Goal: Contribute content: Contribute content

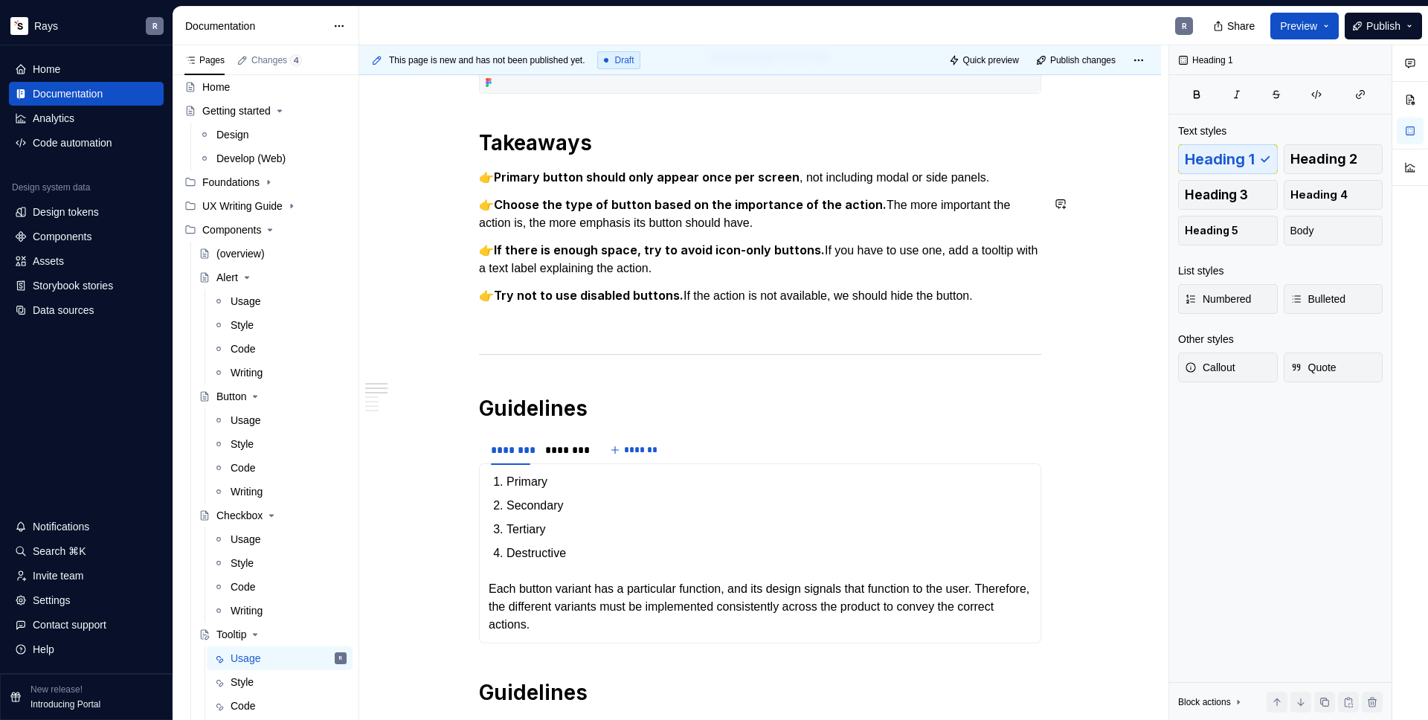
scroll to position [107, 0]
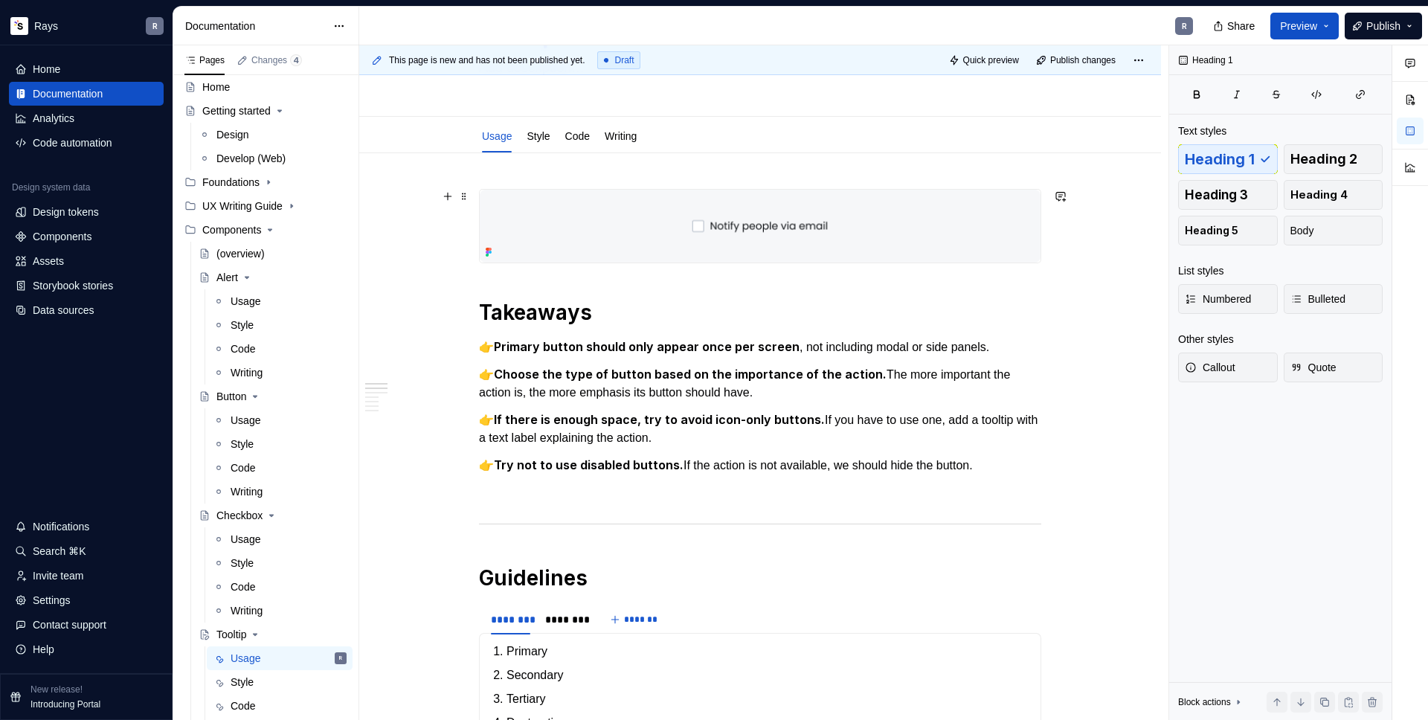
click at [594, 237] on img "To enrich screen reader interactions, please activate Accessibility in Grammarl…" at bounding box center [760, 226] width 561 height 73
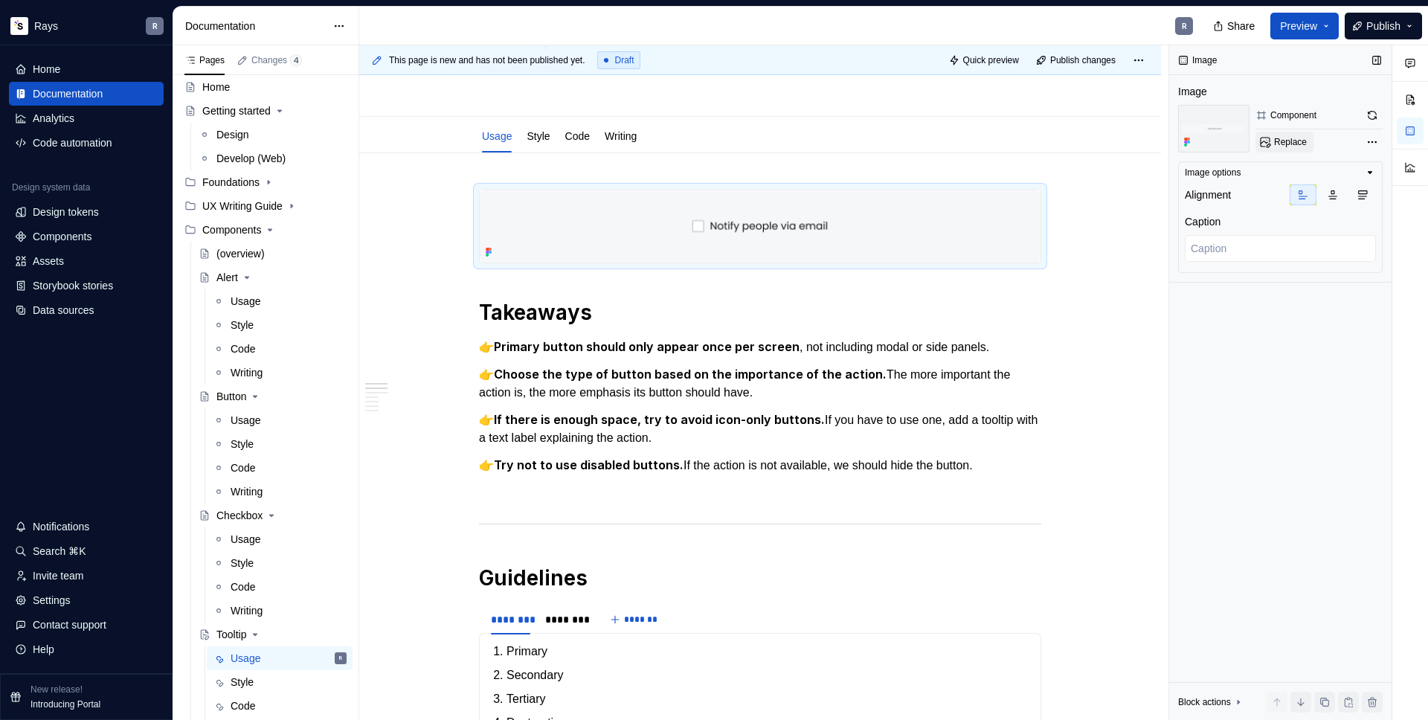
click at [1288, 140] on span "Replace" at bounding box center [1290, 142] width 33 height 12
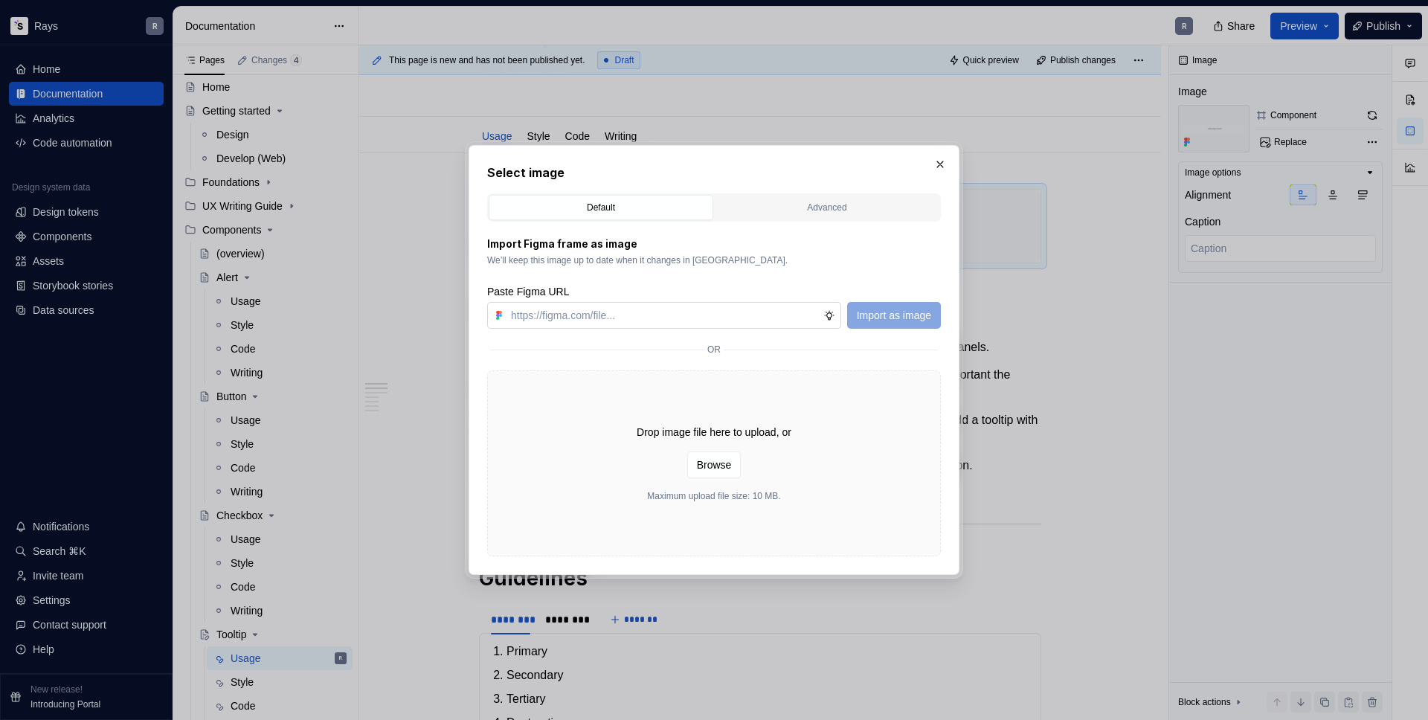
type textarea "*"
type input "[URL][DOMAIN_NAME]"
click at [887, 313] on span "Import as image" at bounding box center [894, 315] width 74 height 15
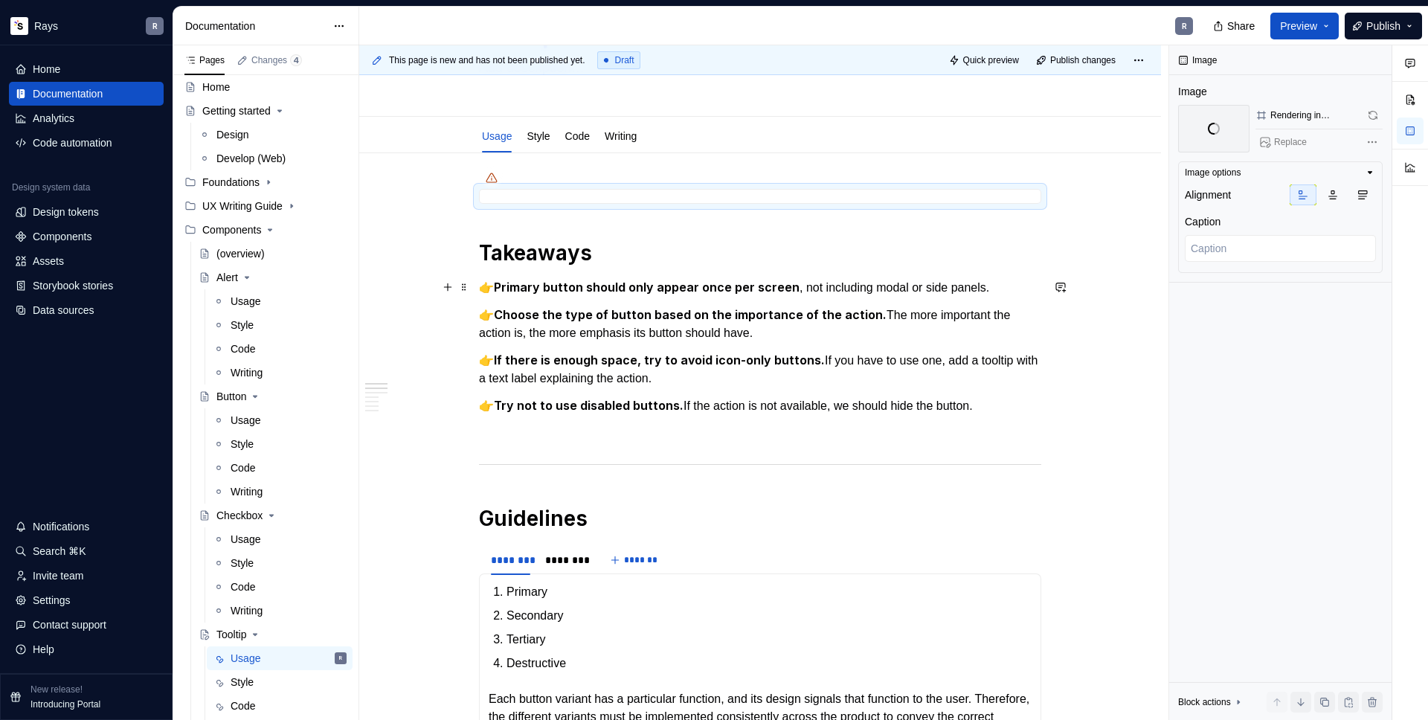
click at [592, 289] on strong "Primary button should only appear once per screen" at bounding box center [647, 287] width 306 height 15
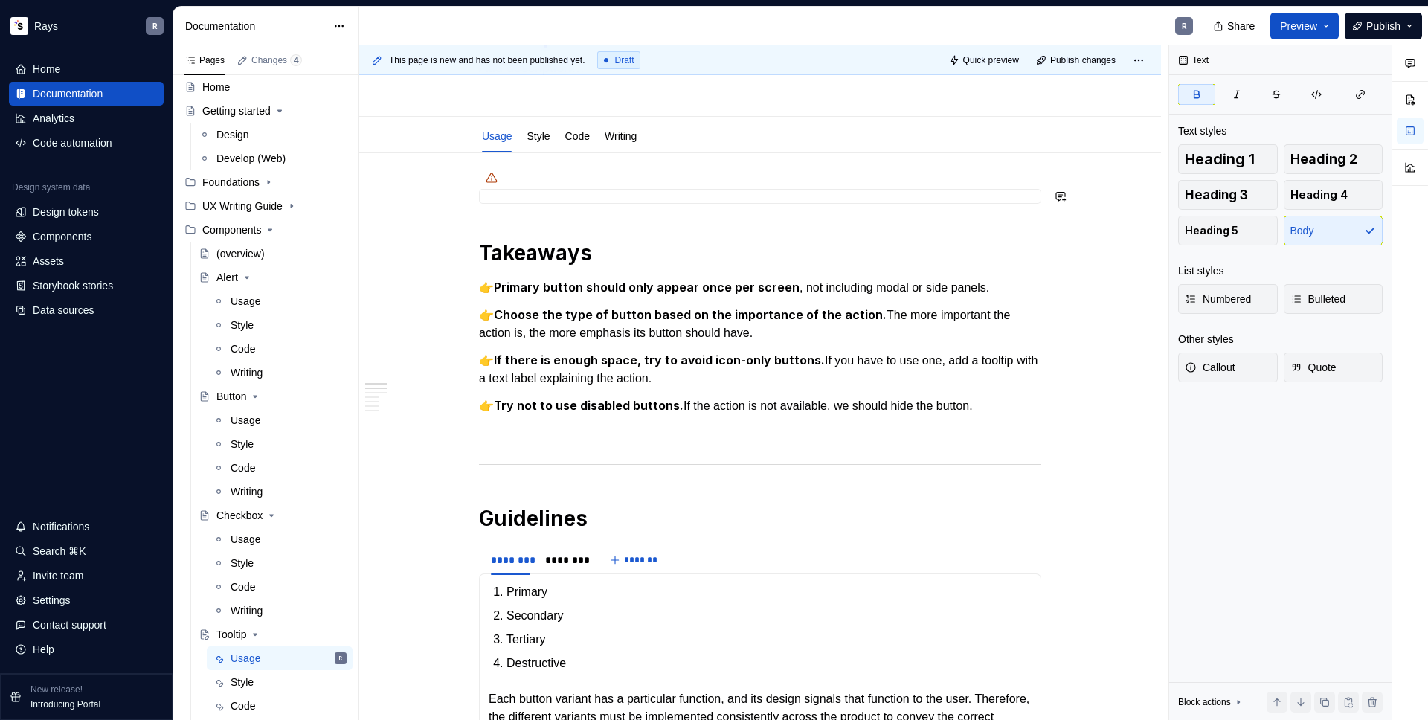
type textarea "*"
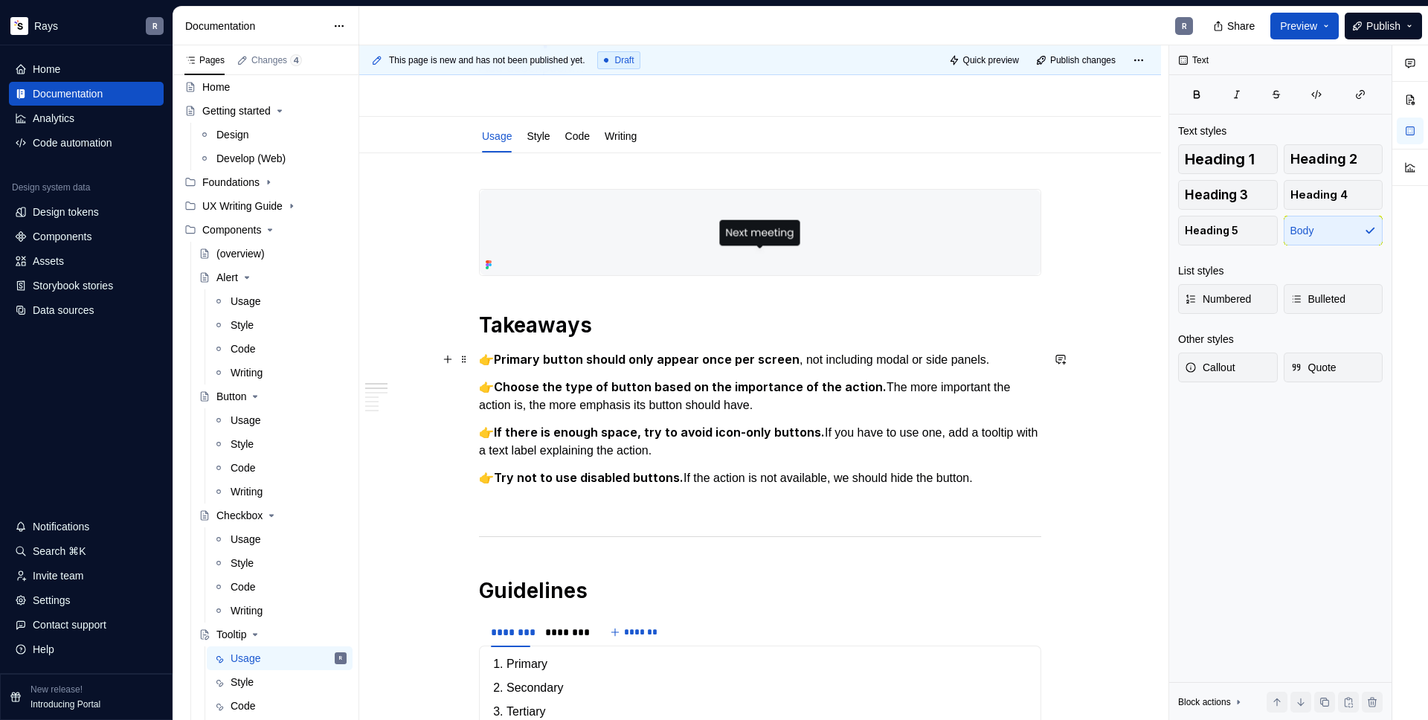
click at [990, 360] on p "👉 Primary button should only appear once per screen , not including modal or si…" at bounding box center [760, 359] width 562 height 19
click at [992, 361] on p "👉 Primary button should only appear once per screen , not including modal or si…" at bounding box center [760, 359] width 562 height 19
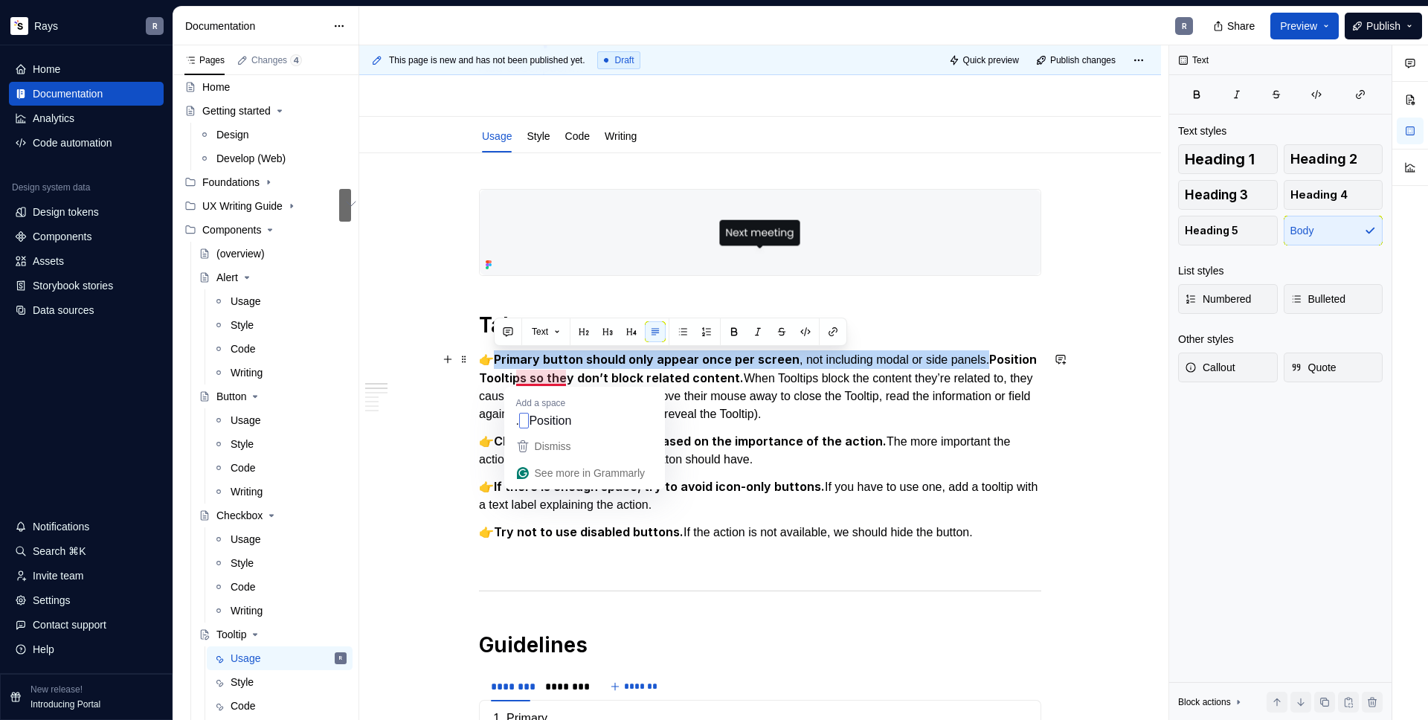
drag, startPoint x: 520, startPoint y: 379, endPoint x: 496, endPoint y: 362, distance: 29.8
click at [496, 362] on p "👉 Primary button should only appear once per screen , not including modal or si…" at bounding box center [760, 386] width 562 height 73
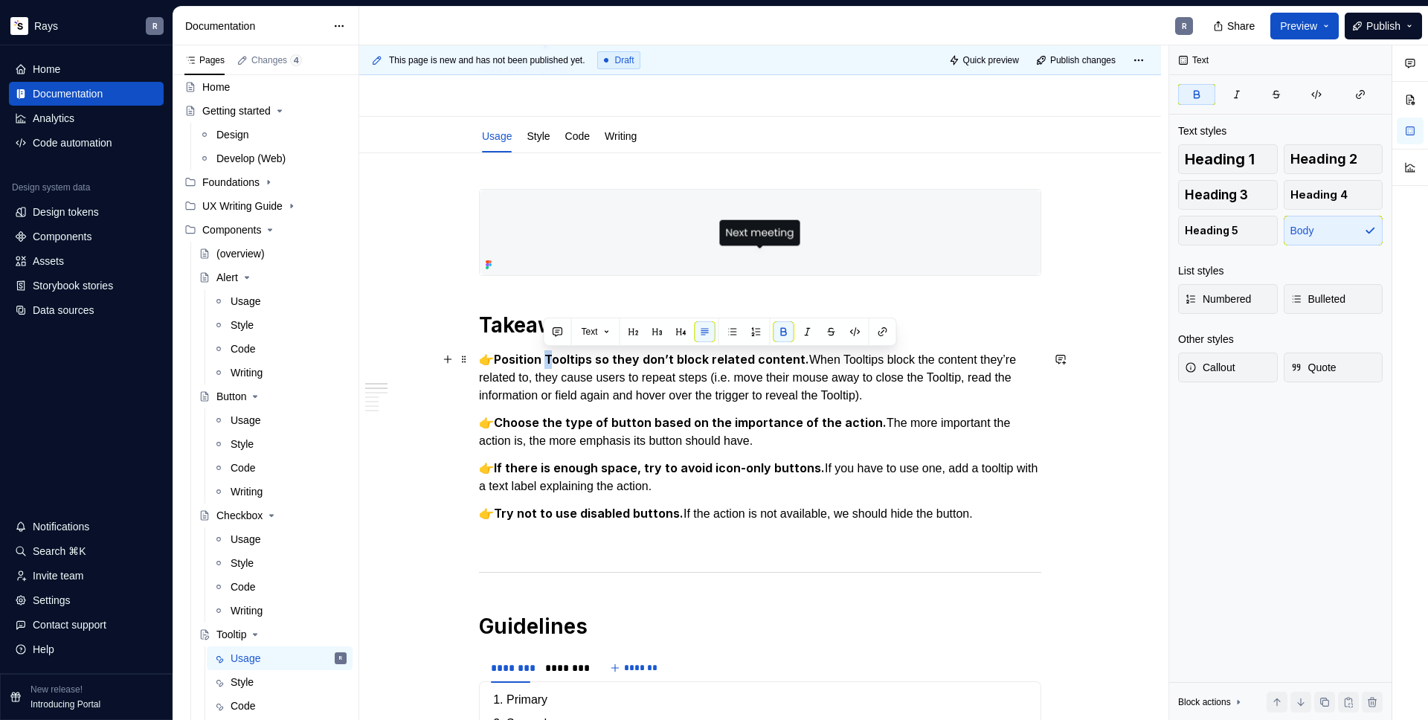
click at [545, 359] on strong "Position Tooltips so they don’t block related content." at bounding box center [651, 359] width 315 height 15
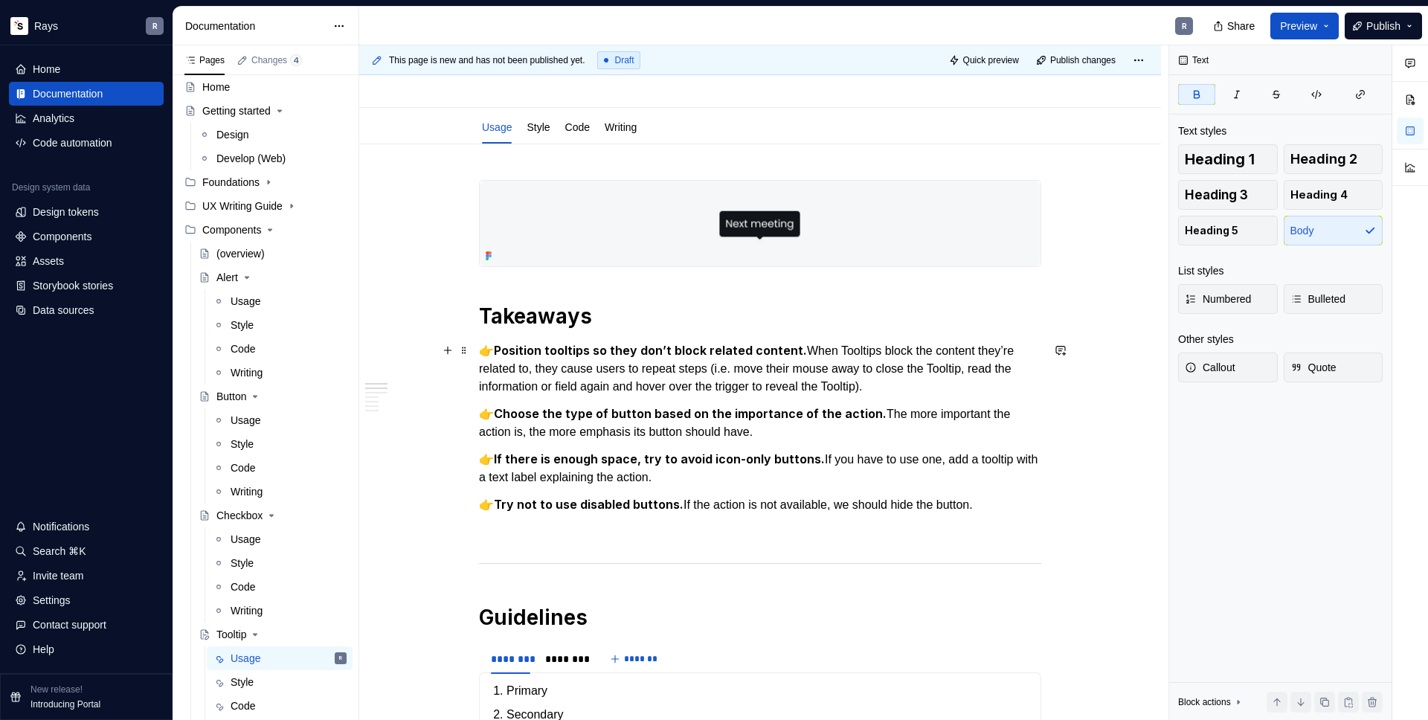
scroll to position [116, 0]
click at [794, 434] on p "👉 Choose the type of button based on the importance of the action. The more imp…" at bounding box center [760, 423] width 562 height 36
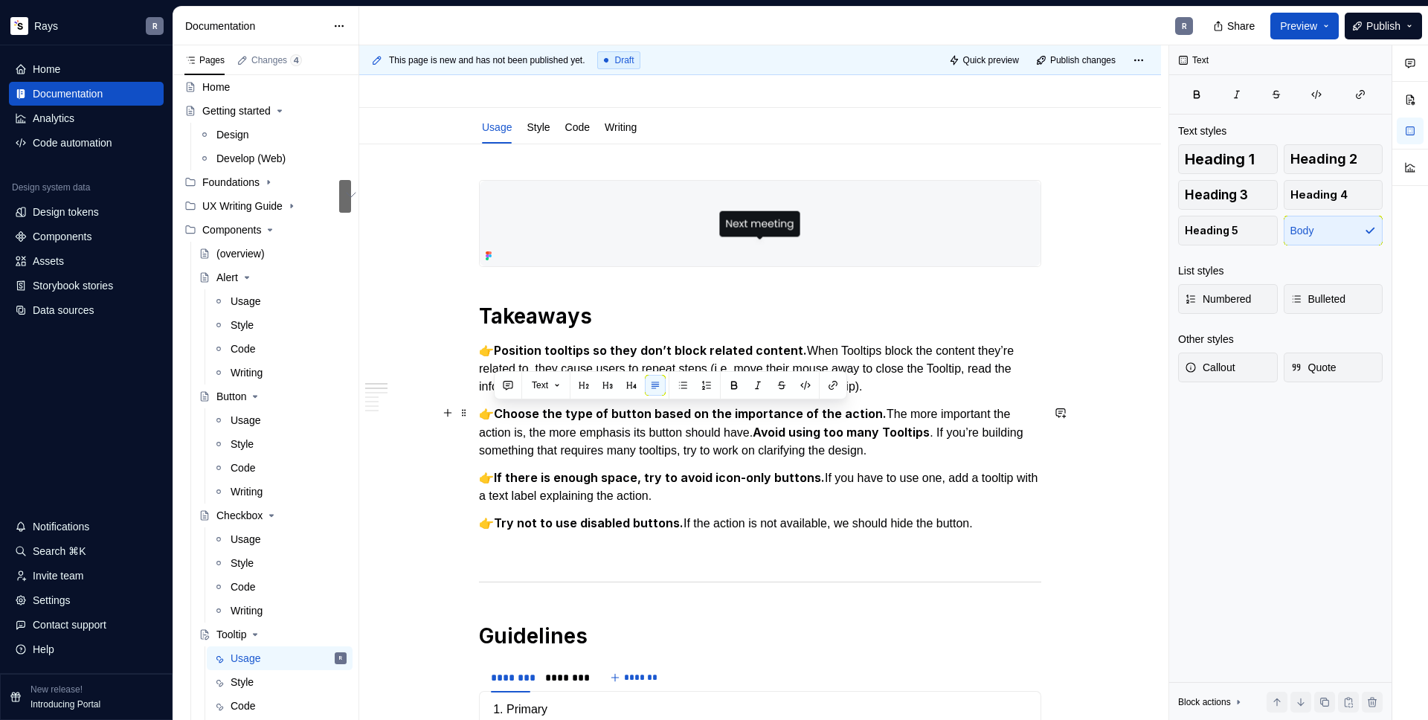
drag, startPoint x: 772, startPoint y: 431, endPoint x: 497, endPoint y: 412, distance: 275.9
click at [497, 412] on p "👉 Choose the type of button based on the importance of the action. The more imp…" at bounding box center [760, 432] width 562 height 55
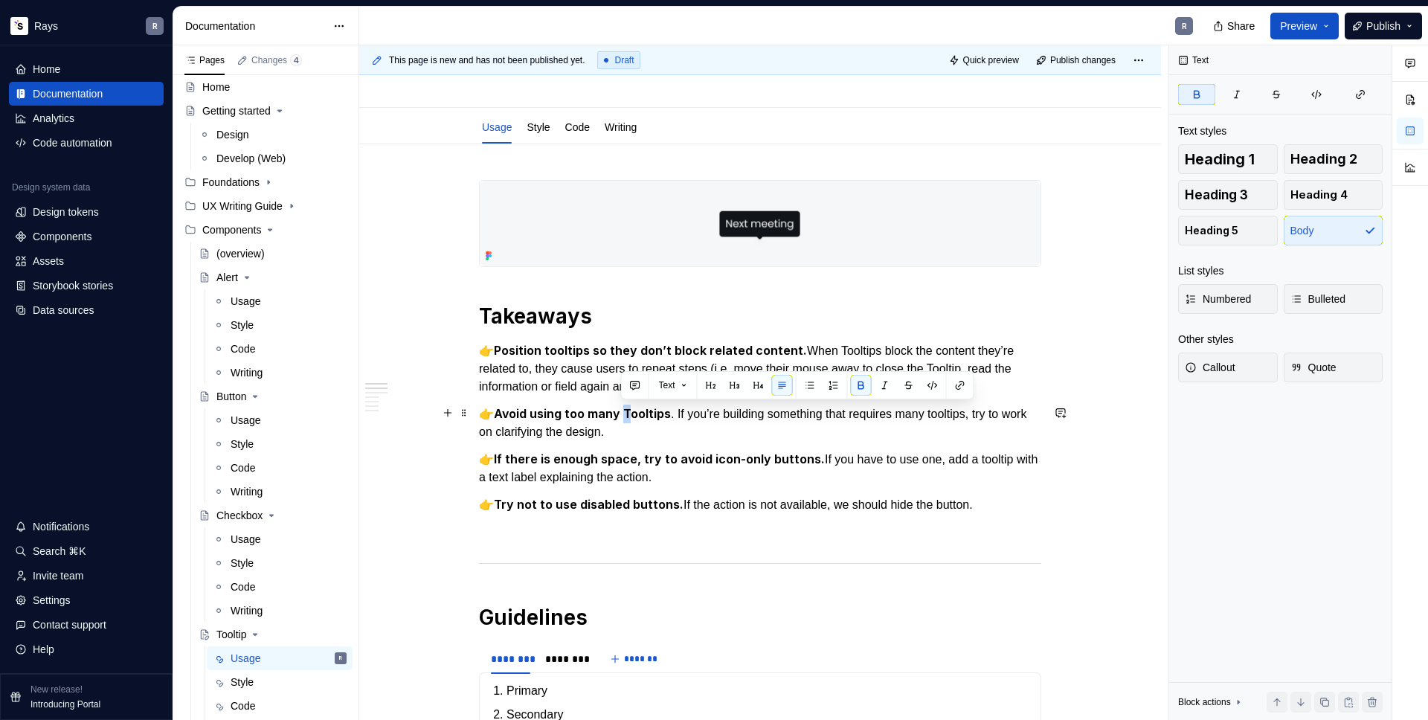
click at [623, 413] on strong "Avoid using too many Tooltips" at bounding box center [582, 413] width 177 height 15
click at [511, 462] on strong "If there is enough space, try to avoid icon-only buttons." at bounding box center [659, 459] width 331 height 15
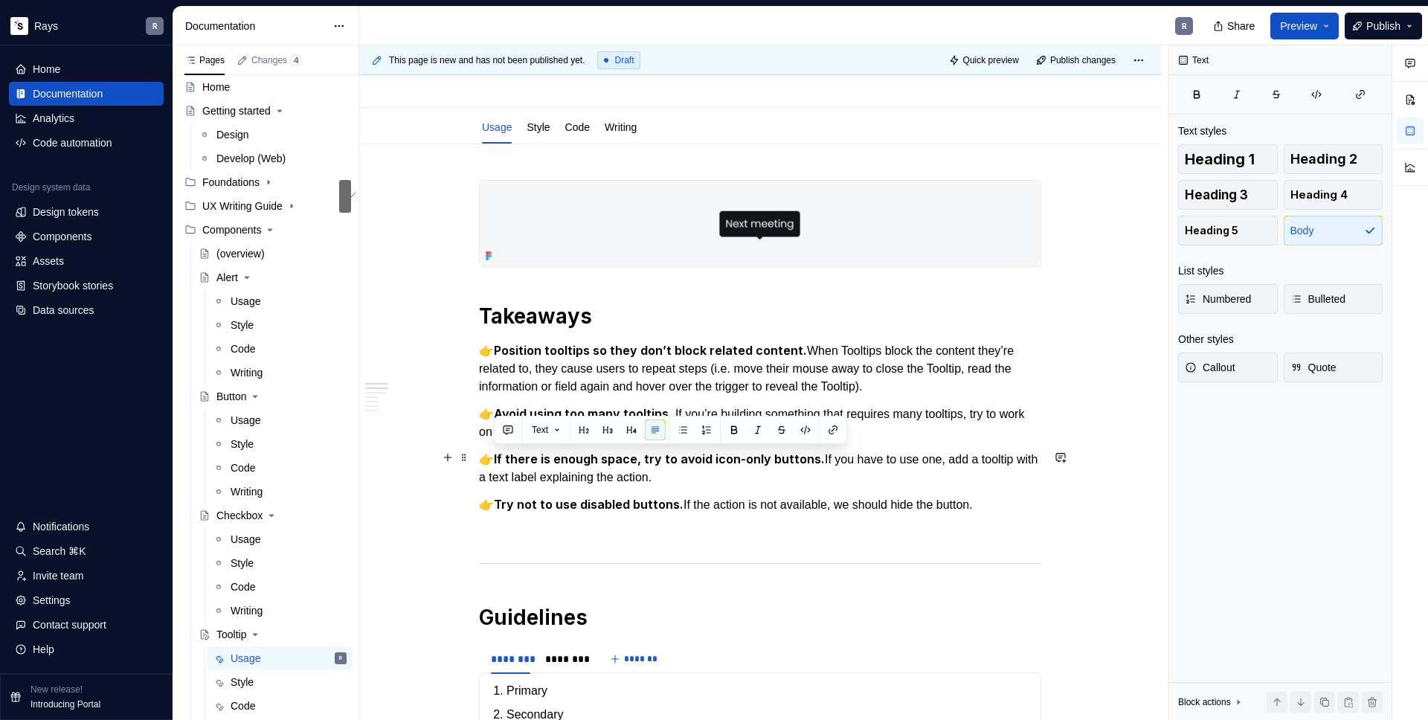
drag, startPoint x: 495, startPoint y: 457, endPoint x: 728, endPoint y: 477, distance: 233.7
click at [728, 477] on p "👉 If there is enough space, try to avoid icon-only buttons. If you have to use …" at bounding box center [760, 468] width 562 height 36
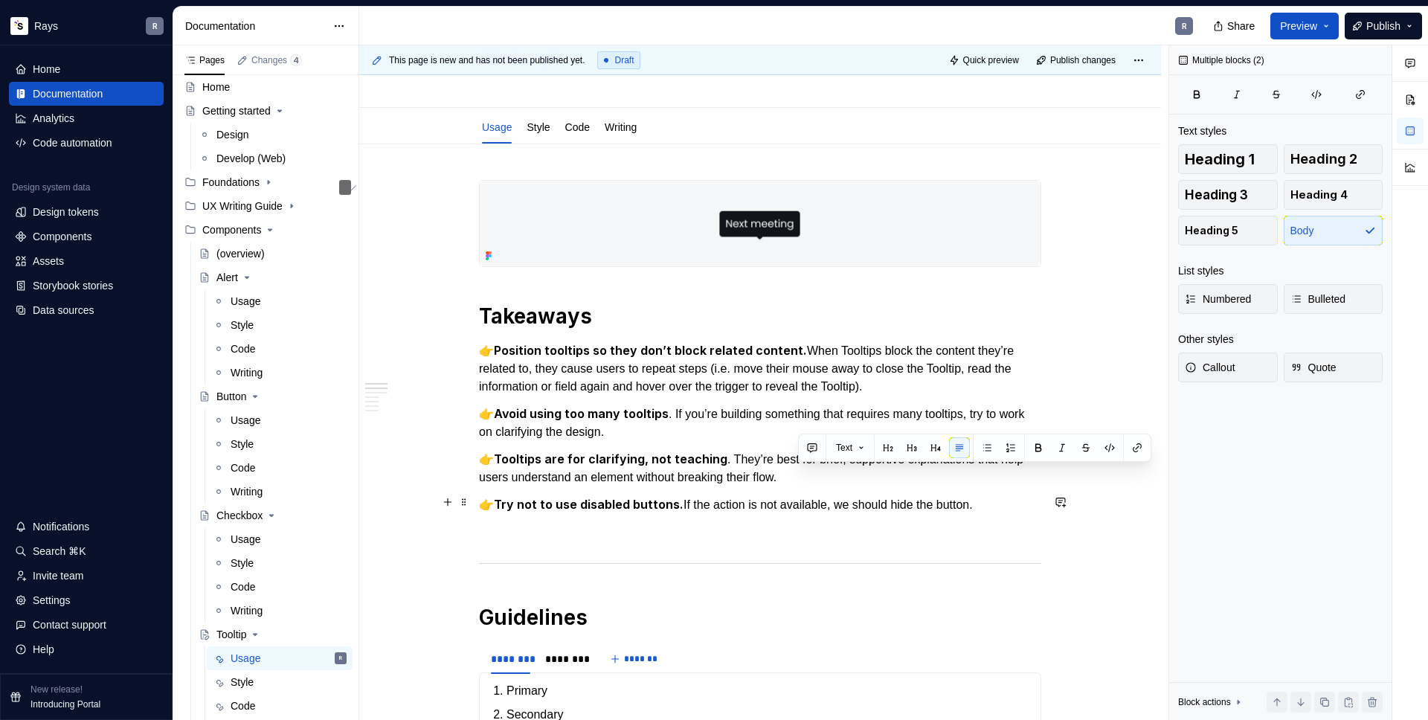
drag, startPoint x: 834, startPoint y: 481, endPoint x: 1038, endPoint y: 507, distance: 206.1
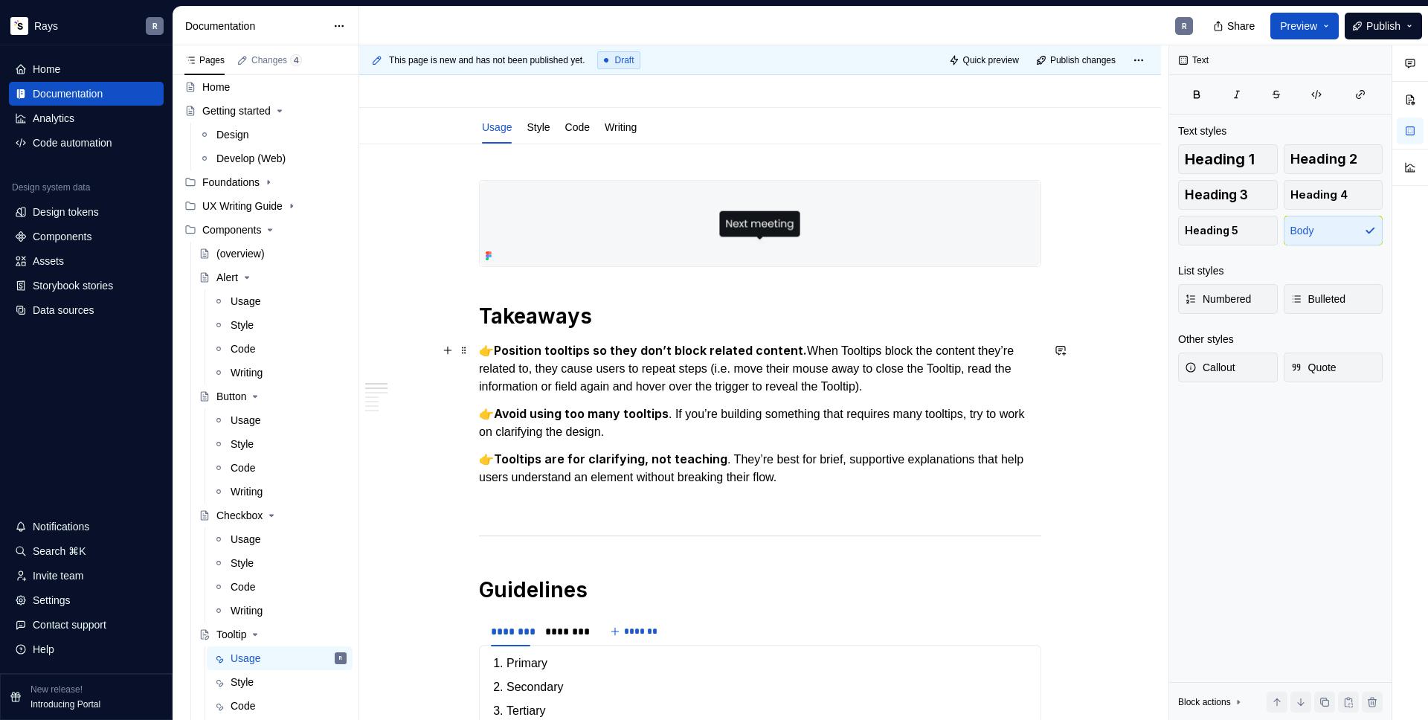
click at [480, 350] on p "👉 Position tooltips so they don’t block related content. When Tooltips block th…" at bounding box center [760, 368] width 562 height 54
click at [498, 354] on strong "Position tooltips so they don’t block related content." at bounding box center [650, 350] width 313 height 15
click at [957, 385] on p "👉 Position tooltips so they don’t block related content. When Tooltips block th…" at bounding box center [760, 368] width 562 height 54
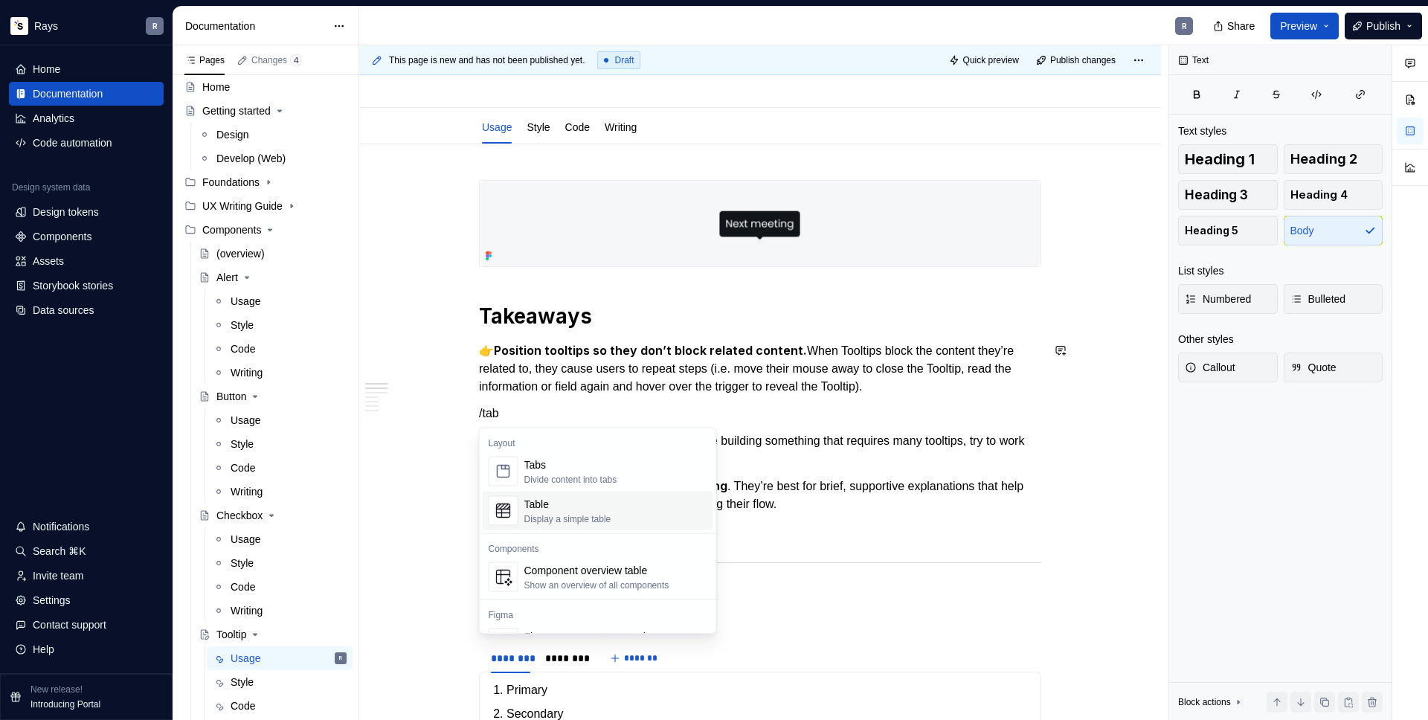
click at [571, 501] on div "Table" at bounding box center [567, 504] width 87 height 15
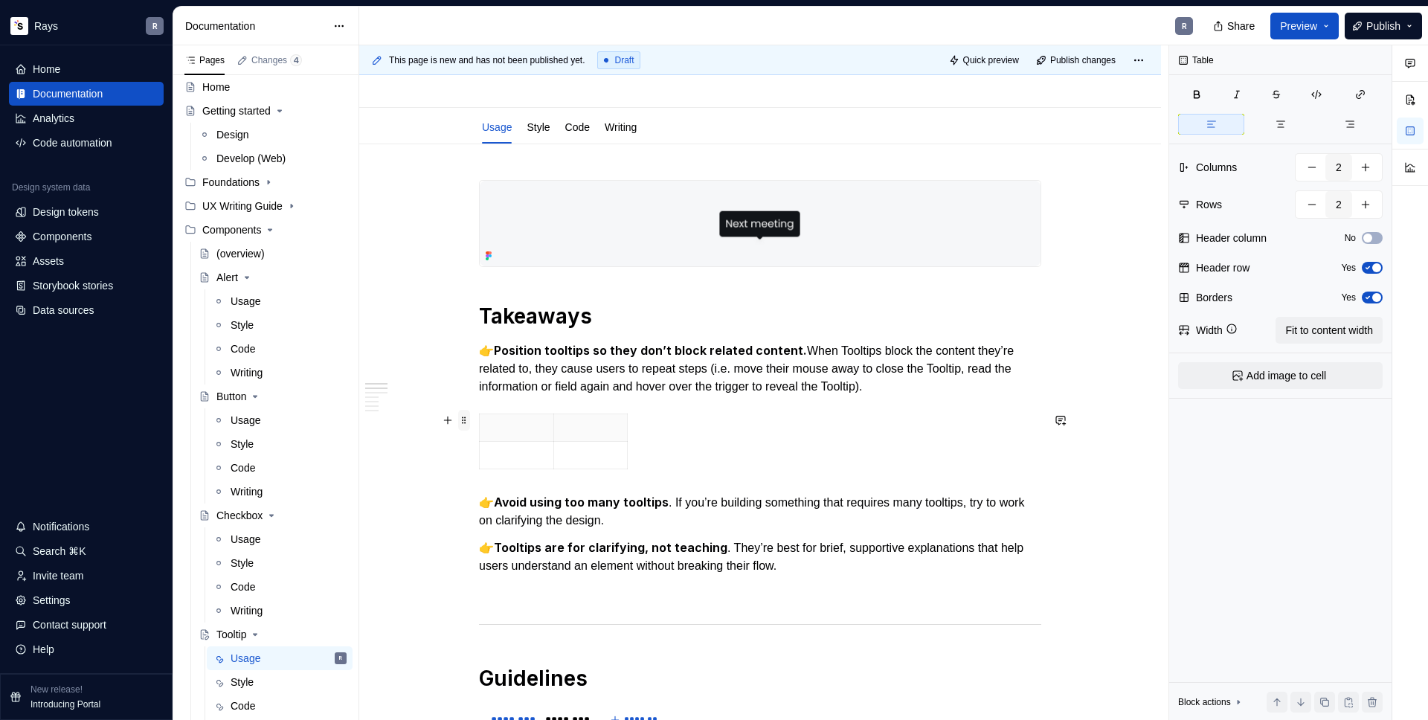
click at [461, 417] on span at bounding box center [464, 420] width 12 height 21
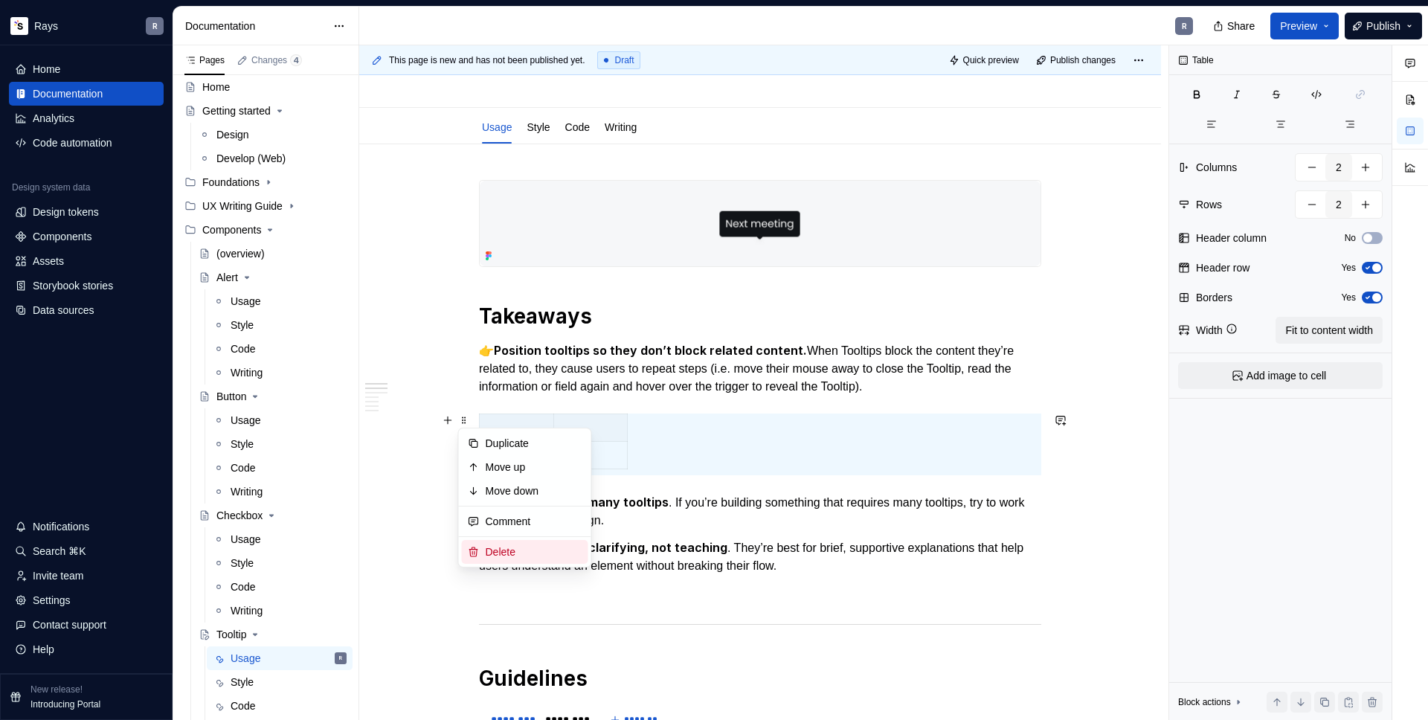
click at [510, 548] on div "Delete" at bounding box center [534, 552] width 97 height 15
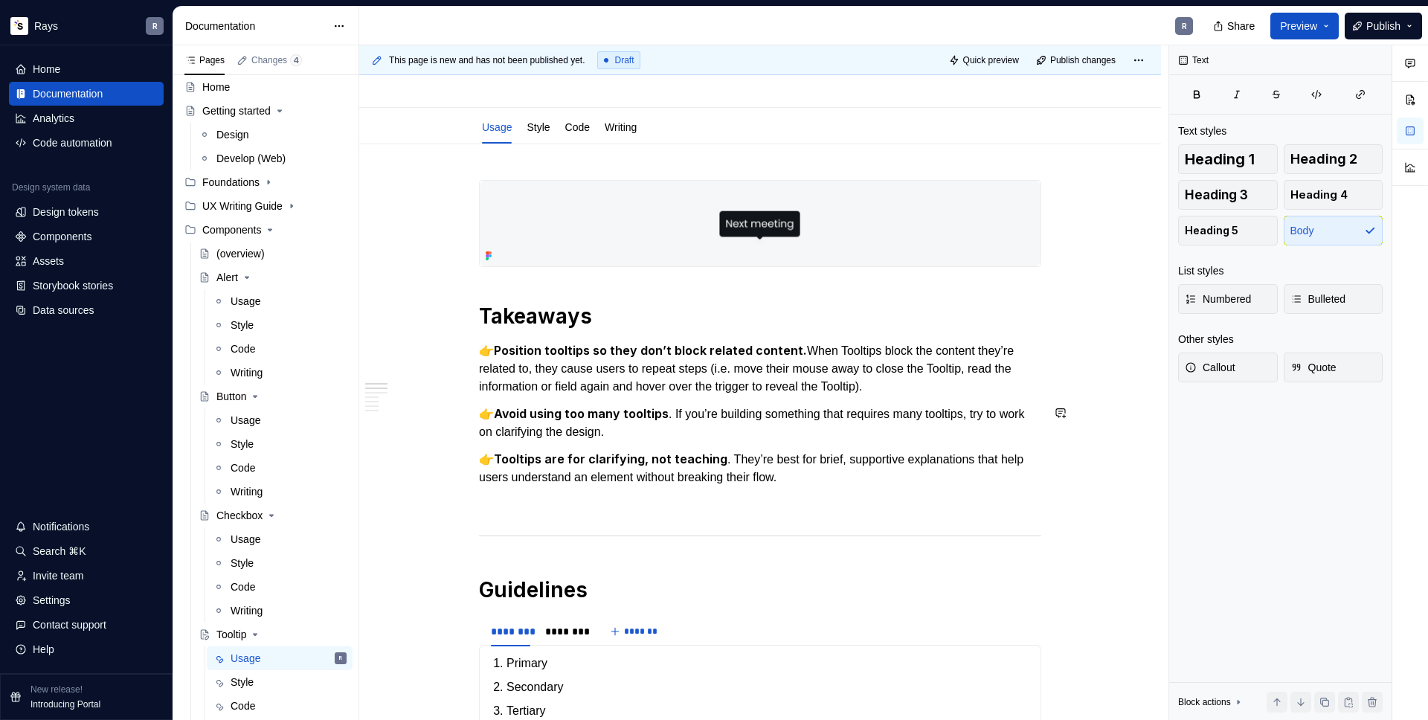
scroll to position [135, 0]
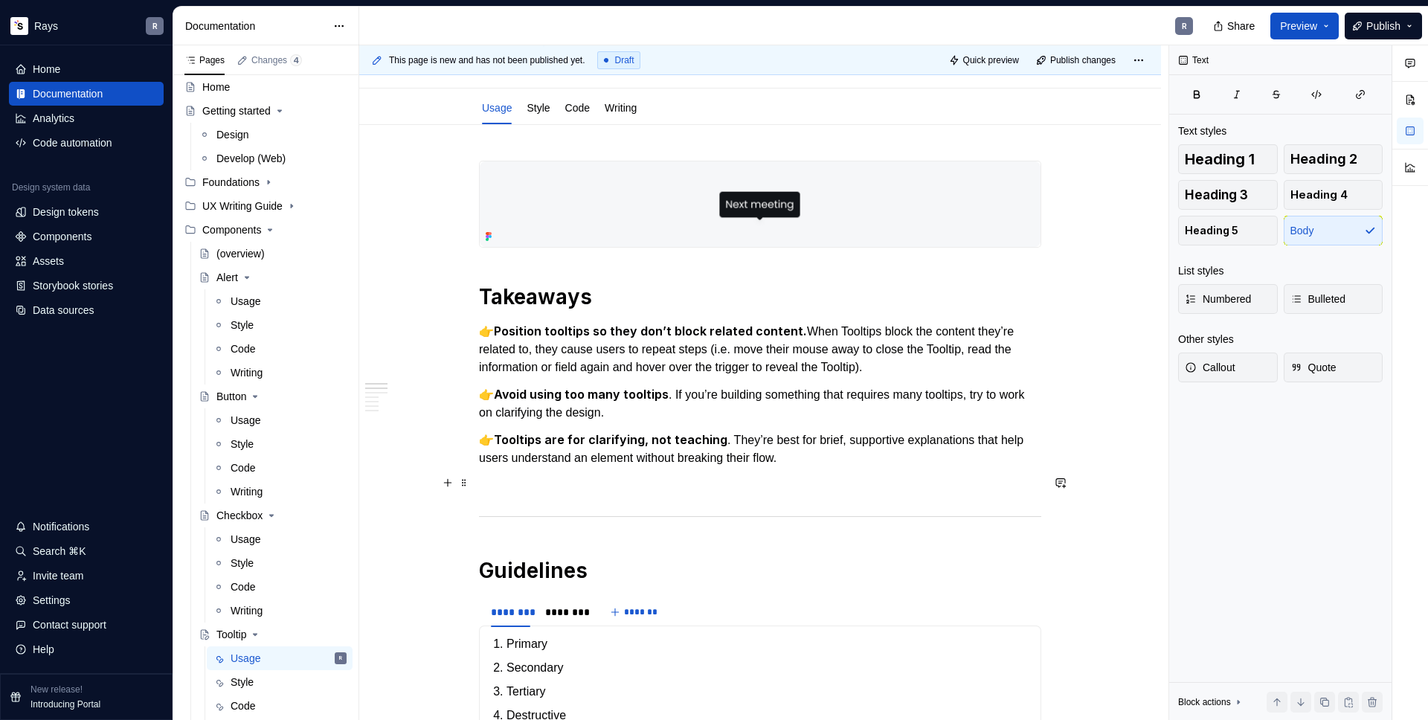
click at [555, 480] on p "To enrich screen reader interactions, please activate Accessibility in Grammarl…" at bounding box center [760, 485] width 562 height 18
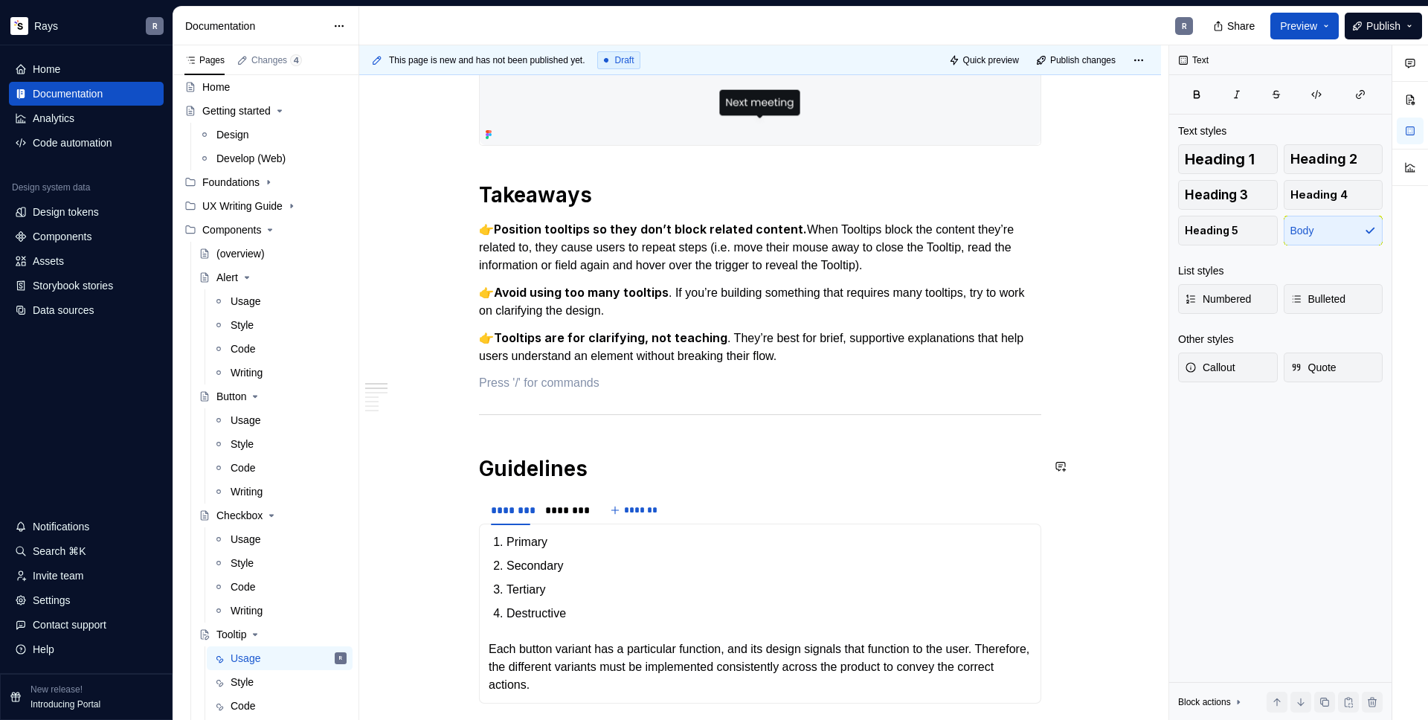
scroll to position [383, 0]
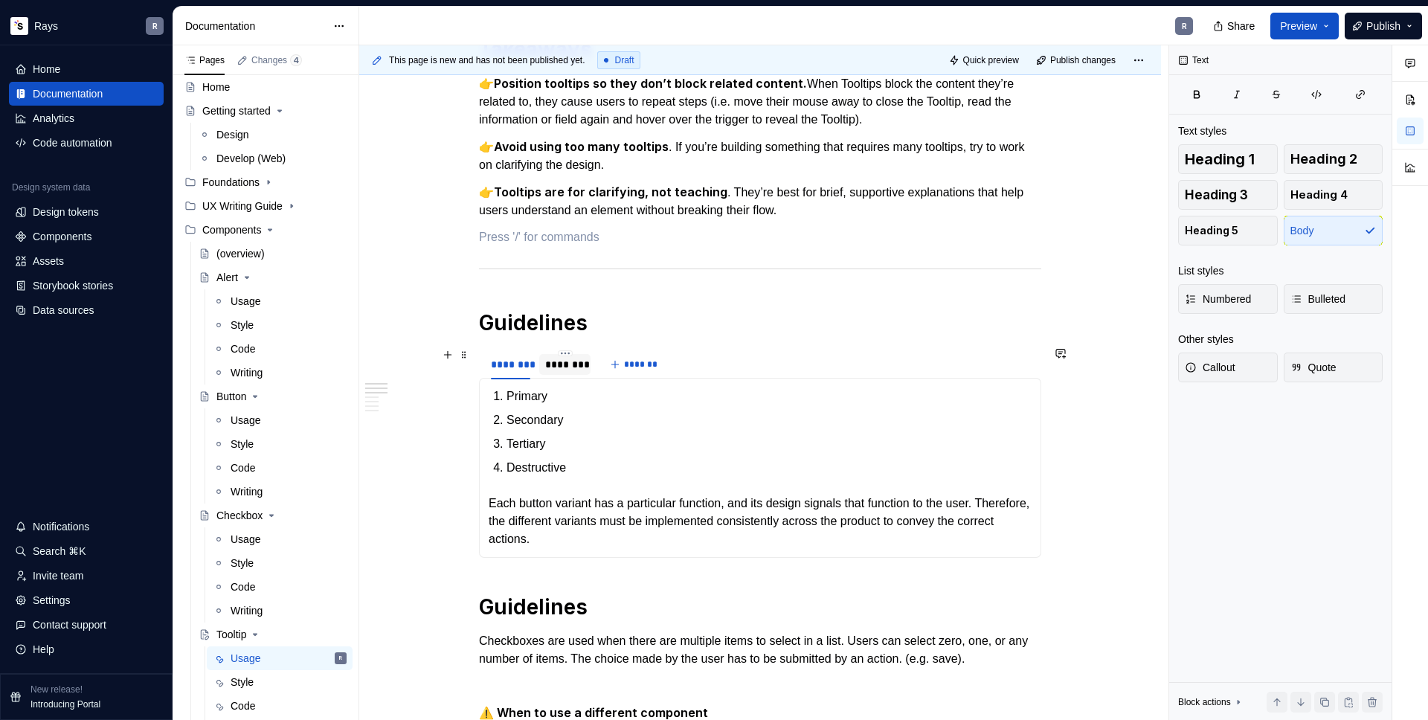
click at [559, 361] on div "********" at bounding box center [564, 364] width 39 height 15
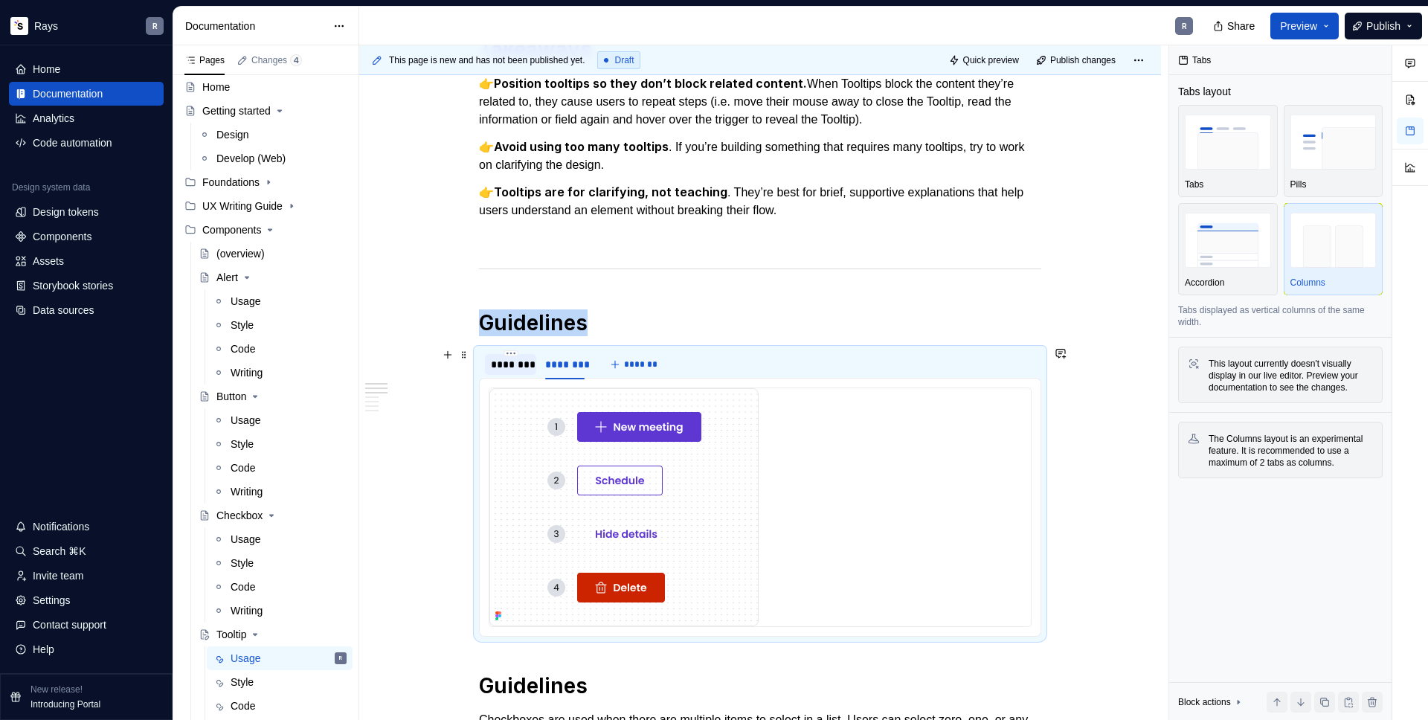
click at [511, 369] on div "********" at bounding box center [510, 364] width 39 height 15
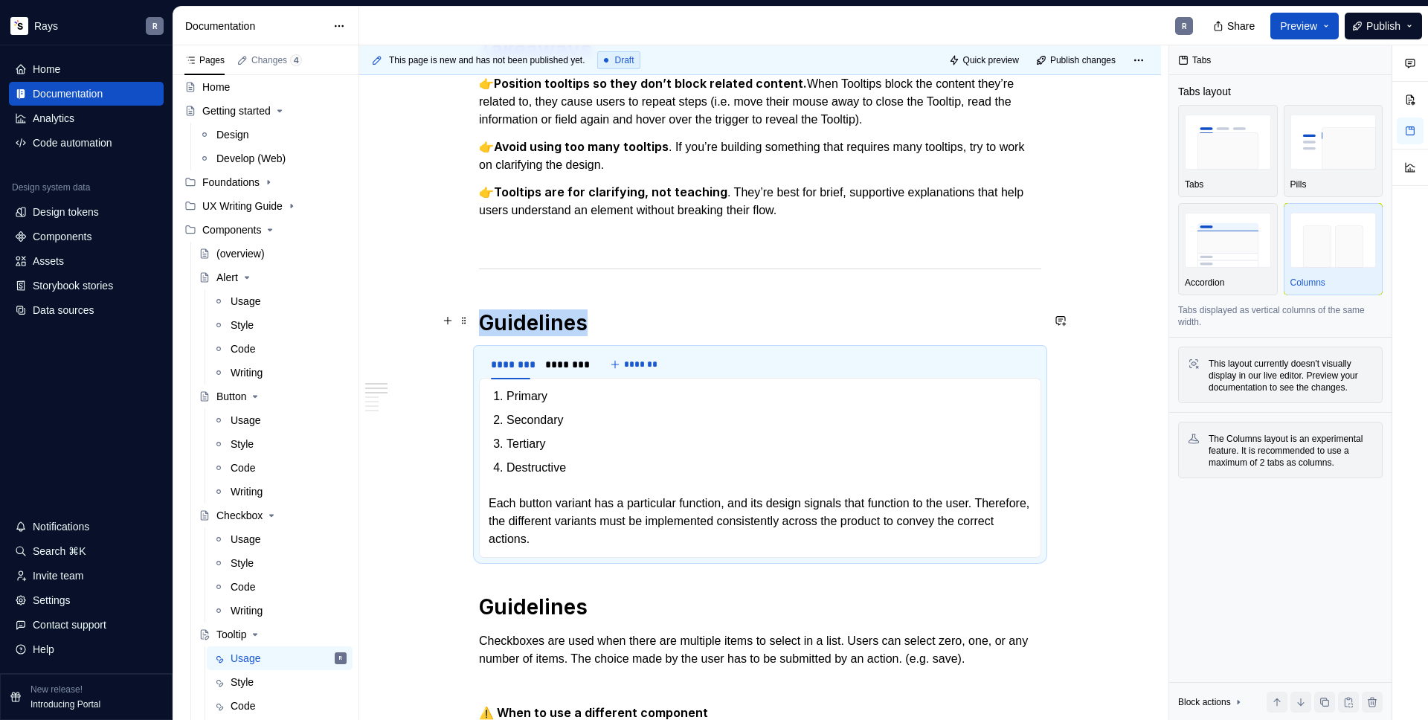
click at [626, 314] on h1 "Guidelines" at bounding box center [760, 322] width 562 height 27
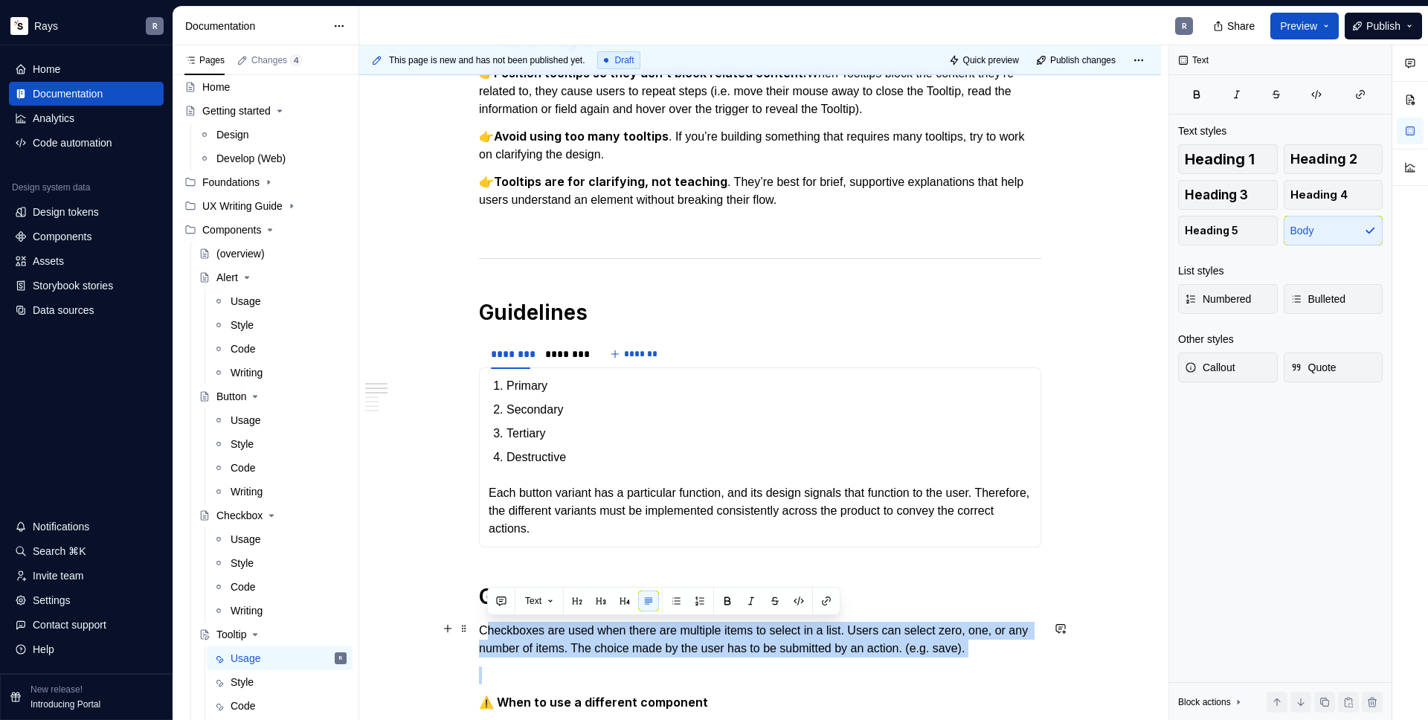
scroll to position [455, 0]
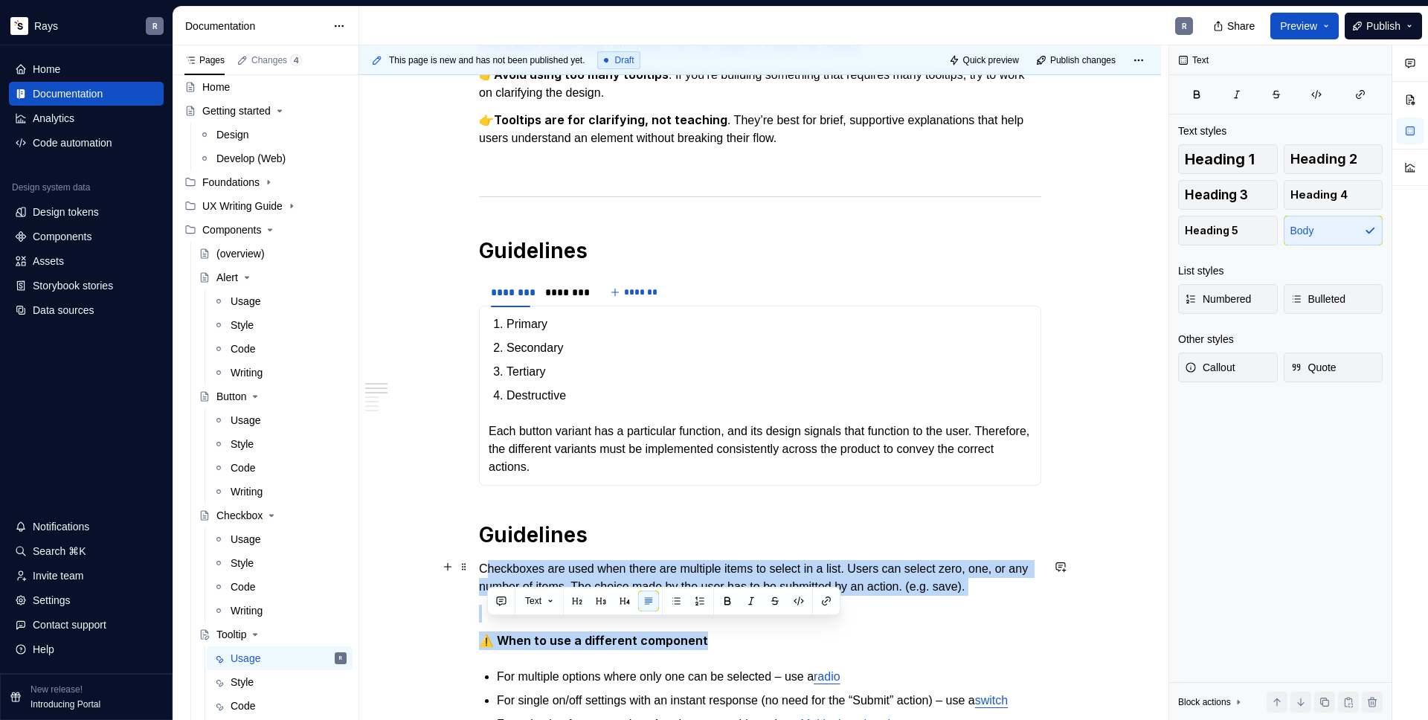
drag, startPoint x: 483, startPoint y: 632, endPoint x: 963, endPoint y: 651, distance: 481.0
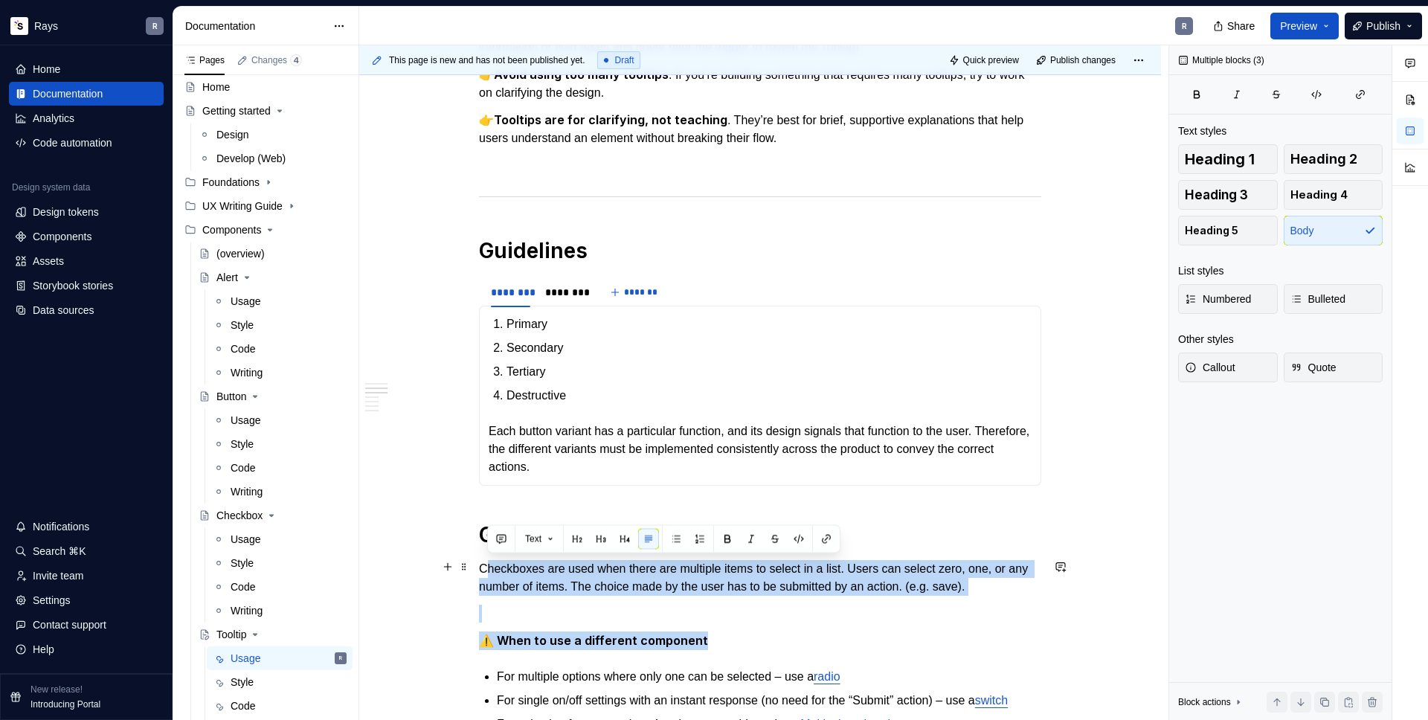
click at [1036, 575] on p "Checkboxes are used when there are multiple items to select in a list. Users ca…" at bounding box center [760, 578] width 562 height 36
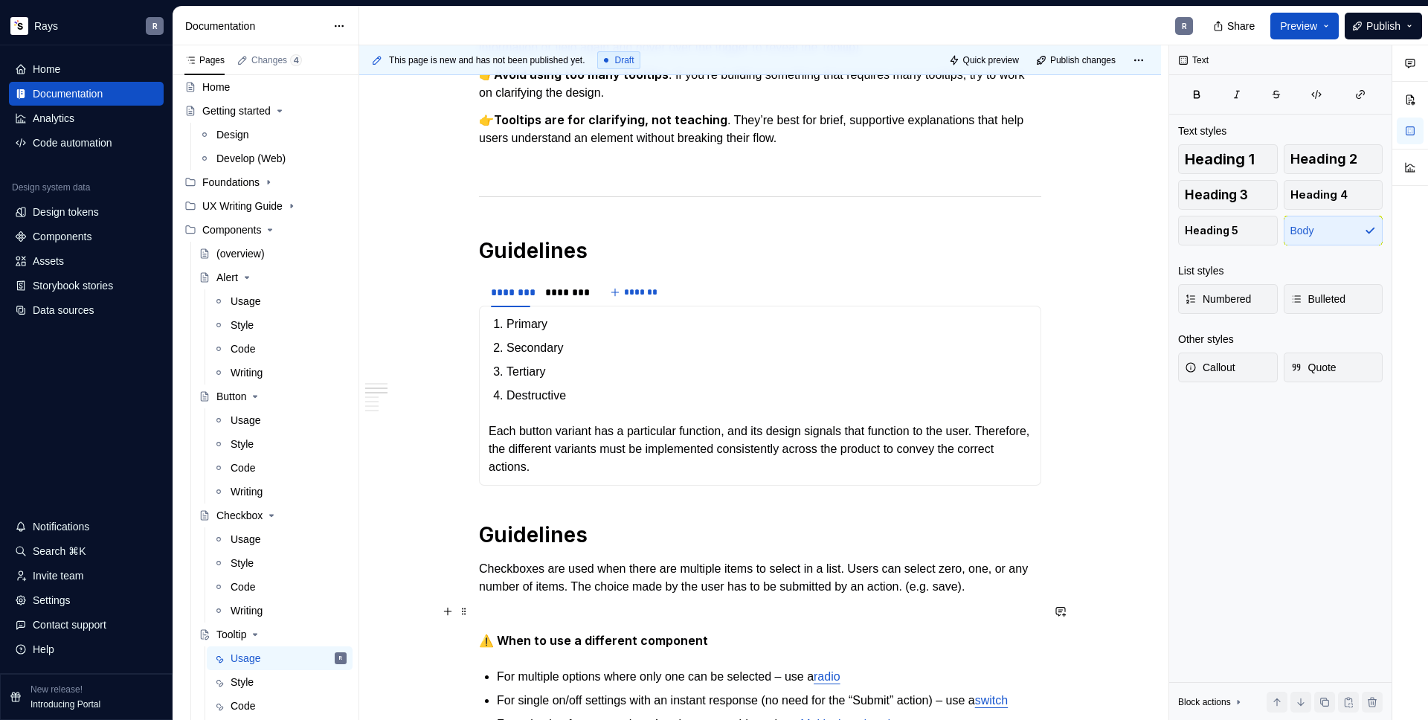
click at [574, 609] on p "To enrich screen reader interactions, please activate Accessibility in Grammarl…" at bounding box center [760, 614] width 562 height 18
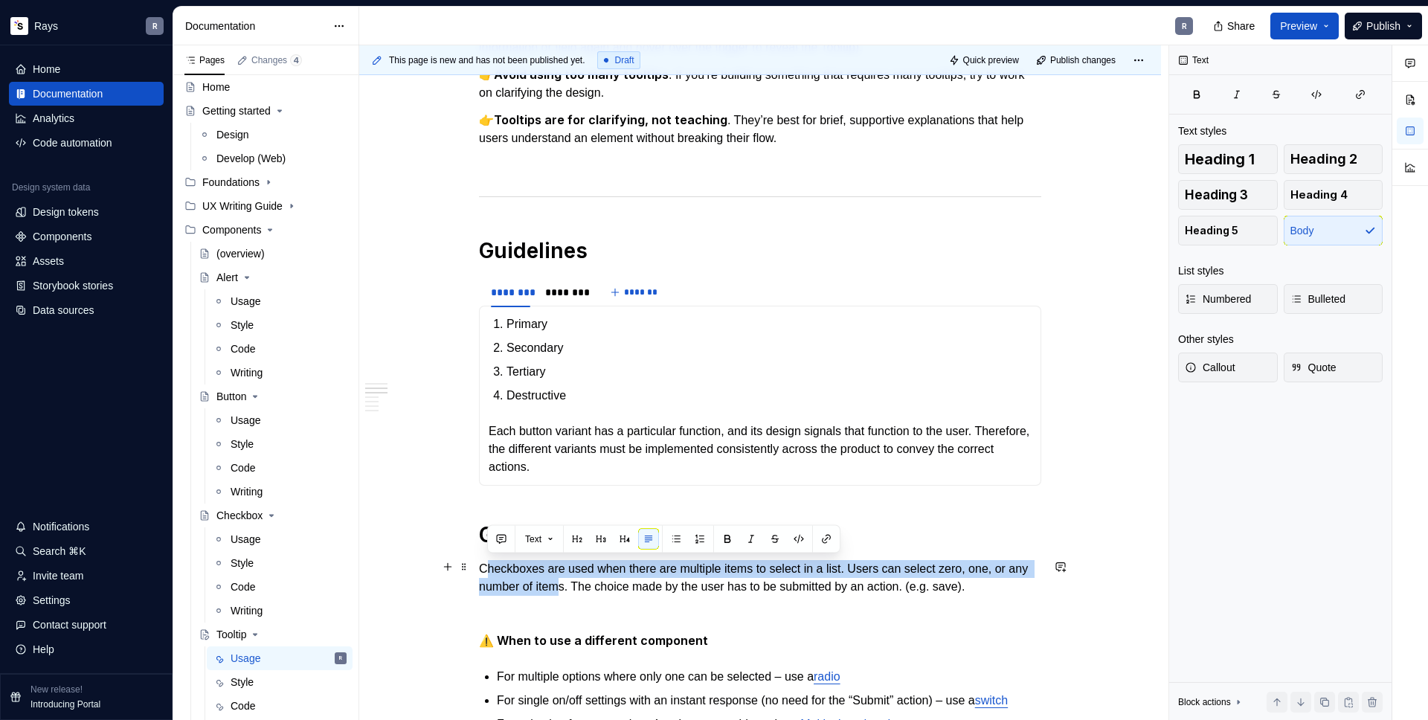
drag, startPoint x: 483, startPoint y: 562, endPoint x: 602, endPoint y: 592, distance: 122.9
click at [602, 592] on p "Checkboxes are used when there are multiple items to select in a list. Users ca…" at bounding box center [760, 578] width 562 height 36
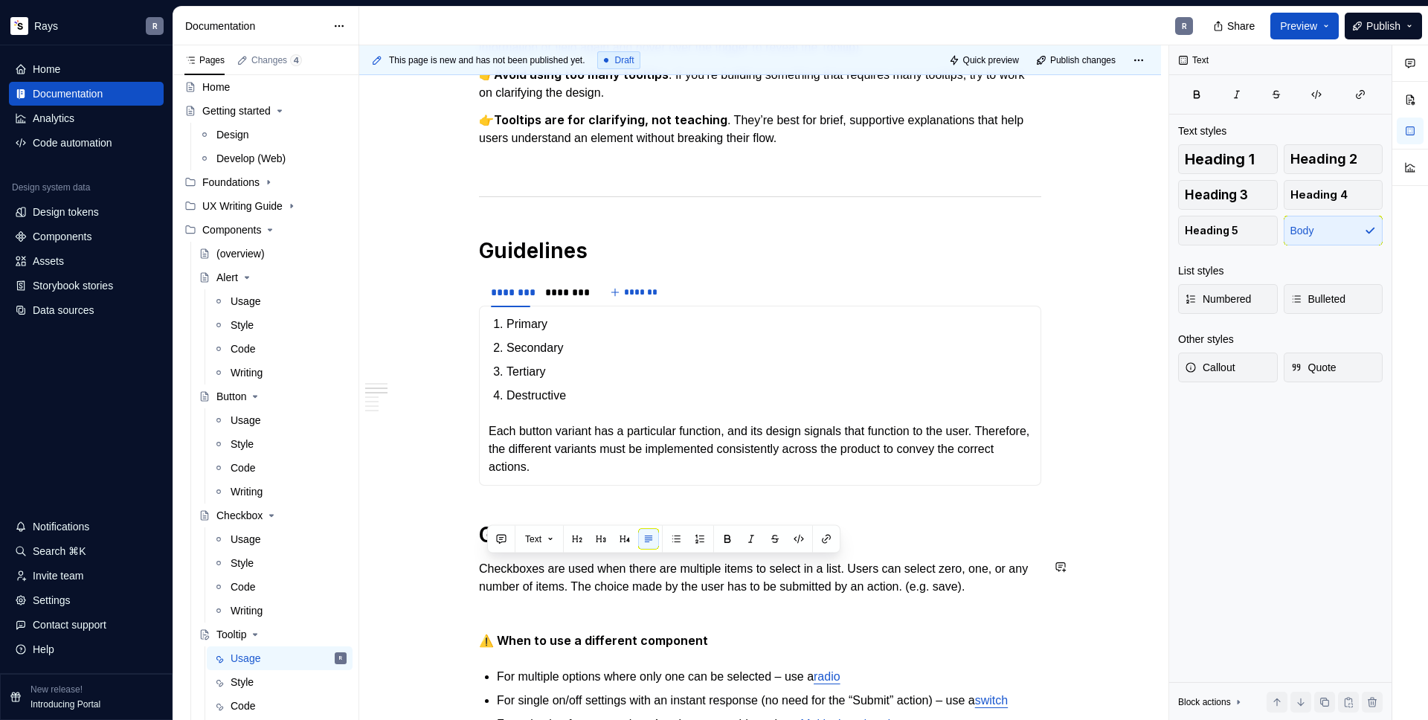
drag, startPoint x: 593, startPoint y: 594, endPoint x: 575, endPoint y: 574, distance: 26.9
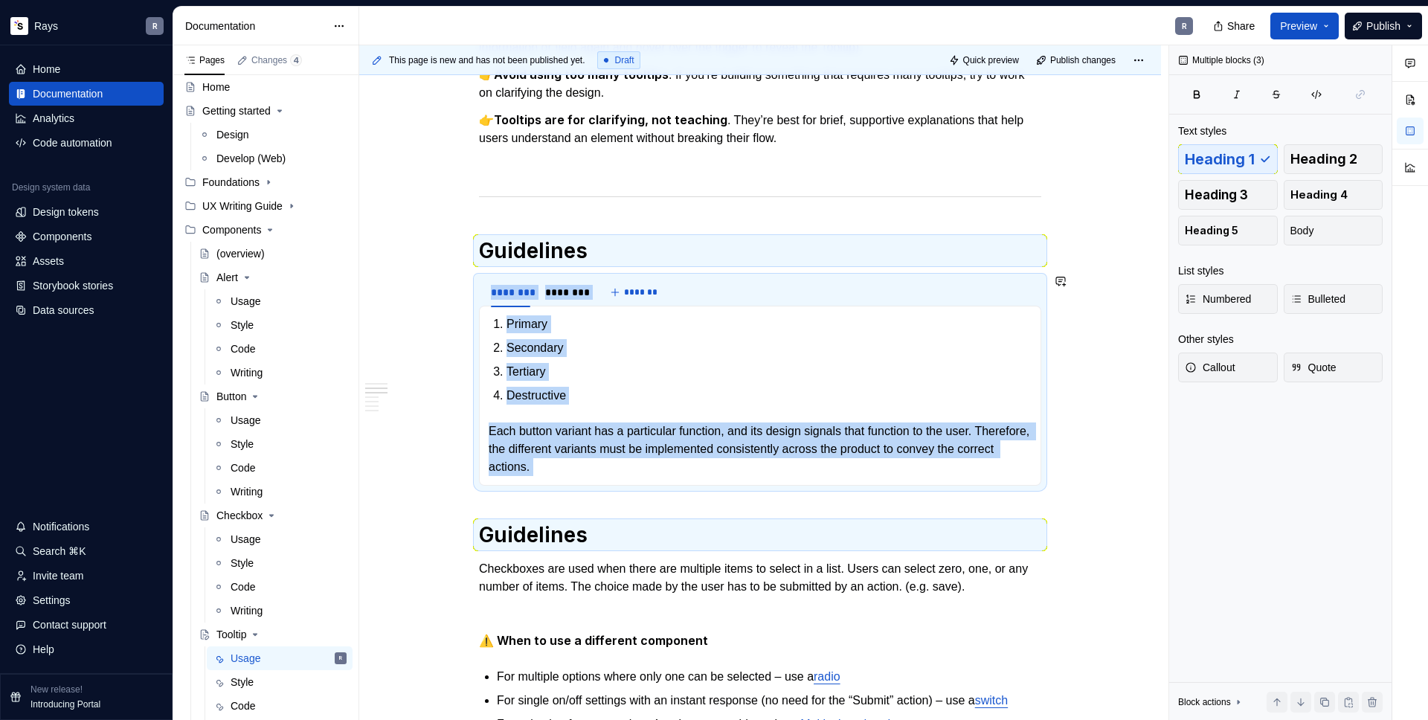
drag, startPoint x: 582, startPoint y: 503, endPoint x: 470, endPoint y: 265, distance: 262.9
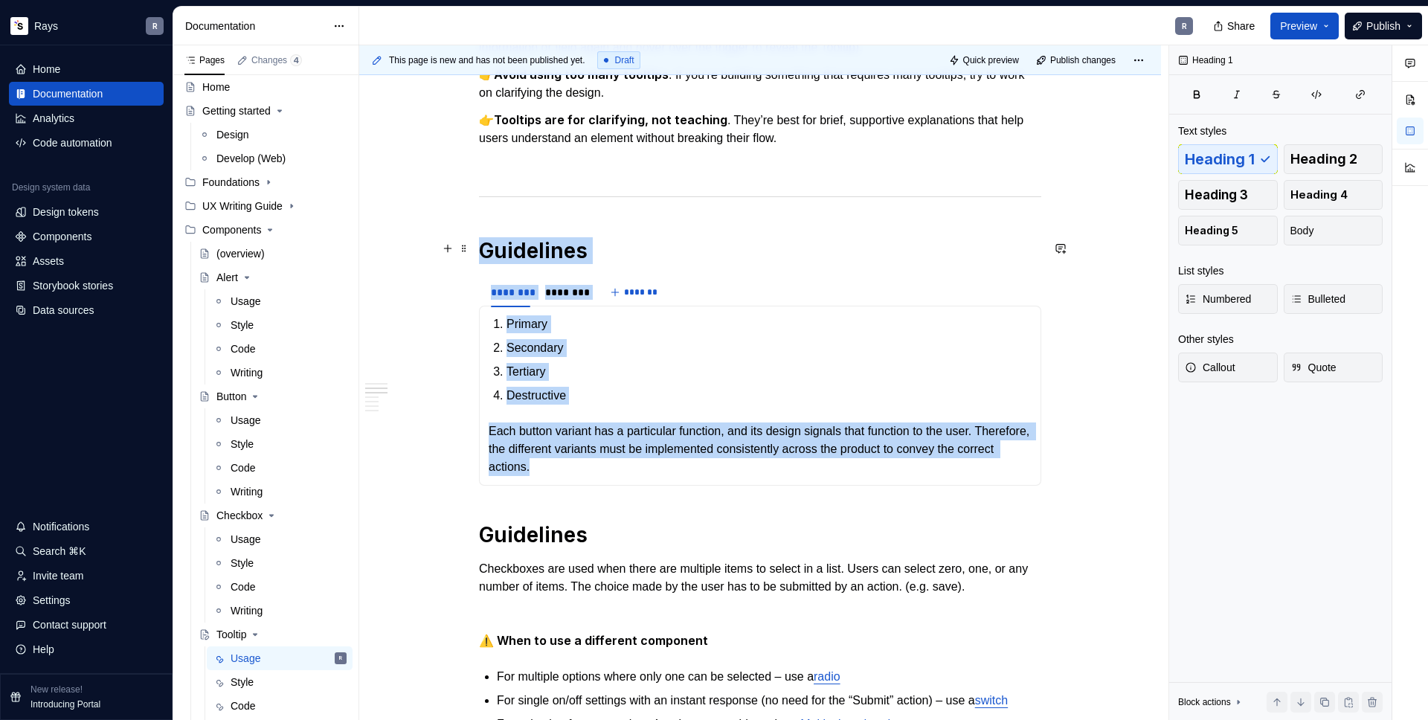
click at [492, 238] on h1 "Guidelines" at bounding box center [760, 250] width 562 height 27
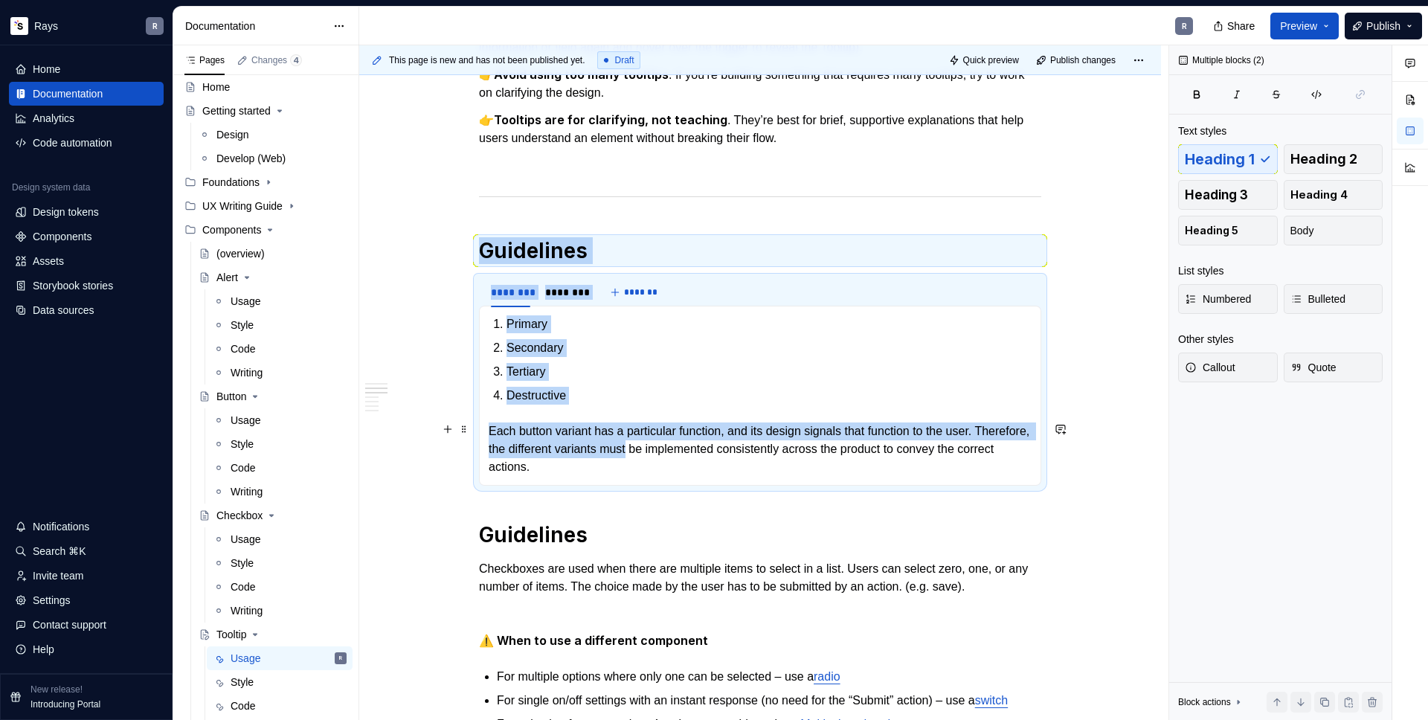
drag, startPoint x: 484, startPoint y: 245, endPoint x: 696, endPoint y: 450, distance: 295.1
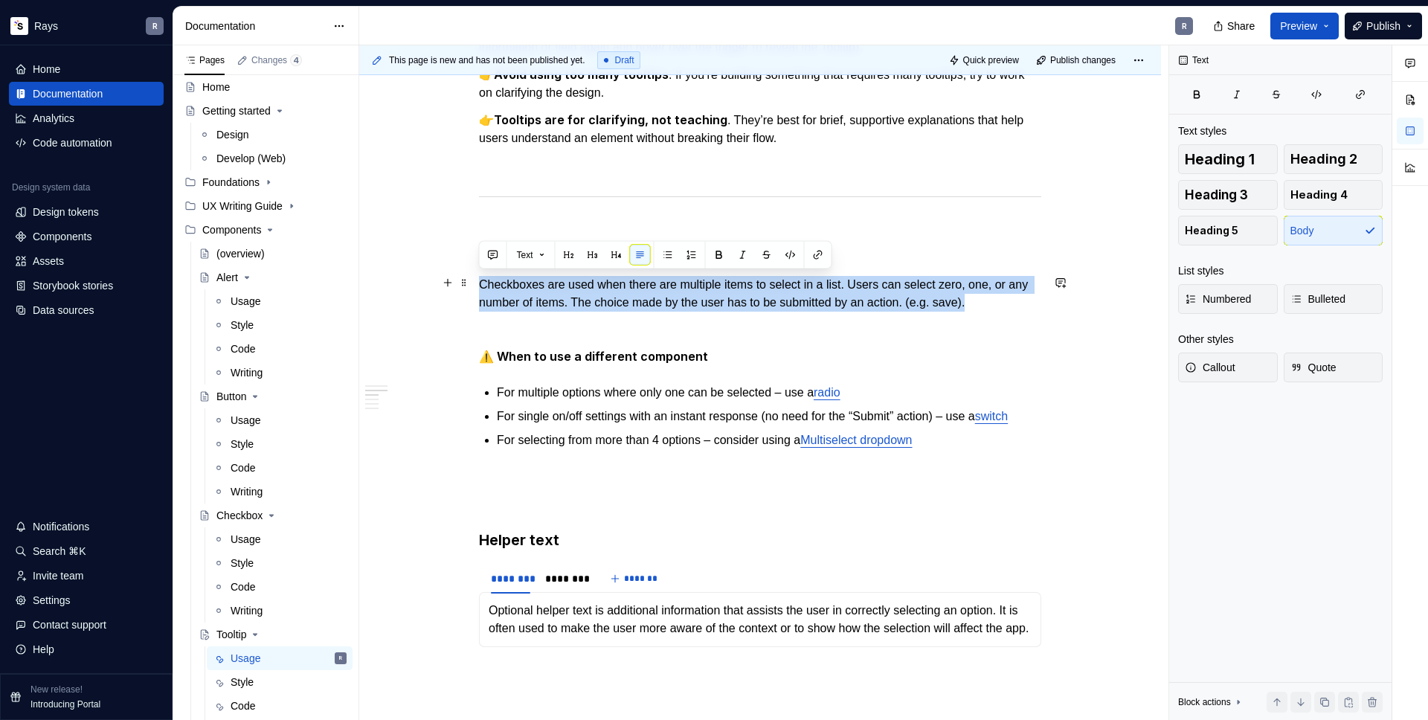
drag, startPoint x: 1036, startPoint y: 301, endPoint x: 483, endPoint y: 283, distance: 553.0
click at [483, 283] on p "Checkboxes are used when there are multiple items to select in a list. Users ca…" at bounding box center [760, 294] width 562 height 36
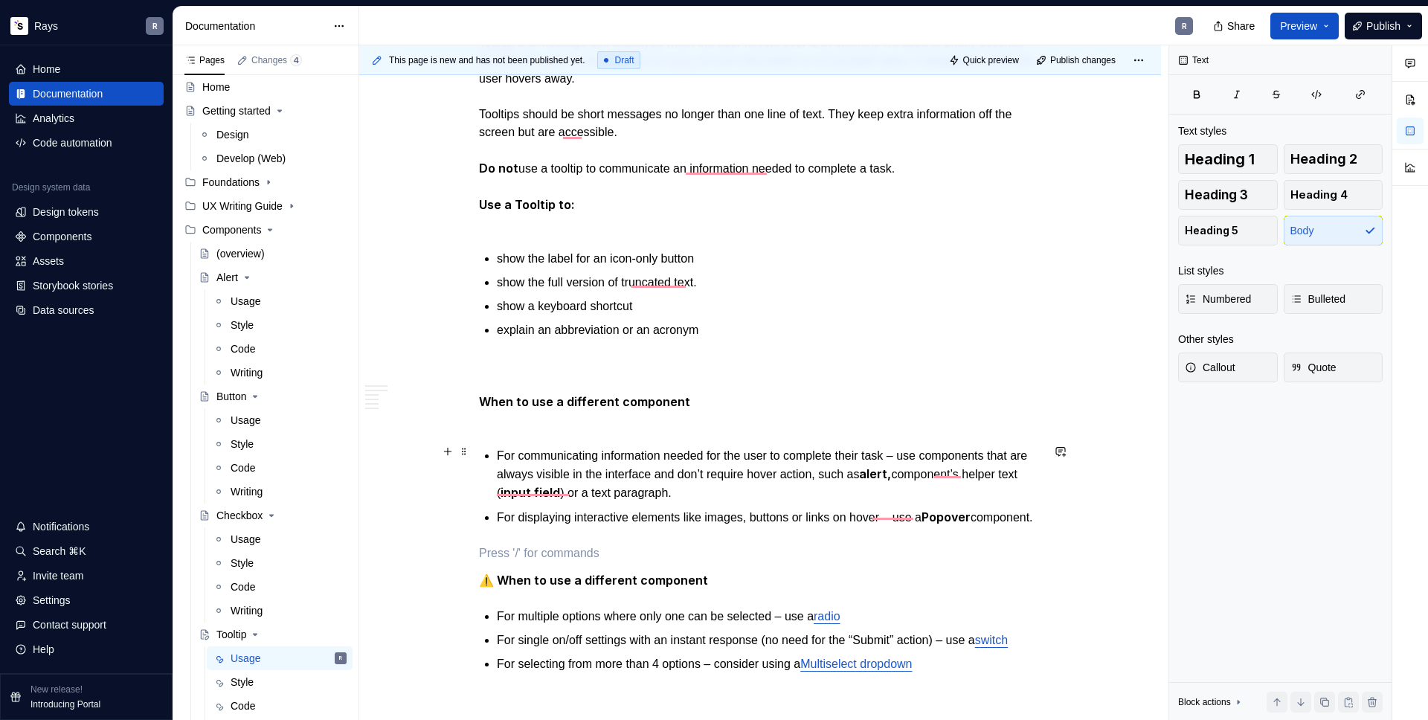
scroll to position [707, 0]
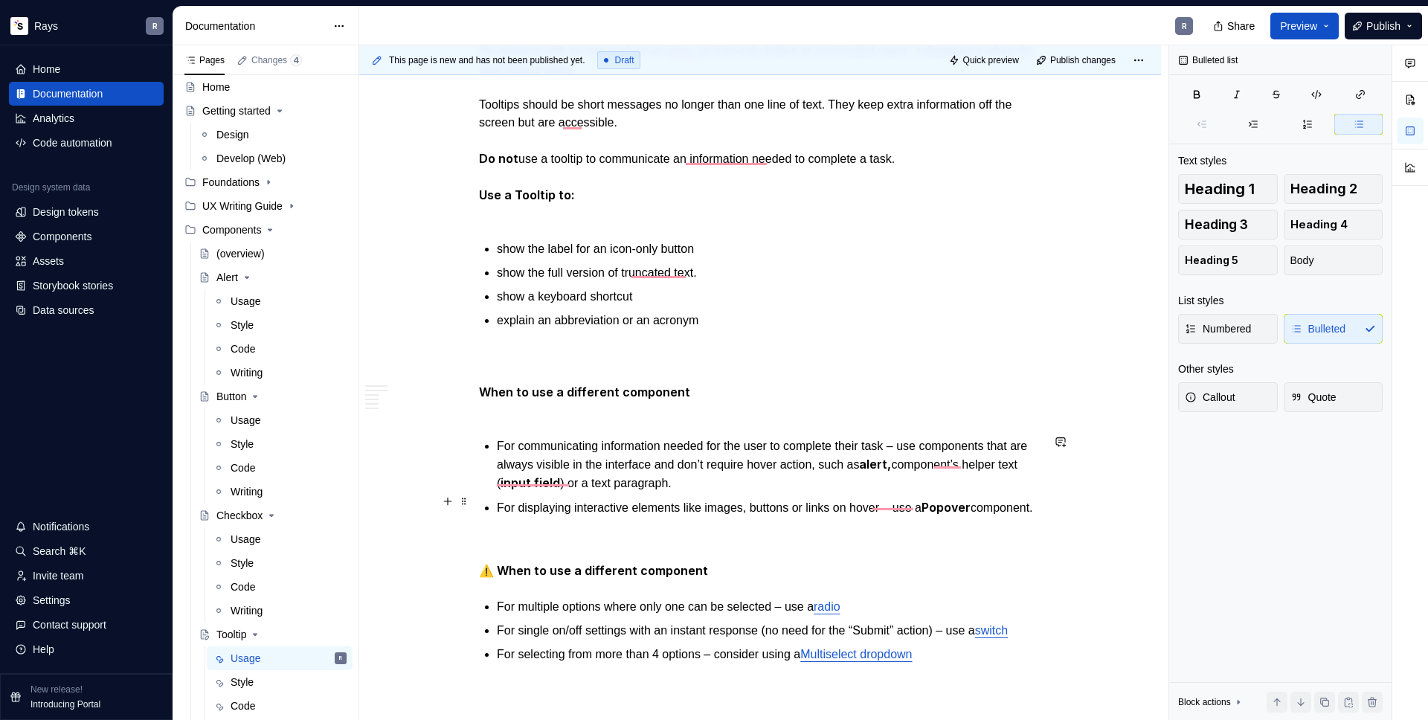
click at [577, 517] on p "For displaying interactive elements like images, buttons or links on hover – us…" at bounding box center [769, 507] width 545 height 19
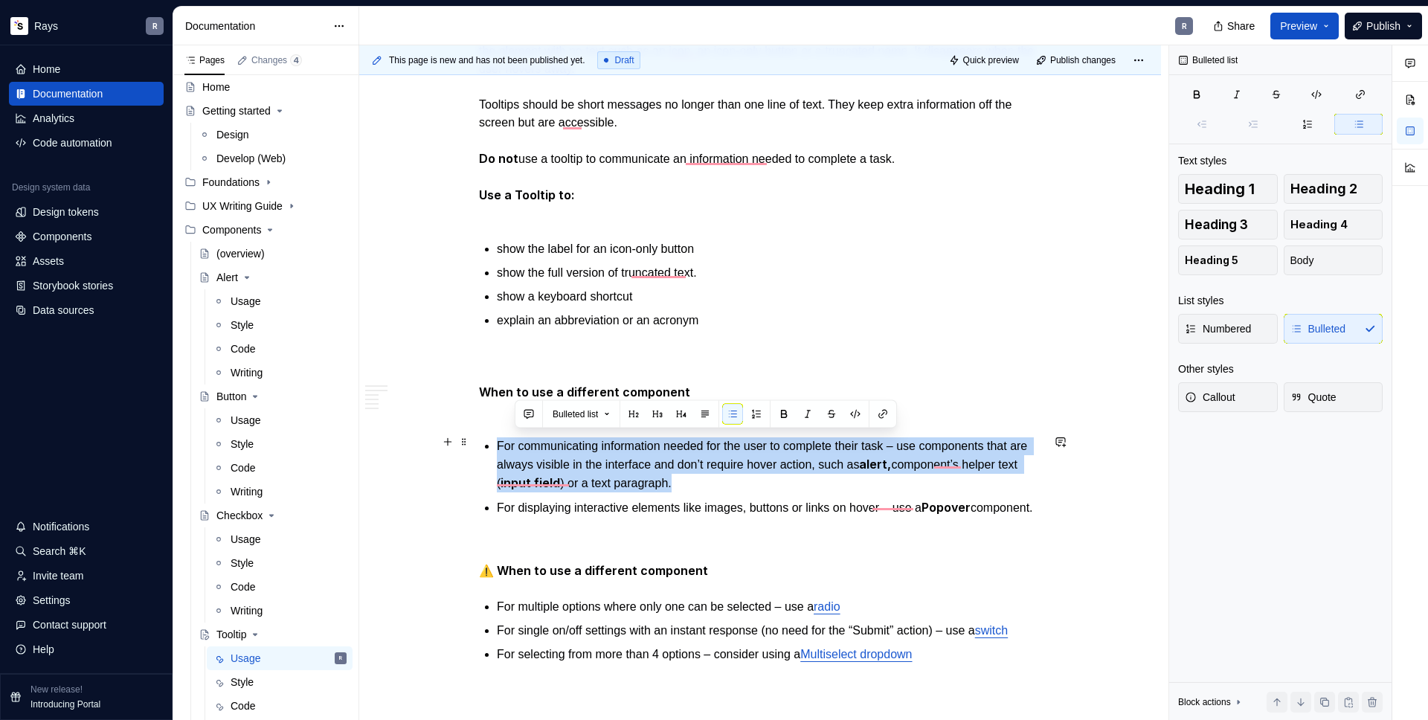
drag, startPoint x: 846, startPoint y: 476, endPoint x: 476, endPoint y: 439, distance: 371.6
click at [476, 439] on div "Takeaways 👉 Position tooltips so they don’t block related content. When Tooltip…" at bounding box center [760, 689] width 802 height 2270
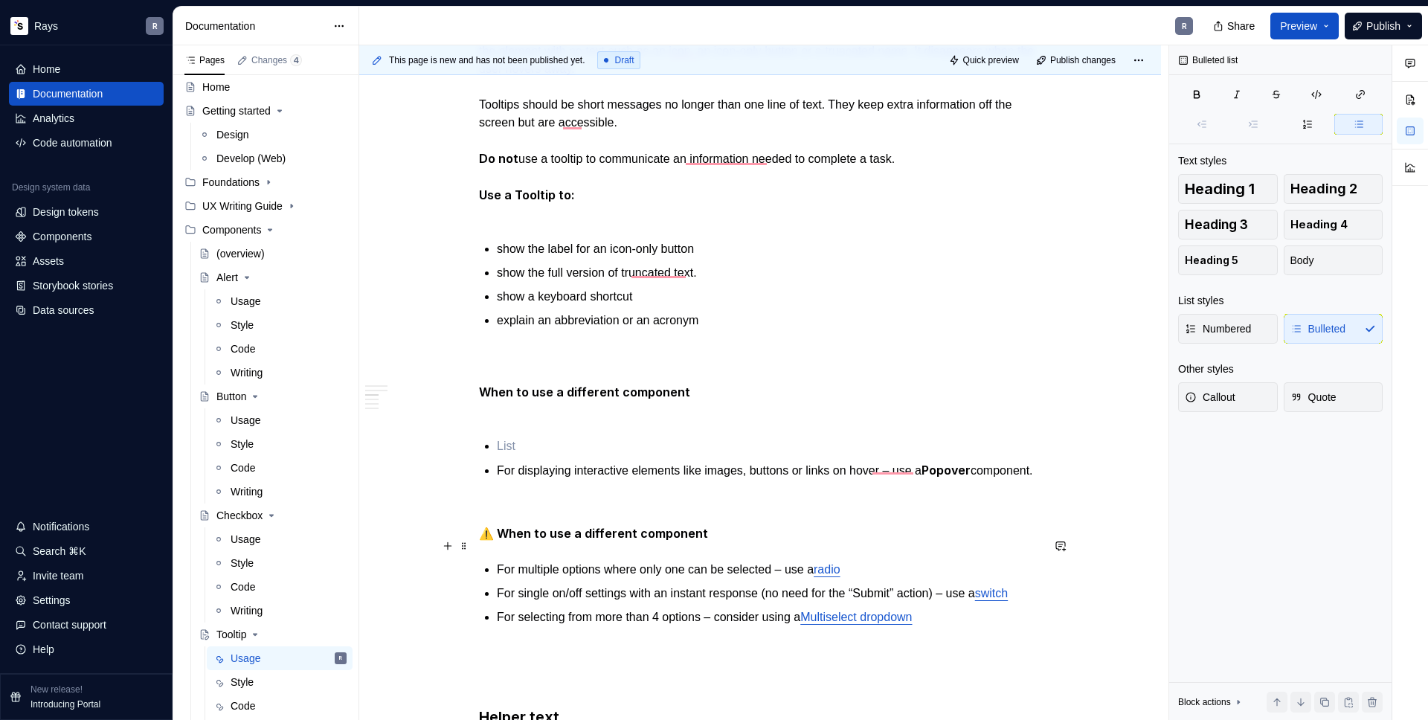
scroll to position [736, 0]
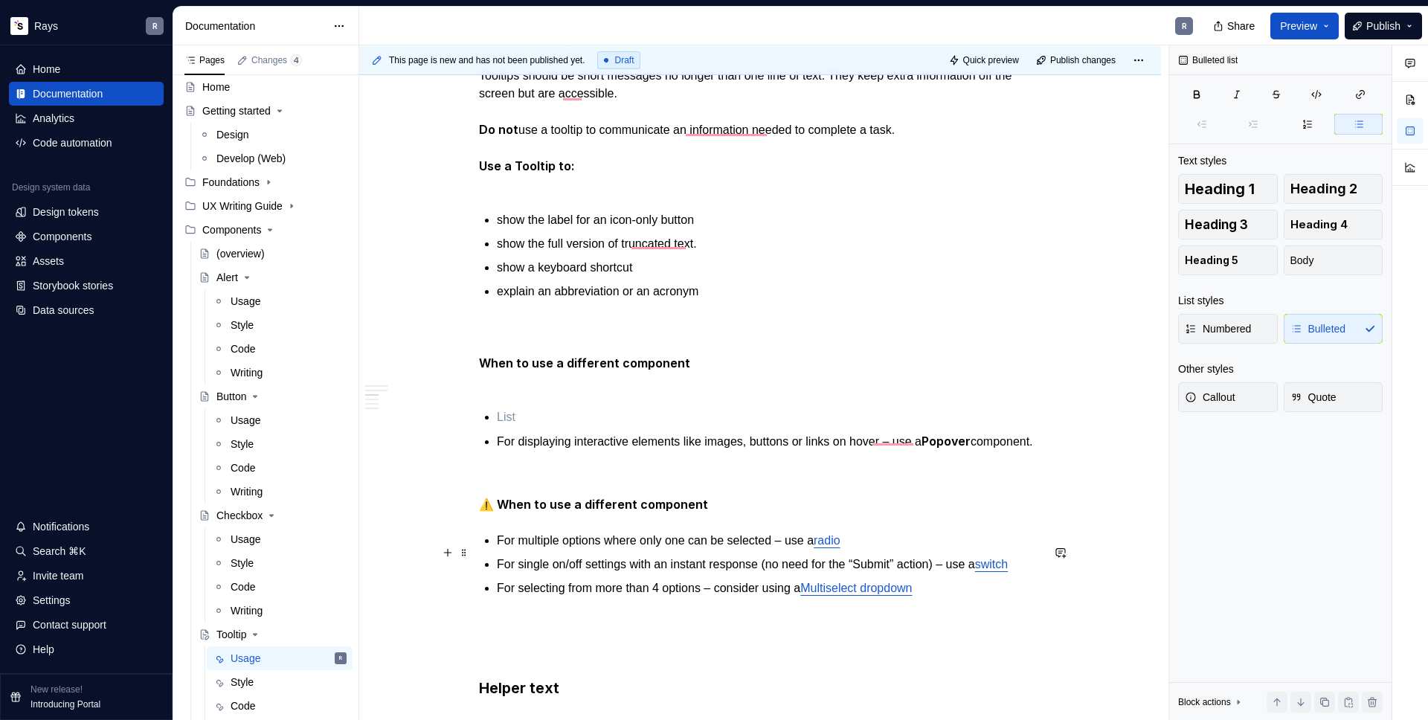
click at [903, 548] on p "For multiple options where only one can be selected – use a radio" at bounding box center [769, 541] width 545 height 18
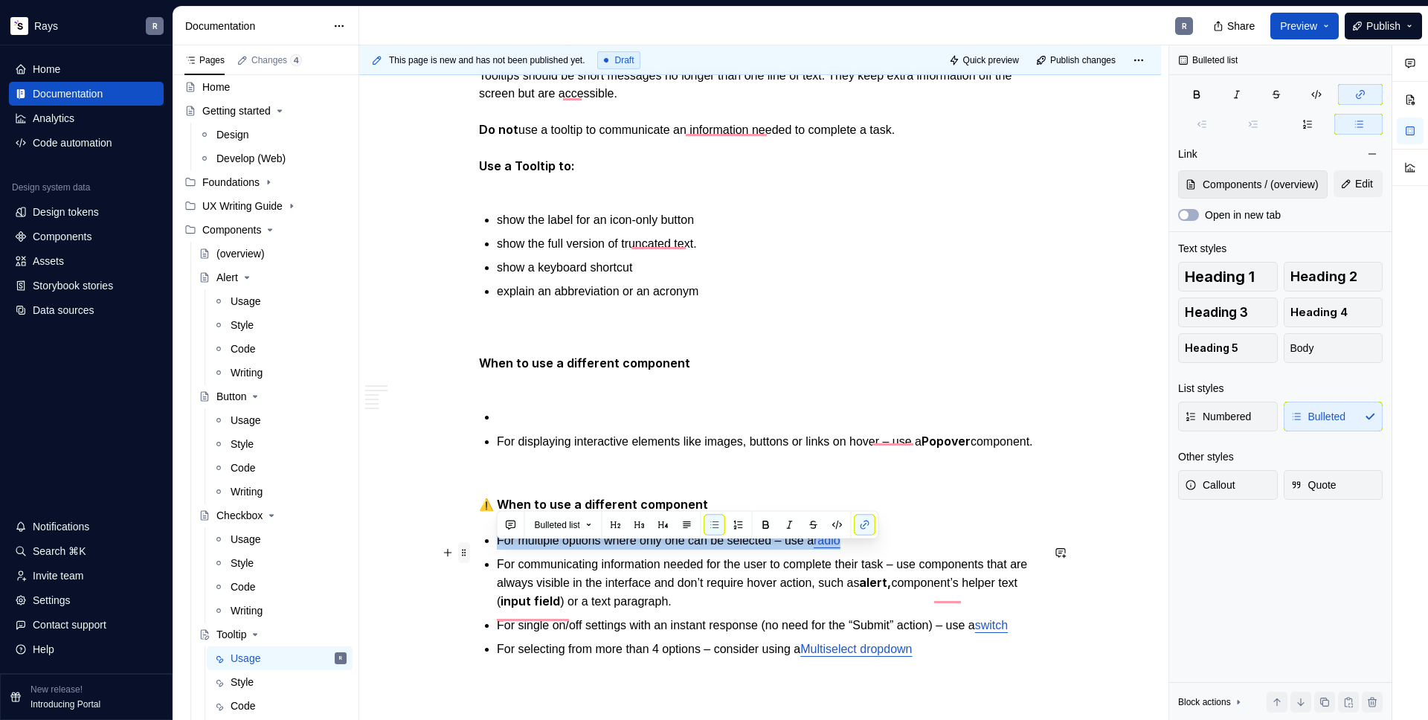
drag, startPoint x: 760, startPoint y: 548, endPoint x: 461, endPoint y: 555, distance: 298.4
click at [479, 555] on div "Takeaways 👉 Position tooltips so they don’t block related content. When Tooltip…" at bounding box center [760, 581] width 562 height 2042
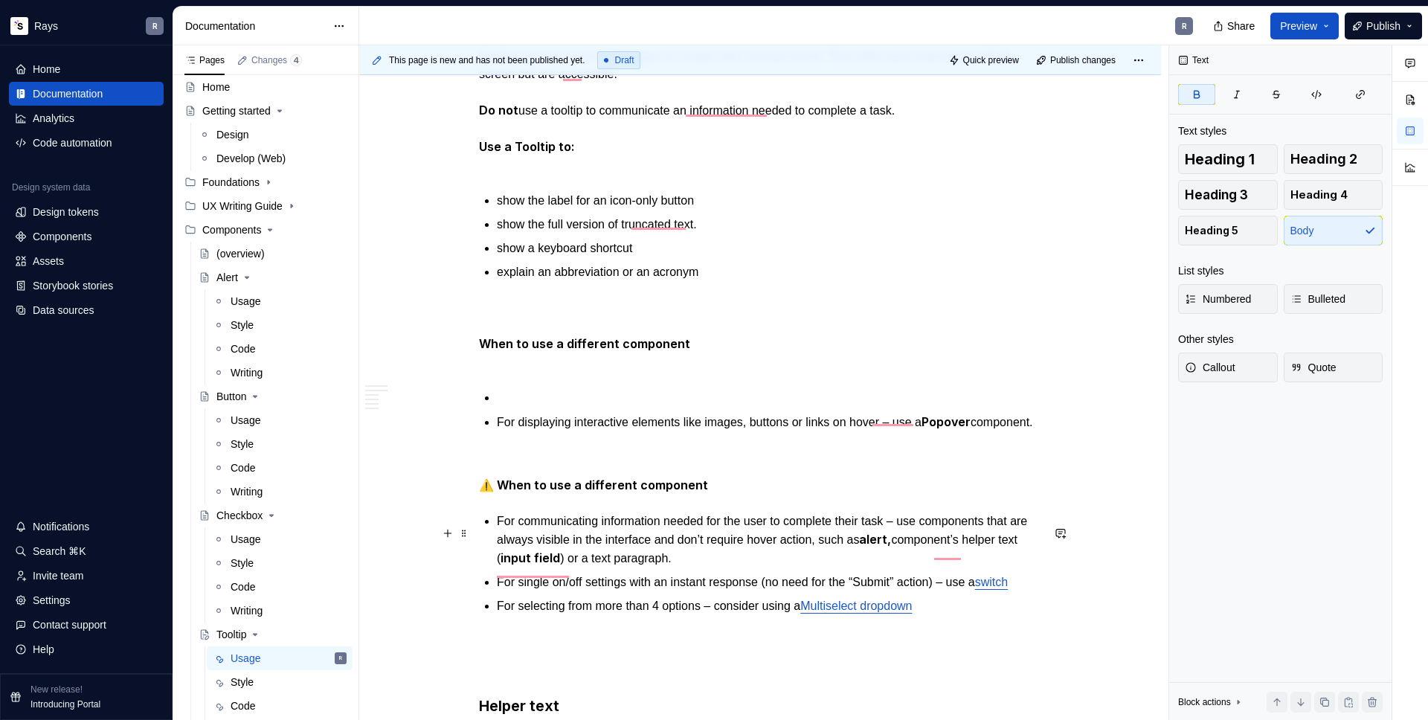
scroll to position [765, 0]
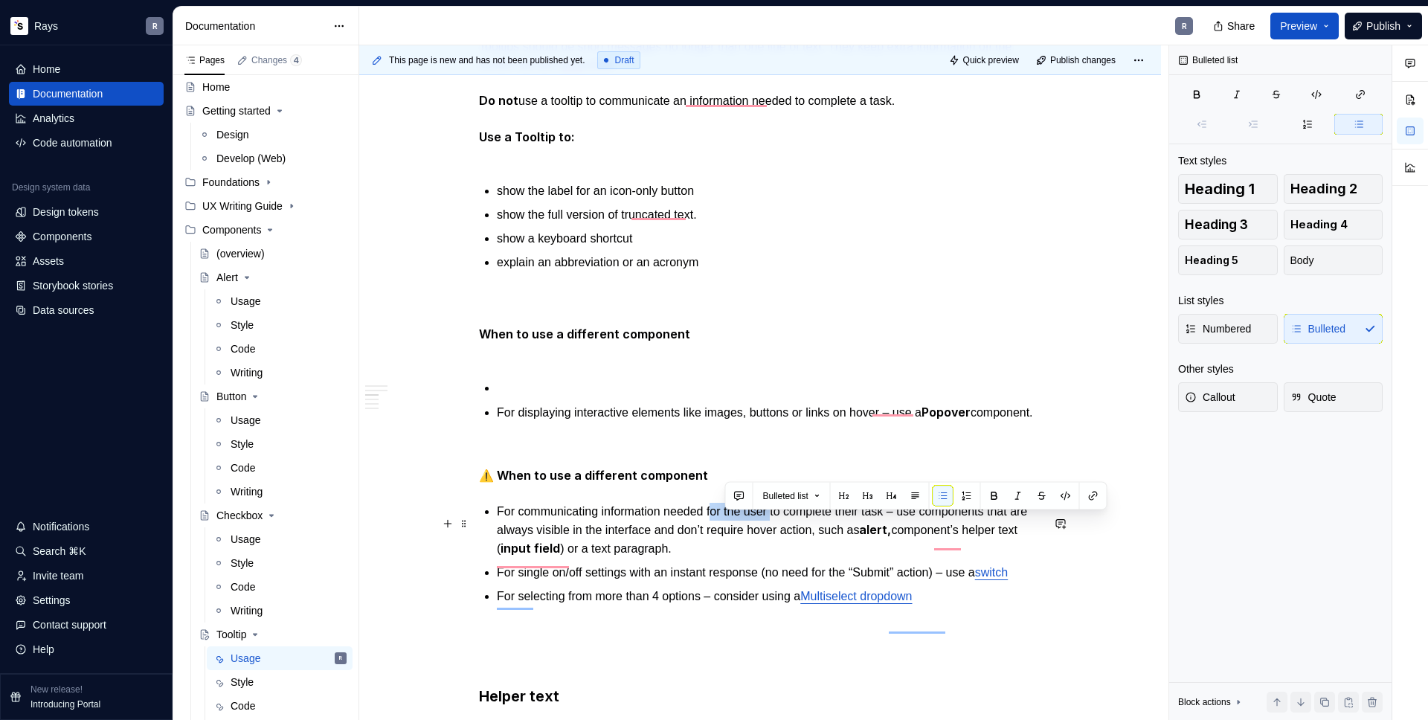
drag, startPoint x: 730, startPoint y: 524, endPoint x: 789, endPoint y: 526, distance: 59.6
click at [789, 526] on p "For communicating information needed for the user to complete their task – use …" at bounding box center [769, 530] width 545 height 55
drag, startPoint x: 789, startPoint y: 523, endPoint x: 816, endPoint y: 525, distance: 27.6
click at [815, 524] on p "For communicating information needed to complete their task – use components th…" at bounding box center [769, 530] width 545 height 55
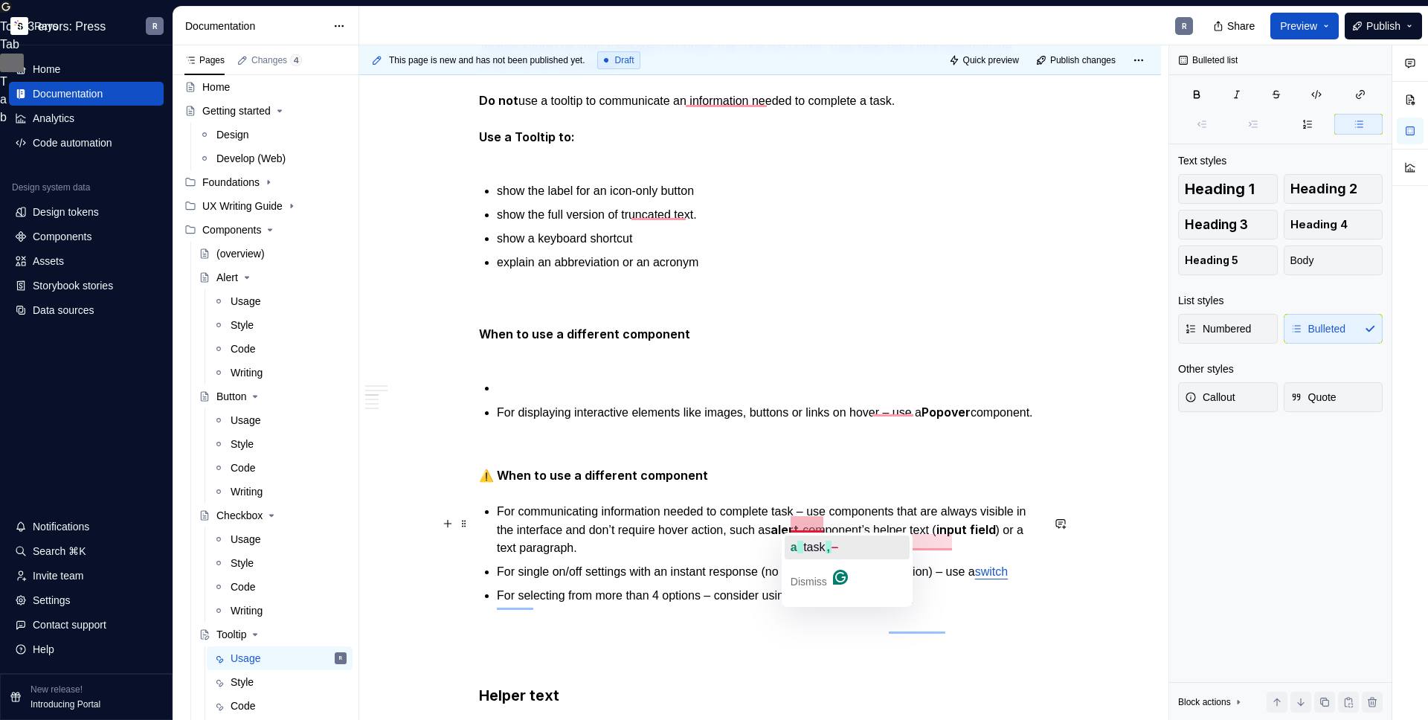
click at [802, 541] on span "button" at bounding box center [800, 547] width 6 height 13
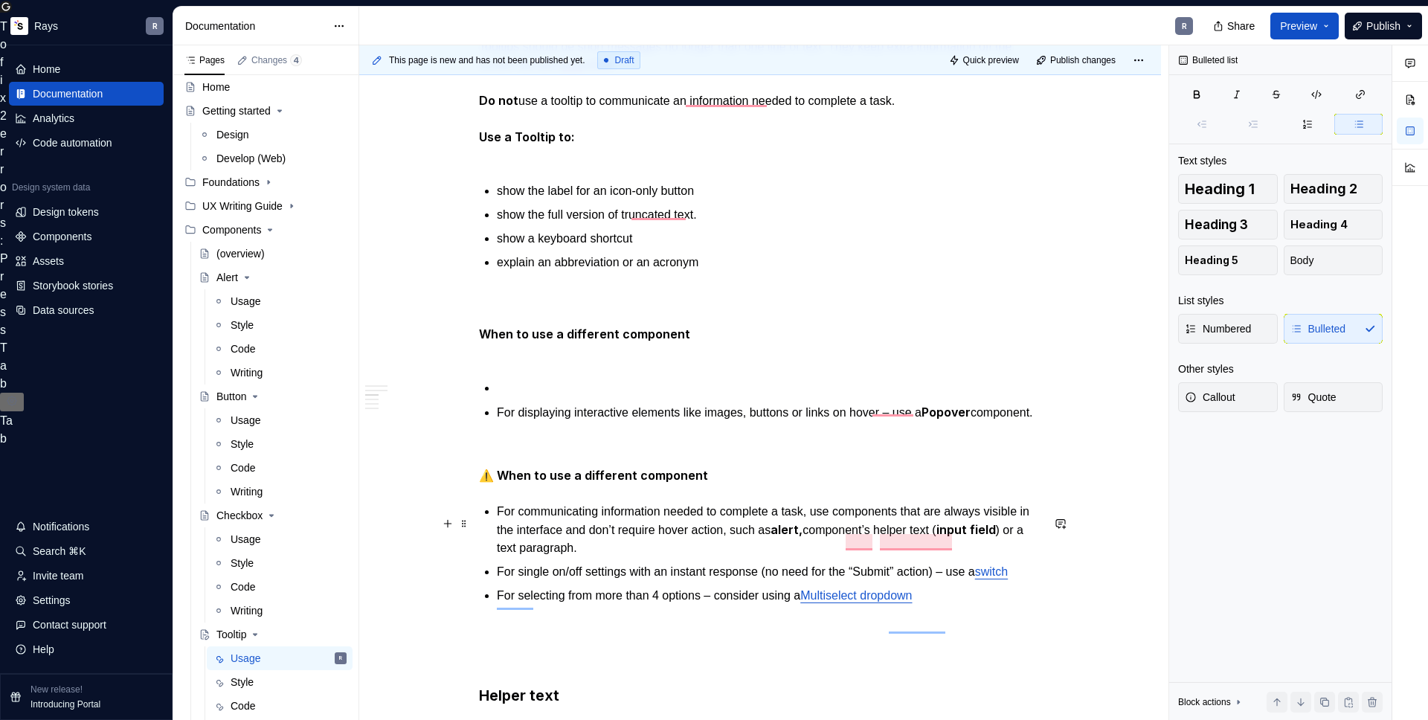
click at [827, 526] on p "For communicating information needed to complete a task, use components that ar…" at bounding box center [769, 530] width 545 height 54
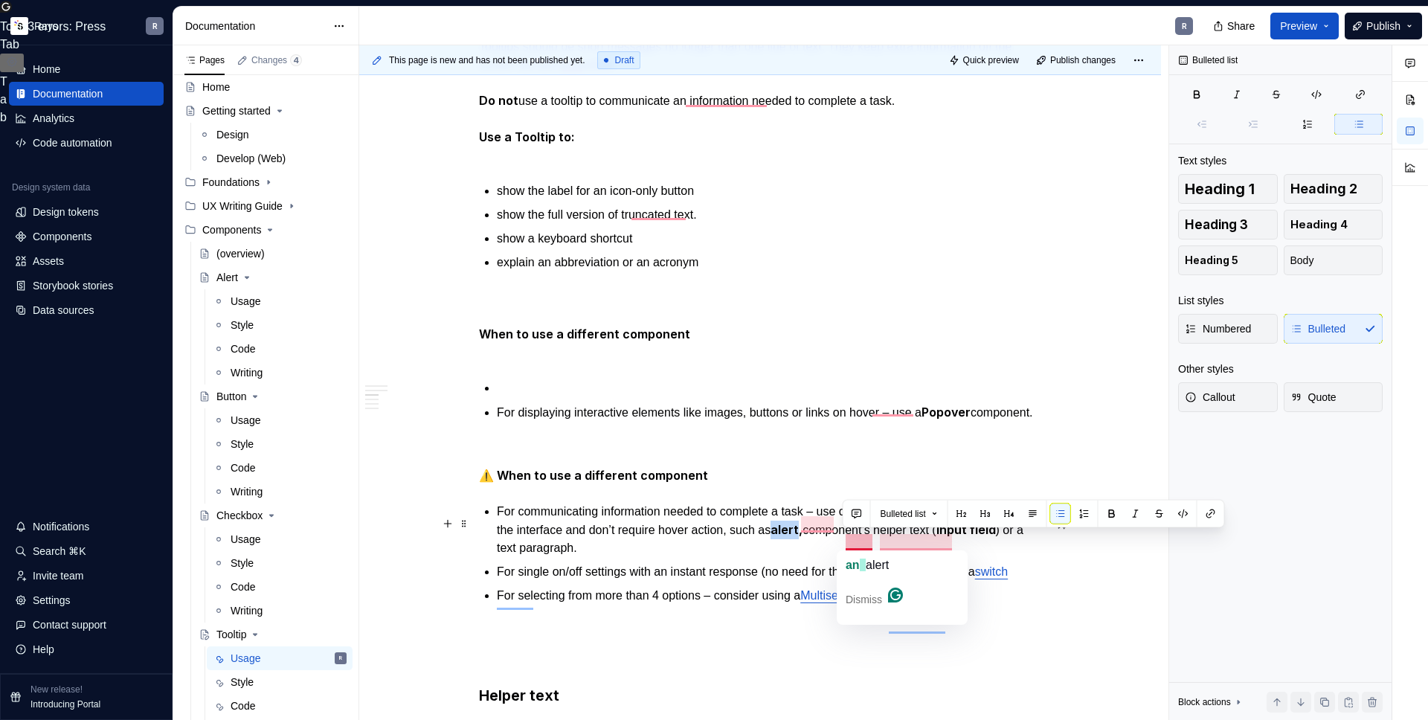
drag, startPoint x: 844, startPoint y: 543, endPoint x: 870, endPoint y: 545, distance: 26.8
click at [870, 545] on p "For communicating information needed to complete a task – use components that a…" at bounding box center [769, 530] width 545 height 54
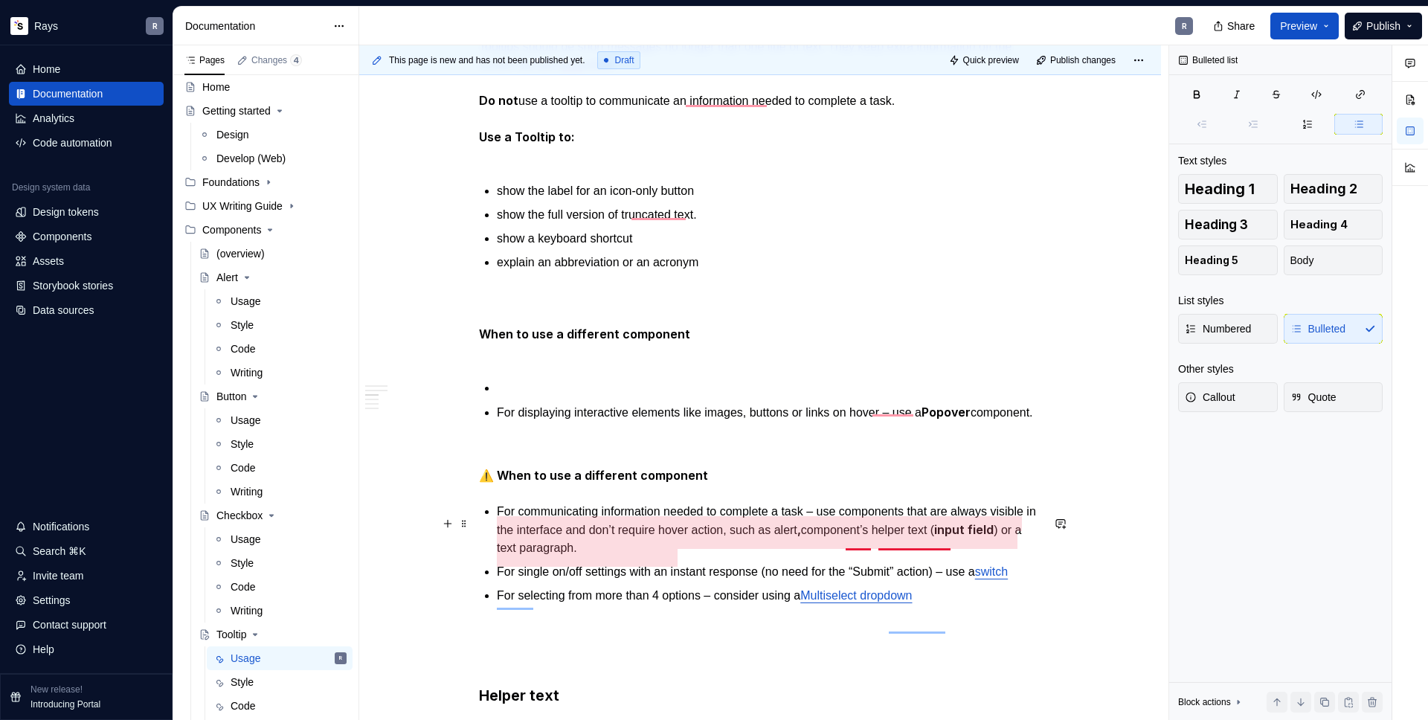
click at [897, 546] on p "For communicating information needed to complete a task – use components that a…" at bounding box center [769, 530] width 545 height 54
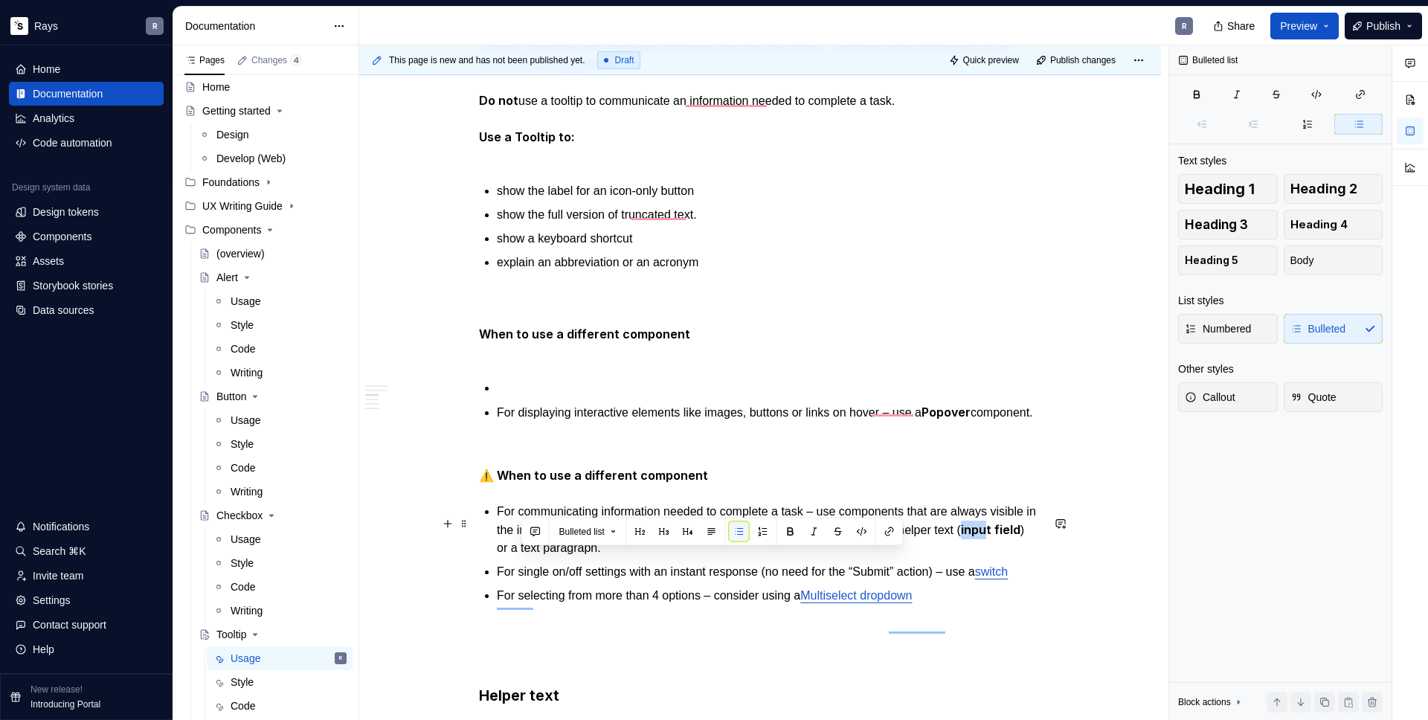
drag, startPoint x: 526, startPoint y: 559, endPoint x: 549, endPoint y: 559, distance: 23.1
click at [548, 557] on p "For communicating information needed to complete a task – use components that a…" at bounding box center [769, 530] width 545 height 54
drag, startPoint x: 582, startPoint y: 559, endPoint x: 526, endPoint y: 558, distance: 55.8
click at [961, 537] on strong "input field" at bounding box center [991, 529] width 60 height 15
click at [642, 557] on p "For communicating information needed to complete a task – use components that a…" at bounding box center [769, 530] width 545 height 54
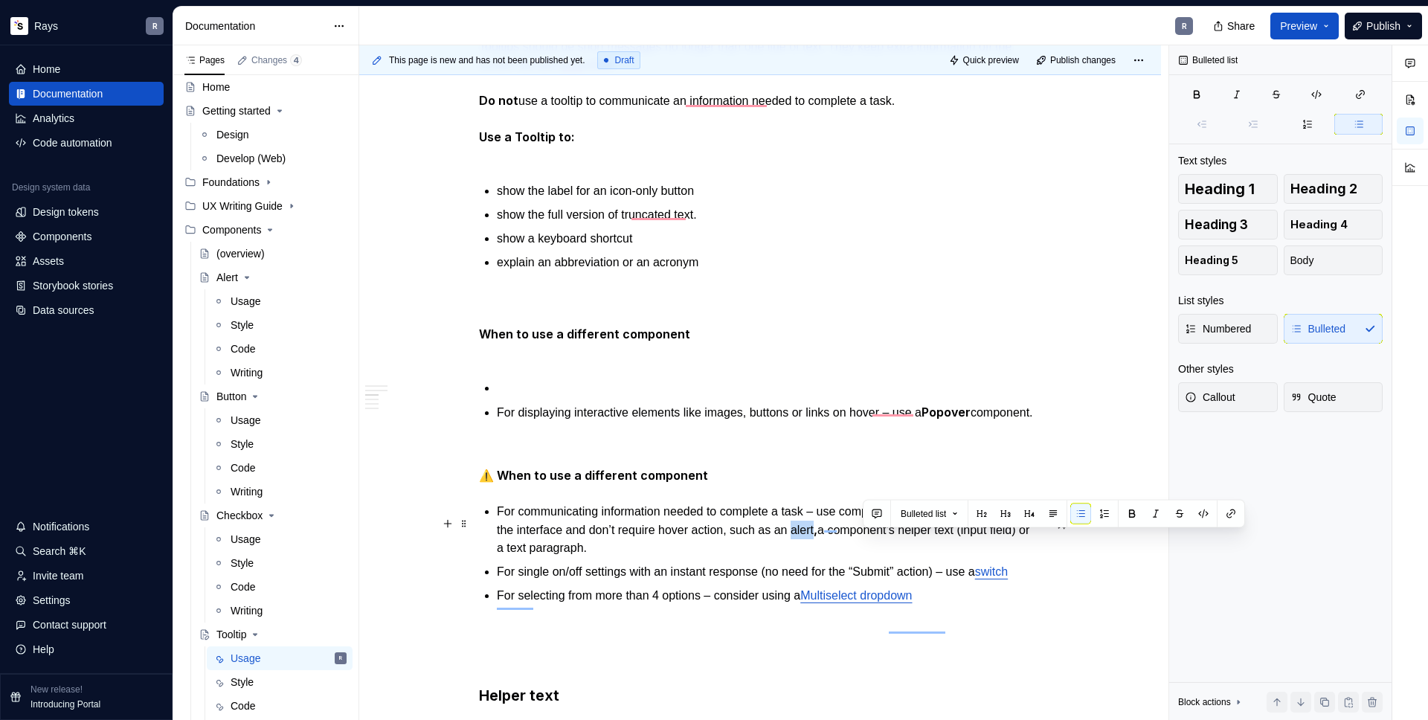
drag, startPoint x: 863, startPoint y: 542, endPoint x: 887, endPoint y: 544, distance: 24.6
click at [887, 544] on p "For communicating information needed to complete a task – use components that a…" at bounding box center [769, 530] width 545 height 54
click at [1229, 516] on button "button" at bounding box center [1231, 514] width 21 height 21
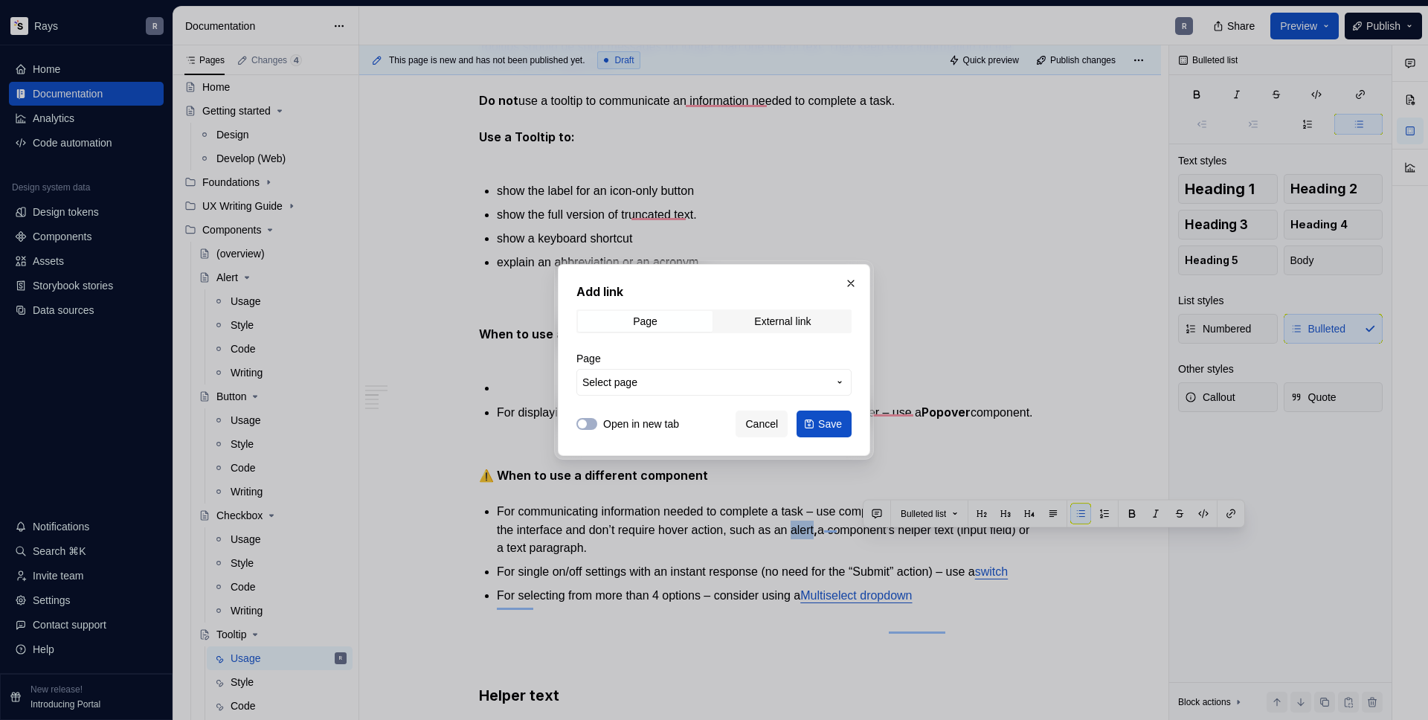
click at [757, 380] on span "Select page" at bounding box center [704, 382] width 245 height 15
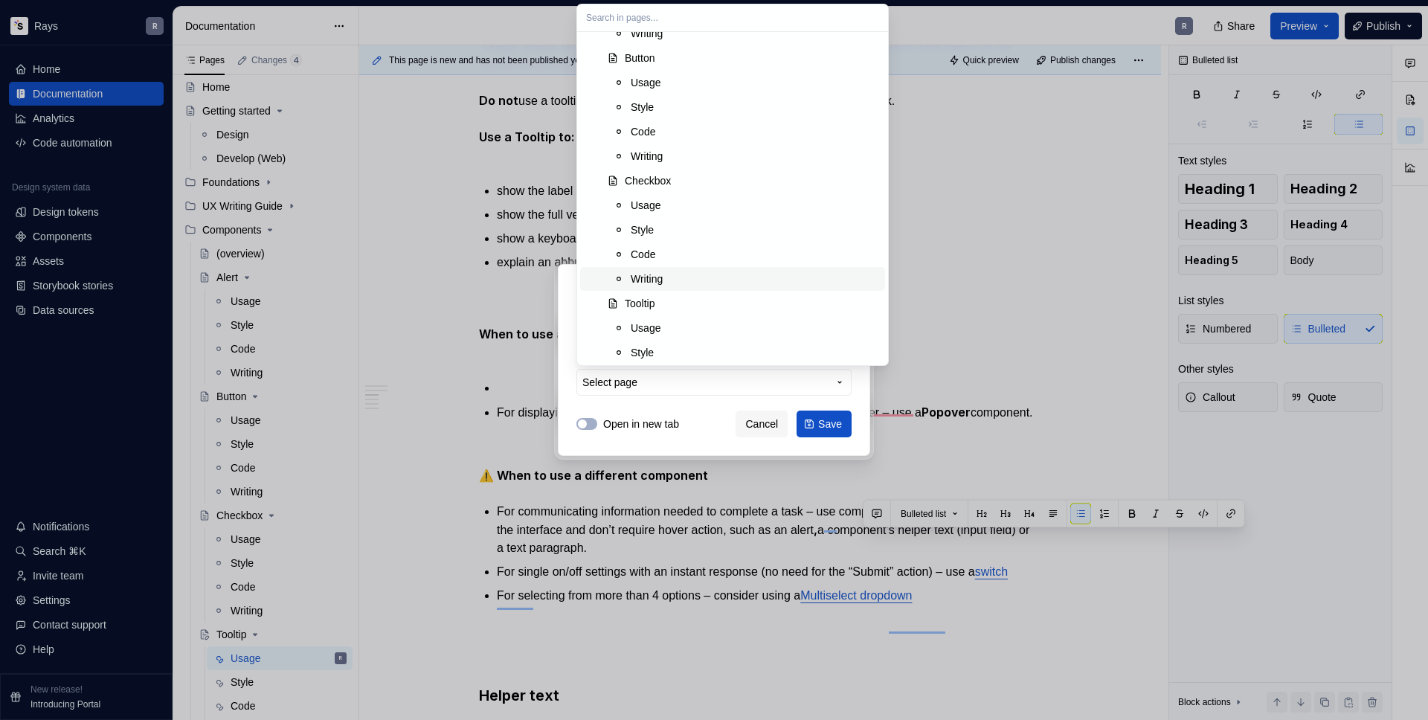
scroll to position [696, 0]
click at [678, 289] on div "Tooltip" at bounding box center [752, 284] width 254 height 15
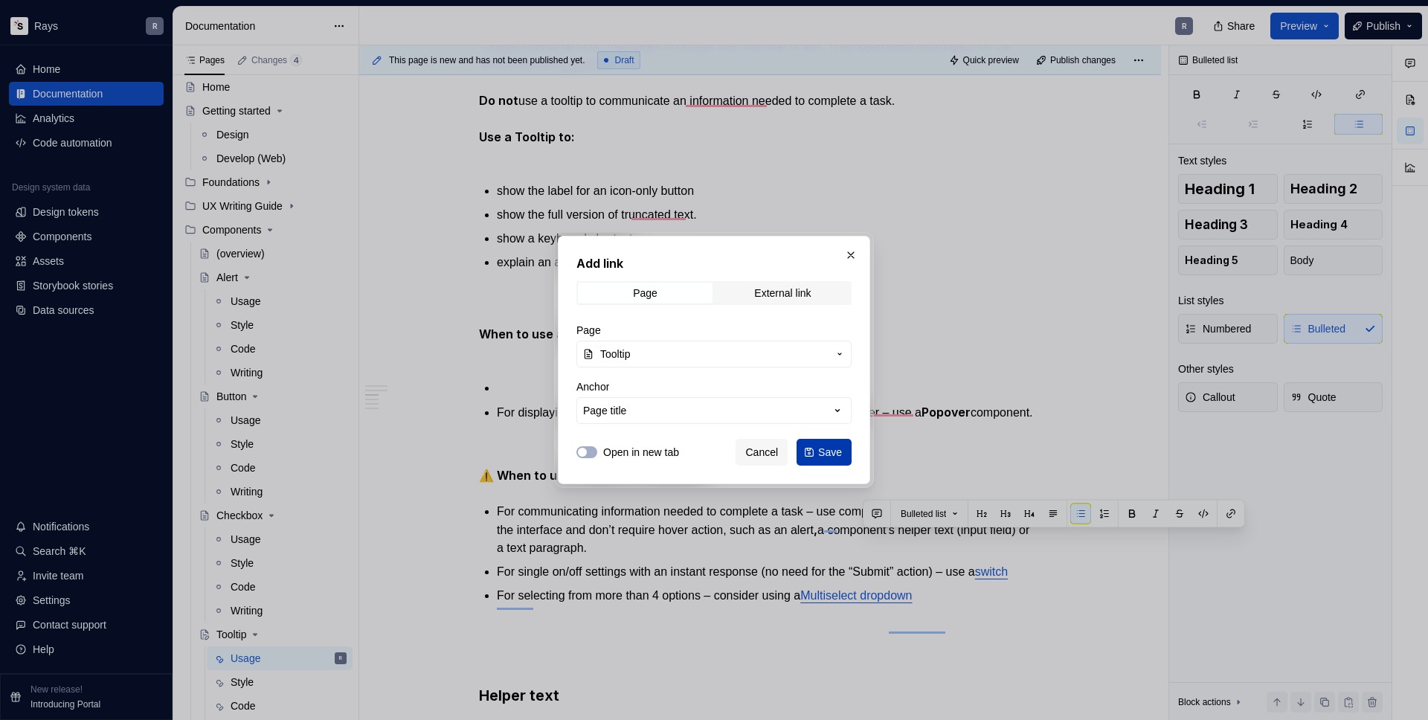
click at [830, 456] on span "Save" at bounding box center [830, 452] width 24 height 15
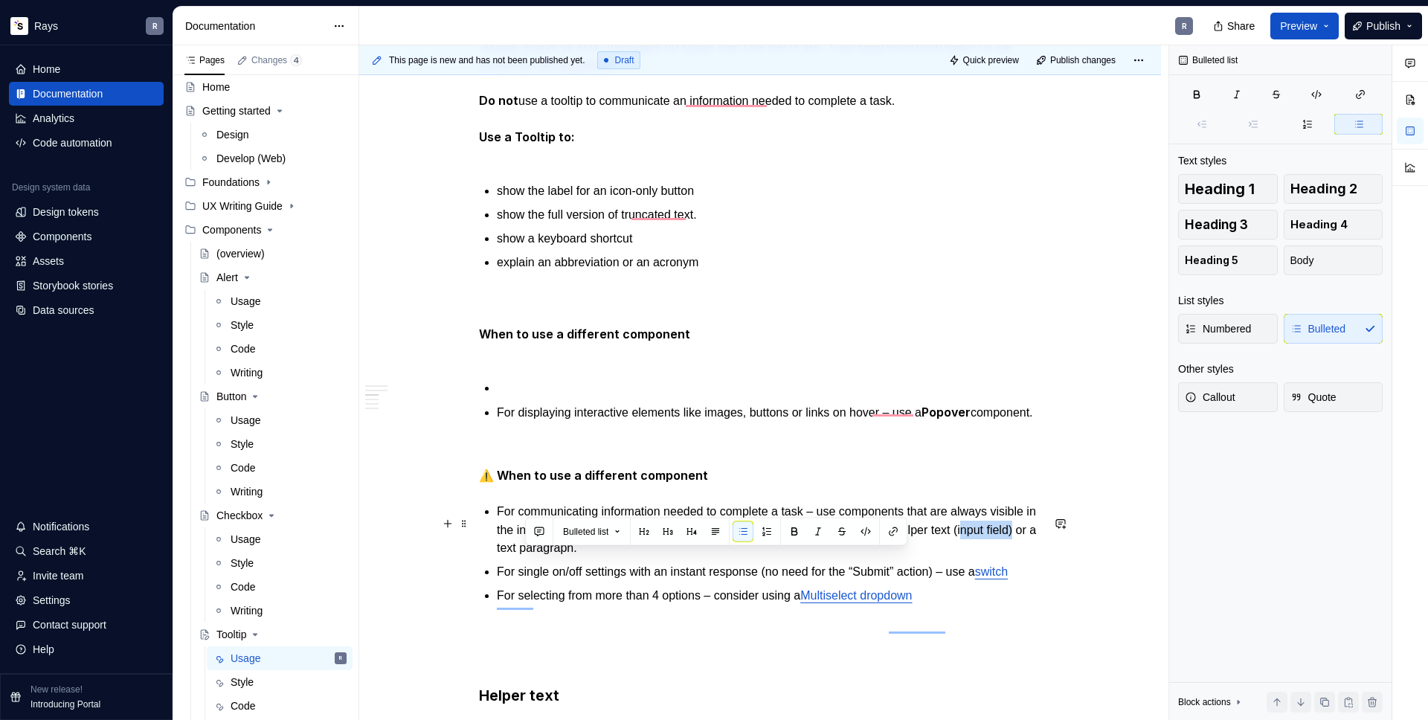
drag, startPoint x: 577, startPoint y: 561, endPoint x: 524, endPoint y: 561, distance: 52.8
click at [524, 557] on p "For communicating information needed to complete a task – use components that a…" at bounding box center [769, 530] width 545 height 54
click at [896, 531] on button "button" at bounding box center [893, 531] width 21 height 21
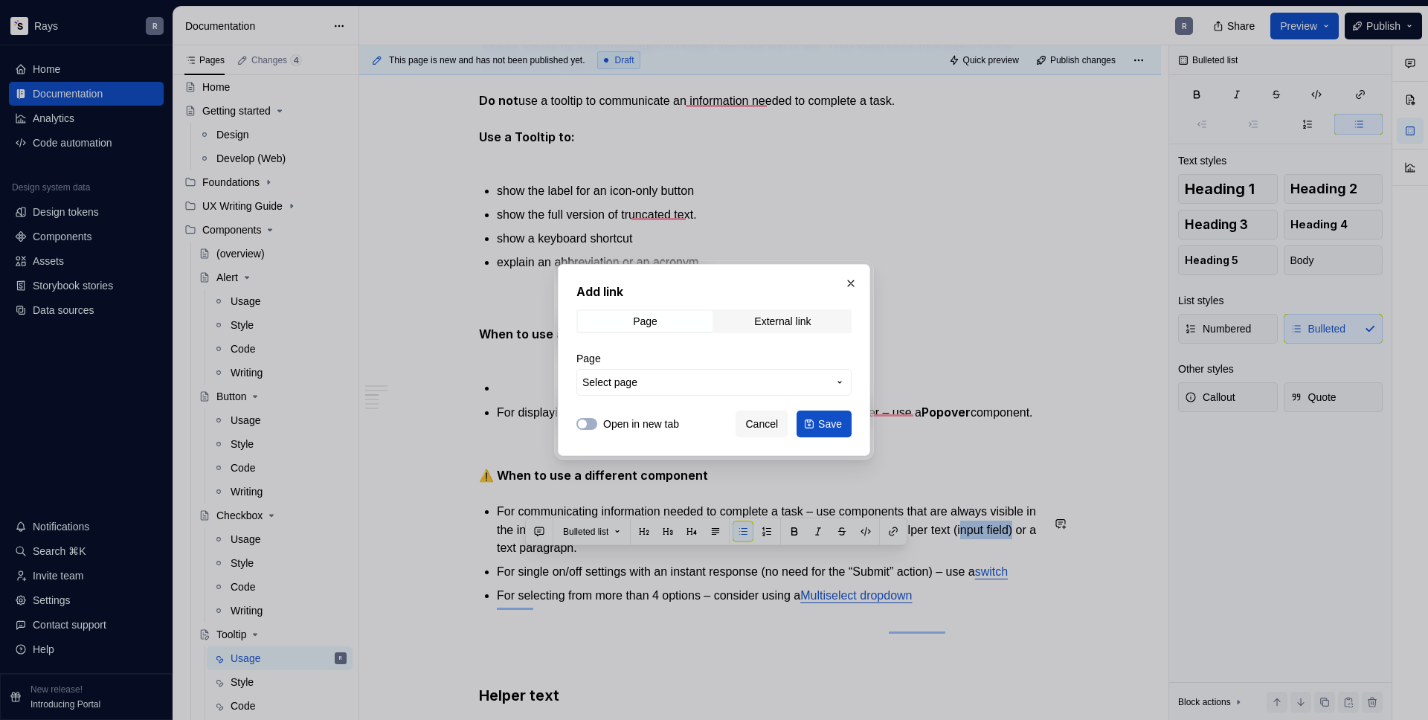
click at [678, 384] on span "Select page" at bounding box center [704, 382] width 245 height 15
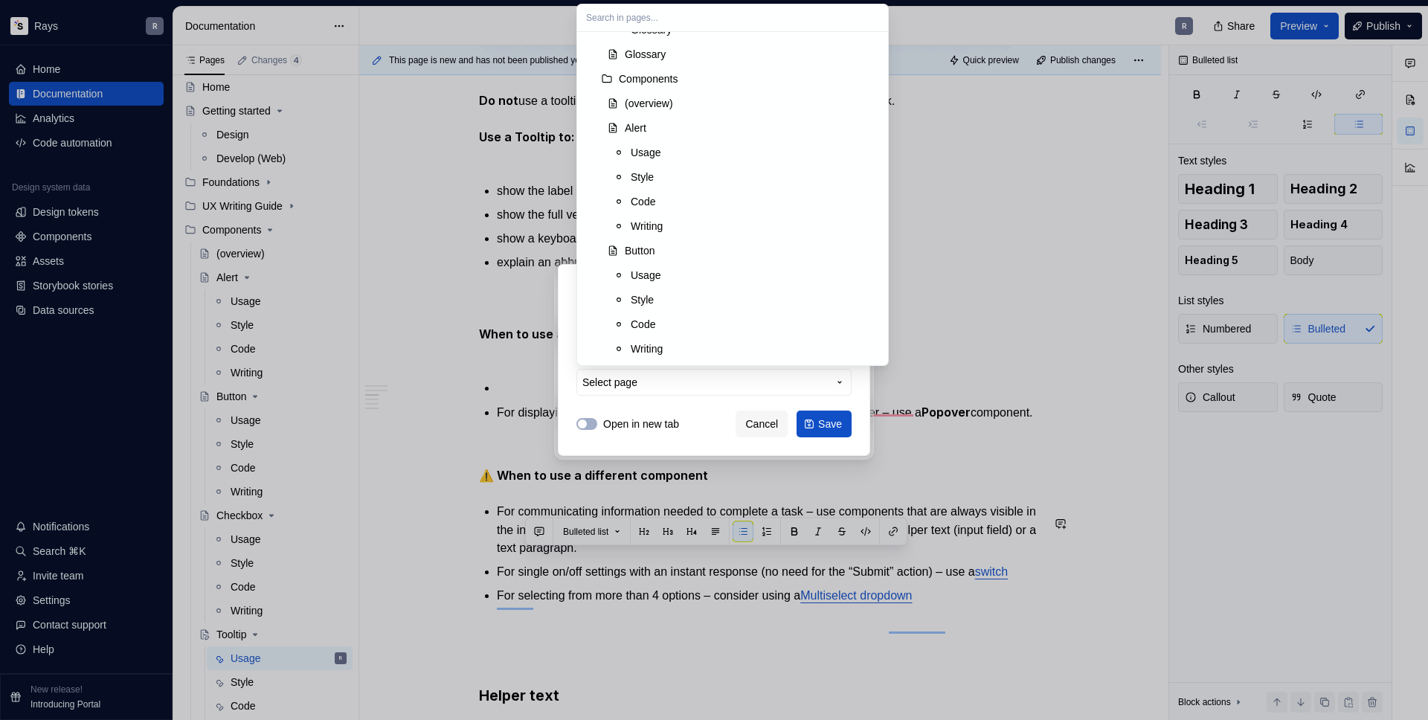
scroll to position [848, 0]
click at [663, 130] on div "Tooltip" at bounding box center [752, 131] width 254 height 15
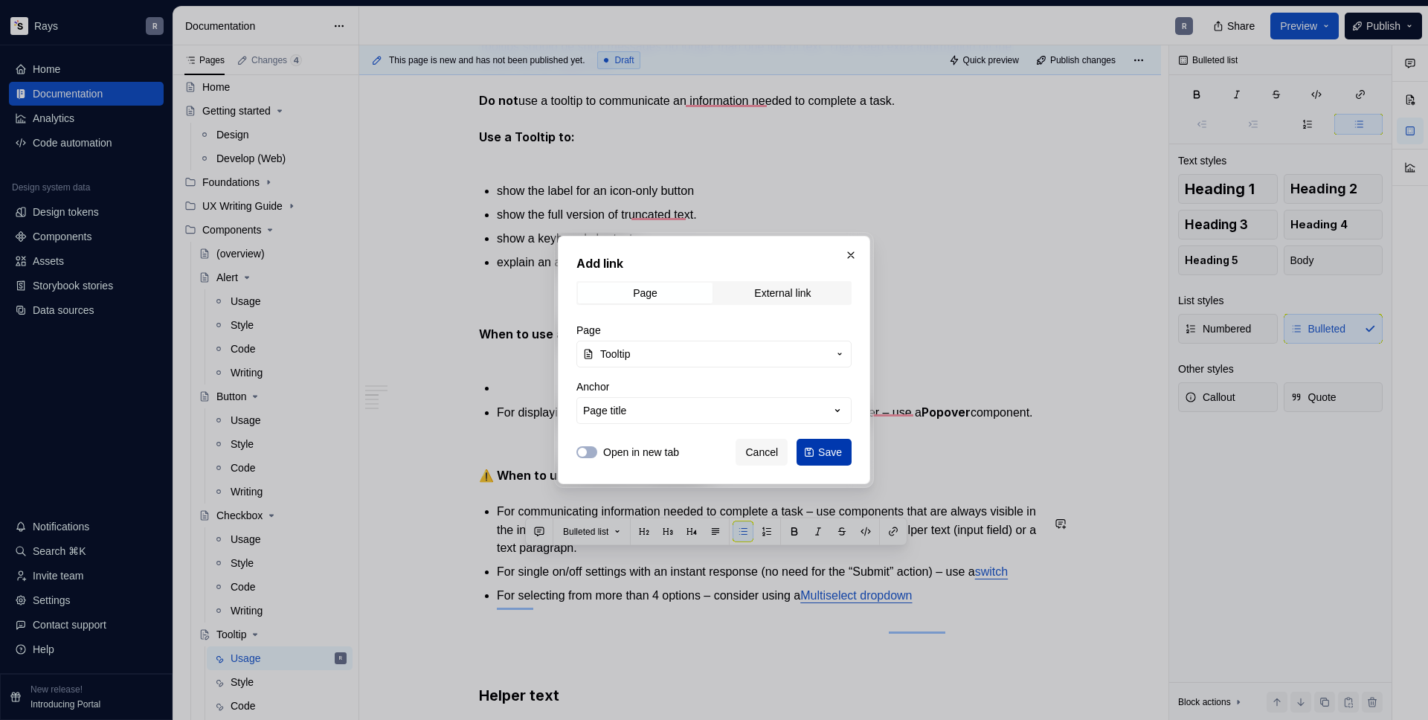
click at [820, 455] on span "Save" at bounding box center [830, 452] width 24 height 15
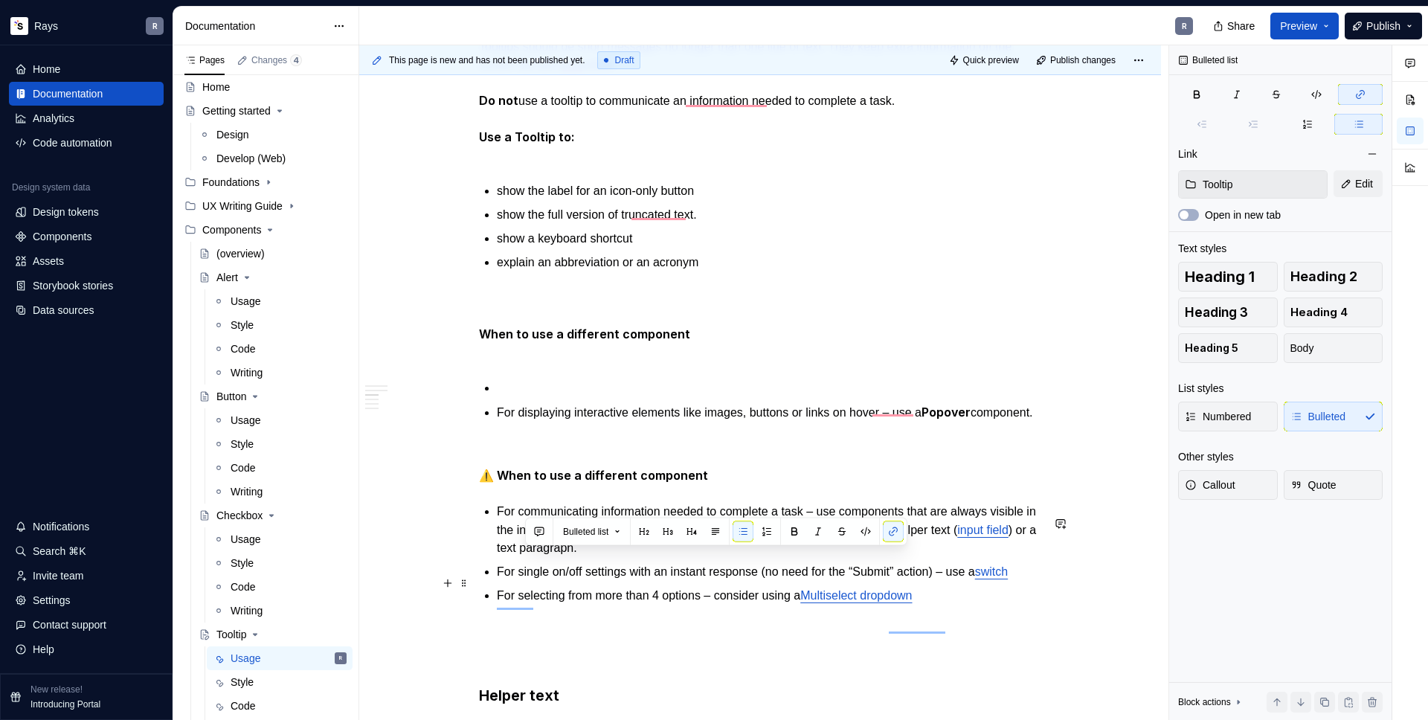
click at [658, 579] on p "For single on/off settings with an instant response (no need for the “Submit” a…" at bounding box center [769, 572] width 545 height 18
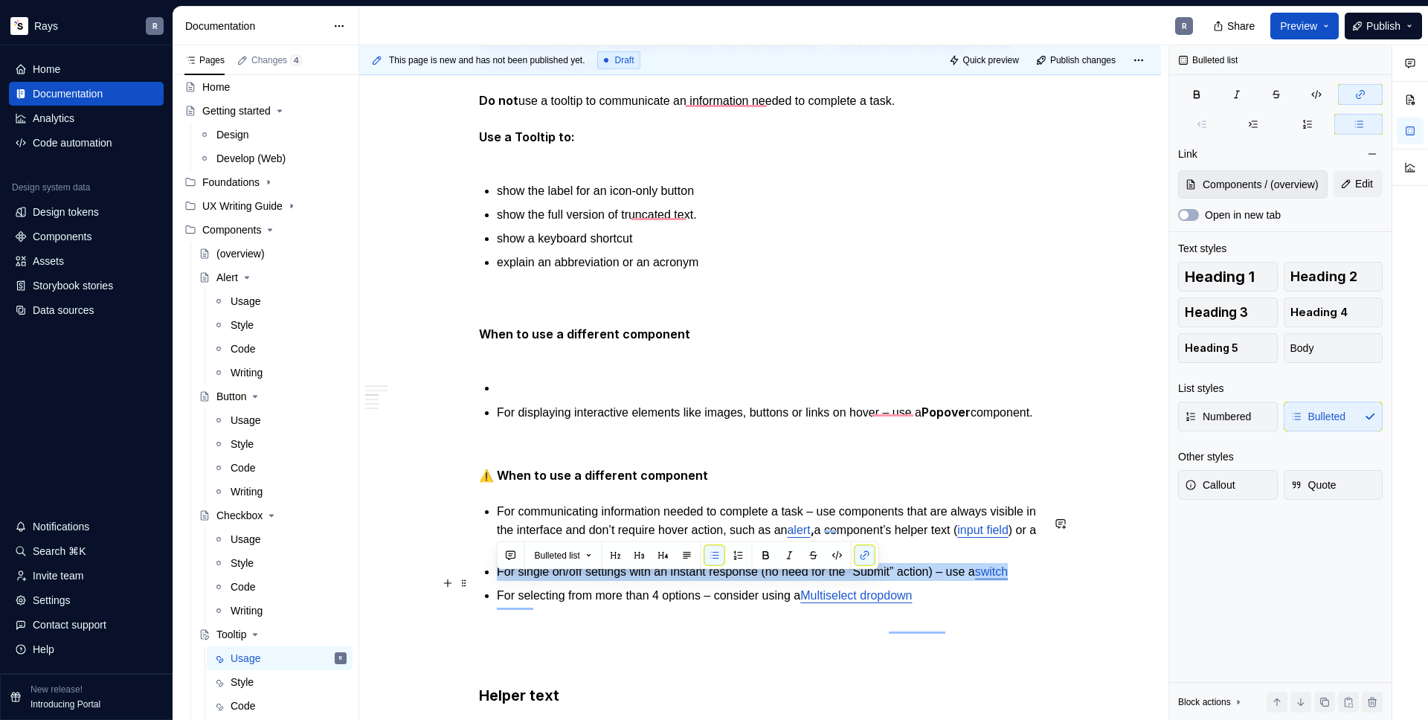
drag, startPoint x: 512, startPoint y: 600, endPoint x: 485, endPoint y: 586, distance: 29.9
click at [485, 586] on div "Takeaways 👉 Position tooltips so they don’t block related content. When Tooltip…" at bounding box center [760, 531] width 562 height 2000
click at [589, 605] on p "For selecting from more than 4 options – consider using a Multiselect dropdown" at bounding box center [769, 596] width 545 height 18
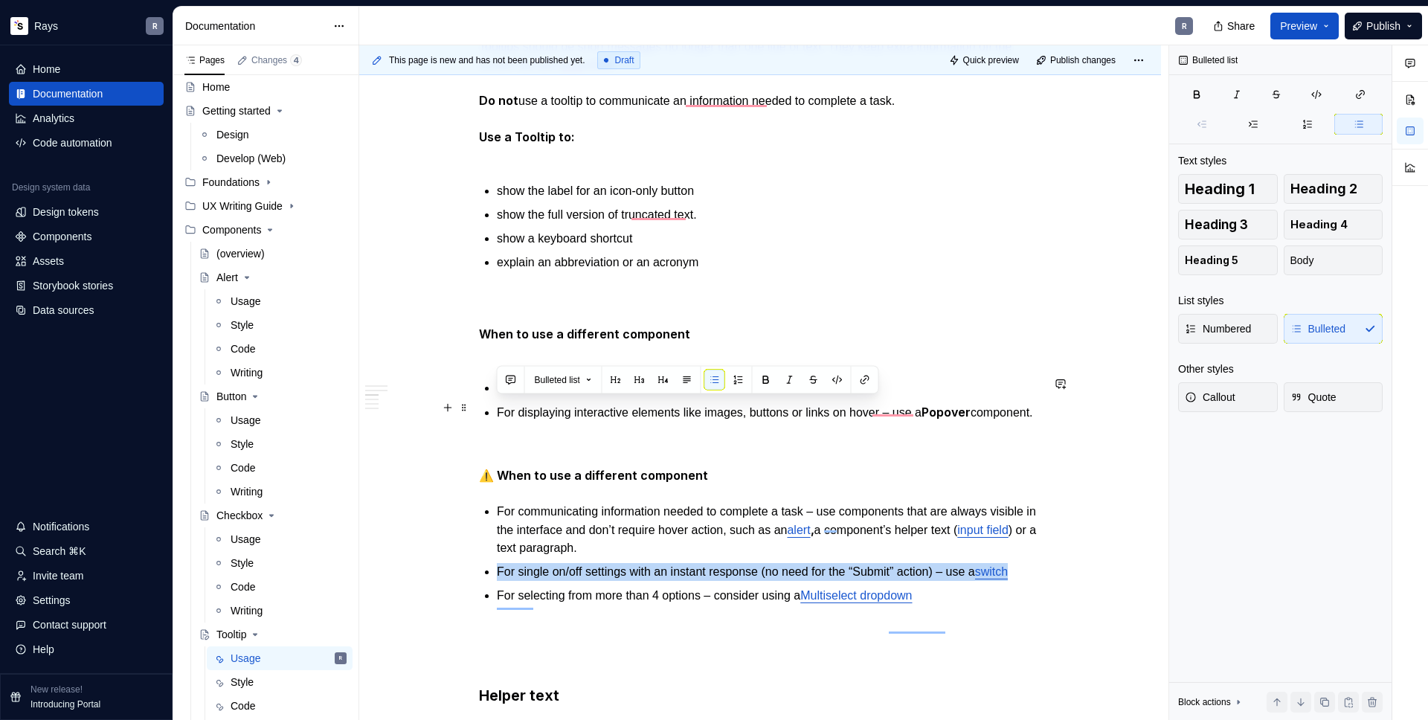
drag, startPoint x: 550, startPoint y: 429, endPoint x: 489, endPoint y: 411, distance: 62.8
click at [497, 411] on li "For displaying interactive elements like images, buttons or links on hover – us…" at bounding box center [769, 412] width 545 height 19
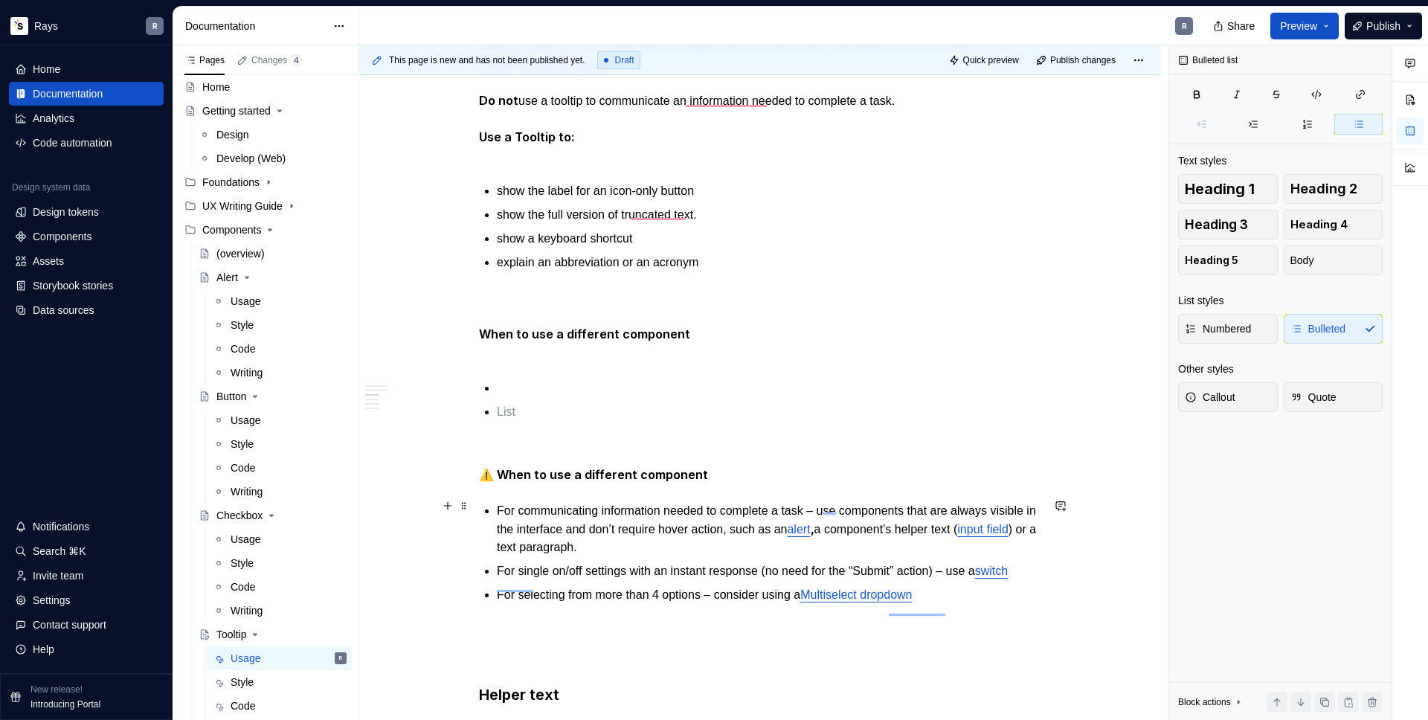
click at [710, 546] on p "For communicating information needed to complete a task – use components that a…" at bounding box center [769, 529] width 545 height 54
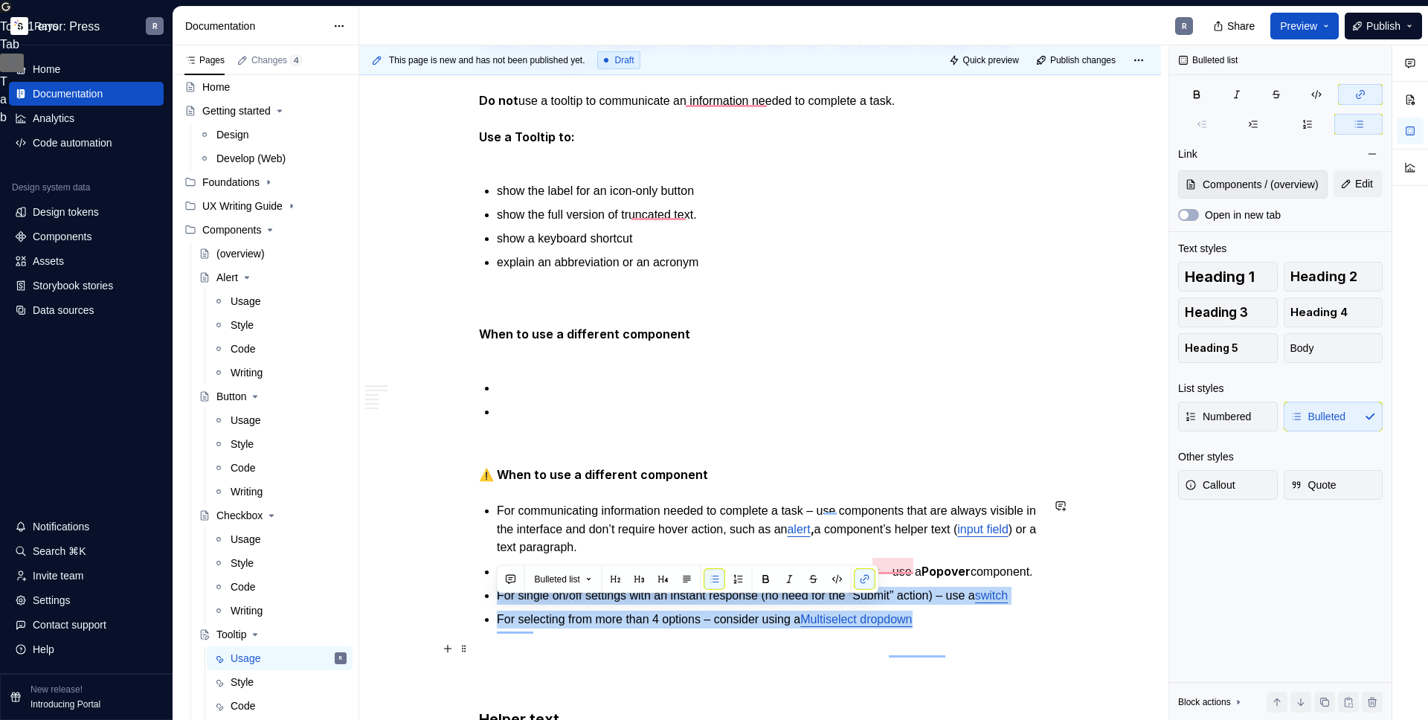
drag, startPoint x: 499, startPoint y: 606, endPoint x: 1014, endPoint y: 644, distance: 516.2
click at [1014, 629] on ul "For communicating information needed to complete a task – use components that a…" at bounding box center [769, 565] width 545 height 126
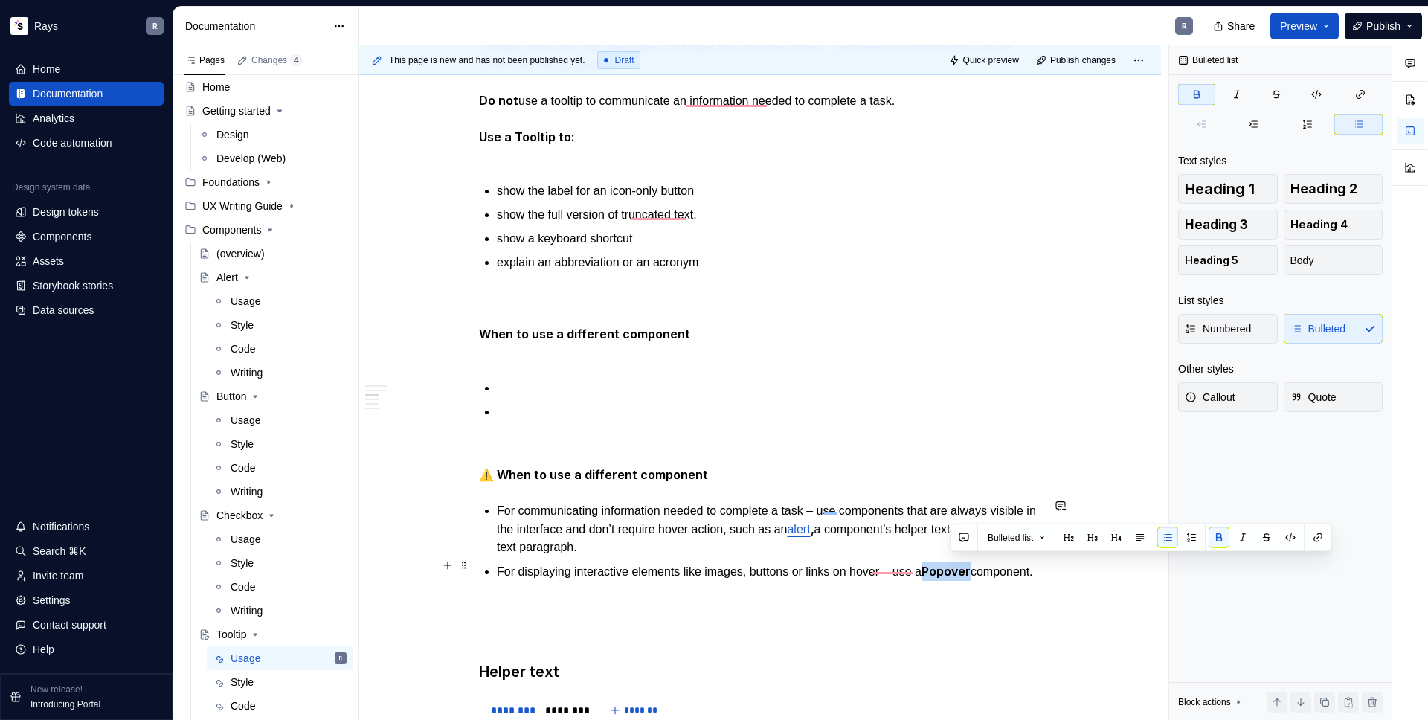
drag, startPoint x: 950, startPoint y: 566, endPoint x: 996, endPoint y: 566, distance: 46.1
click at [971, 566] on strong "Popover" at bounding box center [946, 571] width 49 height 15
click at [959, 566] on p "For displaying interactive elements like images, buttons or links on hover – us…" at bounding box center [769, 571] width 545 height 18
drag, startPoint x: 952, startPoint y: 566, endPoint x: 996, endPoint y: 570, distance: 44.0
click at [996, 570] on p "For displaying interactive elements like images, buttons or links on hover – us…" at bounding box center [769, 571] width 545 height 18
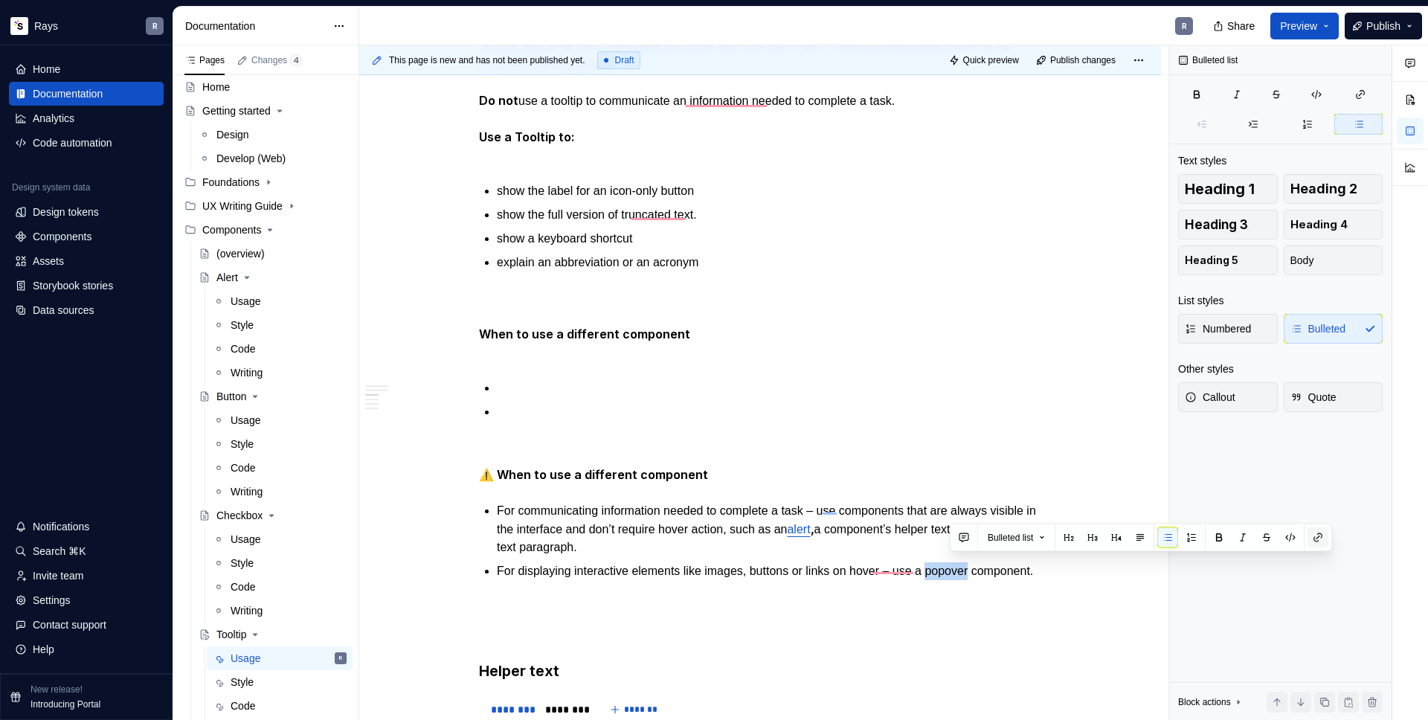
click at [1325, 534] on button "button" at bounding box center [1318, 537] width 21 height 21
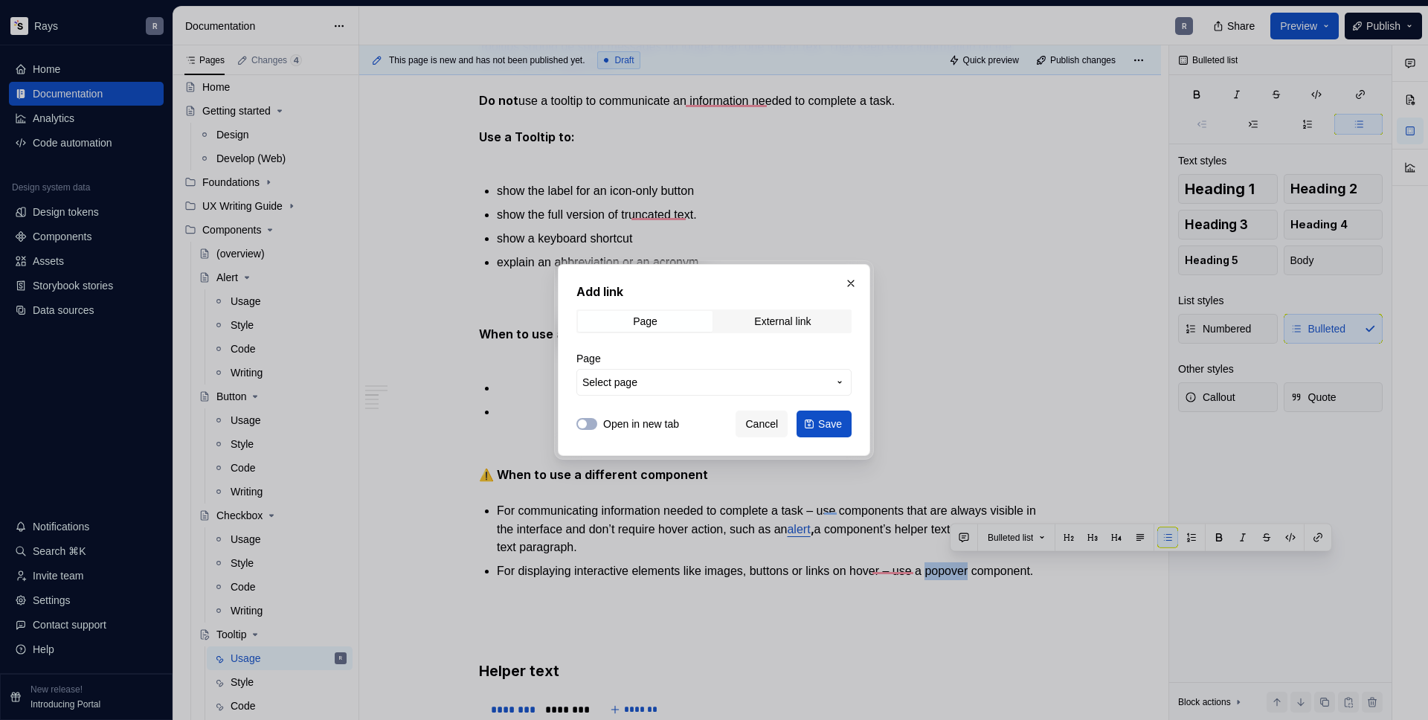
click at [698, 380] on span "Select page" at bounding box center [704, 382] width 245 height 15
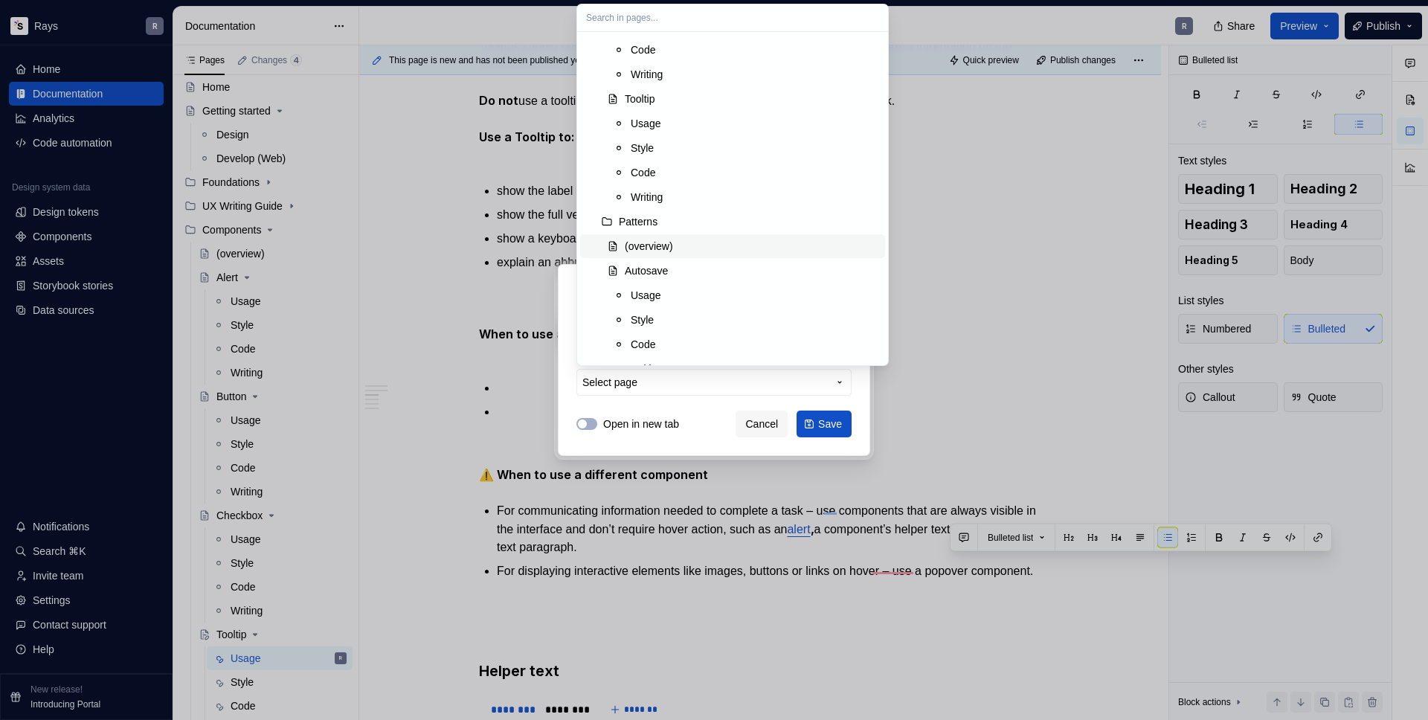
scroll to position [861, 0]
drag, startPoint x: 672, startPoint y: 123, endPoint x: 683, endPoint y: 141, distance: 20.7
click at [672, 123] on div "Tooltip" at bounding box center [752, 118] width 254 height 15
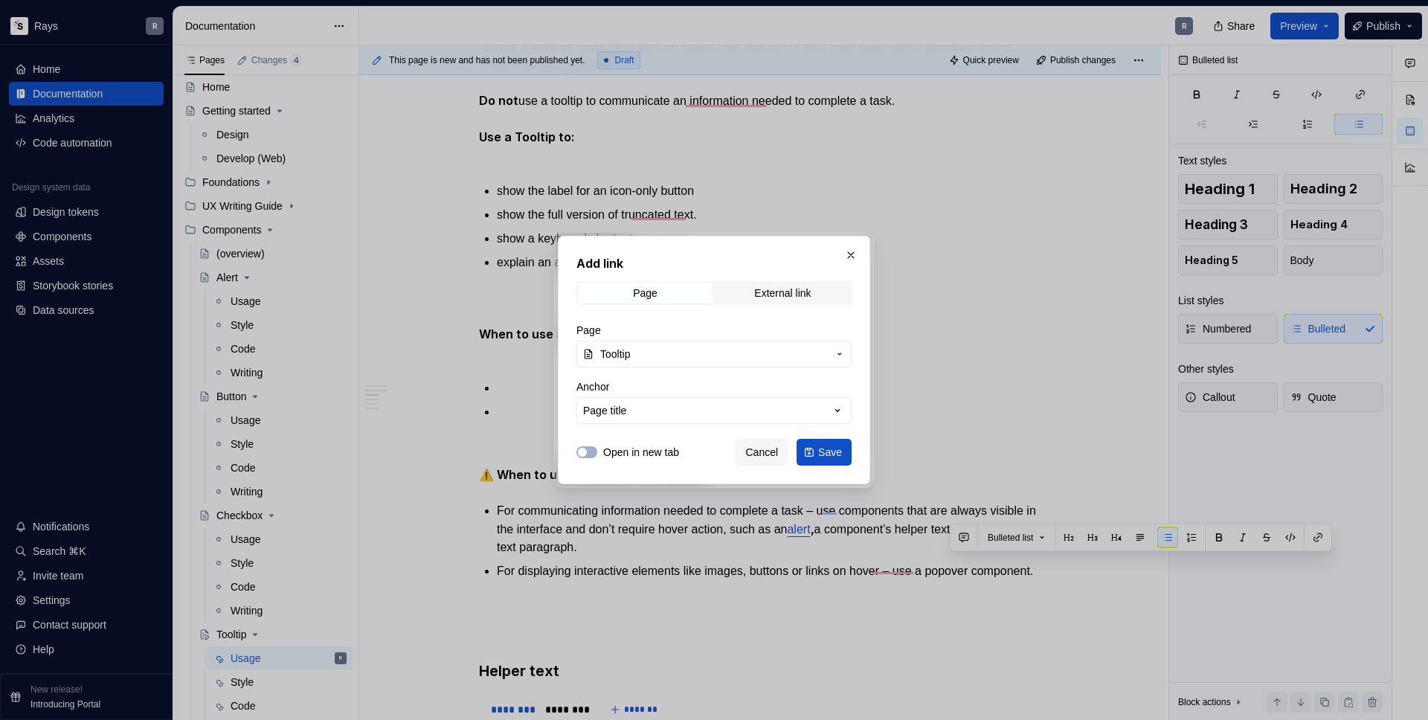
click at [826, 440] on button "Save" at bounding box center [824, 452] width 55 height 27
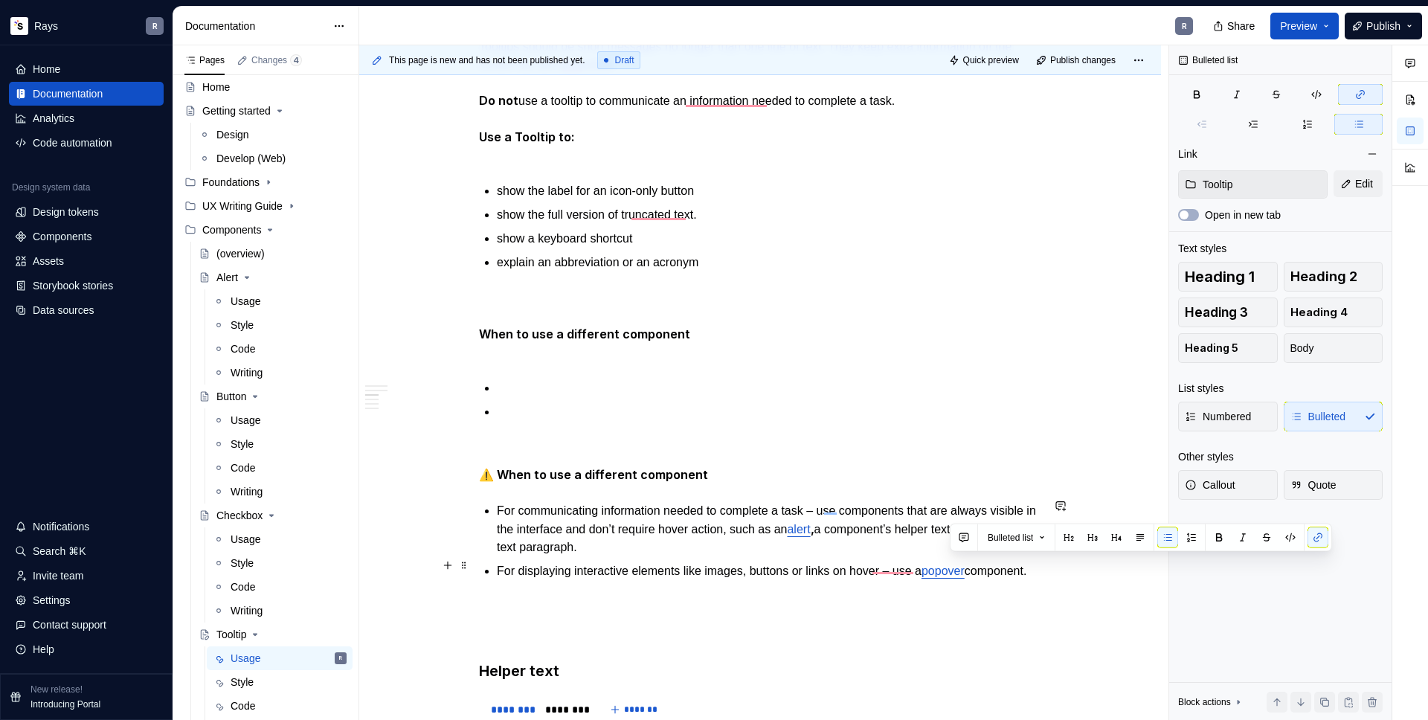
scroll to position [783, 0]
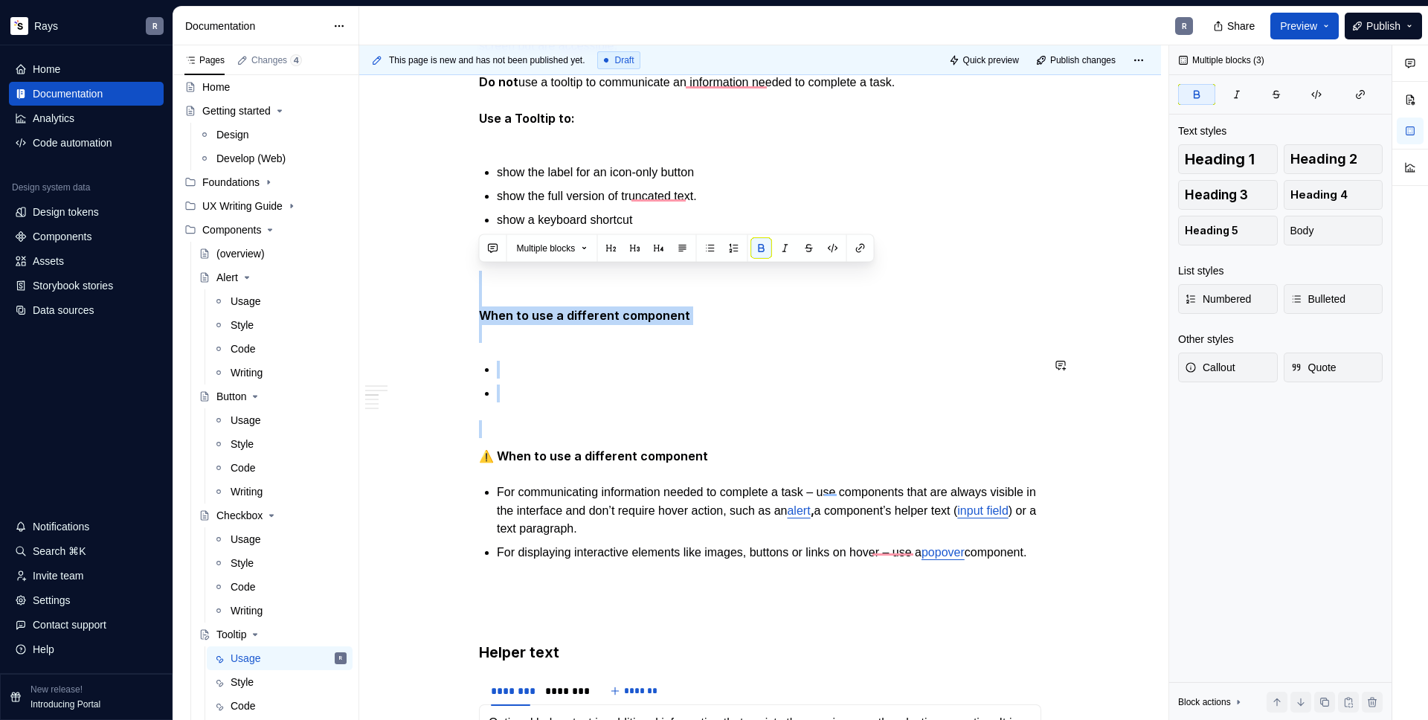
drag, startPoint x: 574, startPoint y: 312, endPoint x: 614, endPoint y: 399, distance: 96.5
click at [614, 399] on div "Takeaways 👉 Position tooltips so they don’t block related content. When Tooltip…" at bounding box center [760, 500] width 562 height 1975
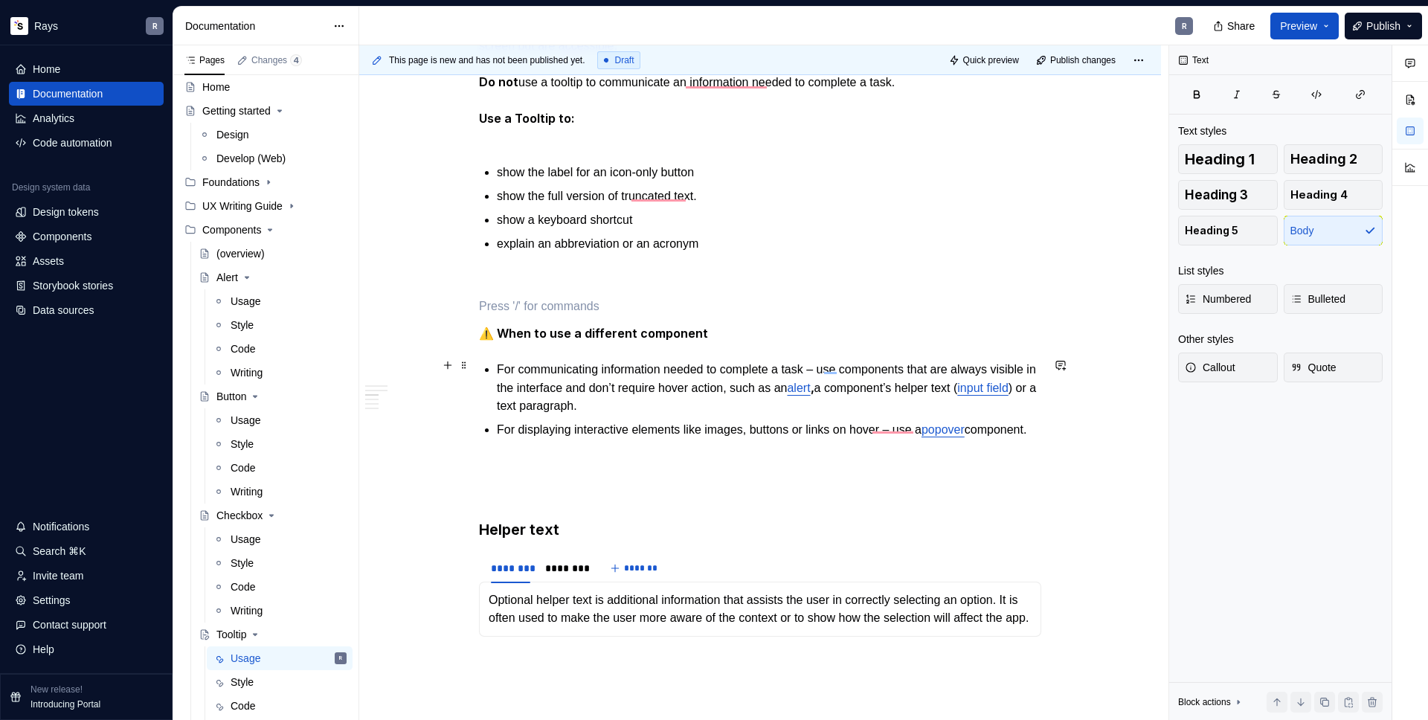
scroll to position [649, 0]
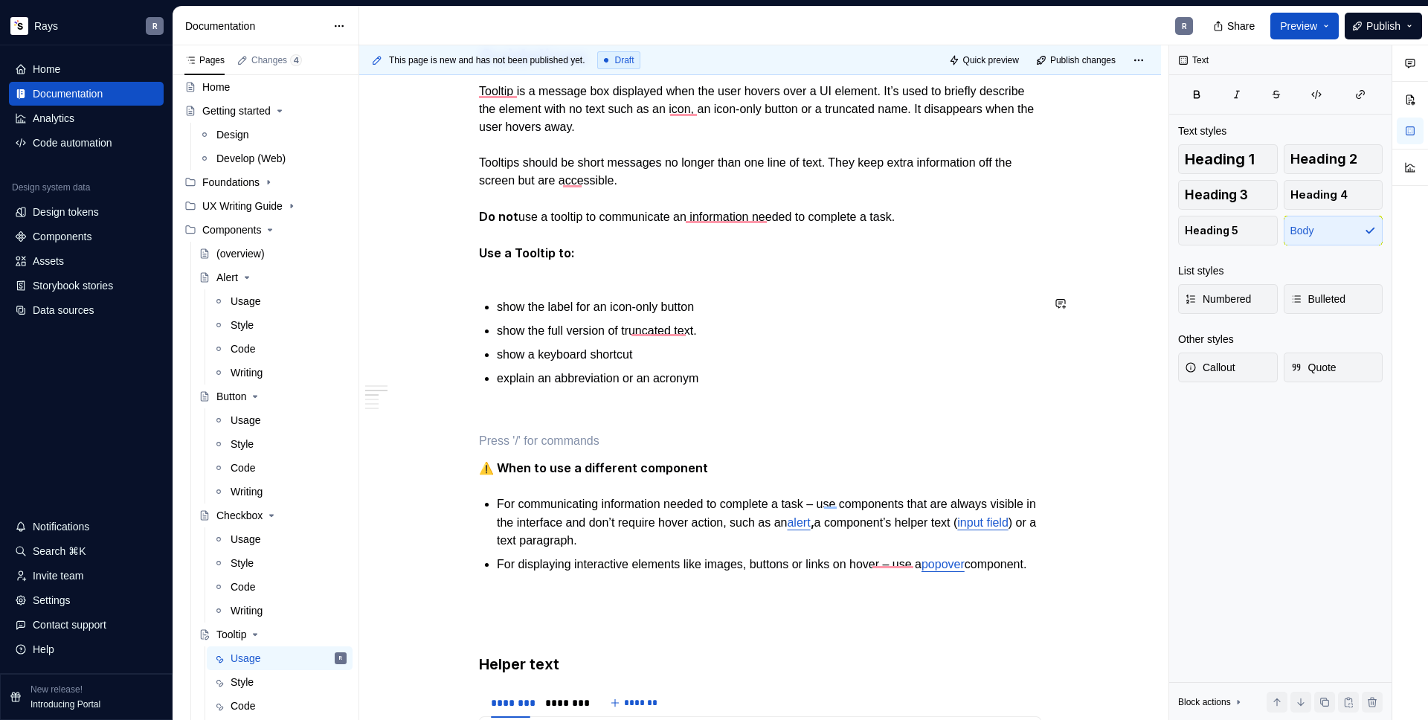
click at [542, 276] on p "Tooltip is a message box displayed when the user hovers over a UI element. It’s…" at bounding box center [760, 182] width 562 height 198
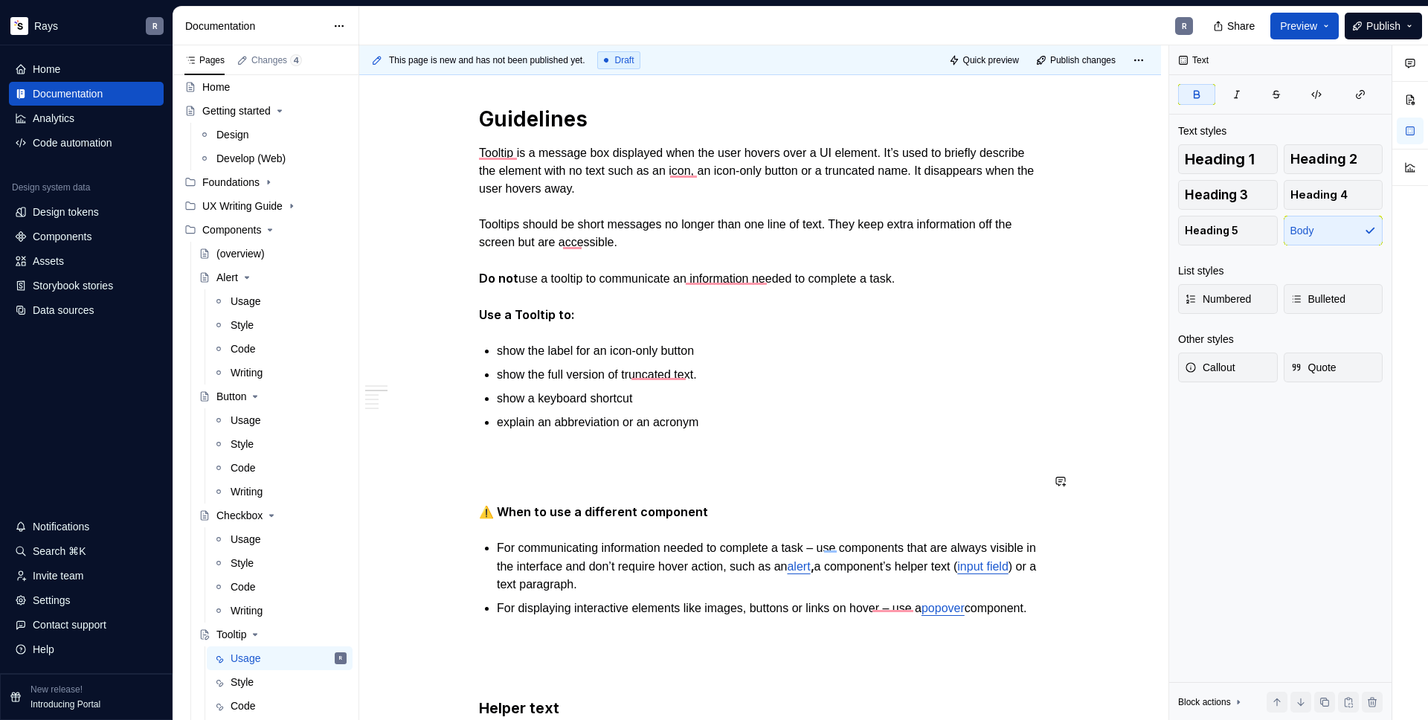
scroll to position [0, 0]
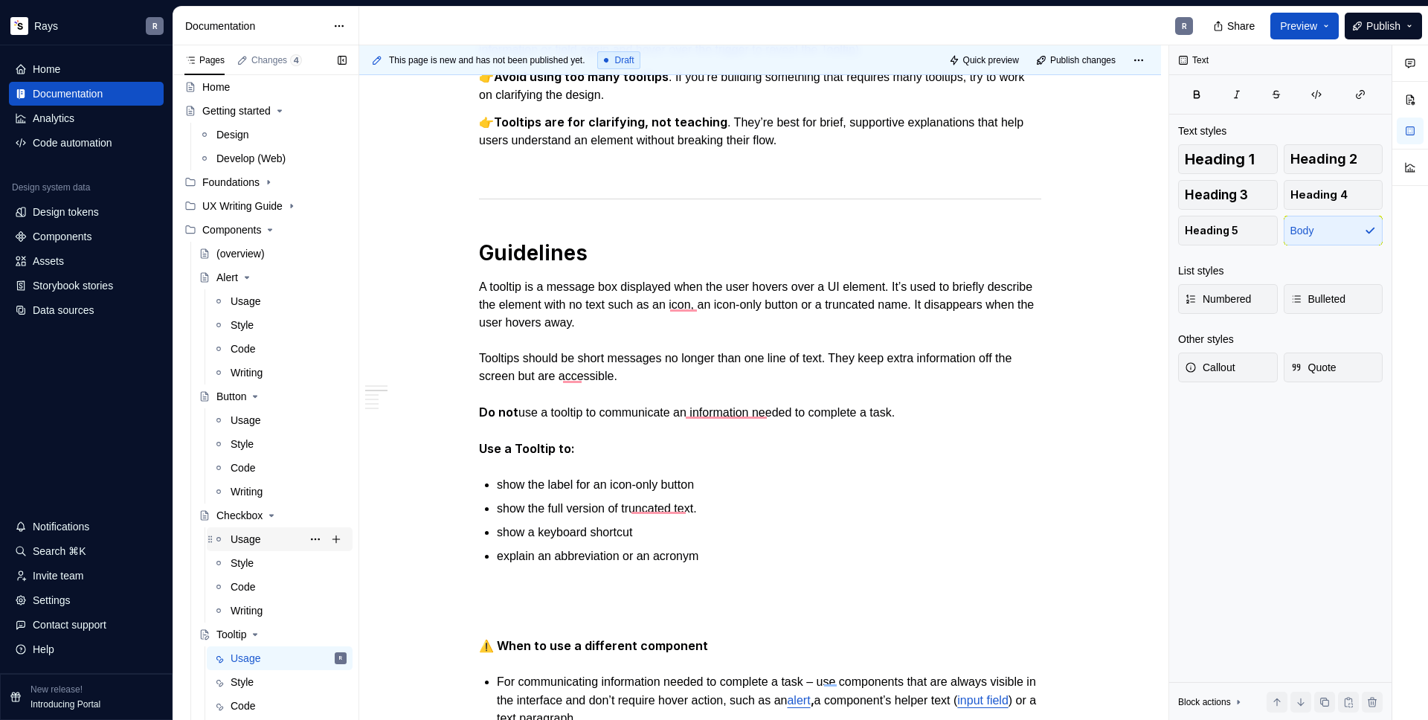
click at [267, 545] on div "Usage" at bounding box center [289, 539] width 116 height 21
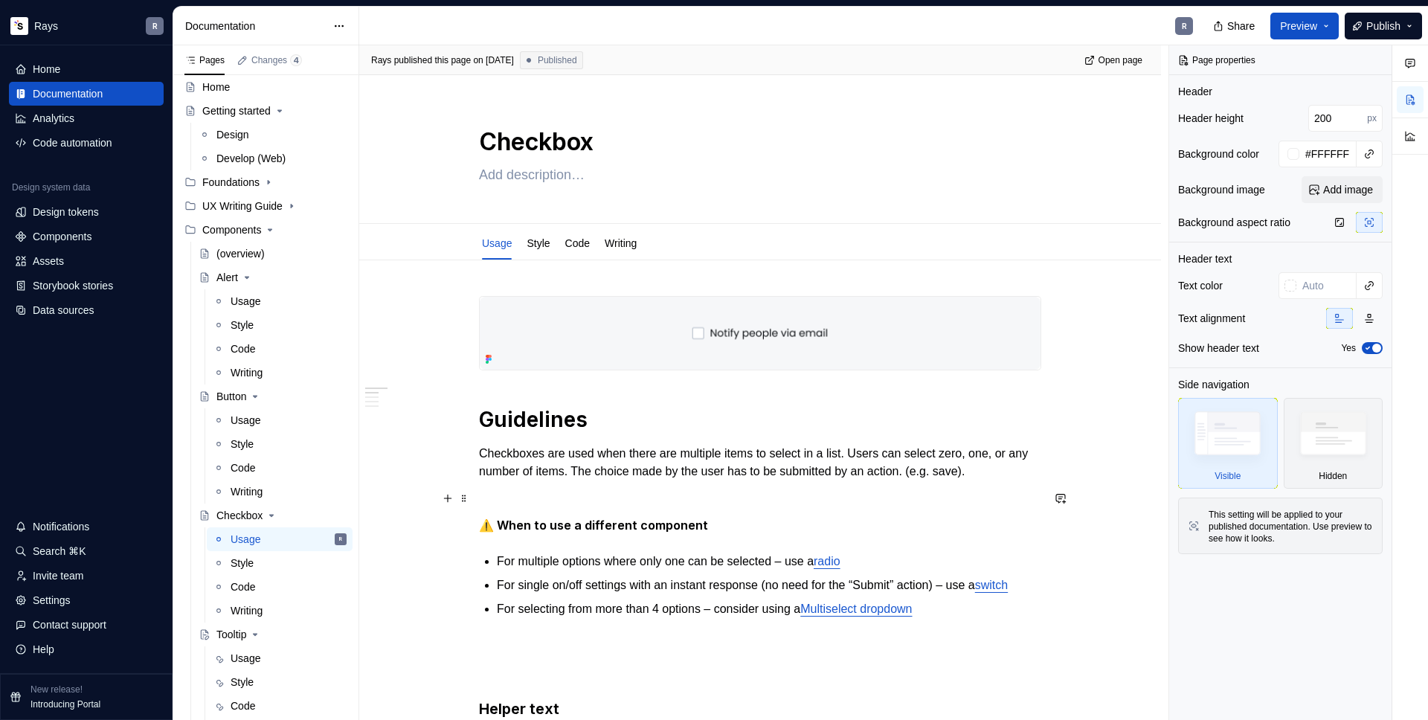
click at [533, 497] on p at bounding box center [760, 498] width 562 height 18
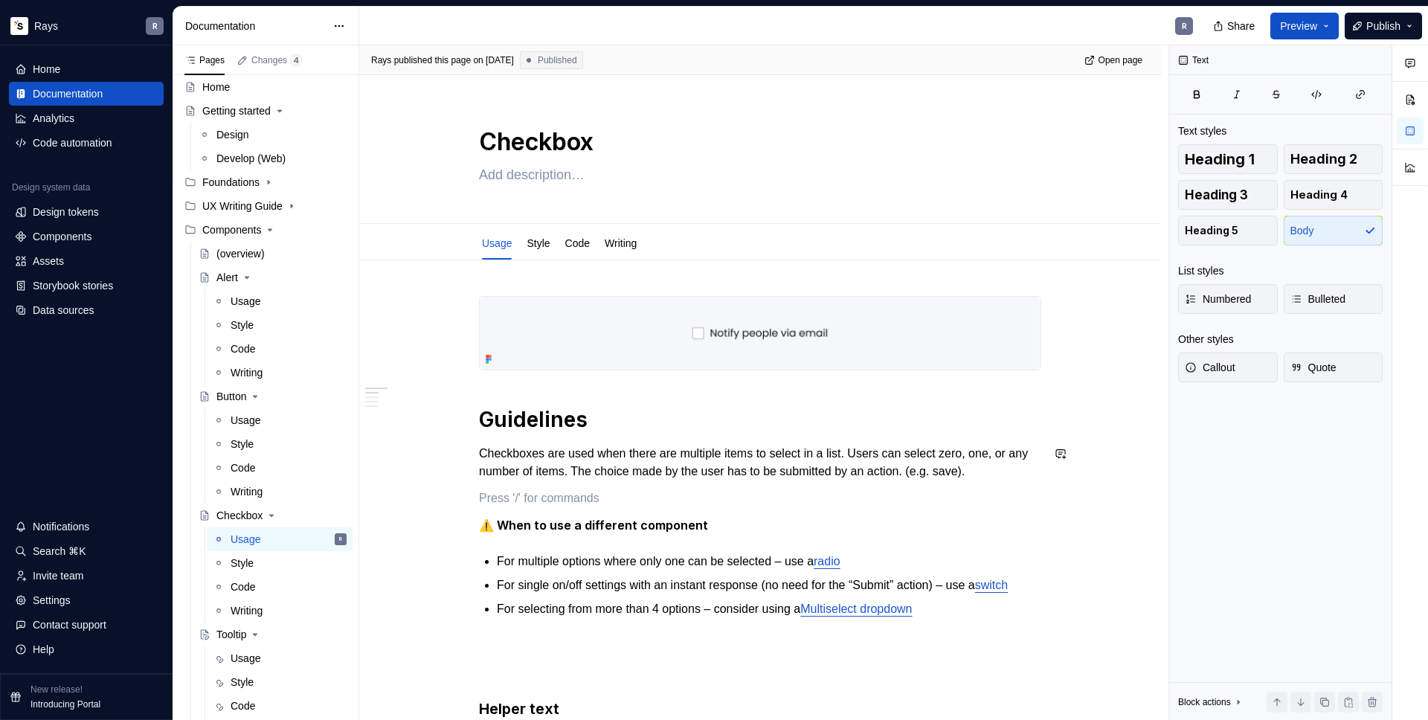
click at [247, 649] on div "Usage" at bounding box center [289, 658] width 116 height 21
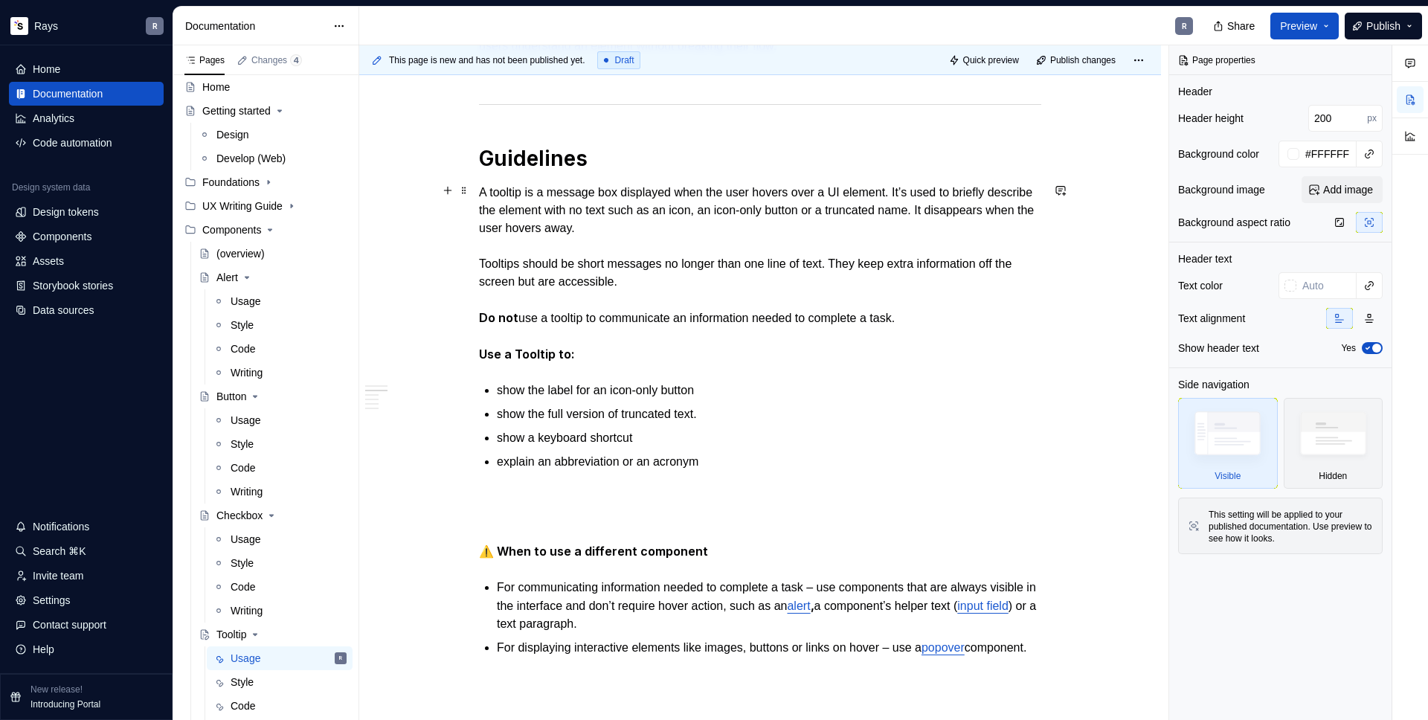
click at [515, 353] on strong "Use a Tooltip to:" at bounding box center [527, 354] width 96 height 15
type textarea "*"
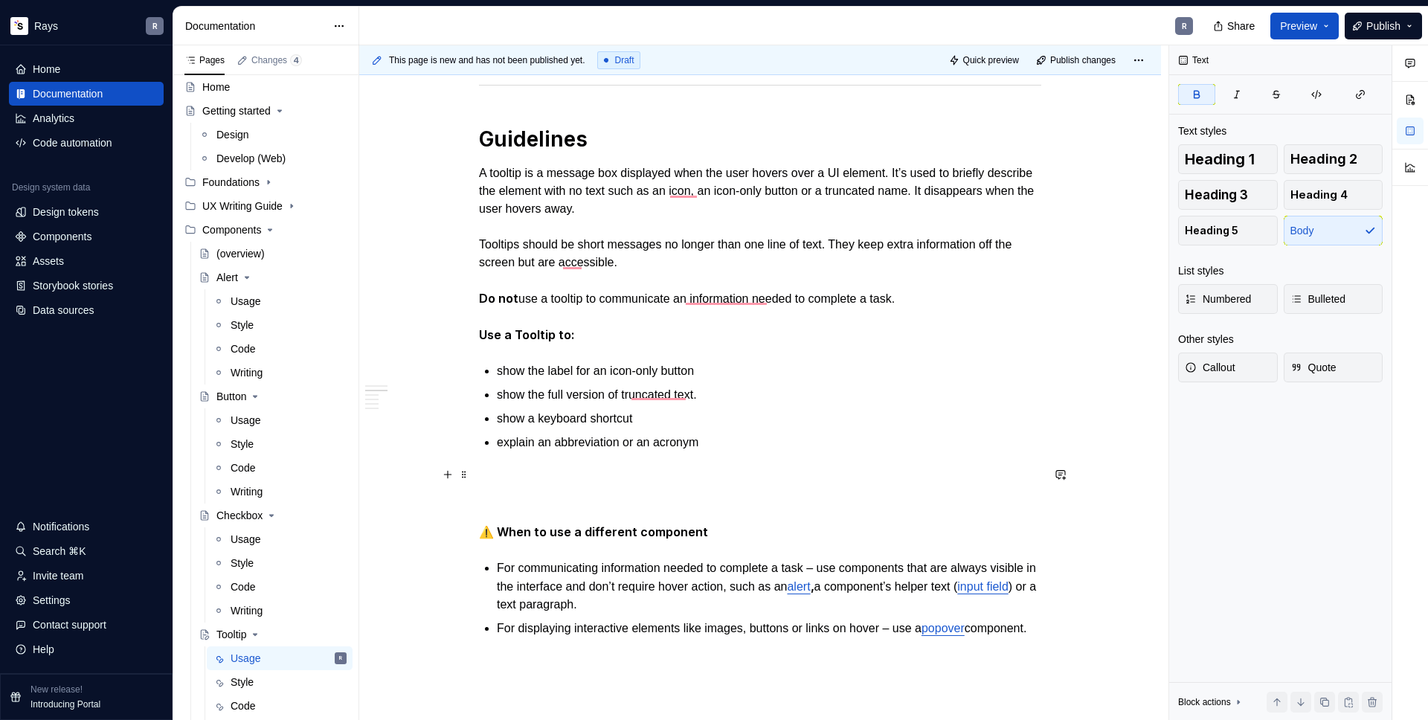
click at [524, 479] on p "To enrich screen reader interactions, please activate Accessibility in Grammarl…" at bounding box center [760, 478] width 562 height 18
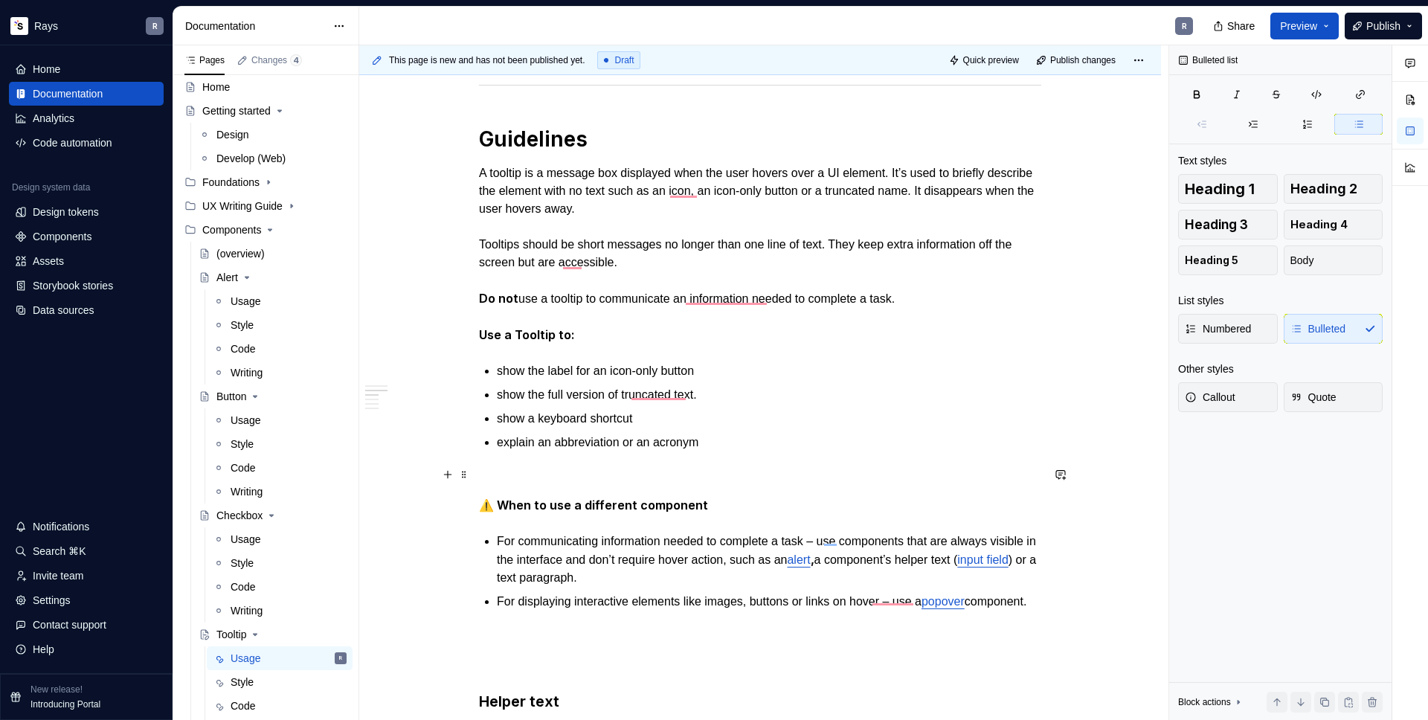
click at [507, 469] on p "To enrich screen reader interactions, please activate Accessibility in Grammarl…" at bounding box center [760, 478] width 562 height 18
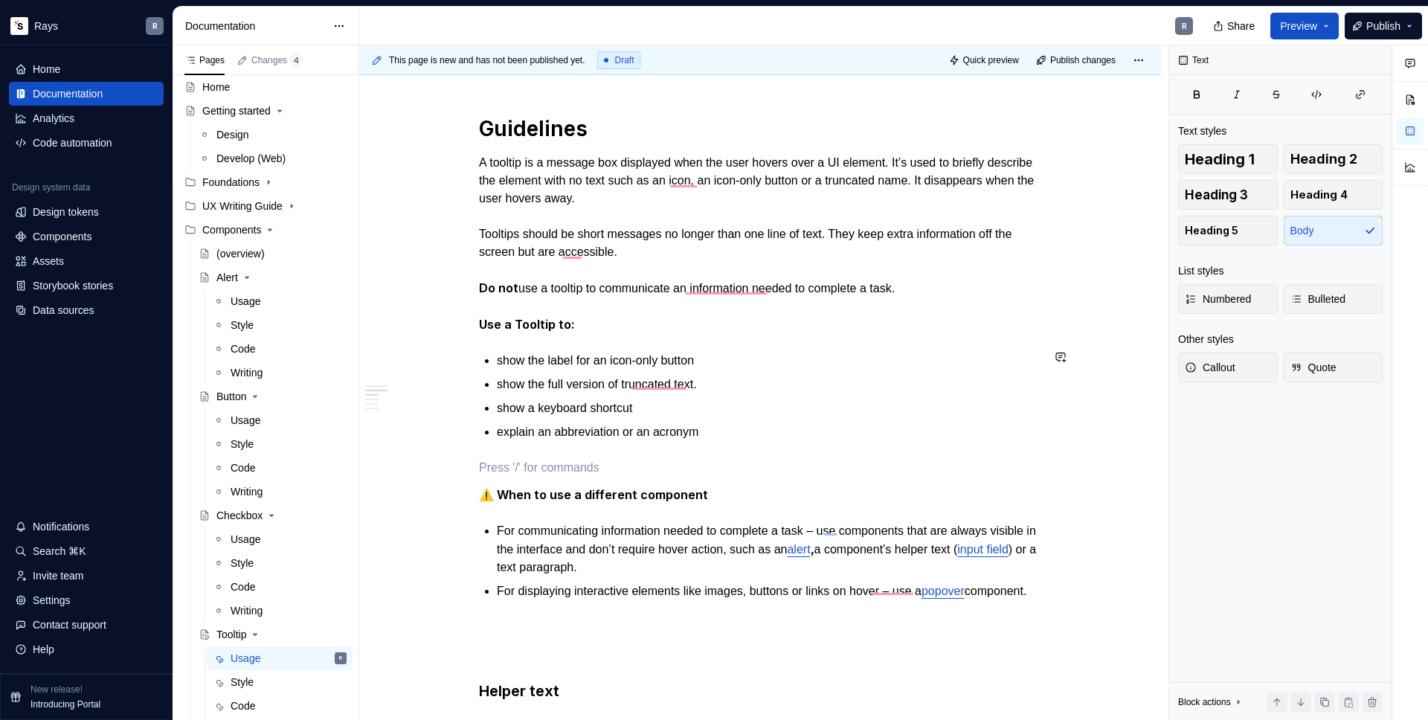
click at [519, 339] on div "Takeaways 👉 Position tooltips so they don’t block related content. When Tooltip…" at bounding box center [760, 623] width 562 height 1808
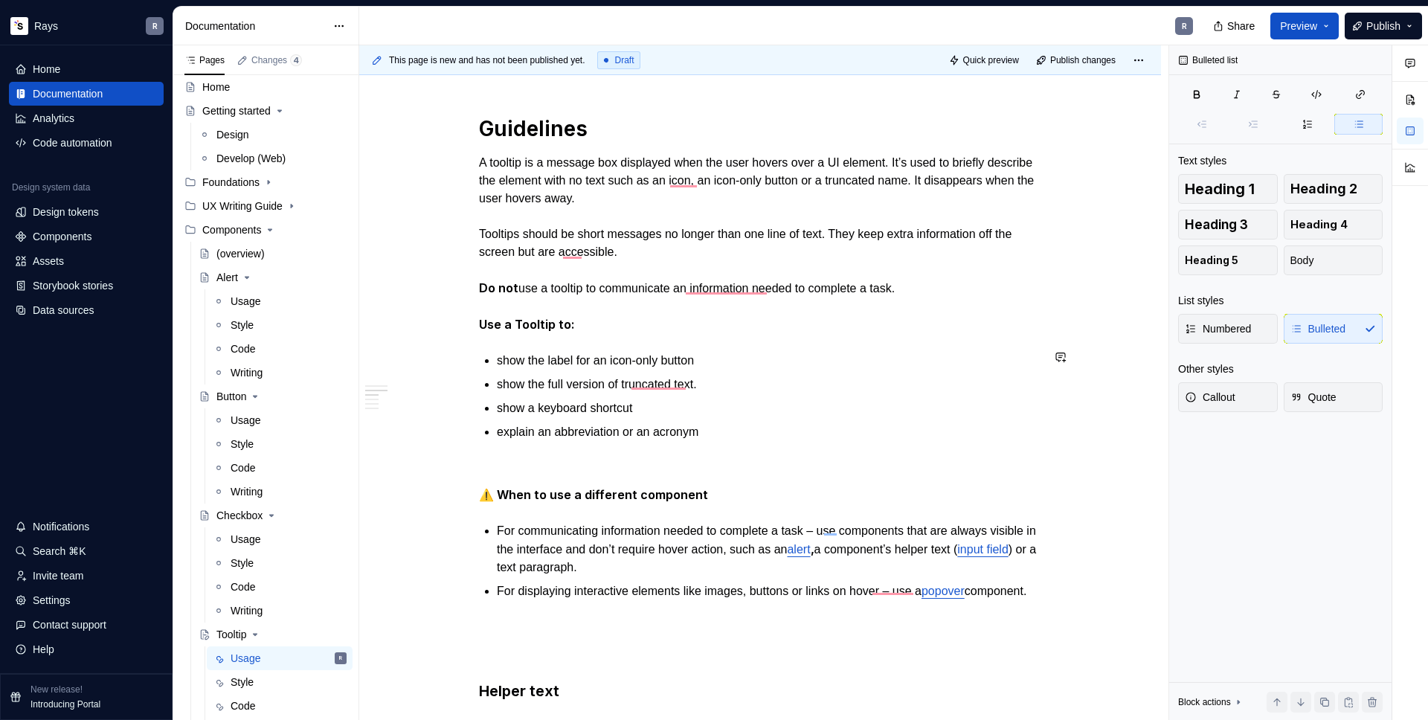
click at [531, 333] on div "Takeaways 👉 Position tooltips so they don’t block related content. When Tooltip…" at bounding box center [760, 623] width 562 height 1808
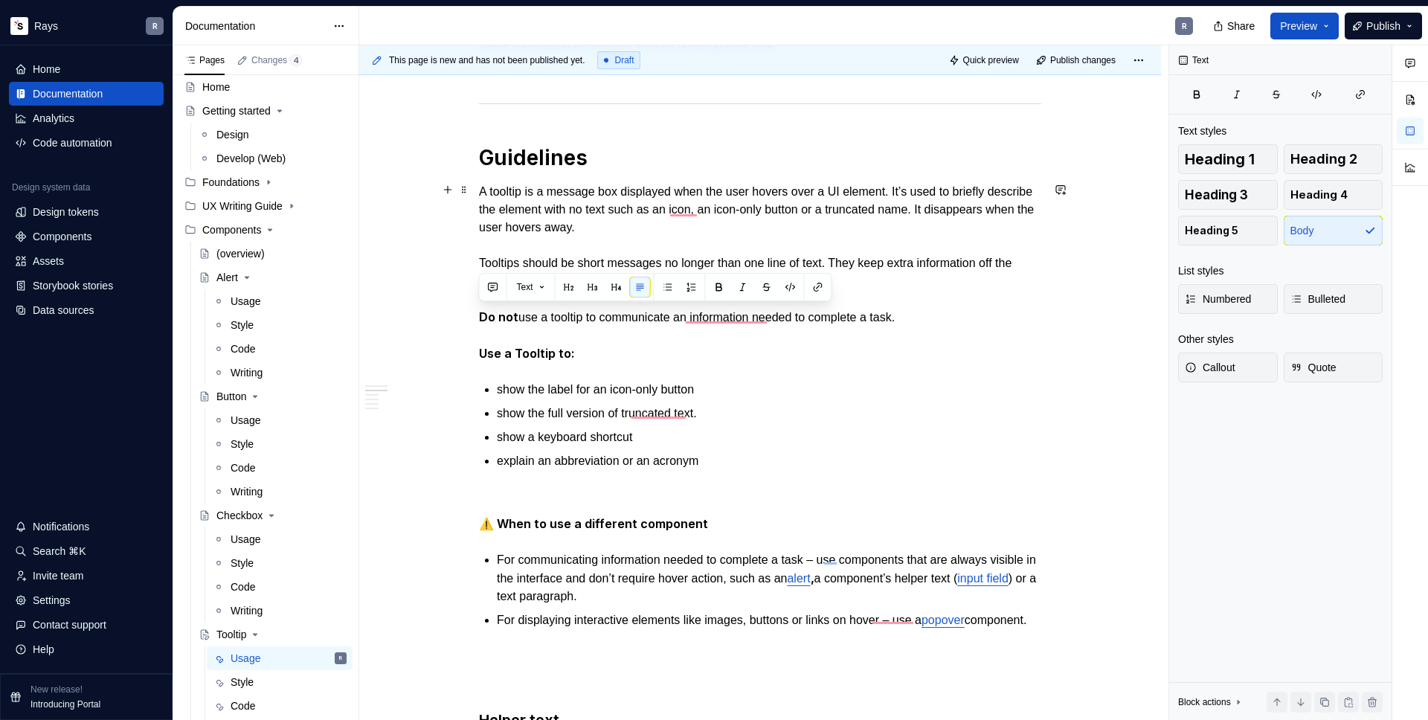
click at [466, 319] on html "Rays R Home Documentation Analytics Code automation Design system data Design t…" at bounding box center [714, 360] width 1428 height 720
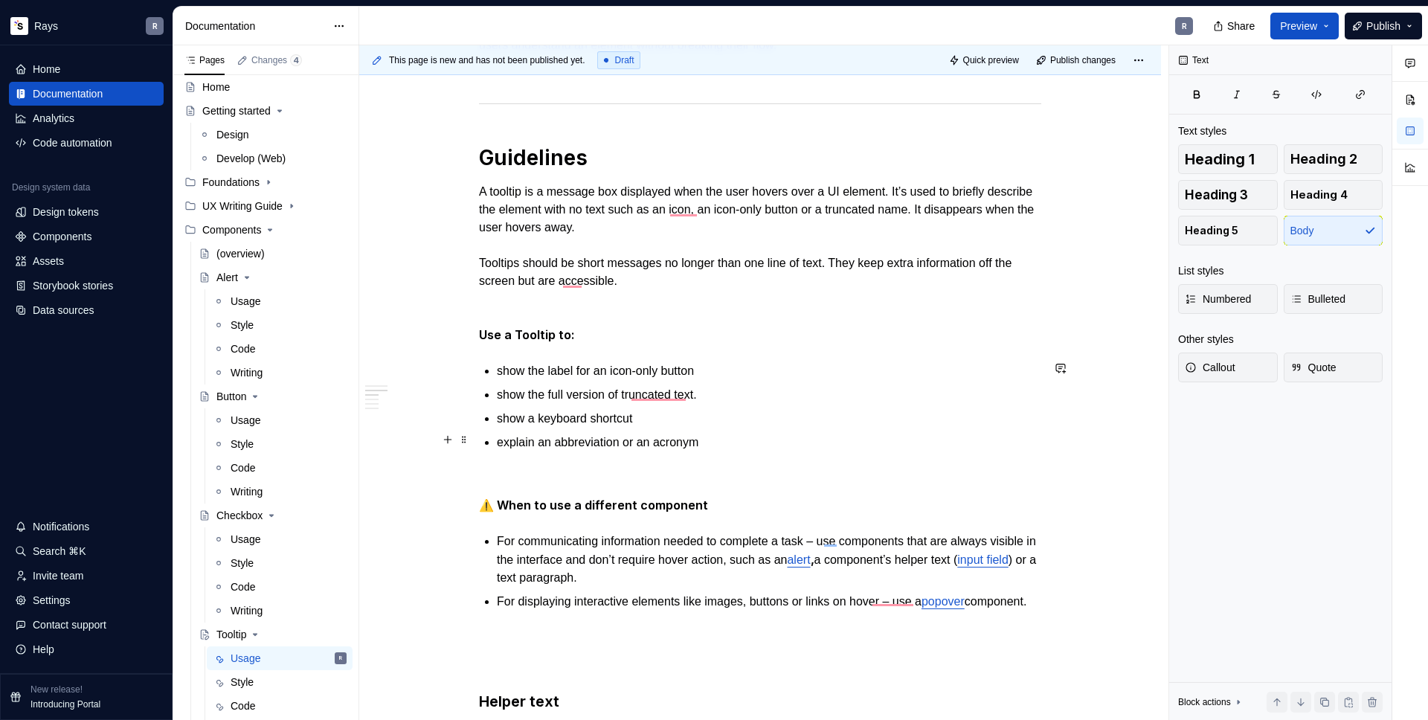
click at [742, 434] on p "explain an abbreviation or an acronym" at bounding box center [769, 443] width 545 height 18
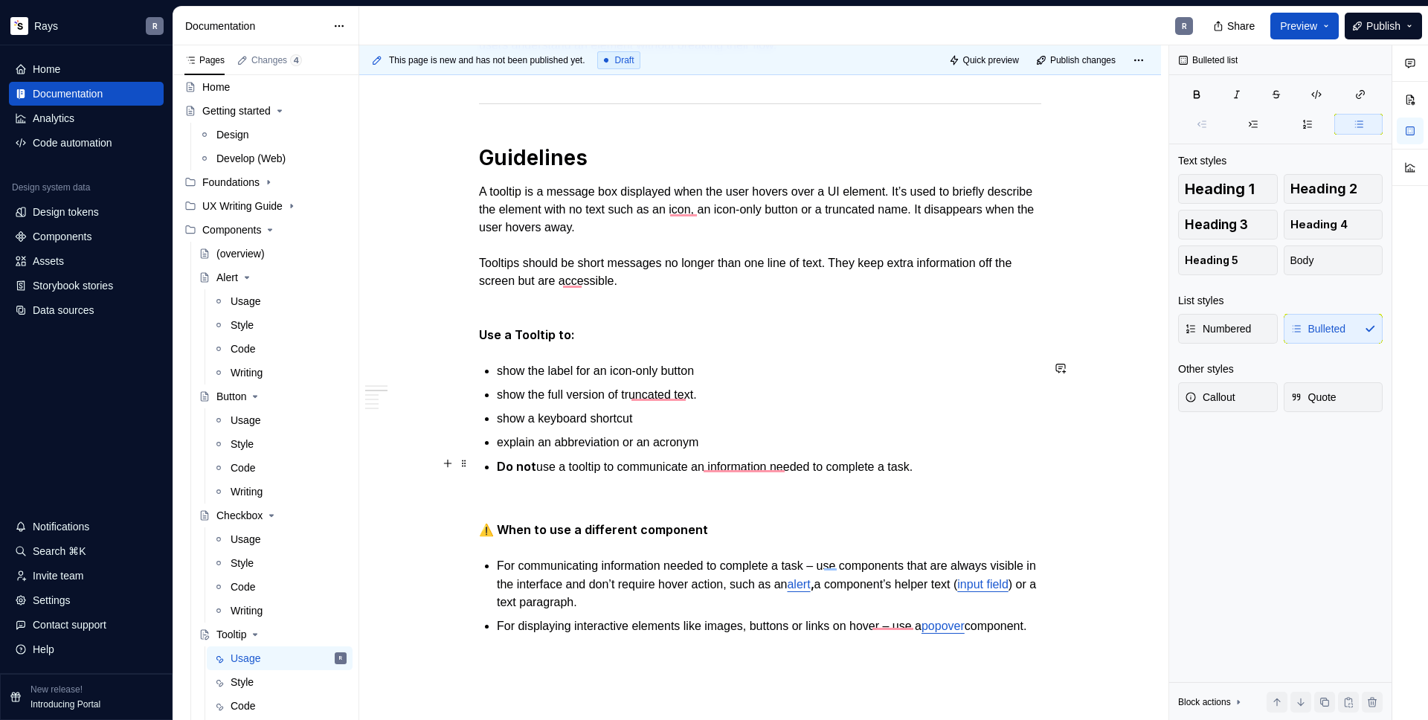
click at [498, 469] on strong "Do not" at bounding box center [516, 466] width 39 height 15
drag, startPoint x: 807, startPoint y: 463, endPoint x: 498, endPoint y: 467, distance: 308.7
click at [498, 467] on p "Do not use a tooltip to communicate information needed to complete a task." at bounding box center [769, 467] width 545 height 19
click at [725, 440] on button "button" at bounding box center [714, 436] width 21 height 21
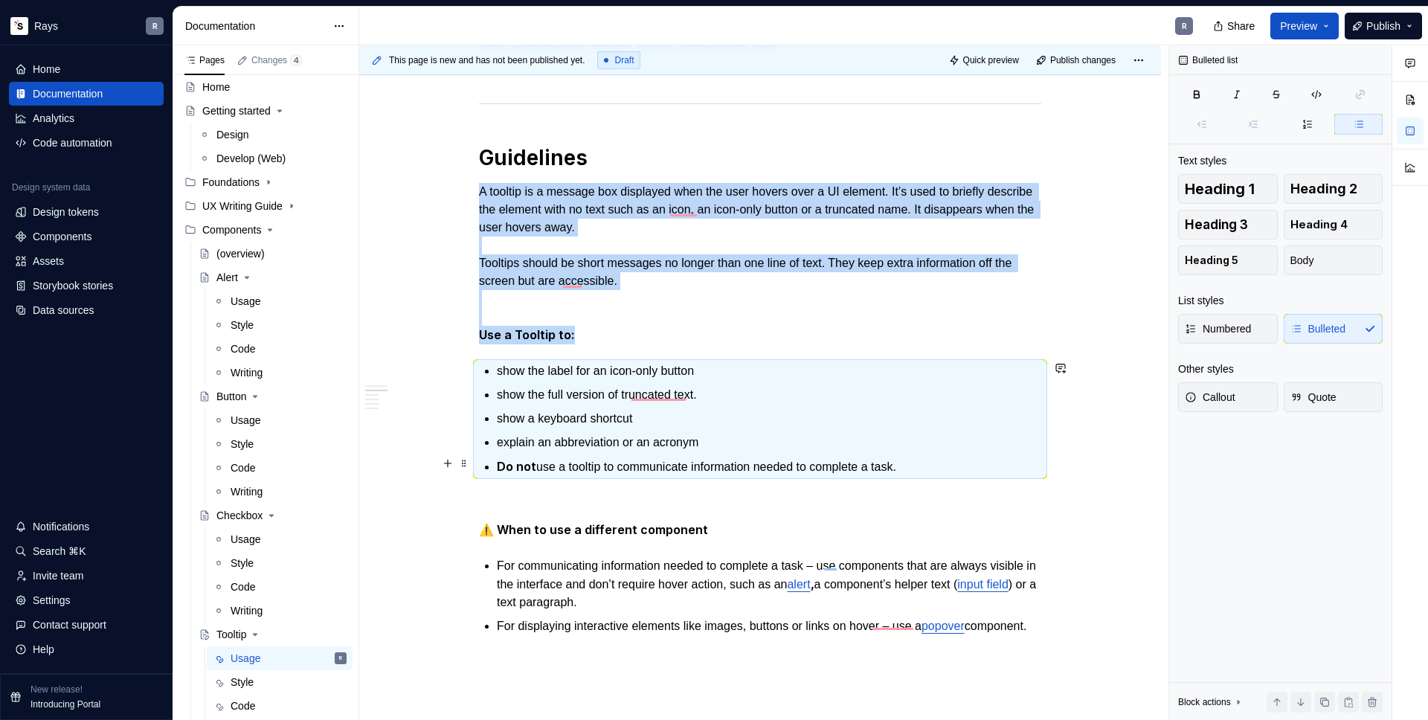
click at [541, 460] on p "Do not use a tooltip to communicate information needed to complete a task." at bounding box center [769, 467] width 545 height 19
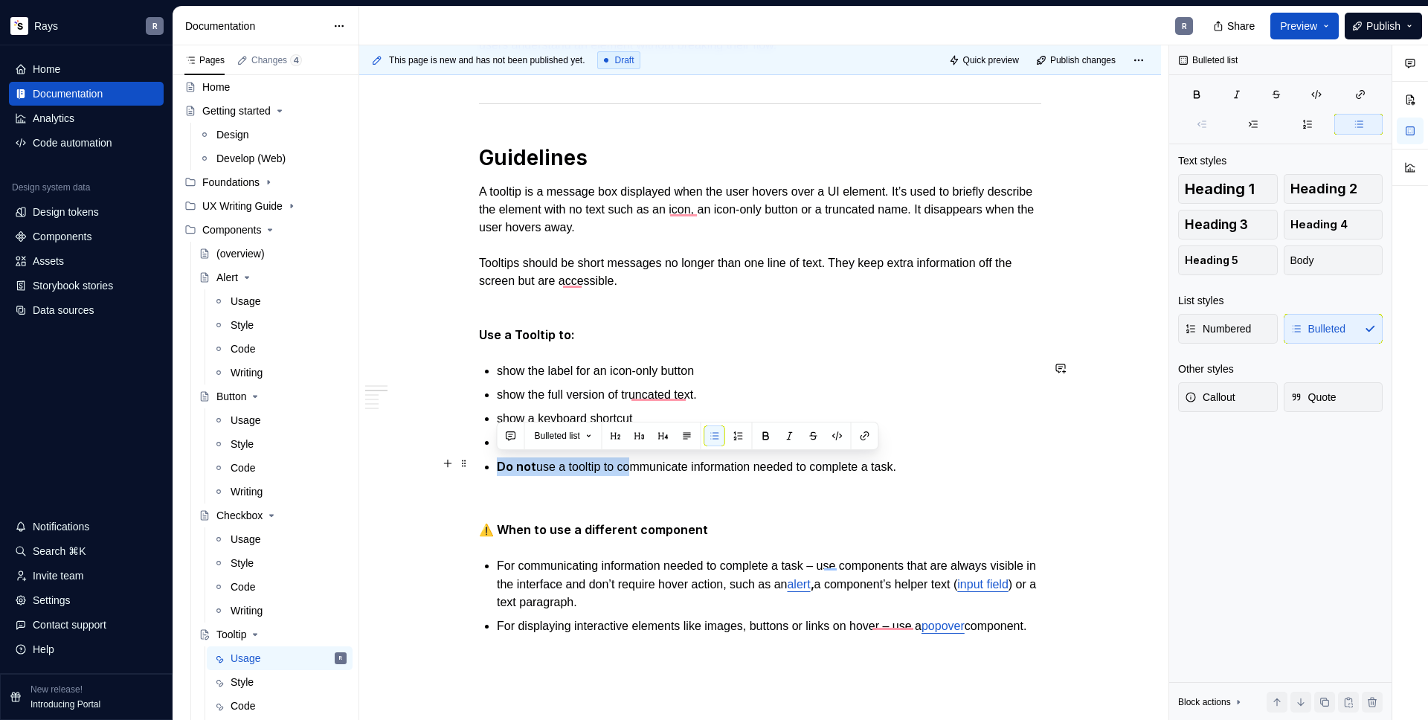
drag, startPoint x: 497, startPoint y: 464, endPoint x: 634, endPoint y: 464, distance: 136.9
click at [634, 464] on p "Do not use a tooltip to communicate information needed to complete a task." at bounding box center [769, 467] width 545 height 19
click at [756, 461] on p "Do not use a tooltip to communicate information needed to complete a task." at bounding box center [769, 467] width 545 height 19
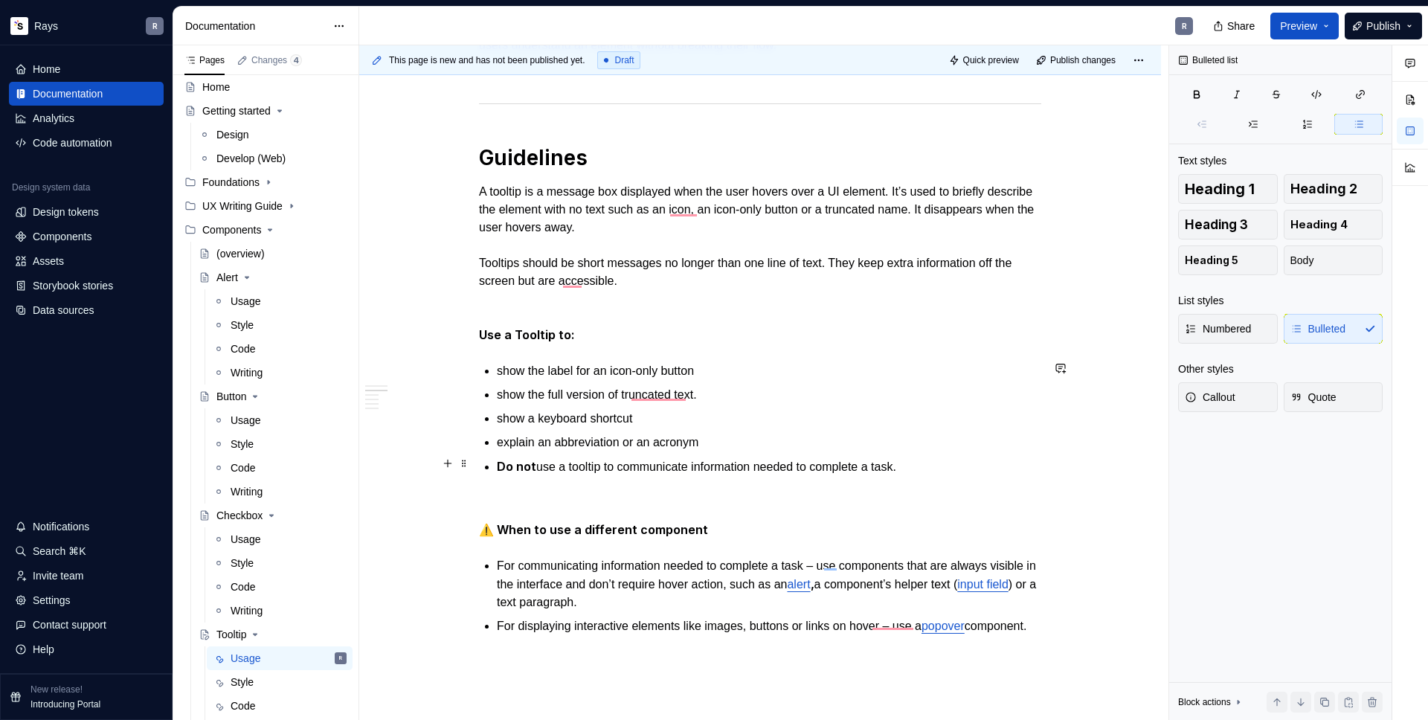
click at [495, 461] on div "Takeaways 👉 Position tooltips so they don’t block related content. When Tooltip…" at bounding box center [760, 655] width 562 height 1814
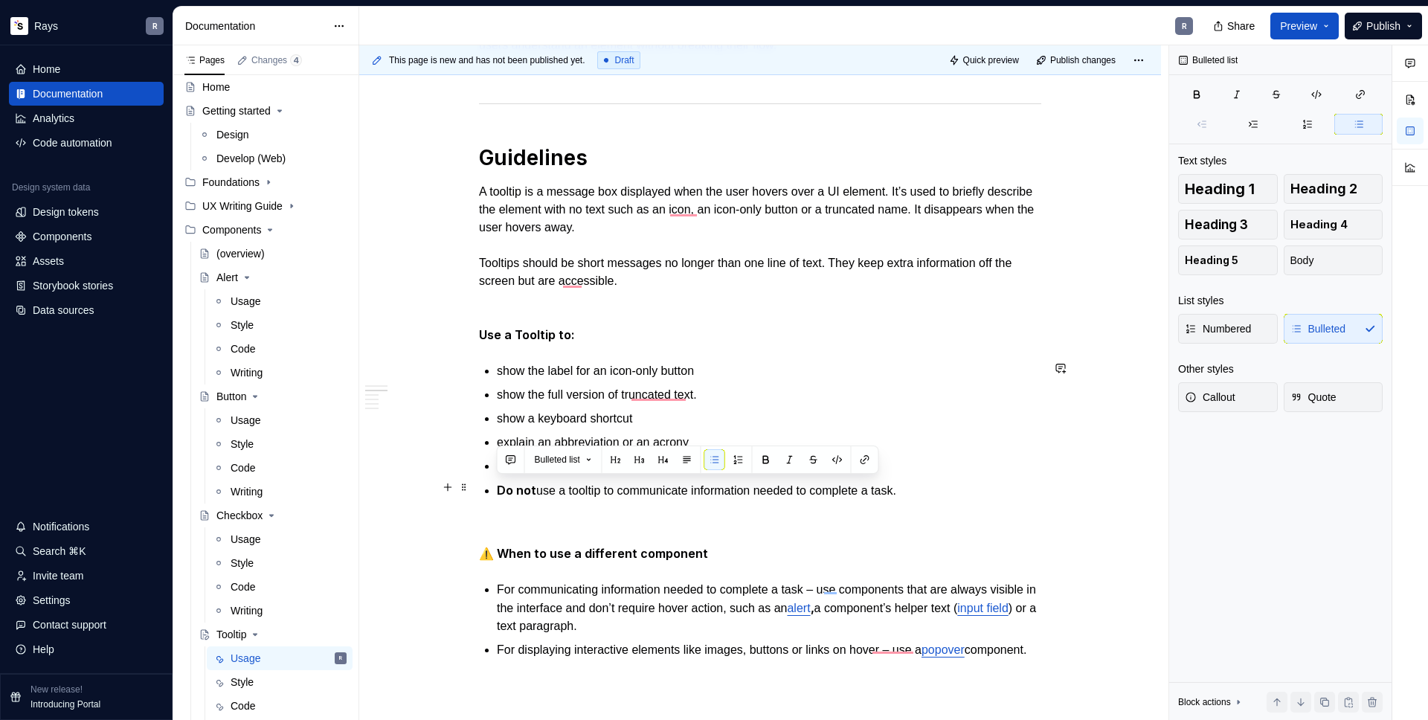
drag, startPoint x: 926, startPoint y: 487, endPoint x: 499, endPoint y: 487, distance: 427.0
click at [499, 487] on p "Do not use a tooltip to communicate information needed to complete a task." at bounding box center [769, 490] width 545 height 19
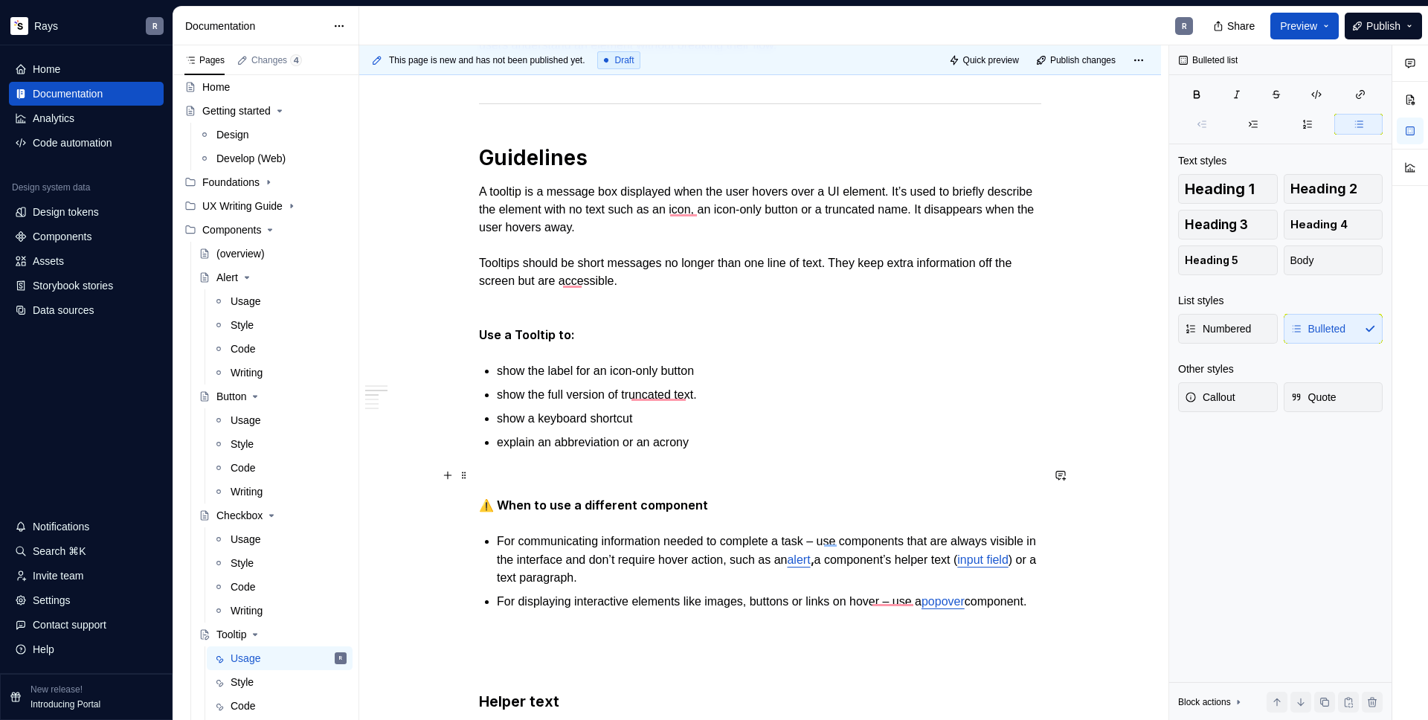
click at [517, 469] on p "To enrich screen reader interactions, please activate Accessibility in Grammarl…" at bounding box center [760, 478] width 562 height 18
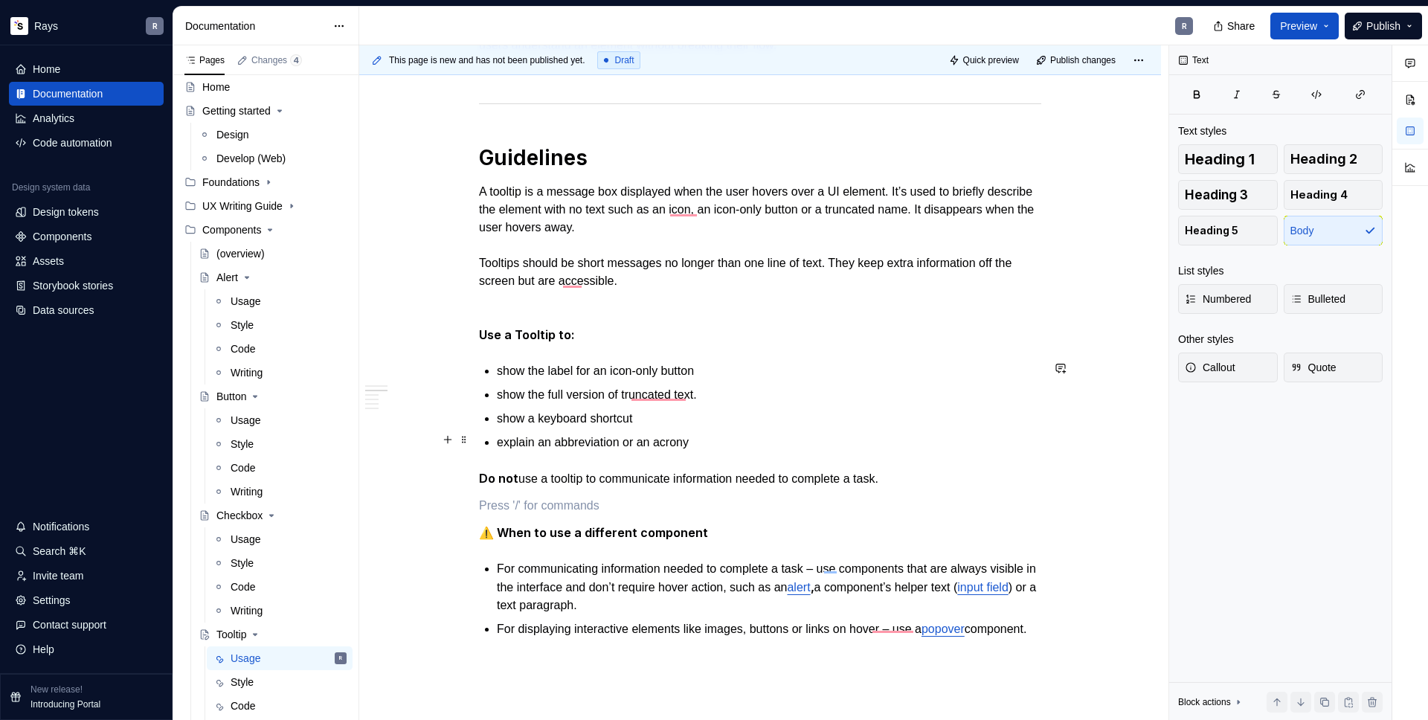
click at [783, 447] on p "explain an abbreviation or an acrony" at bounding box center [769, 443] width 545 height 18
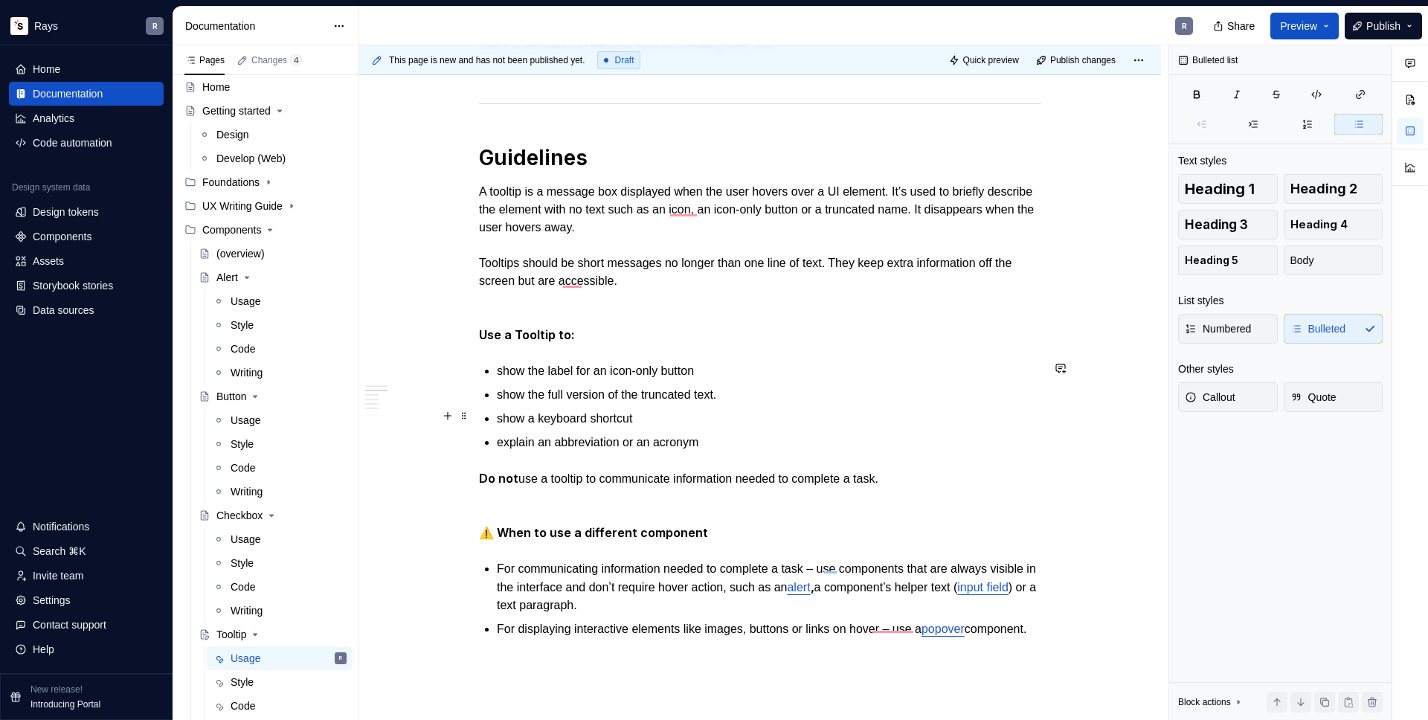
click at [713, 416] on p "show a keyboard shortcut" at bounding box center [769, 419] width 545 height 18
click at [728, 367] on p "show the label for an icon-only button" at bounding box center [769, 371] width 545 height 18
click at [731, 442] on p "explain an abbreviation or an acronym" at bounding box center [769, 443] width 545 height 18
click at [498, 370] on p "show the label for an icon-only button." at bounding box center [769, 371] width 545 height 18
click at [498, 394] on p "show the full version of the truncated text." at bounding box center [769, 395] width 545 height 18
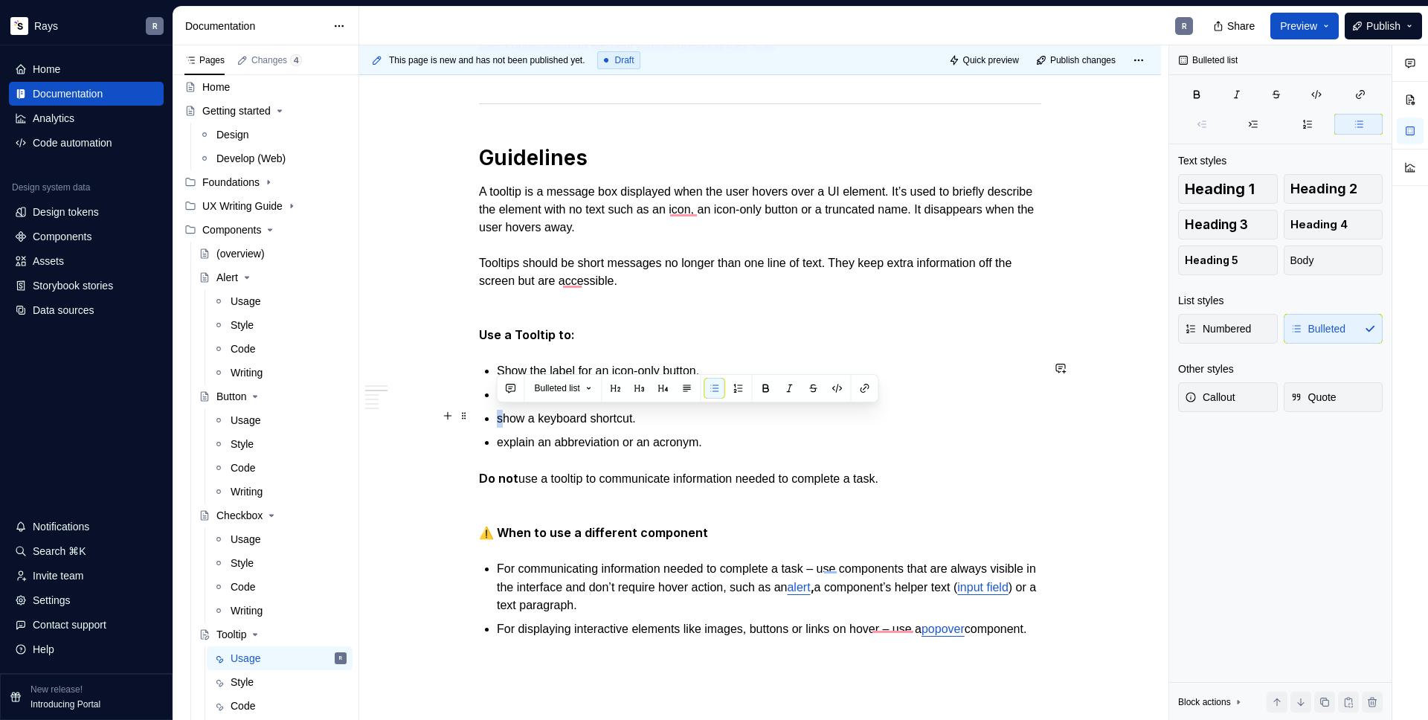
click at [497, 416] on p "show a keyboard shortcut." at bounding box center [769, 419] width 545 height 18
click at [498, 441] on p "explain an abbreviation or an acronym." at bounding box center [769, 443] width 545 height 18
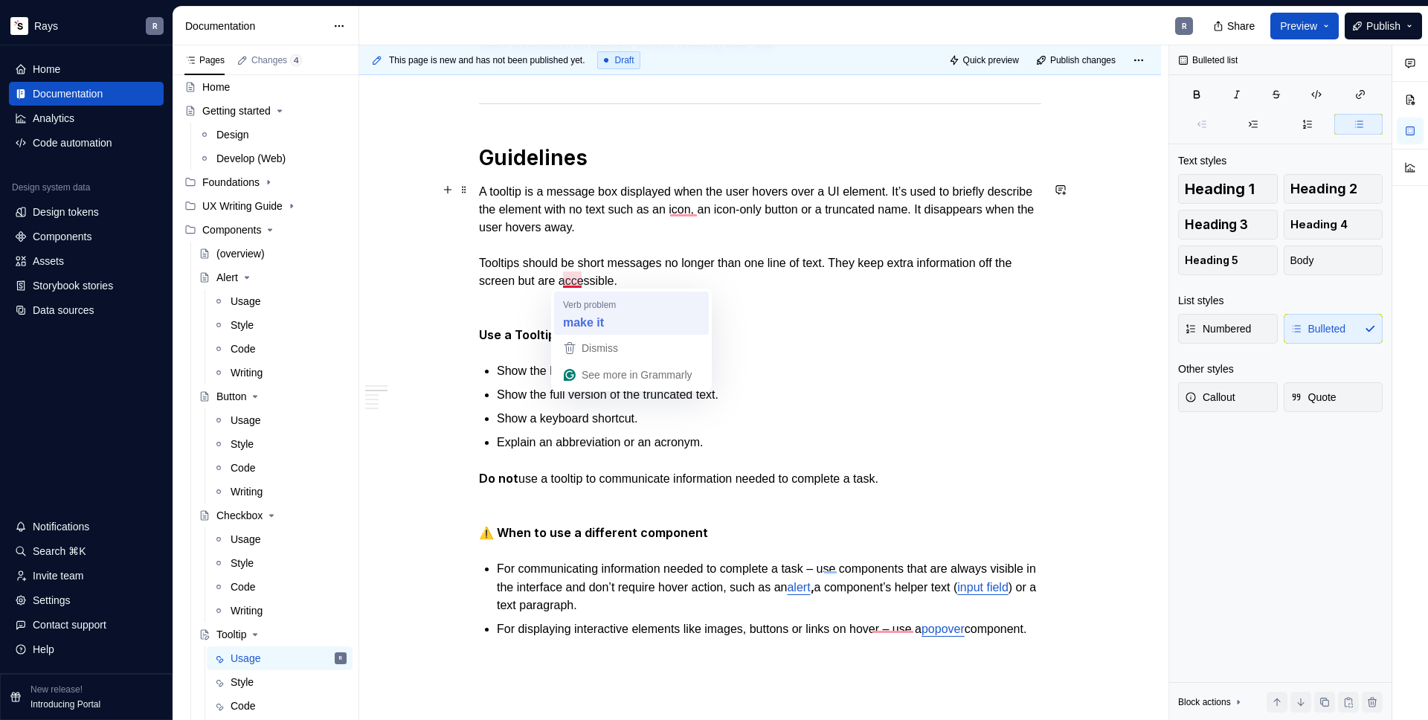
type textarea "*"
click at [603, 280] on p "A tooltip is a message box displayed when the user hovers over a UI element. It…" at bounding box center [760, 263] width 562 height 161
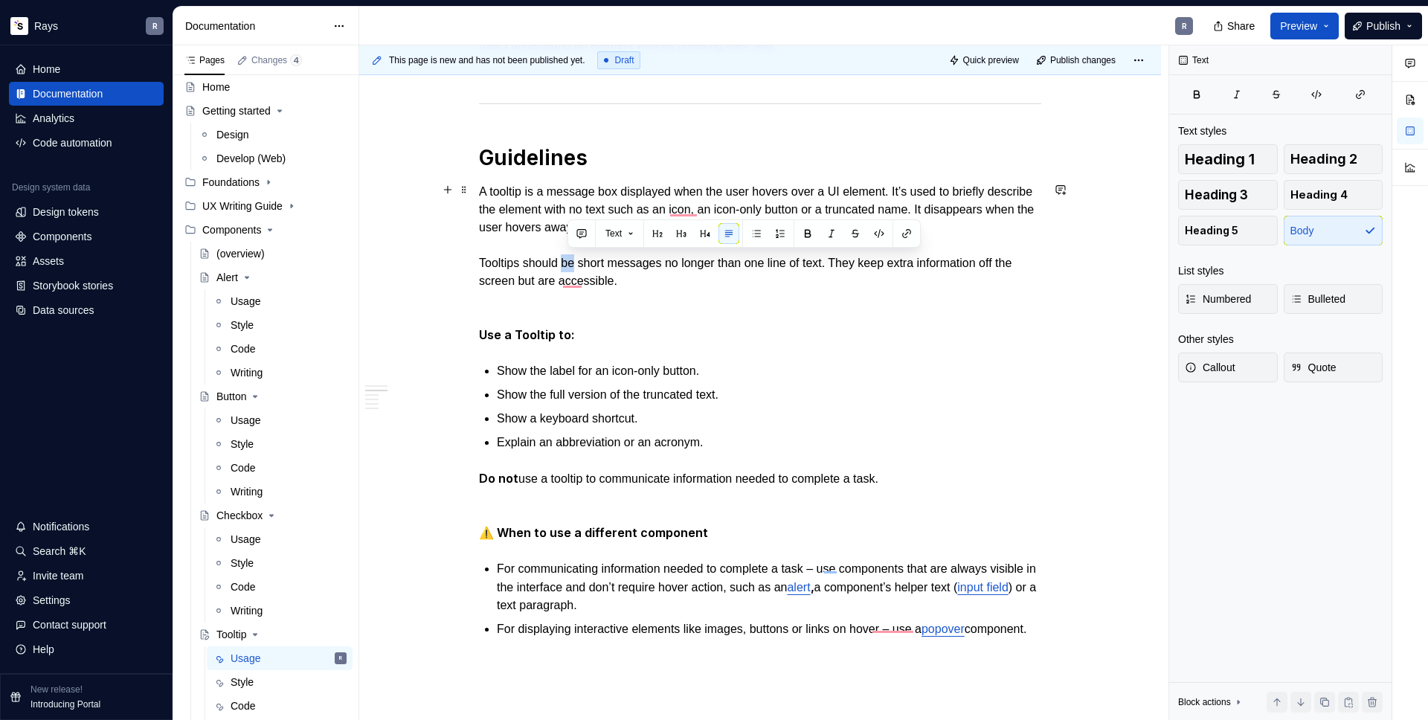
drag, startPoint x: 579, startPoint y: 260, endPoint x: 570, endPoint y: 260, distance: 9.0
click at [570, 260] on p "A tooltip is a message box displayed when the user hovers over a UI element. It…" at bounding box center [760, 263] width 562 height 161
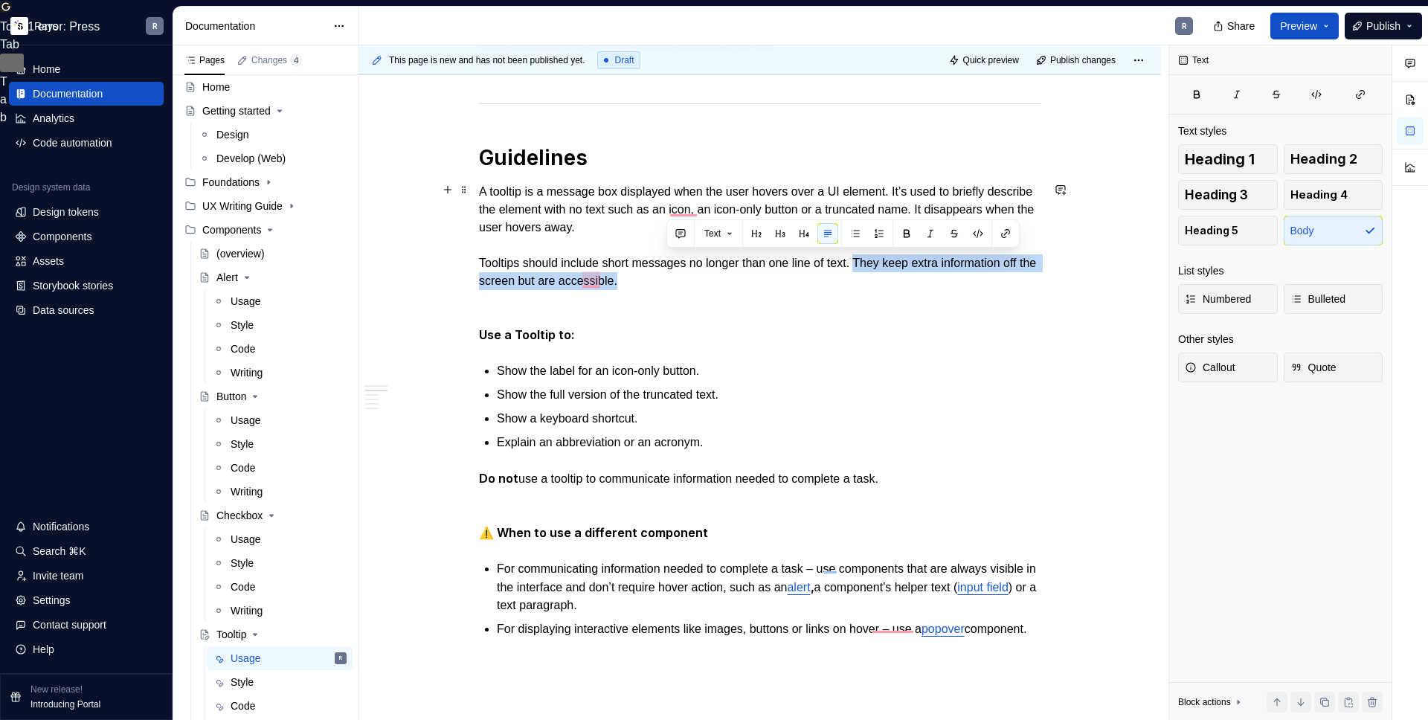
drag, startPoint x: 881, startPoint y: 260, endPoint x: 882, endPoint y: 272, distance: 11.3
click at [882, 272] on p "A tooltip is a message box displayed when the user hovers over a UI element. It…" at bounding box center [760, 263] width 562 height 161
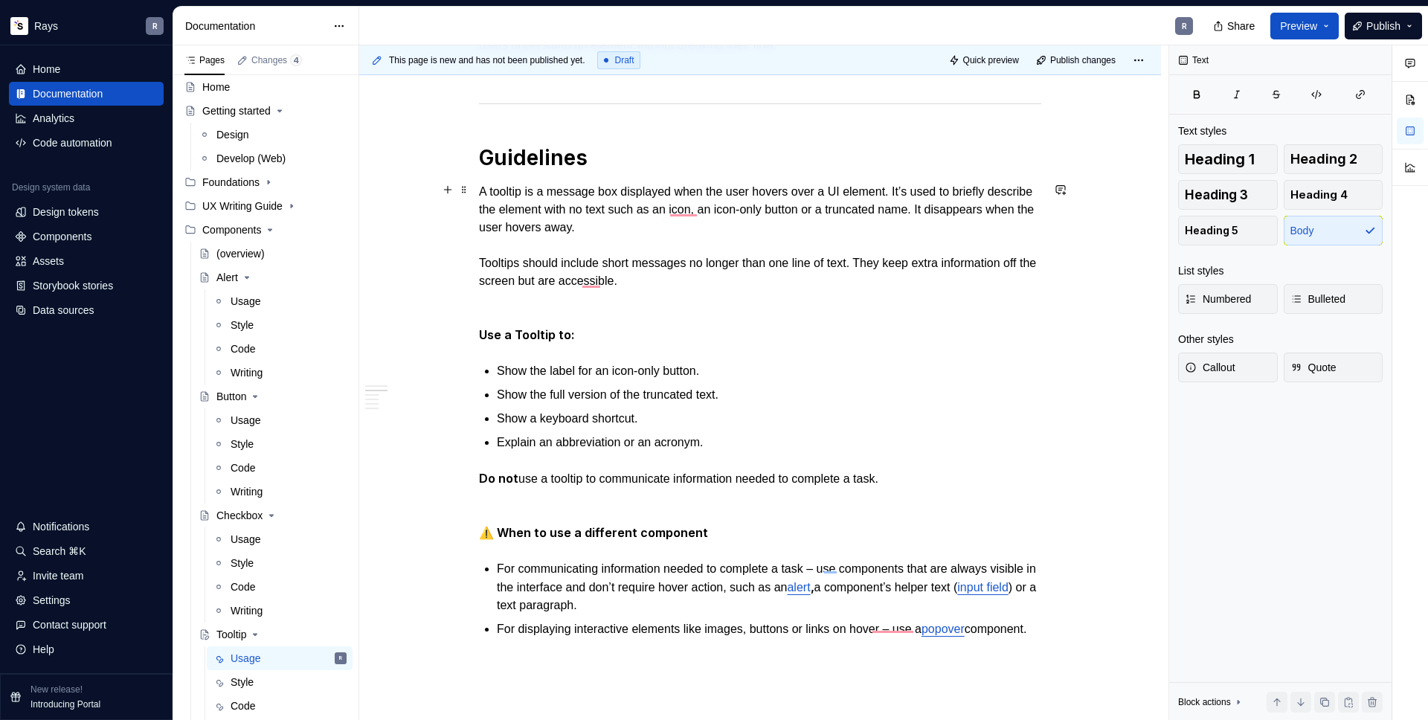
click at [870, 295] on p "A tooltip is a message box displayed when the user hovers over a UI element. It…" at bounding box center [760, 263] width 562 height 161
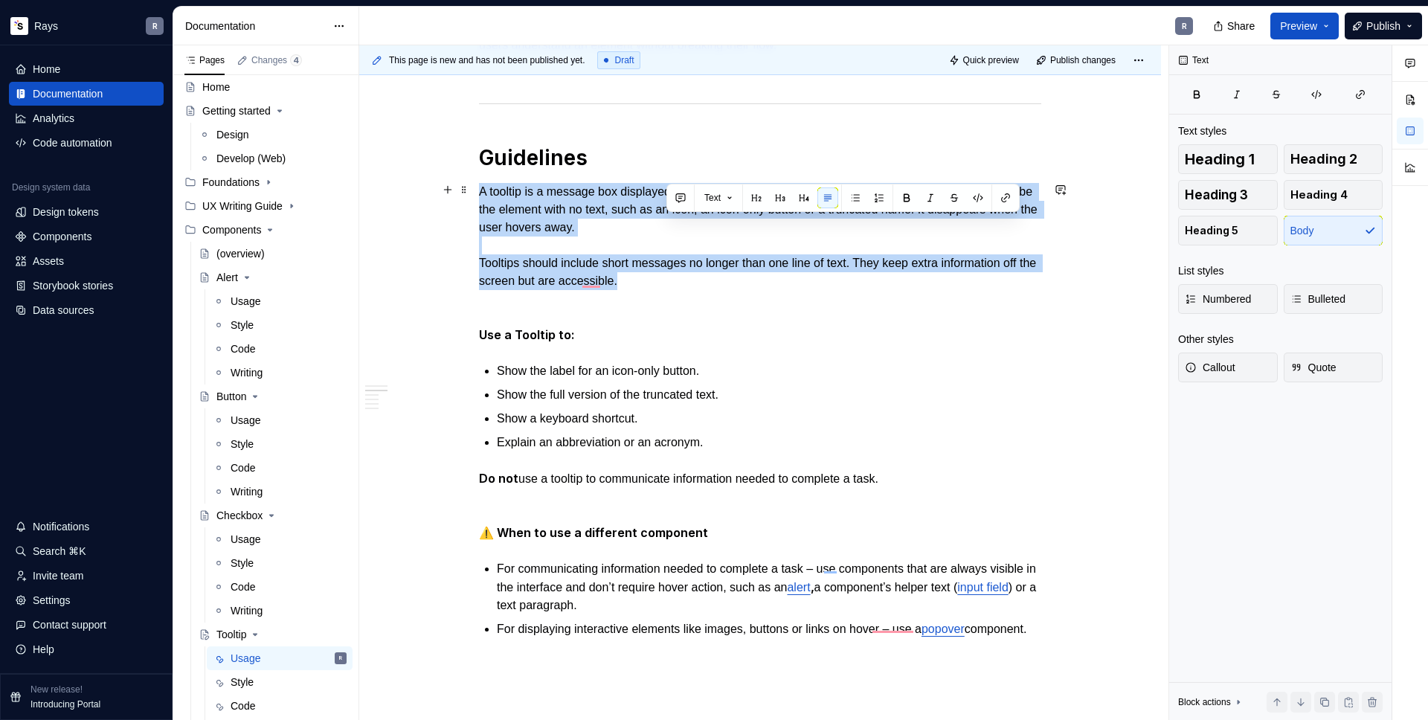
drag, startPoint x: 780, startPoint y: 231, endPoint x: 806, endPoint y: 276, distance: 51.7
click at [806, 276] on p "A tooltip is a message box displayed when the user hovers over a UI element. It…" at bounding box center [760, 263] width 562 height 161
click at [803, 278] on p "A tooltip is a message box displayed when the user hovers over a UI element. It…" at bounding box center [760, 263] width 562 height 161
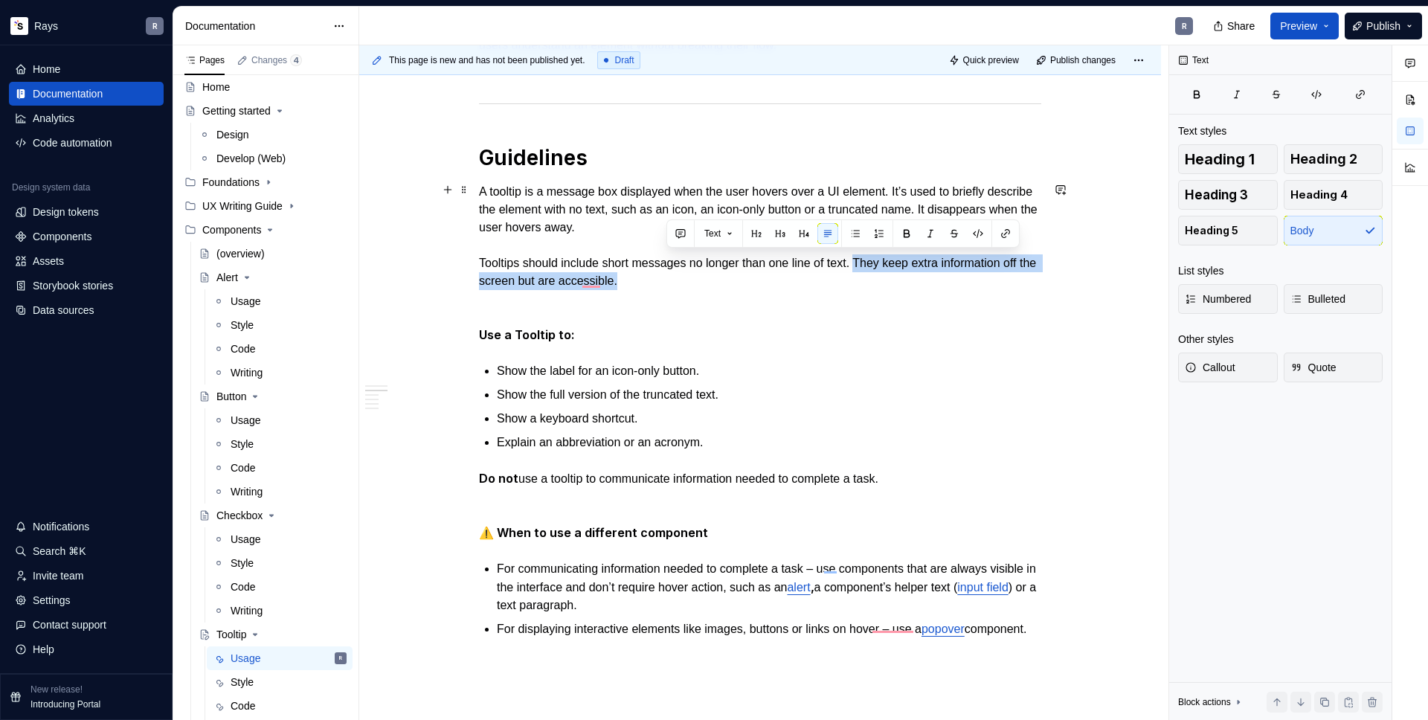
drag, startPoint x: 881, startPoint y: 261, endPoint x: 884, endPoint y: 271, distance: 10.1
click at [884, 271] on p "A tooltip is a message box displayed when the user hovers over a UI element. It…" at bounding box center [760, 263] width 562 height 161
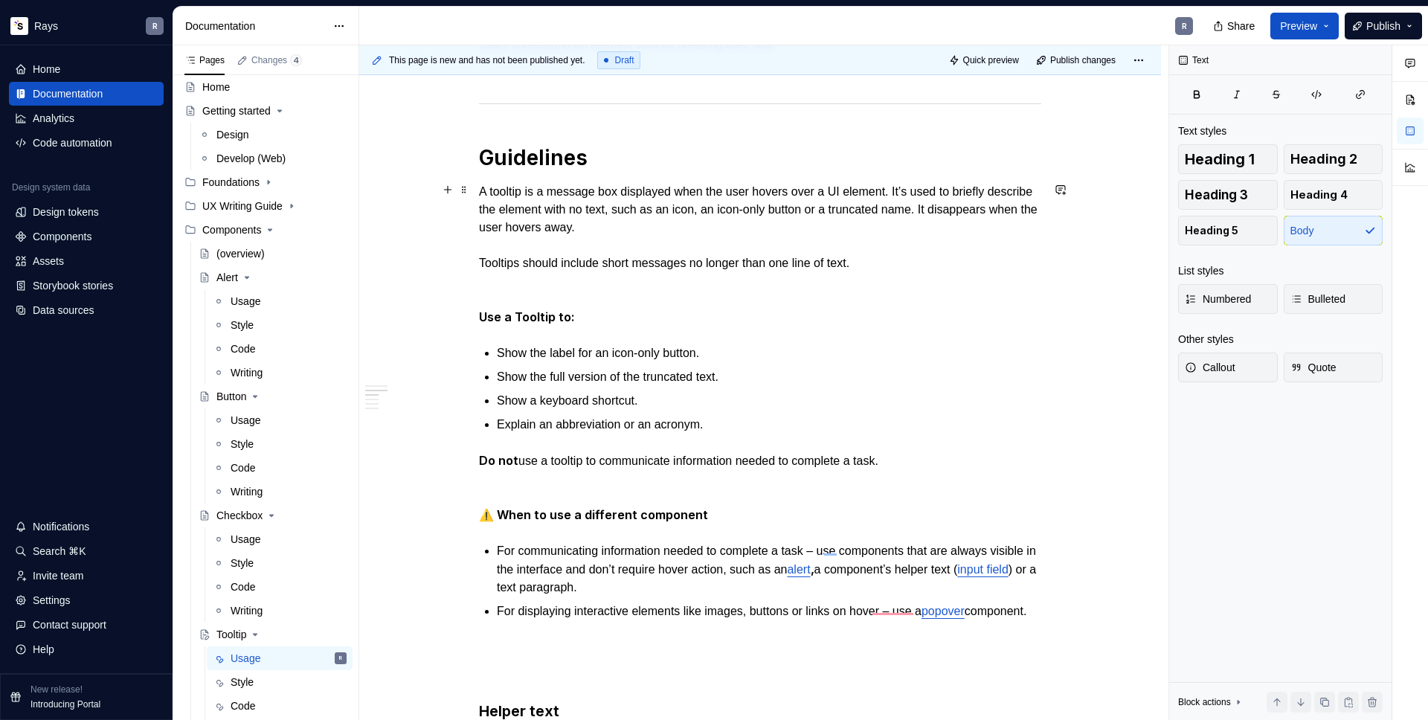
click at [547, 241] on p "A tooltip is a message box displayed when the user hovers over a UI element. It…" at bounding box center [760, 255] width 562 height 144
click at [541, 270] on p "A tooltip is a message box displayed when the user hovers over a UI element. It…" at bounding box center [760, 255] width 562 height 144
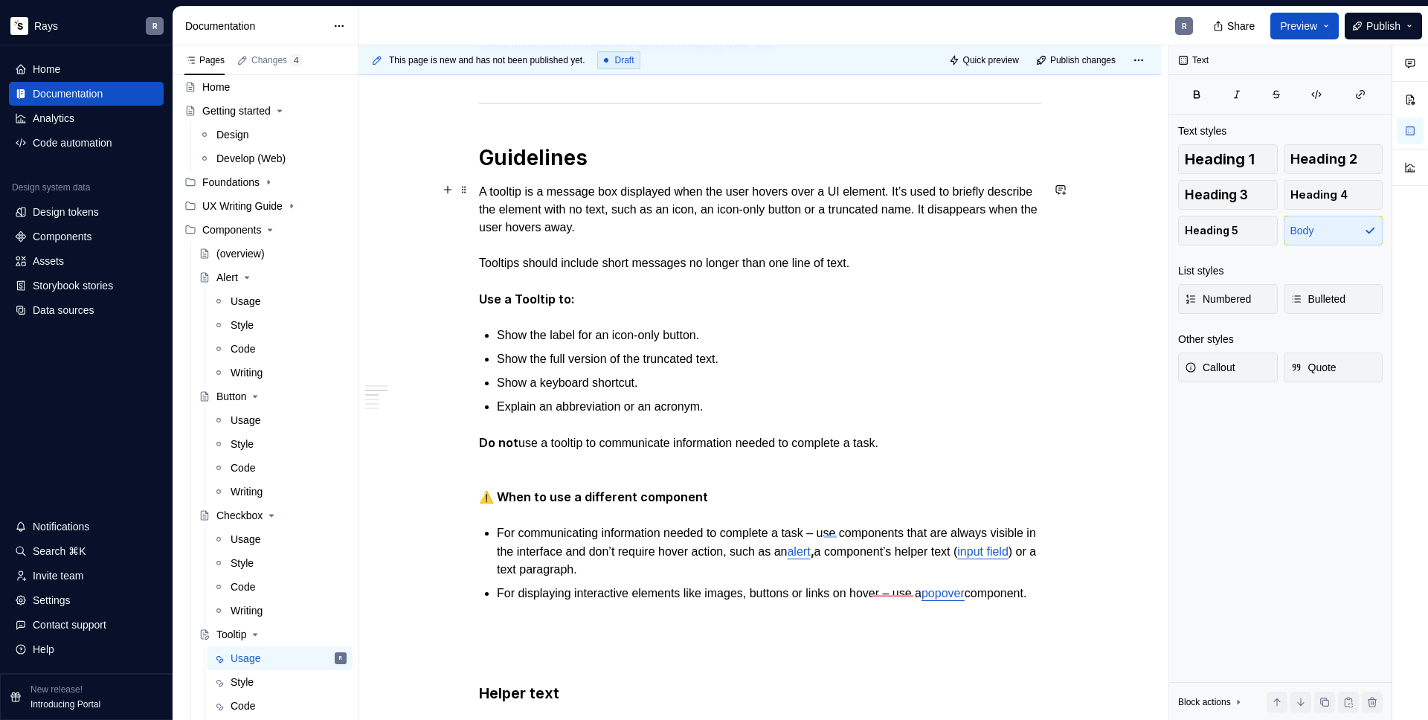
click at [524, 238] on p "A tooltip is a message box displayed when the user hovers over a UI element. It…" at bounding box center [760, 246] width 562 height 126
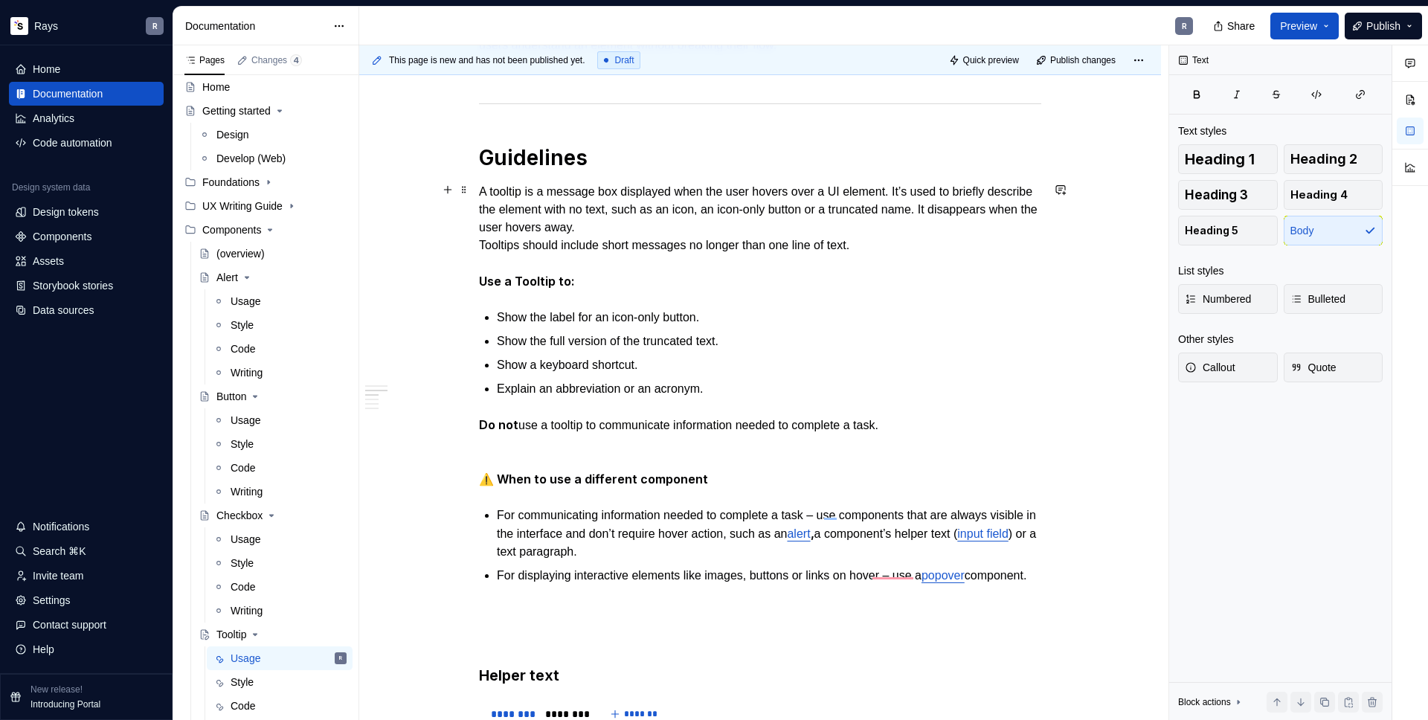
click at [559, 264] on p "A tooltip is a message box displayed when the user hovers over a UI element. It…" at bounding box center [760, 237] width 562 height 108
click at [530, 404] on div "Takeaways 👉 Position tooltips so they don’t block related content. When Tooltip…" at bounding box center [760, 629] width 562 height 1763
click at [538, 446] on p "To enrich screen reader interactions, please activate Accessibility in Grammarl…" at bounding box center [760, 452] width 562 height 18
click at [842, 294] on div "Takeaways 👉 Position tooltips so they don’t block related content. When Tooltip…" at bounding box center [760, 629] width 562 height 1763
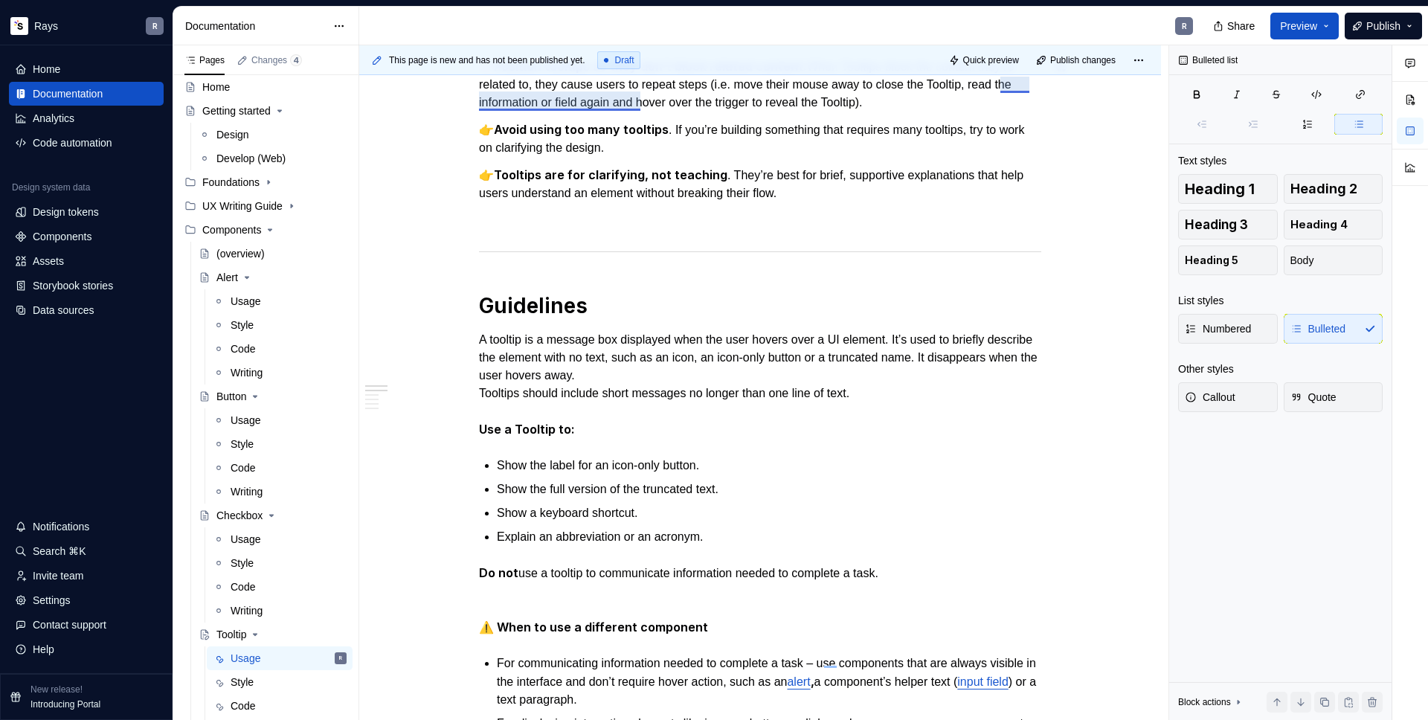
scroll to position [217, 0]
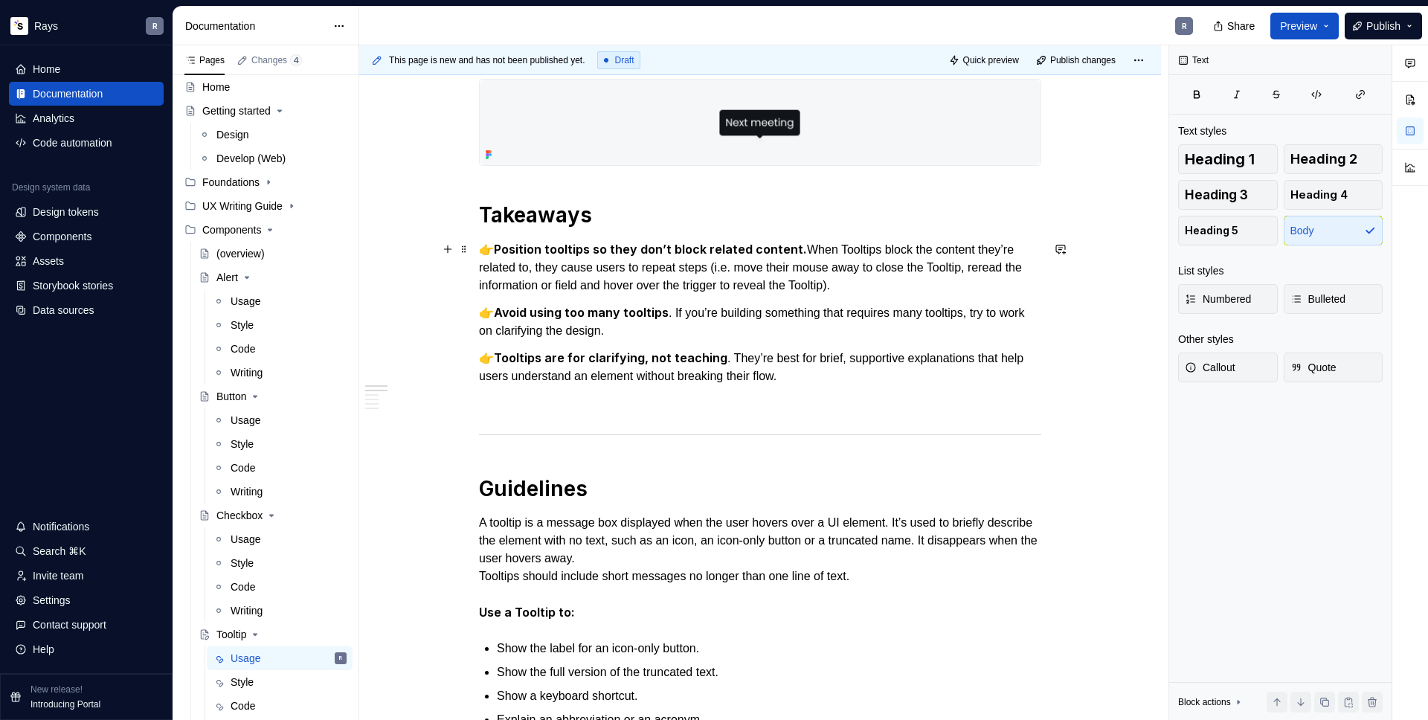
click at [837, 285] on p "👉 Position tooltips so they don’t block related content. When Tooltips block th…" at bounding box center [760, 267] width 562 height 54
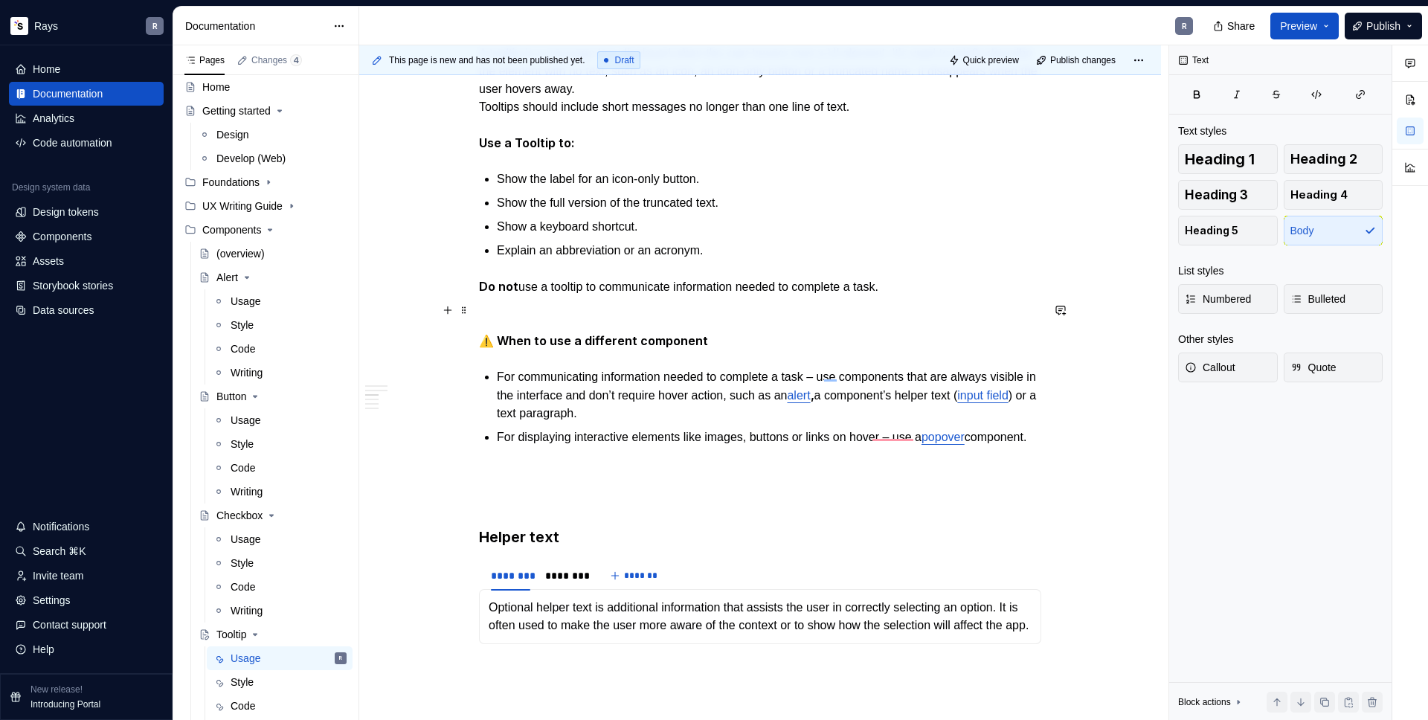
scroll to position [0, 0]
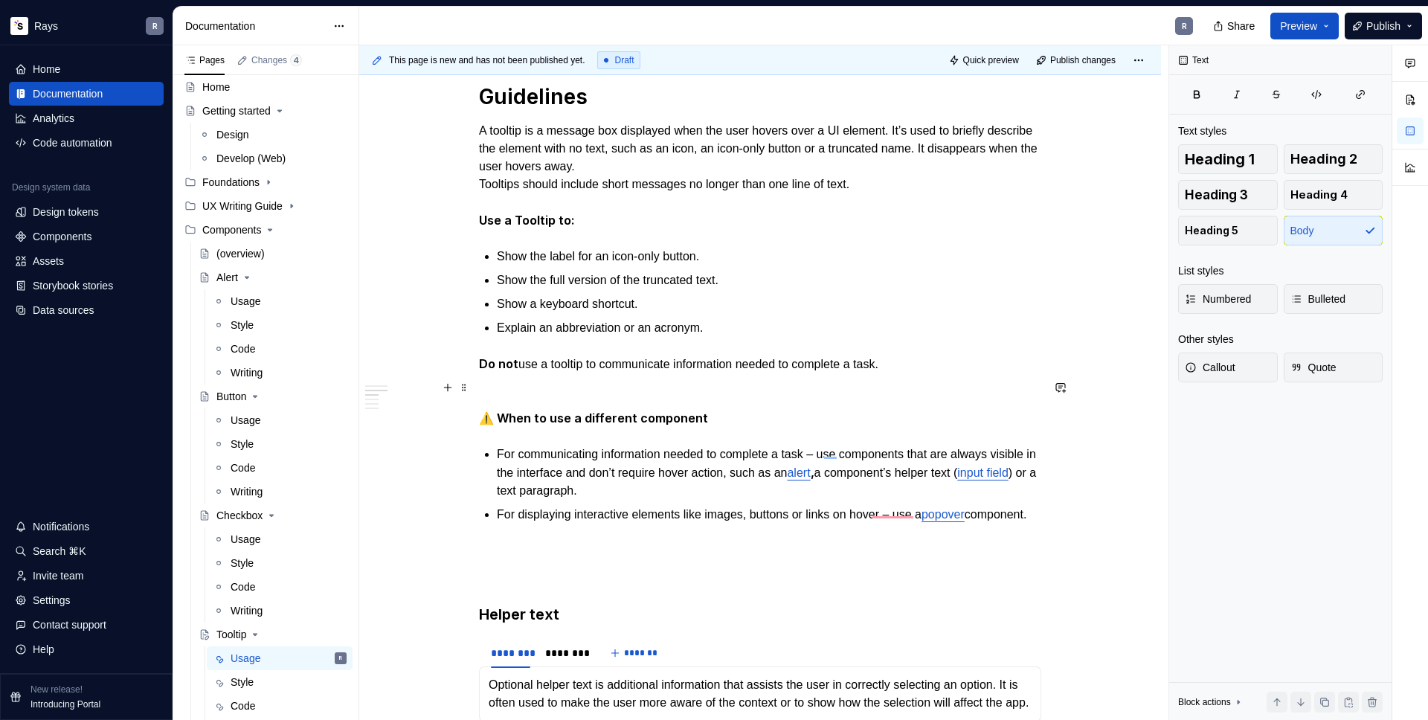
click at [521, 387] on p "To enrich screen reader interactions, please activate Accessibility in Grammarl…" at bounding box center [760, 391] width 562 height 18
click at [548, 236] on div "Takeaways 👉 Position tooltips so they don’t block related content. When Tooltip…" at bounding box center [760, 568] width 562 height 1763
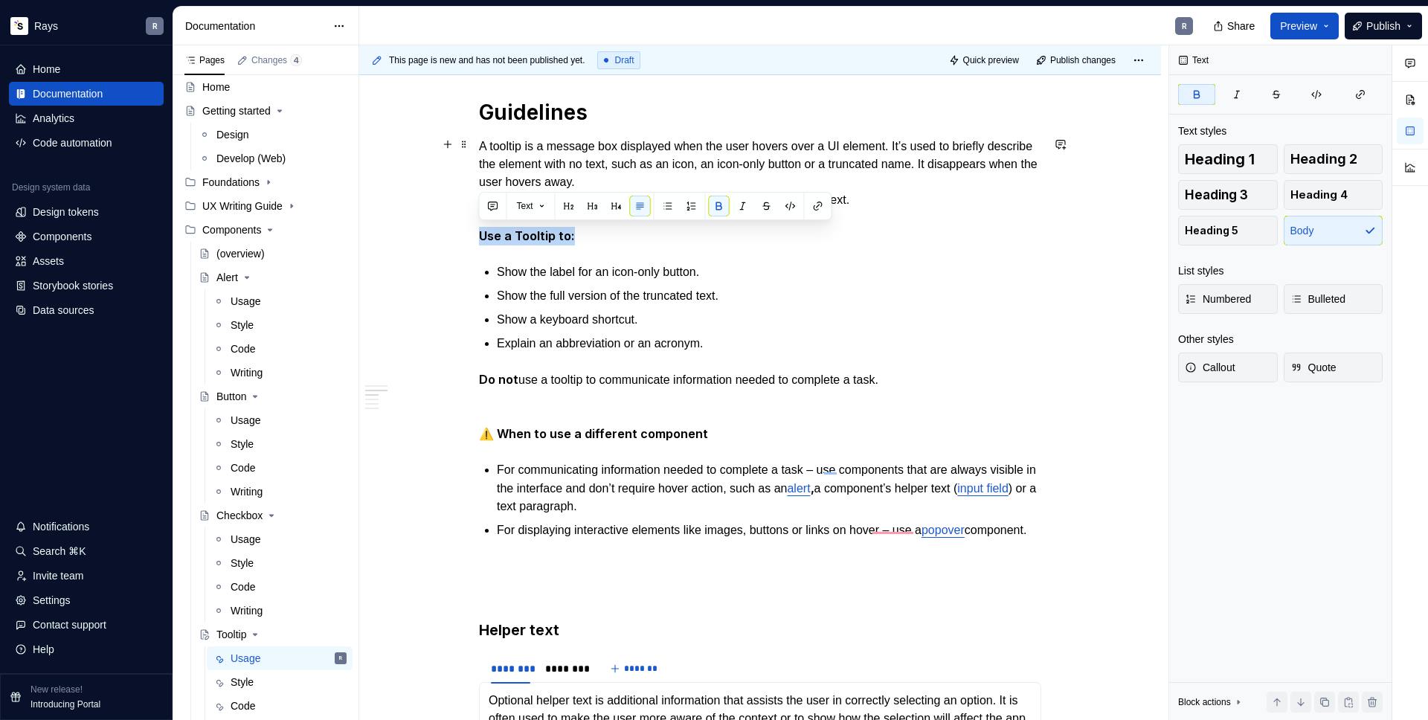
drag, startPoint x: 579, startPoint y: 231, endPoint x: 479, endPoint y: 231, distance: 99.7
click at [479, 231] on p "A tooltip is a message box displayed when the user hovers over a UI element. It…" at bounding box center [760, 192] width 562 height 108
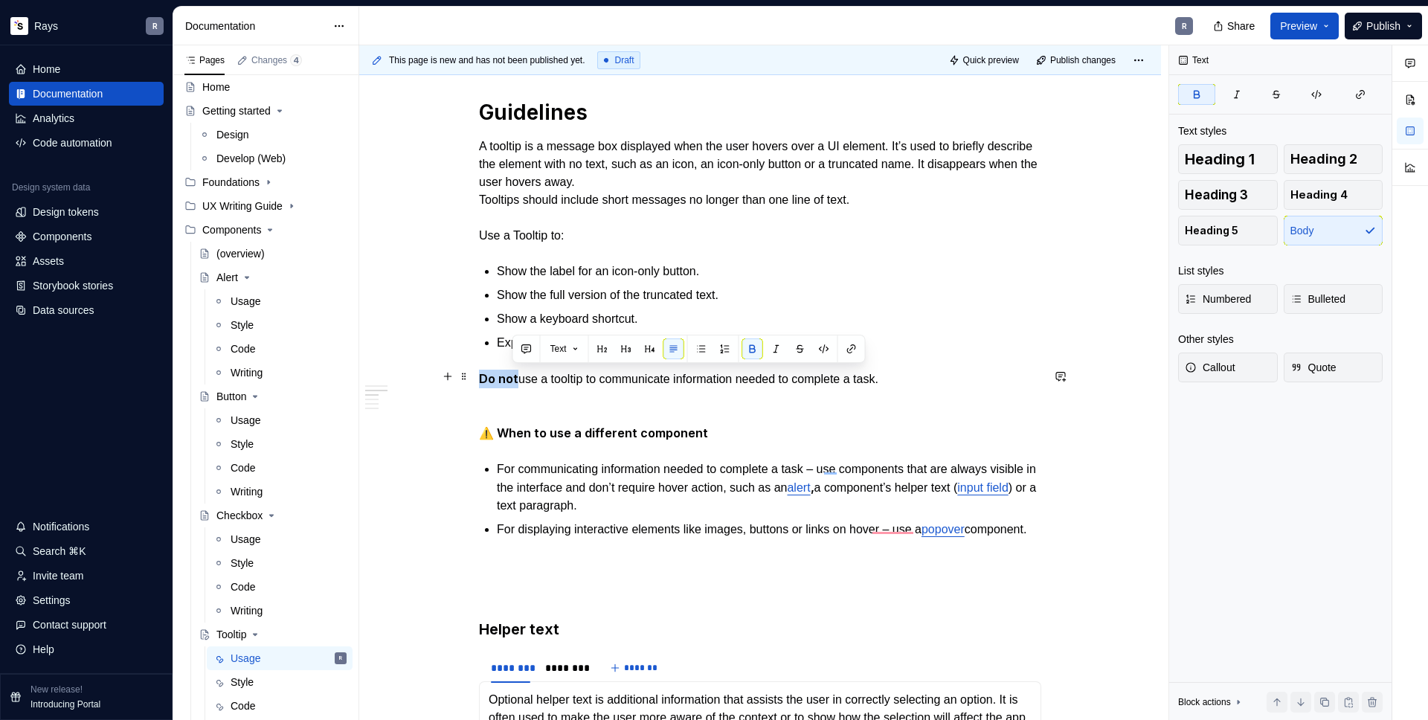
drag, startPoint x: 515, startPoint y: 379, endPoint x: 478, endPoint y: 379, distance: 37.2
click at [478, 379] on div "Takeaways 👉 Position tooltips so they don’t block related content. When Tooltip…" at bounding box center [760, 683] width 802 height 2032
click at [536, 385] on p "Do not use a tooltip to communicate information needed to complete a task." at bounding box center [760, 379] width 562 height 18
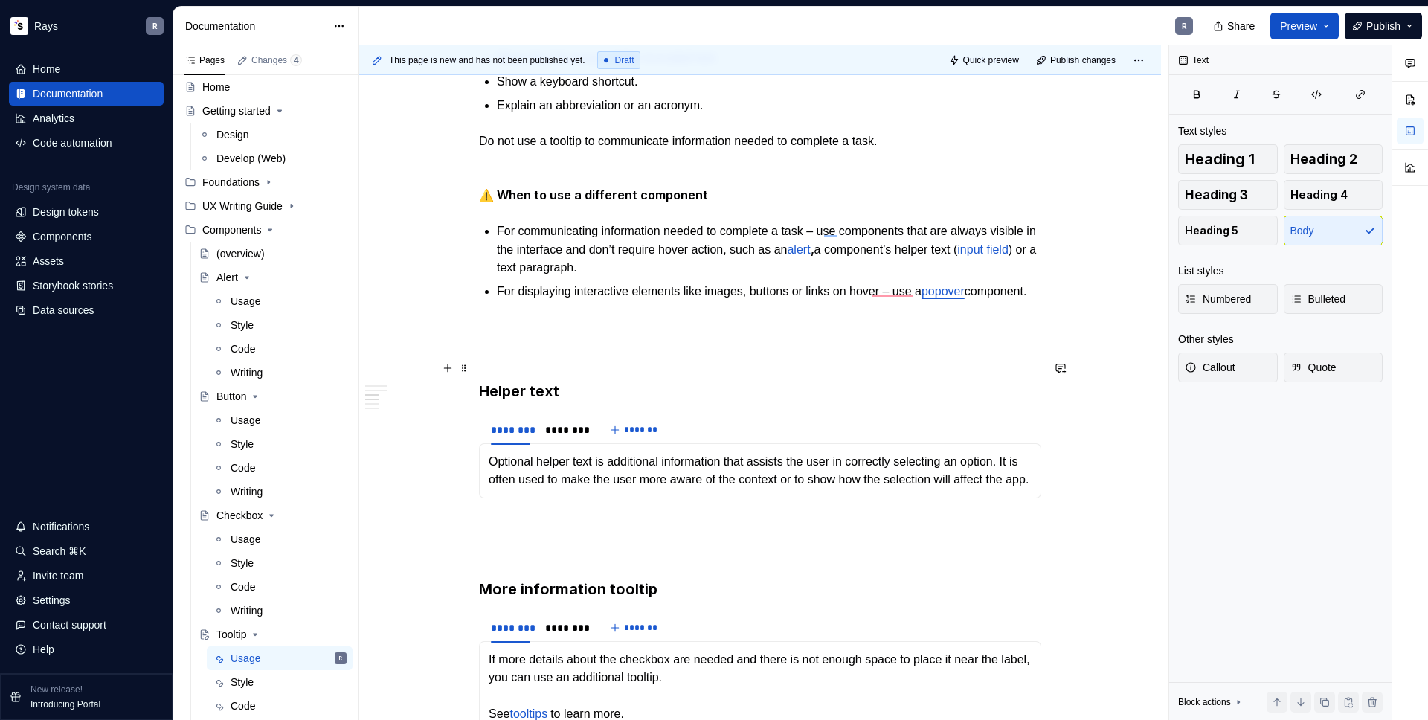
click at [582, 352] on div "Takeaways 👉 Position tooltips so they don’t block related content. When Tooltip…" at bounding box center [760, 346] width 562 height 1762
click at [581, 333] on p "To enrich screen reader interactions, please activate Accessibility in Grammarl…" at bounding box center [760, 327] width 562 height 18
click at [558, 498] on section "******** ******** ******* Optional helper text is additional information that a…" at bounding box center [760, 456] width 562 height 85
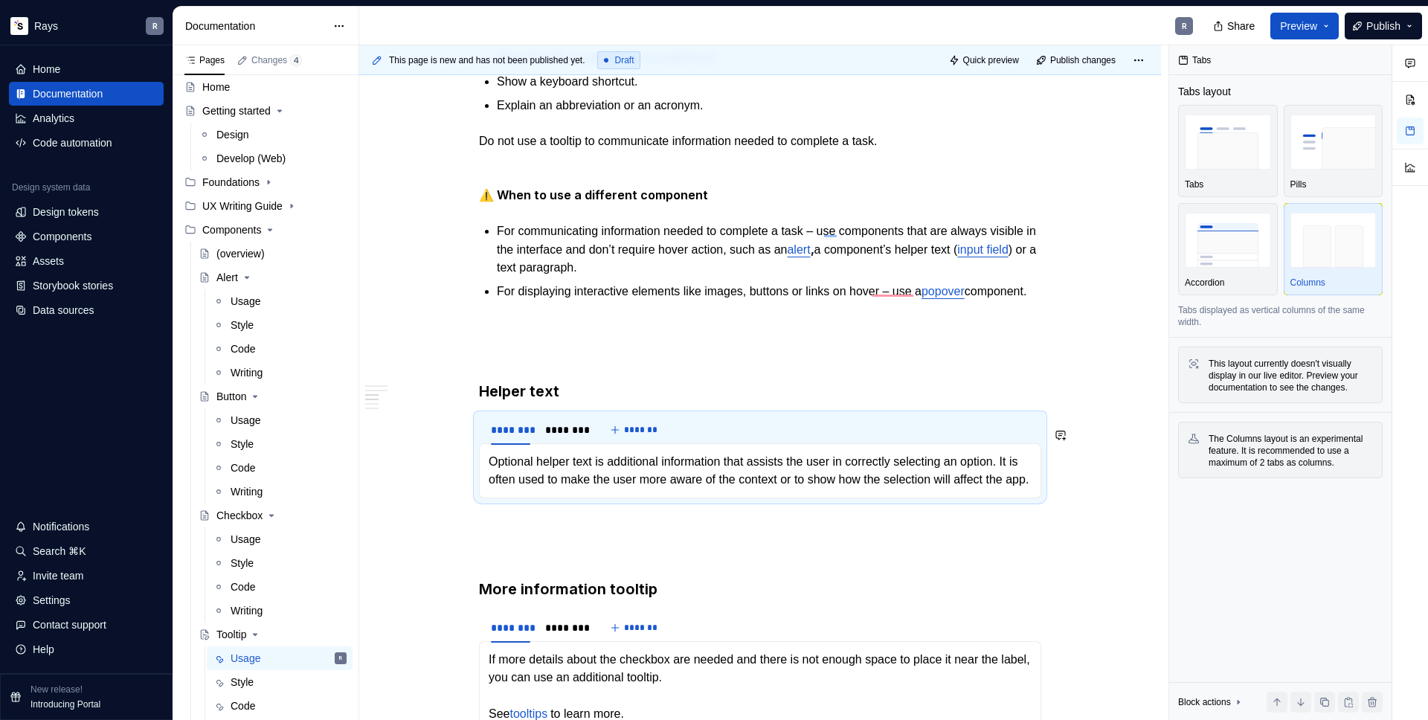
click at [551, 534] on p "To enrich screen reader interactions, please activate Accessibility in Grammarl…" at bounding box center [760, 525] width 562 height 18
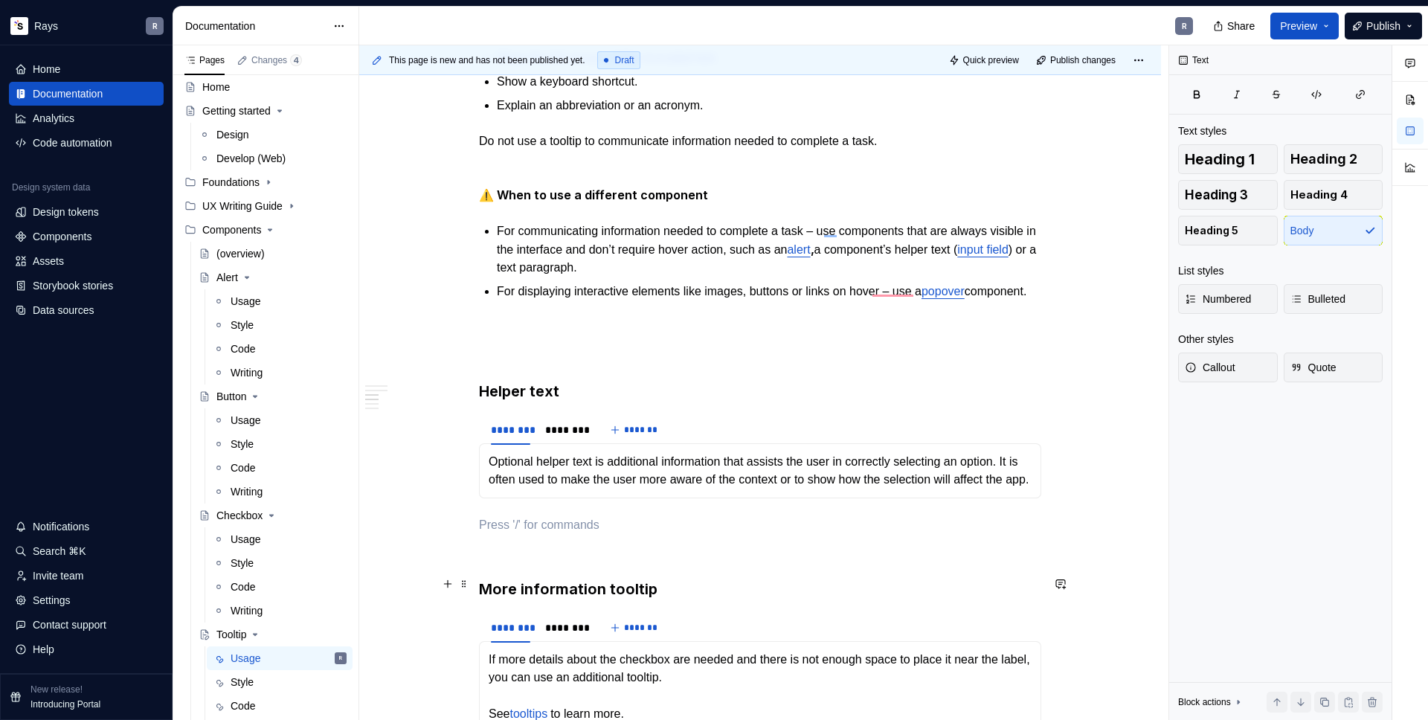
click at [550, 561] on p "To enrich screen reader interactions, please activate Accessibility in Grammarl…" at bounding box center [760, 552] width 562 height 18
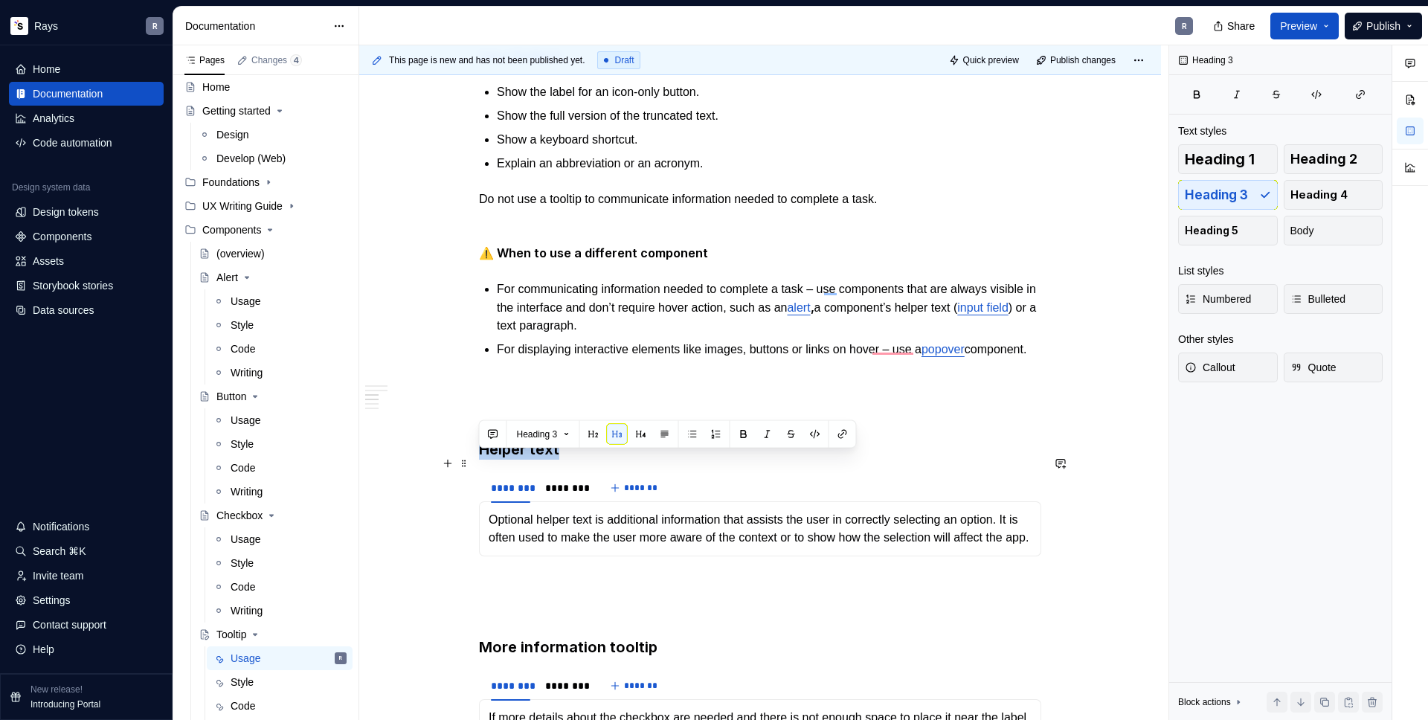
drag, startPoint x: 561, startPoint y: 461, endPoint x: 478, endPoint y: 460, distance: 83.3
click at [478, 460] on div "Takeaways 👉 Position tooltips so they don’t block related content. When Tooltip…" at bounding box center [760, 502] width 802 height 2031
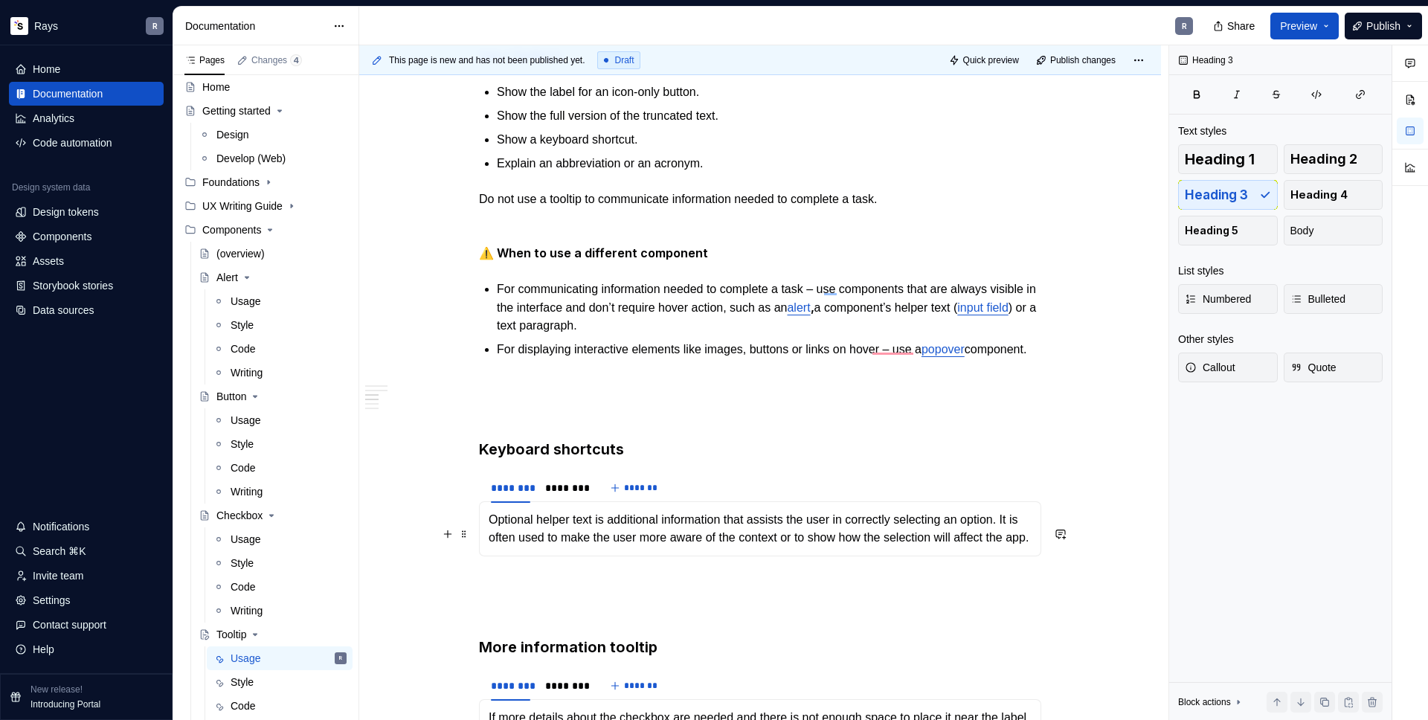
click at [530, 547] on p "Optional helper text is additional information that assists the user in correct…" at bounding box center [760, 529] width 543 height 36
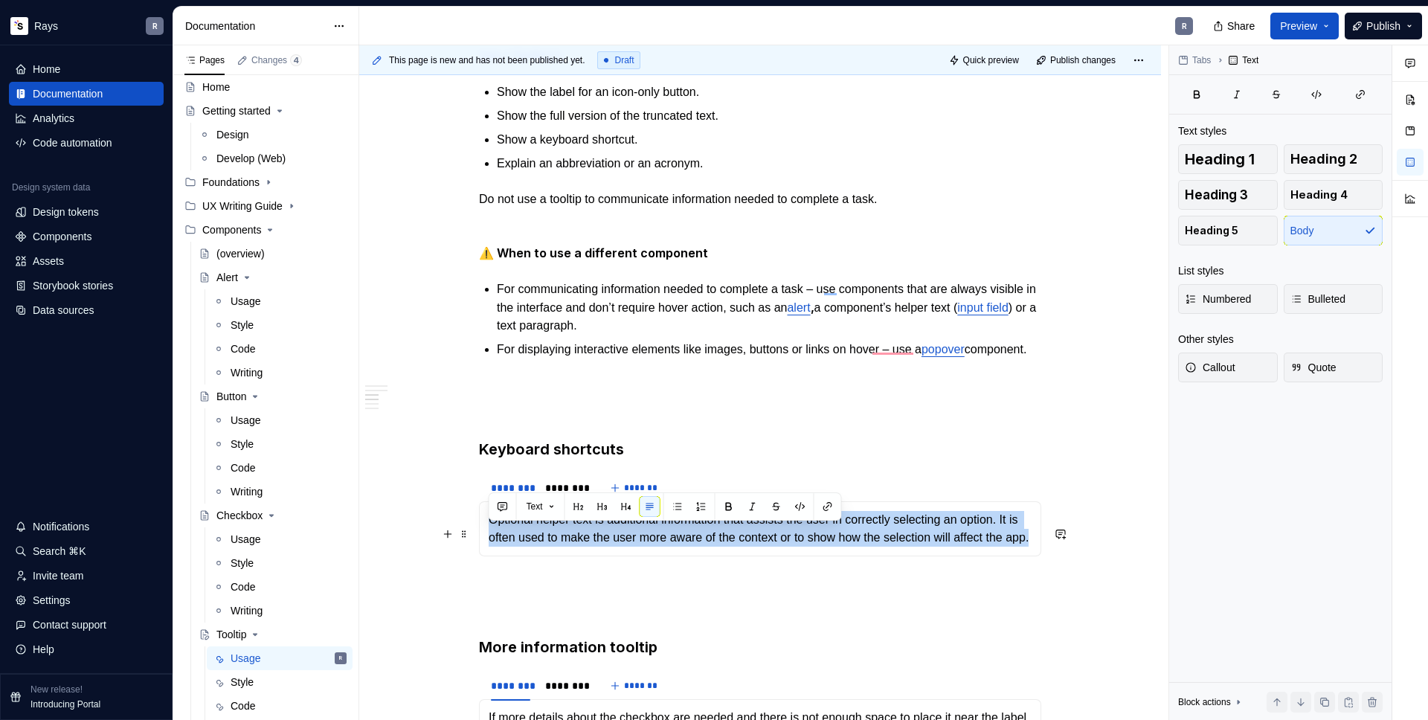
drag, startPoint x: 533, startPoint y: 559, endPoint x: 492, endPoint y: 537, distance: 45.6
click at [492, 538] on p "Optional helper text is additional information that assists the user in correct…" at bounding box center [760, 529] width 543 height 36
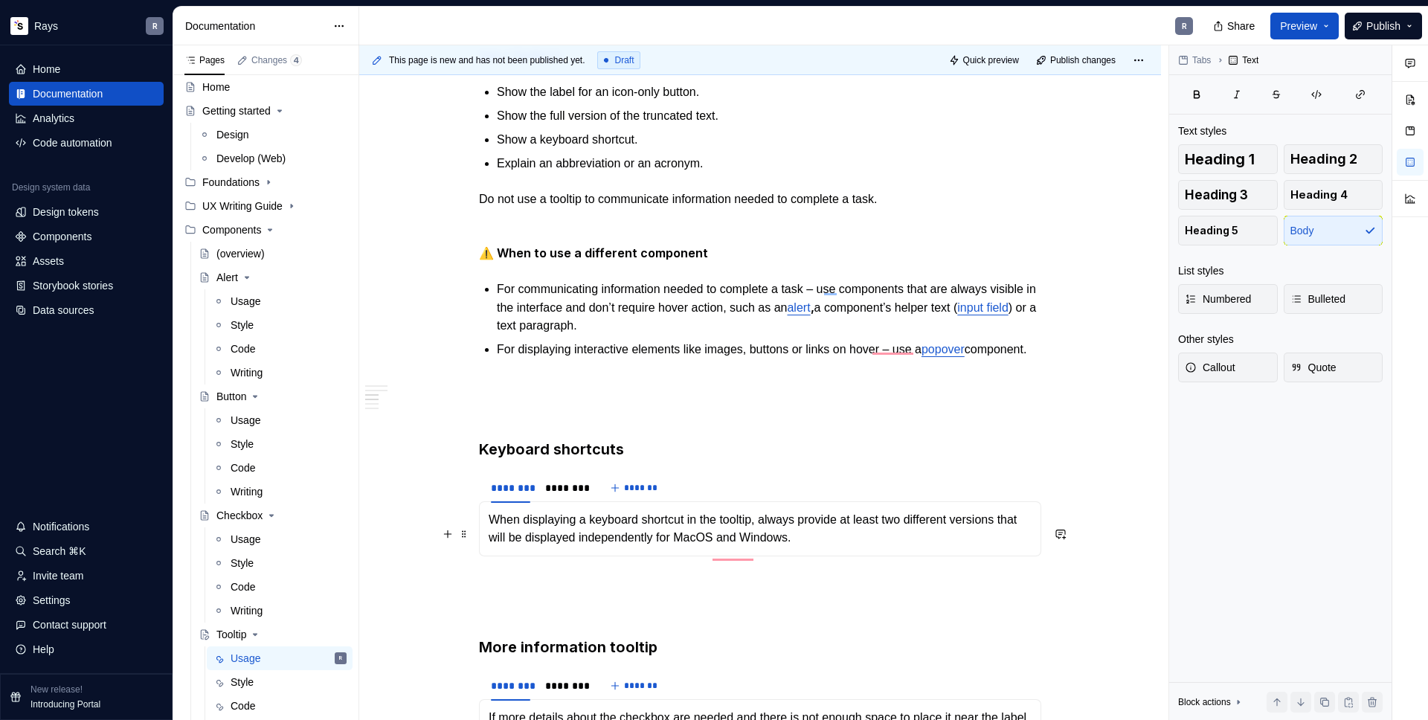
click at [492, 536] on p "When displaying a keyboard shortcut in the tooltip, always provide at least two…" at bounding box center [760, 529] width 543 height 36
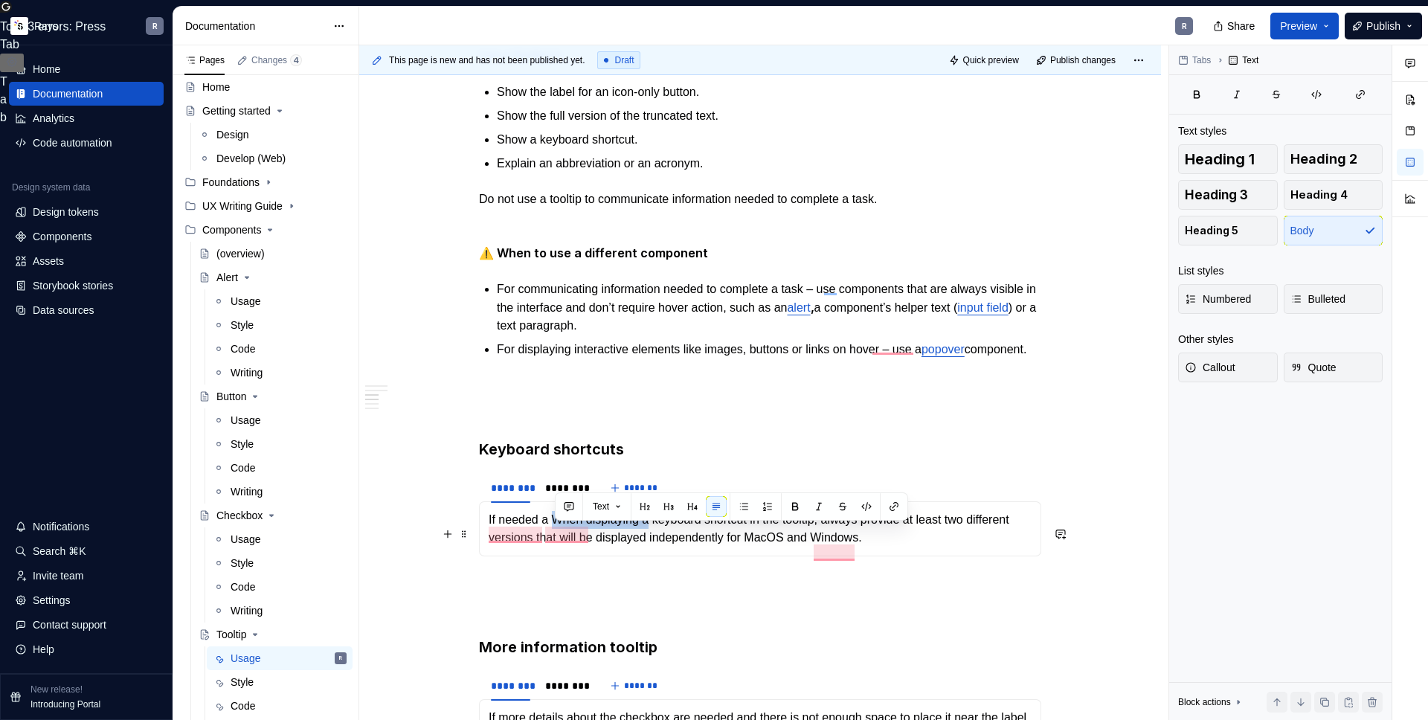
drag, startPoint x: 556, startPoint y: 530, endPoint x: 655, endPoint y: 531, distance: 98.9
click at [655, 531] on p "If needed a When displaying a keyboard shortcut in the tooltip, always provide …" at bounding box center [760, 529] width 543 height 36
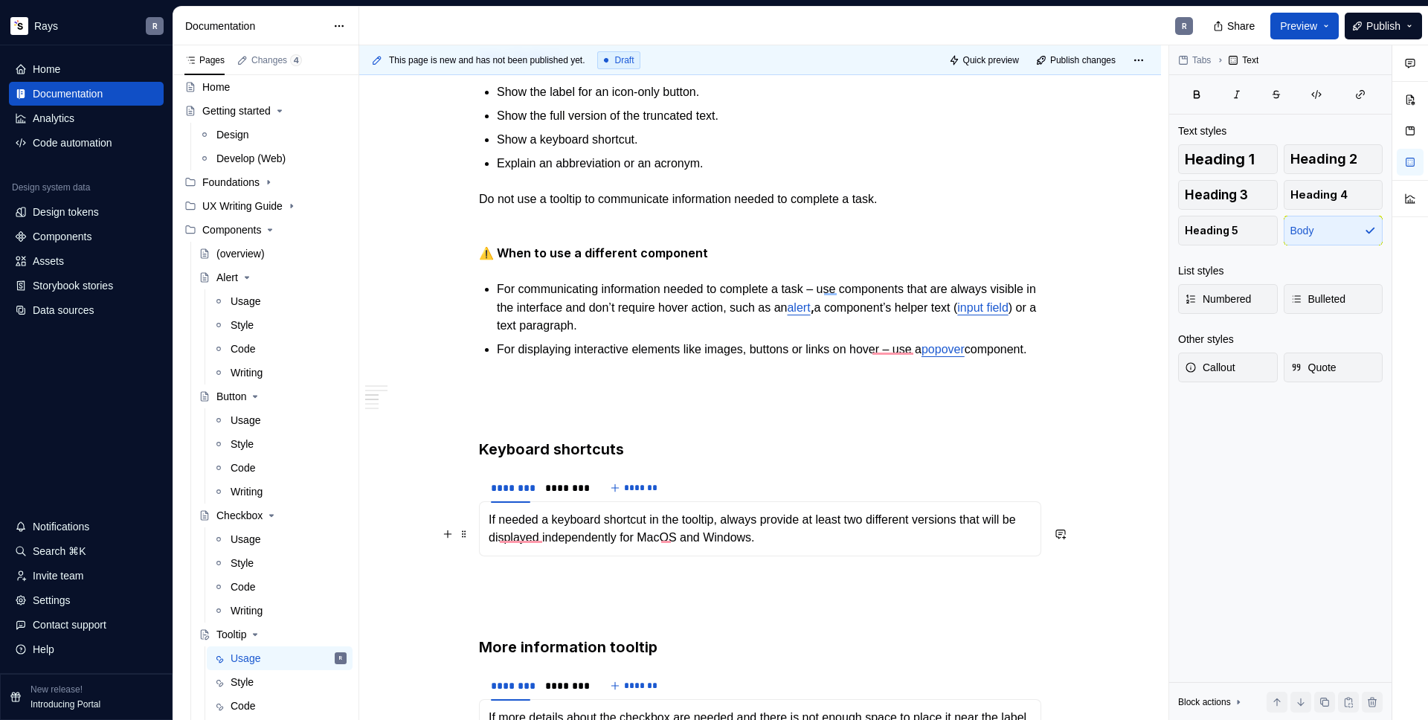
click at [660, 536] on p "If needed a keyboard shortcut in the tooltip, always provide at least two diffe…" at bounding box center [760, 529] width 543 height 36
click at [845, 558] on button "tooltip ;" at bounding box center [845, 559] width 125 height 24
click at [829, 536] on p "If needed a keyboard shortcut can be included in the tooltip; always provide at…" at bounding box center [760, 529] width 543 height 36
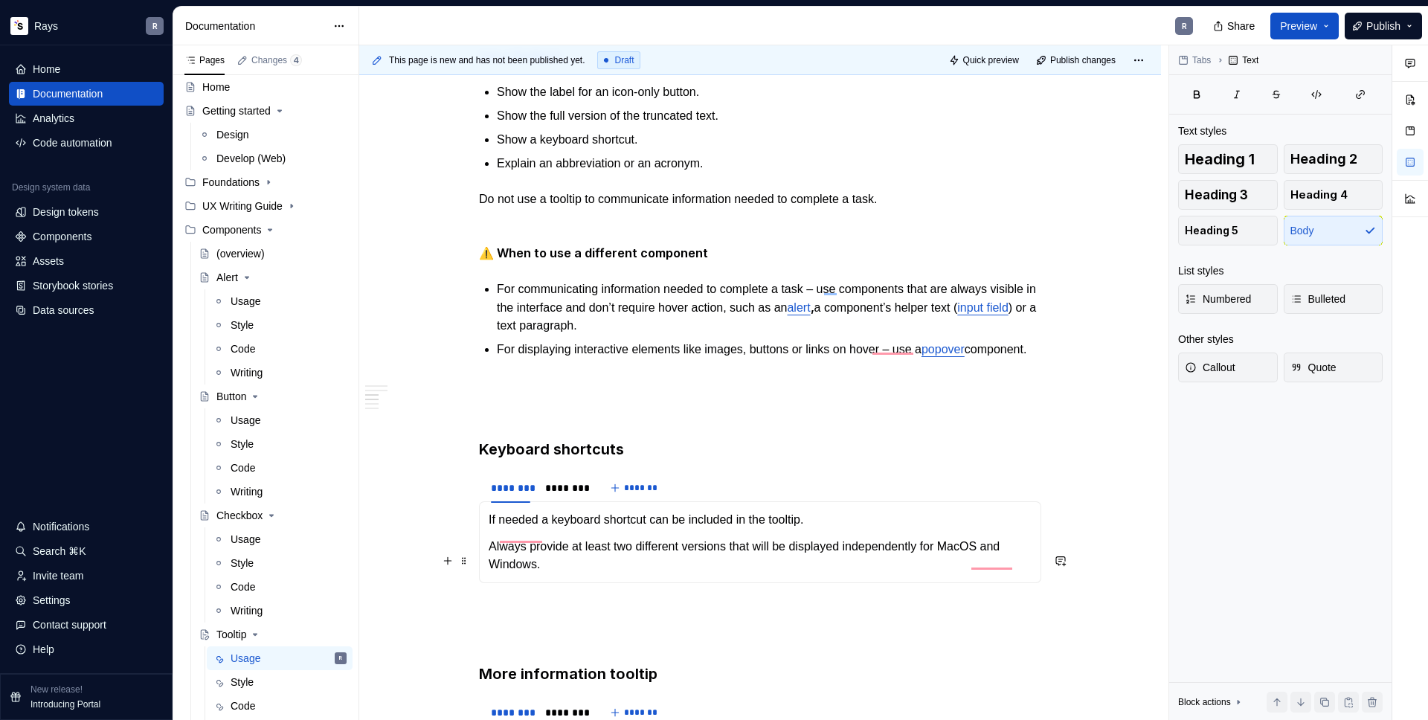
click at [744, 564] on p "Always provide at least two different versions that will be displayed independe…" at bounding box center [760, 556] width 543 height 36
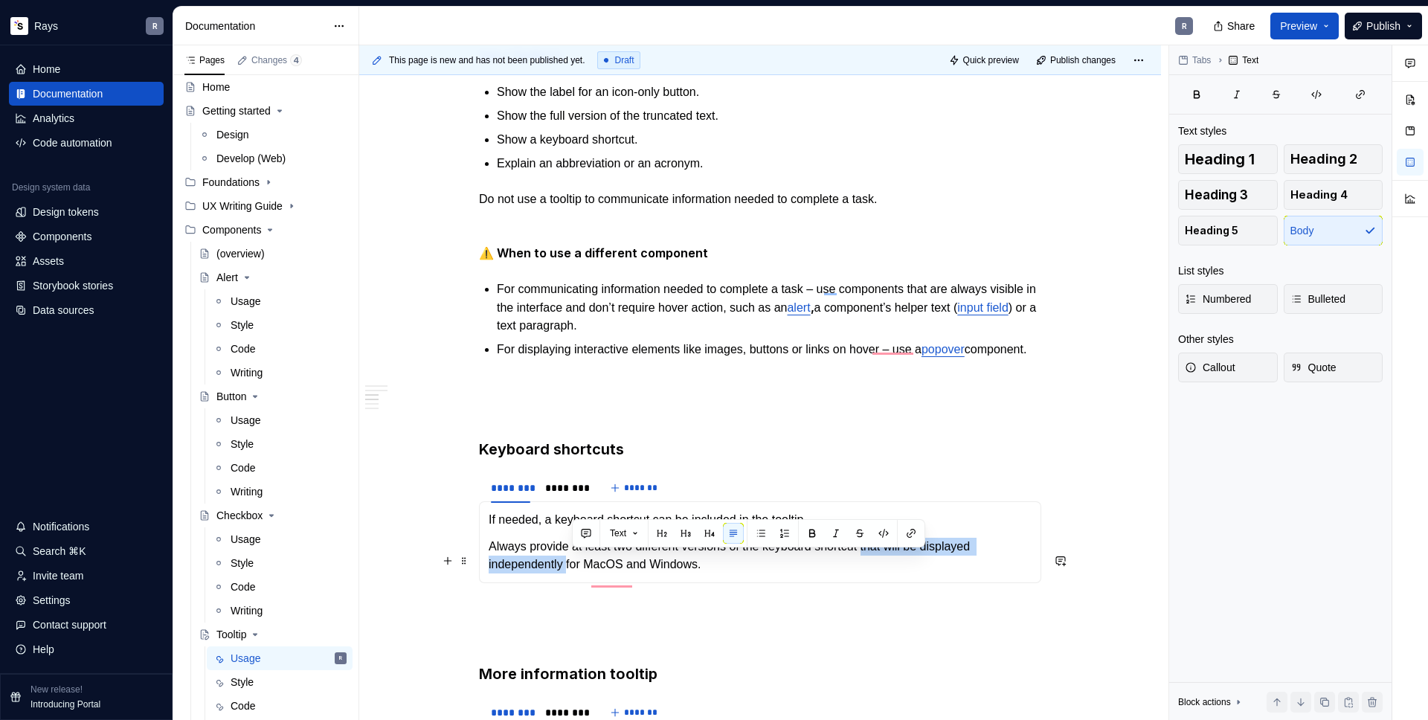
drag, startPoint x: 890, startPoint y: 563, endPoint x: 574, endPoint y: 585, distance: 316.9
click at [574, 574] on p "Always provide at least two different versions of the keyboard shortcut that wi…" at bounding box center [760, 556] width 543 height 36
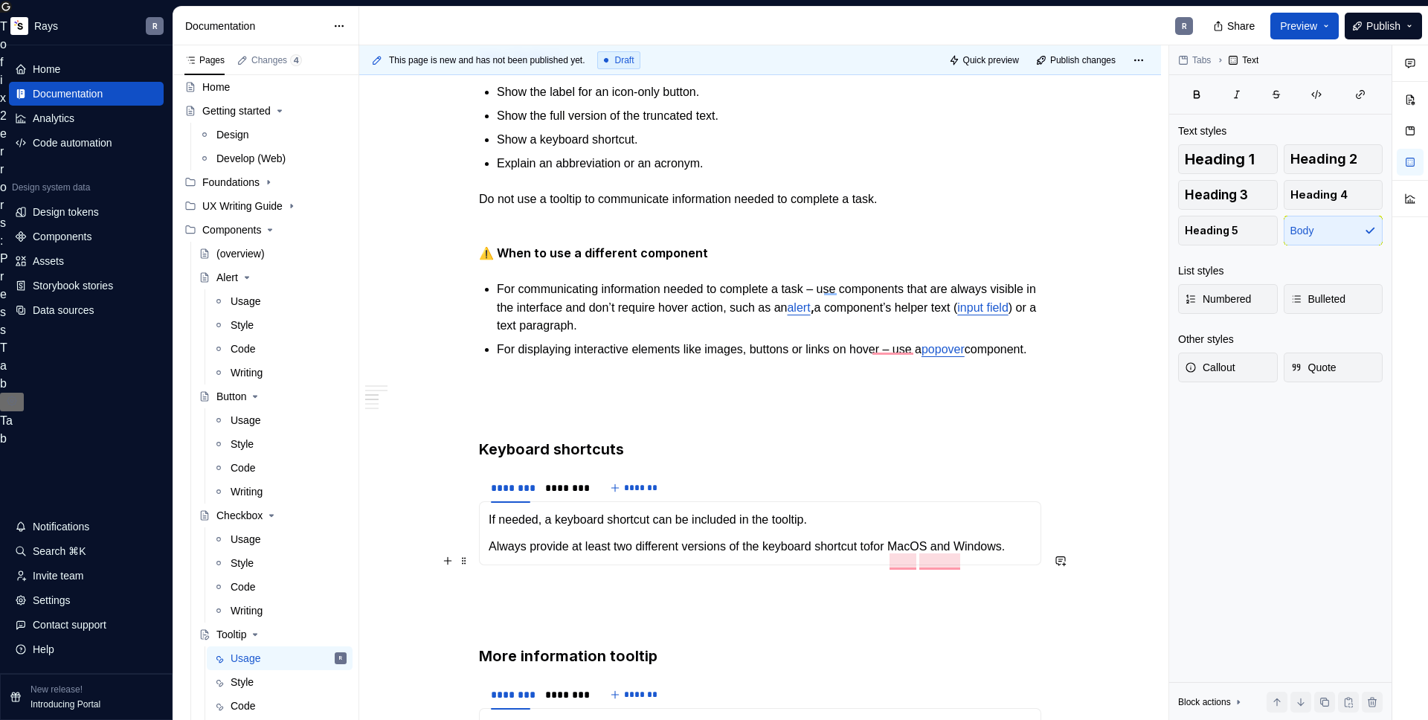
click at [885, 556] on p "Always provide at least two different versions of the keyboard shortcut tofor M…" at bounding box center [760, 547] width 543 height 18
click at [837, 556] on p "Always provide at least two different versions of the keyboard shortcut tofor M…" at bounding box center [760, 547] width 543 height 18
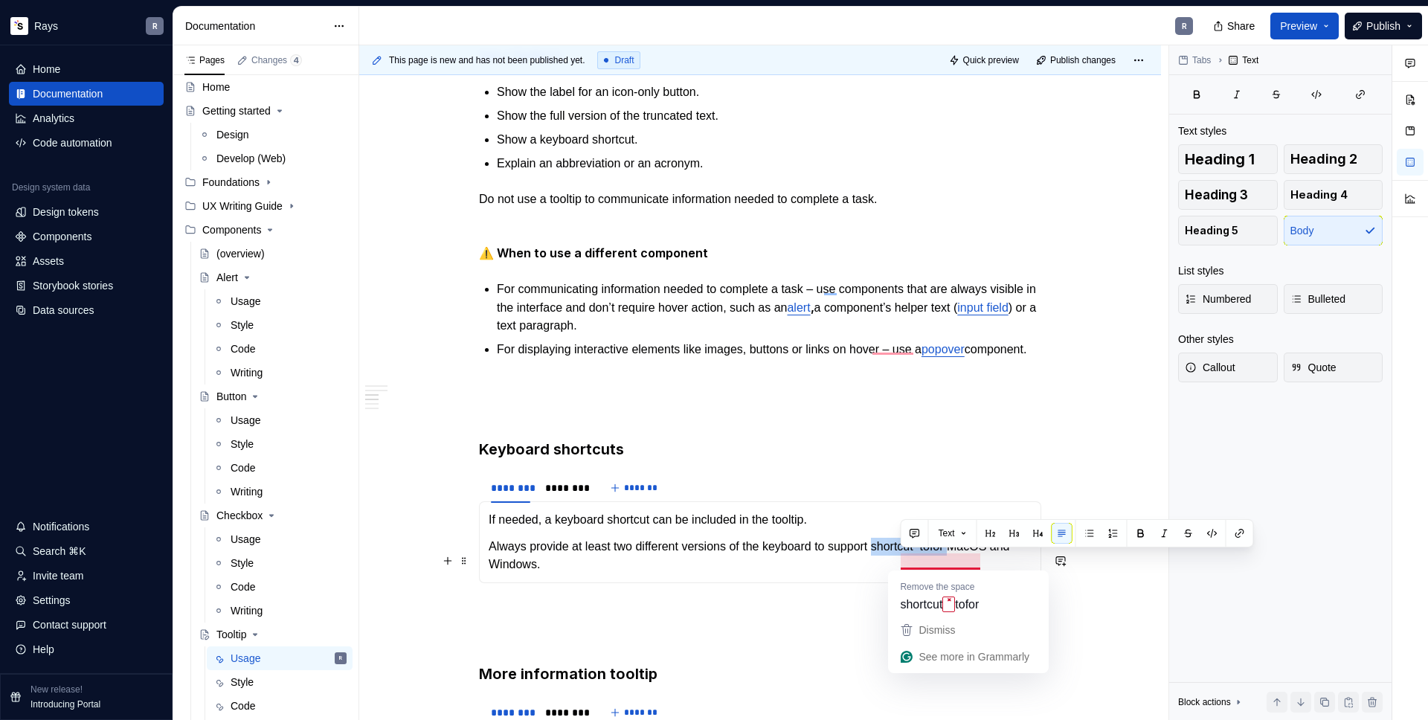
drag, startPoint x: 984, startPoint y: 558, endPoint x: 902, endPoint y: 559, distance: 82.6
click at [902, 559] on p "Always provide at least two different versions of the keyboard to support short…" at bounding box center [760, 556] width 543 height 36
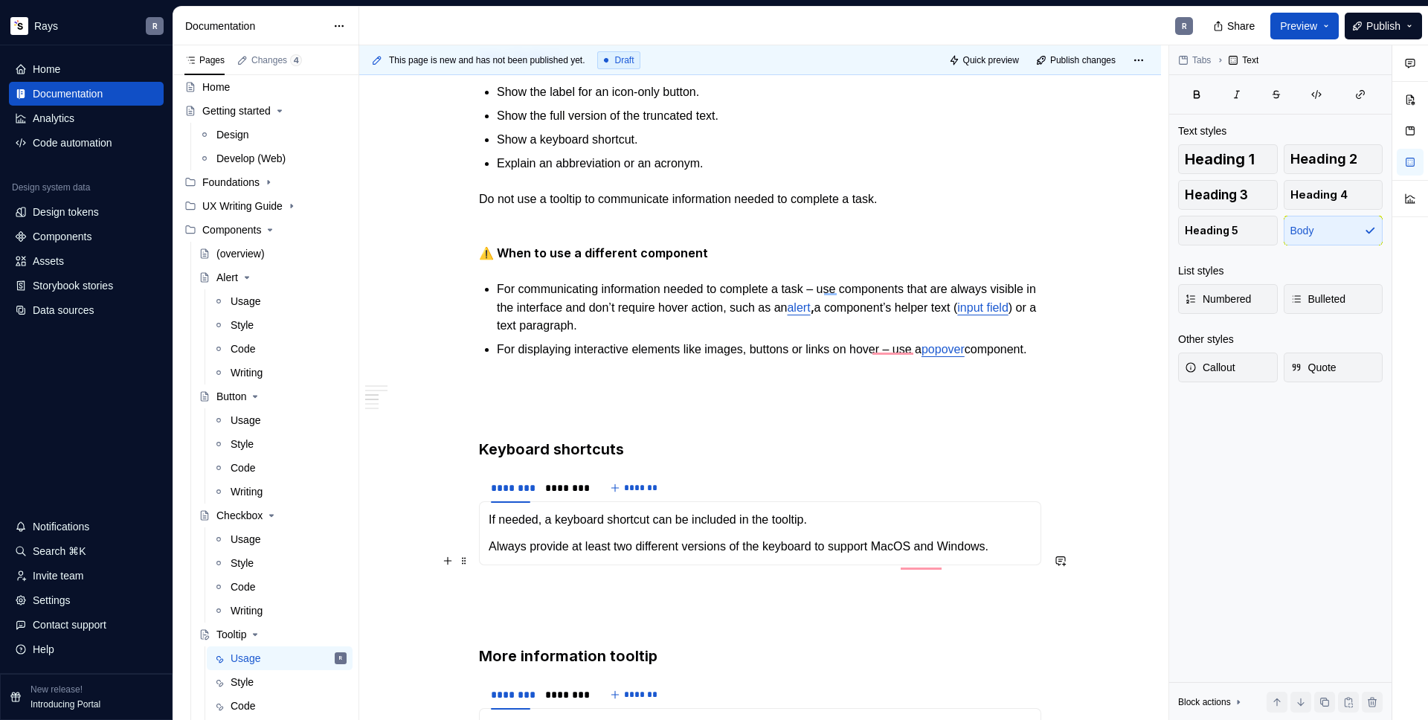
click at [1020, 556] on p "Always provide at least two different versions of the keyboard to support MacOS…" at bounding box center [760, 547] width 543 height 18
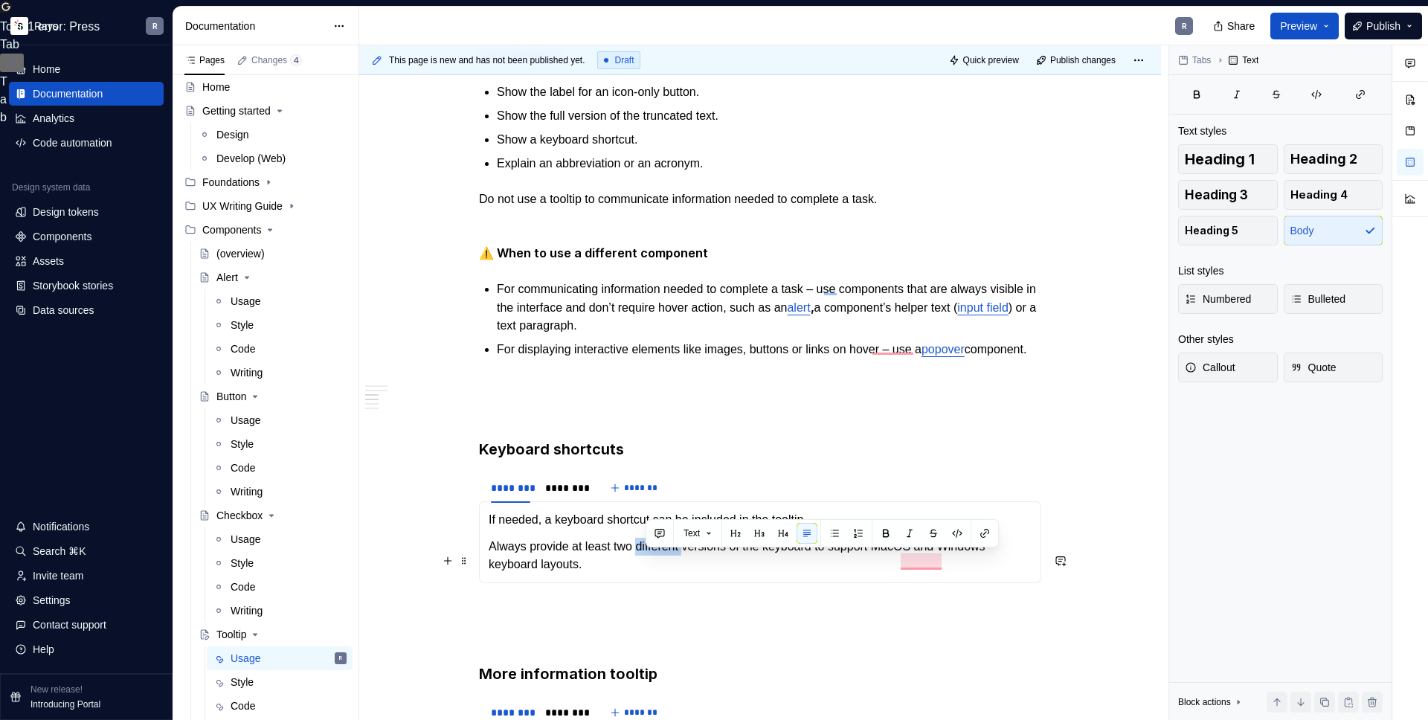
drag, startPoint x: 696, startPoint y: 560, endPoint x: 648, endPoint y: 562, distance: 48.4
click at [648, 562] on p "Always provide at least two different versions of the keyboard to support MacOS…" at bounding box center [760, 556] width 543 height 36
click at [786, 565] on p "Always provide at least two versions of the keyboard to support MacOS and Windo…" at bounding box center [760, 556] width 543 height 36
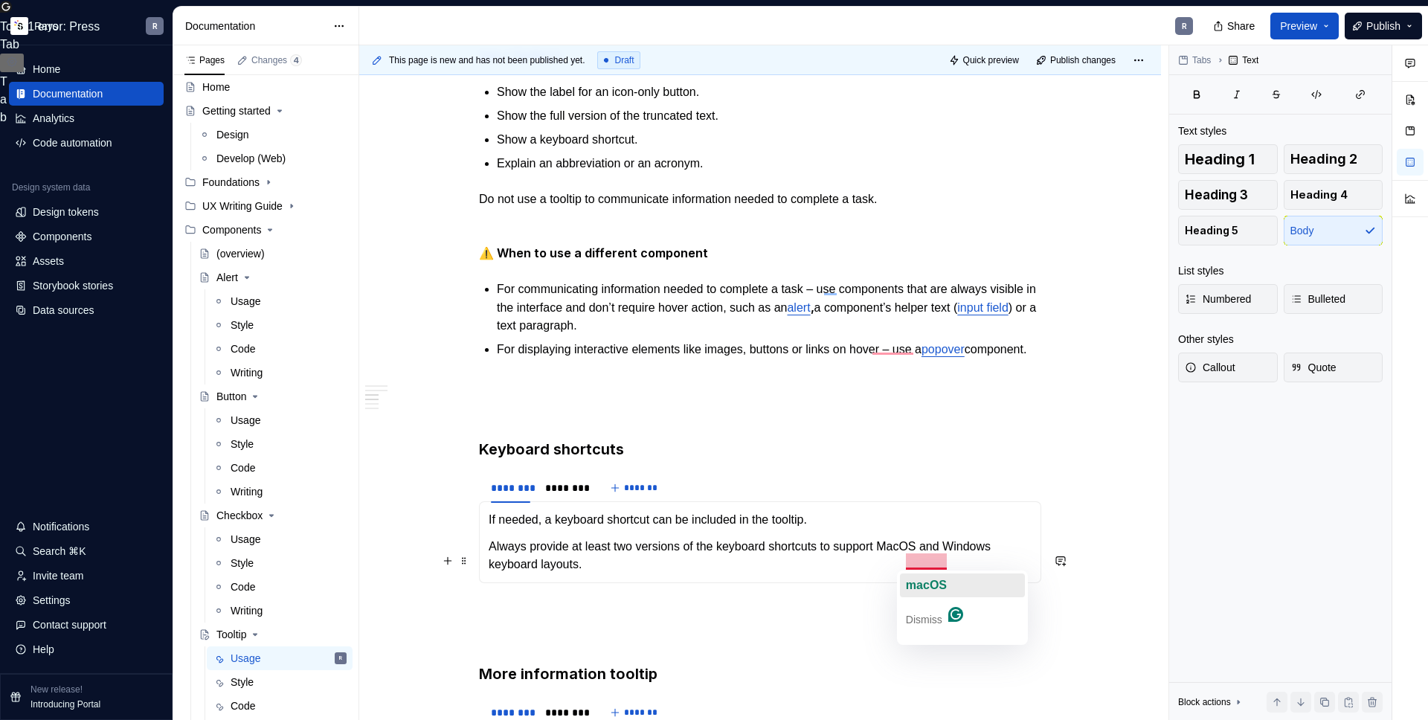
click at [936, 580] on span "macOS" at bounding box center [926, 585] width 41 height 13
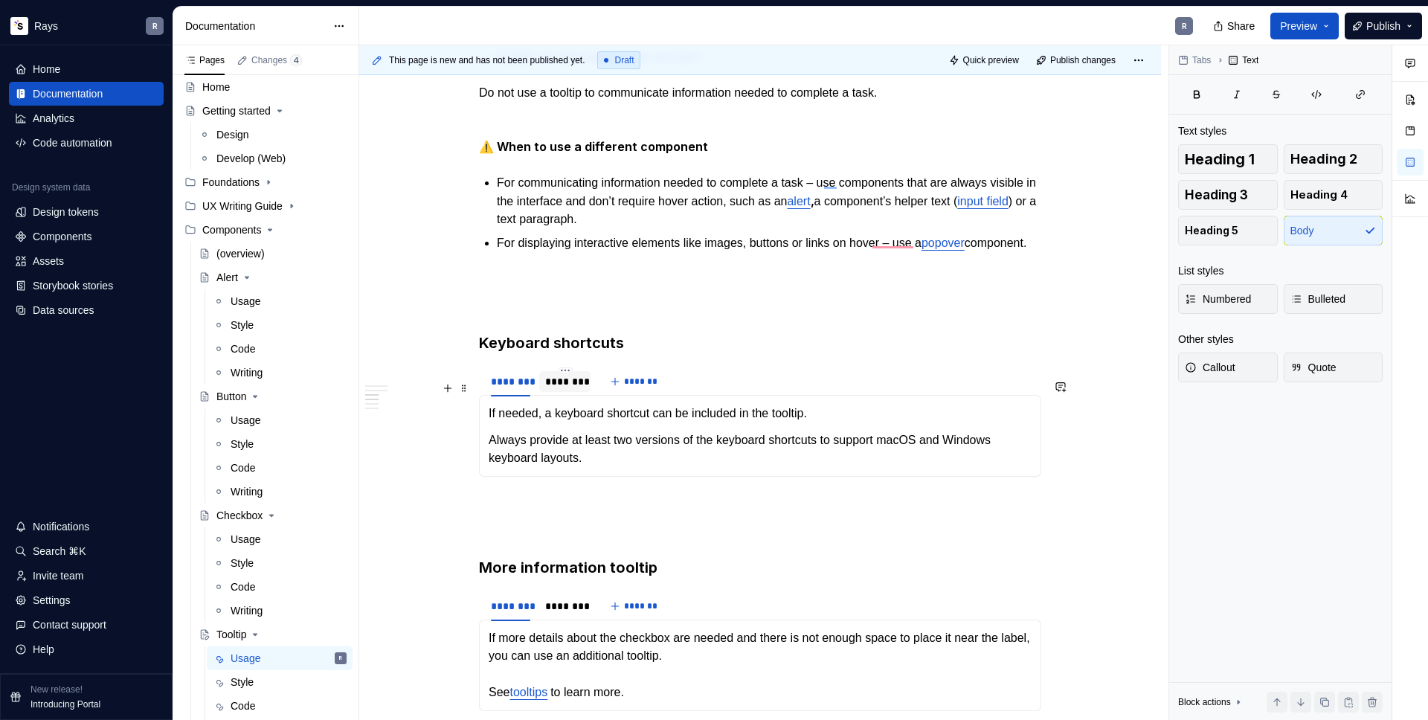
click at [545, 389] on div "********" at bounding box center [564, 381] width 39 height 15
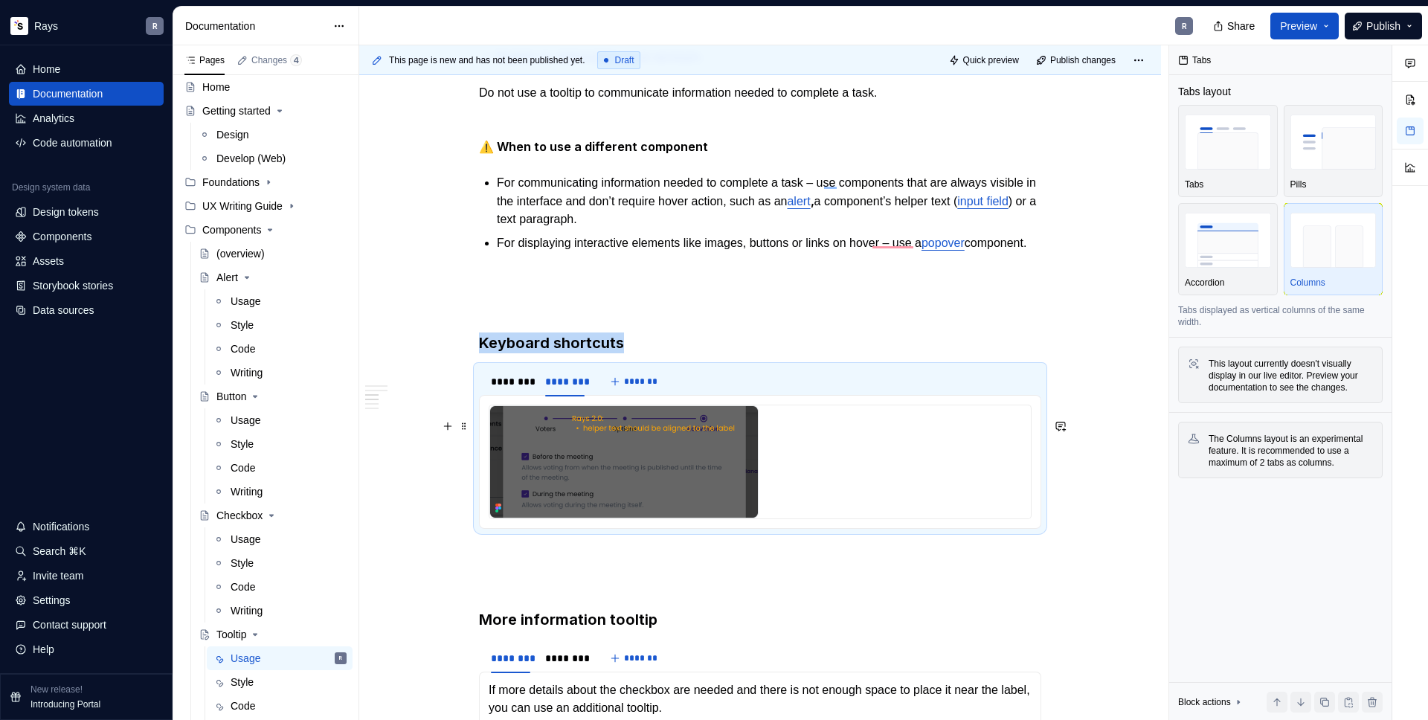
click at [693, 493] on img "To enrich screen reader interactions, please activate Accessibility in Grammarl…" at bounding box center [623, 461] width 269 height 113
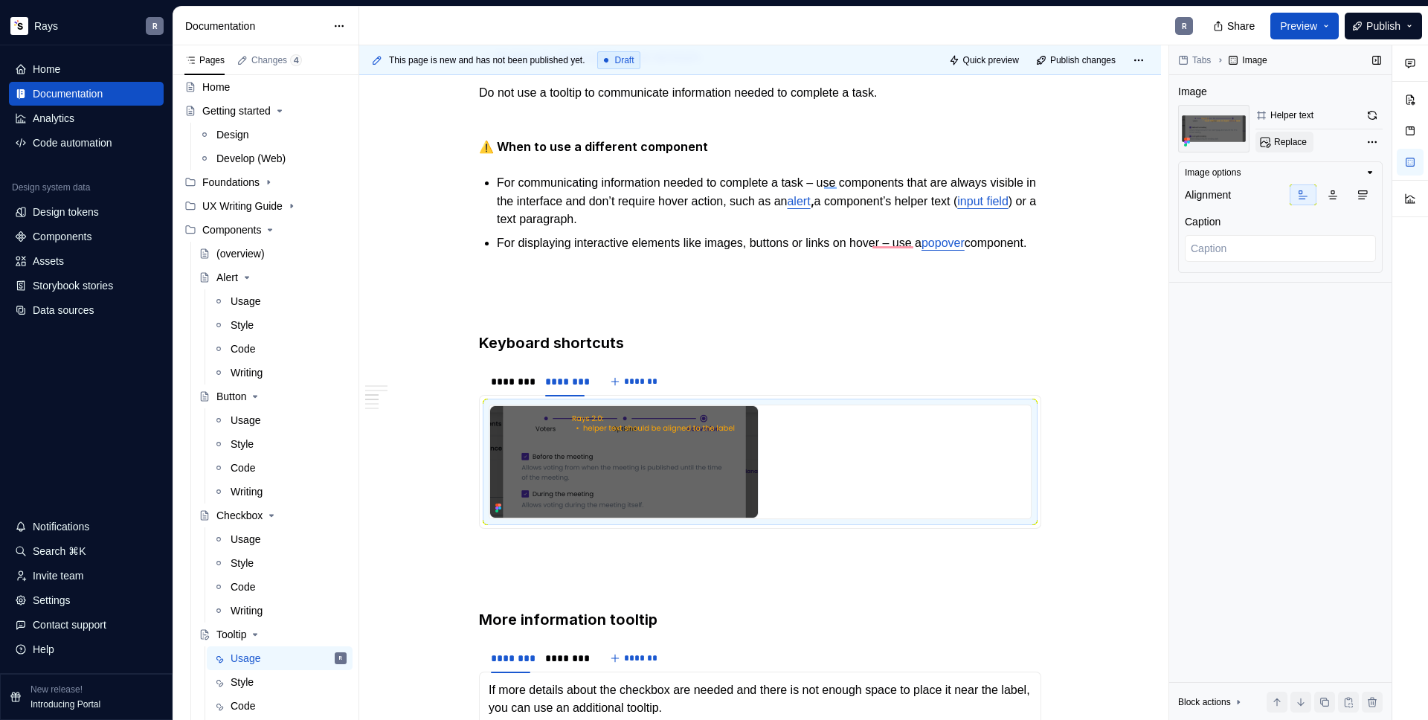
click at [1285, 145] on span "Replace" at bounding box center [1290, 142] width 33 height 12
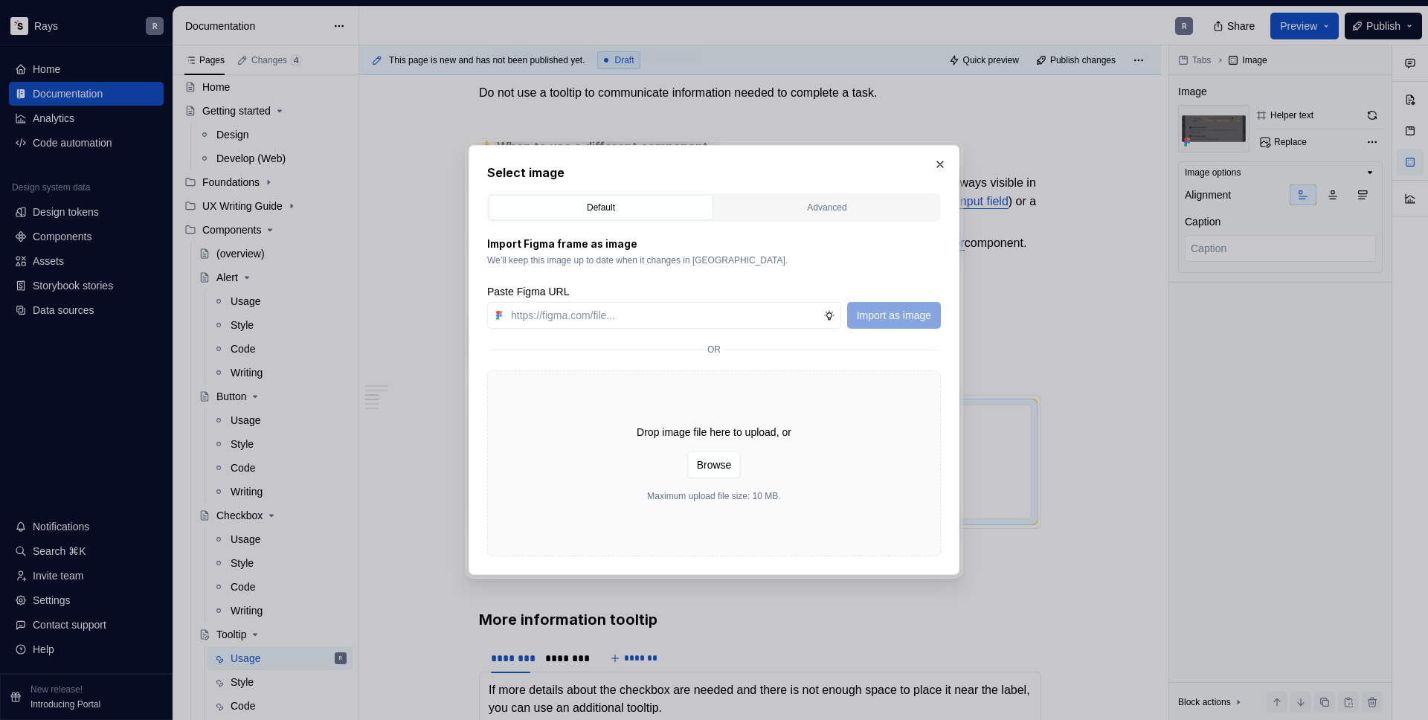
type textarea "*"
type input "https://www.figma.com/design/Txi4seRtvtbRiOWhfuyfuq/Documentation?node-id=426-3…"
click at [891, 314] on span "Import as image" at bounding box center [894, 315] width 74 height 15
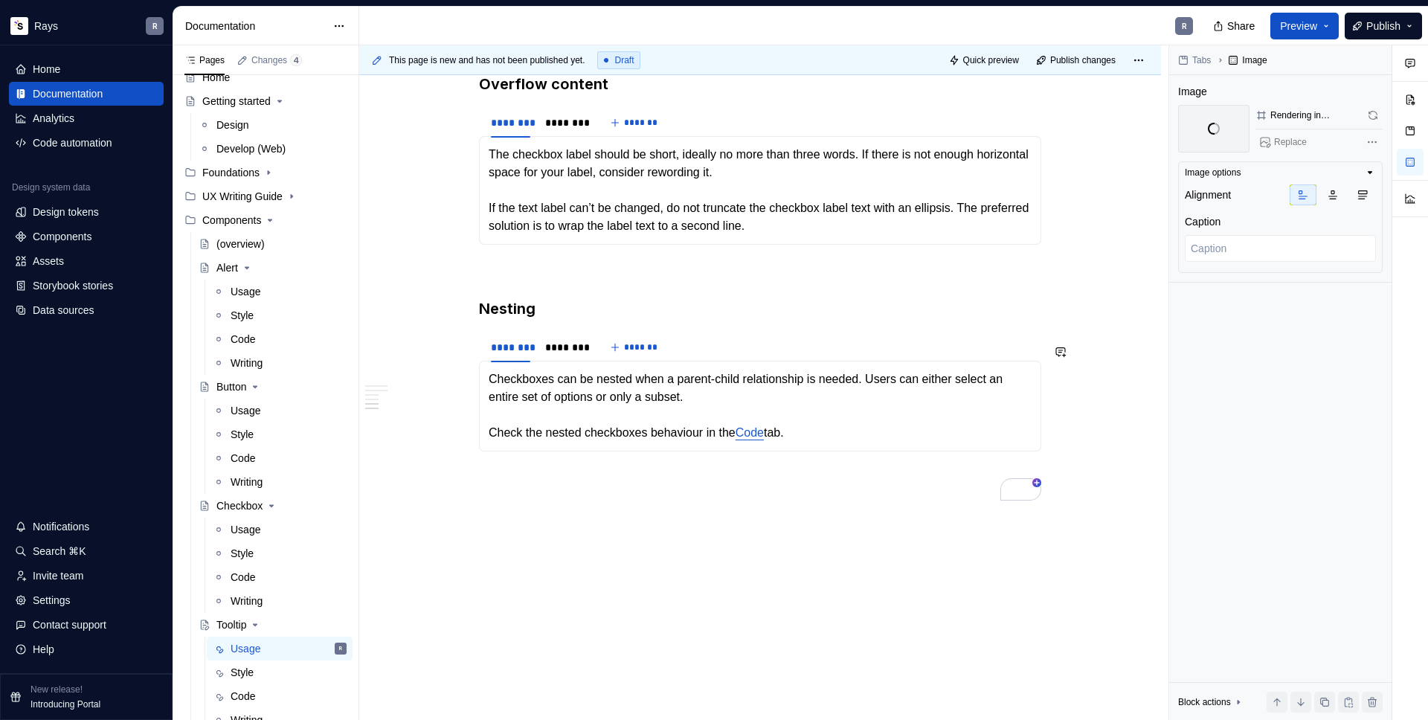
scroll to position [1199, 0]
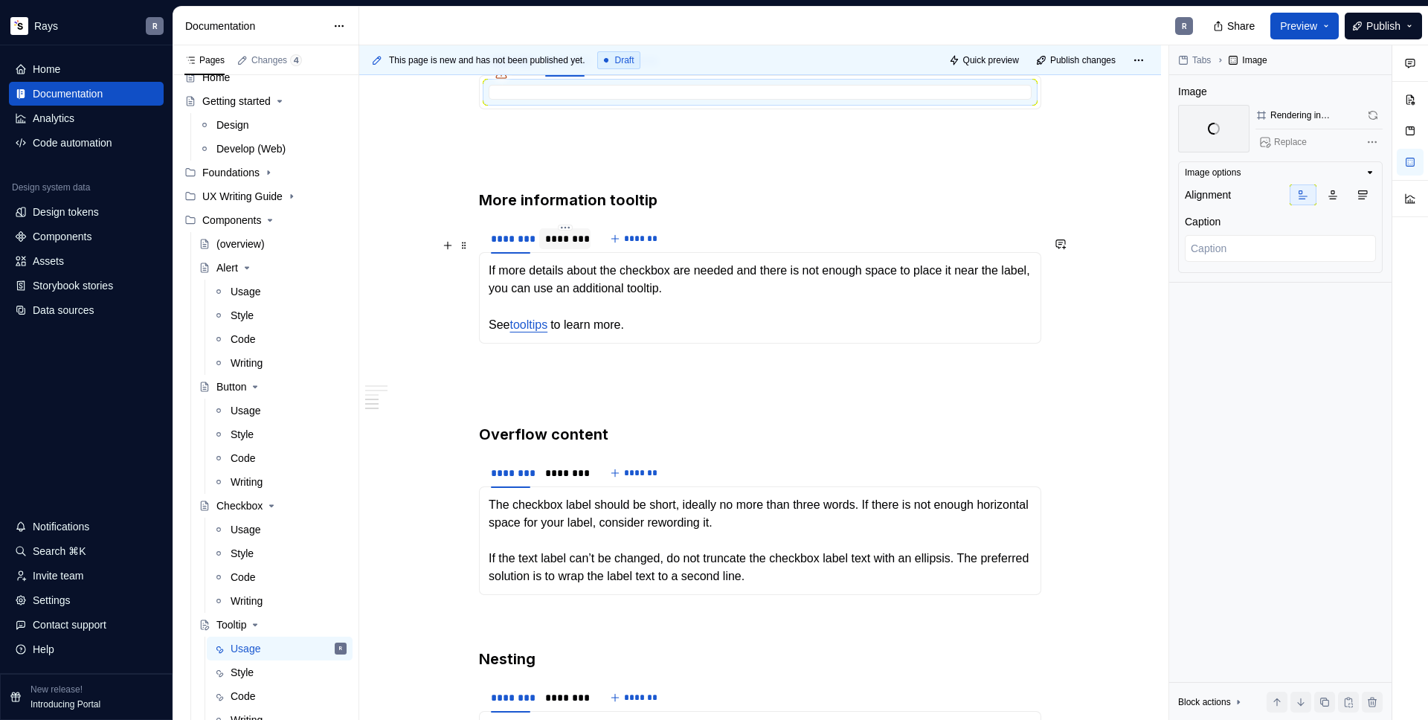
click at [562, 246] on div "********" at bounding box center [564, 238] width 39 height 15
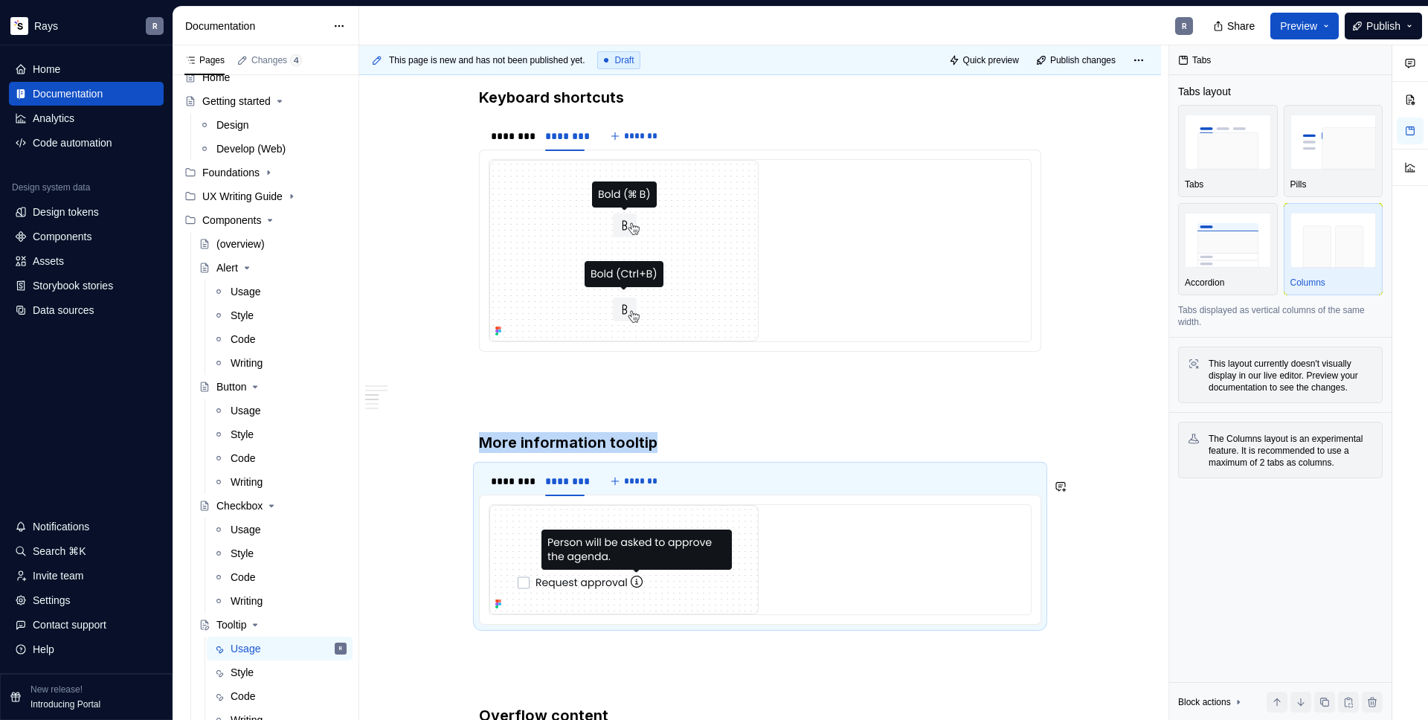
scroll to position [1134, 0]
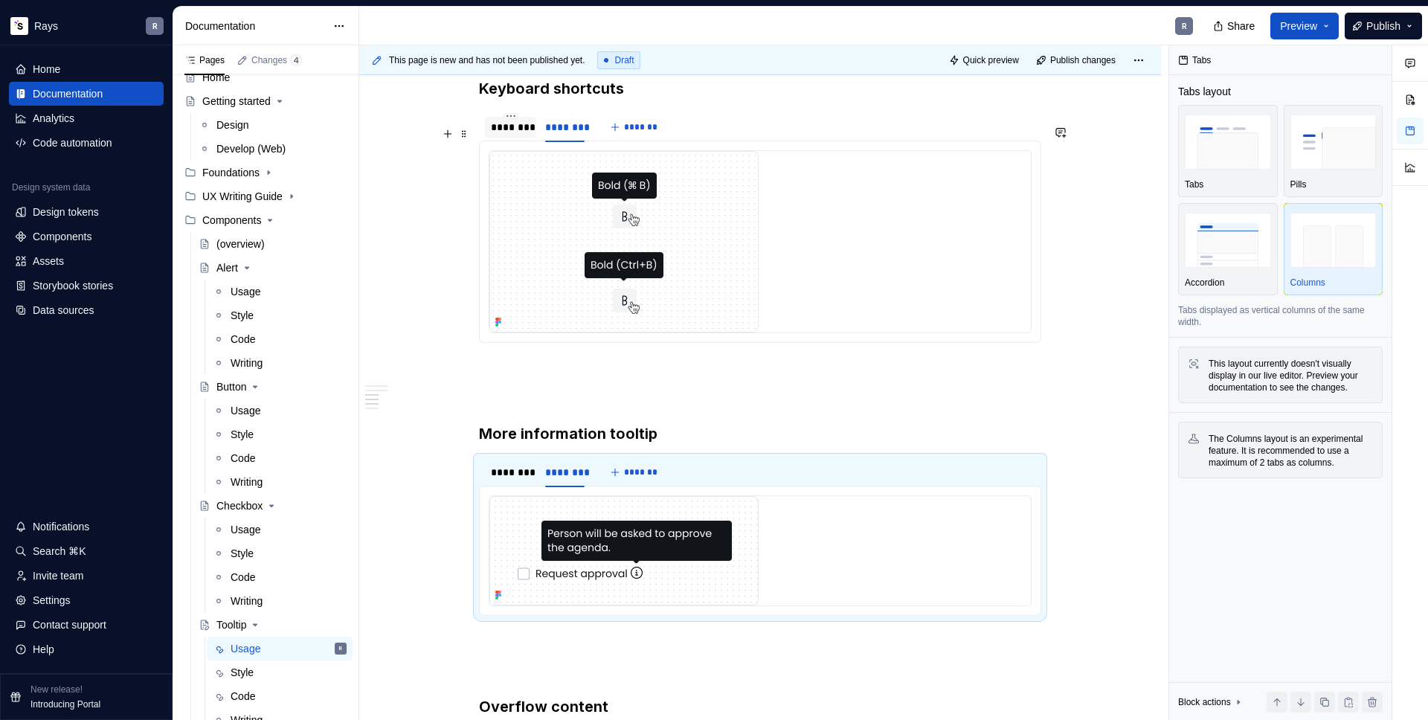
click at [504, 135] on div "********" at bounding box center [510, 127] width 39 height 15
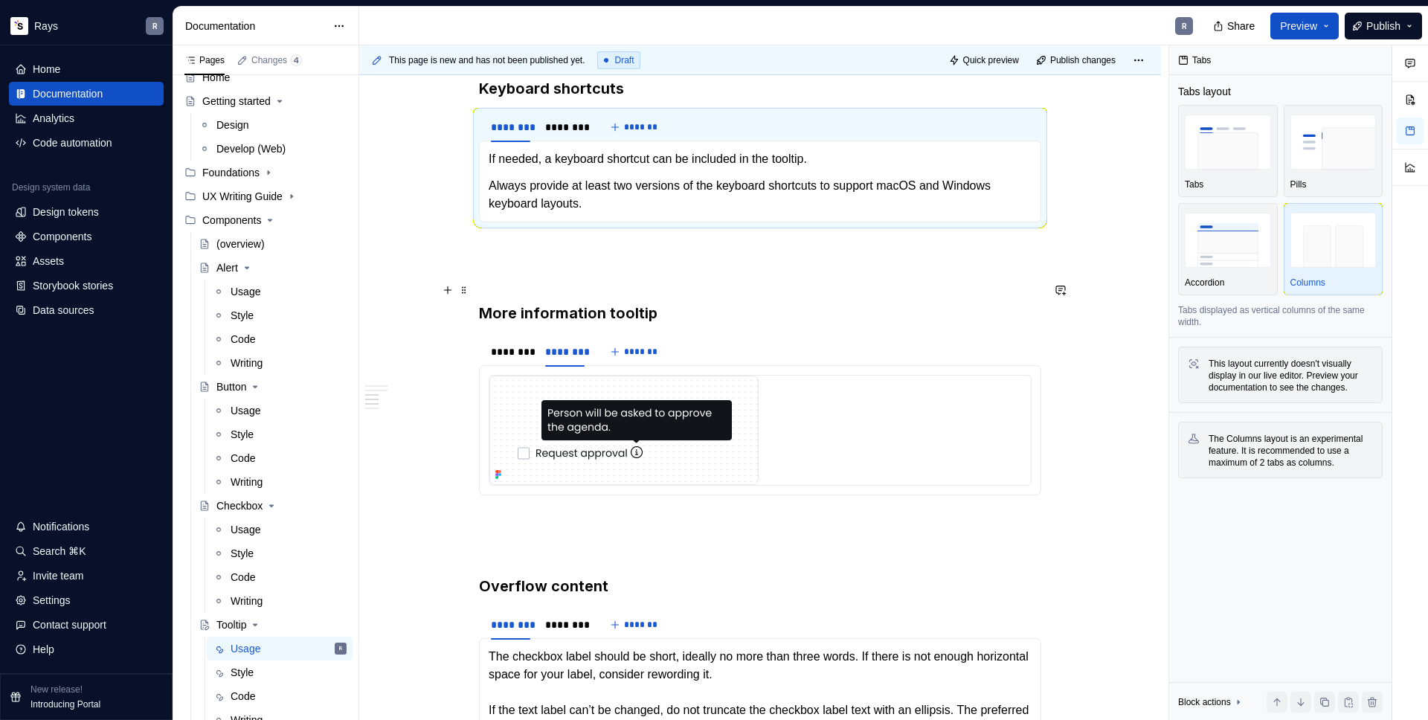
click at [528, 285] on p "To enrich screen reader interactions, please activate Accessibility in Grammarl…" at bounding box center [760, 276] width 562 height 18
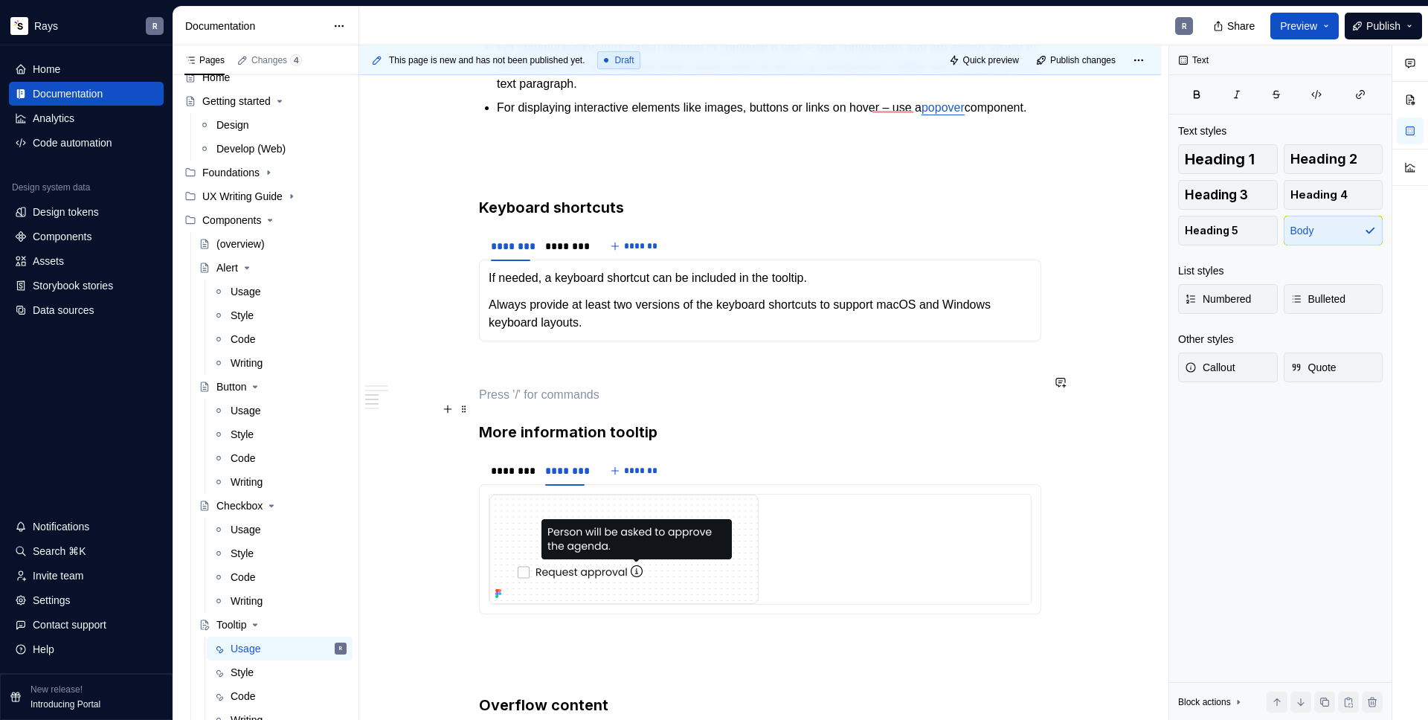
scroll to position [1033, 0]
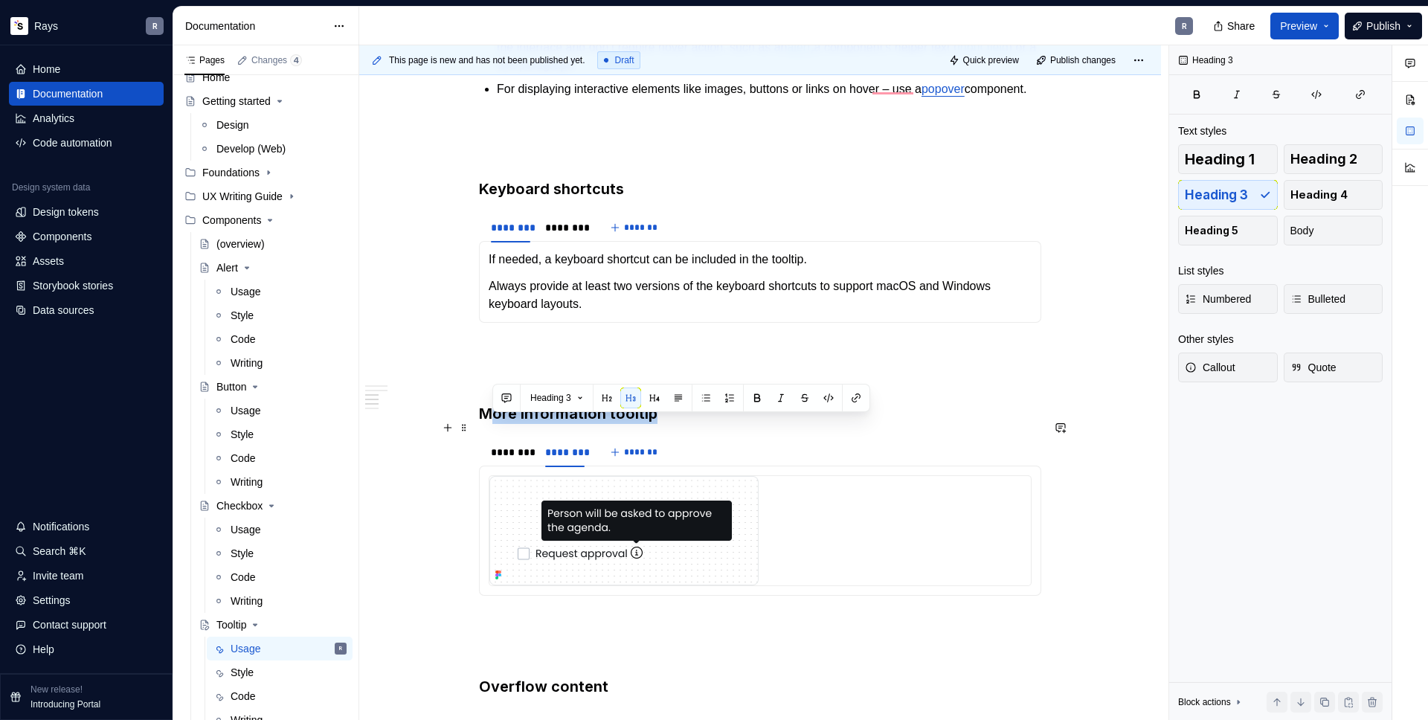
drag, startPoint x: 659, startPoint y: 429, endPoint x: 490, endPoint y: 429, distance: 168.9
click at [490, 424] on h3 "More information tooltip" at bounding box center [760, 413] width 562 height 21
click at [521, 460] on div "********" at bounding box center [510, 452] width 39 height 15
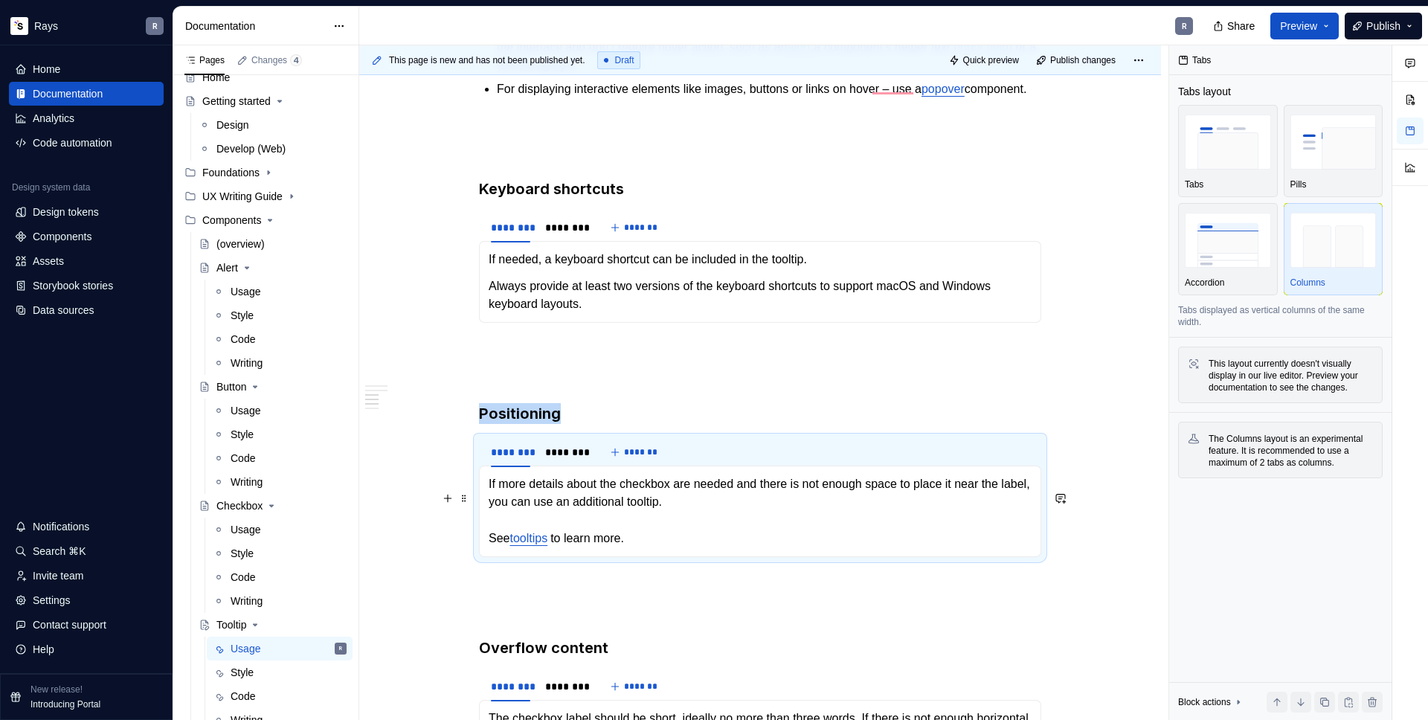
scroll to position [1062, 0]
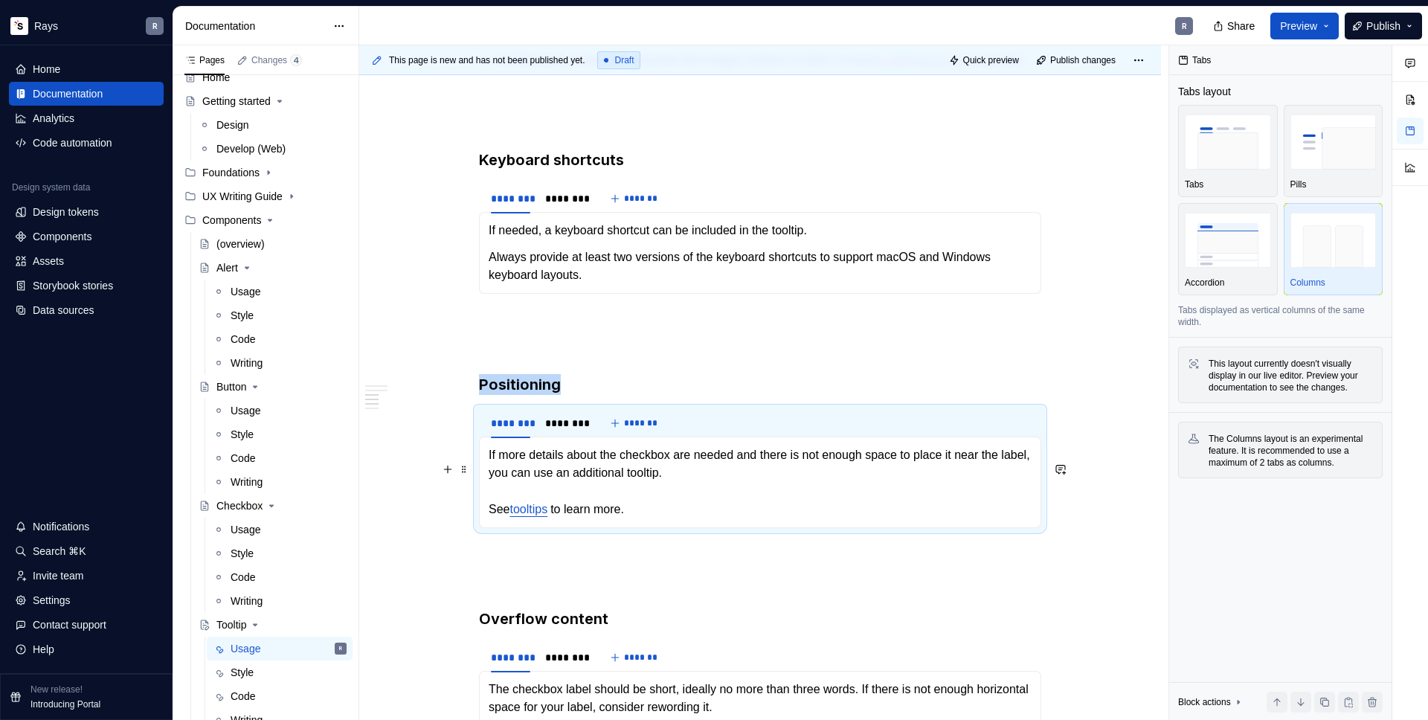
click at [561, 480] on p "If more details about the checkbox are needed and there is not enough space to …" at bounding box center [760, 482] width 543 height 72
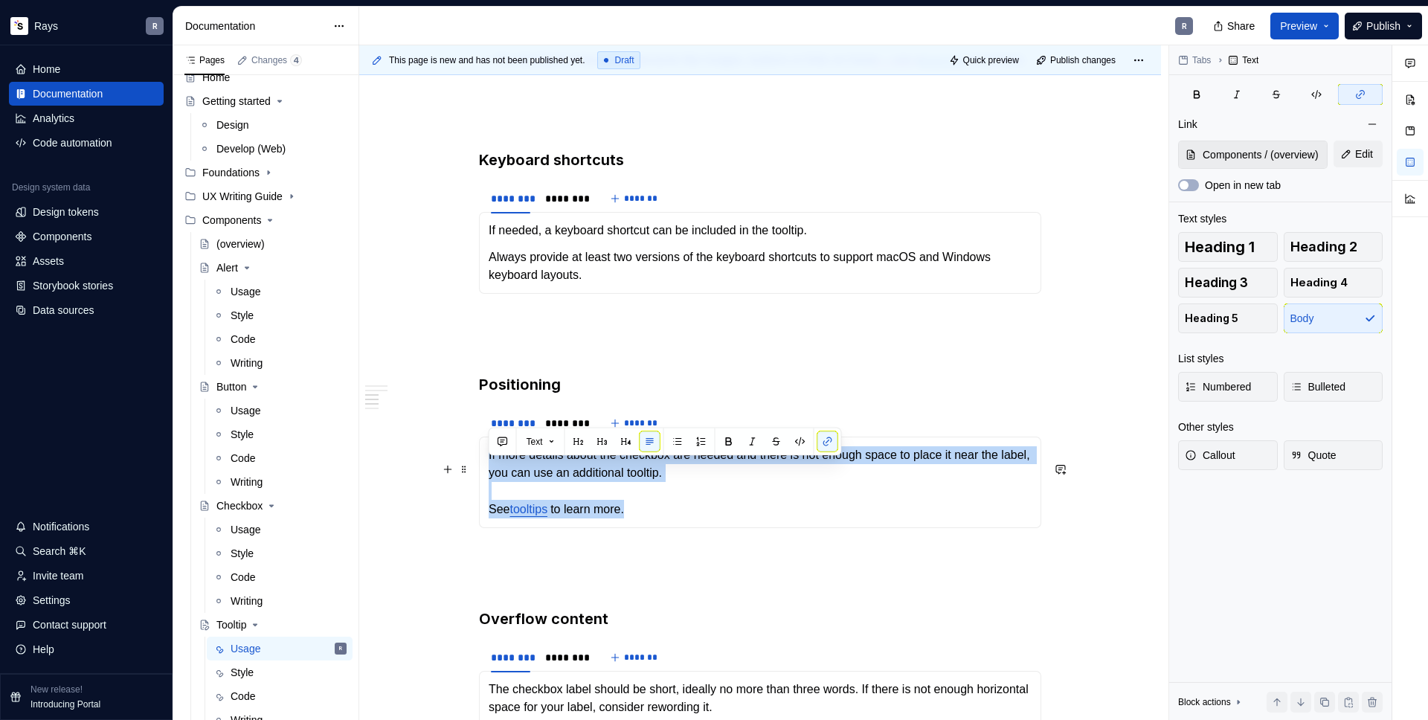
drag, startPoint x: 593, startPoint y: 516, endPoint x: 489, endPoint y: 470, distance: 113.9
click at [489, 470] on p "If more details about the checkbox are needed and there is not enough space to …" at bounding box center [760, 482] width 543 height 72
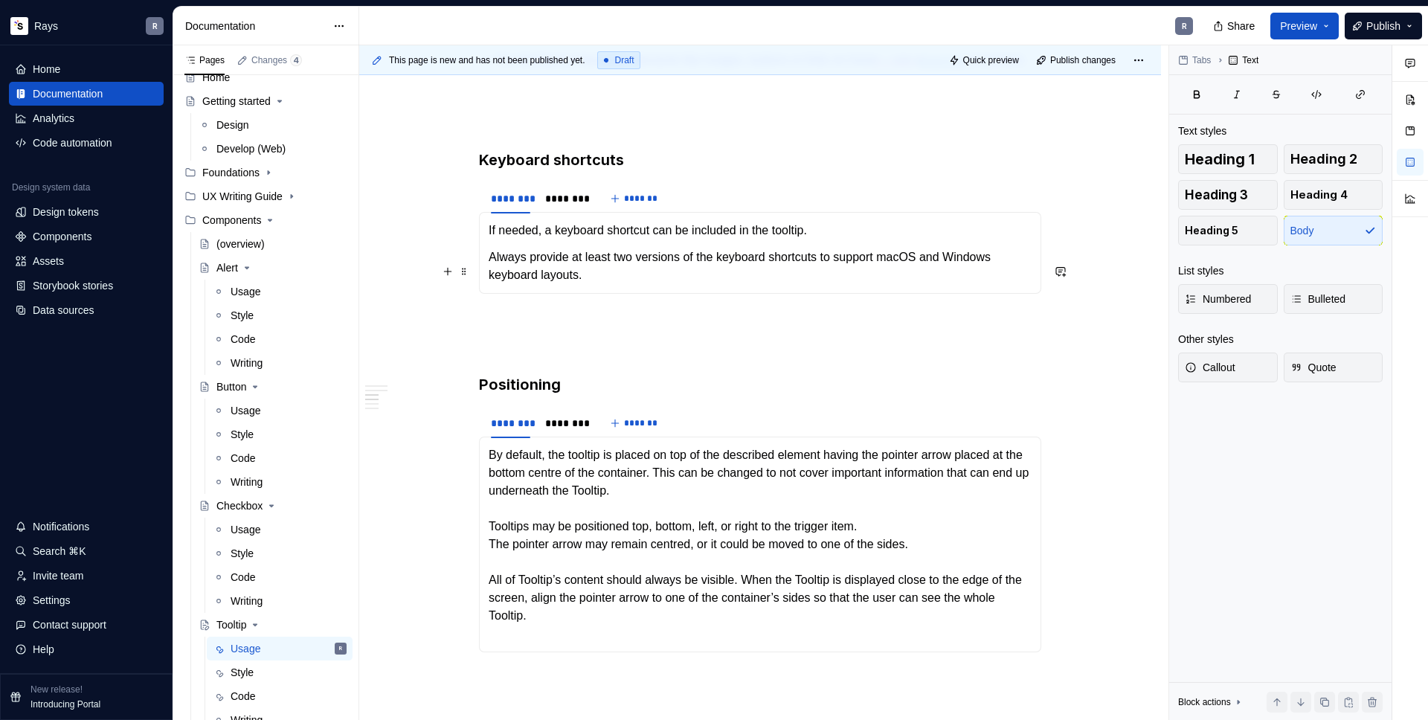
click at [603, 284] on p "Always provide at least two versions of the keyboard shortcuts to support macOS…" at bounding box center [760, 266] width 543 height 36
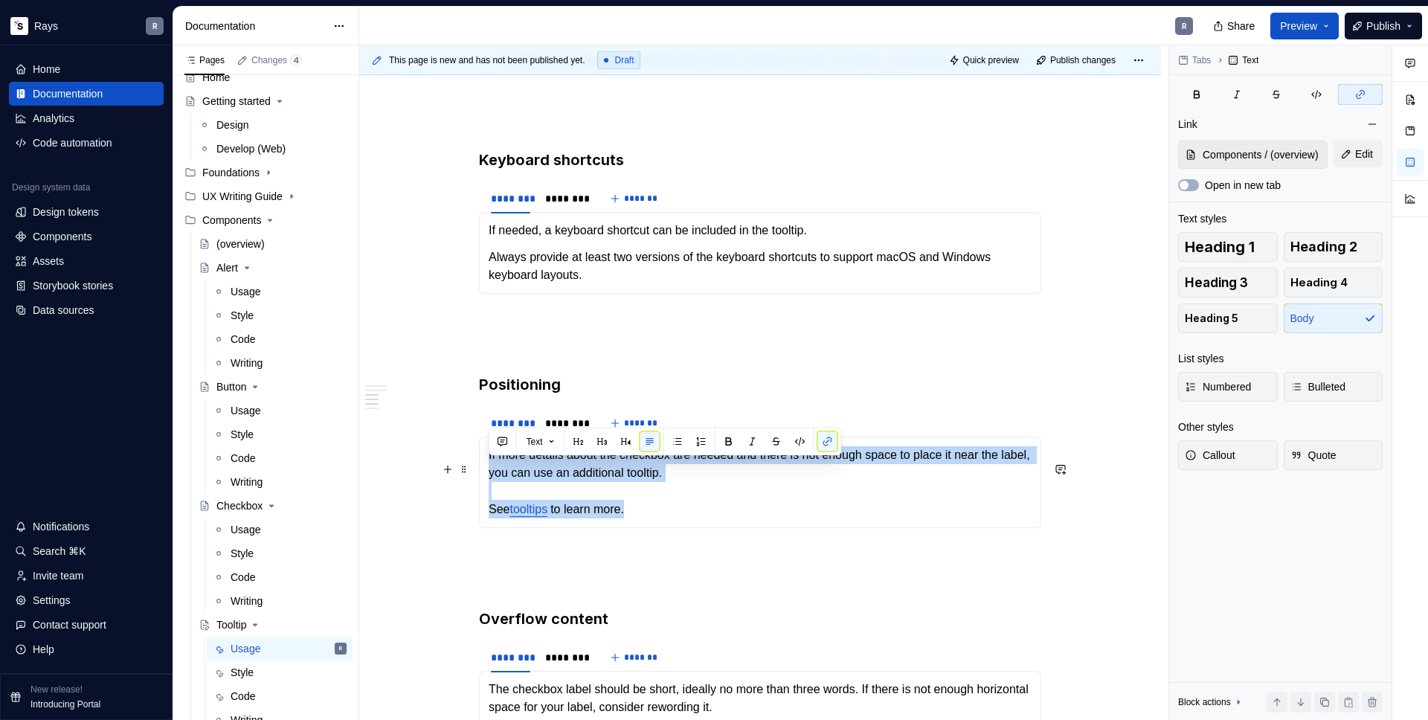
drag, startPoint x: 651, startPoint y: 524, endPoint x: 489, endPoint y: 470, distance: 170.1
click at [489, 470] on p "If more details about the checkbox are needed and there is not enough space to …" at bounding box center [760, 482] width 543 height 72
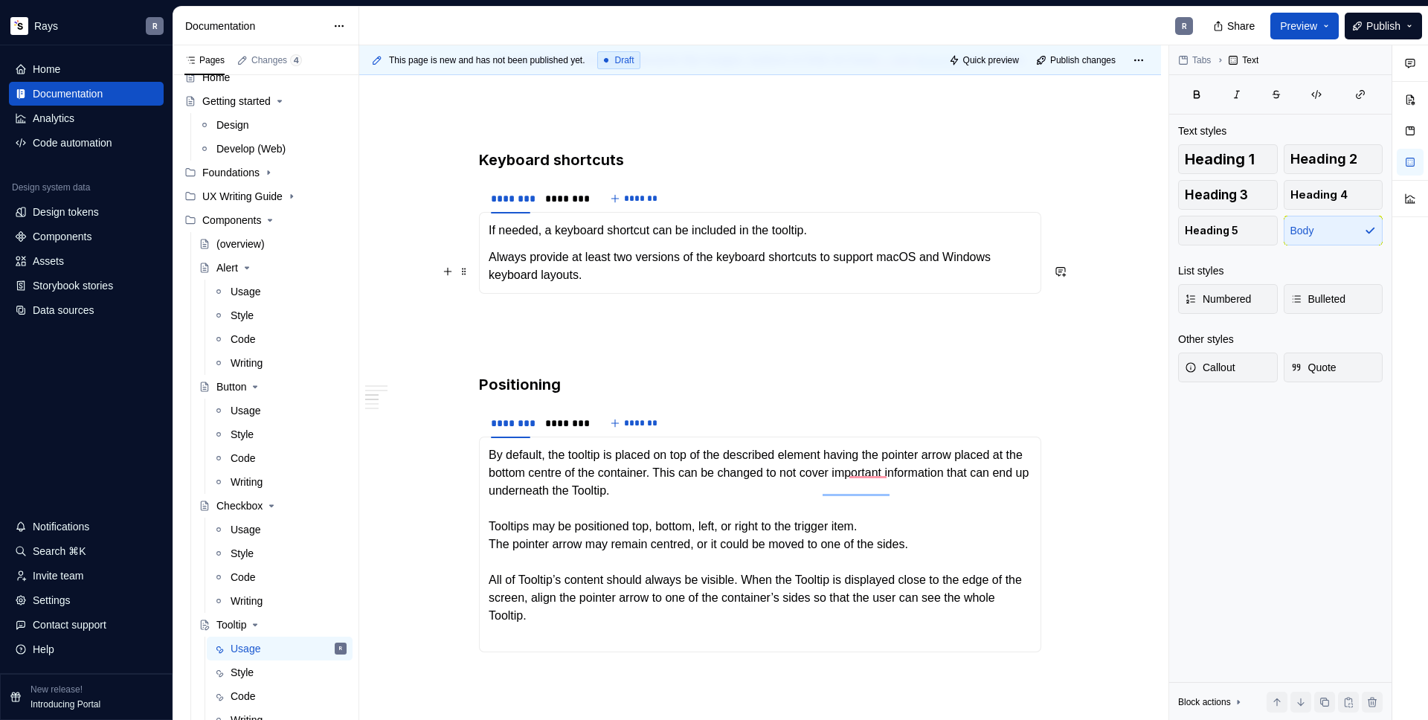
click at [602, 284] on p "Always provide at least two versions of the keyboard shortcuts to support macOS…" at bounding box center [760, 266] width 543 height 36
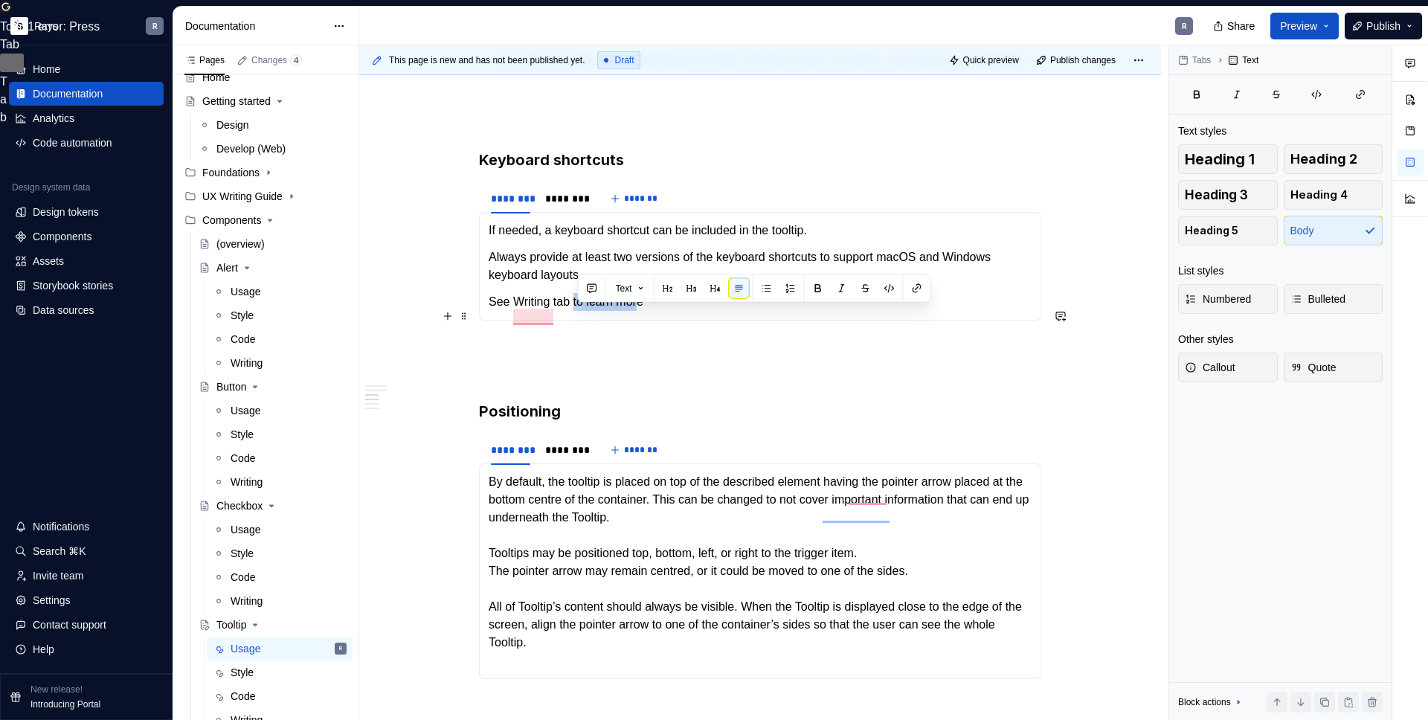
drag, startPoint x: 578, startPoint y: 317, endPoint x: 646, endPoint y: 317, distance: 68.4
click at [646, 311] on p "See Writing tab to learn more" at bounding box center [760, 302] width 543 height 18
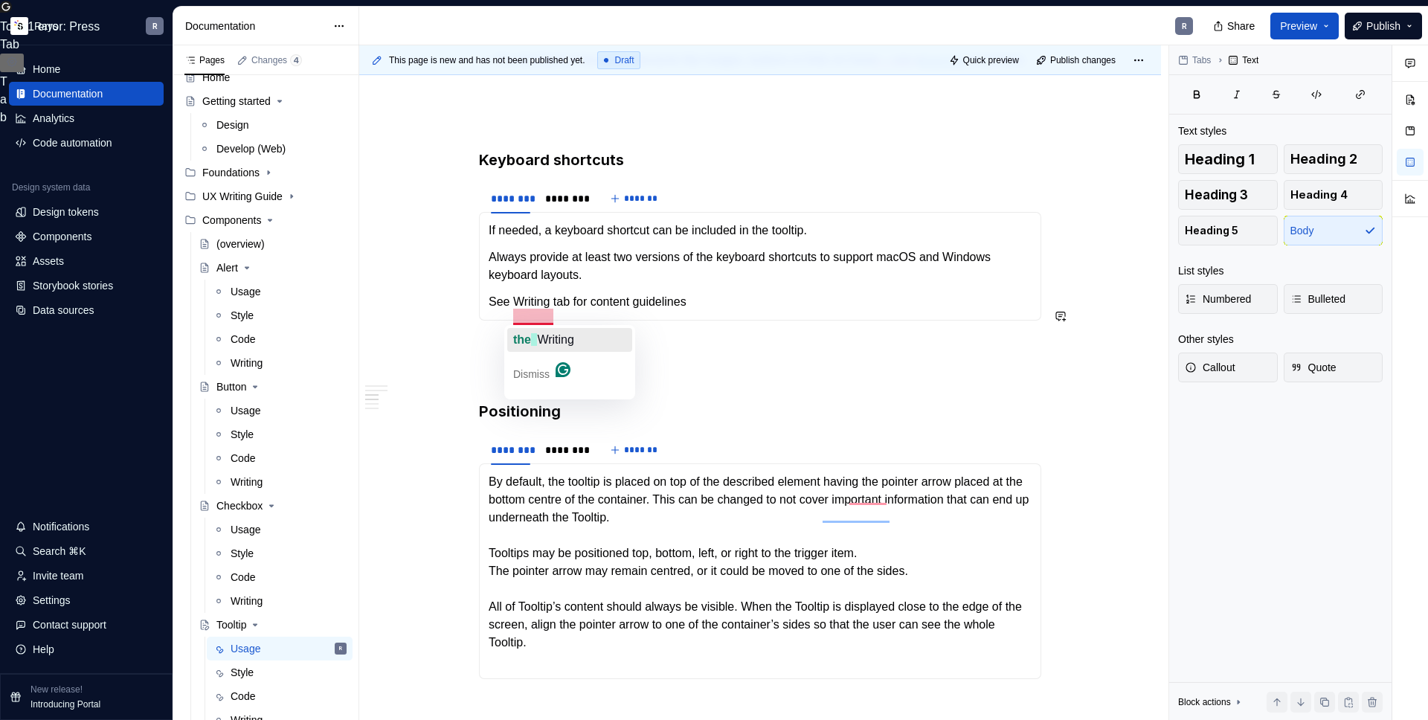
click at [529, 334] on span "the" at bounding box center [522, 339] width 18 height 13
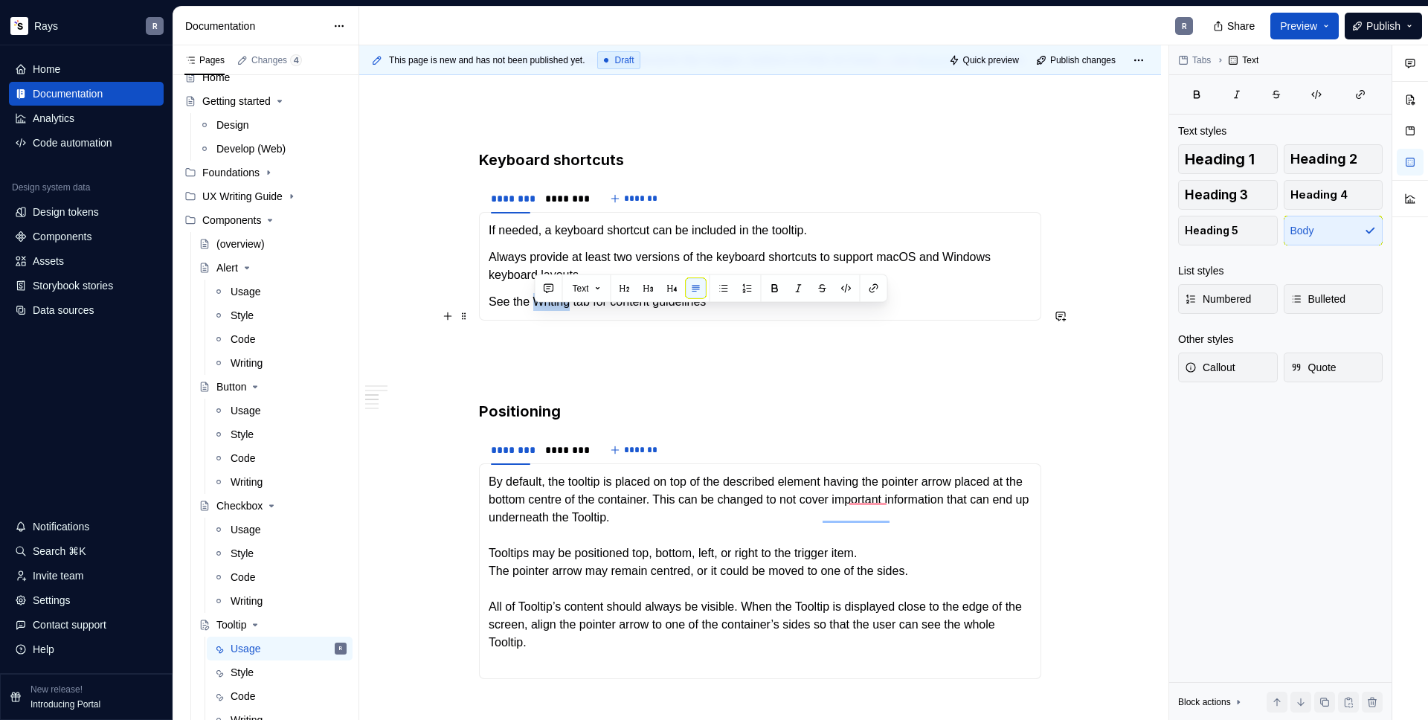
drag, startPoint x: 536, startPoint y: 315, endPoint x: 571, endPoint y: 317, distance: 35.7
click at [571, 311] on p "See the Writing tab for content guidelines" at bounding box center [760, 302] width 543 height 18
click at [874, 286] on button "button" at bounding box center [874, 288] width 21 height 21
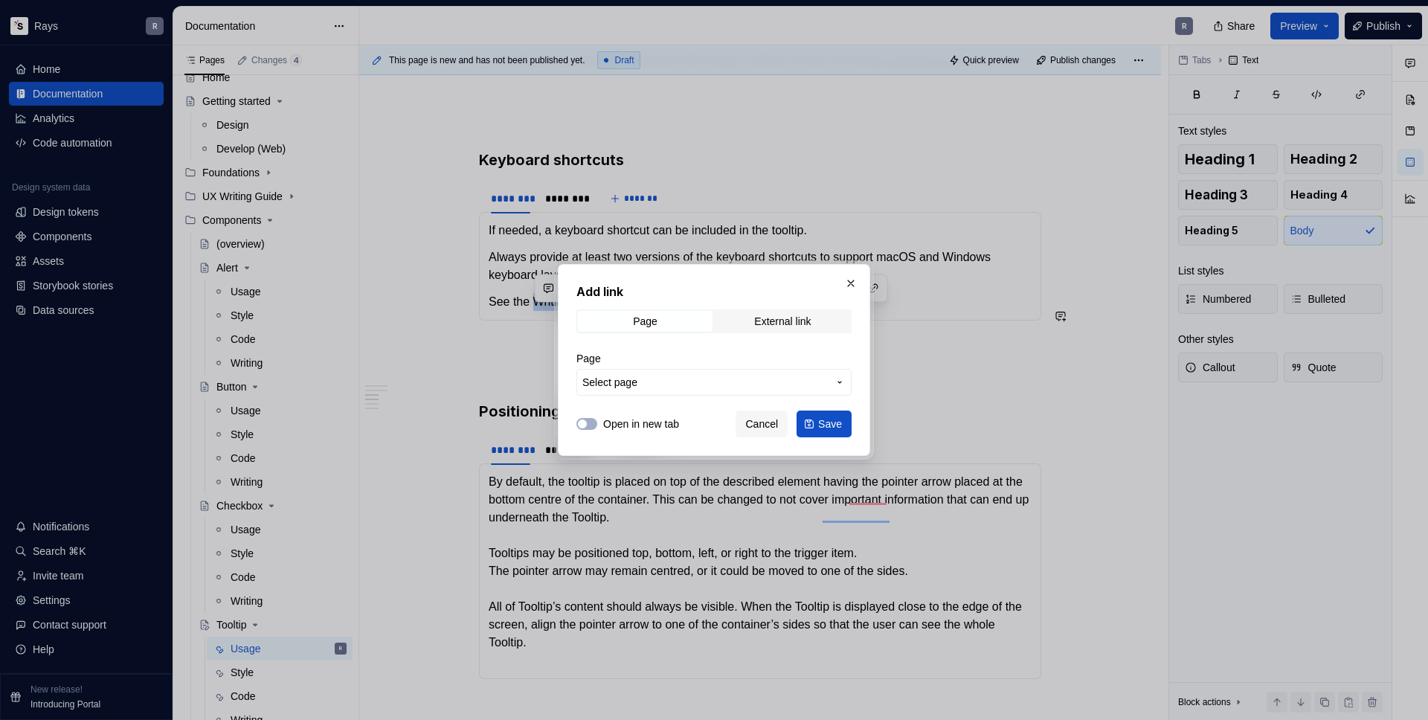
click at [748, 391] on button "Select page" at bounding box center [714, 382] width 275 height 27
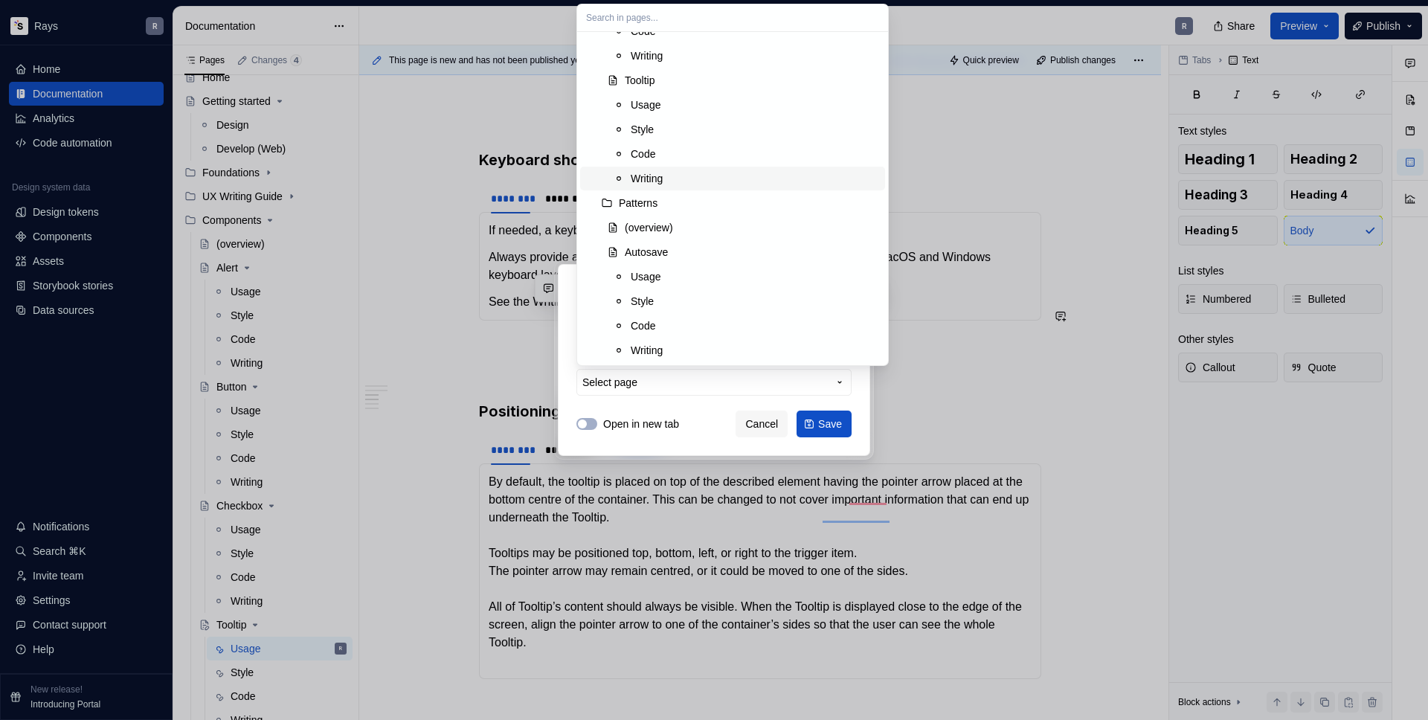
scroll to position [881, 0]
click at [675, 192] on div "Writing" at bounding box center [755, 197] width 248 height 15
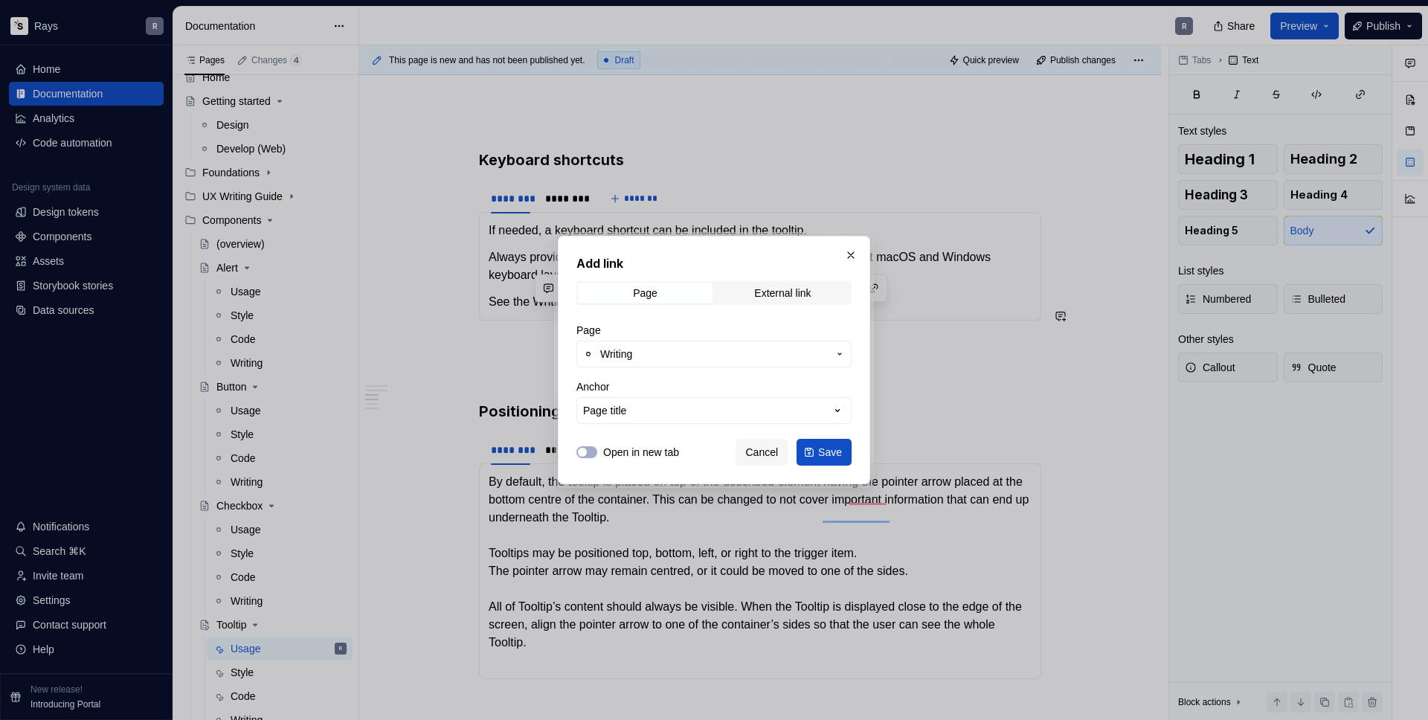
click at [829, 444] on button "Save" at bounding box center [824, 452] width 55 height 27
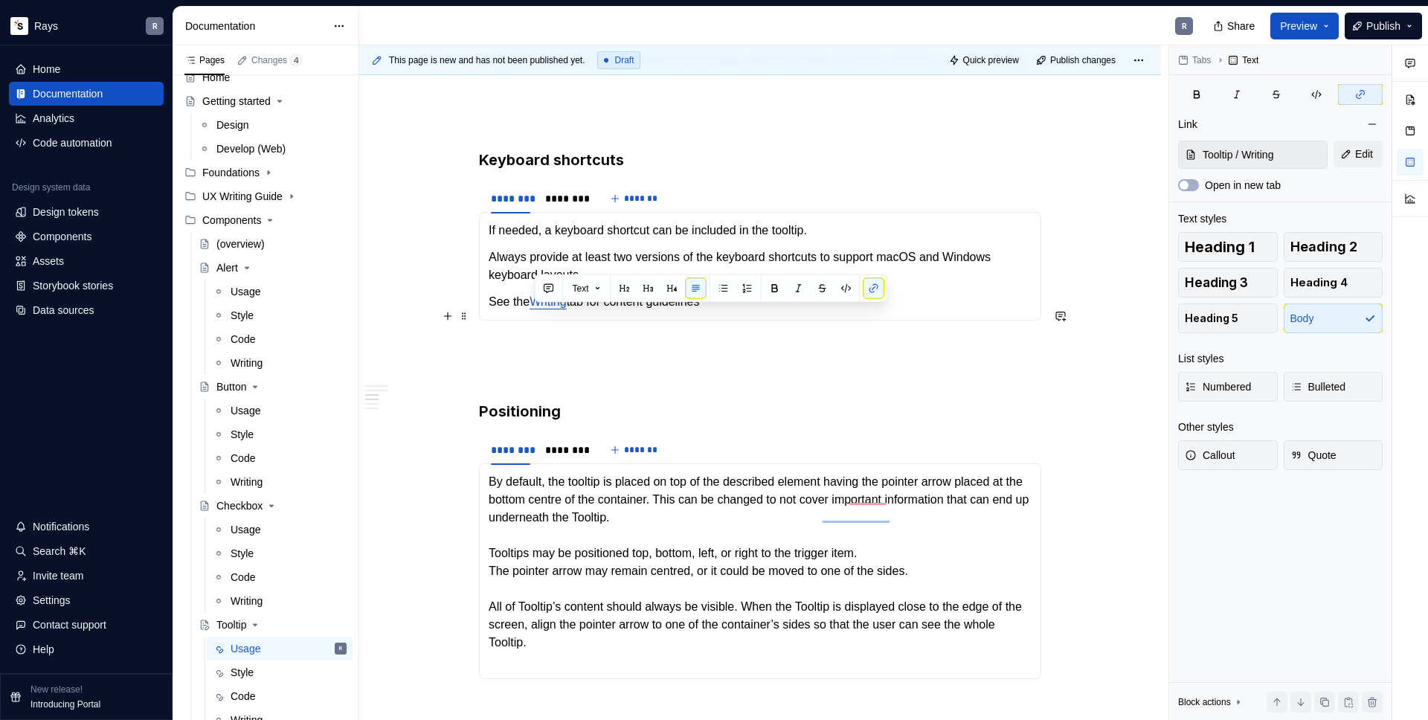
click at [671, 311] on p "See the Writing tab for content guidelines" at bounding box center [760, 302] width 543 height 18
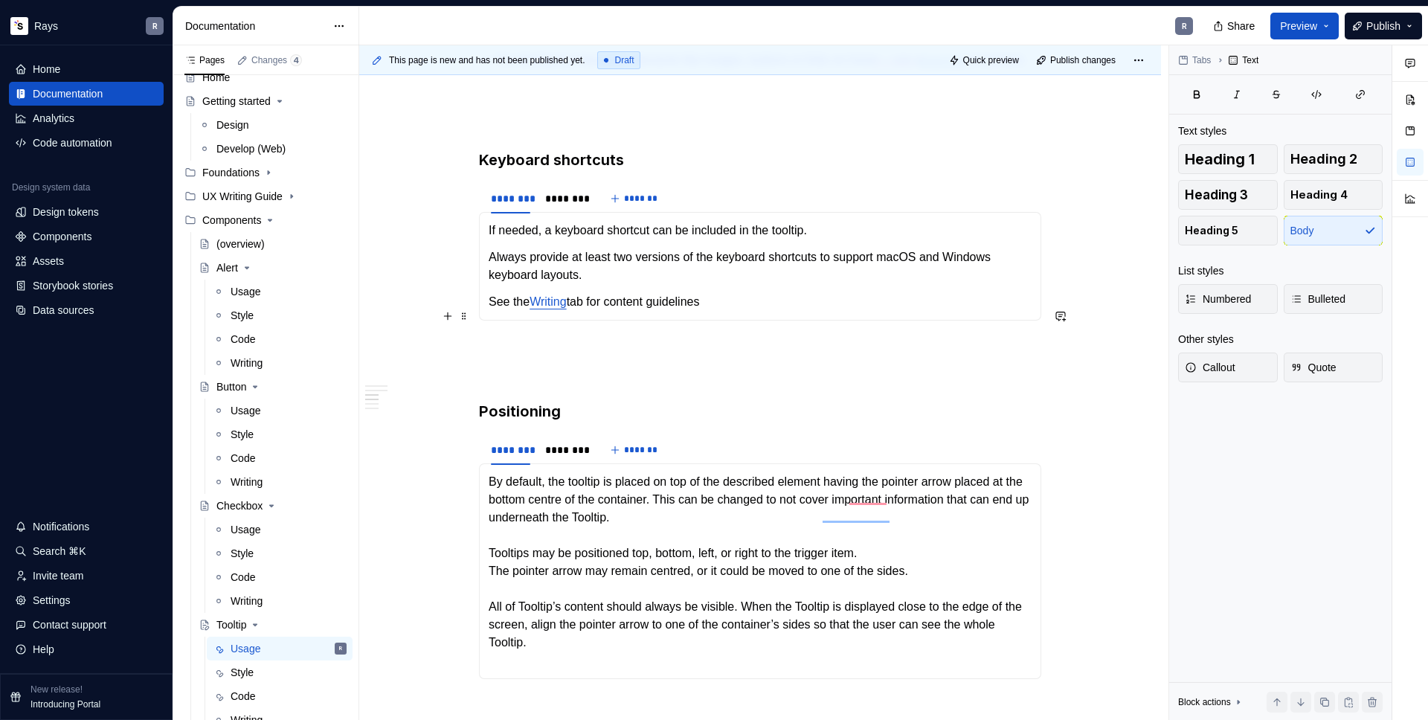
click at [745, 311] on p "See the Writing tab for content guidelines" at bounding box center [760, 302] width 543 height 18
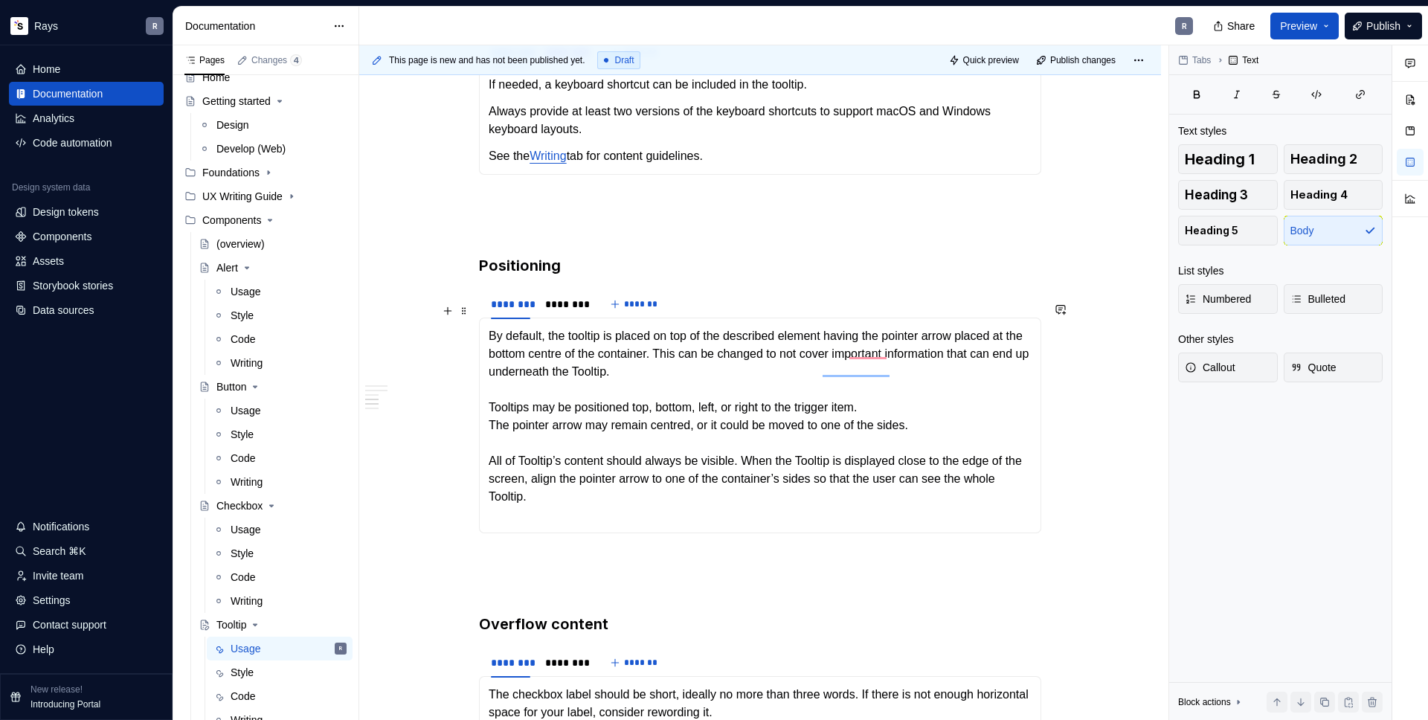
scroll to position [1190, 0]
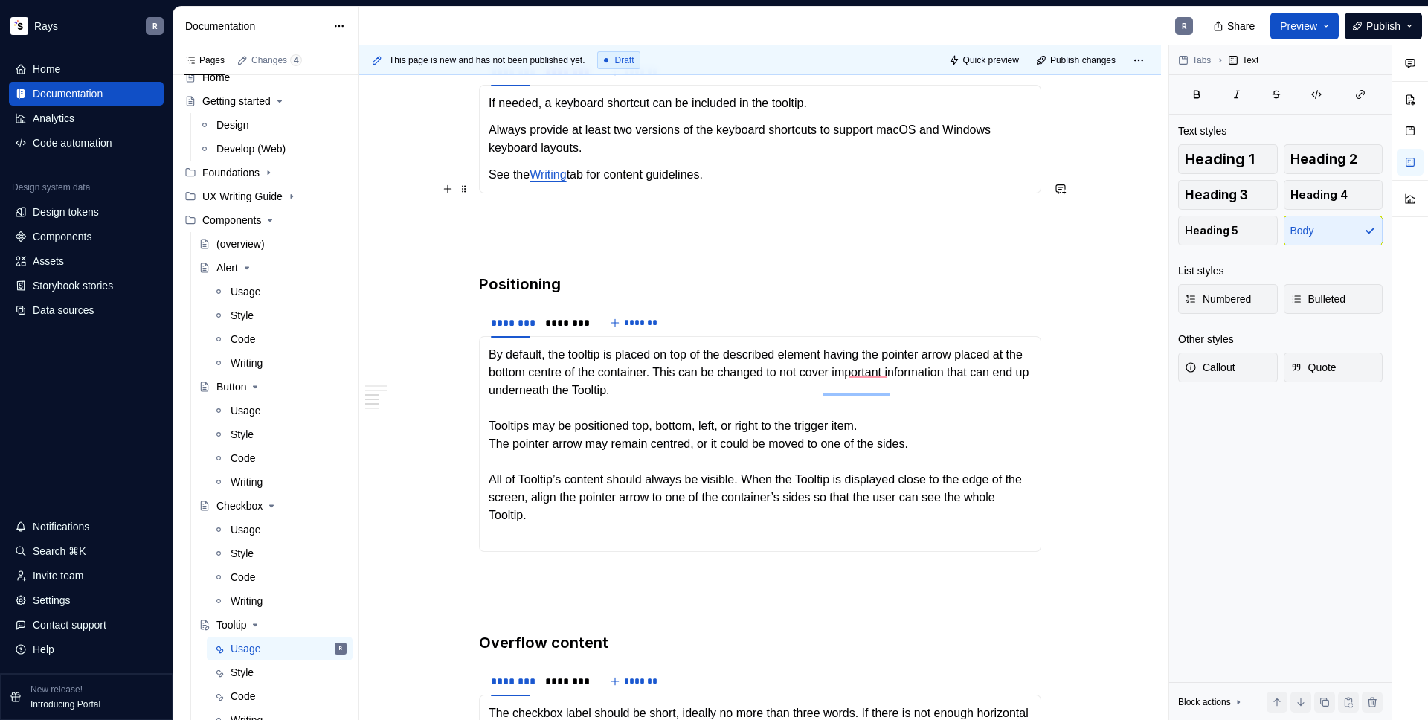
click at [619, 184] on p "See the Writing tab for content guidelines." at bounding box center [760, 175] width 543 height 18
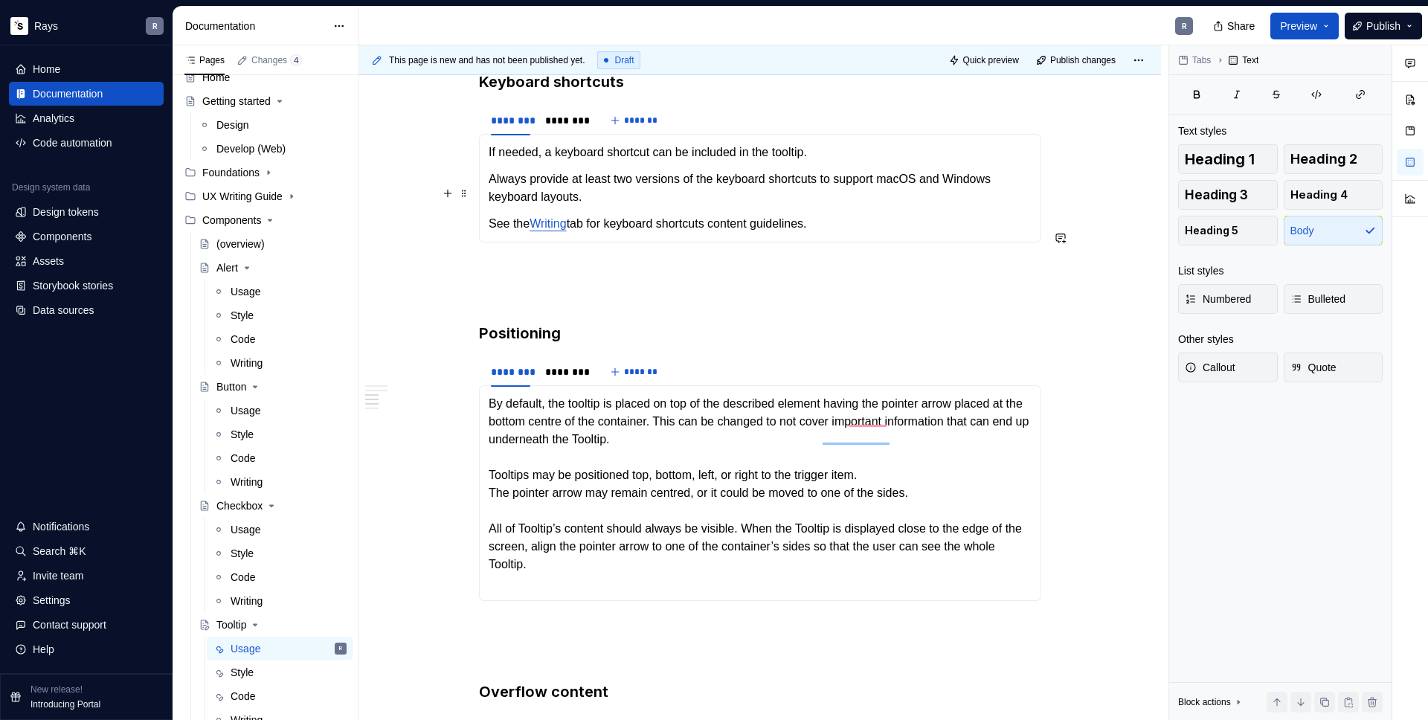
click at [605, 206] on p "Always provide at least two versions of the keyboard shortcuts to support macOS…" at bounding box center [760, 188] width 543 height 36
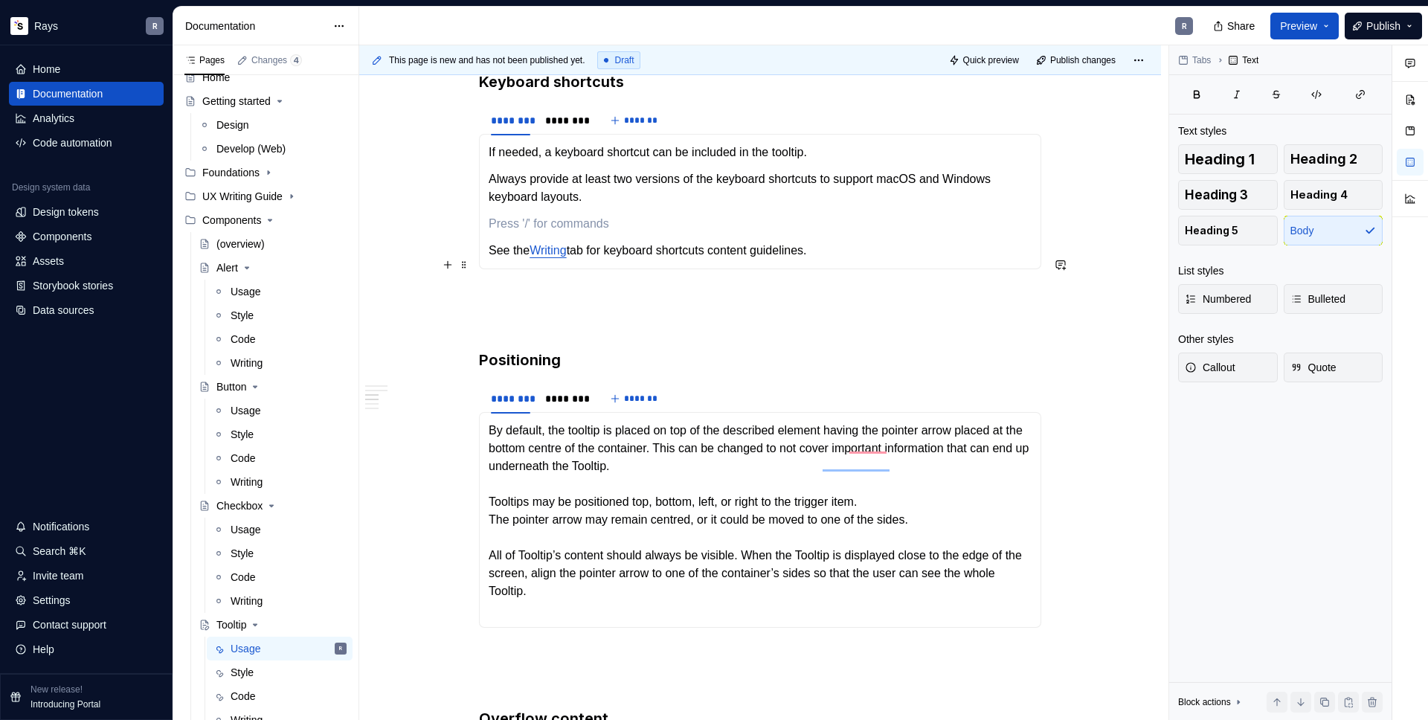
click at [649, 269] on div "If needed, a keyboard shortcut can be included in the tooltip. Always provide a…" at bounding box center [760, 201] width 562 height 135
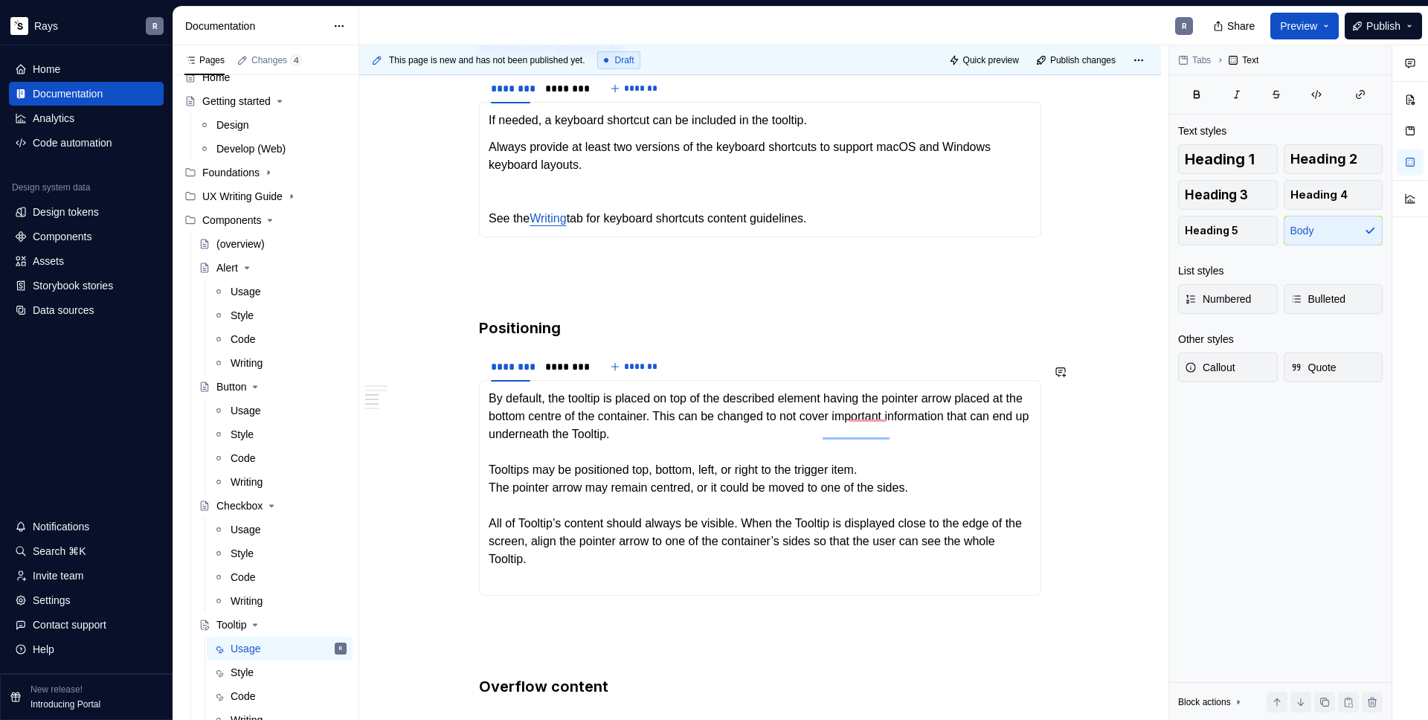
scroll to position [1202, 0]
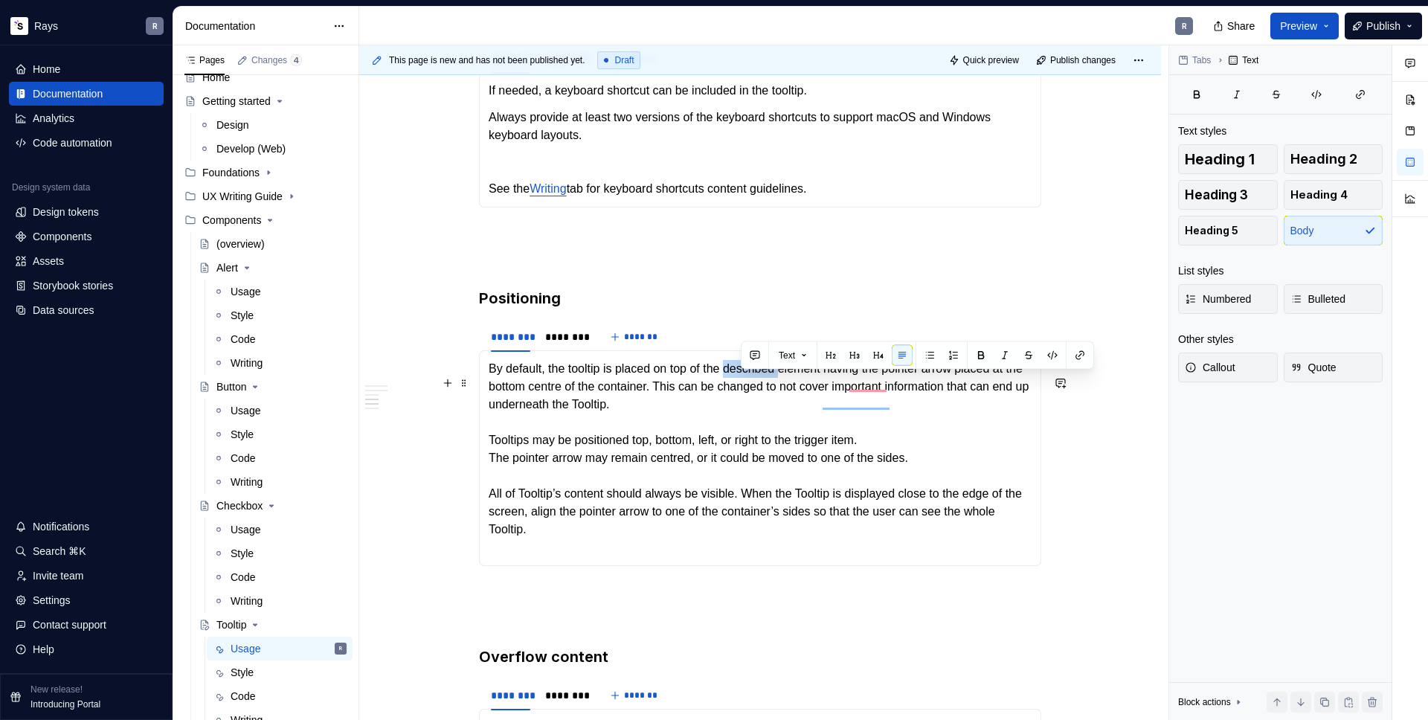
drag, startPoint x: 741, startPoint y: 383, endPoint x: 801, endPoint y: 383, distance: 60.3
click at [801, 383] on p "By default, the tooltip is placed on top of the described element having the po…" at bounding box center [760, 458] width 543 height 196
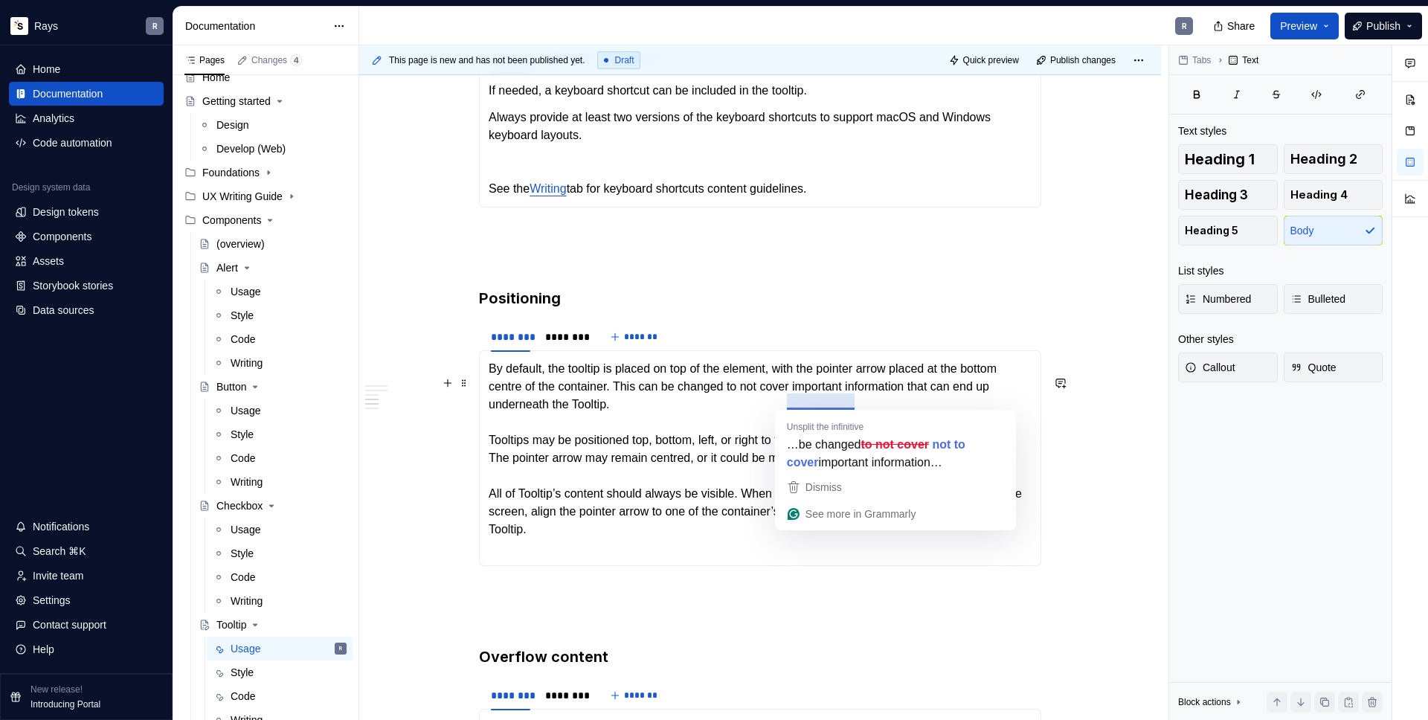
click at [754, 403] on p "By default, the tooltip is placed on top of the element, with the pointer arrow…" at bounding box center [760, 458] width 543 height 196
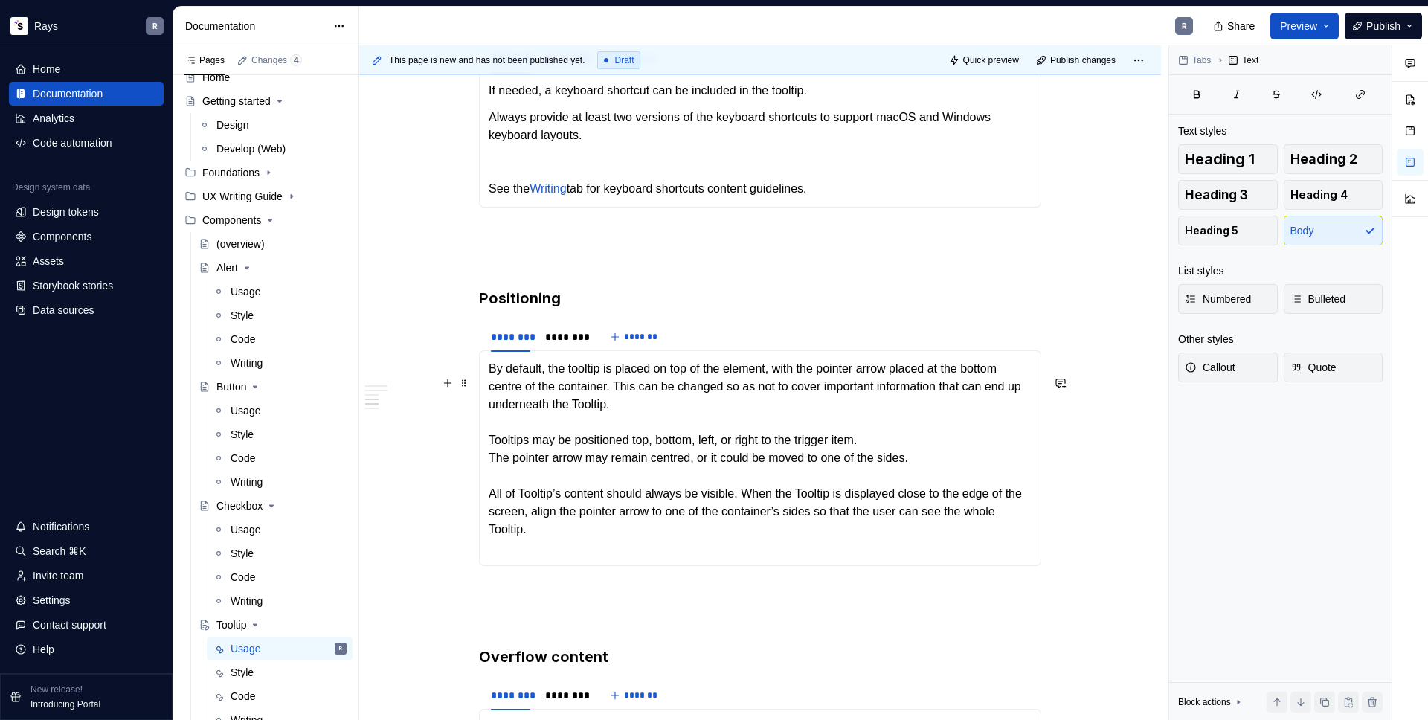
click at [715, 416] on p "By default, the tooltip is placed on top of the element, with the pointer arrow…" at bounding box center [760, 458] width 543 height 196
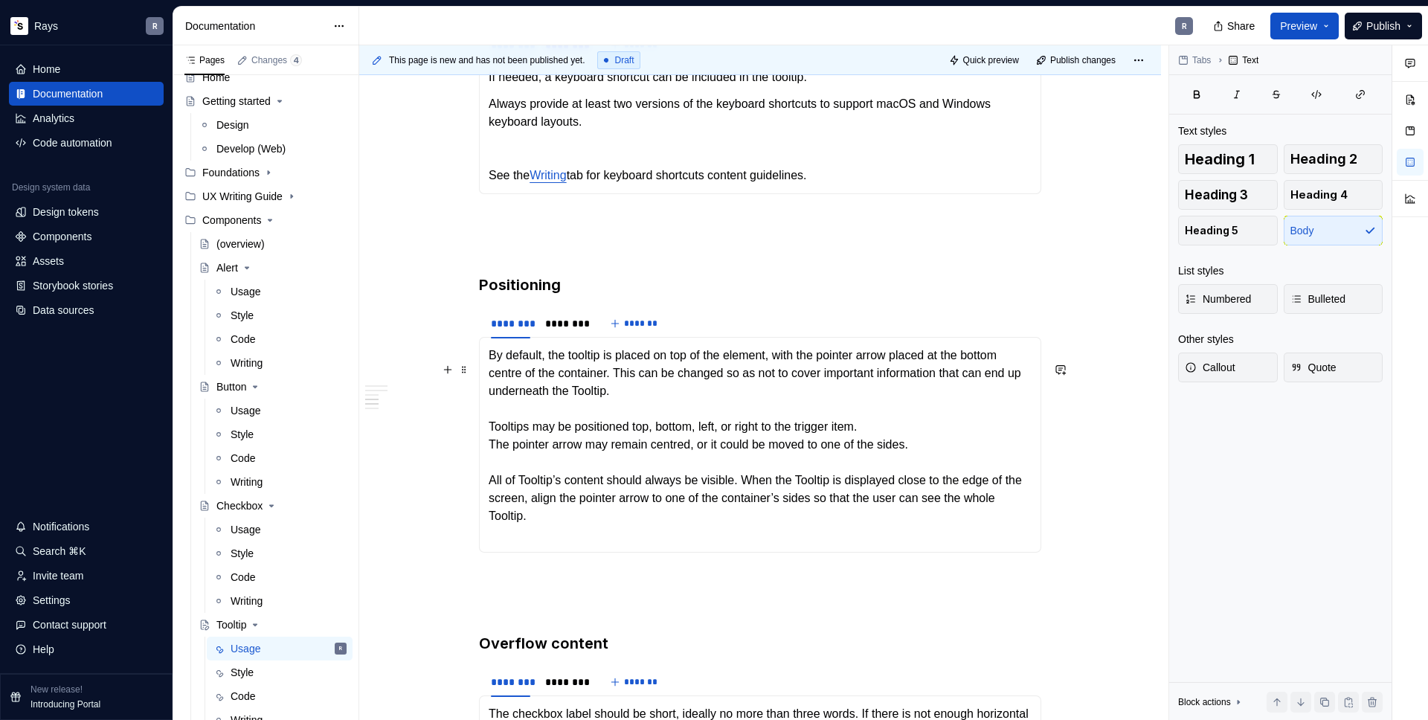
click at [678, 405] on p "By default, the tooltip is placed on top of the element, with the pointer arrow…" at bounding box center [760, 445] width 543 height 196
click at [529, 489] on p "By default, the tooltip is placed on top of the element, with the pointer arrow…" at bounding box center [760, 445] width 543 height 196
click at [543, 512] on span "button" at bounding box center [542, 518] width 6 height 13
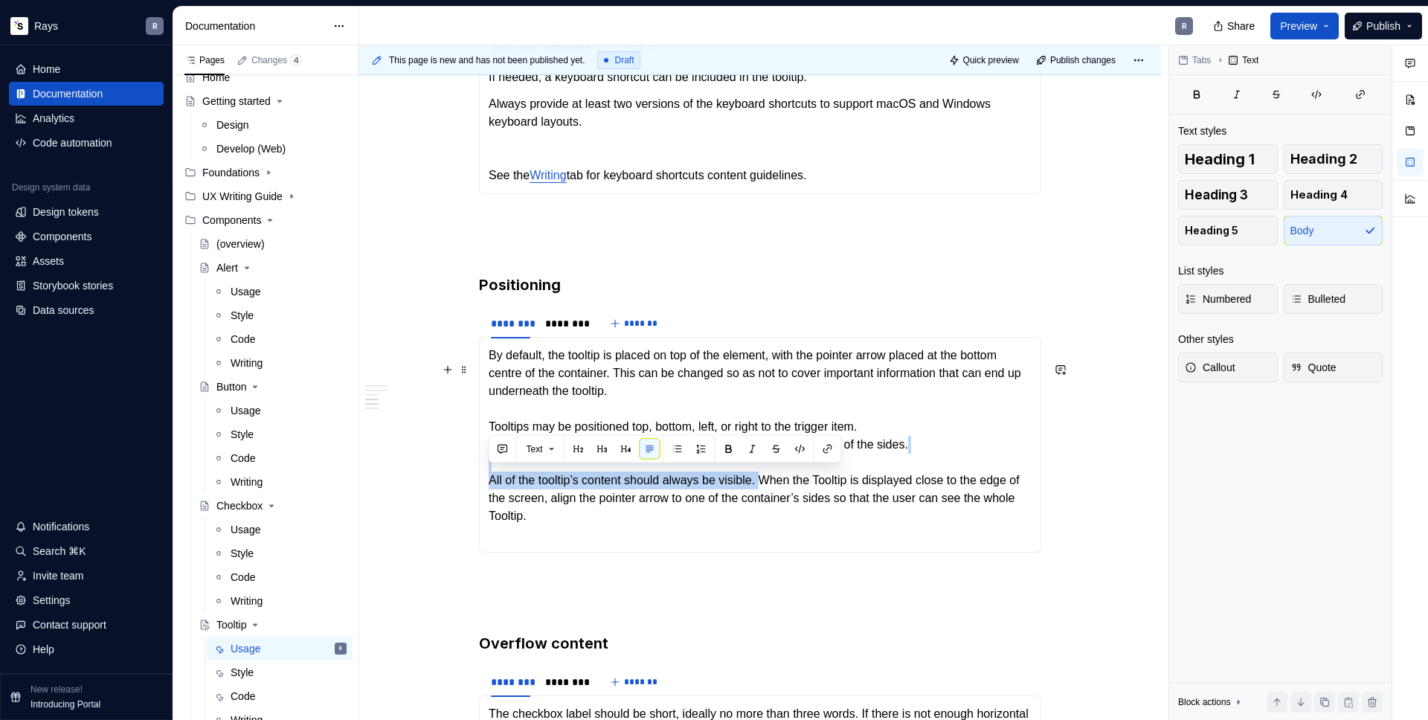
drag, startPoint x: 780, startPoint y: 488, endPoint x: 492, endPoint y: 481, distance: 287.2
click at [492, 481] on p "By default, the tooltip is placed on top of the element, with the pointer arrow…" at bounding box center [760, 445] width 543 height 196
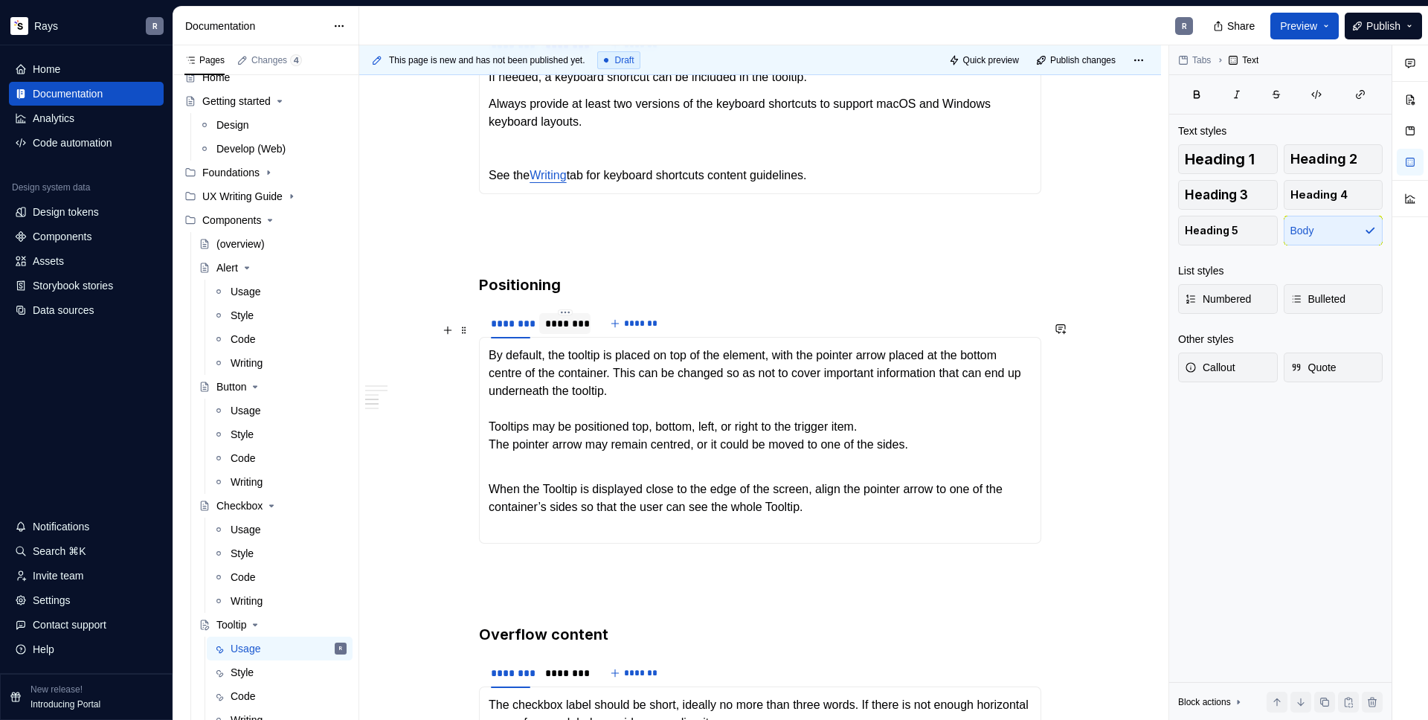
click at [548, 331] on div "********" at bounding box center [564, 323] width 39 height 15
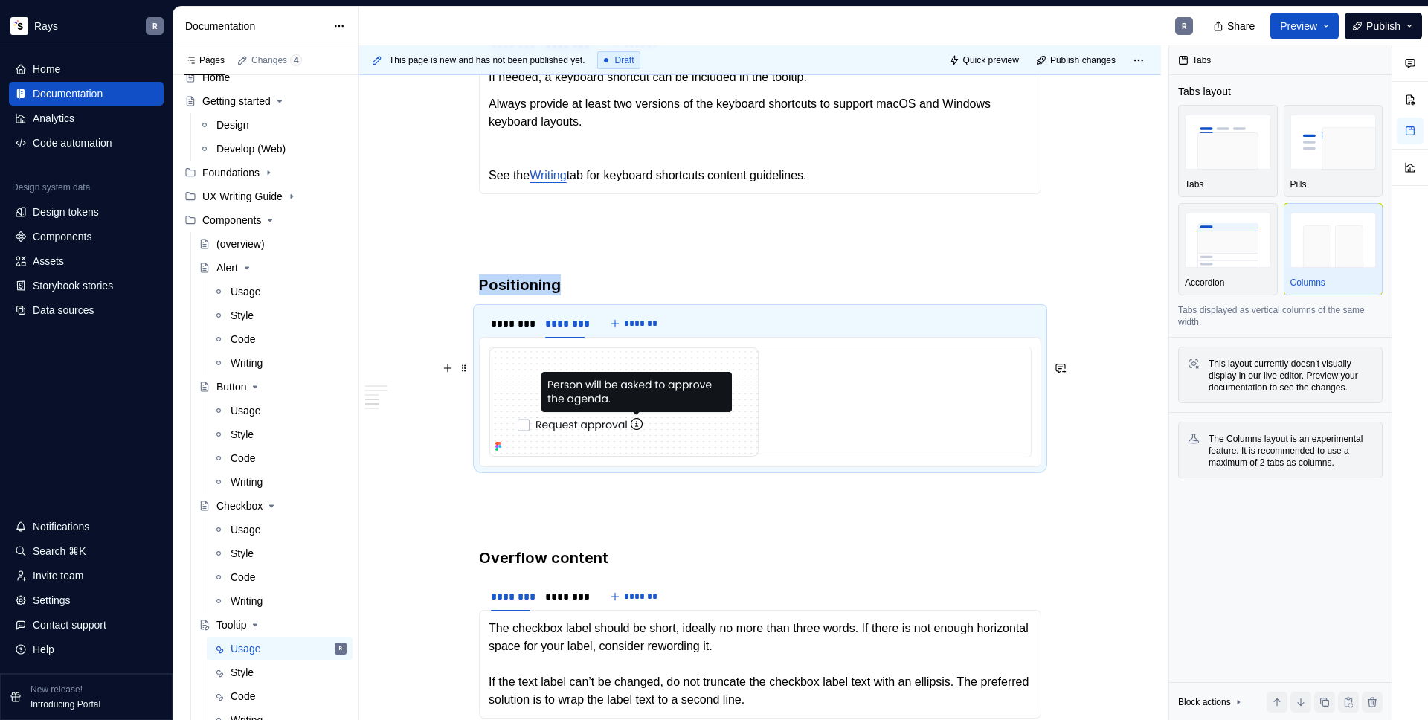
click at [570, 407] on img "To enrich screen reader interactions, please activate Accessibility in Grammarl…" at bounding box center [623, 401] width 269 height 109
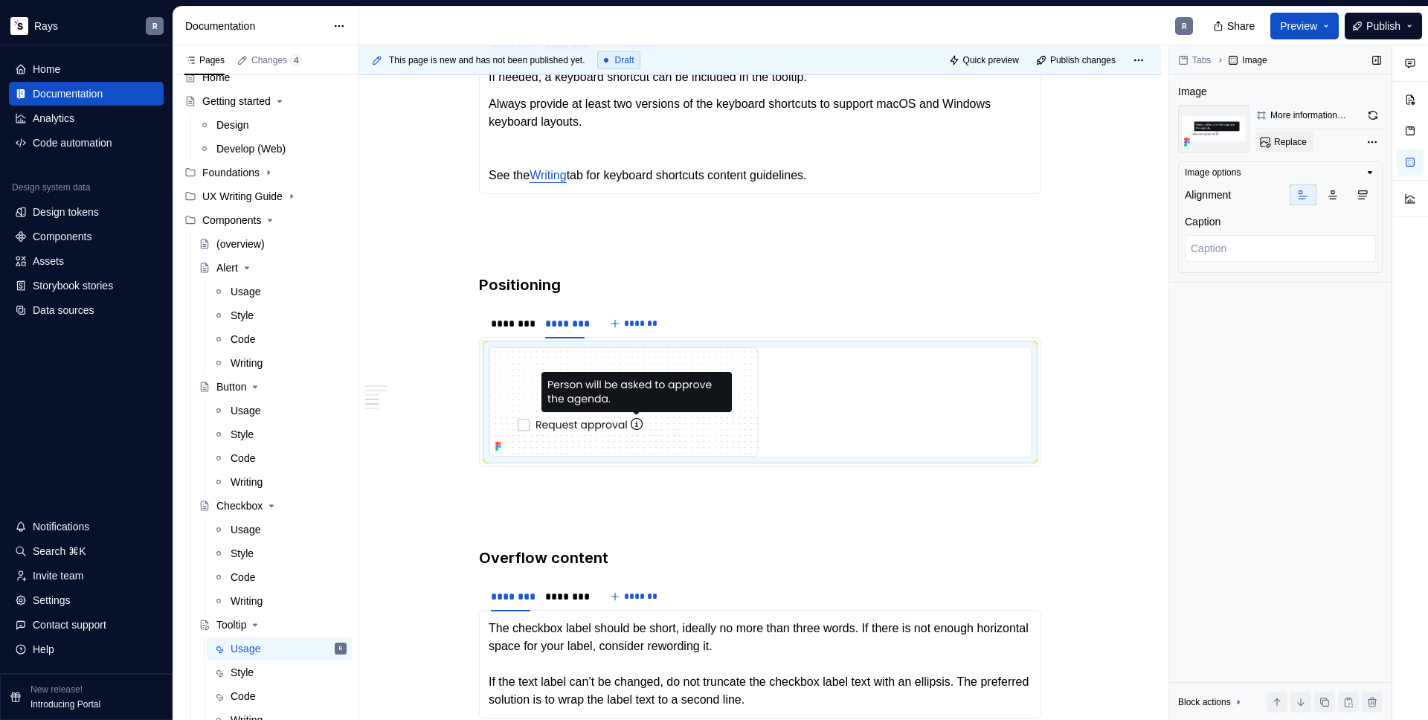
click at [1280, 152] on button "Replace" at bounding box center [1285, 142] width 58 height 21
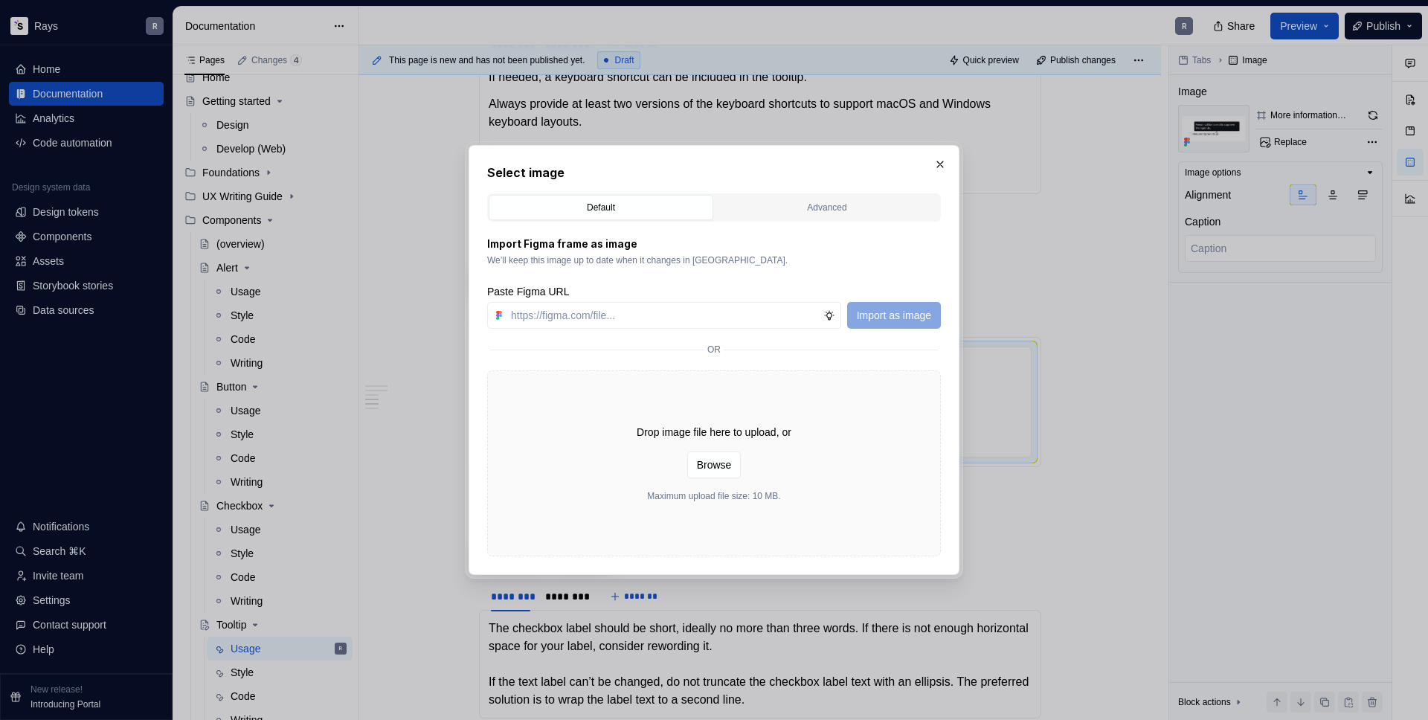
type textarea "*"
type input "https://www.figma.com/design/Txi4seRtvtbRiOWhfuyfuq/Documentation?node-id=428-3…"
click at [867, 313] on span "Import as image" at bounding box center [894, 315] width 74 height 15
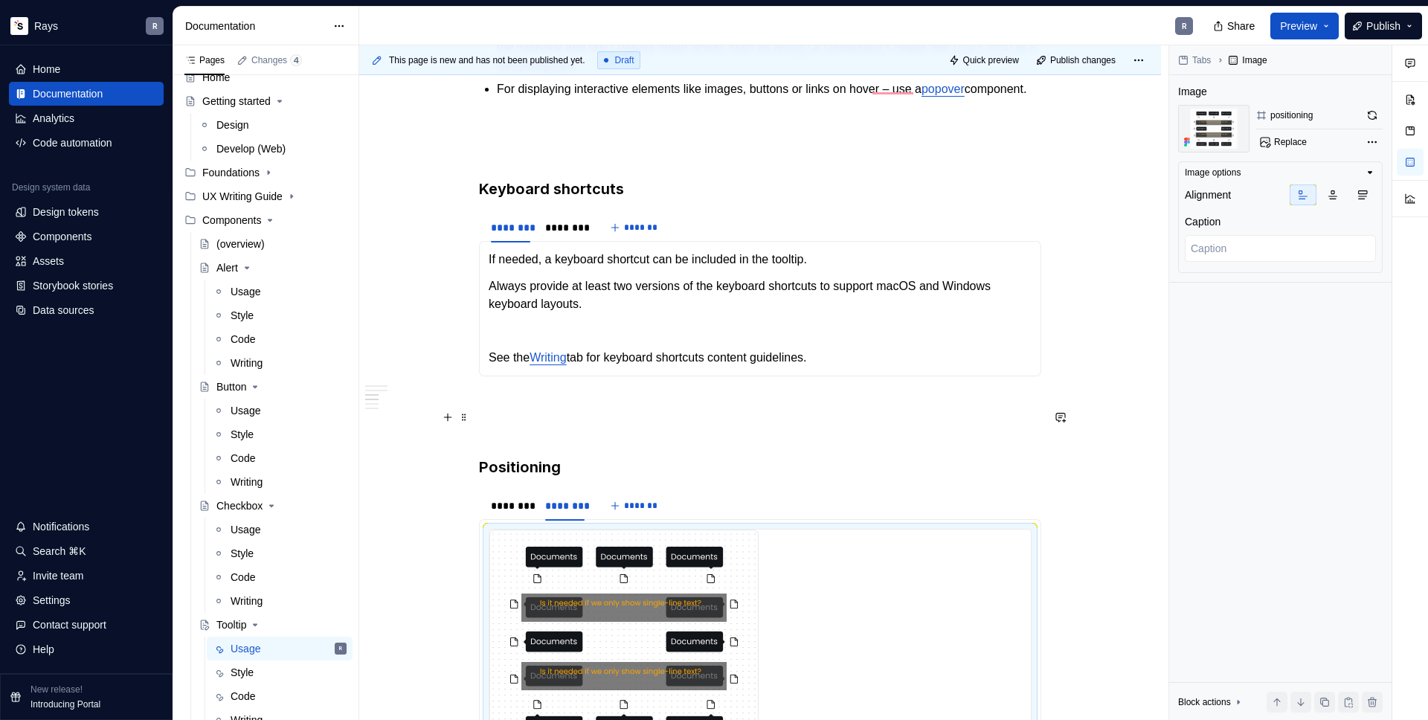
scroll to position [1112, 0]
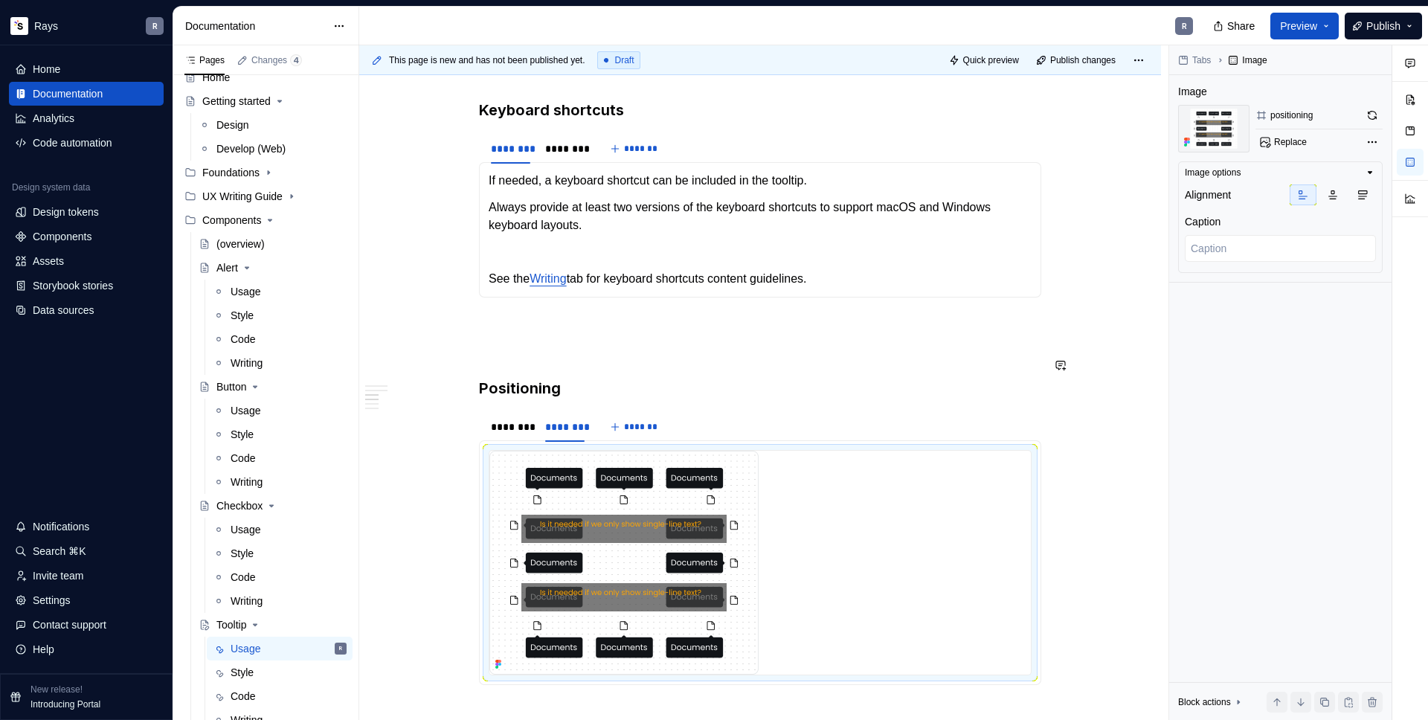
click at [565, 350] on div "Takeaways 👉 Position tooltips so they don’t block related content. When Tooltip…" at bounding box center [760, 181] width 562 height 1995
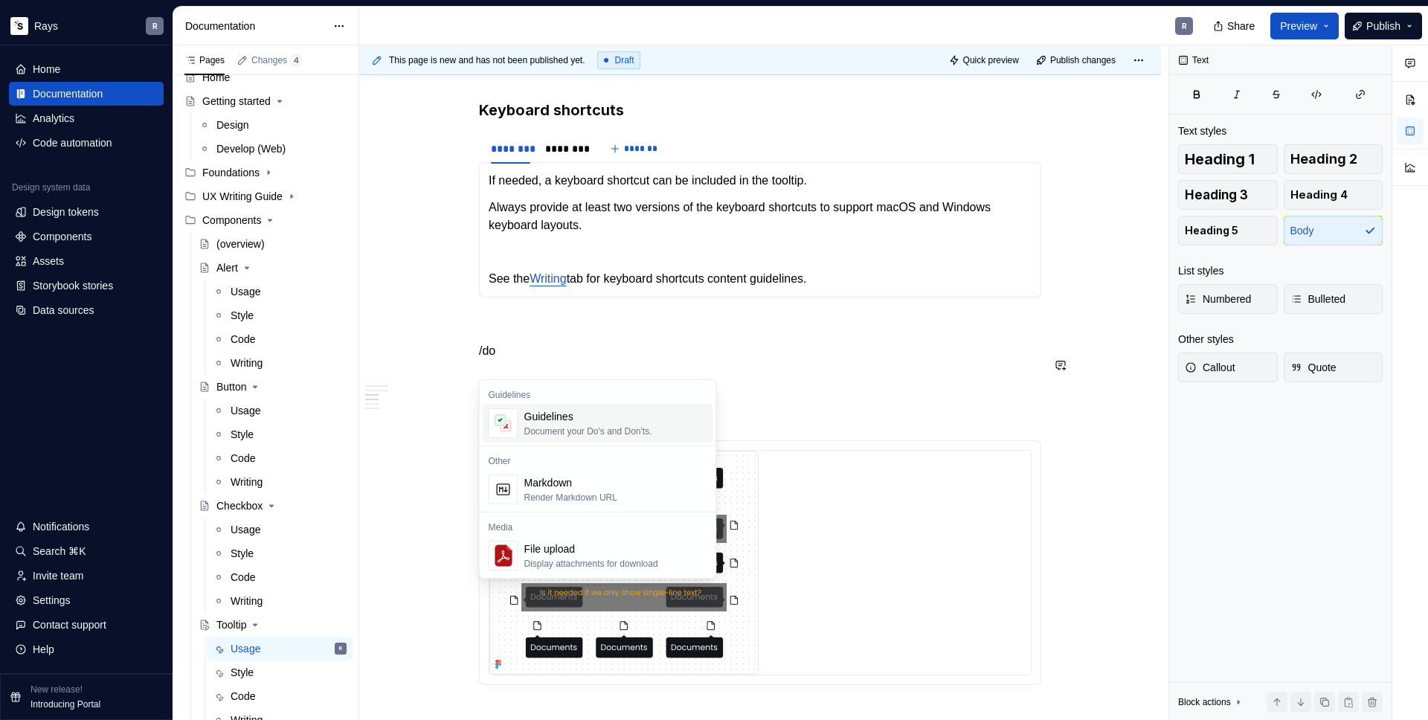
click at [565, 417] on div "Guidelines" at bounding box center [588, 416] width 128 height 15
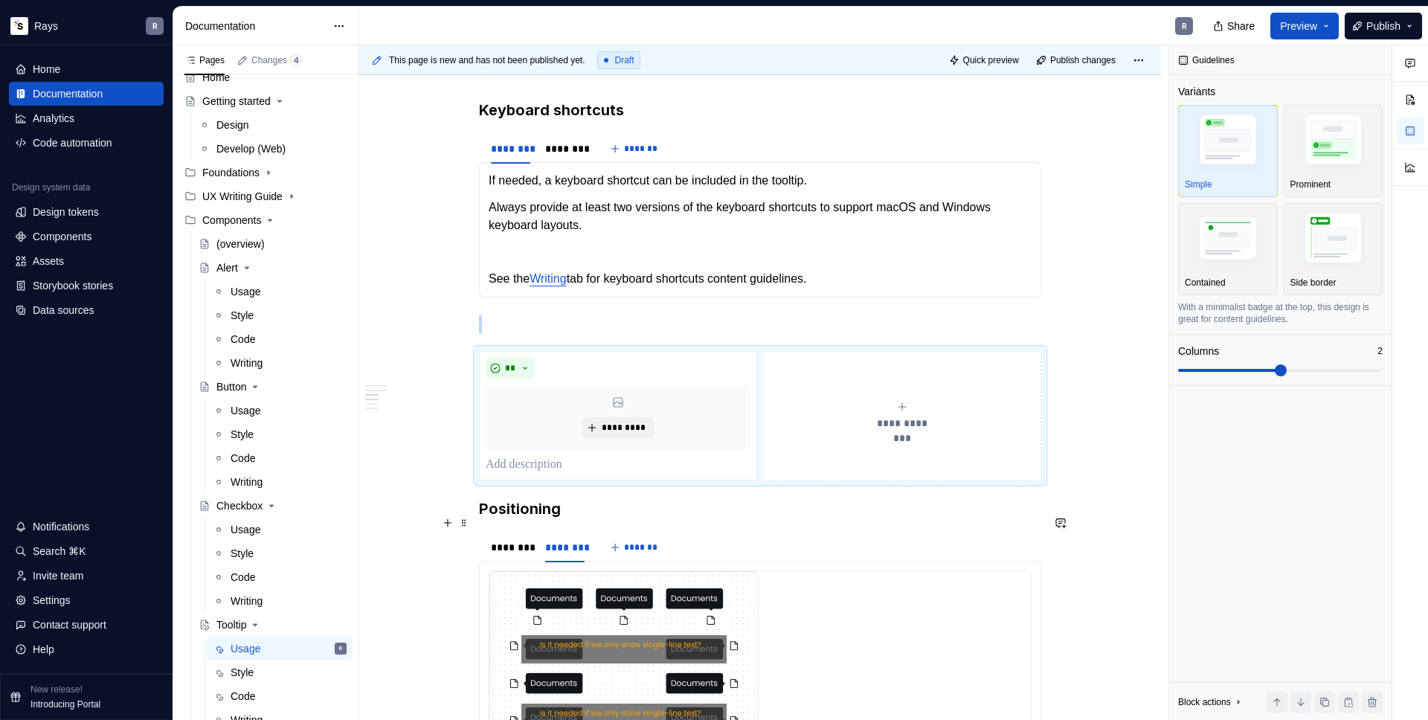
click at [477, 527] on div "Takeaways 👉 Position tooltips so they don’t block related content. When Tooltip…" at bounding box center [760, 340] width 802 height 2385
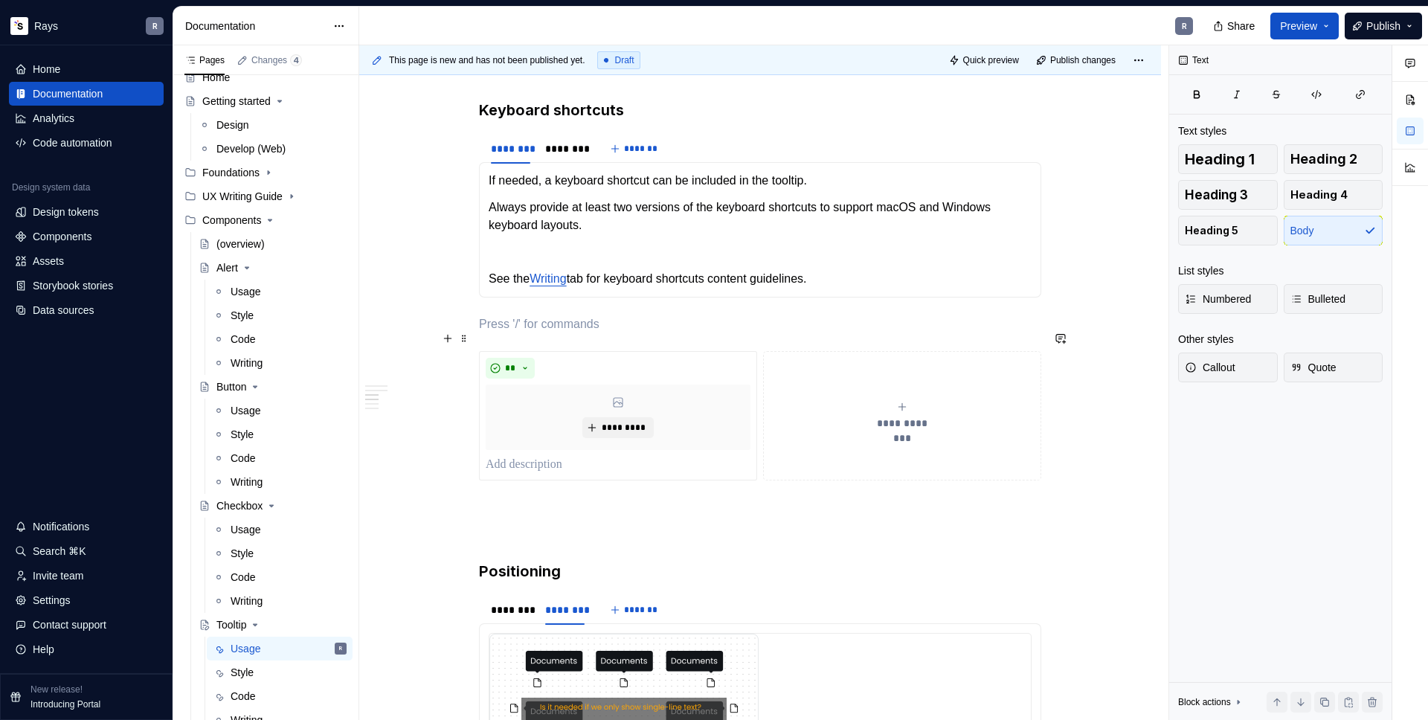
click at [516, 333] on p "To enrich screen reader interactions, please activate Accessibility in Grammarl…" at bounding box center [760, 324] width 562 height 18
click at [614, 434] on span "*********" at bounding box center [623, 428] width 45 height 12
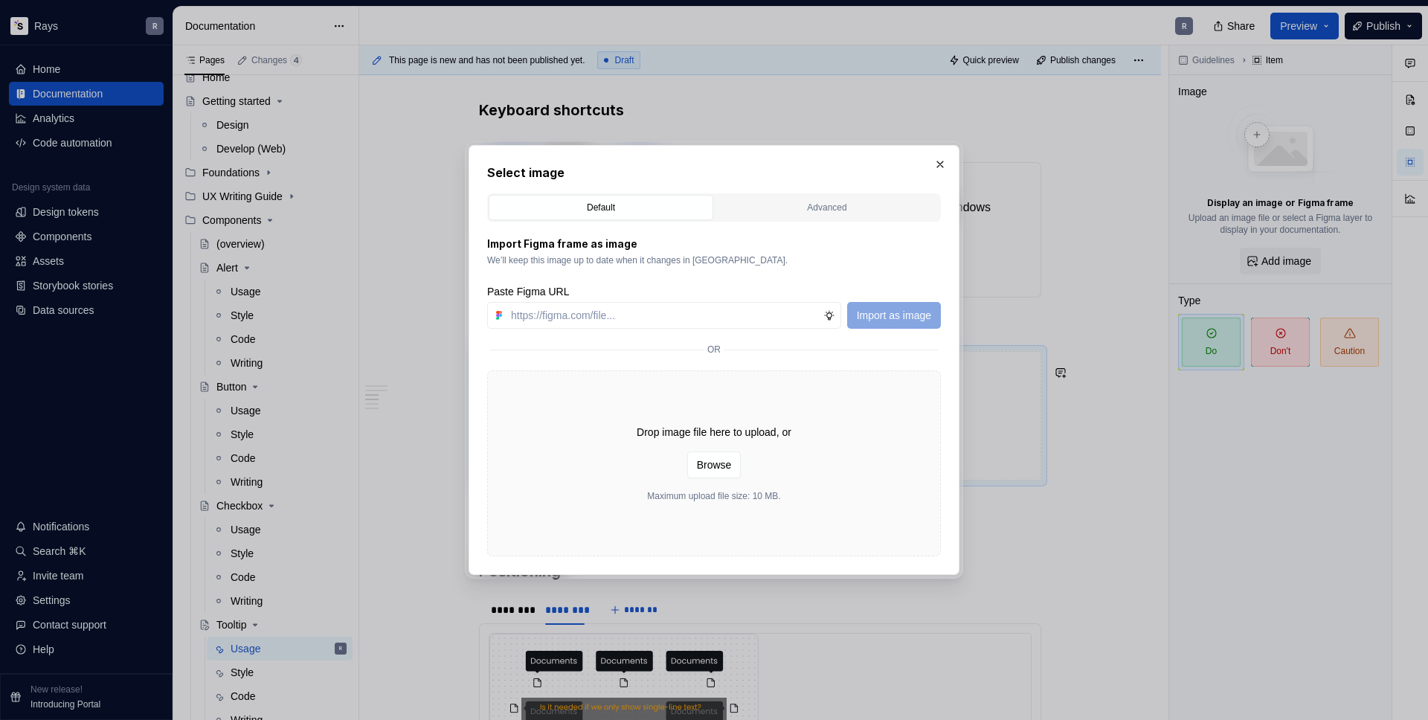
type textarea "*"
click at [736, 312] on input "text" at bounding box center [664, 315] width 318 height 27
type input "https://www.figma.com/design/Txi4seRtvtbRiOWhfuyfuq/Documentation?node-id=426-2…"
click at [916, 318] on span "Import as image" at bounding box center [894, 315] width 74 height 15
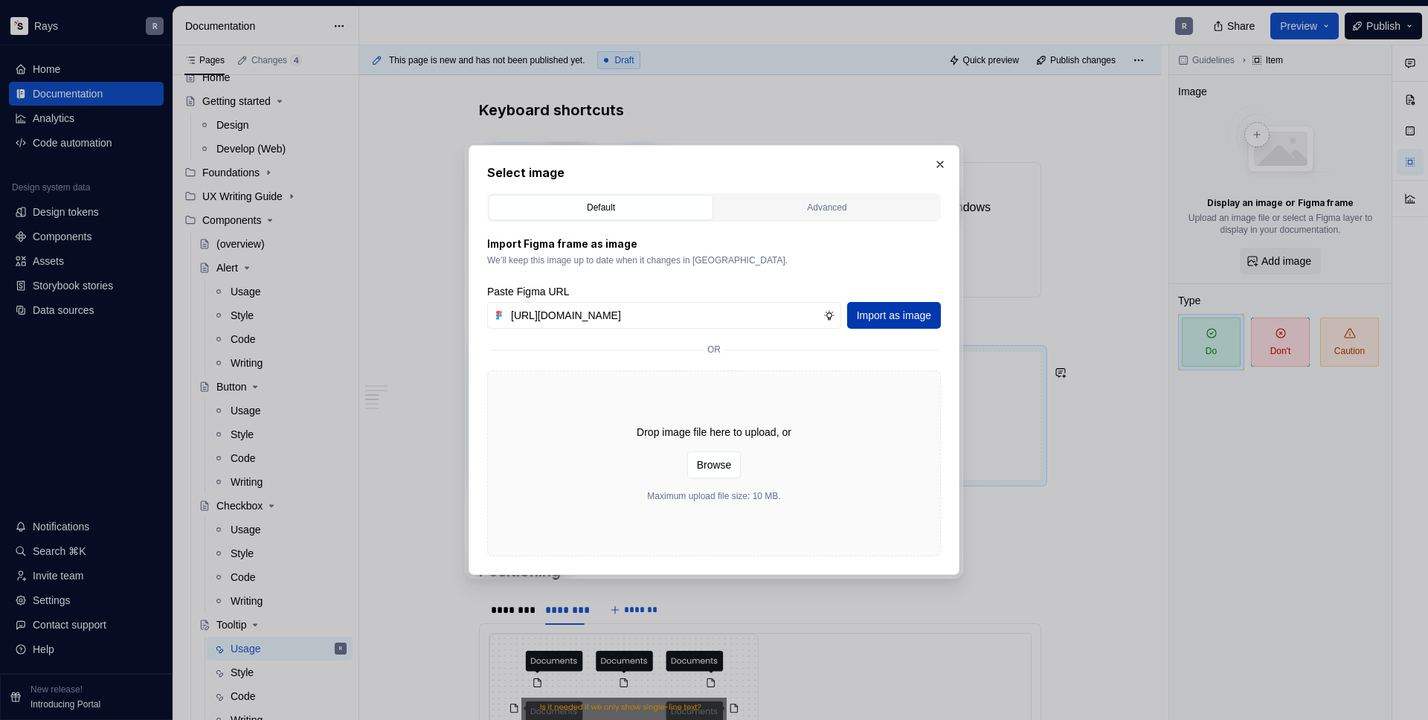
scroll to position [0, 0]
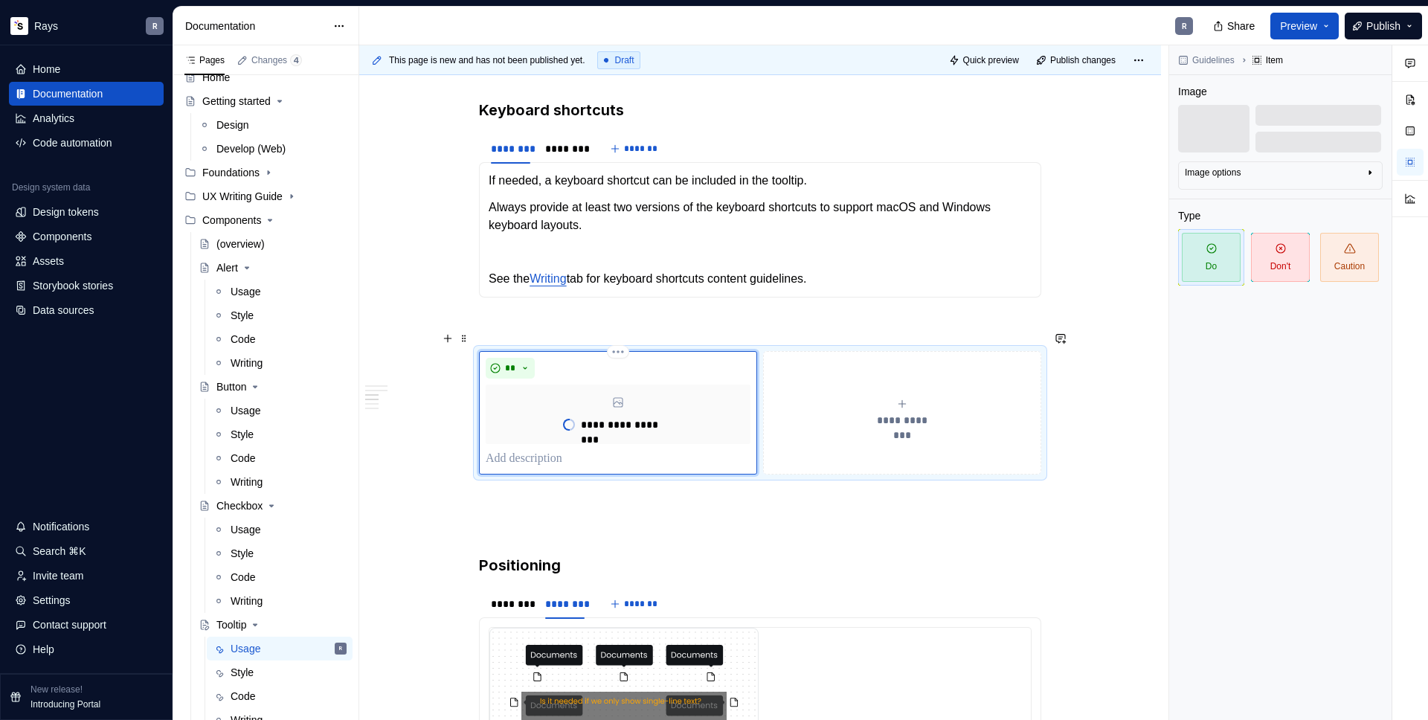
type textarea "*"
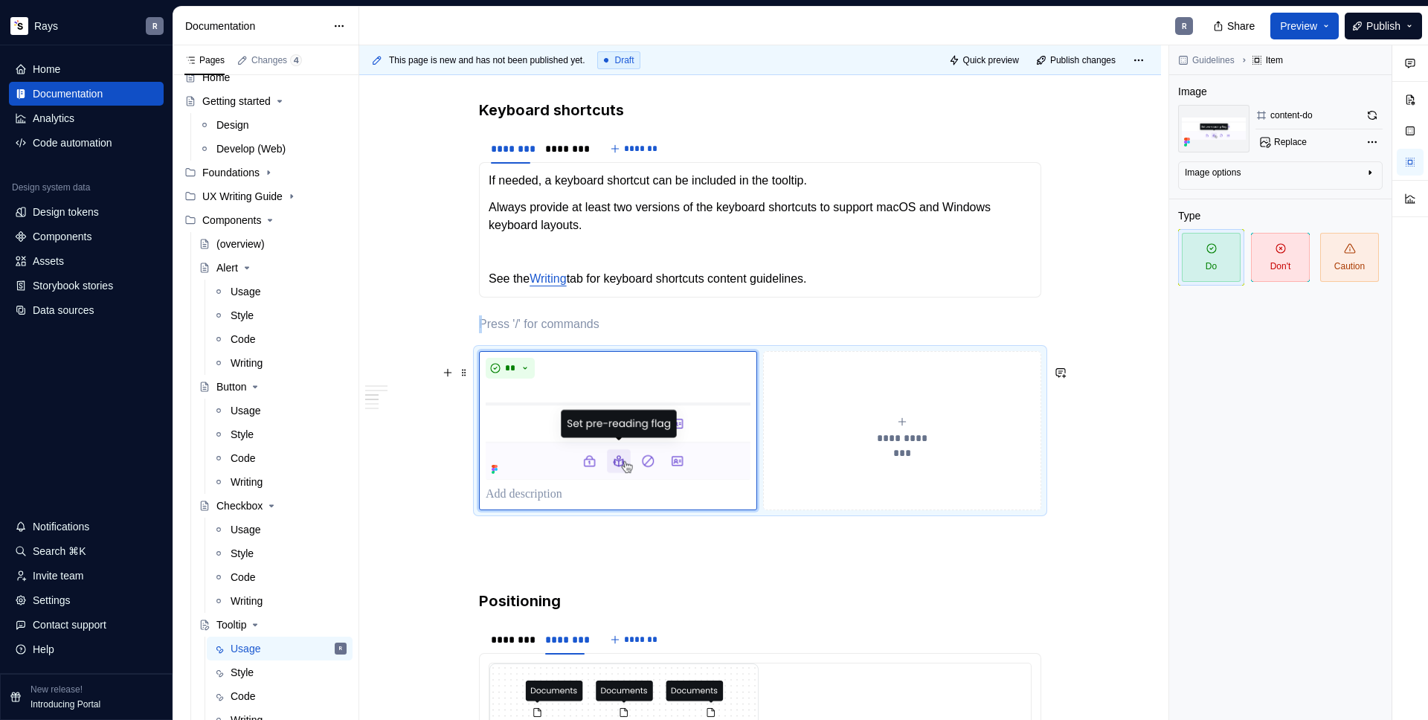
click at [899, 396] on button "**********" at bounding box center [902, 430] width 278 height 159
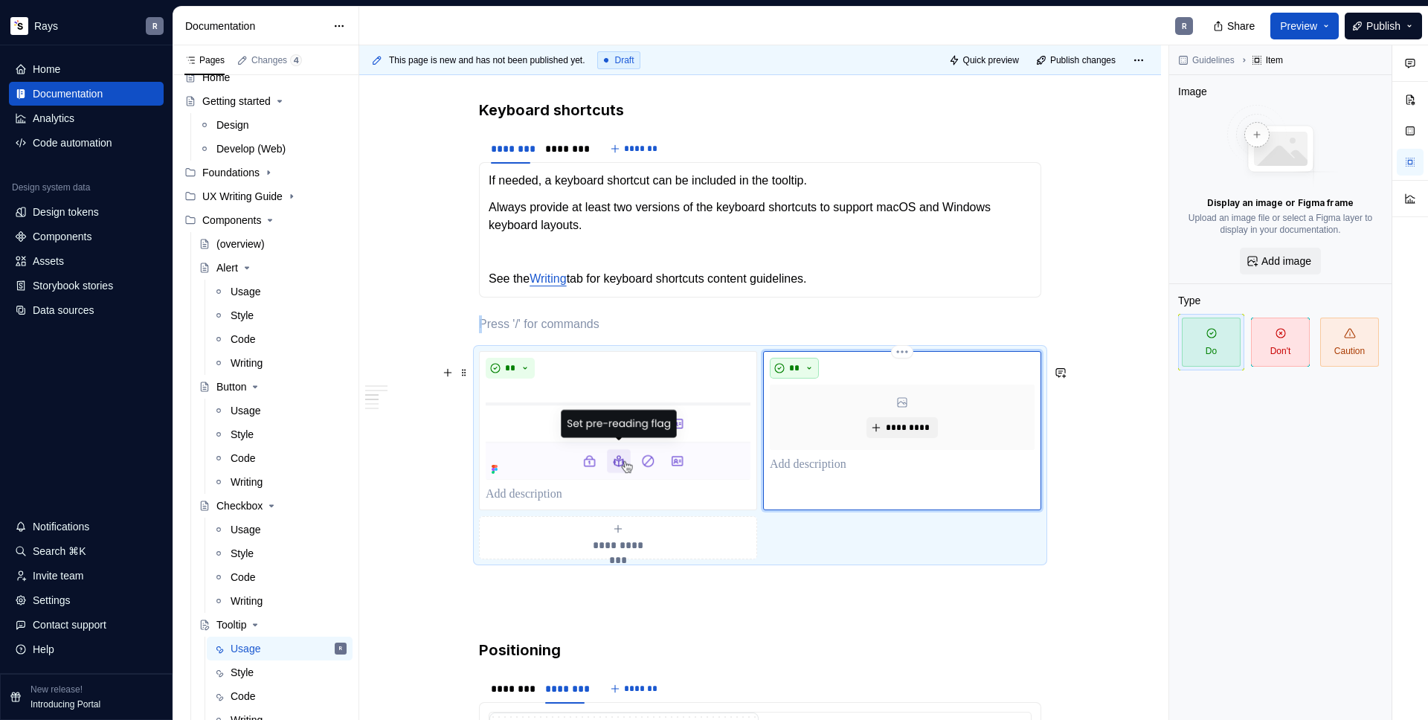
click at [811, 379] on button "**" at bounding box center [794, 368] width 49 height 21
click at [821, 434] on div "Don't" at bounding box center [827, 435] width 24 height 15
click at [883, 438] on button "*********" at bounding box center [902, 427] width 71 height 21
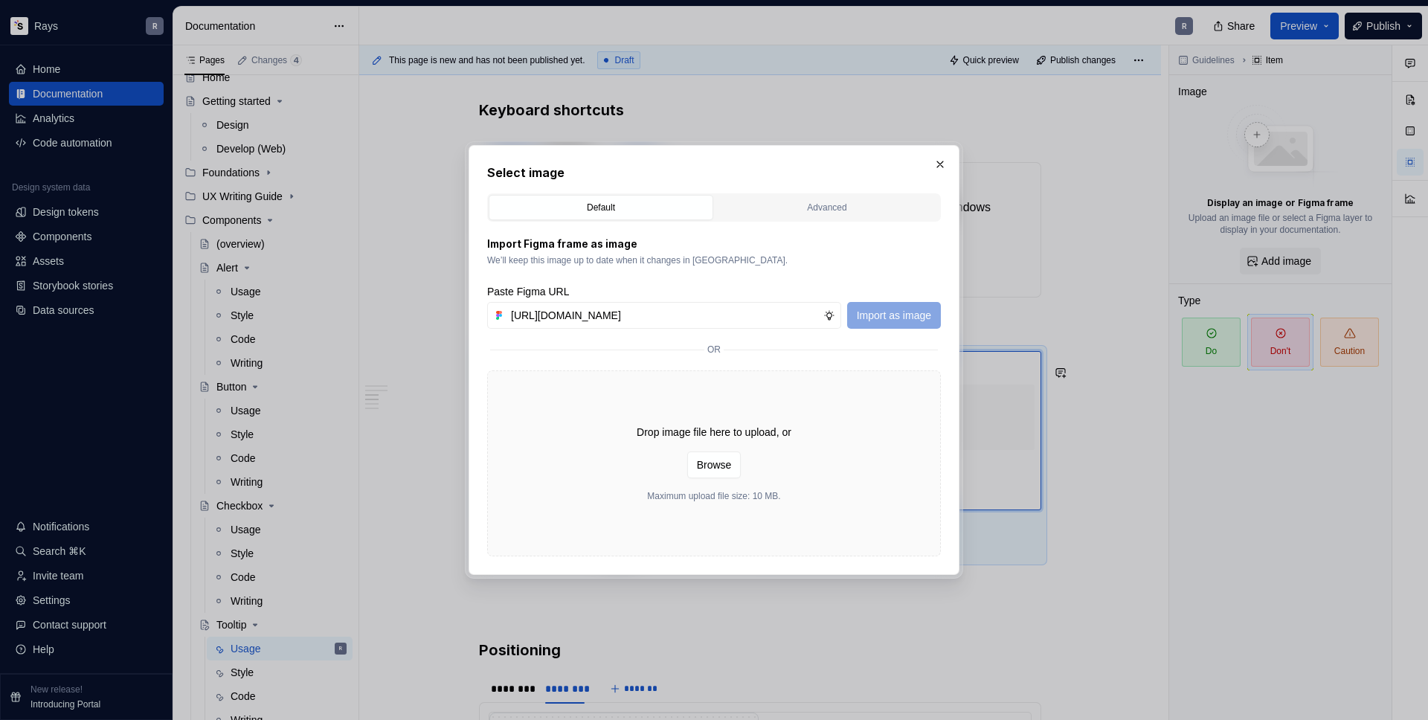
scroll to position [0, 303]
type input "https://www.figma.com/design/Txi4seRtvtbRiOWhfuyfuq/Documentation?node-id=426-2…"
click at [867, 315] on span "Import as image" at bounding box center [894, 315] width 74 height 15
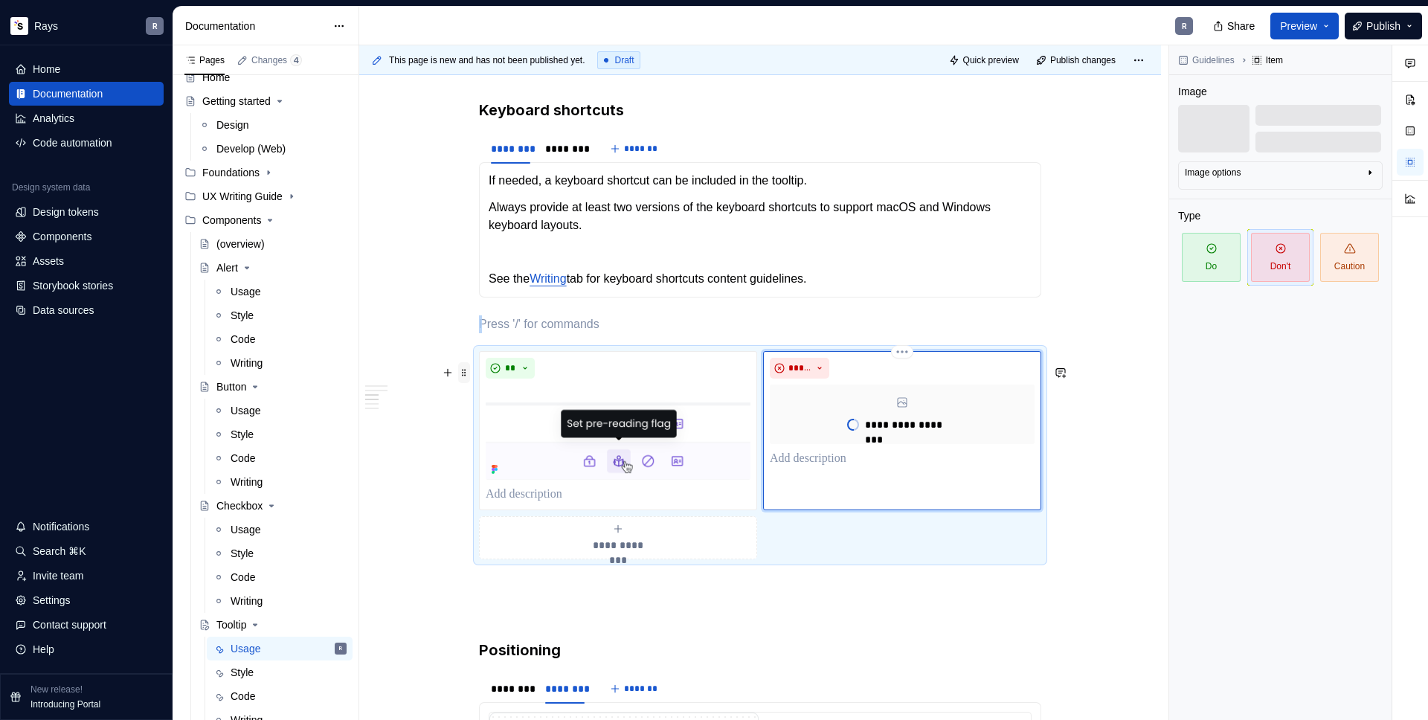
click at [465, 373] on span at bounding box center [464, 372] width 12 height 21
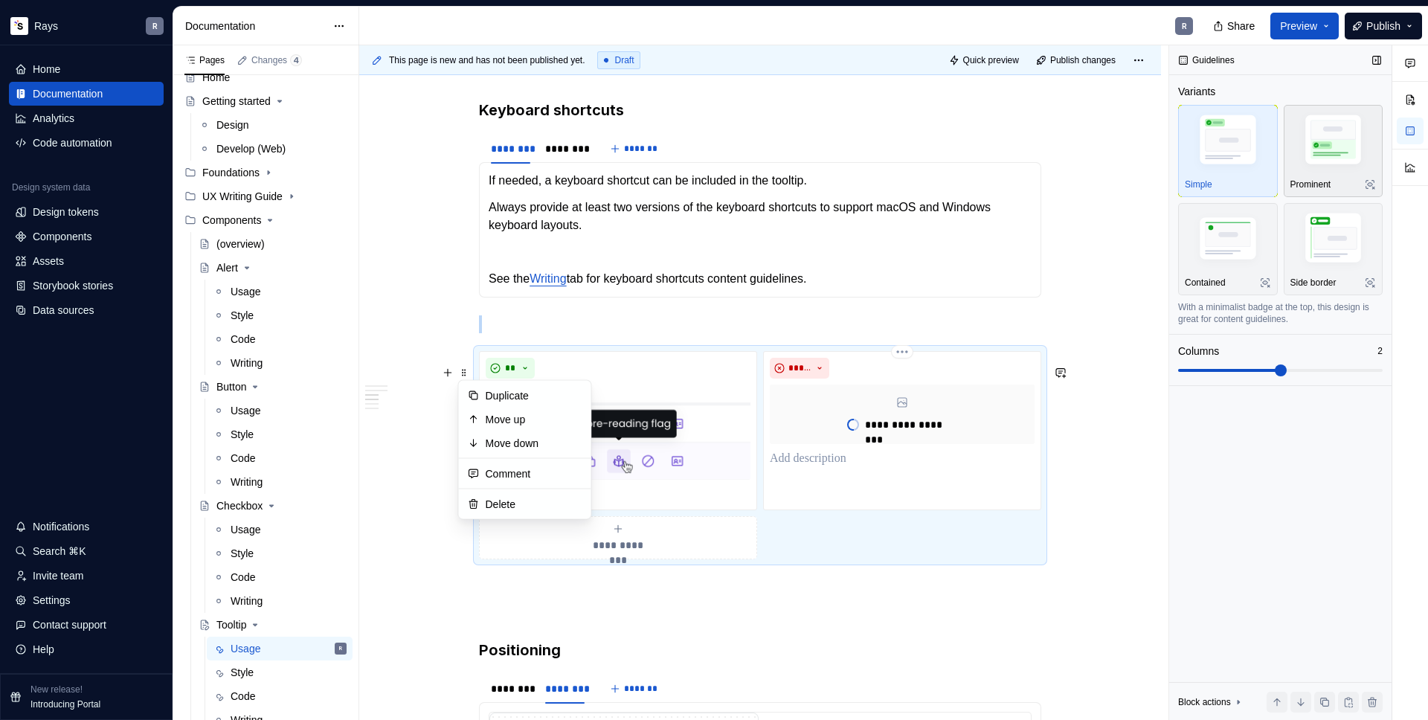
click at [1319, 167] on img "button" at bounding box center [1334, 142] width 86 height 65
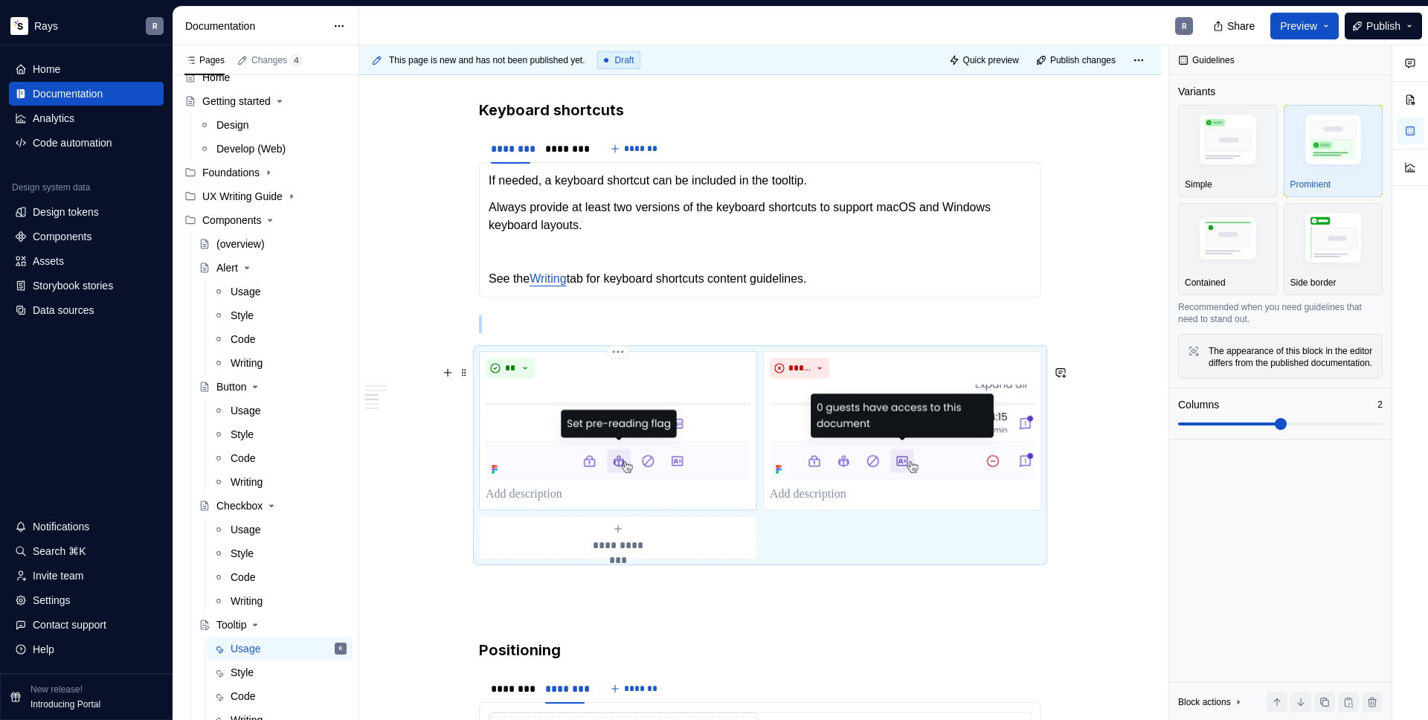
click at [553, 504] on p "To enrich screen reader interactions, please activate Accessibility in Grammarl…" at bounding box center [618, 495] width 265 height 18
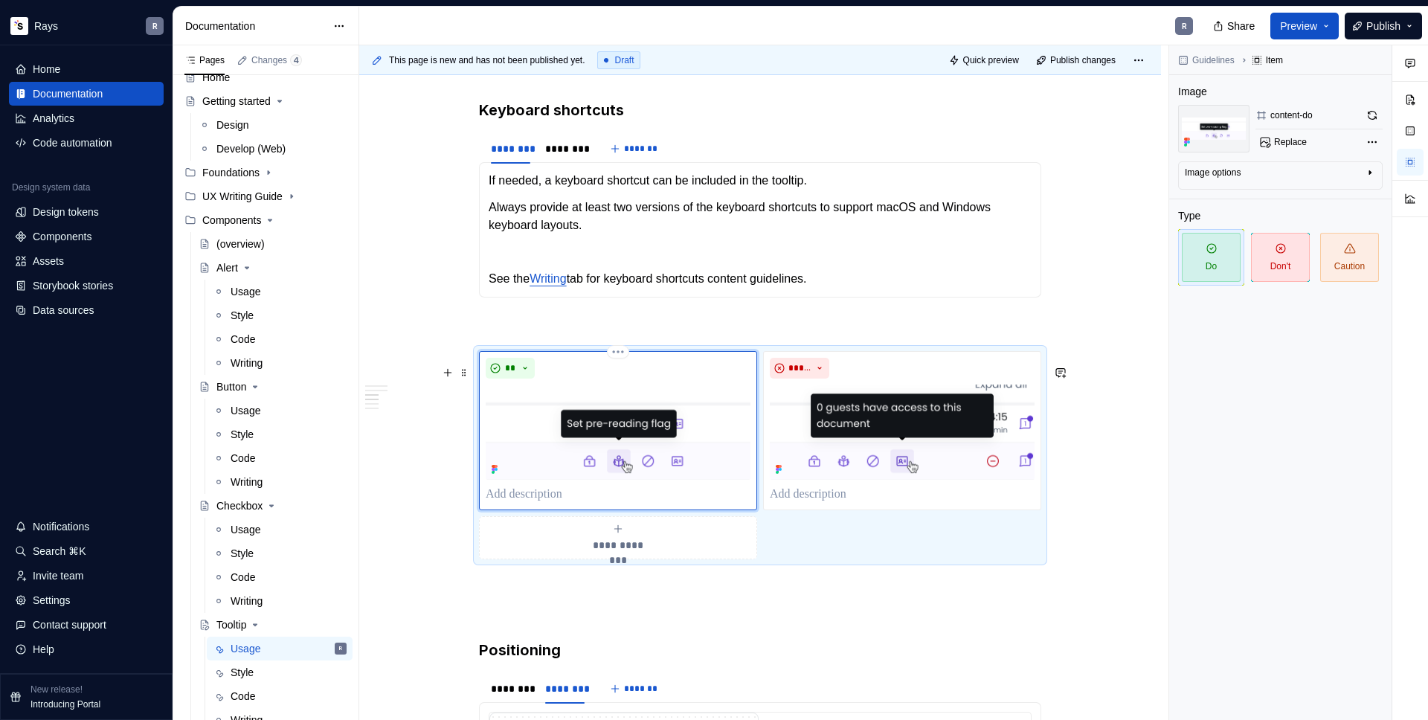
type textarea "*"
click at [869, 504] on p "To enrich screen reader interactions, please activate Accessibility in Grammarl…" at bounding box center [902, 495] width 265 height 18
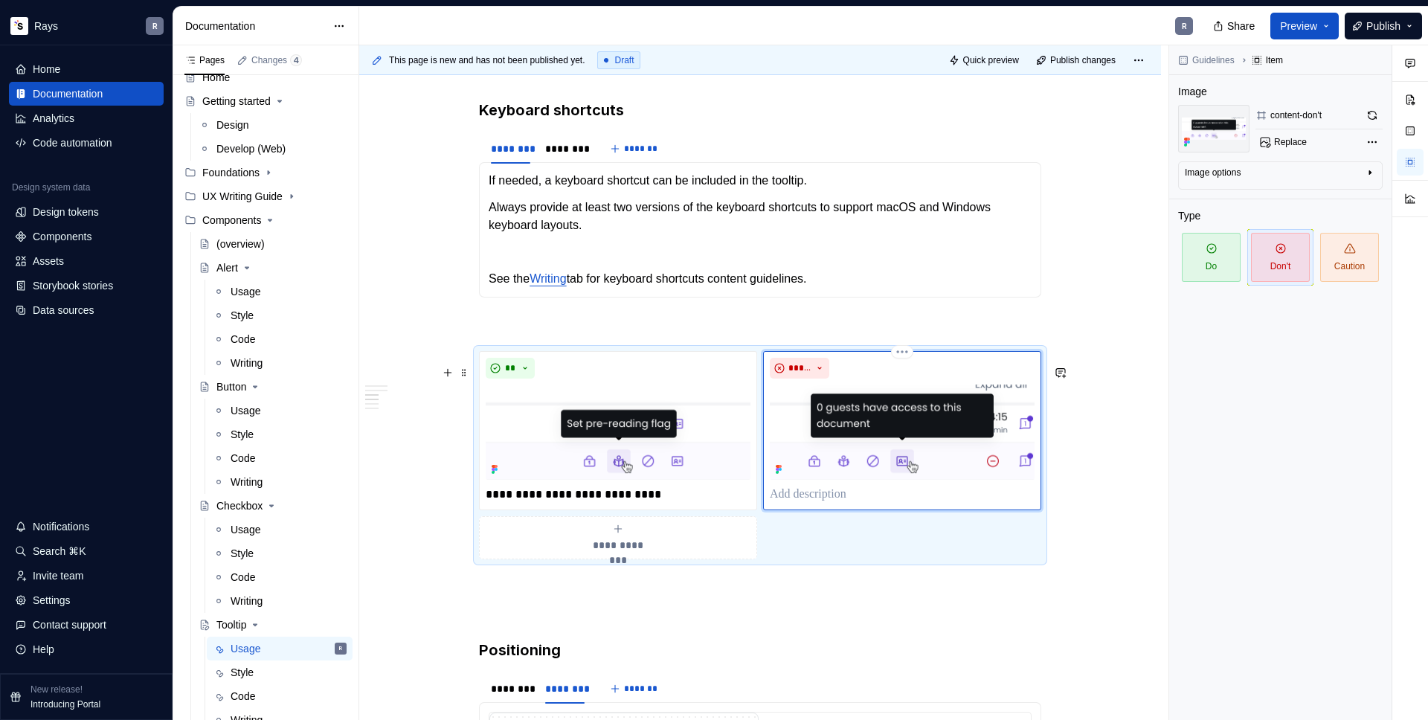
type textarea "*"
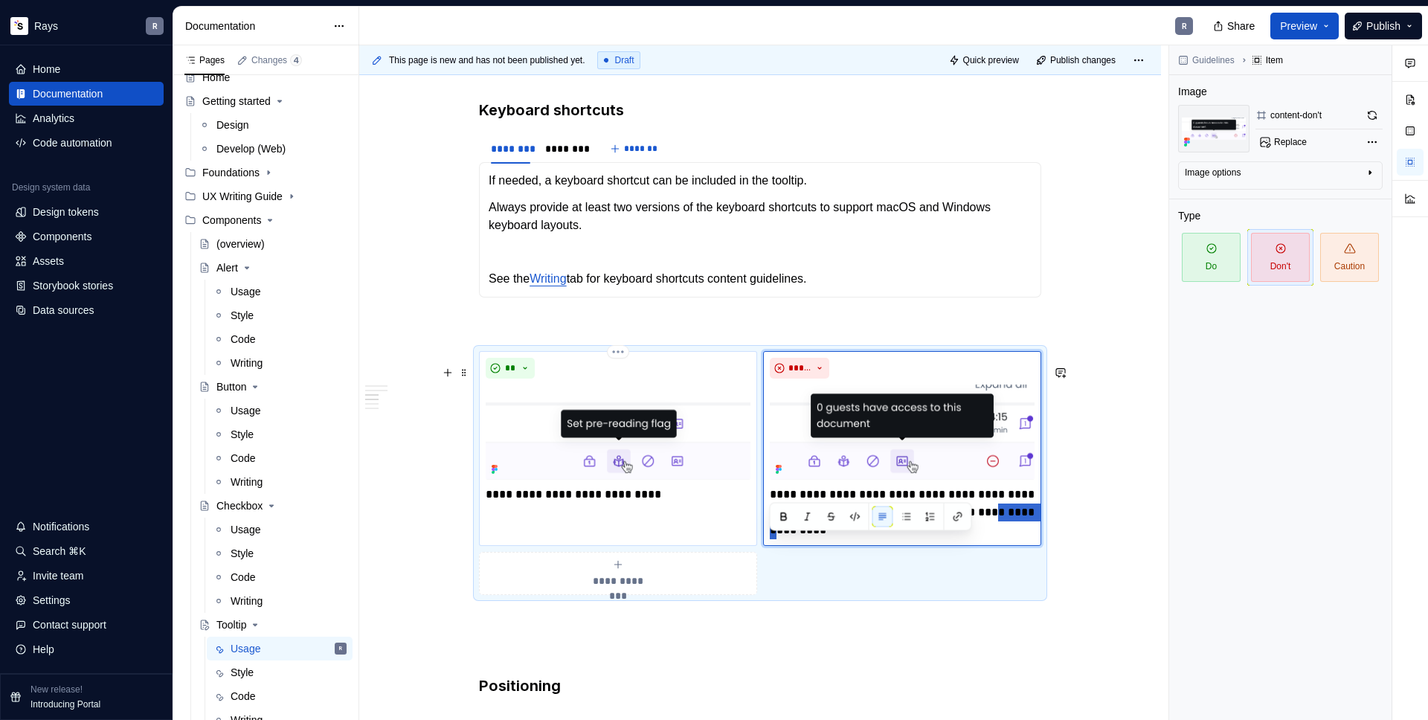
drag, startPoint x: 818, startPoint y: 545, endPoint x: 752, endPoint y: 545, distance: 66.2
click at [752, 545] on div "**********" at bounding box center [760, 473] width 562 height 244
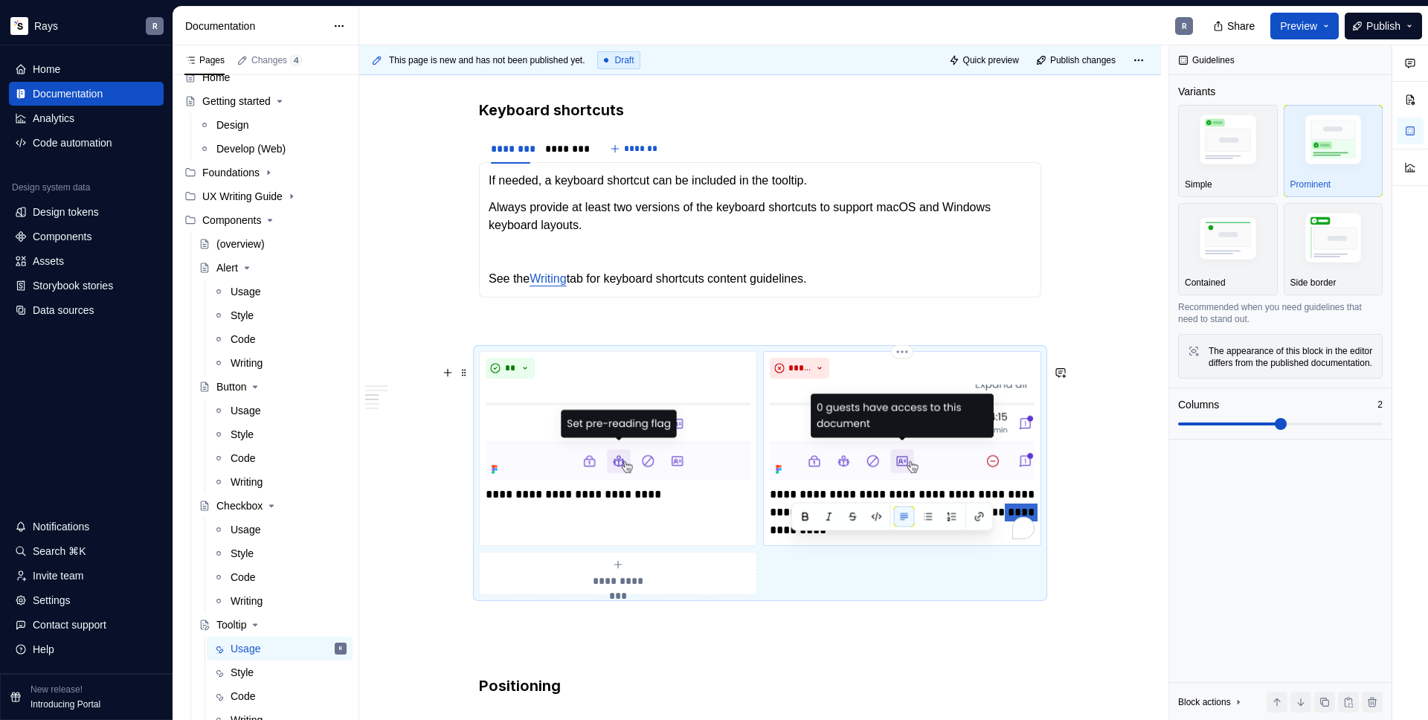
drag, startPoint x: 783, startPoint y: 547, endPoint x: 773, endPoint y: 549, distance: 9.9
click at [773, 539] on p "**********" at bounding box center [902, 513] width 265 height 54
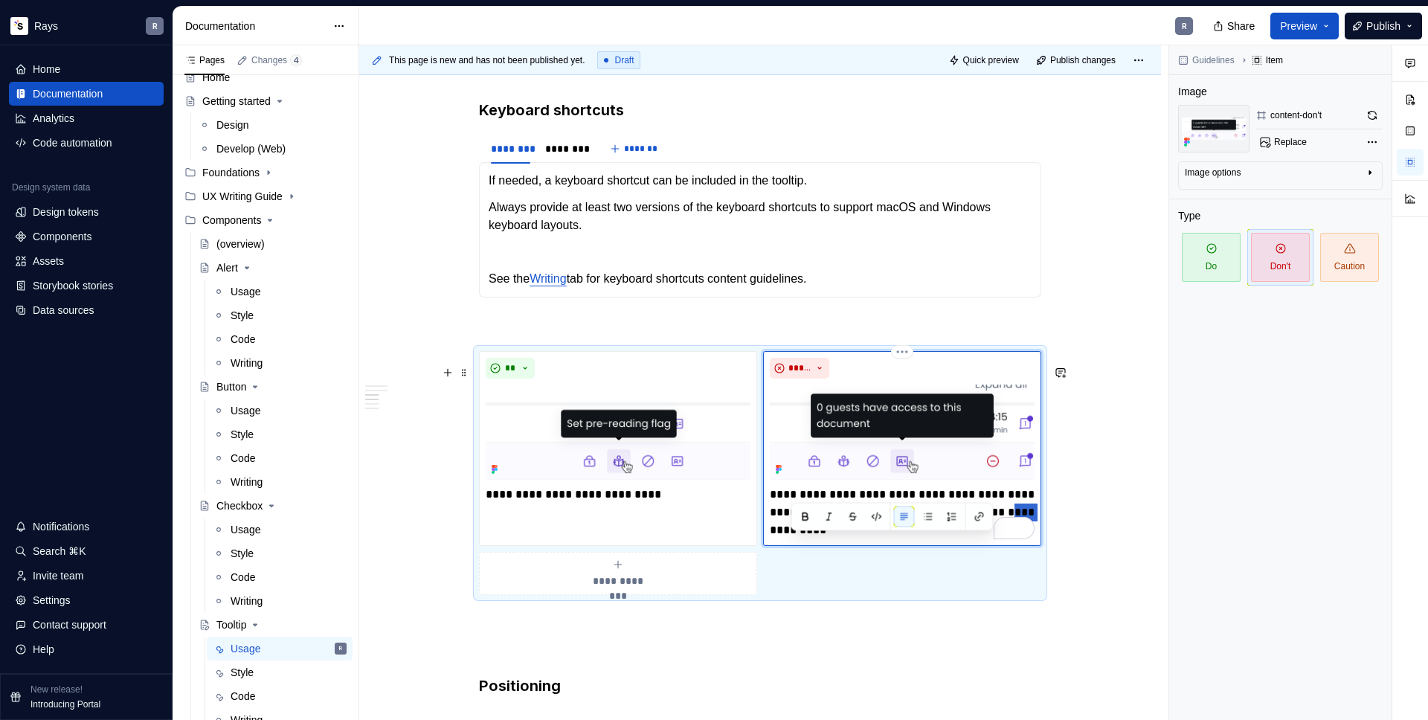
scroll to position [1112, 0]
drag, startPoint x: 770, startPoint y: 548, endPoint x: 814, endPoint y: 549, distance: 43.9
click at [814, 539] on p "**********" at bounding box center [902, 513] width 265 height 54
click at [961, 521] on button "button" at bounding box center [958, 517] width 21 height 21
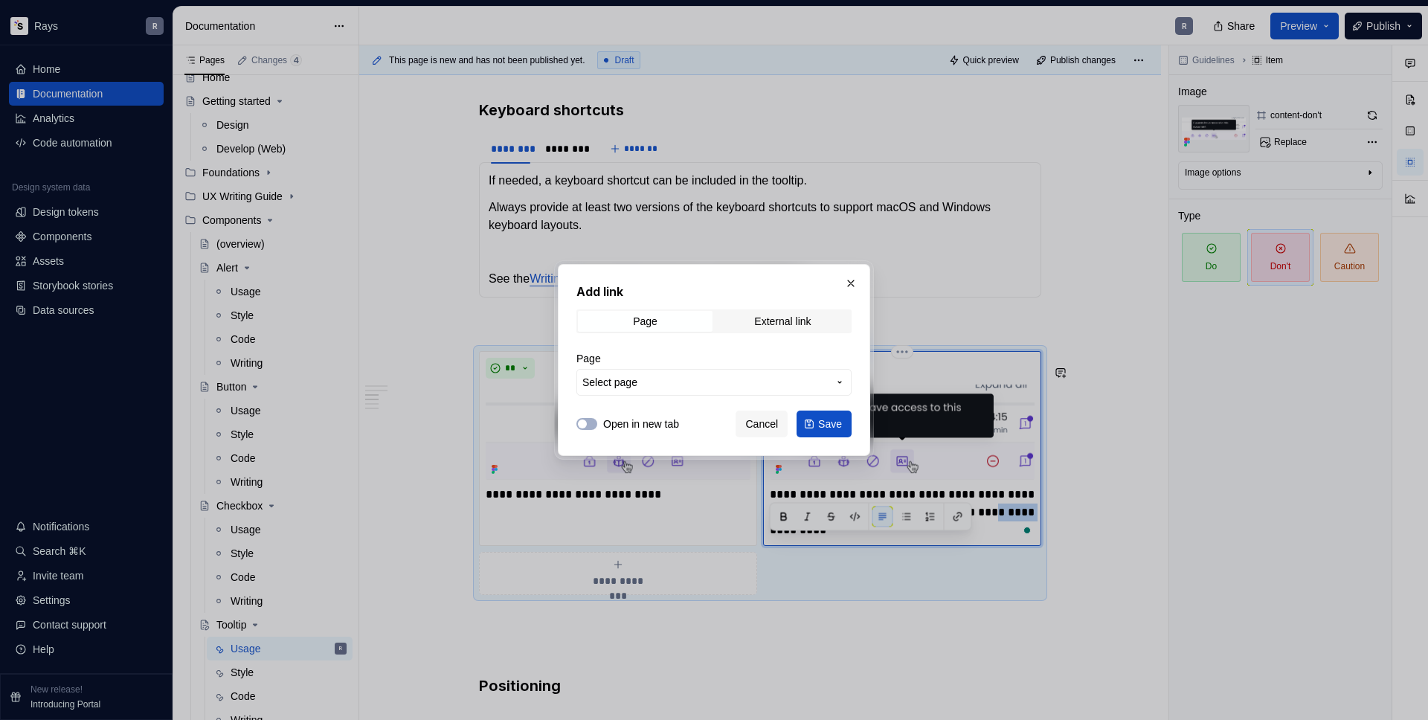
click at [673, 376] on span "Select page" at bounding box center [704, 382] width 245 height 15
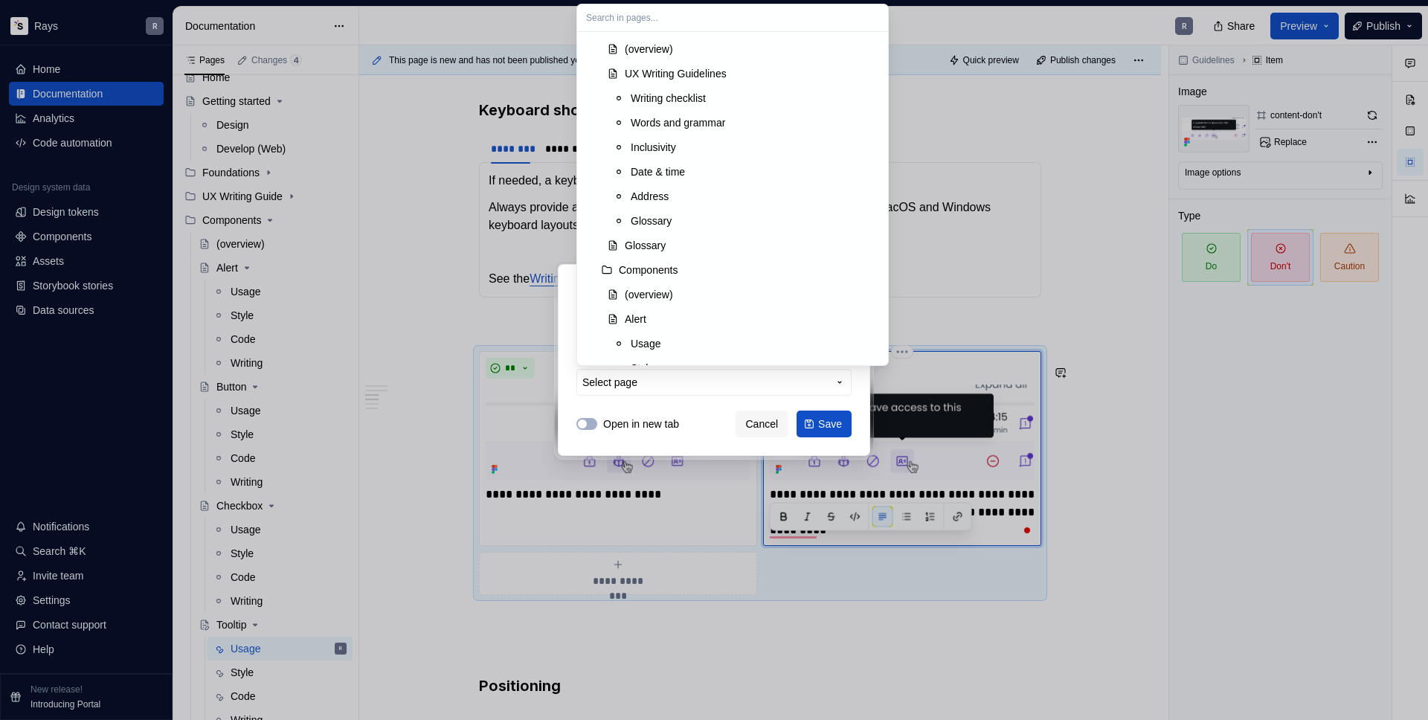
scroll to position [814, 0]
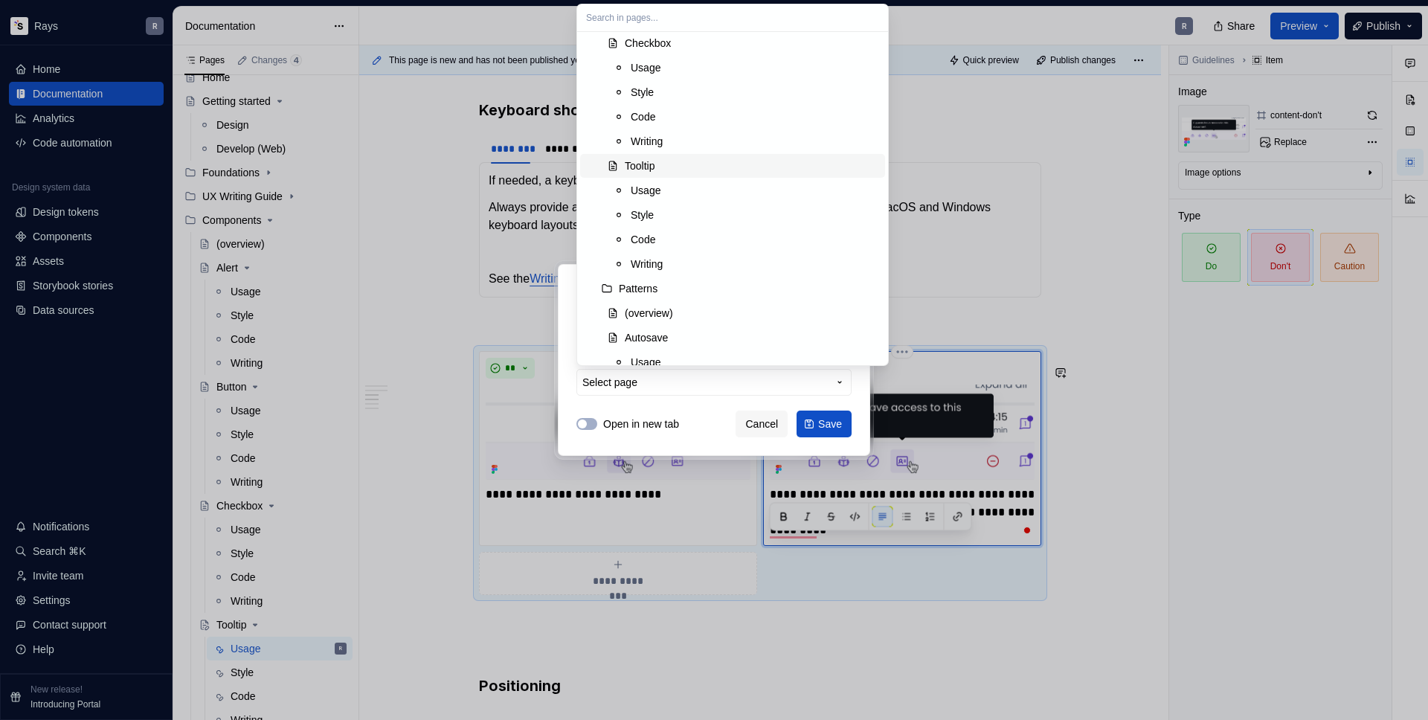
click at [669, 169] on div "Tooltip" at bounding box center [752, 165] width 254 height 15
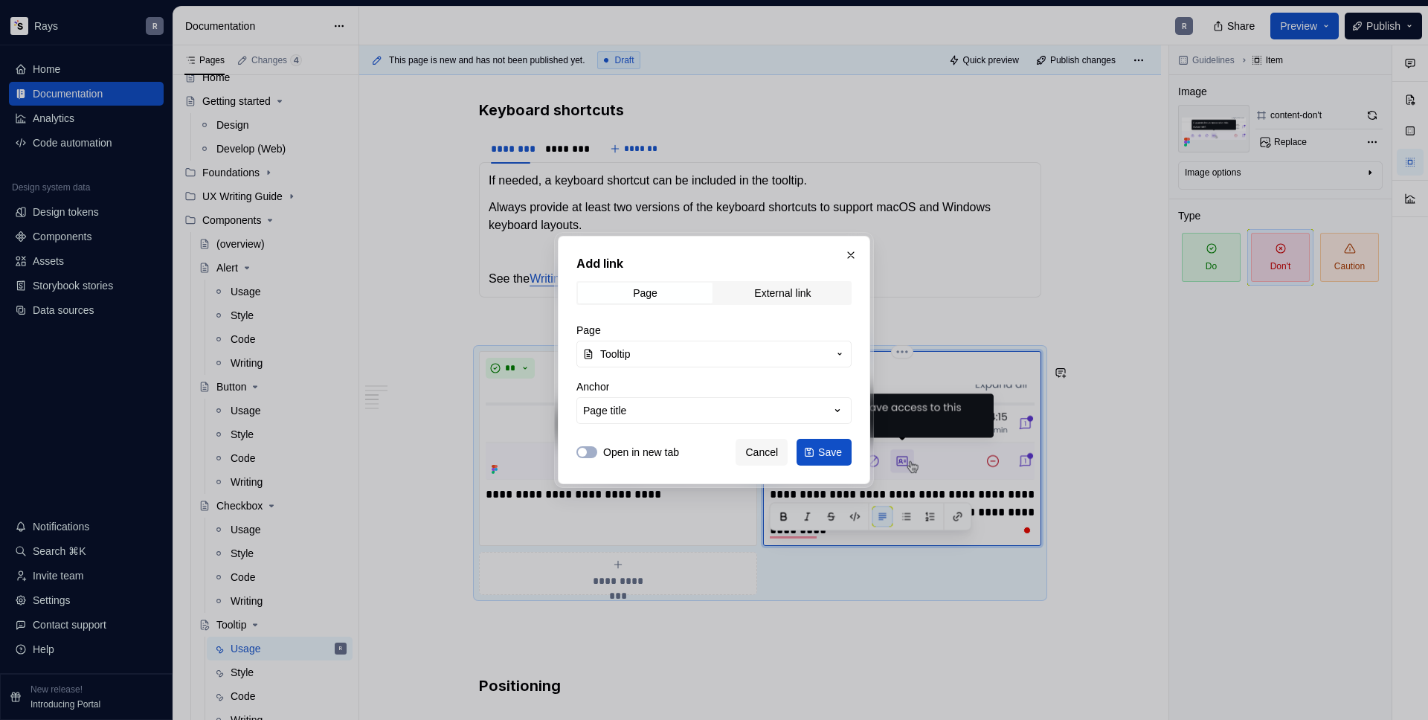
click at [824, 449] on span "Save" at bounding box center [830, 452] width 24 height 15
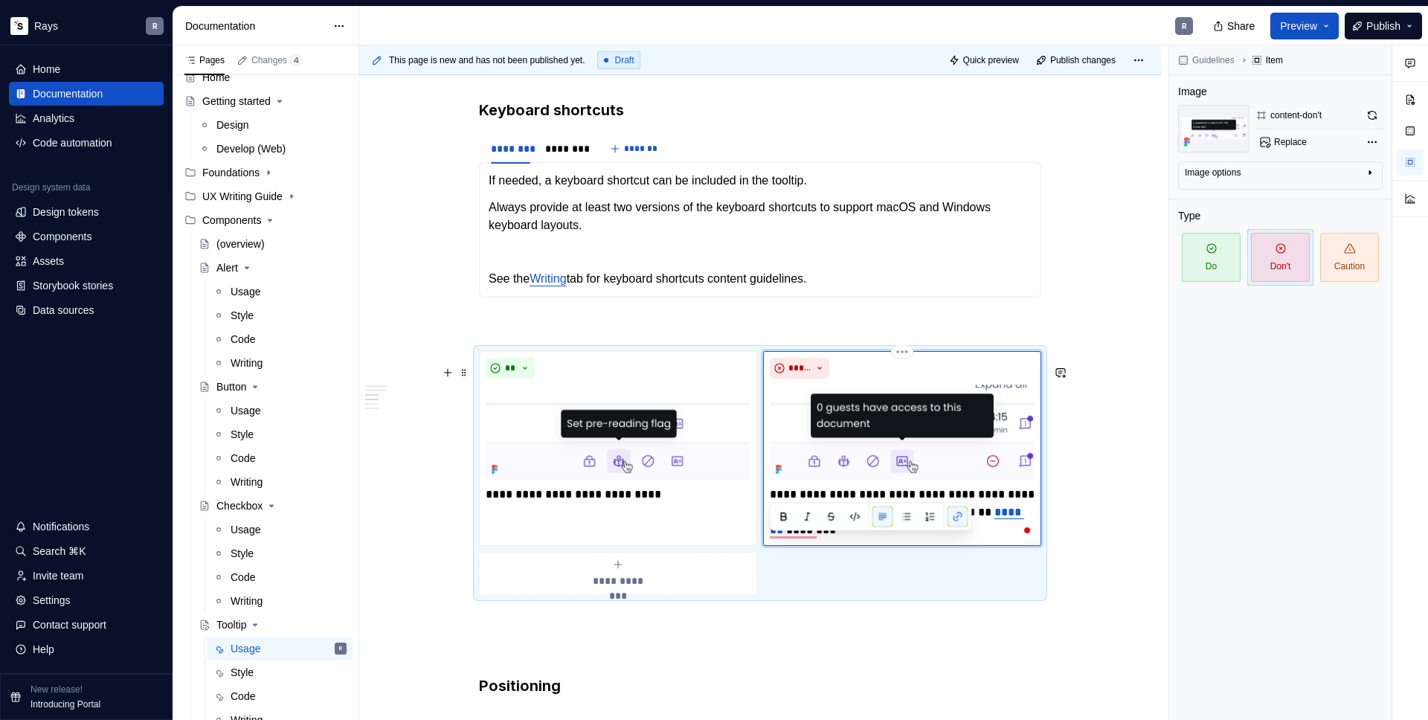
click at [838, 539] on p "**********" at bounding box center [902, 513] width 265 height 54
click at [1145, 513] on div "Takeaways 👉 Position tooltips so they don’t block related content. When Tooltip…" at bounding box center [760, 429] width 802 height 2562
click at [557, 324] on div "Takeaways 👉 Position tooltips so they don’t block related content. When Tooltip…" at bounding box center [760, 330] width 562 height 2293
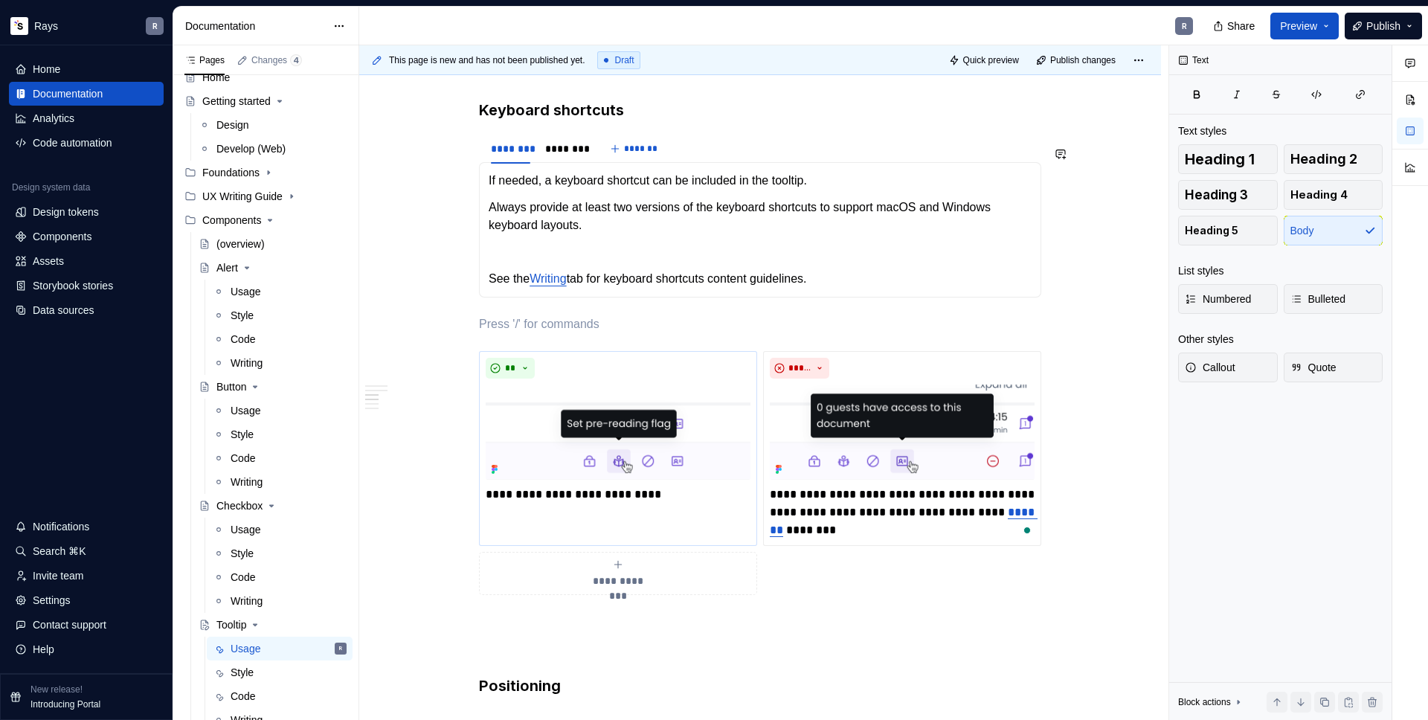
scroll to position [1145, 0]
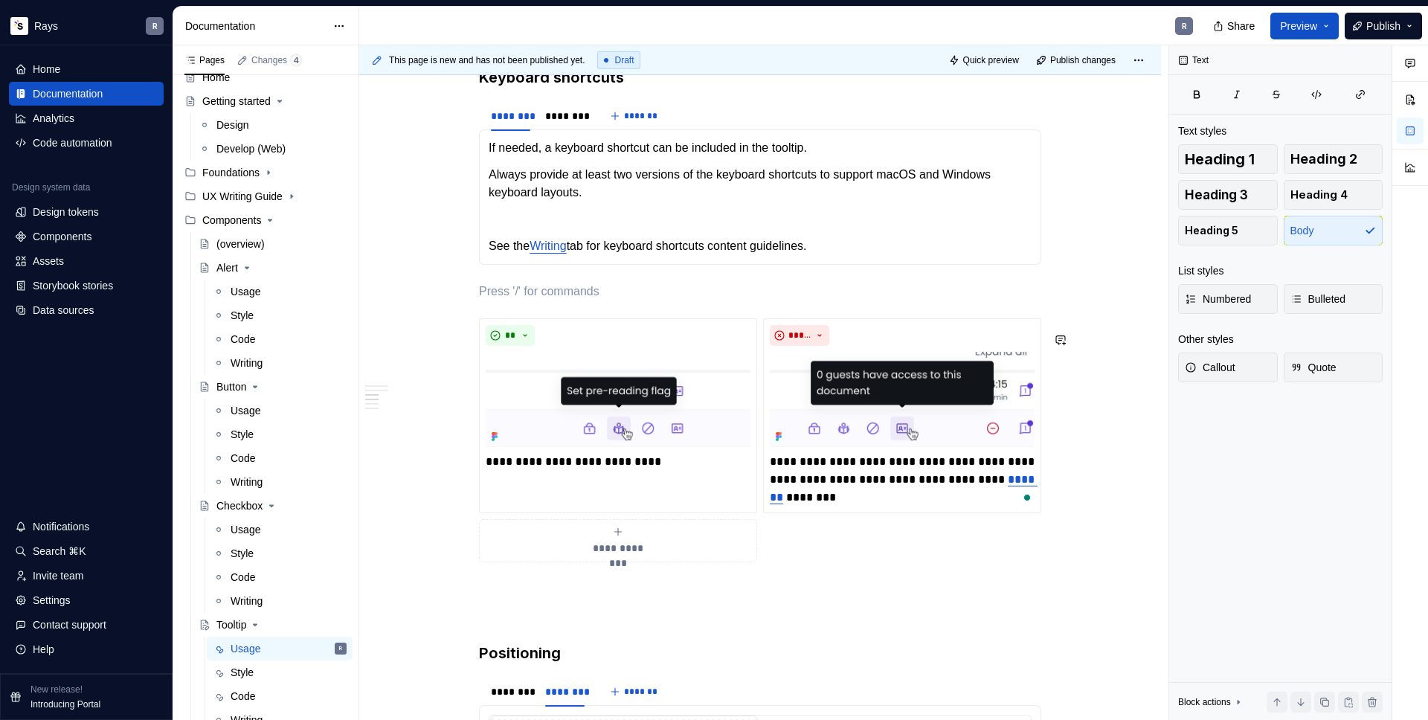
click at [533, 591] on div "Takeaways 👉 Position tooltips so they don’t block related content. When Tooltip…" at bounding box center [760, 297] width 562 height 2293
click at [530, 625] on p "To enrich screen reader interactions, please activate Accessibility in Grammarl…" at bounding box center [760, 616] width 562 height 18
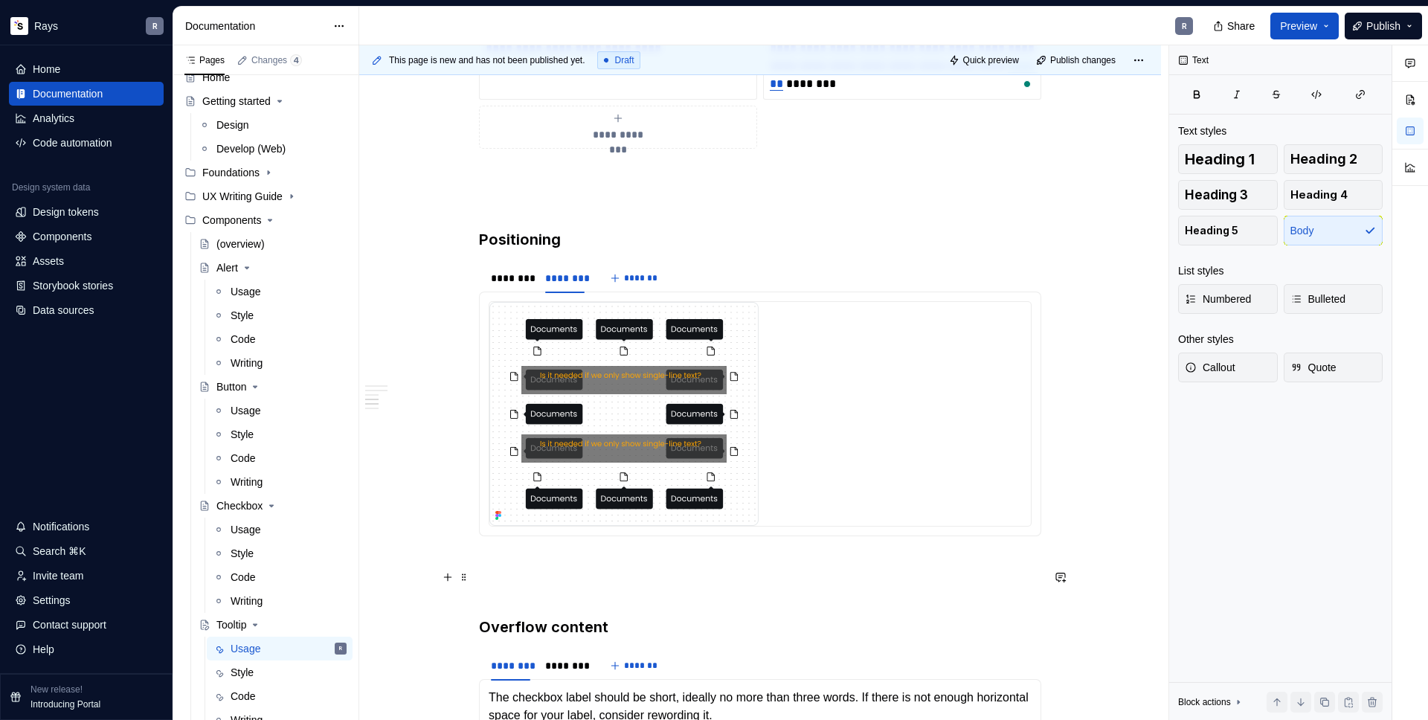
type textarea "*"
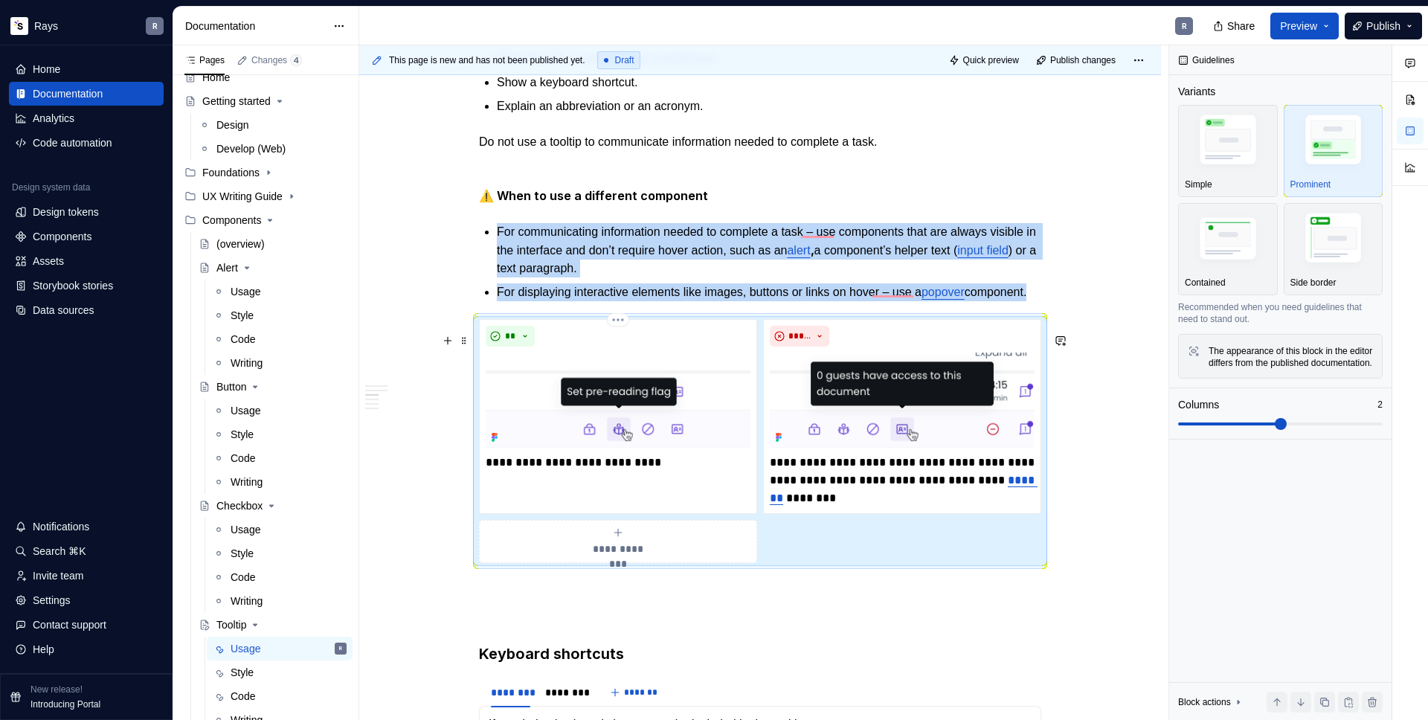
scroll to position [1001, 0]
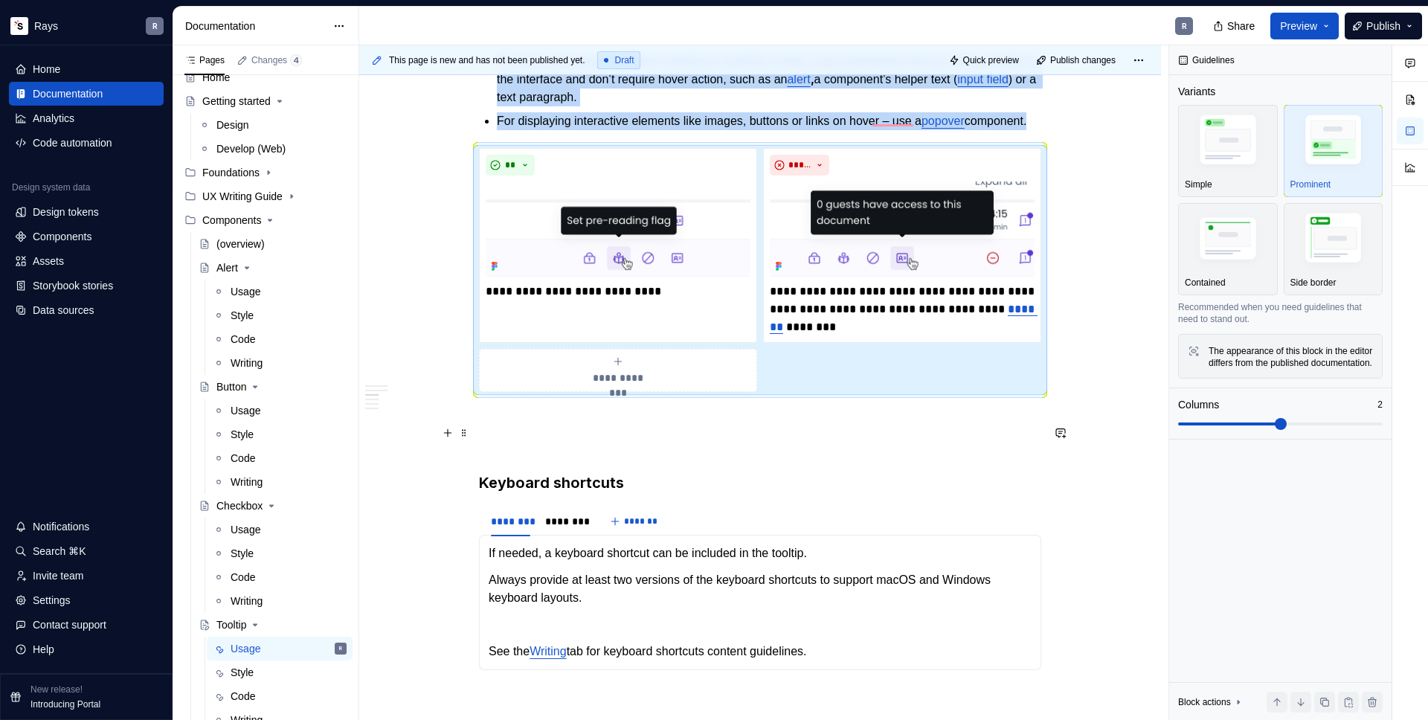
click at [516, 428] on p "To enrich screen reader interactions, please activate Accessibility in Grammarl…" at bounding box center [760, 419] width 562 height 18
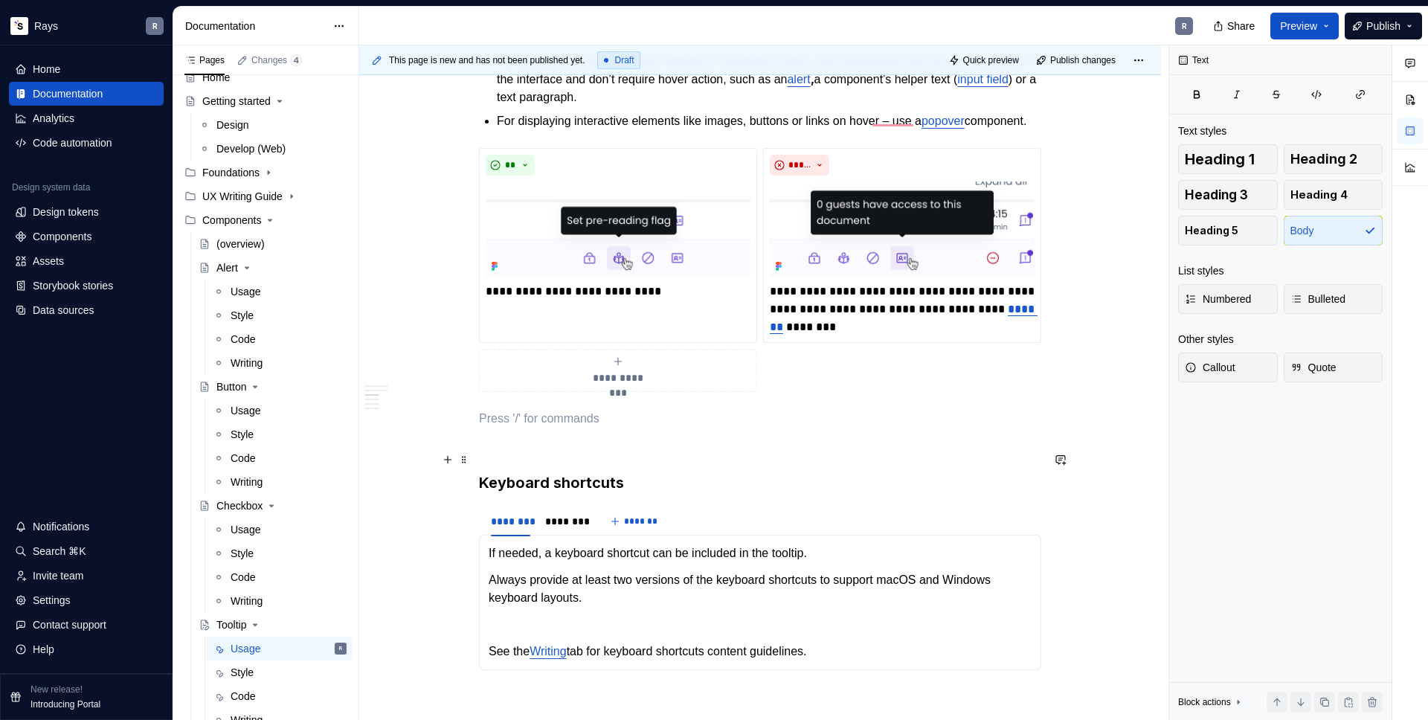
click at [517, 455] on p "To enrich screen reader interactions, please activate Accessibility in Grammarl…" at bounding box center [760, 446] width 562 height 18
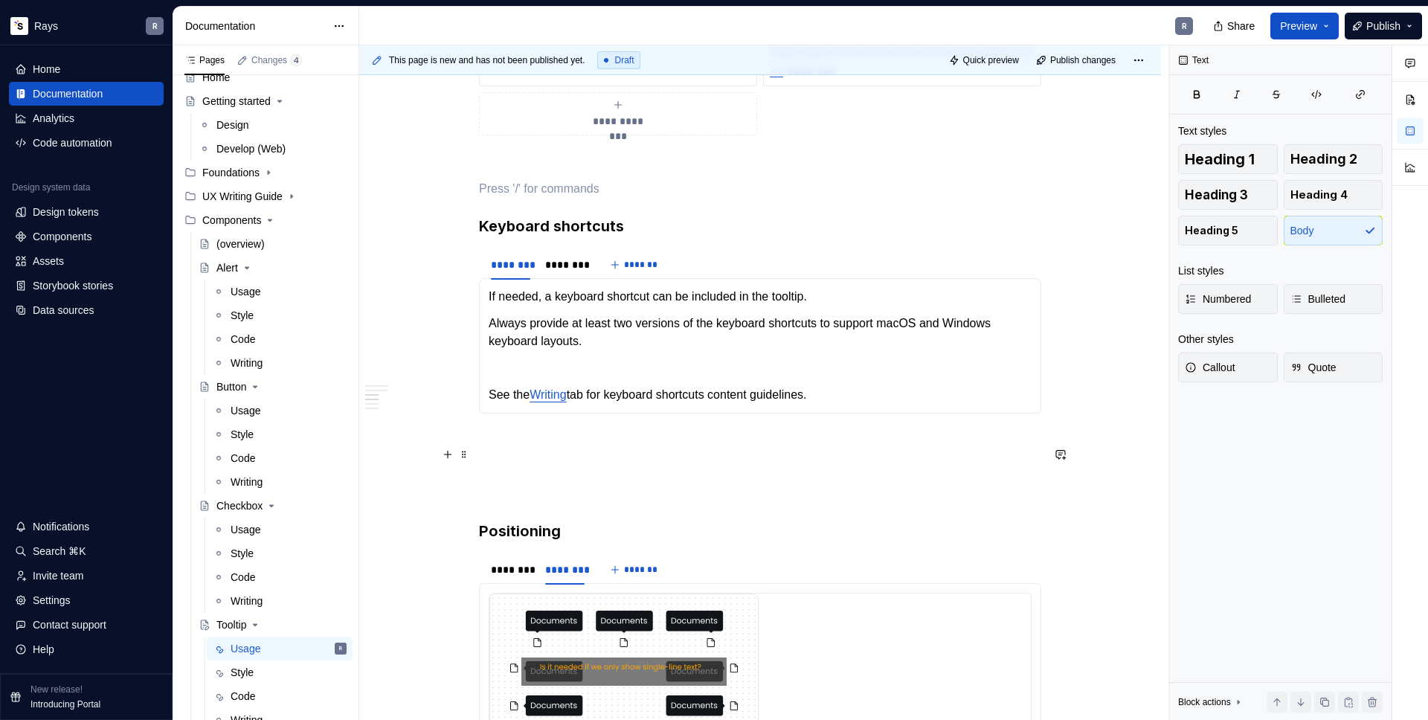
click at [511, 449] on p "To enrich screen reader interactions, please activate Accessibility in Grammarl…" at bounding box center [760, 440] width 562 height 18
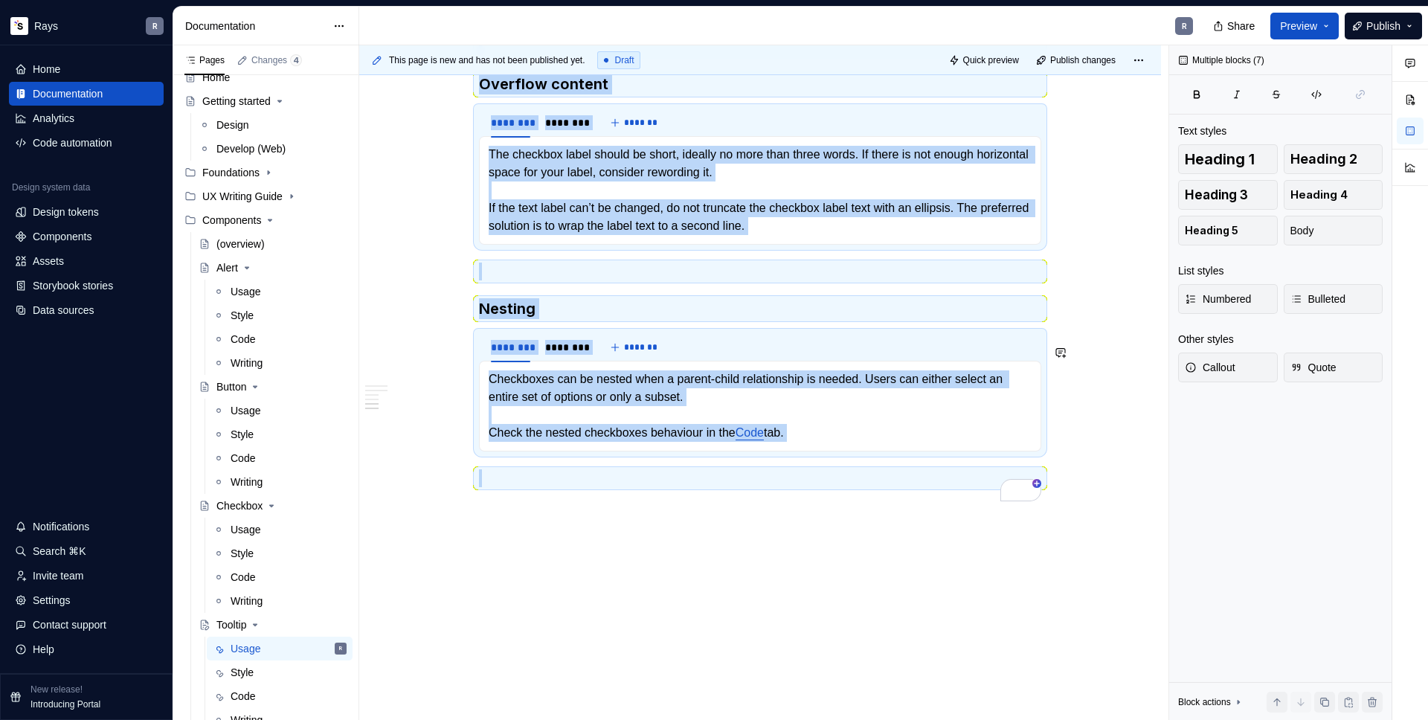
drag, startPoint x: 508, startPoint y: 457, endPoint x: 668, endPoint y: 526, distance: 174.3
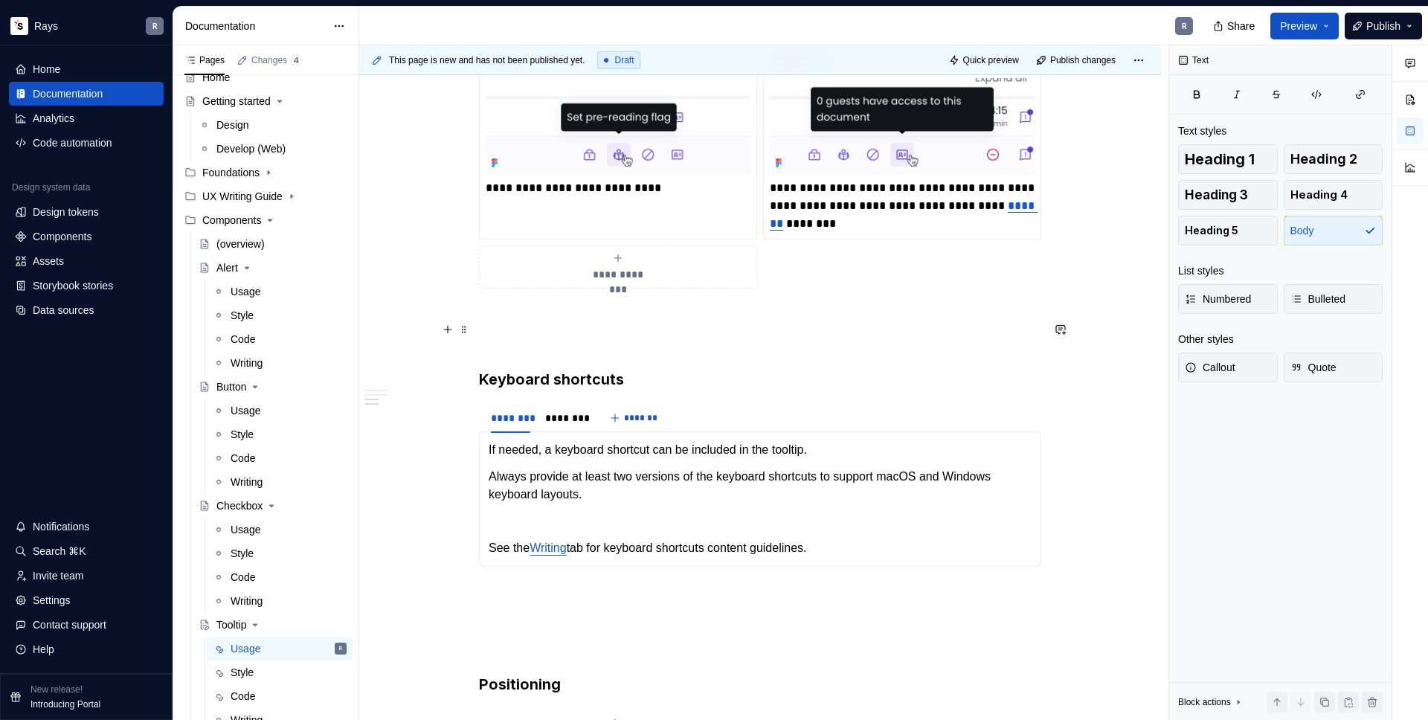
click at [537, 324] on p "To enrich screen reader interactions, please activate Accessibility in Grammarl…" at bounding box center [760, 315] width 562 height 18
click at [530, 349] on p "To enrich screen reader interactions, please activate Accessibility in Grammarl…" at bounding box center [760, 342] width 562 height 18
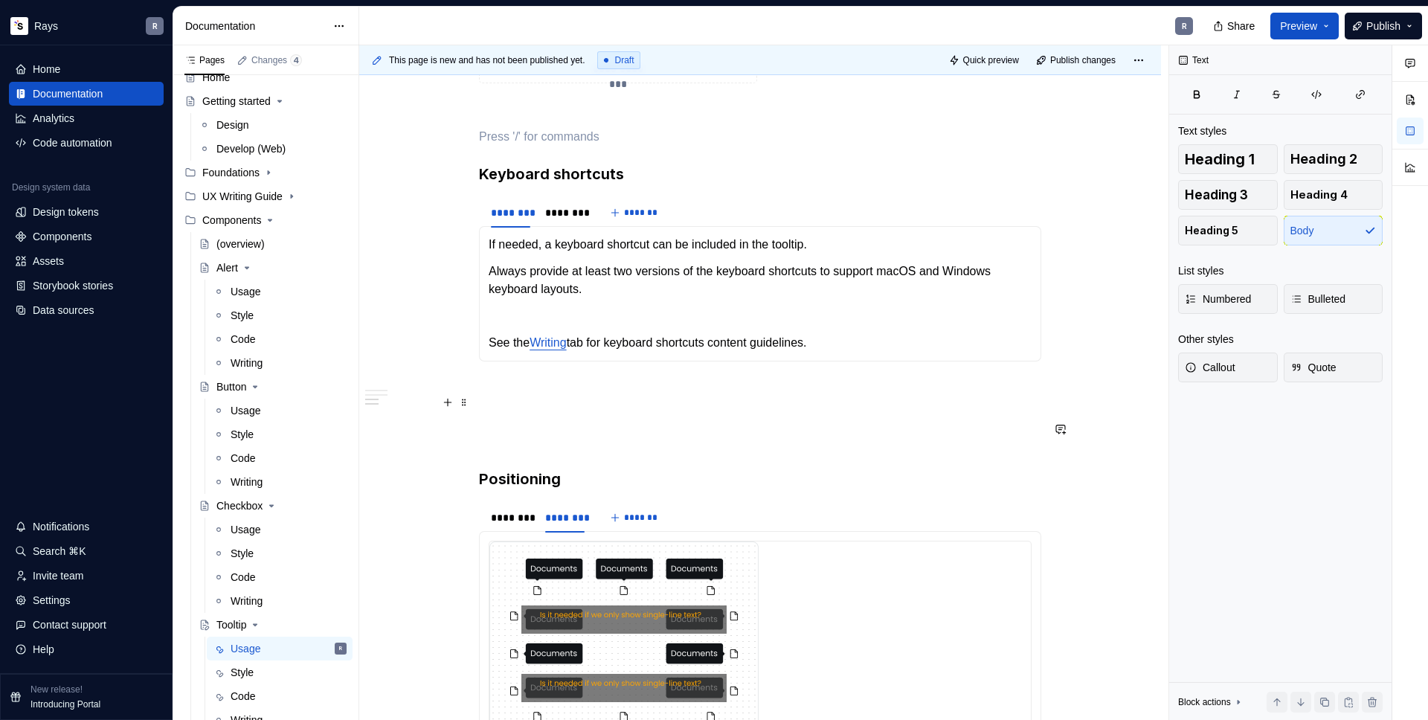
click at [548, 397] on p "To enrich screen reader interactions, please activate Accessibility in Grammarl…" at bounding box center [760, 388] width 562 height 18
click at [547, 424] on p "To enrich screen reader interactions, please activate Accessibility in Grammarl…" at bounding box center [760, 415] width 562 height 18
click at [540, 451] on p "To enrich screen reader interactions, please activate Accessibility in Grammarl…" at bounding box center [760, 442] width 562 height 18
click at [546, 424] on p "To enrich screen reader interactions, please activate Accessibility in Grammarl…" at bounding box center [760, 415] width 562 height 18
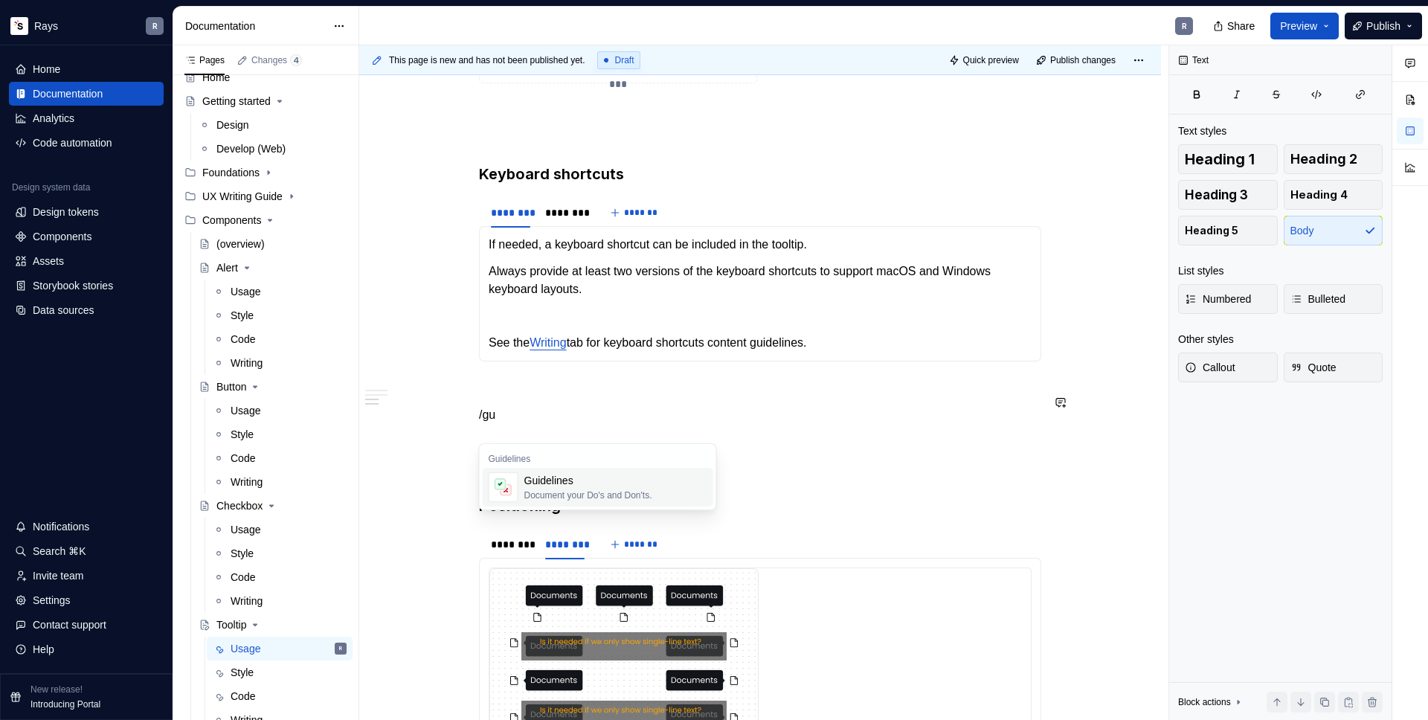
click at [574, 492] on div "Document your Do's and Don'ts." at bounding box center [588, 495] width 128 height 12
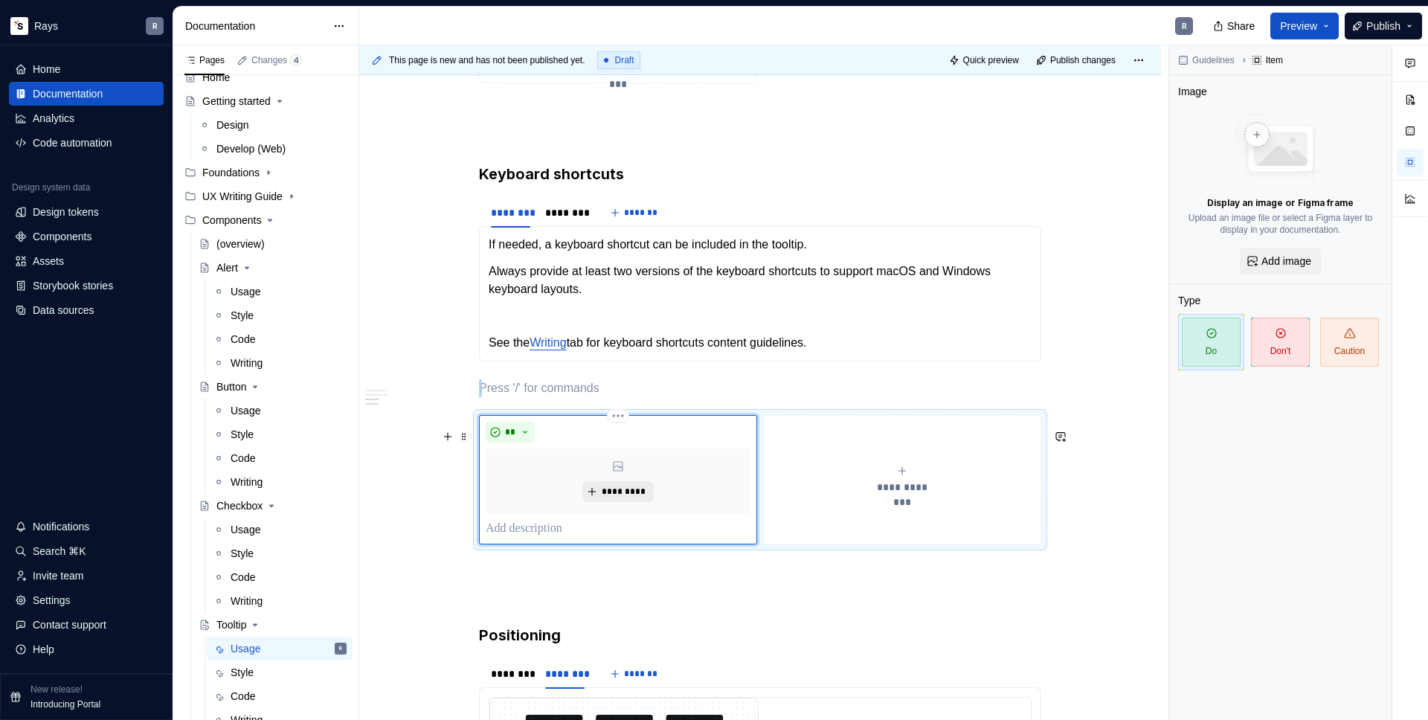
click at [617, 498] on span "*********" at bounding box center [623, 492] width 45 height 12
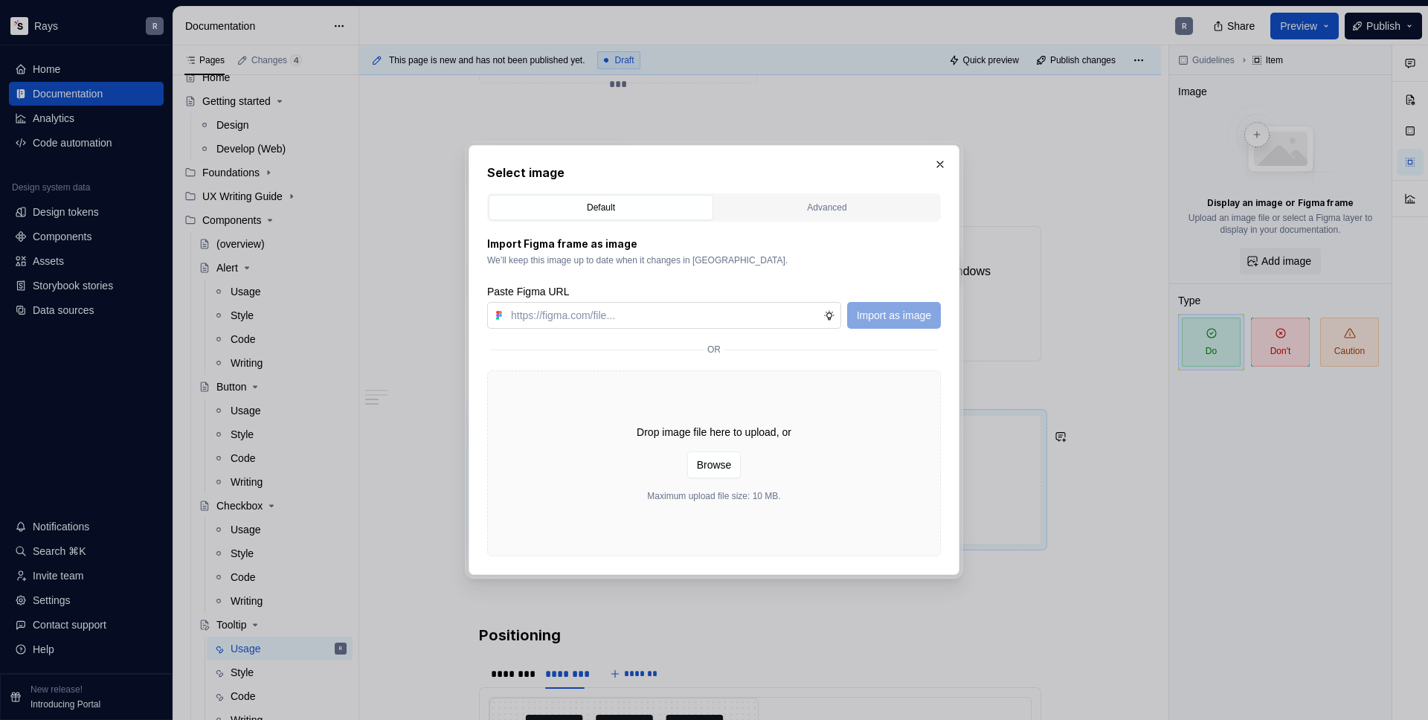
type textarea "*"
click at [664, 313] on input "text" at bounding box center [664, 315] width 318 height 27
type input "https://www.figma.com/design/Txi4seRtvtbRiOWhfuyfuq/Documentation?node-id=426-2…"
click at [906, 323] on button "Import as image" at bounding box center [894, 315] width 94 height 27
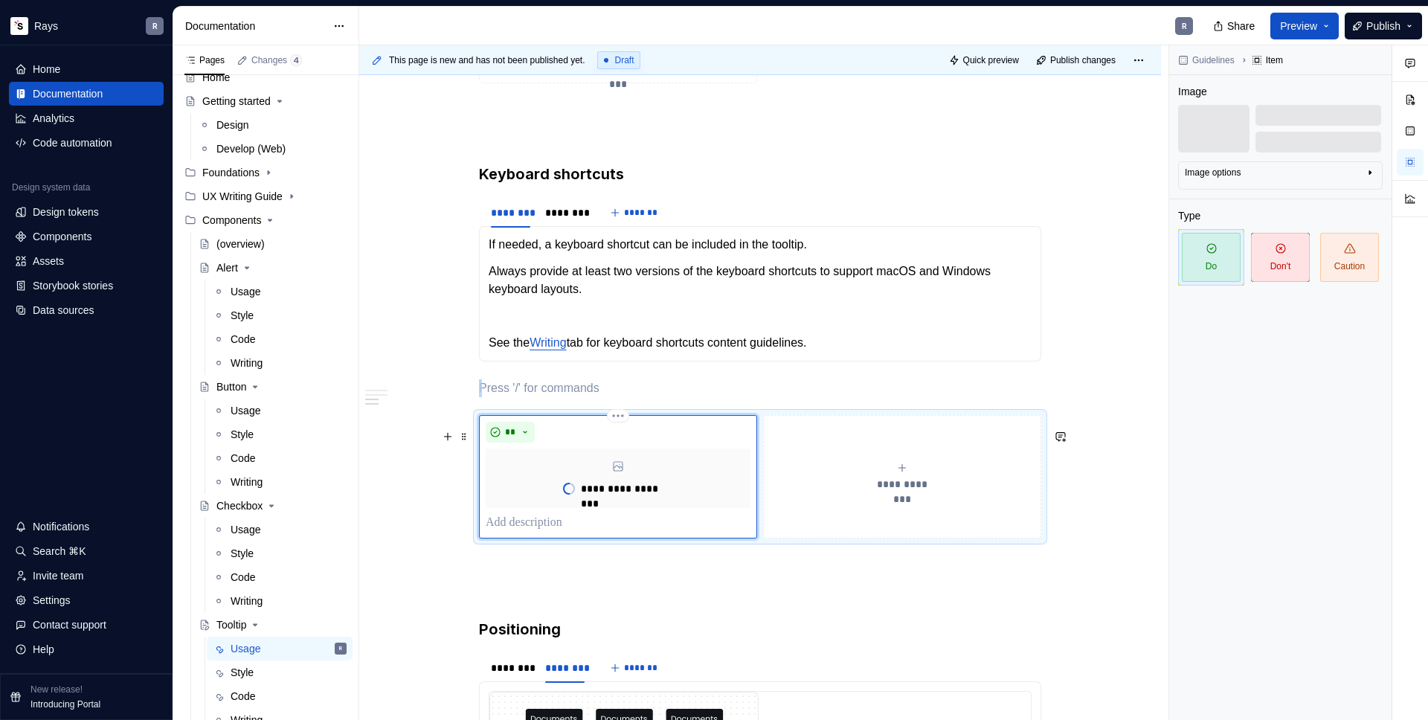
click at [527, 532] on p "To enrich screen reader interactions, please activate Accessibility in Grammarl…" at bounding box center [618, 523] width 265 height 18
type textarea "*"
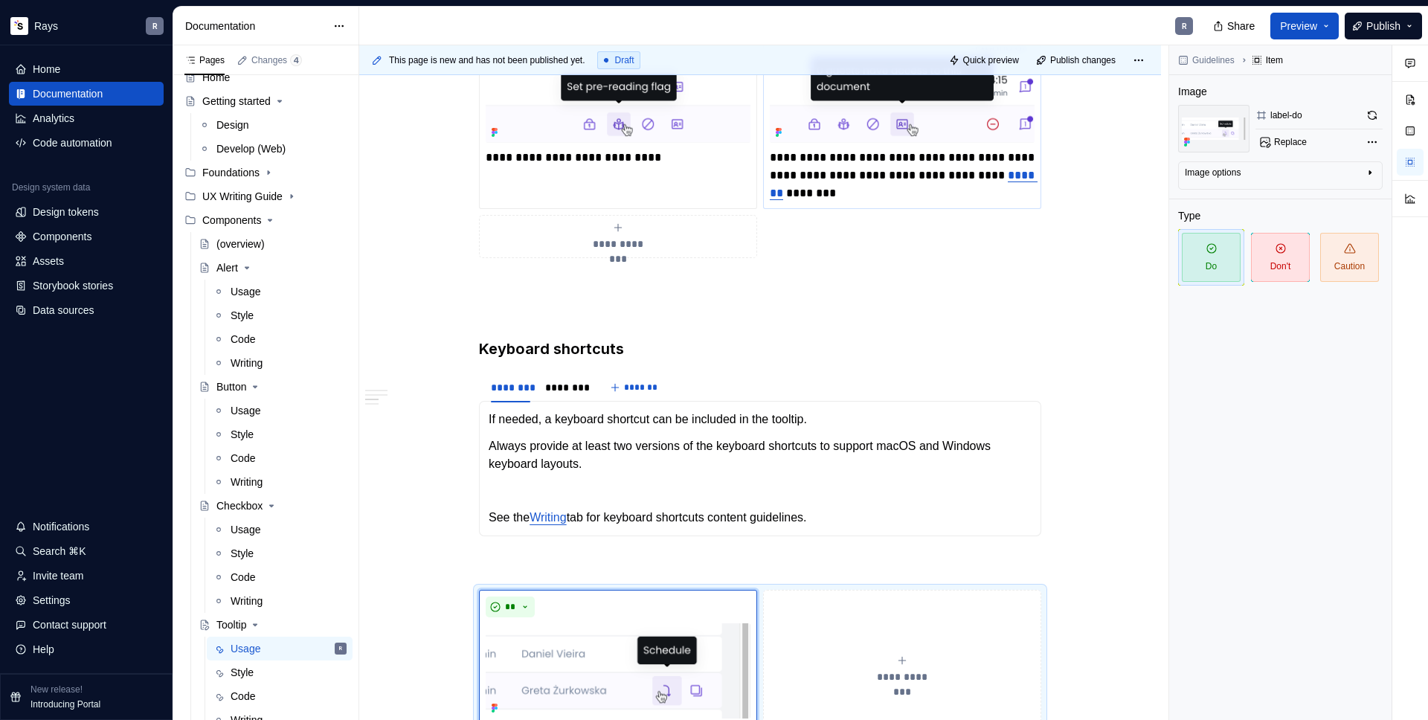
click at [870, 202] on p "**********" at bounding box center [902, 176] width 265 height 54
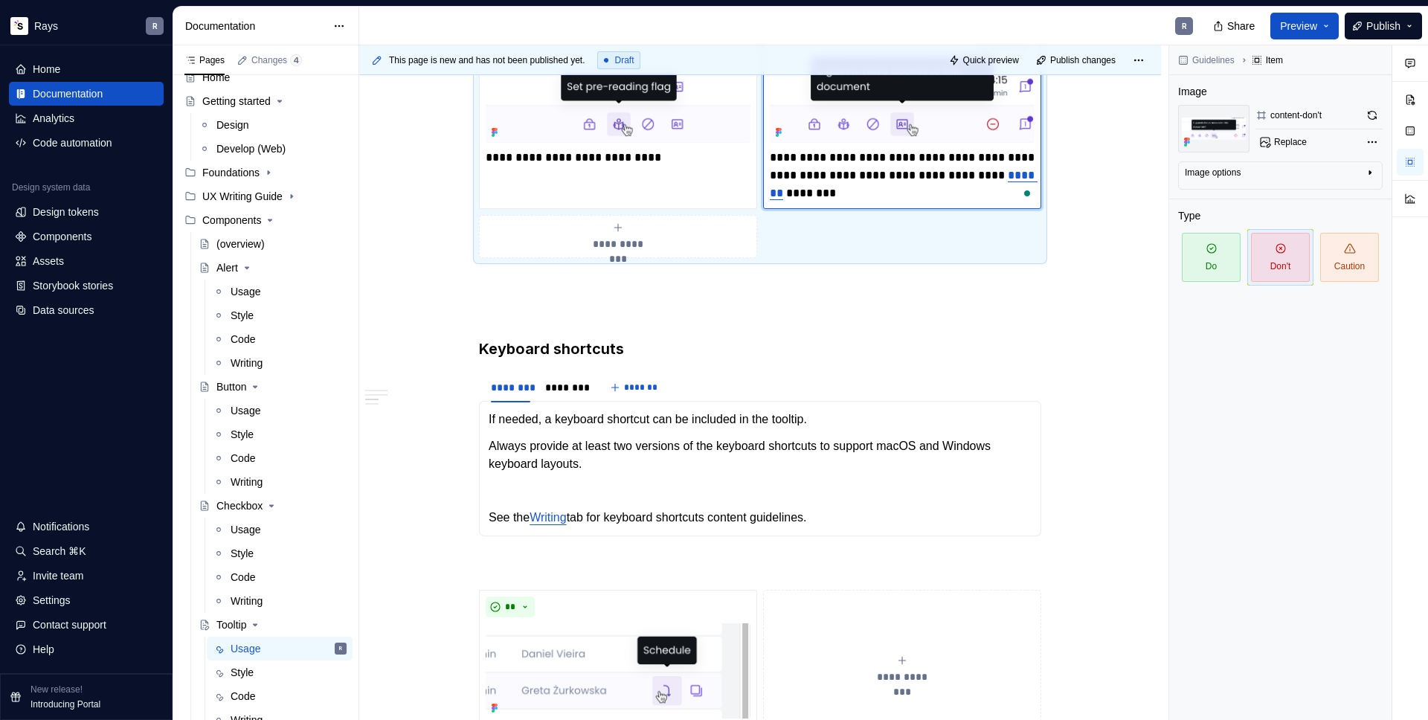
type textarea "*"
click at [711, 167] on p "**********" at bounding box center [618, 158] width 265 height 18
type textarea "*"
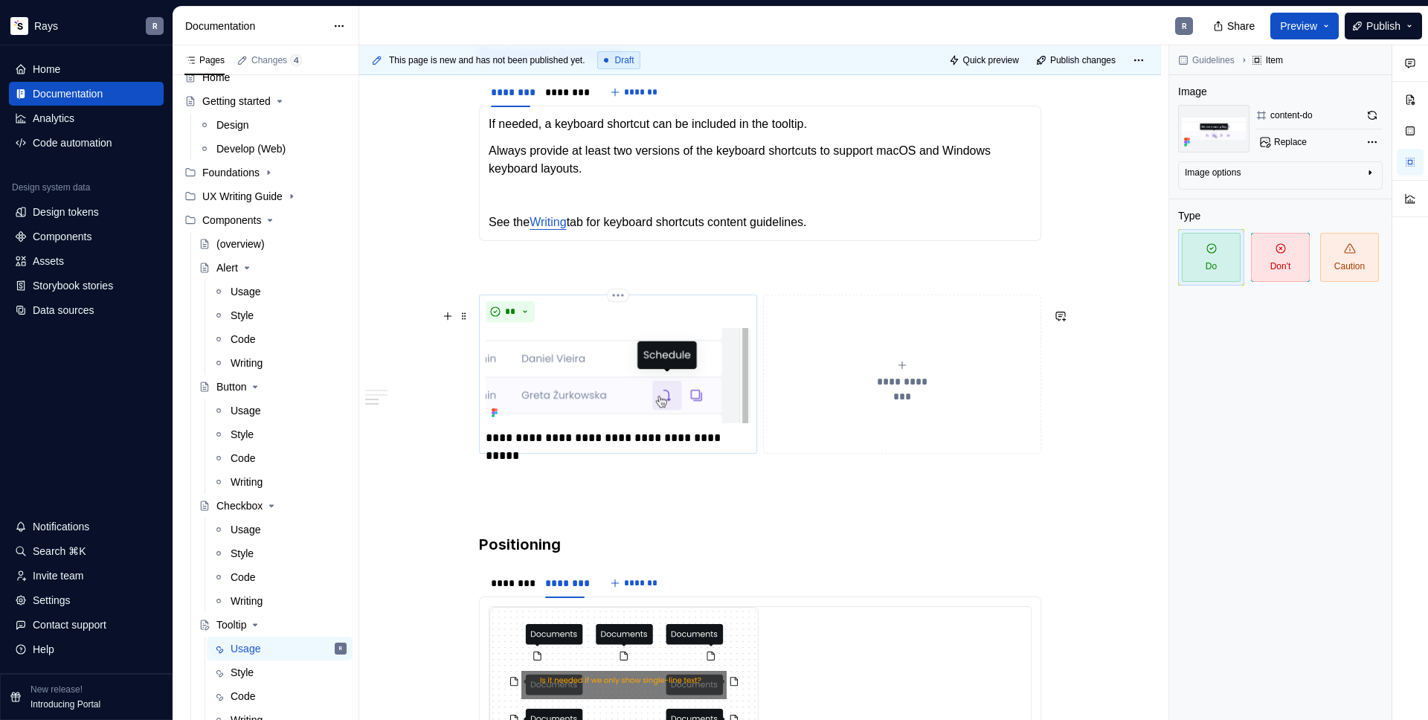
click at [736, 447] on p "**********" at bounding box center [618, 438] width 265 height 18
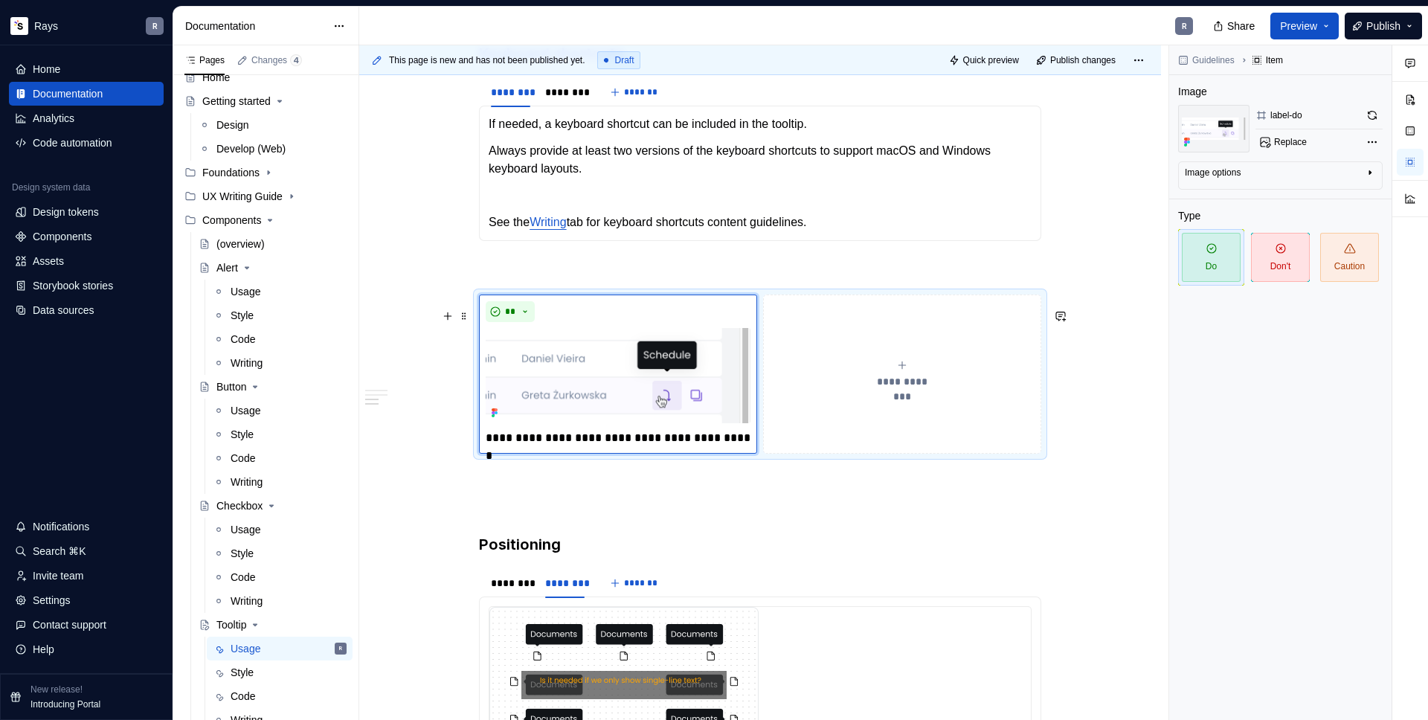
type textarea "*"
click at [874, 383] on div "**********" at bounding box center [902, 374] width 265 height 30
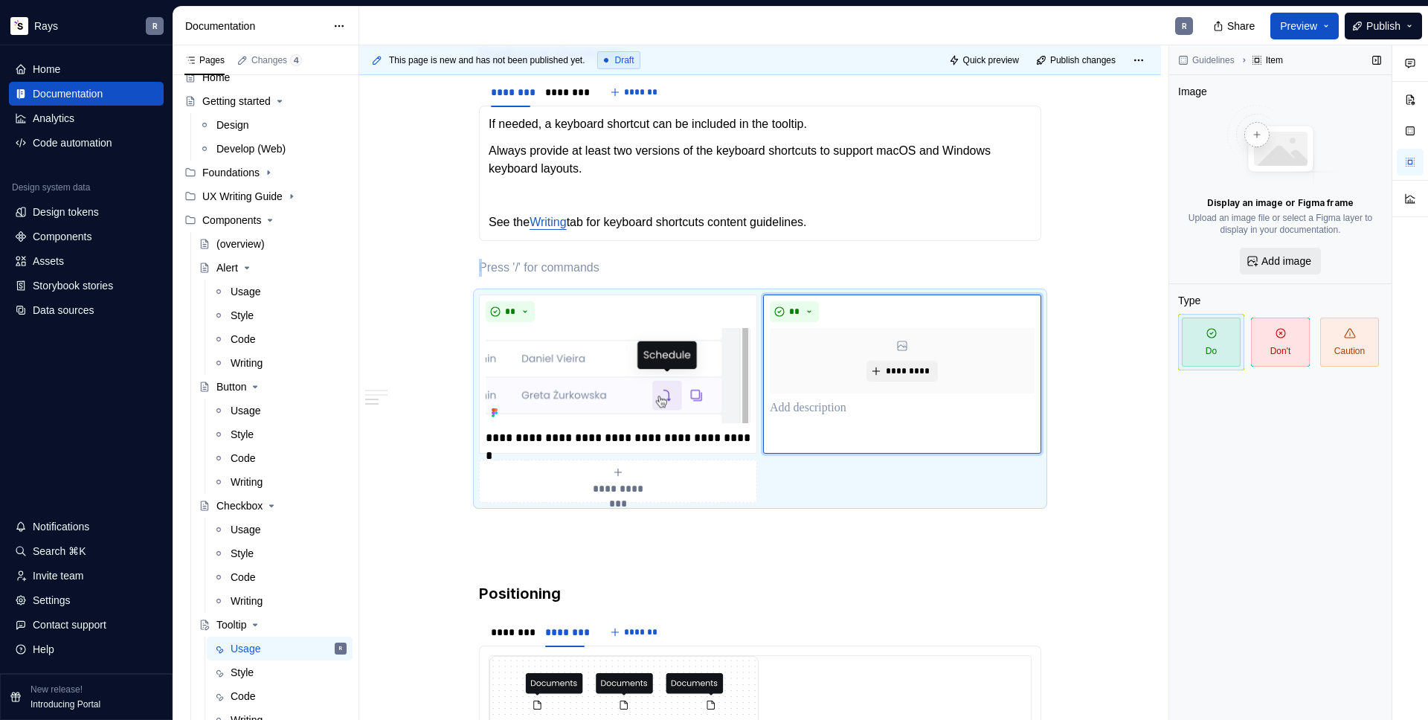
click at [1272, 256] on span "Add image" at bounding box center [1287, 261] width 50 height 15
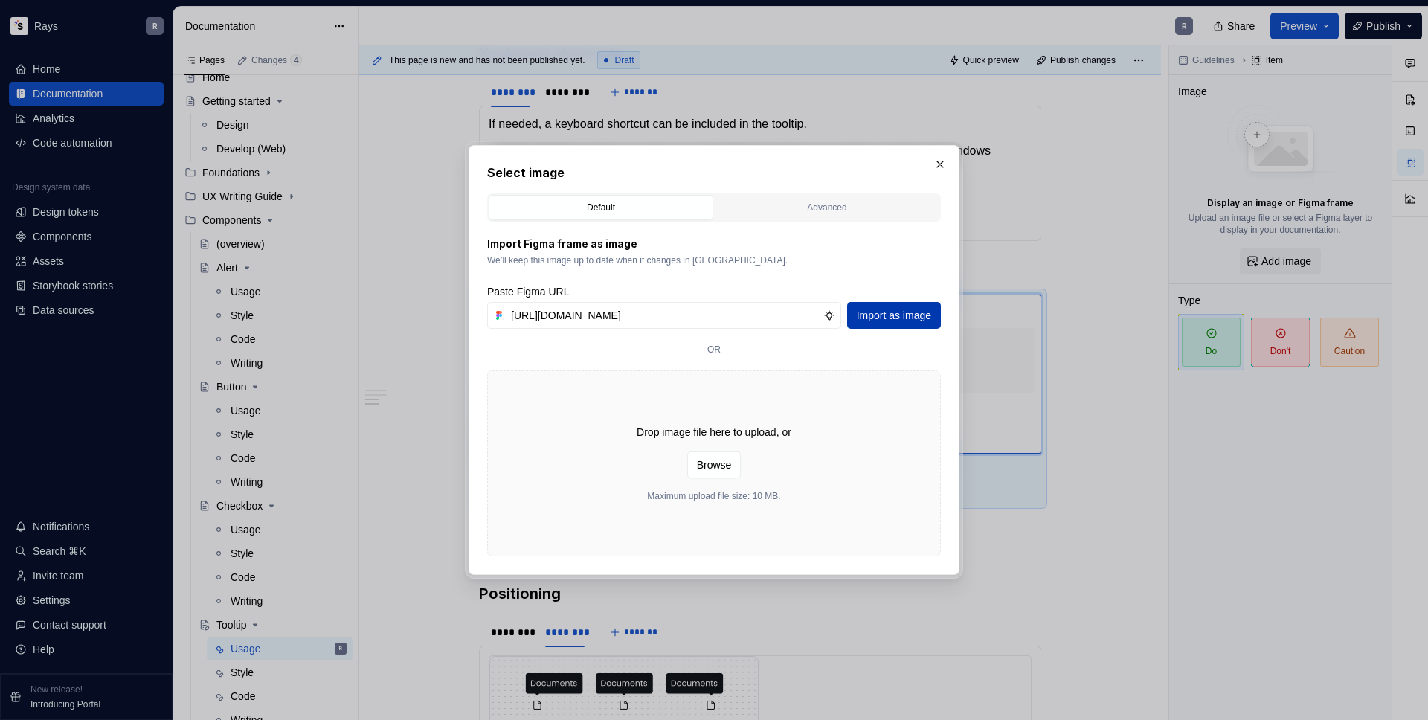
type input "https://www.figma.com/design/Txi4seRtvtbRiOWhfuyfuq/Documentation?node-id=426-2…"
click at [886, 315] on span "Import as image" at bounding box center [894, 315] width 74 height 15
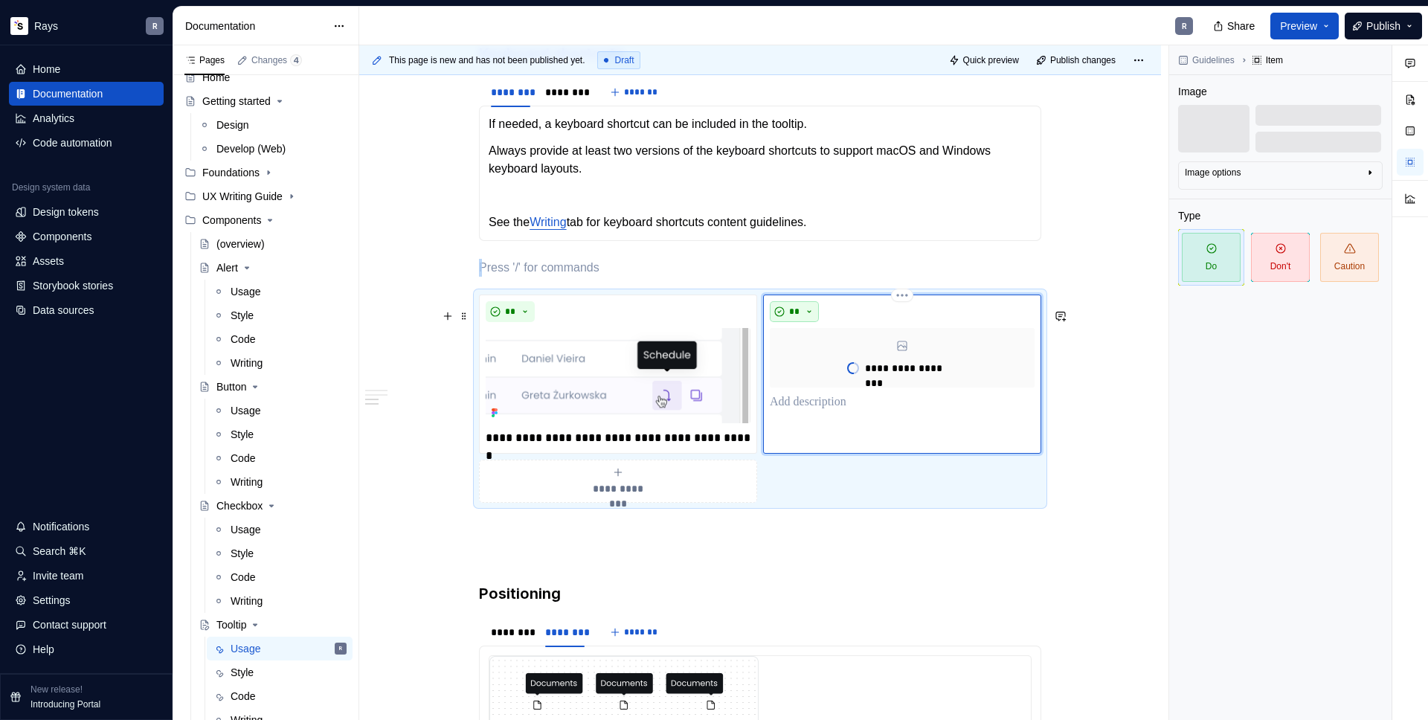
click at [803, 321] on button "**" at bounding box center [794, 311] width 49 height 21
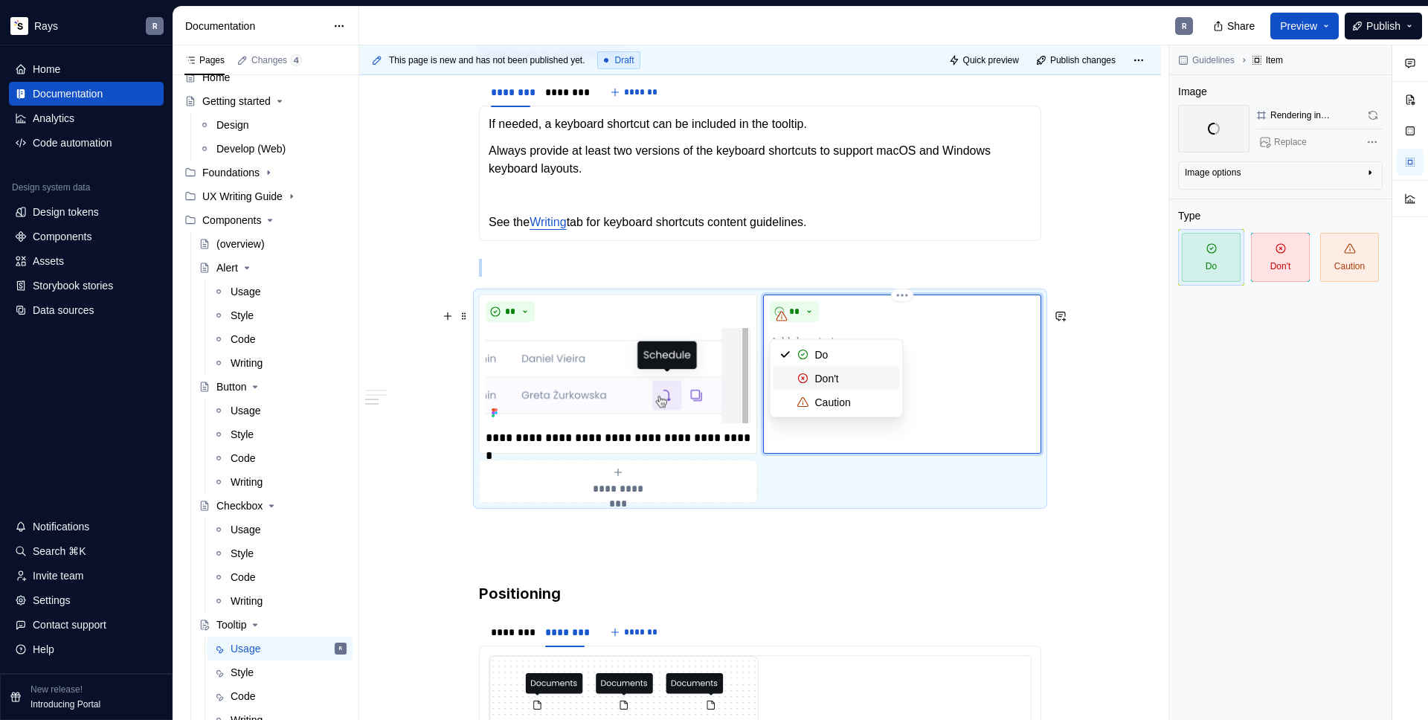
click at [826, 376] on div "Don't" at bounding box center [827, 378] width 24 height 15
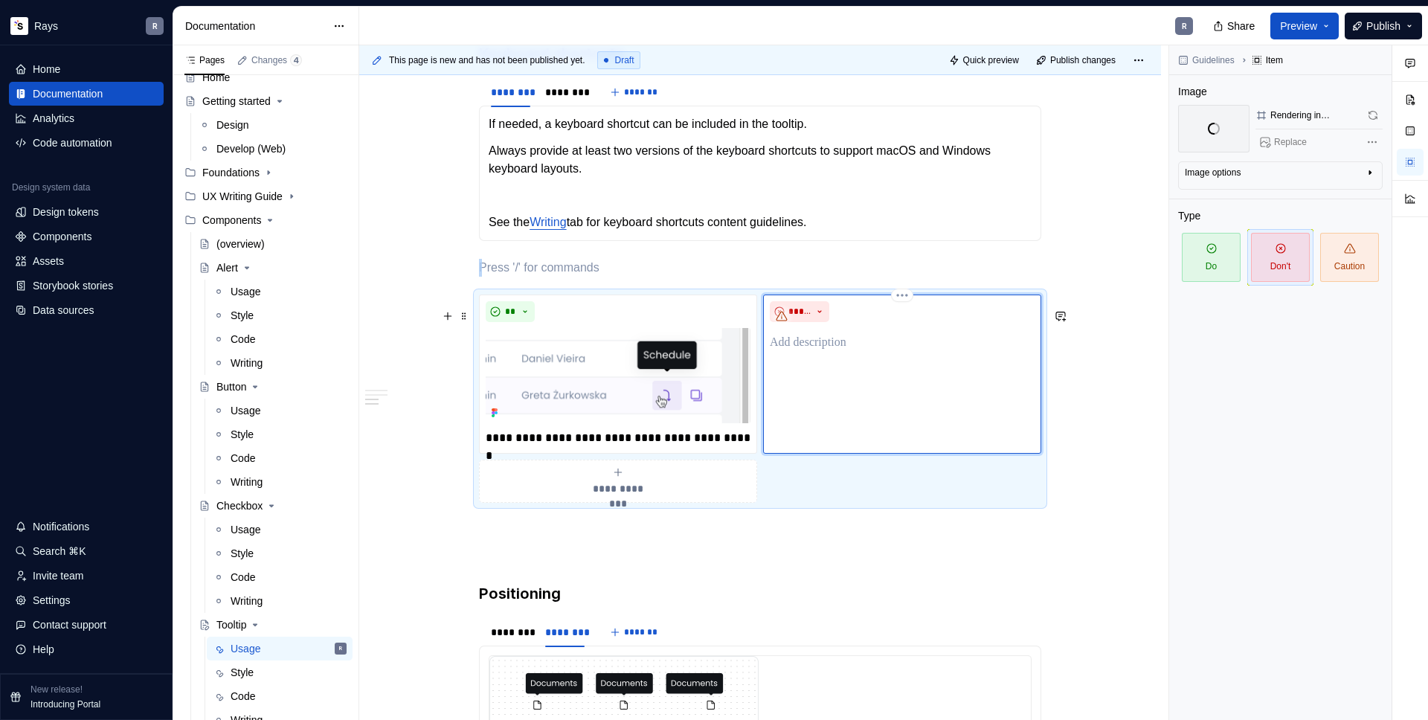
click at [812, 352] on p "To enrich screen reader interactions, please activate Accessibility in Grammarl…" at bounding box center [902, 343] width 265 height 18
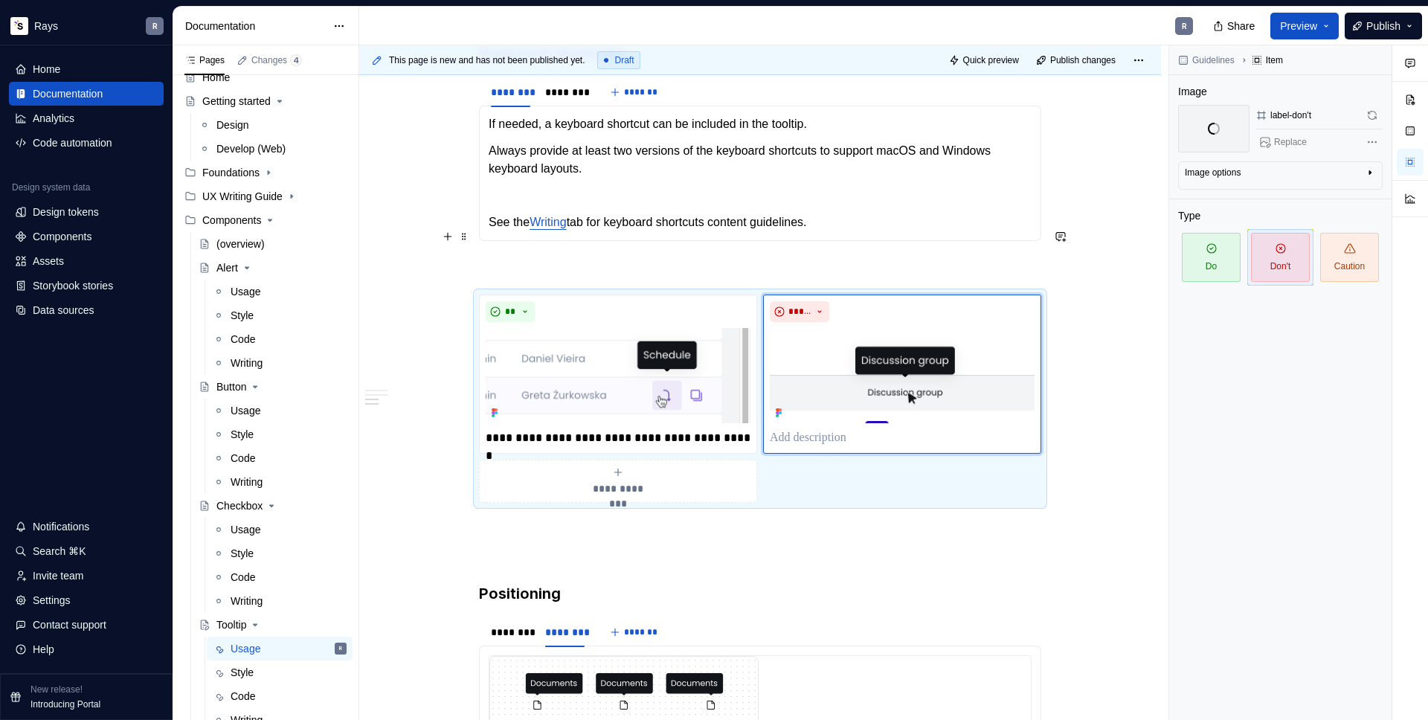
type textarea "*"
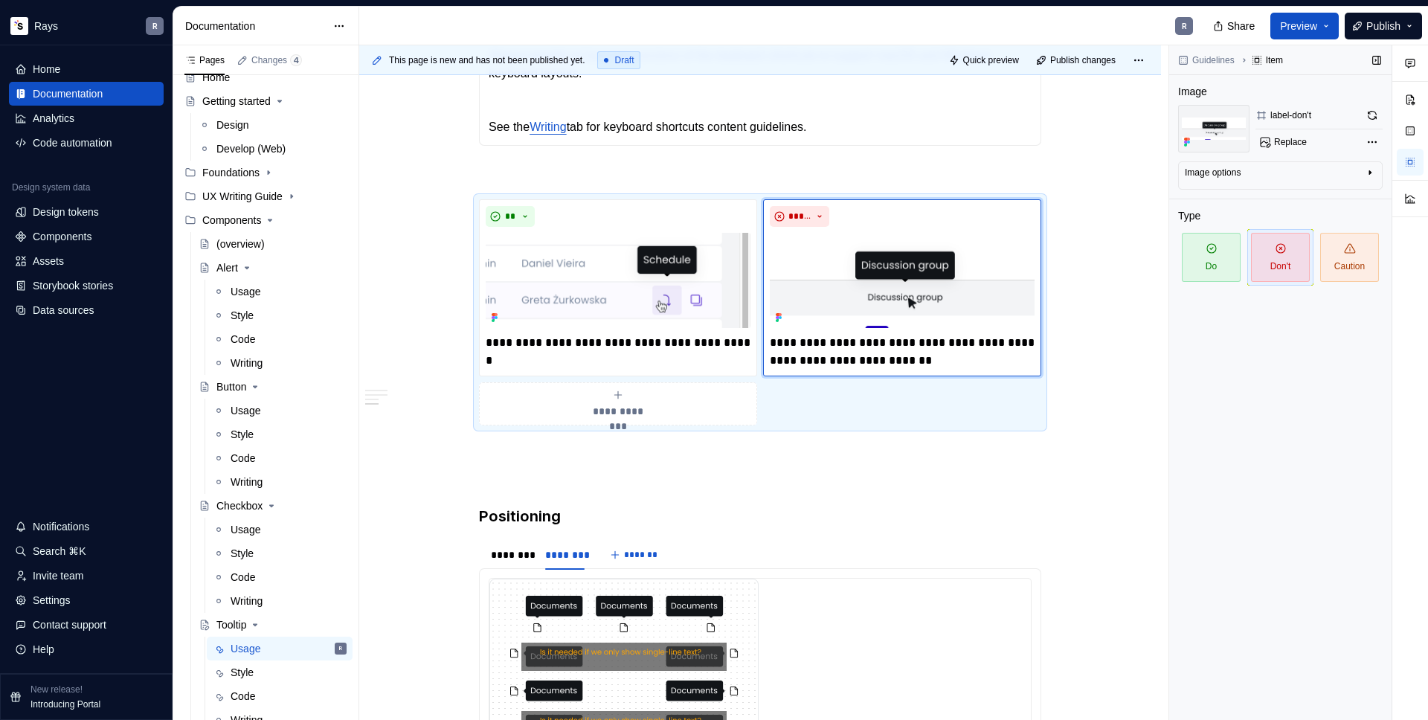
click at [1220, 423] on div "Guidelines Item Image label-don't Replace Image options Alignment Caption Type …" at bounding box center [1280, 382] width 222 height 675
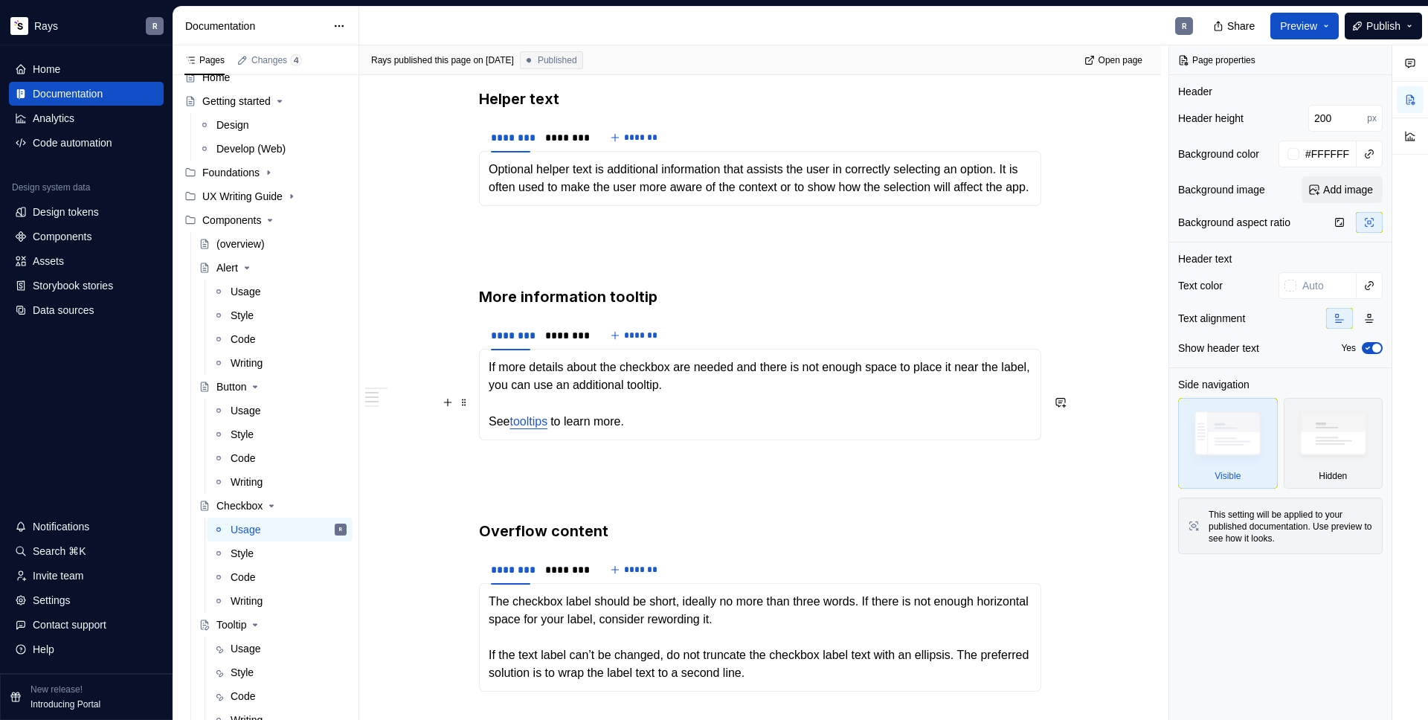
scroll to position [1091, 0]
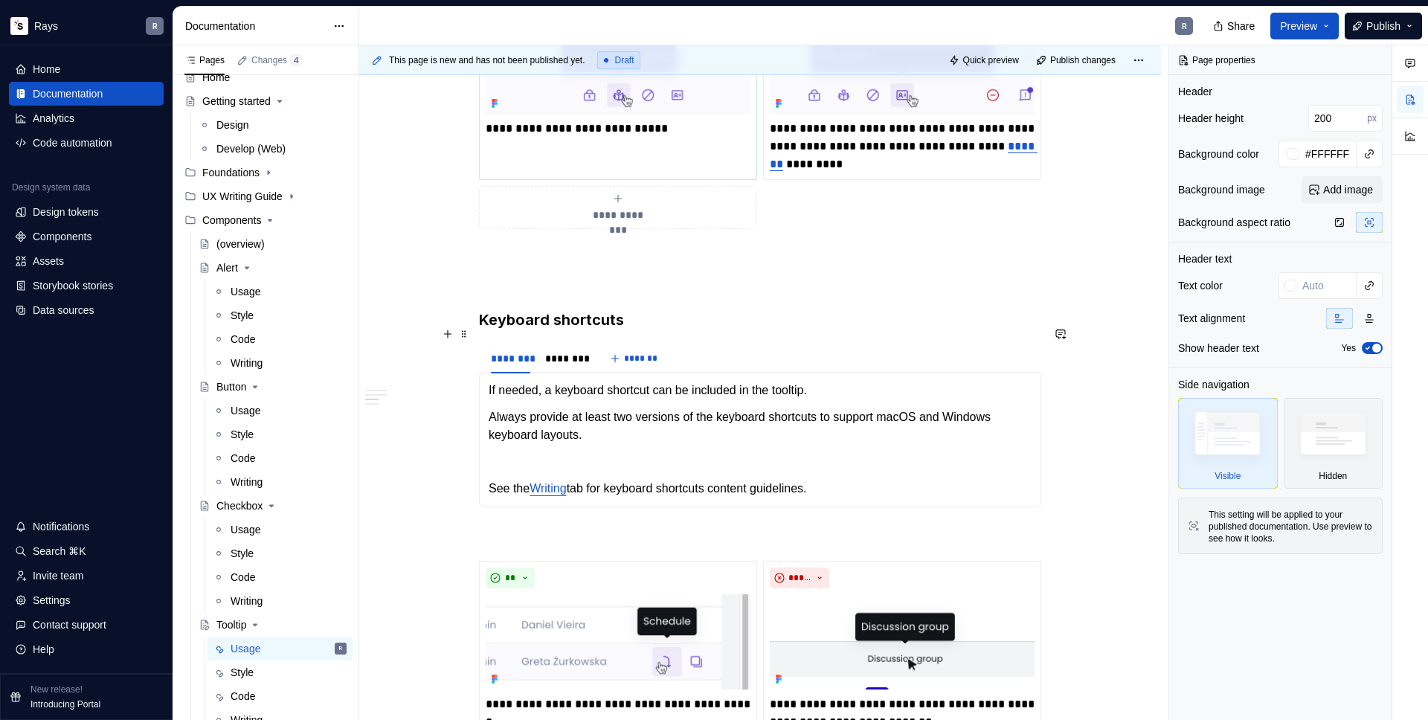
scroll to position [960, 0]
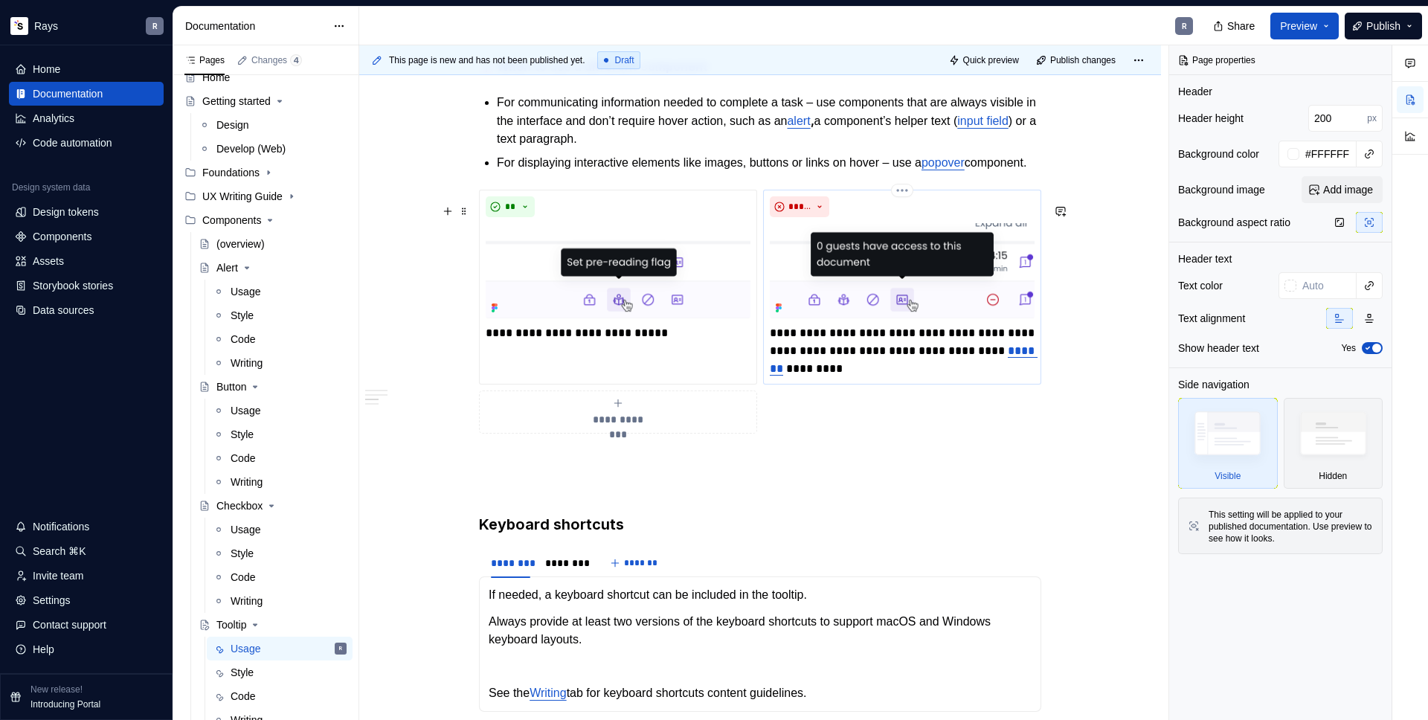
click at [860, 378] on p "**********" at bounding box center [902, 351] width 265 height 54
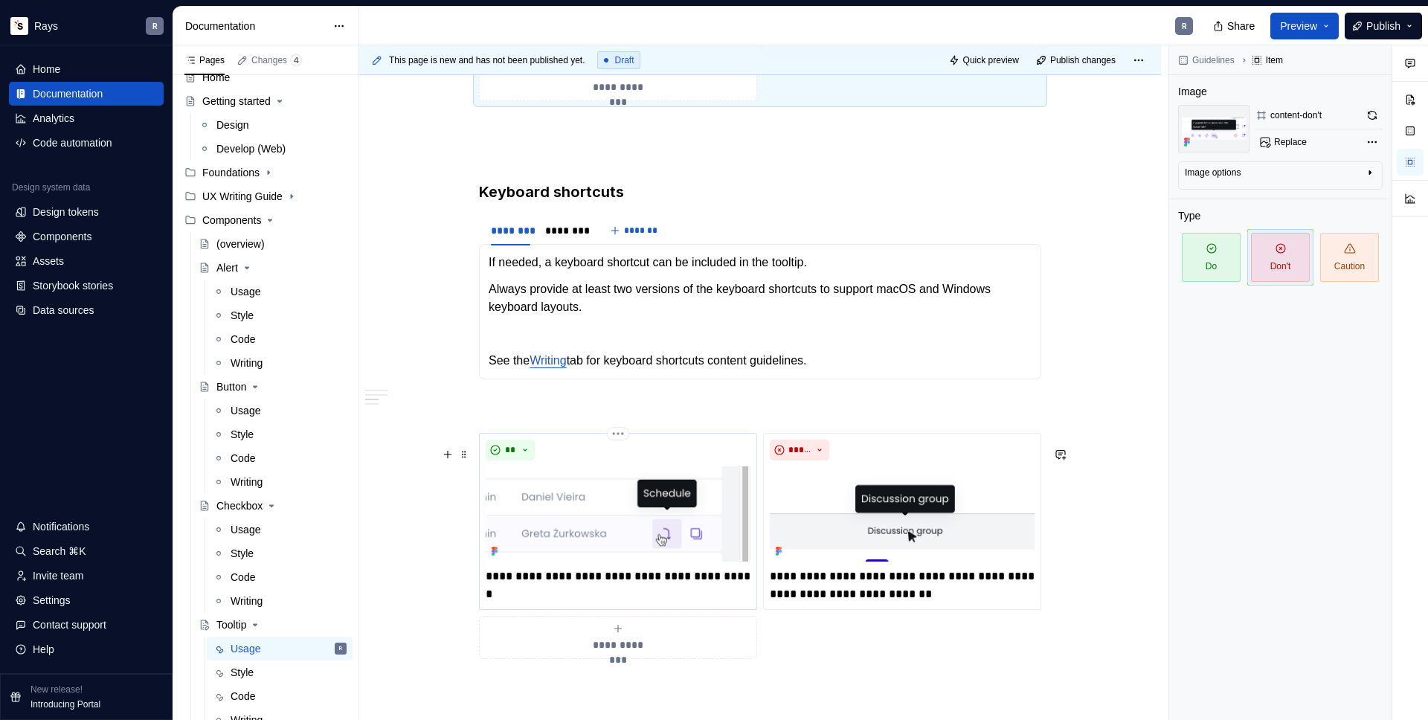
scroll to position [1302, 0]
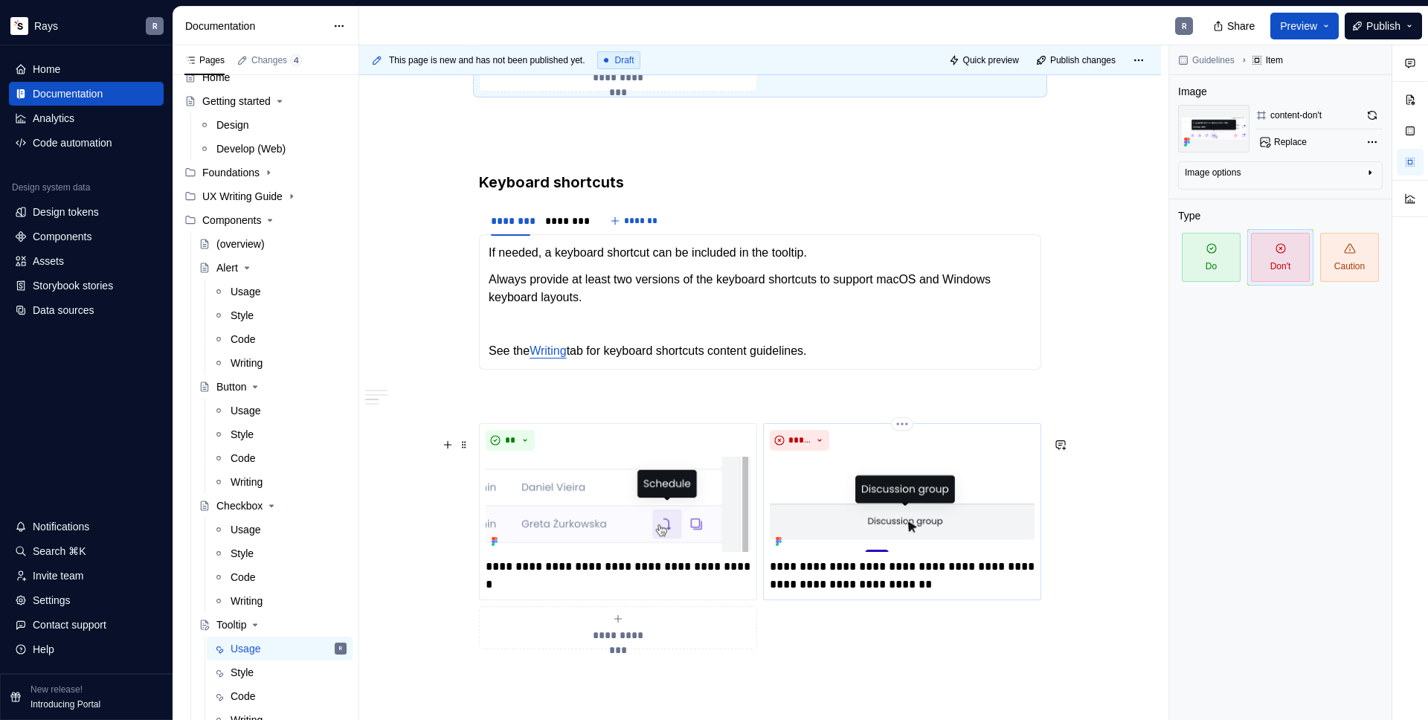
click at [851, 503] on img at bounding box center [902, 504] width 265 height 95
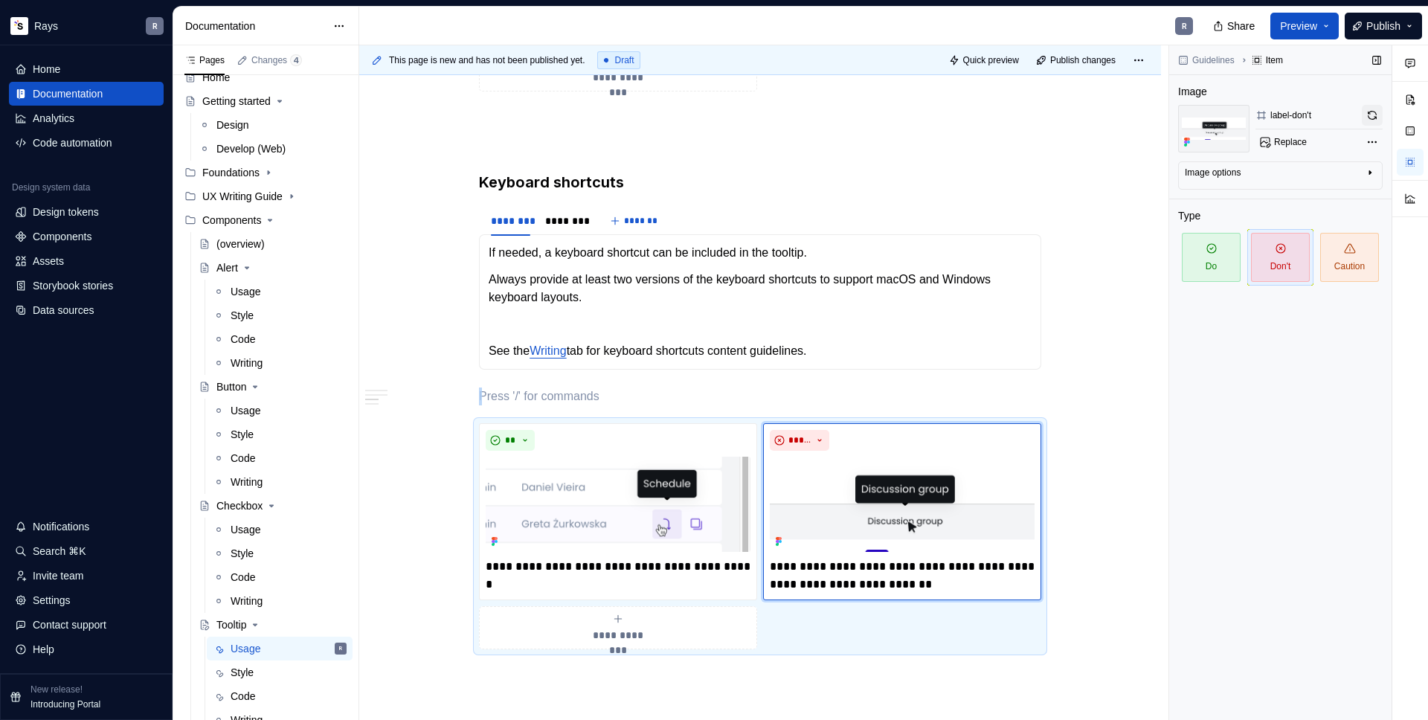
click at [1379, 117] on button "button" at bounding box center [1372, 115] width 21 height 21
click at [574, 405] on p "To enrich screen reader interactions, please activate Accessibility in Grammarl…" at bounding box center [760, 397] width 562 height 18
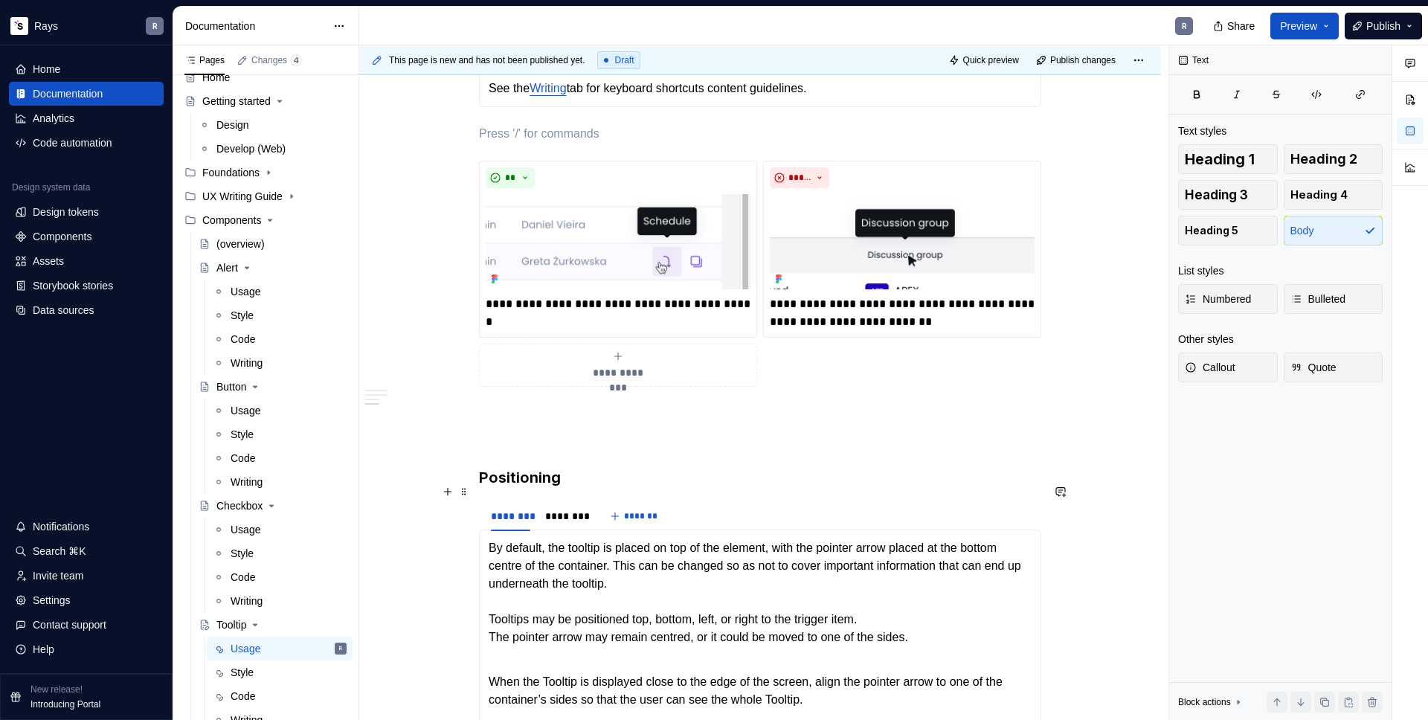
scroll to position [1863, 0]
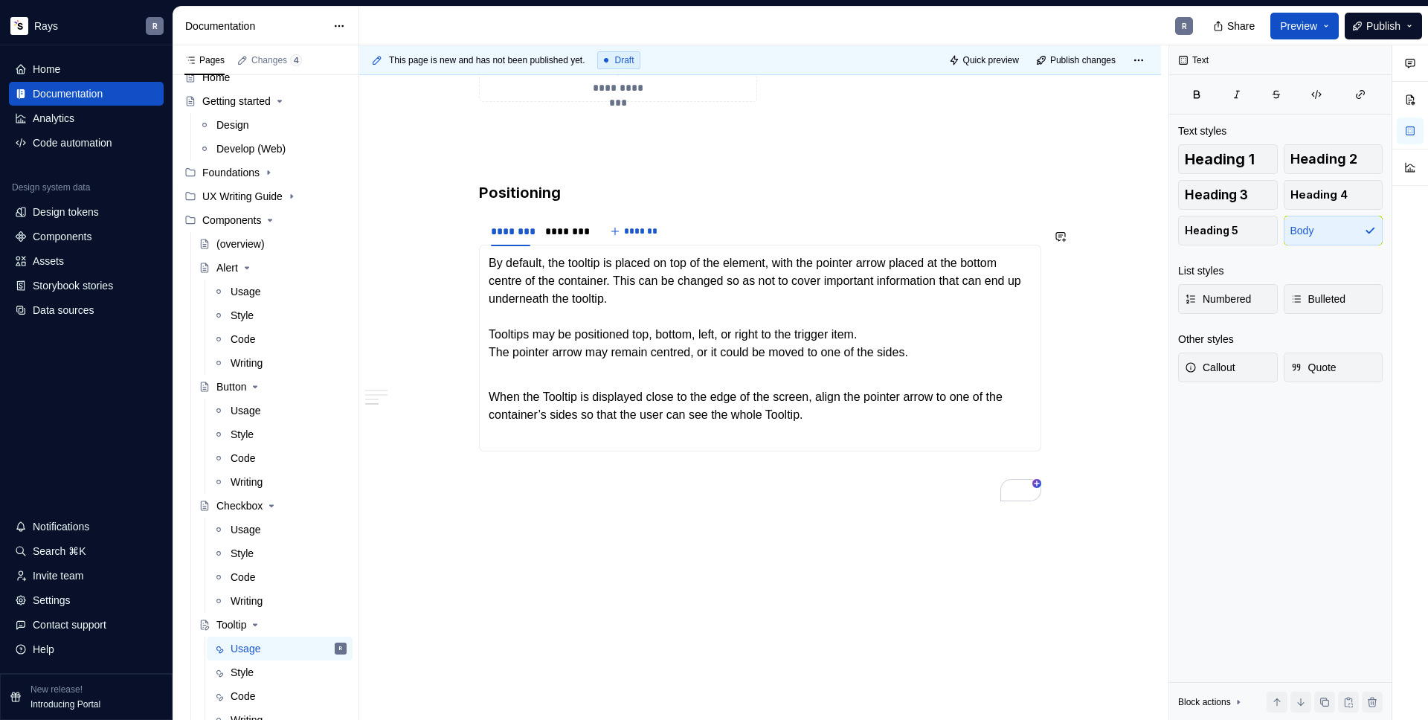
type textarea "*"
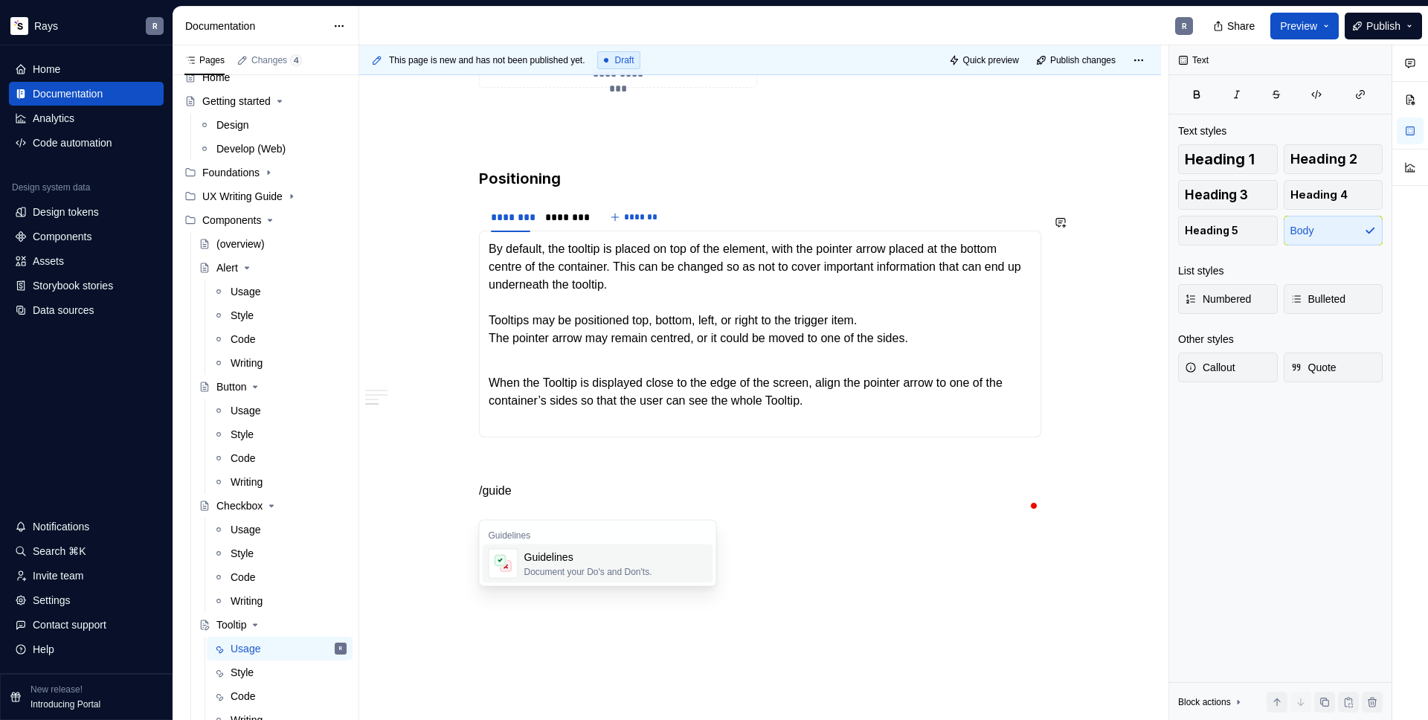
click at [558, 556] on div "Guidelines" at bounding box center [588, 557] width 128 height 15
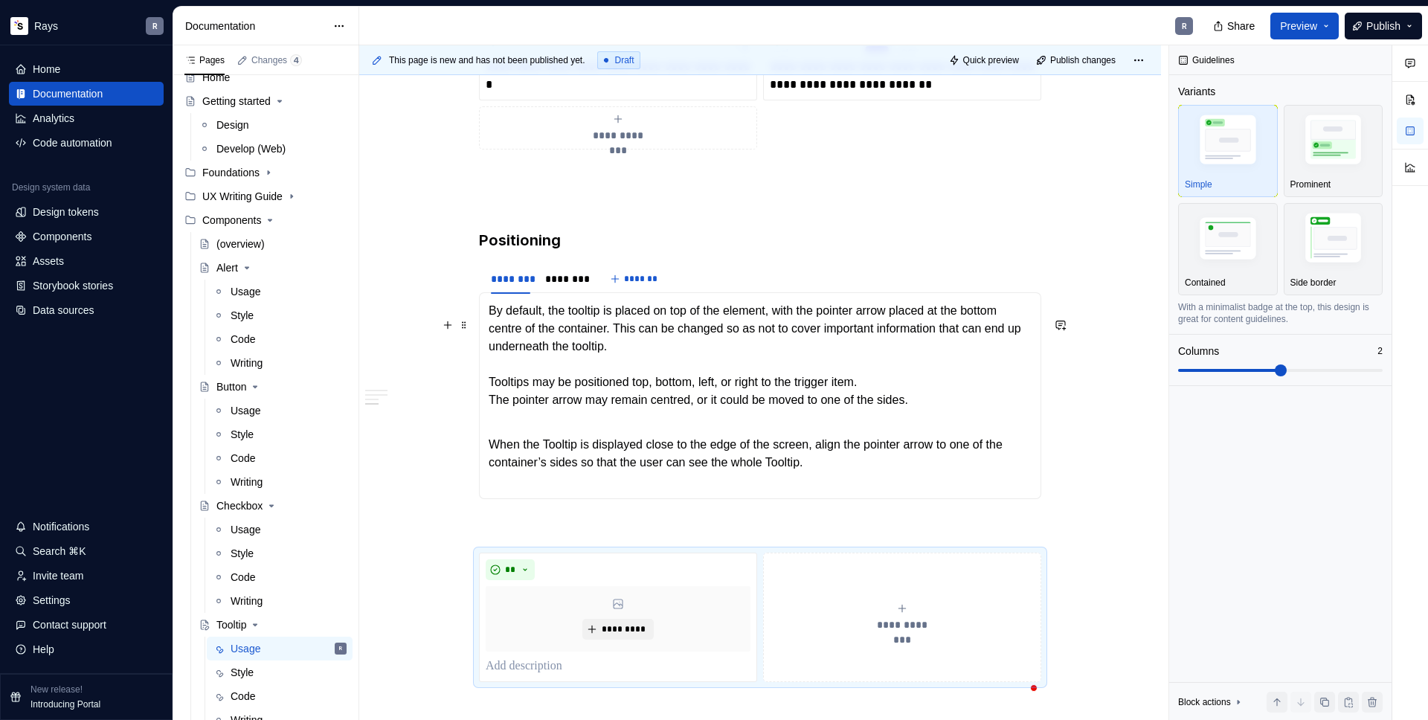
scroll to position [1929, 0]
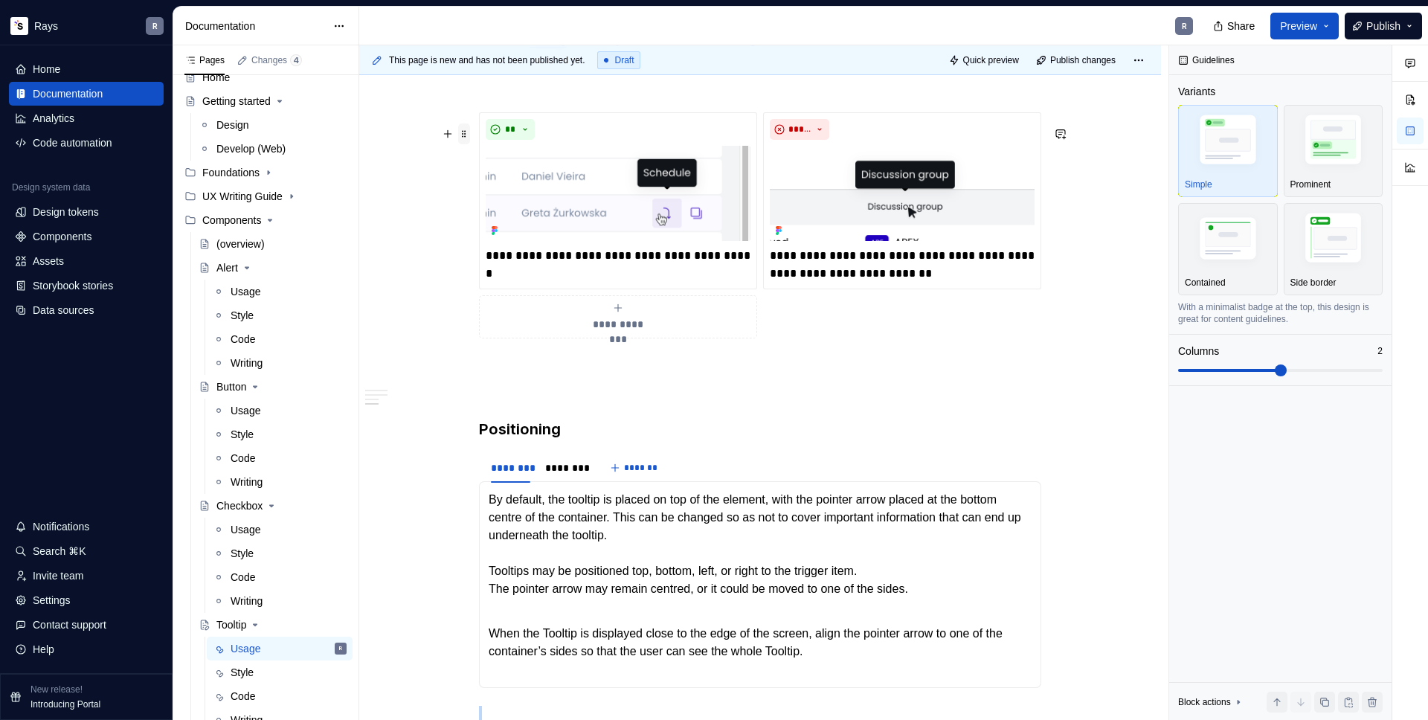
click at [460, 133] on span at bounding box center [464, 133] width 12 height 21
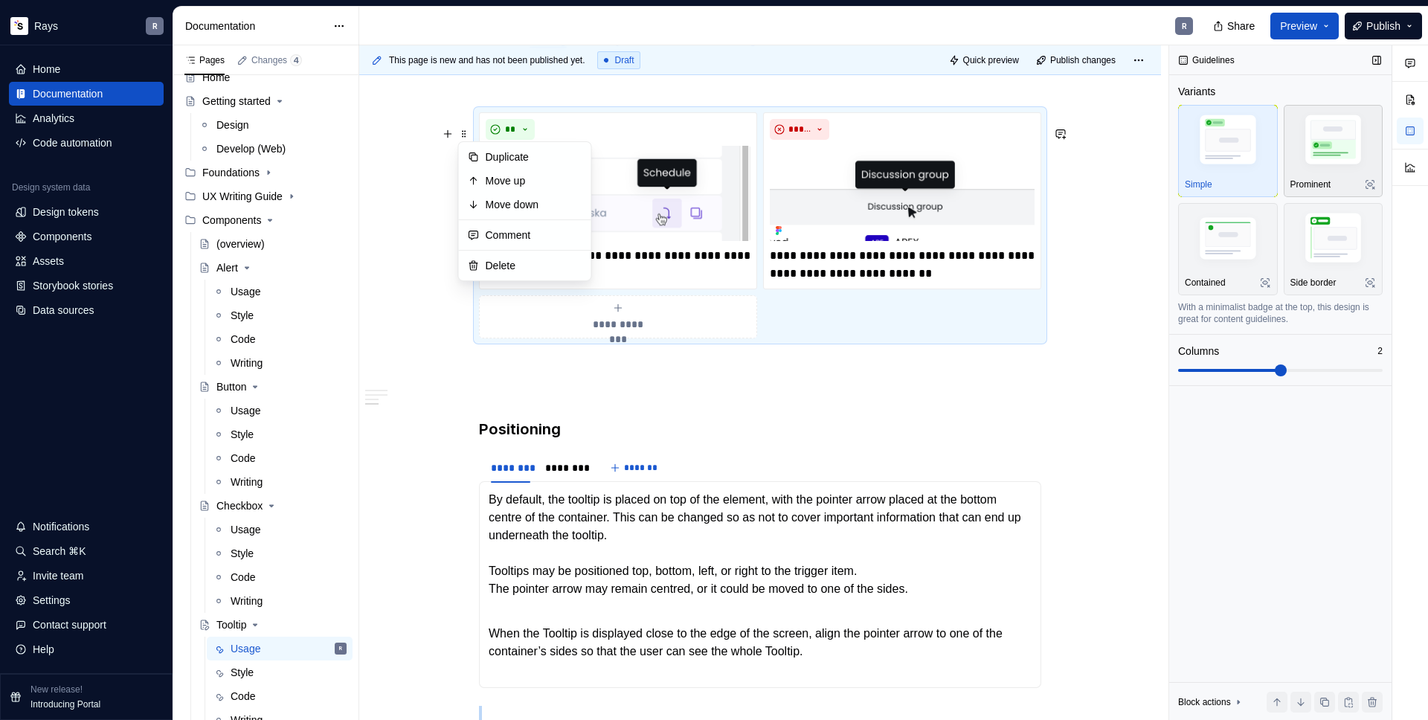
click at [1310, 164] on img "button" at bounding box center [1334, 142] width 86 height 65
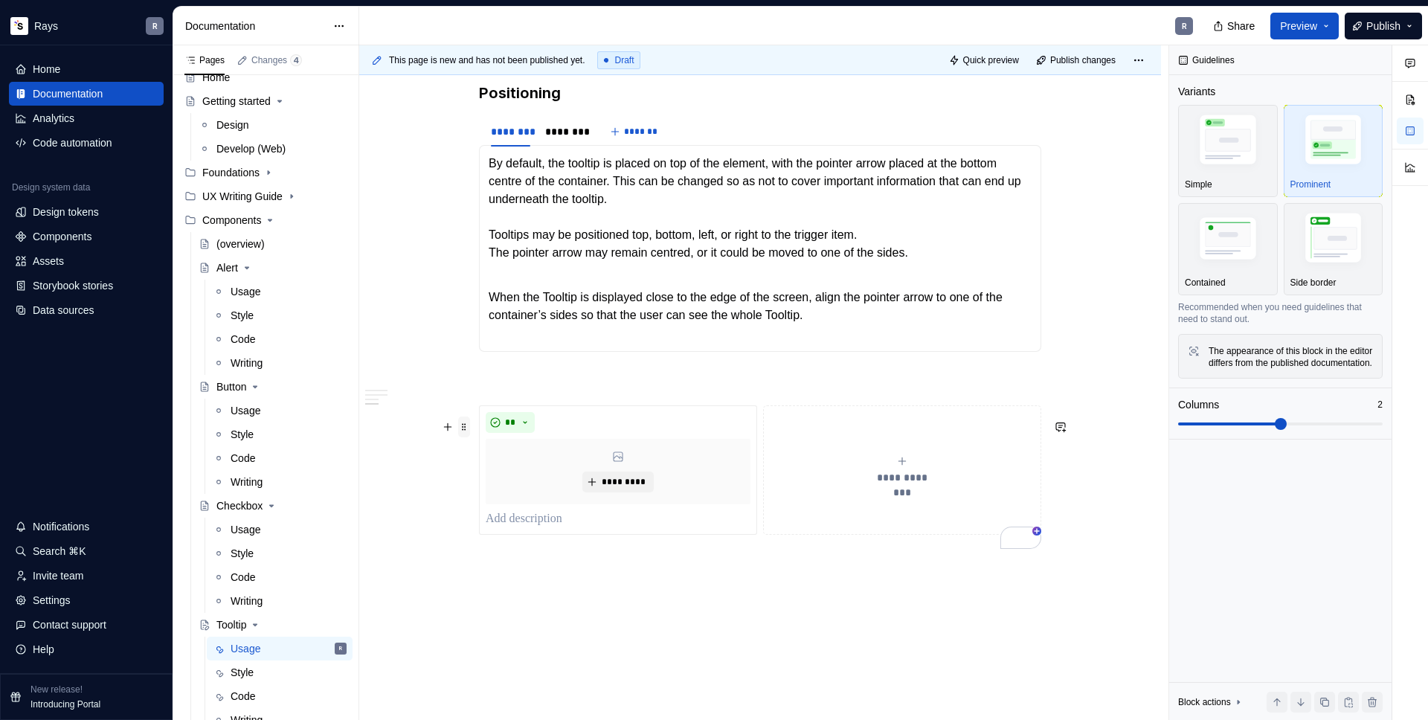
click at [466, 423] on span at bounding box center [464, 427] width 12 height 21
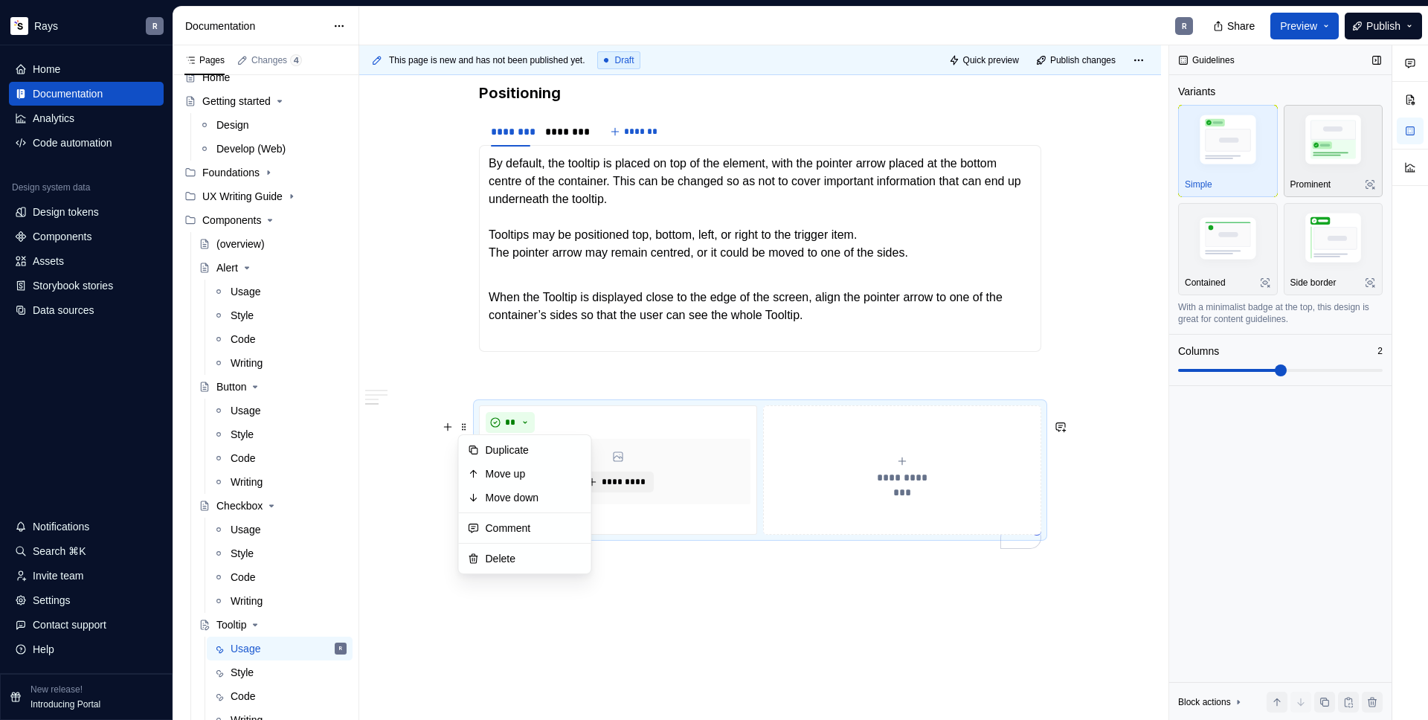
click at [1323, 141] on img "button" at bounding box center [1334, 142] width 86 height 65
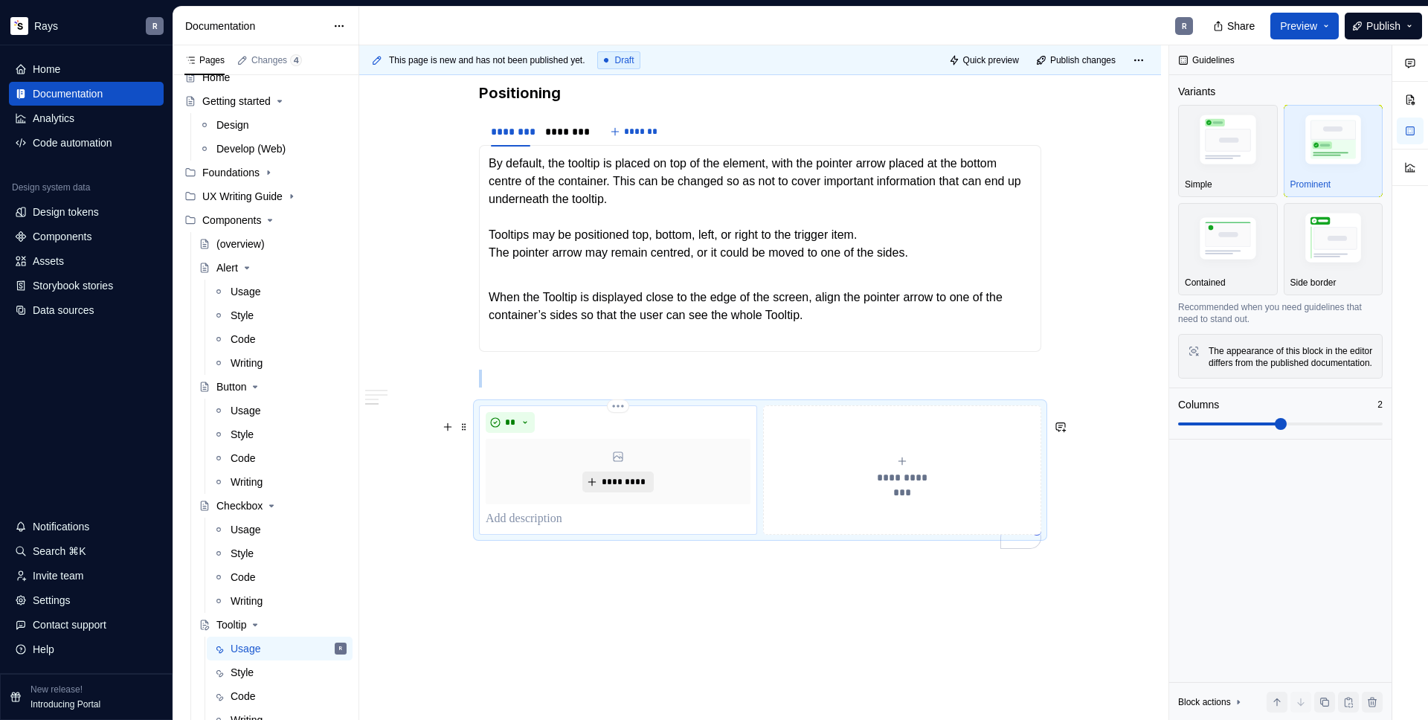
click at [609, 488] on span "*********" at bounding box center [623, 482] width 45 height 12
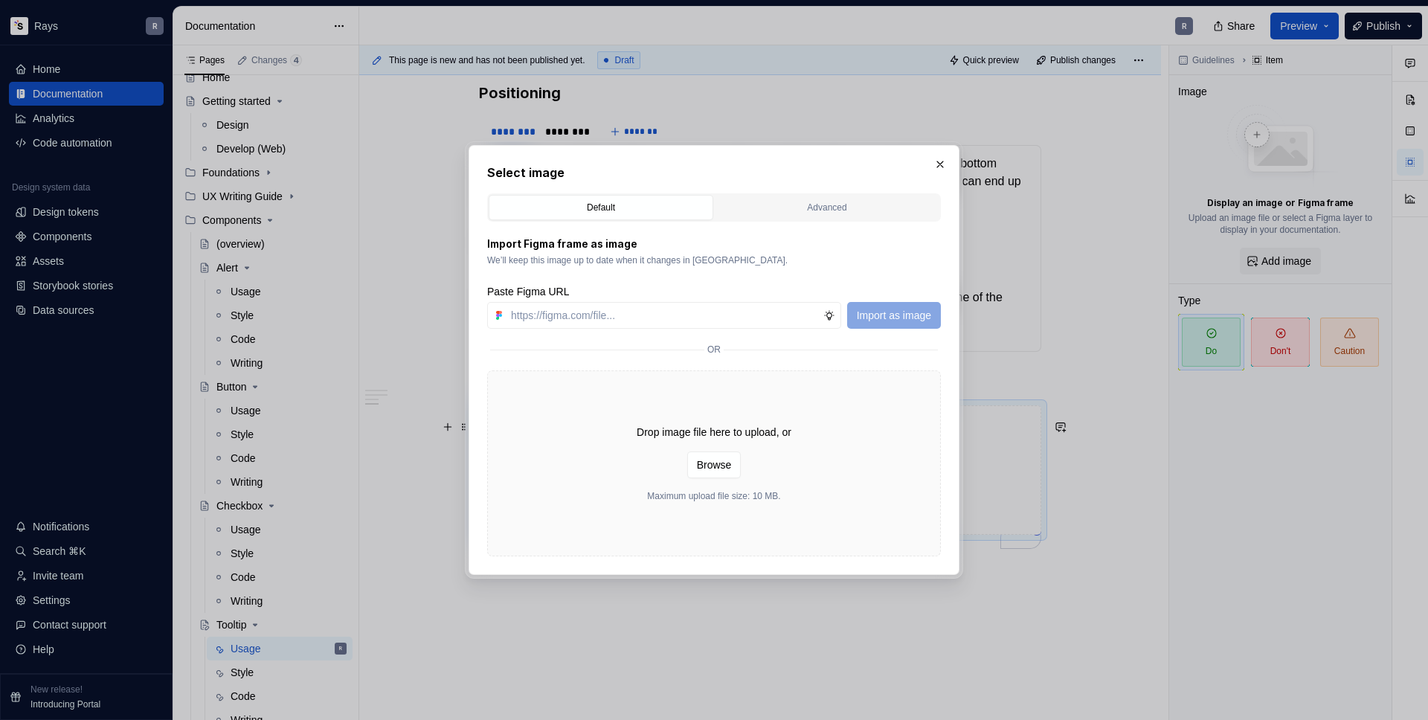
type textarea "*"
click at [643, 325] on input "text" at bounding box center [664, 315] width 318 height 27
paste input "https://www.figma.com/design/Txi4seRtvtbRiOWhfuyfuq/Documentation?node-id=426-2…"
type input "https://www.figma.com/design/Txi4seRtvtbRiOWhfuyfuq/Documentation?node-id=426-2…"
click at [876, 312] on span "Import as image" at bounding box center [894, 315] width 74 height 15
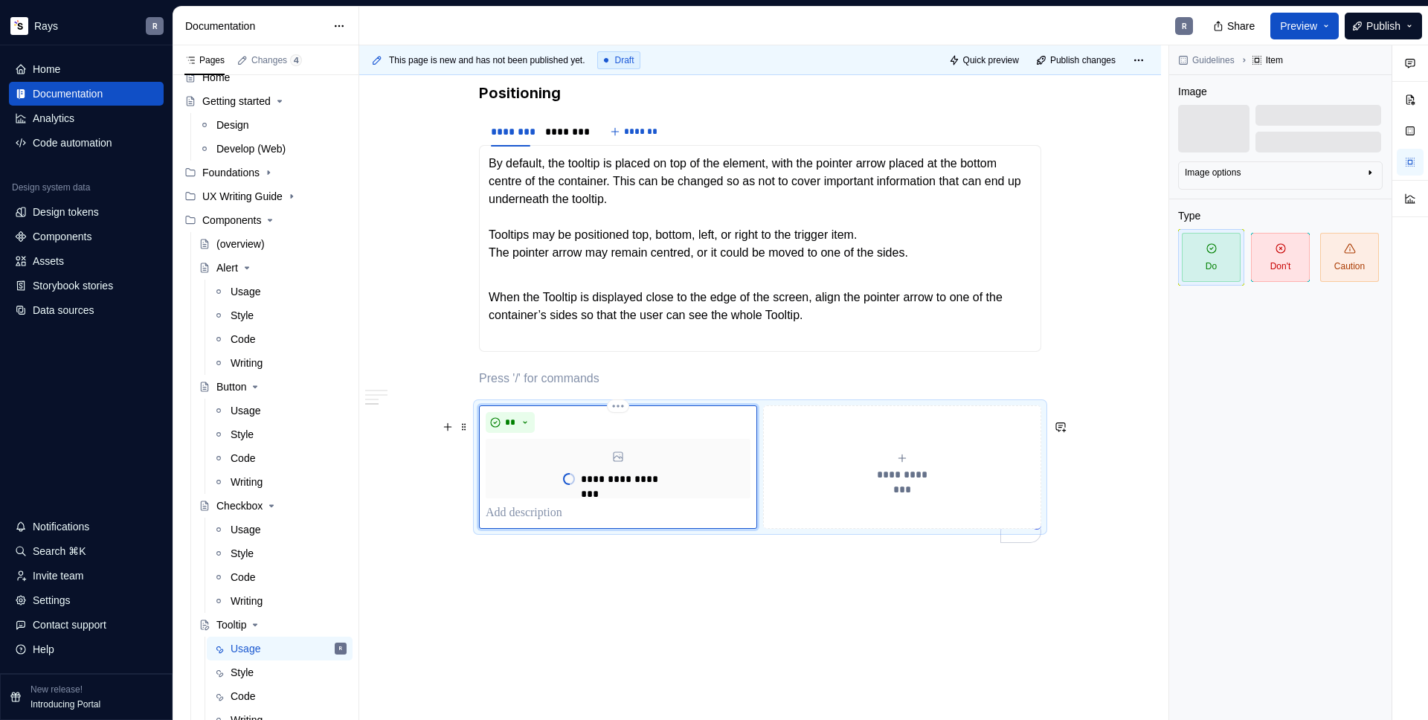
click at [553, 522] on p "To enrich screen reader interactions, please activate Accessibility in Grammarl…" at bounding box center [618, 513] width 265 height 18
type textarea "*"
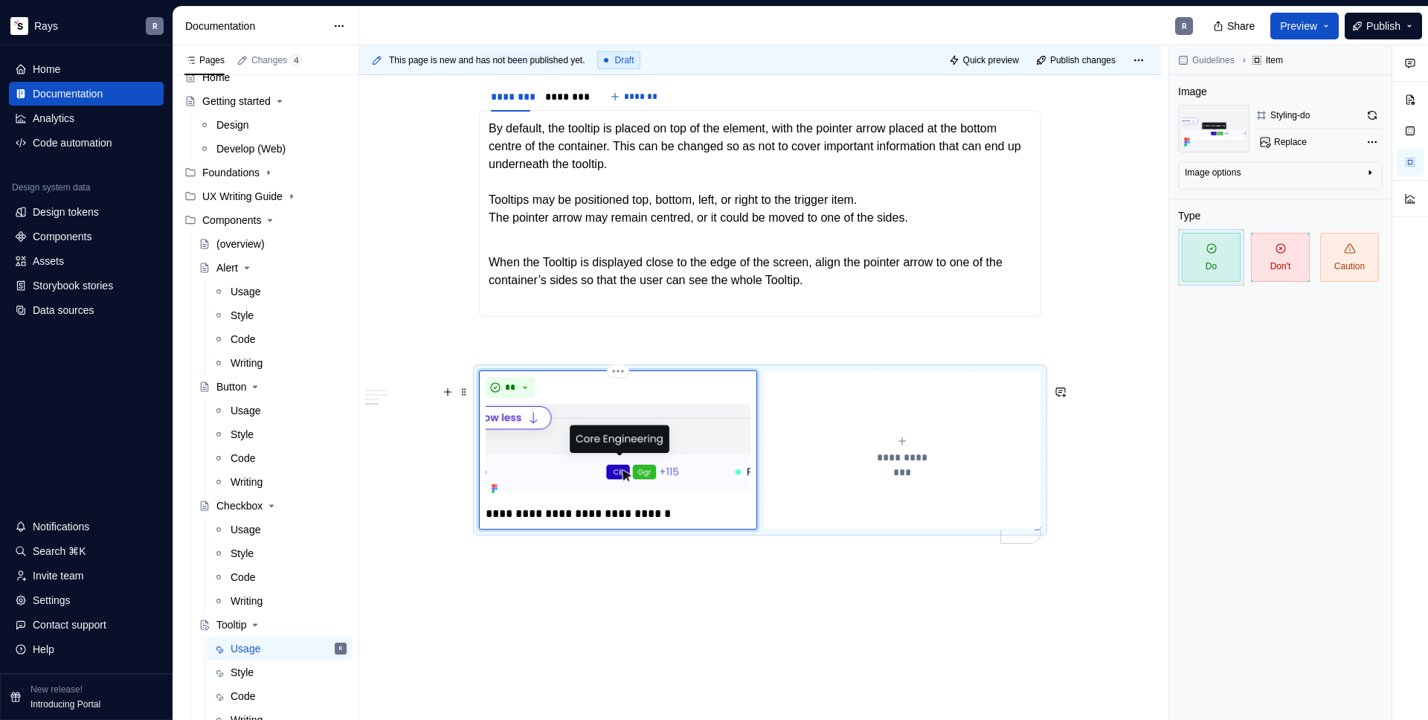
click at [540, 523] on p "**********" at bounding box center [618, 514] width 265 height 18
type textarea "*"
click at [908, 447] on icon "To enrich screen reader interactions, please activate Accessibility in Grammarl…" at bounding box center [902, 441] width 12 height 12
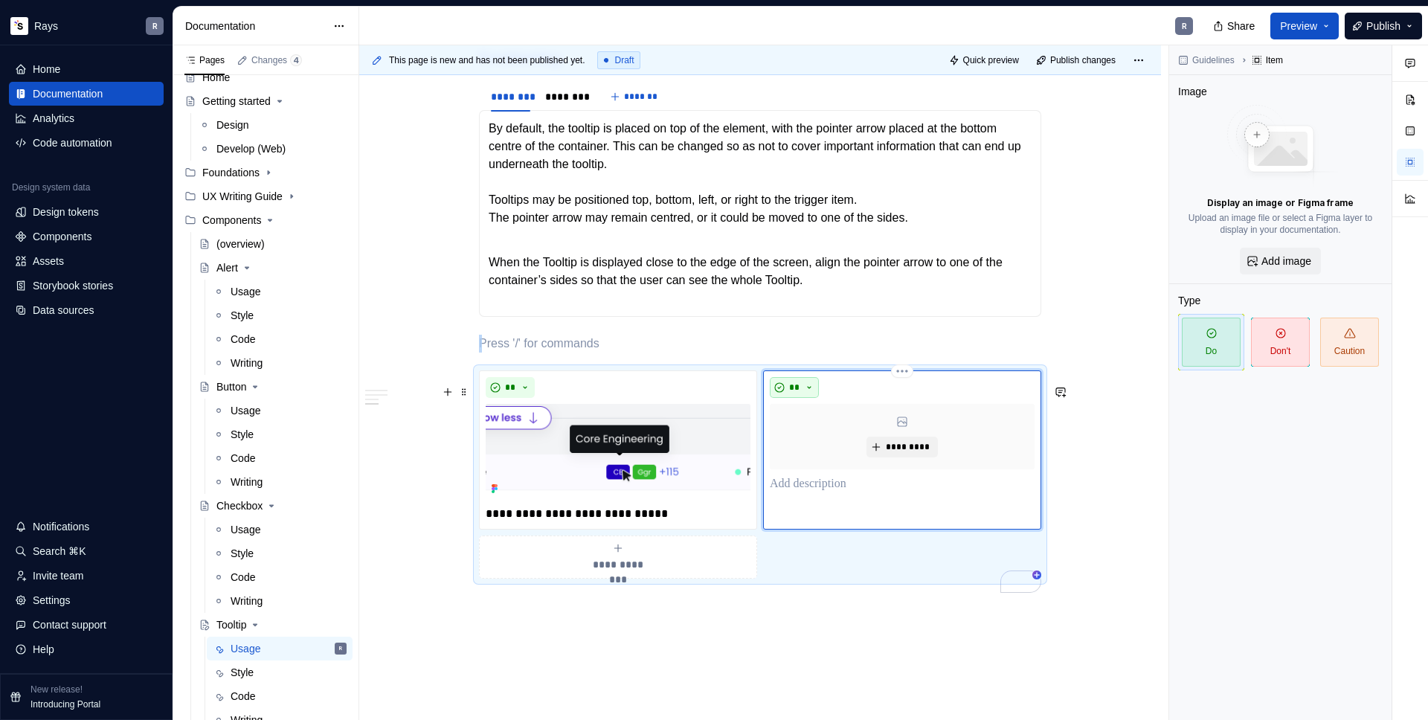
click at [813, 398] on button "**" at bounding box center [794, 387] width 49 height 21
click at [824, 450] on div "Don't" at bounding box center [827, 454] width 24 height 15
click at [890, 454] on button "*********" at bounding box center [902, 447] width 71 height 21
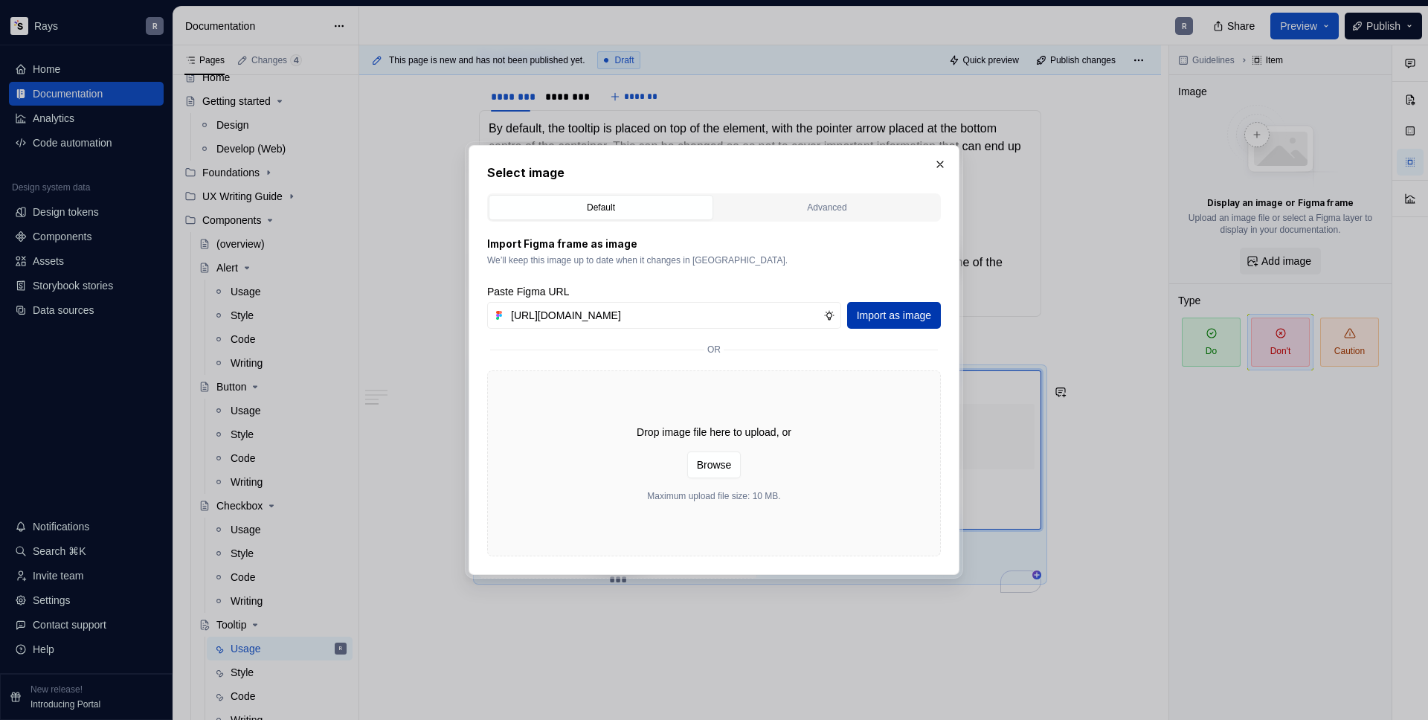
type input "https://www.figma.com/design/Txi4seRtvtbRiOWhfuyfuq/Documentation?node-id=426-1…"
click at [867, 315] on span "Import as image" at bounding box center [894, 315] width 74 height 15
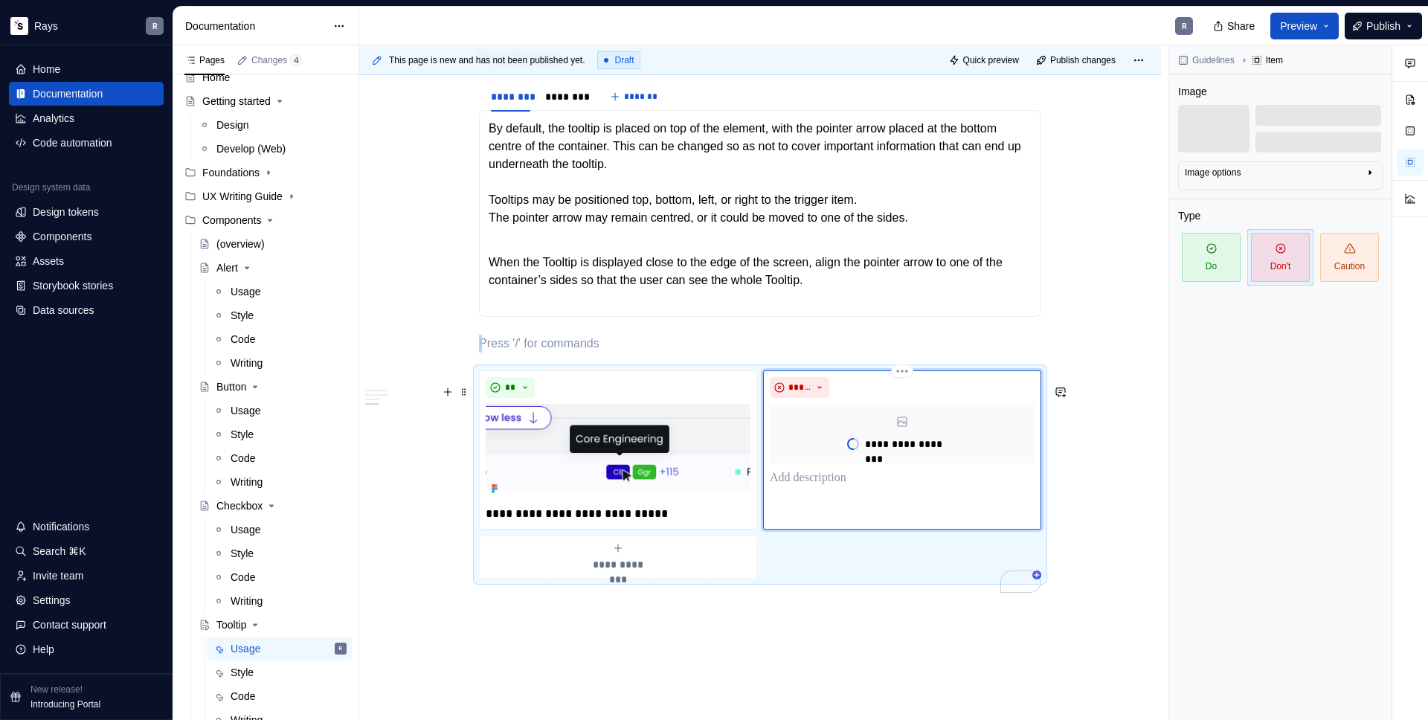
click at [804, 487] on p "To enrich screen reader interactions, please activate Accessibility in Grammarl…" at bounding box center [902, 478] width 265 height 18
click at [662, 353] on p "To enrich screen reader interactions, please activate Accessibility in Grammarl…" at bounding box center [760, 344] width 562 height 18
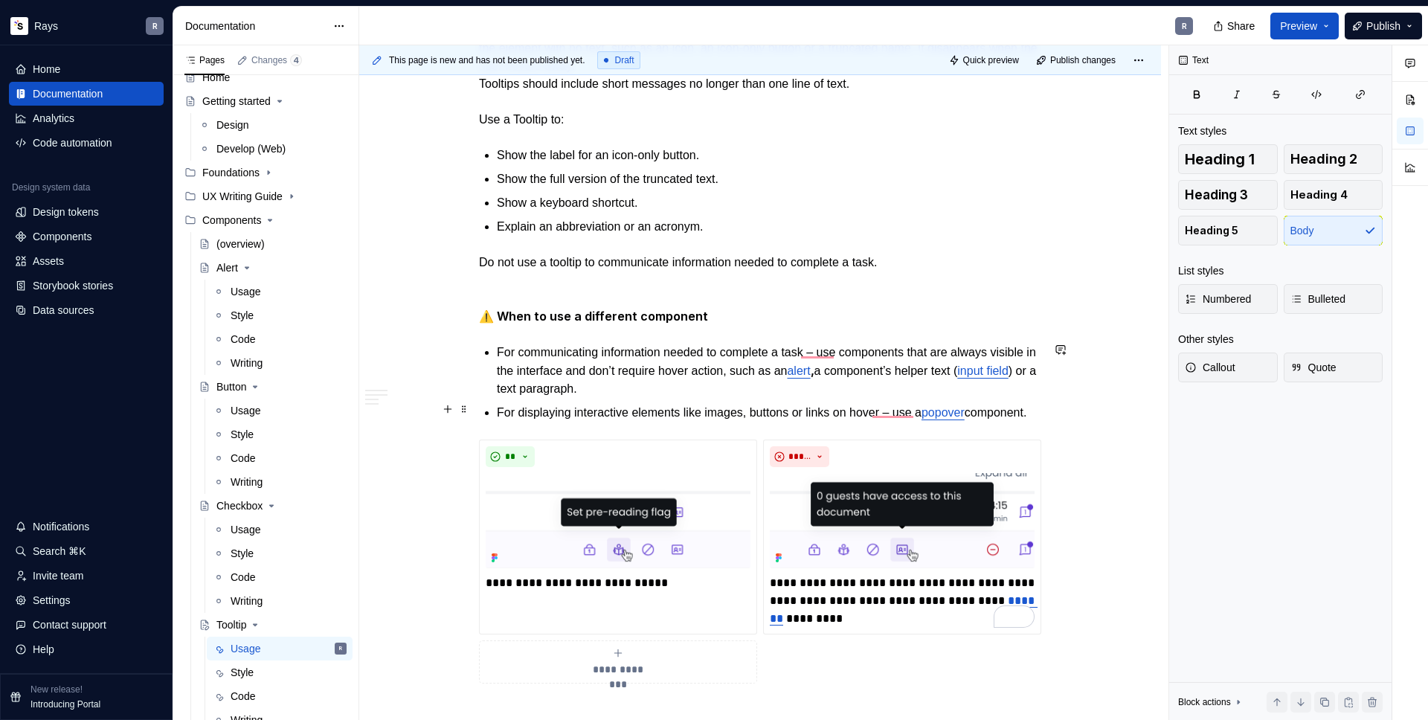
click at [586, 422] on p "For displaying interactive elements like images, buttons or links on hover – us…" at bounding box center [769, 413] width 545 height 18
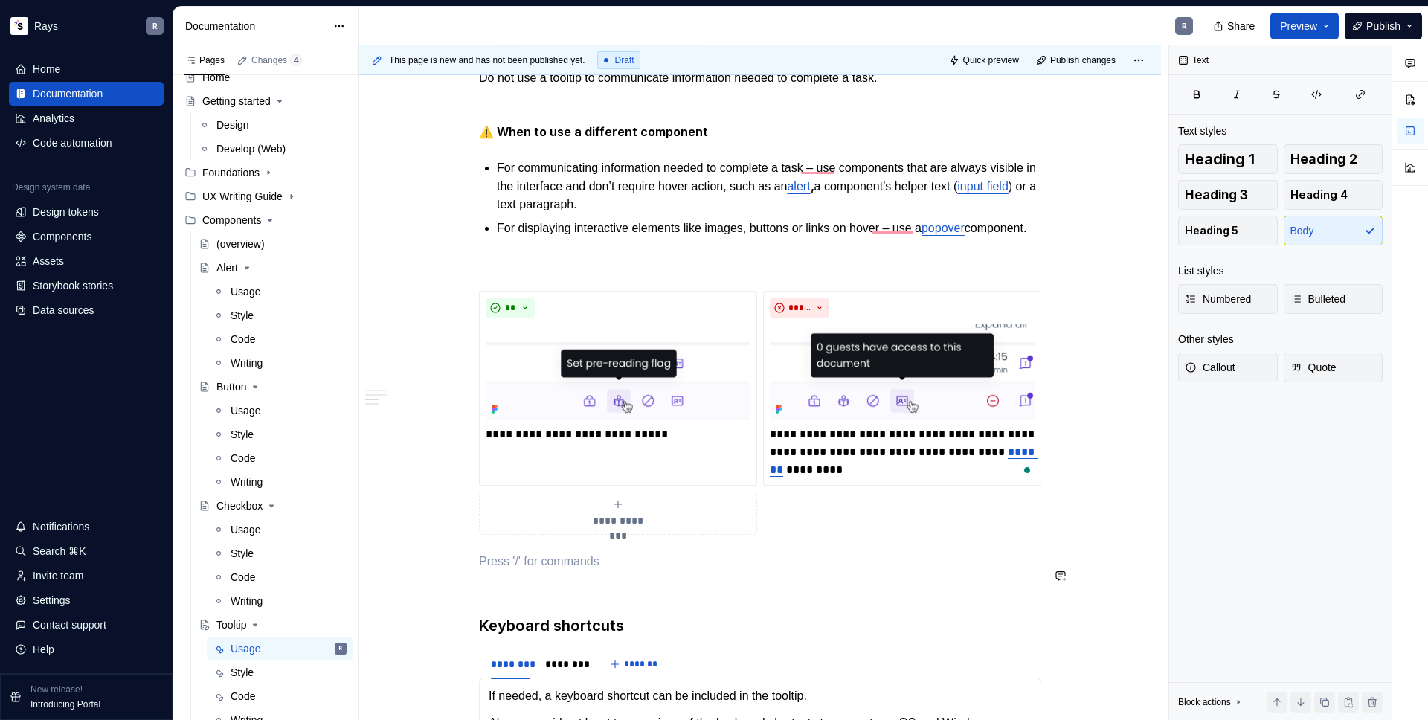
click at [521, 562] on div "Takeaways 👉 Position tooltips so they don’t block related content. When Tooltip…" at bounding box center [760, 562] width 562 height 2320
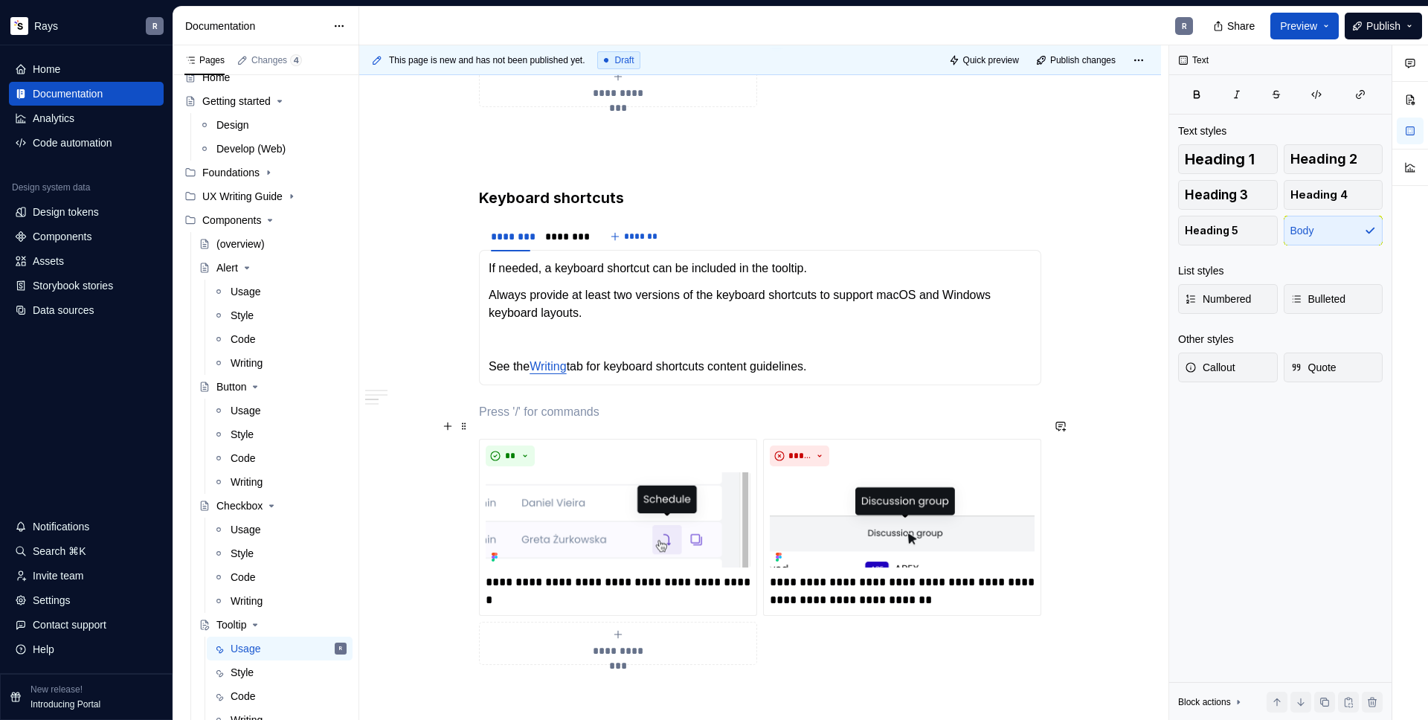
click at [519, 421] on p "To enrich screen reader interactions, please activate Accessibility in Grammarl…" at bounding box center [760, 412] width 562 height 18
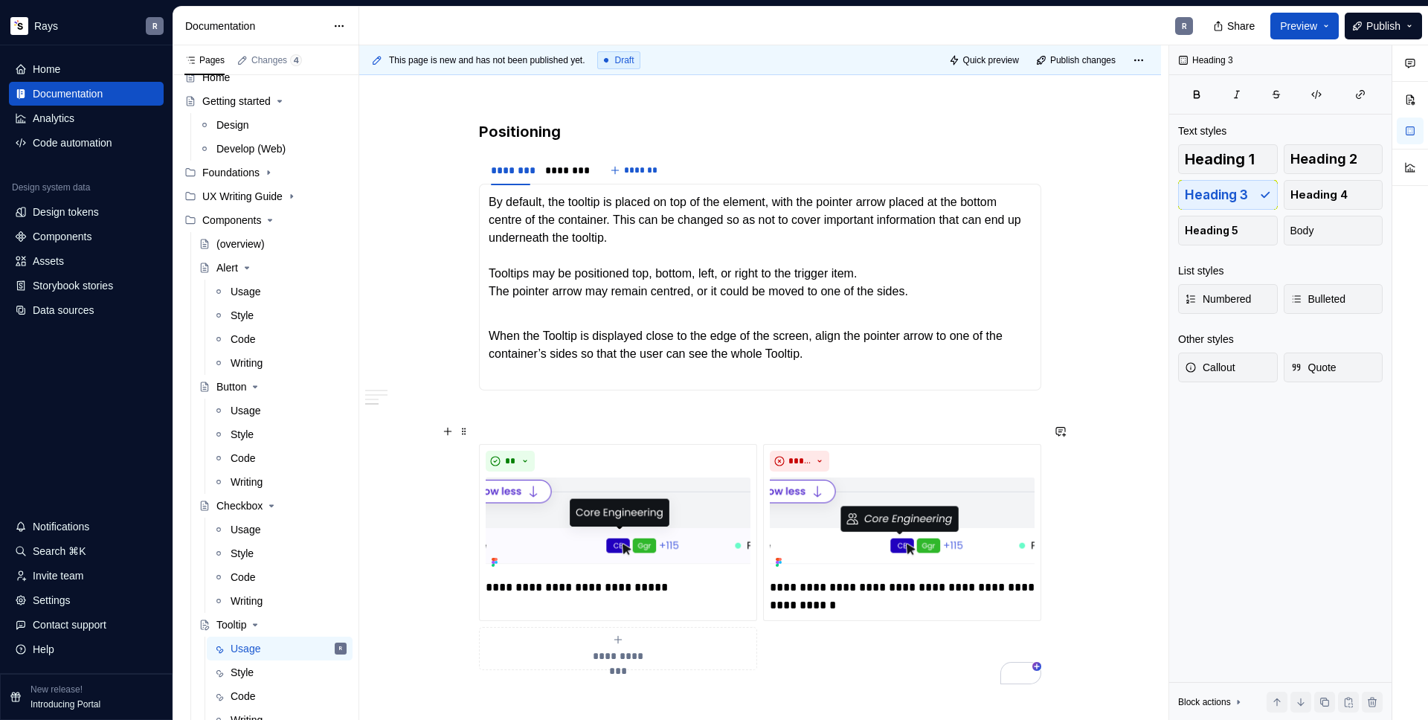
click at [519, 423] on p "To enrich screen reader interactions, please activate Accessibility in Grammarl…" at bounding box center [760, 417] width 562 height 18
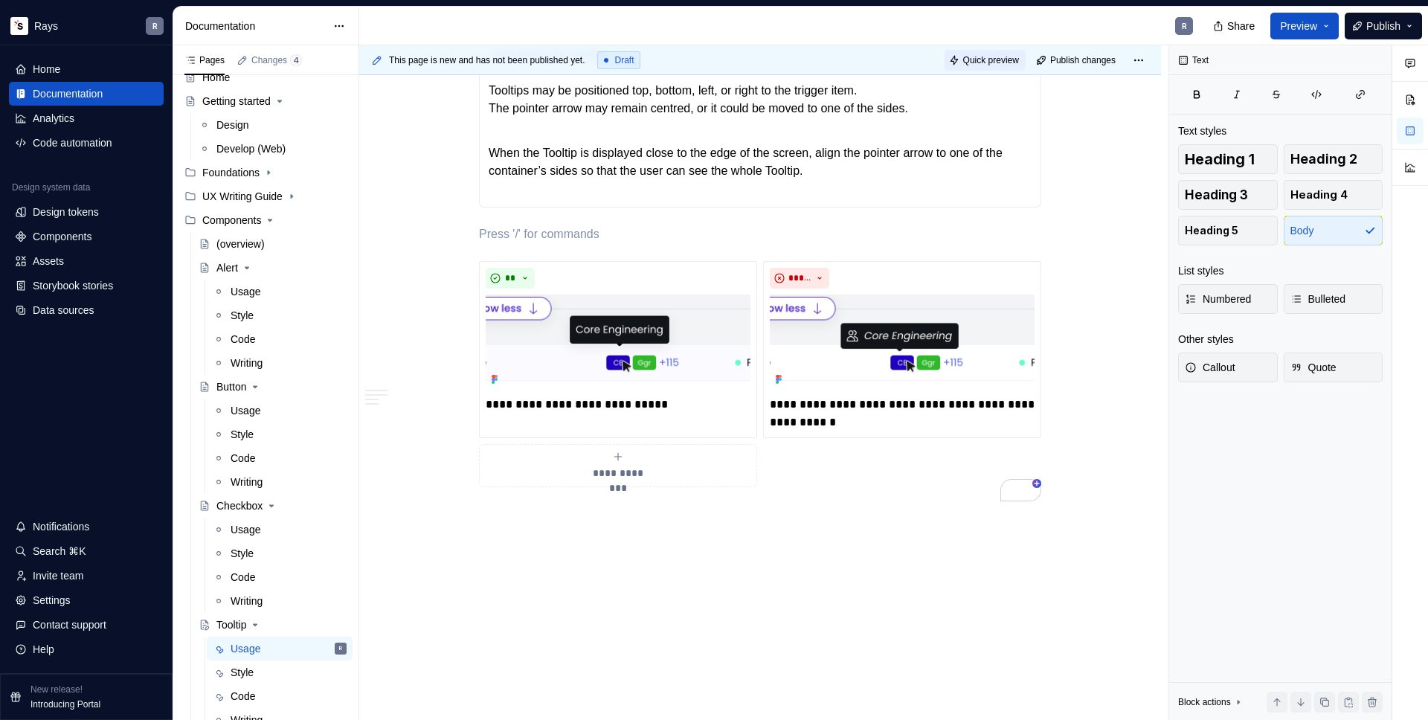
click at [991, 57] on span "Quick preview" at bounding box center [991, 60] width 56 height 12
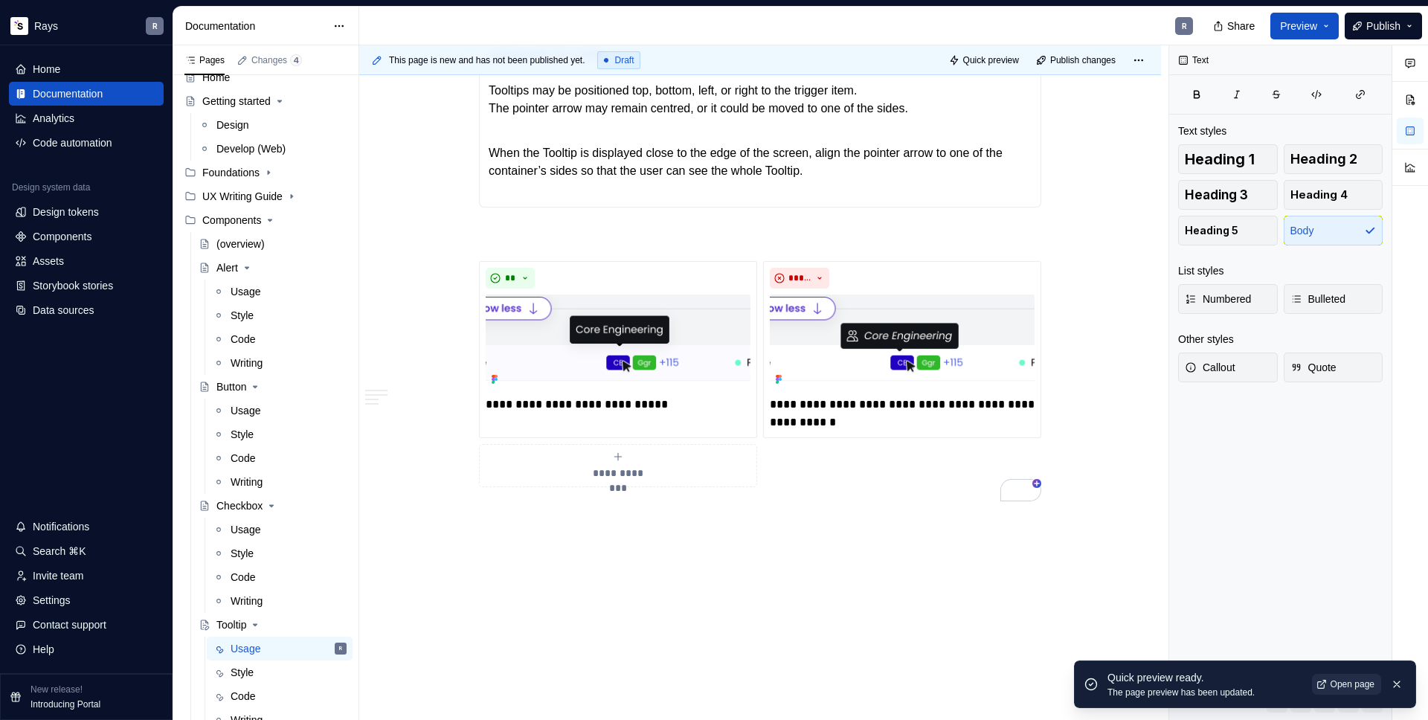
click at [1349, 691] on link "Open page" at bounding box center [1346, 684] width 69 height 21
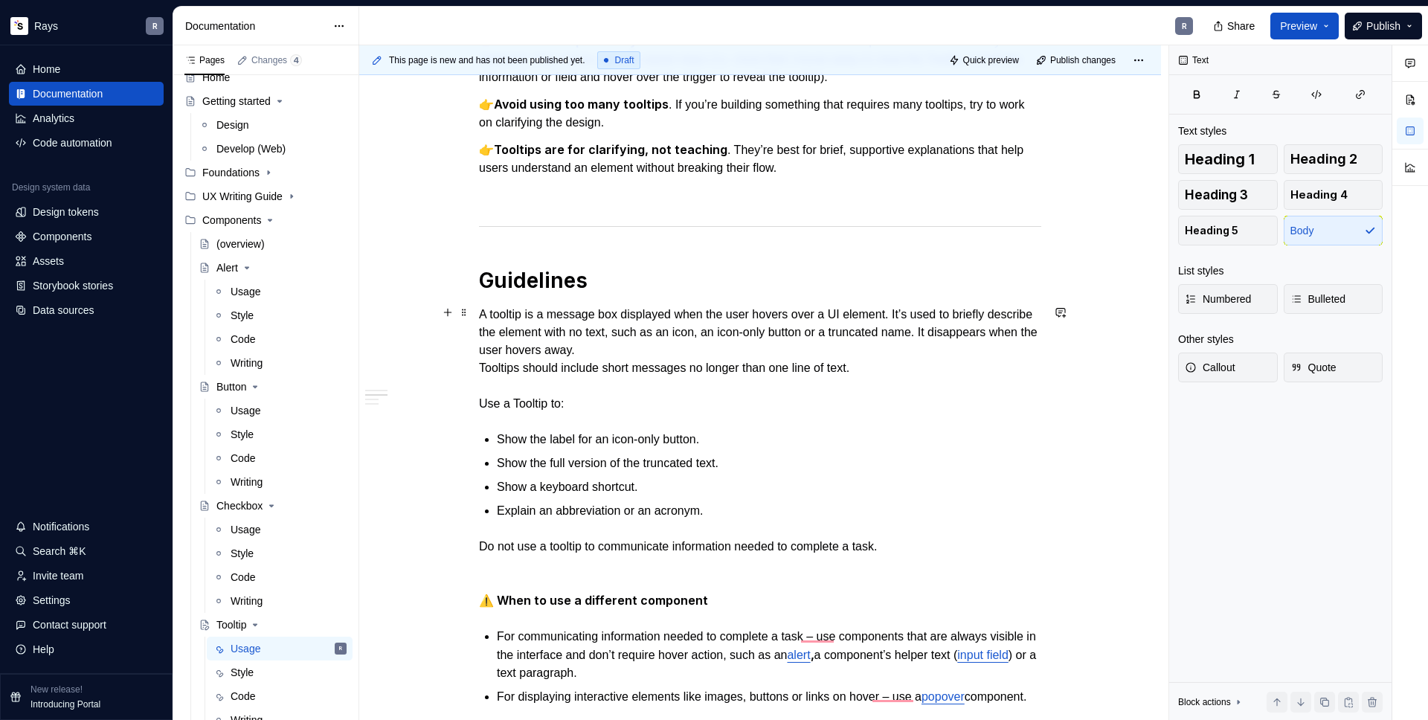
scroll to position [838, 0]
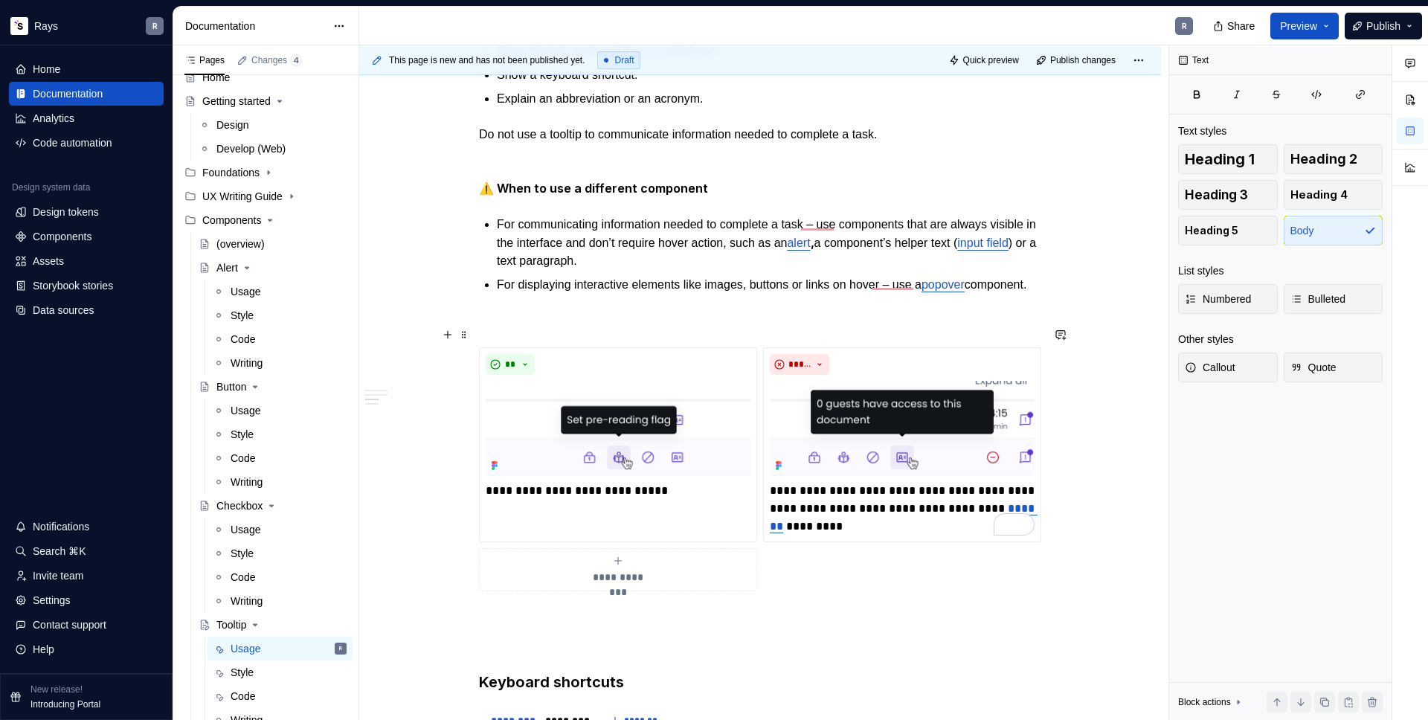
click at [516, 330] on p "To enrich screen reader interactions, please activate Accessibility in Grammarl…" at bounding box center [760, 321] width 562 height 18
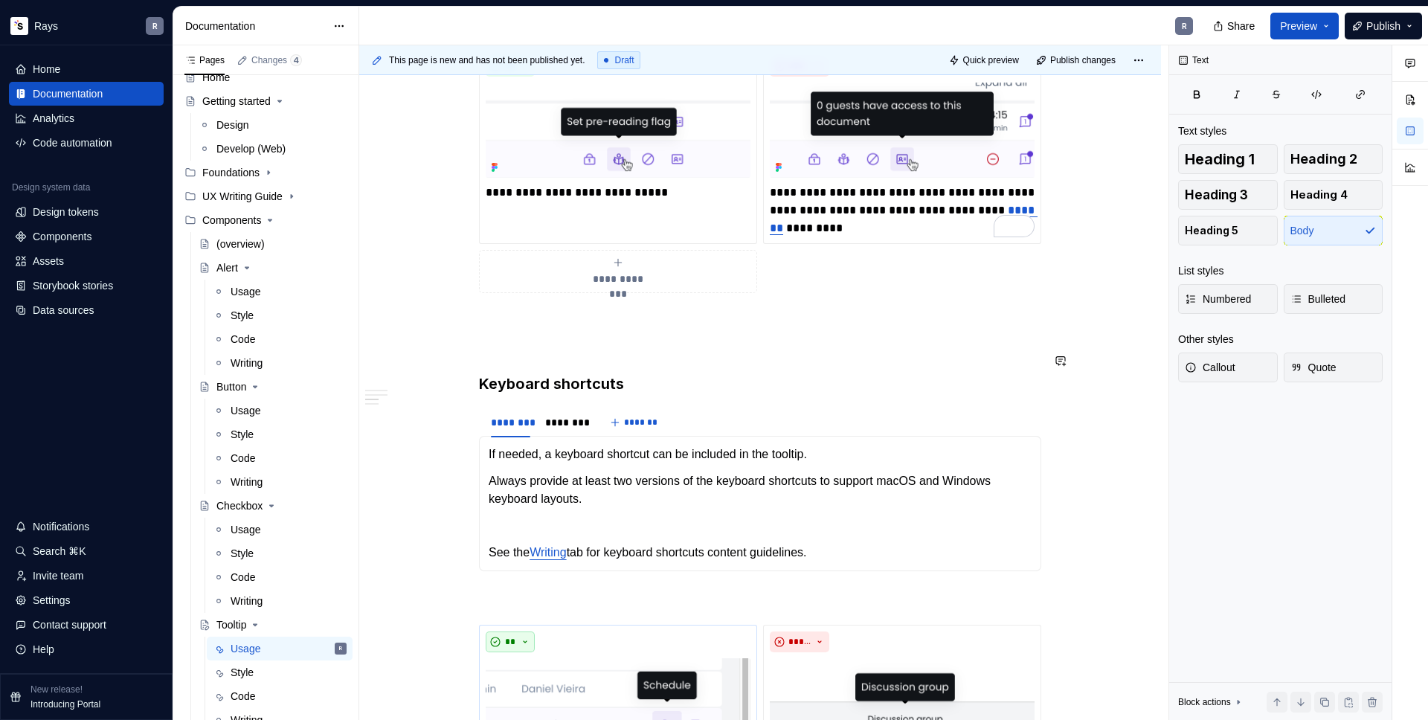
scroll to position [1425, 0]
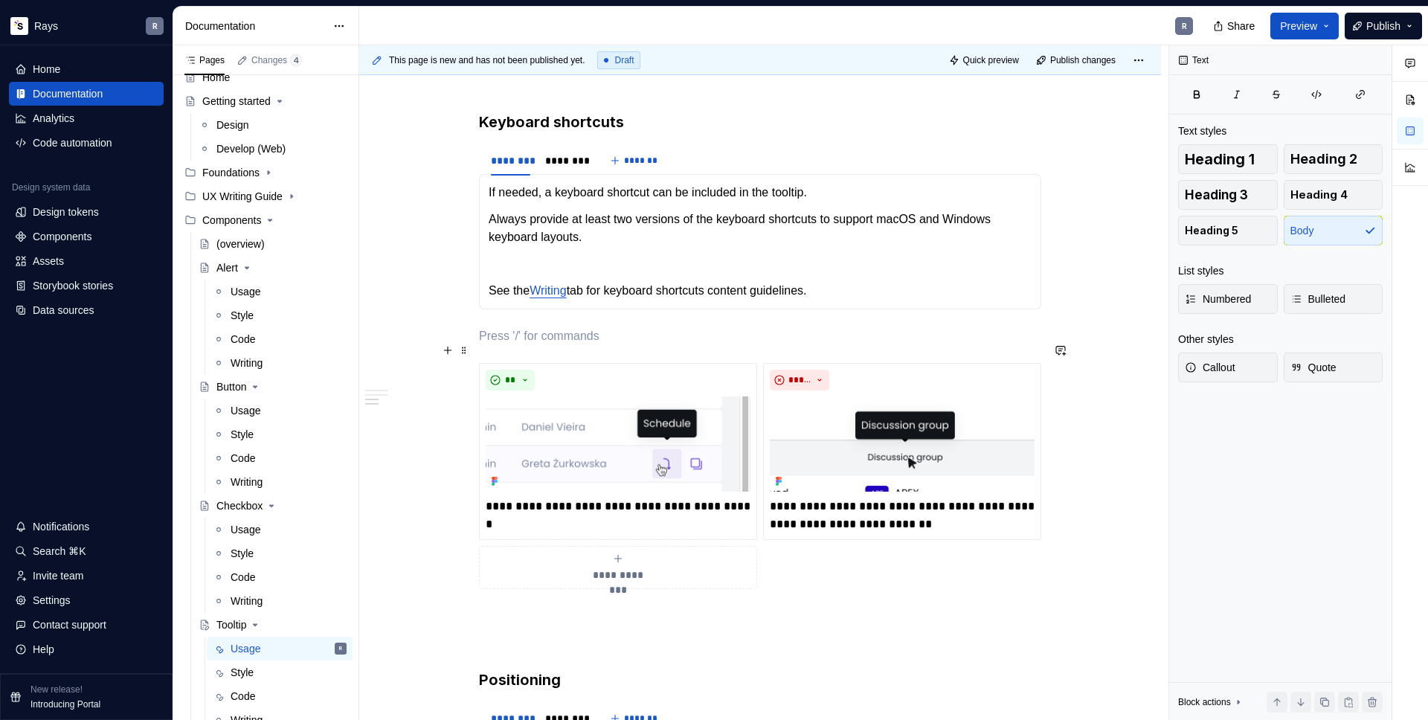
click at [524, 345] on p "To enrich screen reader interactions, please activate Accessibility in Grammarl…" at bounding box center [760, 336] width 562 height 18
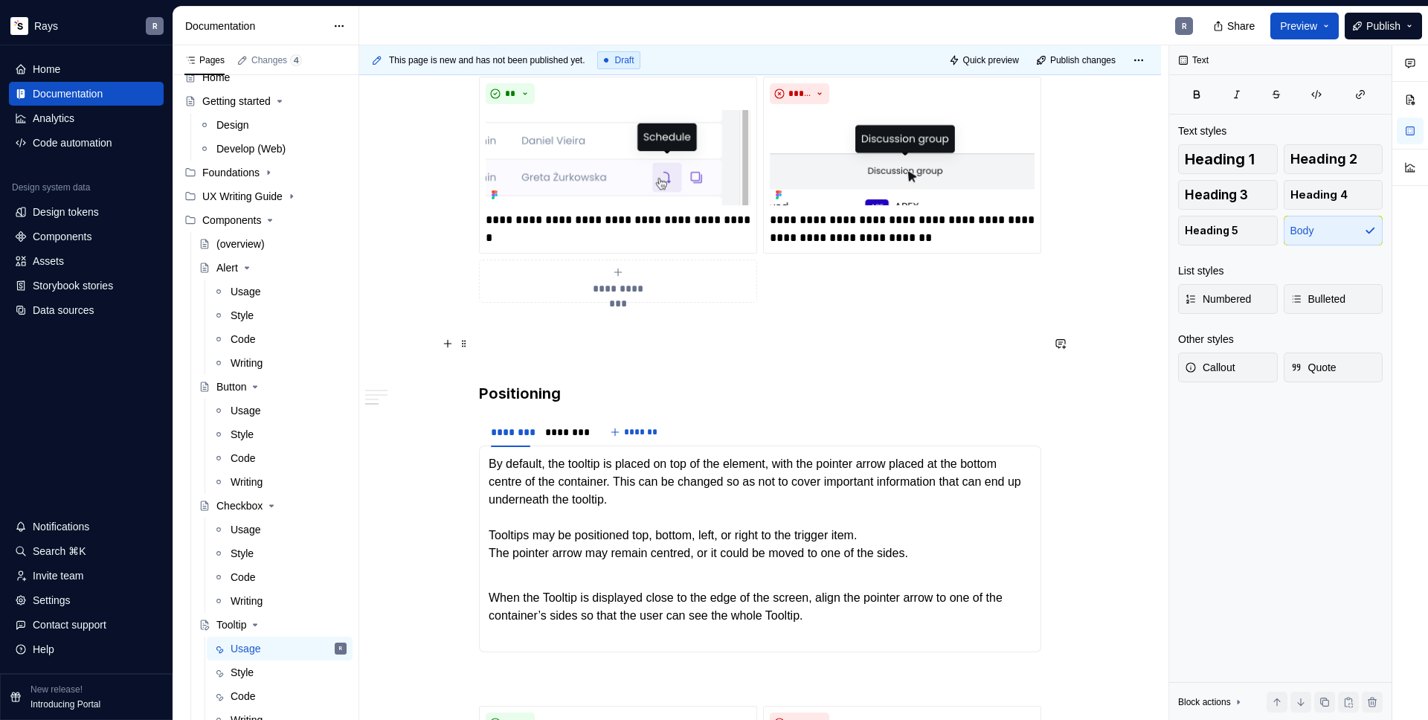
scroll to position [2035, 0]
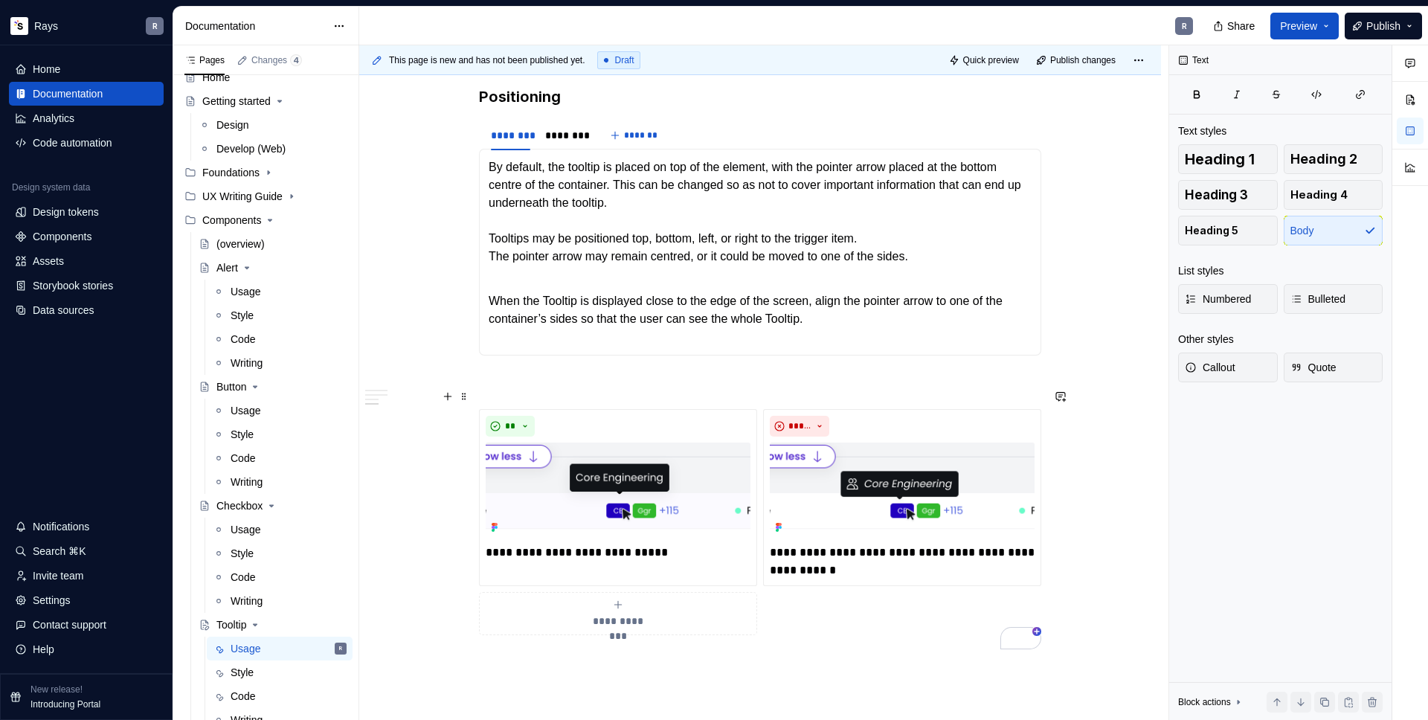
click at [498, 391] on p "To enrich screen reader interactions, please activate Accessibility in Grammarl…" at bounding box center [760, 382] width 562 height 18
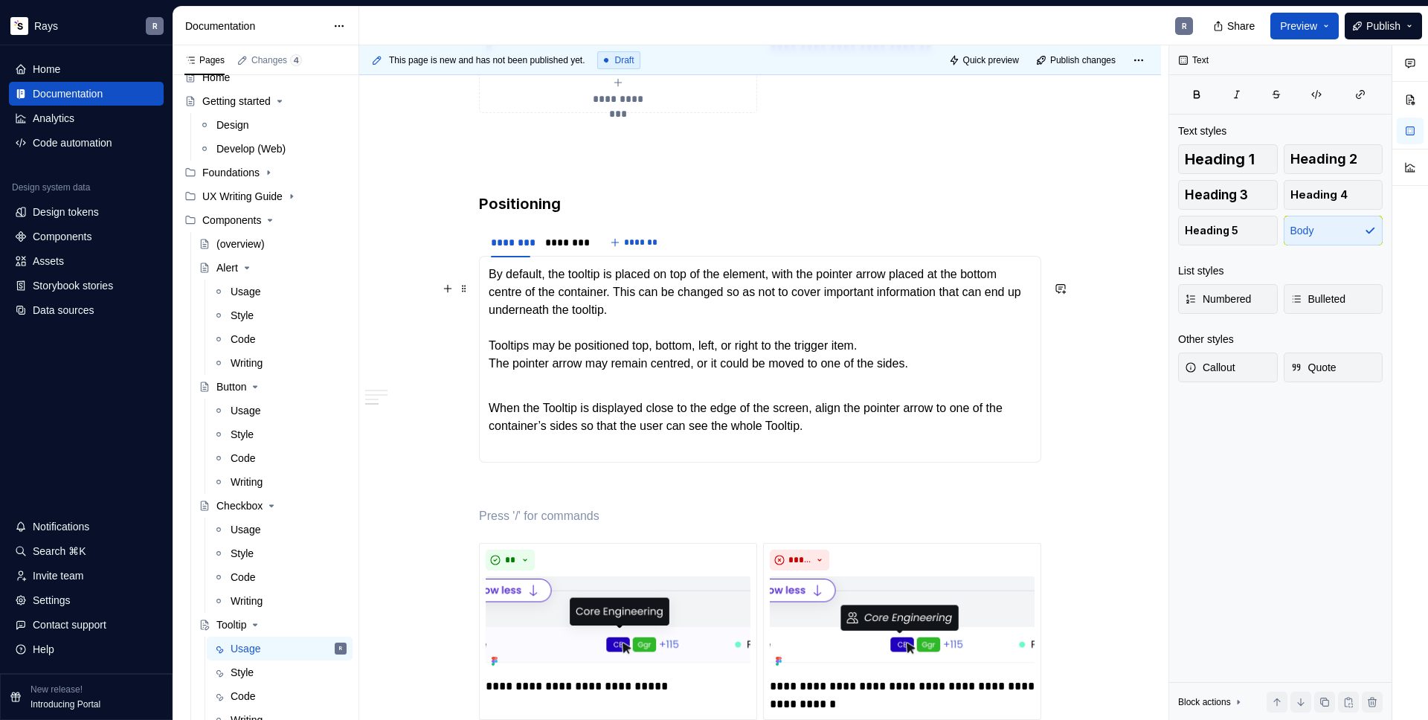
scroll to position [1927, 0]
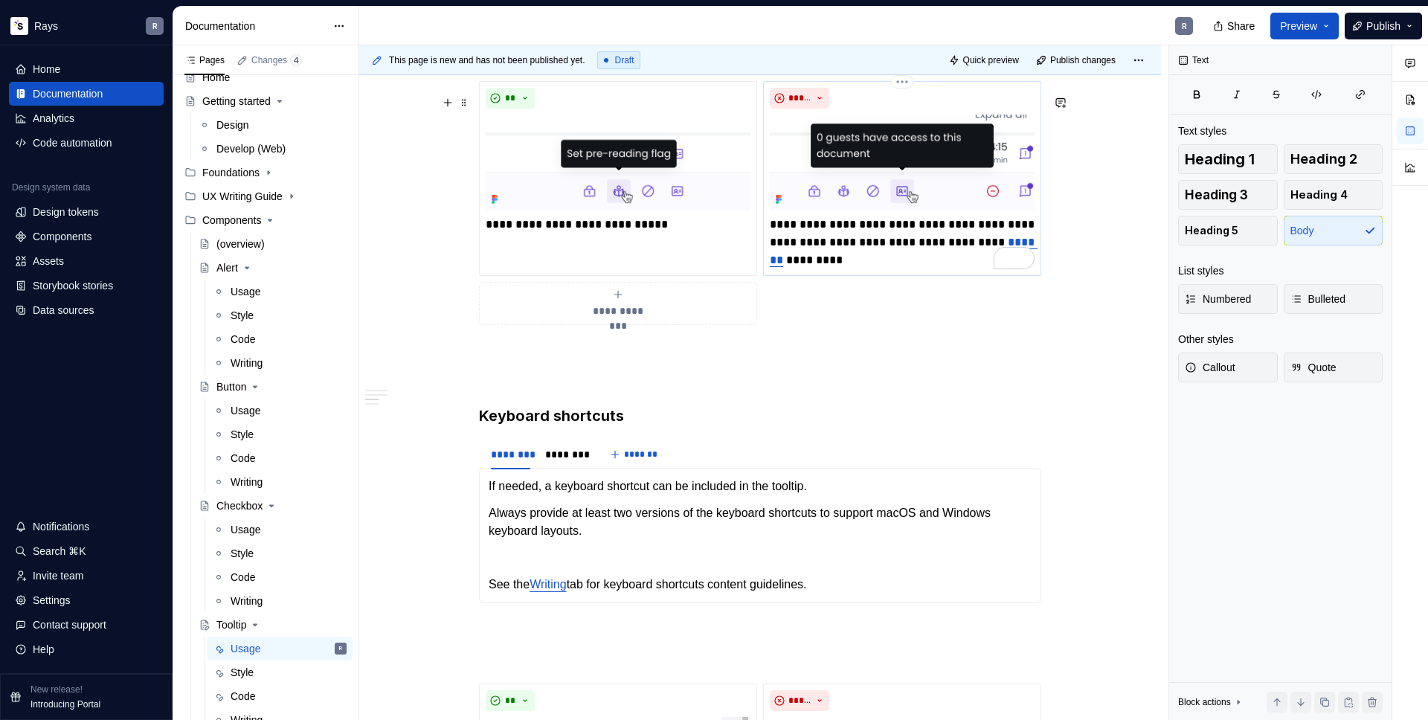
click at [807, 266] on link "*******" at bounding box center [904, 251] width 268 height 29
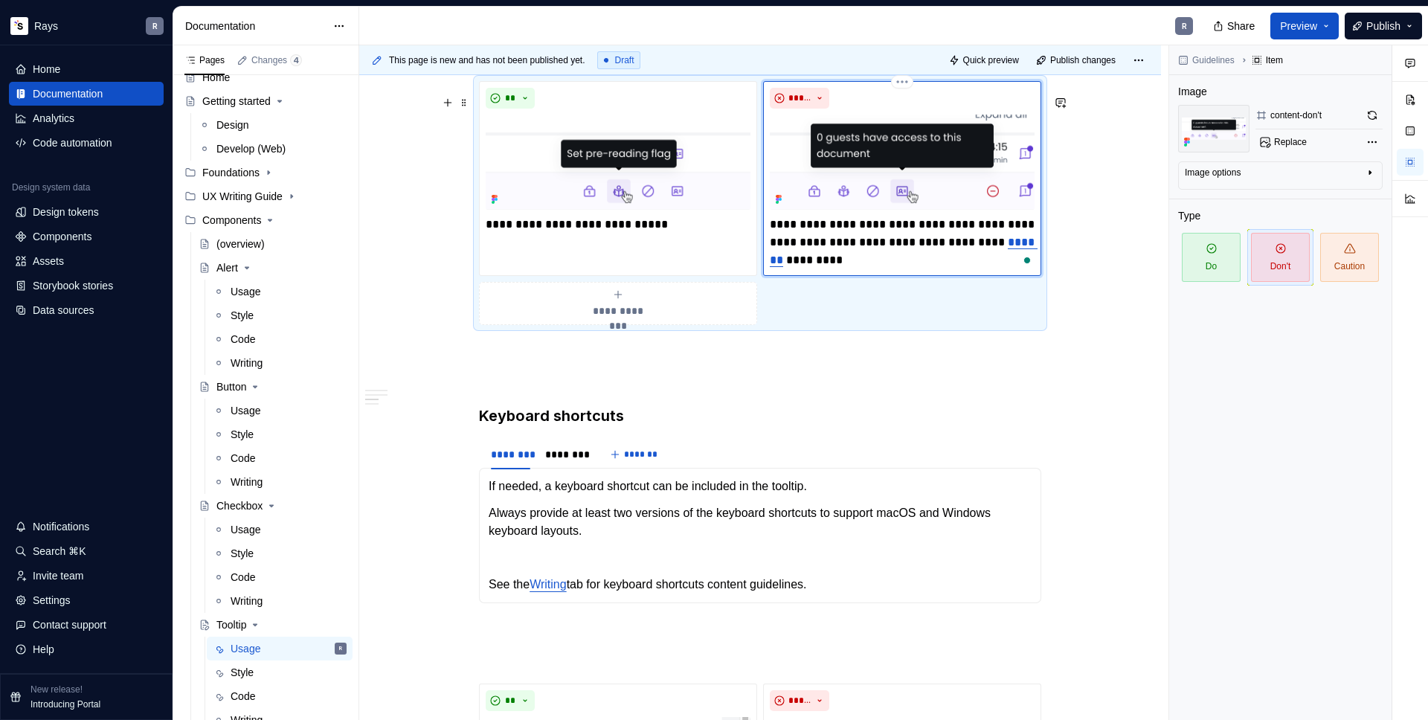
click at [806, 266] on link "*******" at bounding box center [904, 251] width 268 height 29
drag, startPoint x: 815, startPoint y: 275, endPoint x: 771, endPoint y: 273, distance: 43.2
click at [771, 266] on link "*******" at bounding box center [904, 251] width 268 height 29
click at [957, 243] on button "button" at bounding box center [958, 247] width 21 height 21
click at [891, 269] on p "**********" at bounding box center [902, 243] width 265 height 54
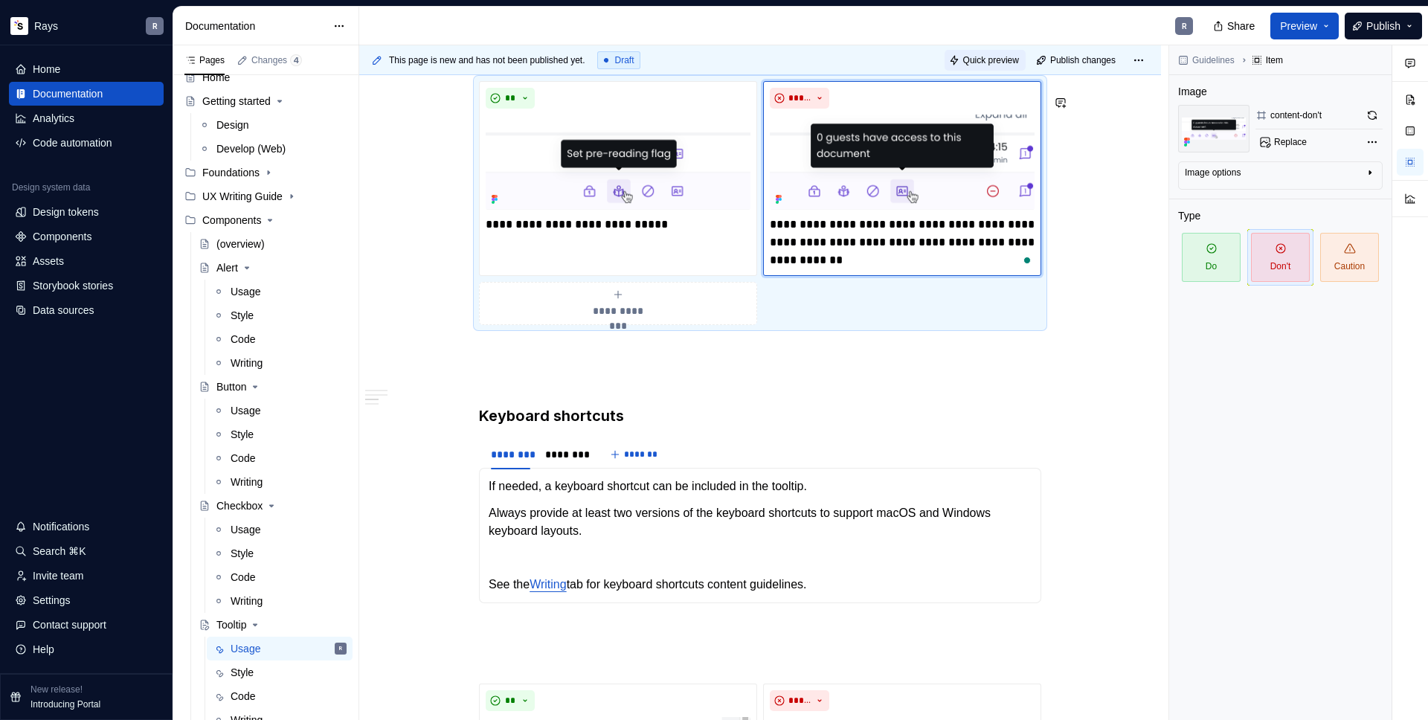
click at [989, 57] on span "Quick preview" at bounding box center [991, 60] width 56 height 12
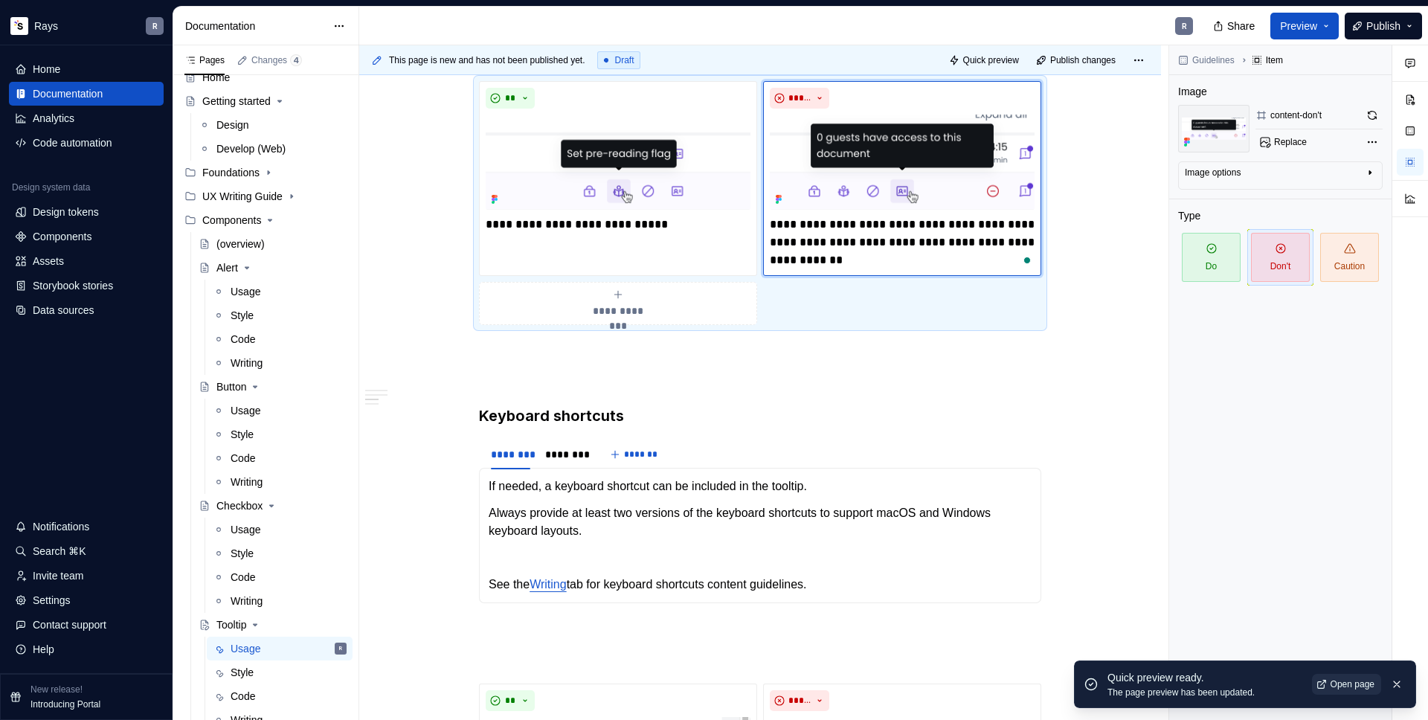
click at [1341, 683] on span "Open page" at bounding box center [1353, 684] width 44 height 12
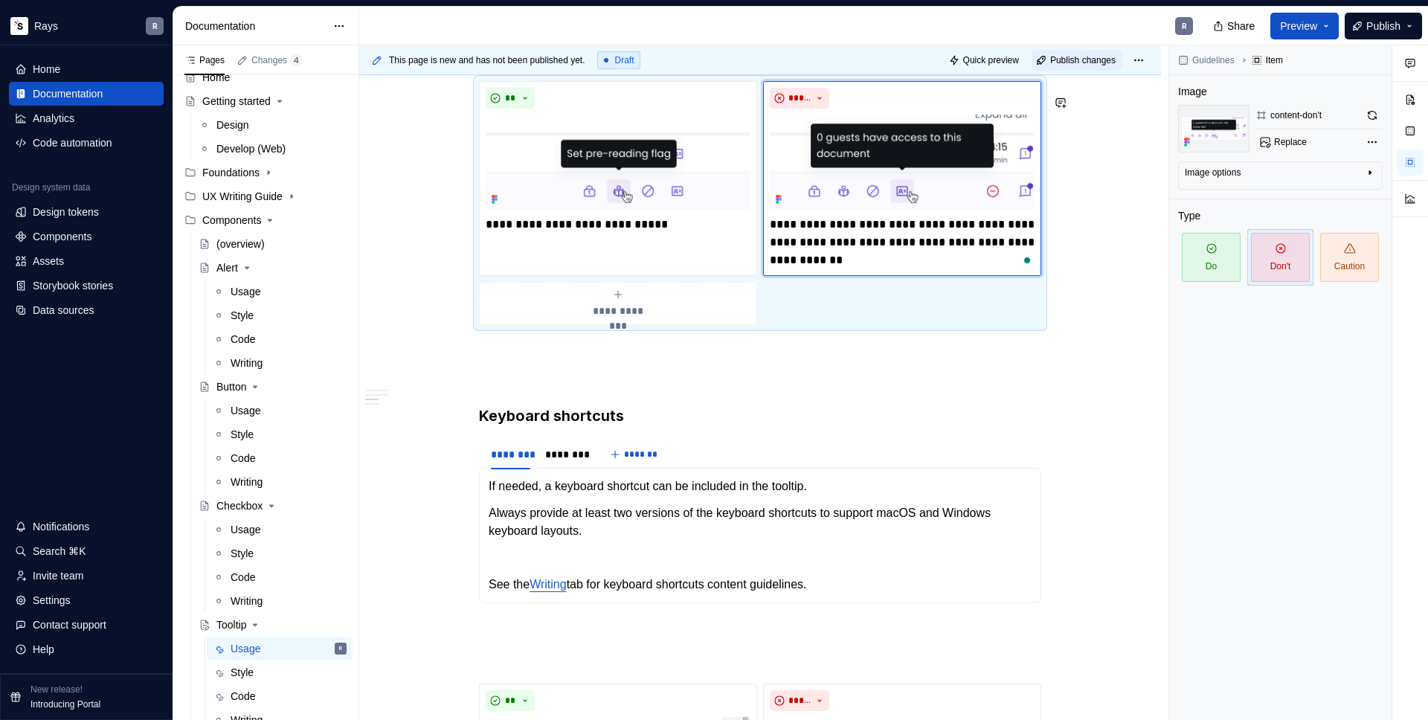
click at [1070, 62] on span "Publish changes" at bounding box center [1082, 60] width 65 height 12
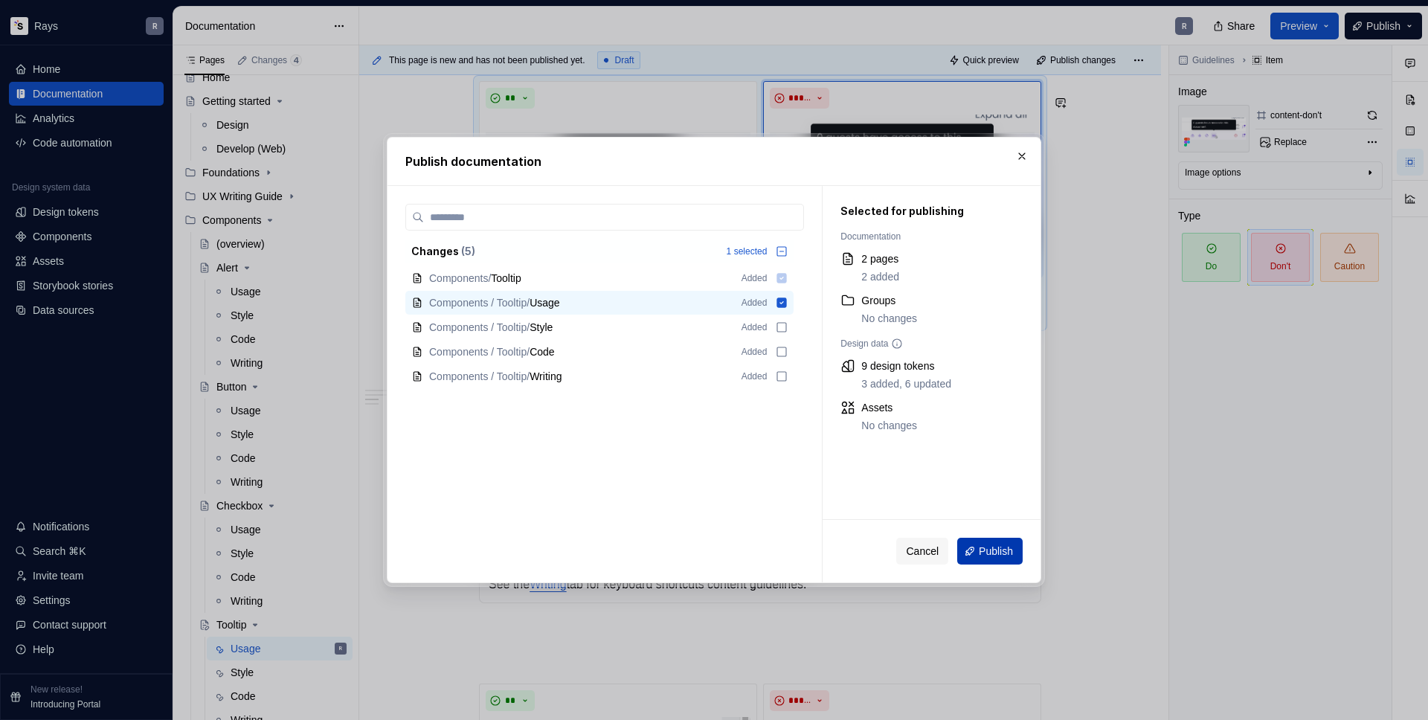
click at [993, 553] on span "Publish" at bounding box center [996, 551] width 34 height 15
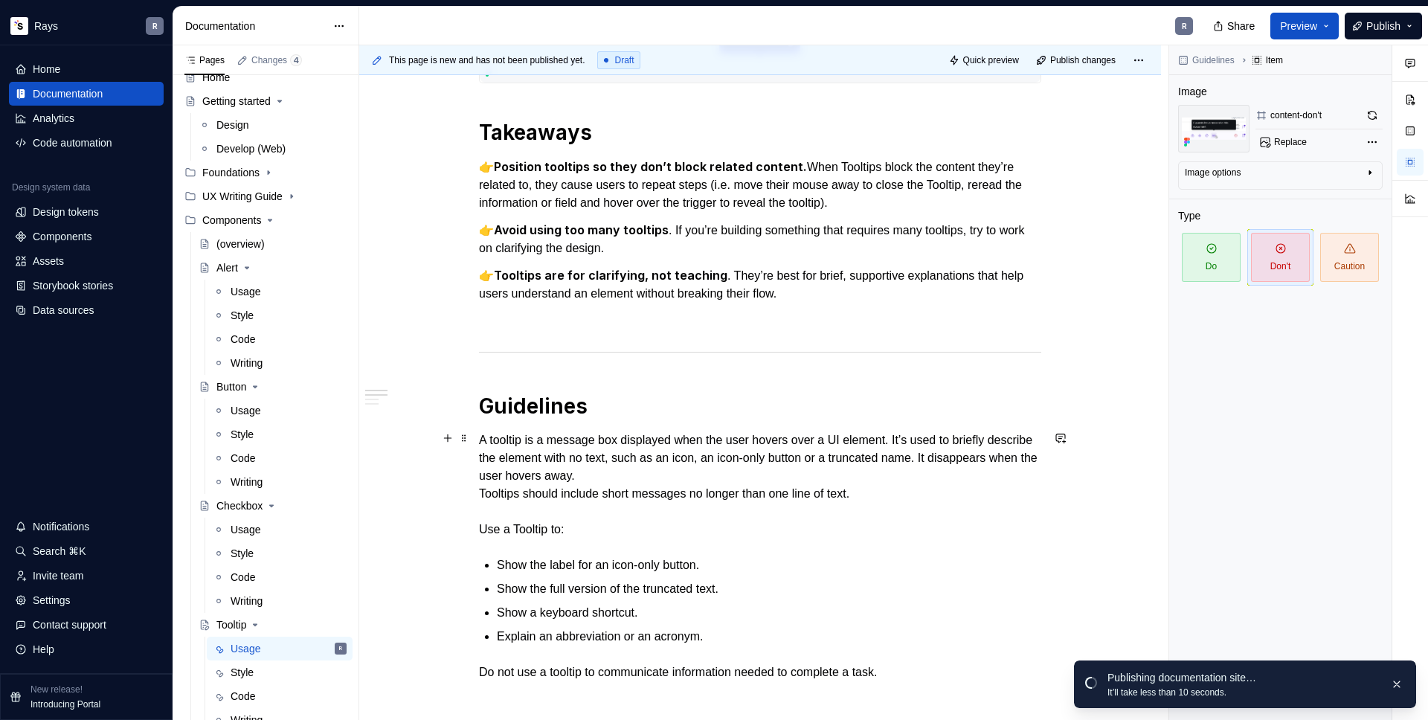
scroll to position [0, 0]
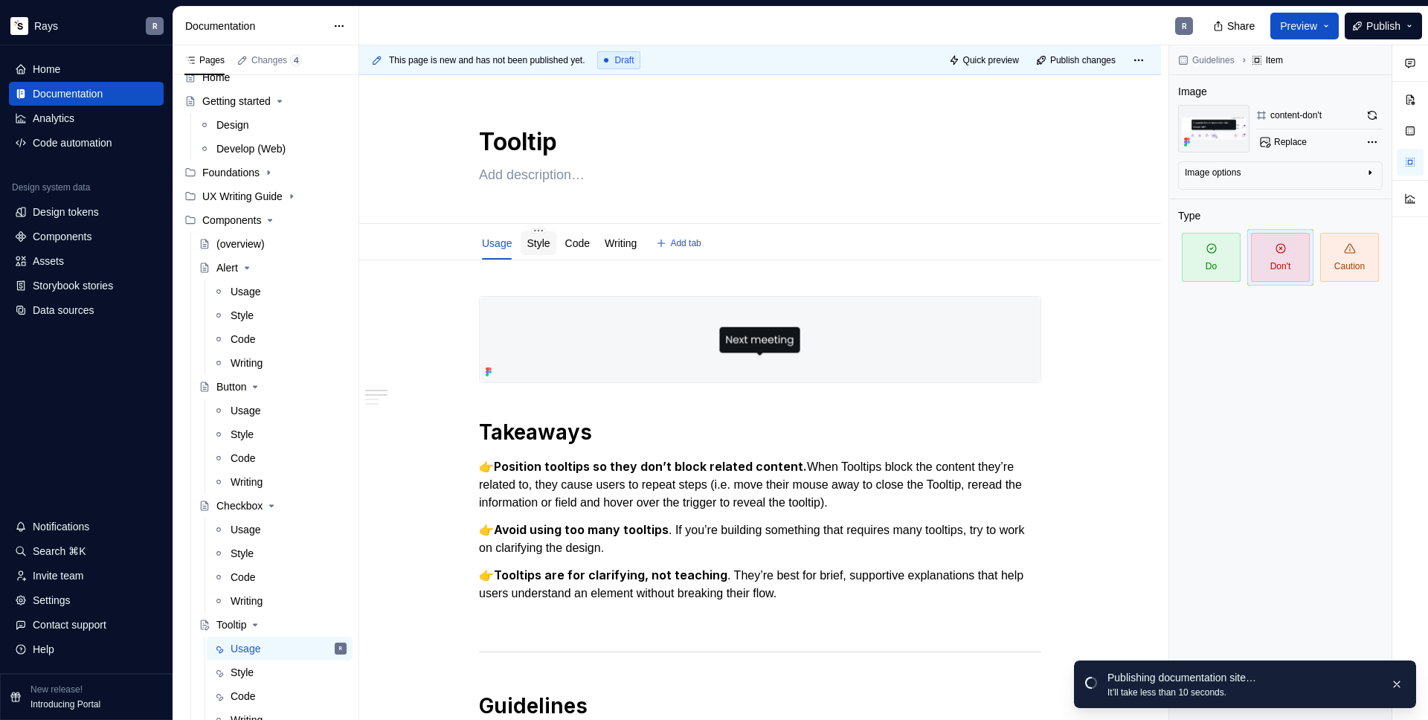
click at [539, 250] on div "Style" at bounding box center [538, 243] width 23 height 15
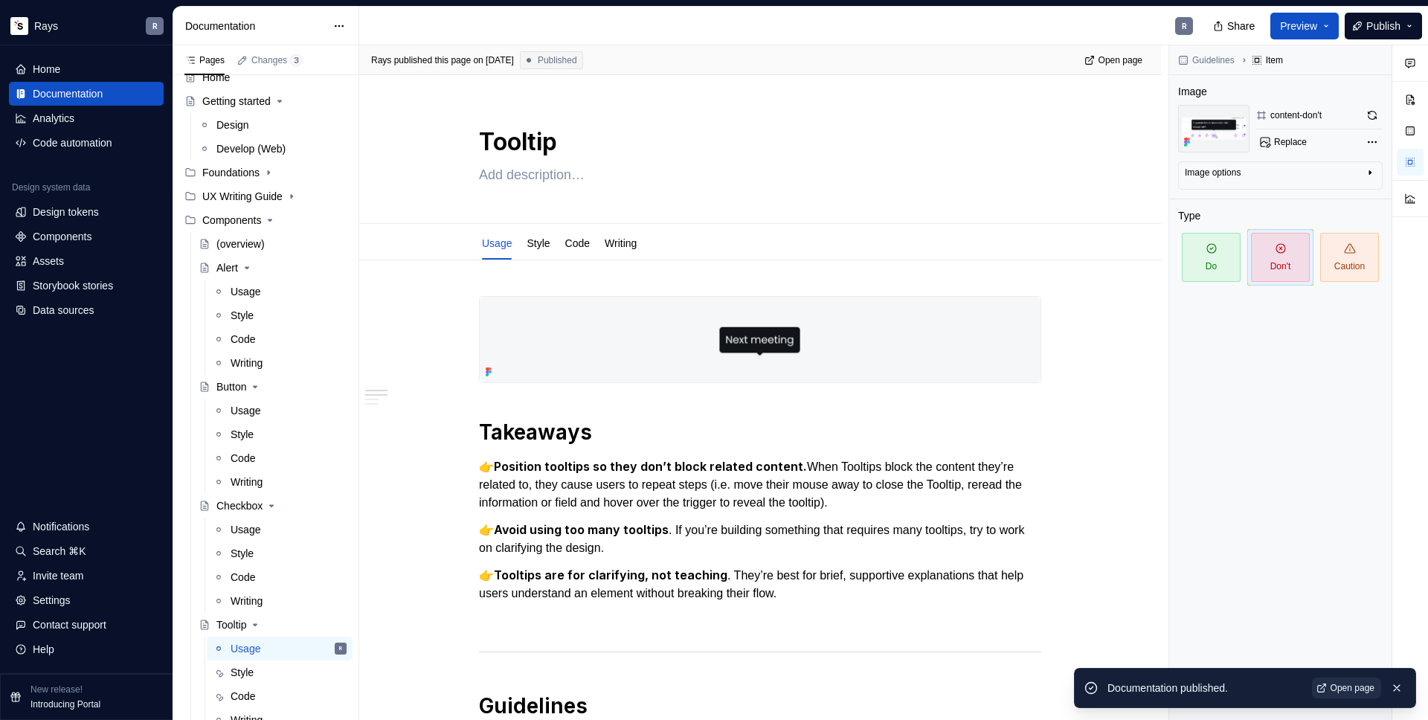
type textarea "*"
click at [1344, 684] on span "Open page" at bounding box center [1353, 688] width 44 height 12
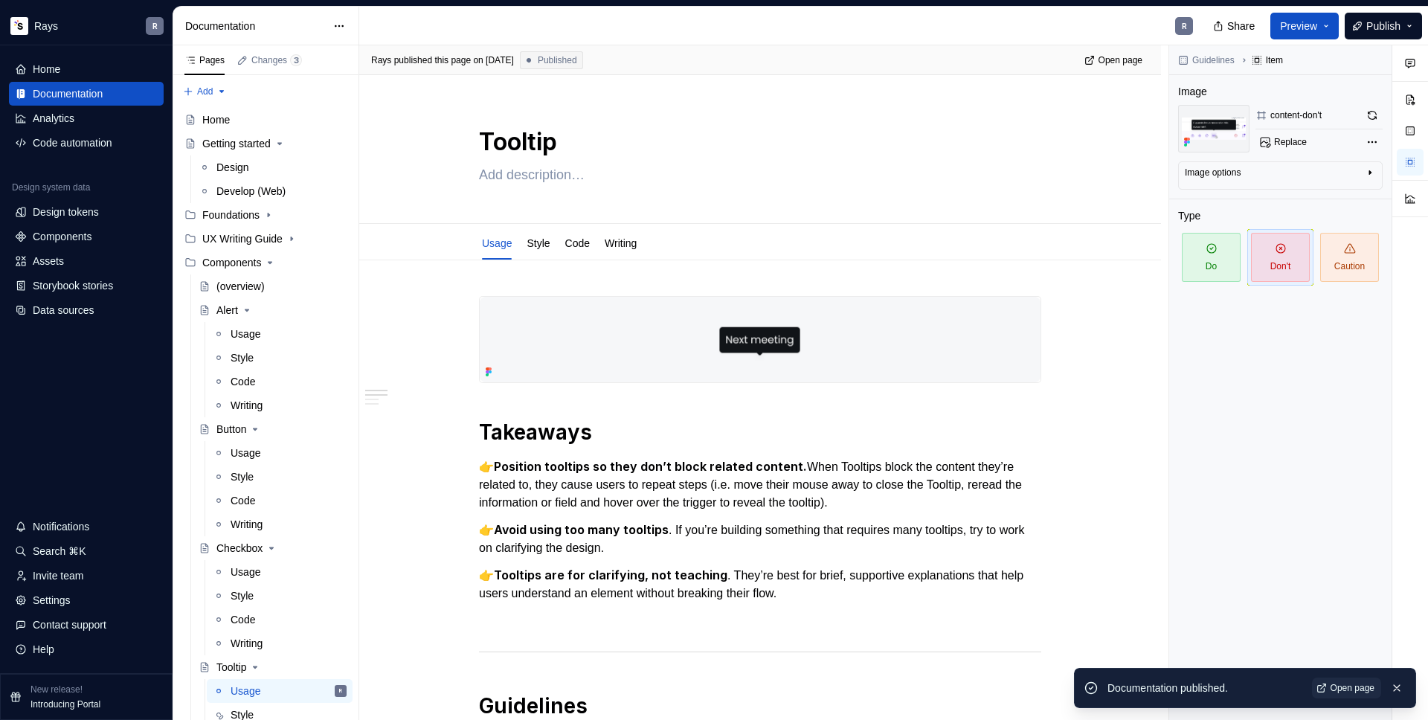
scroll to position [42, 0]
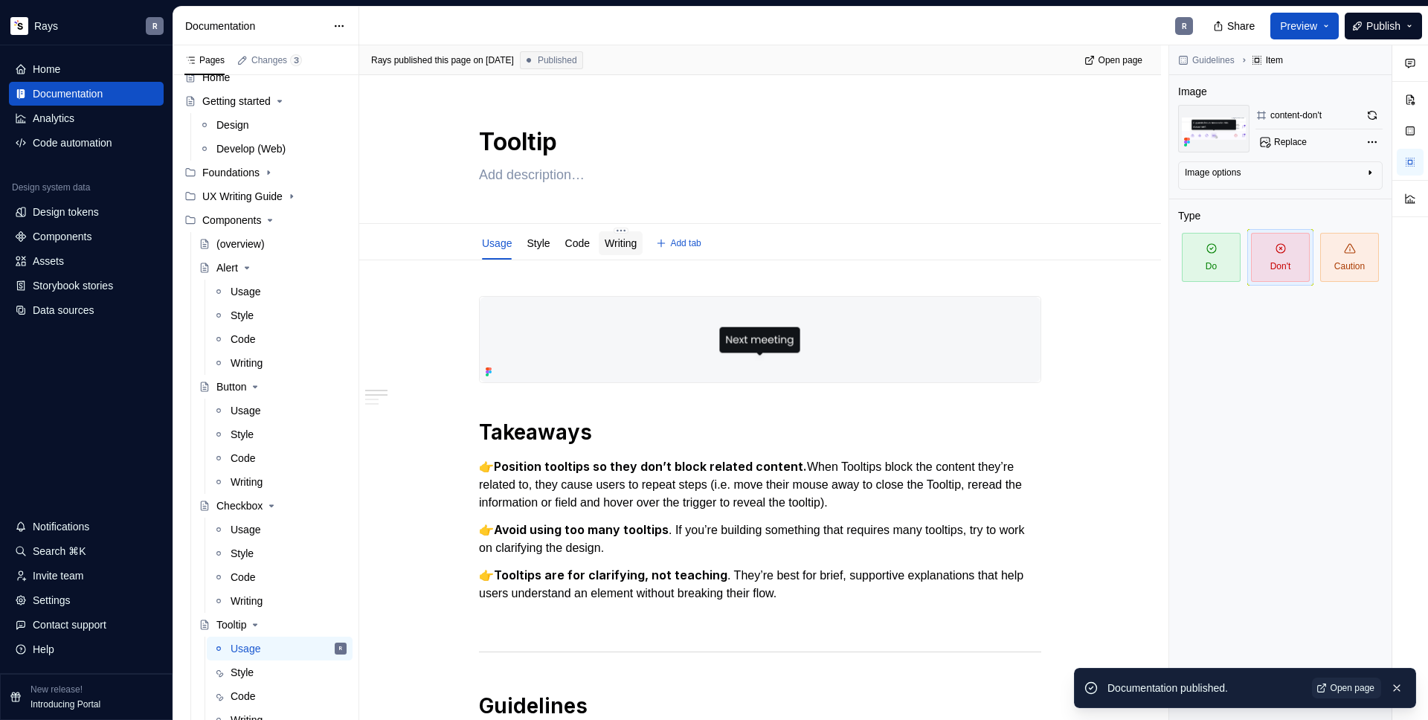
click at [610, 245] on link "Writing" at bounding box center [621, 243] width 32 height 12
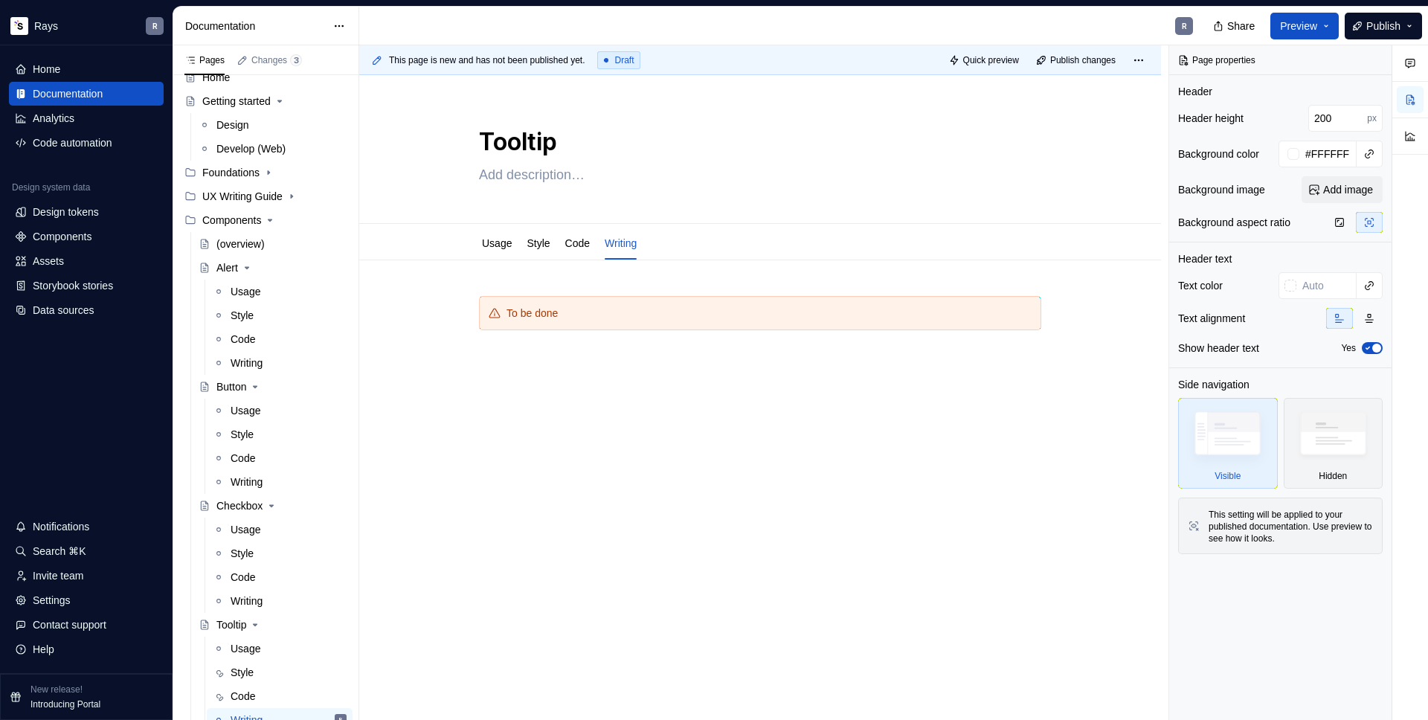
type textarea "*"
click at [559, 391] on p at bounding box center [760, 384] width 562 height 18
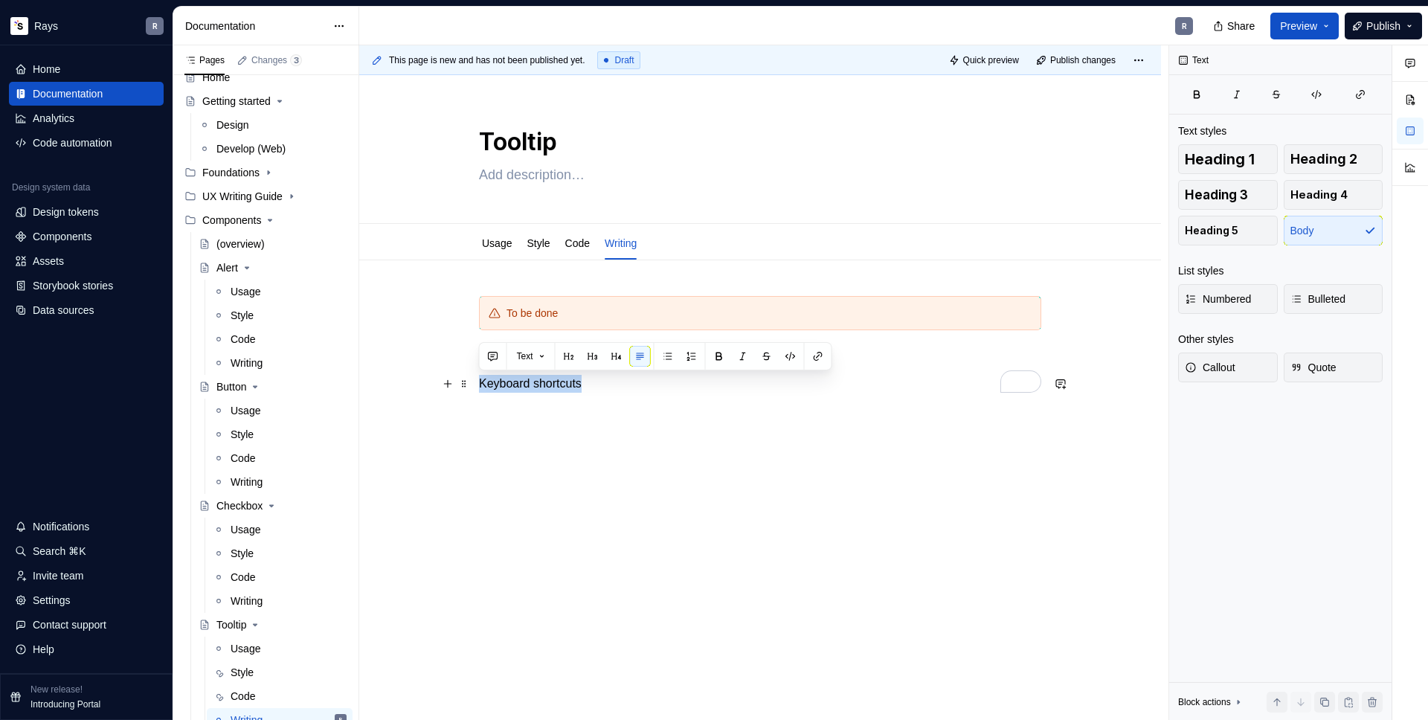
drag, startPoint x: 530, startPoint y: 379, endPoint x: 472, endPoint y: 379, distance: 58.0
click at [472, 379] on div "To be done Keyboard shortcuts" at bounding box center [760, 443] width 802 height 366
click at [528, 402] on div "To be done Keyboard shortcuts" at bounding box center [760, 353] width 562 height 115
click at [576, 412] on div "To be done Keyboard shortcuts" at bounding box center [760, 443] width 802 height 367
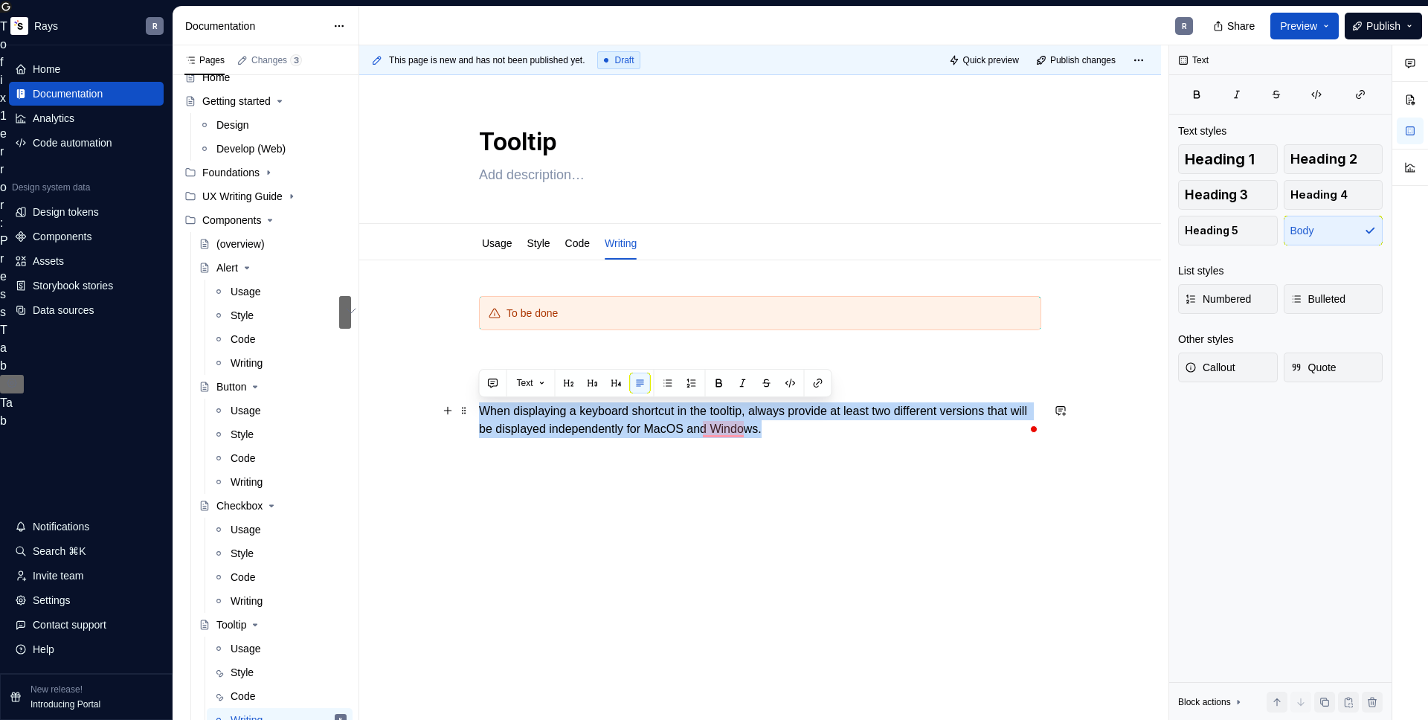
drag, startPoint x: 776, startPoint y: 424, endPoint x: 483, endPoint y: 412, distance: 293.3
click at [483, 412] on p "When displaying a keyboard shortcut in the tooltip, always provide at least two…" at bounding box center [760, 420] width 562 height 36
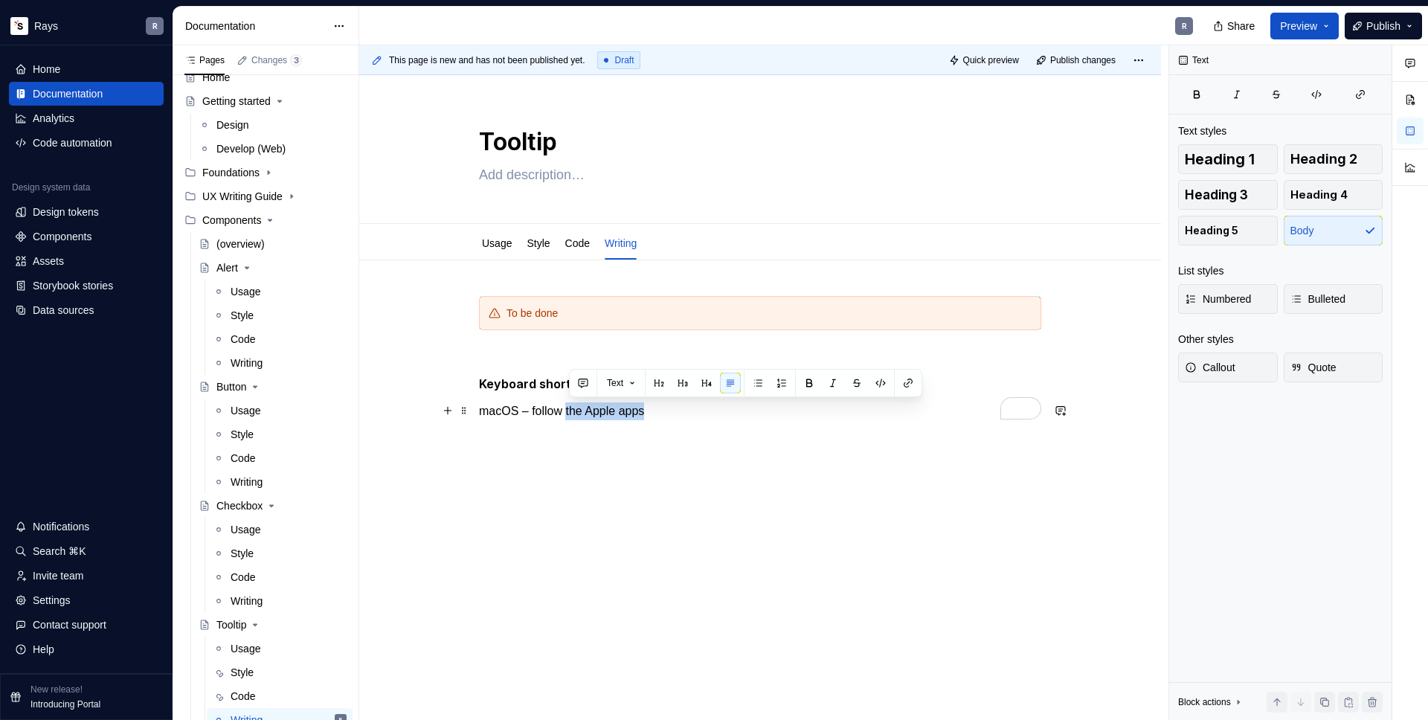
drag, startPoint x: 570, startPoint y: 411, endPoint x: 657, endPoint y: 411, distance: 87.0
click at [657, 411] on p "macOS – follow the Apple apps" at bounding box center [760, 411] width 562 height 18
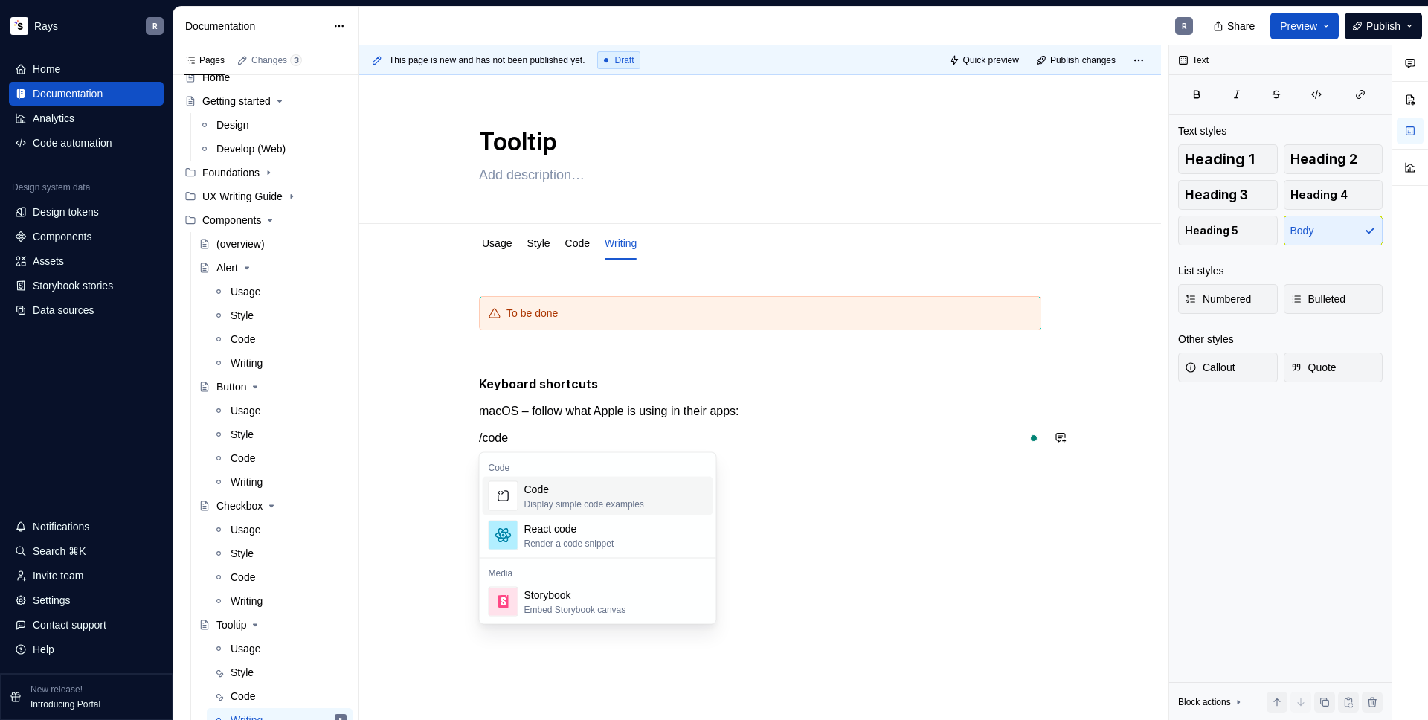
click at [602, 493] on div "Code" at bounding box center [584, 489] width 120 height 15
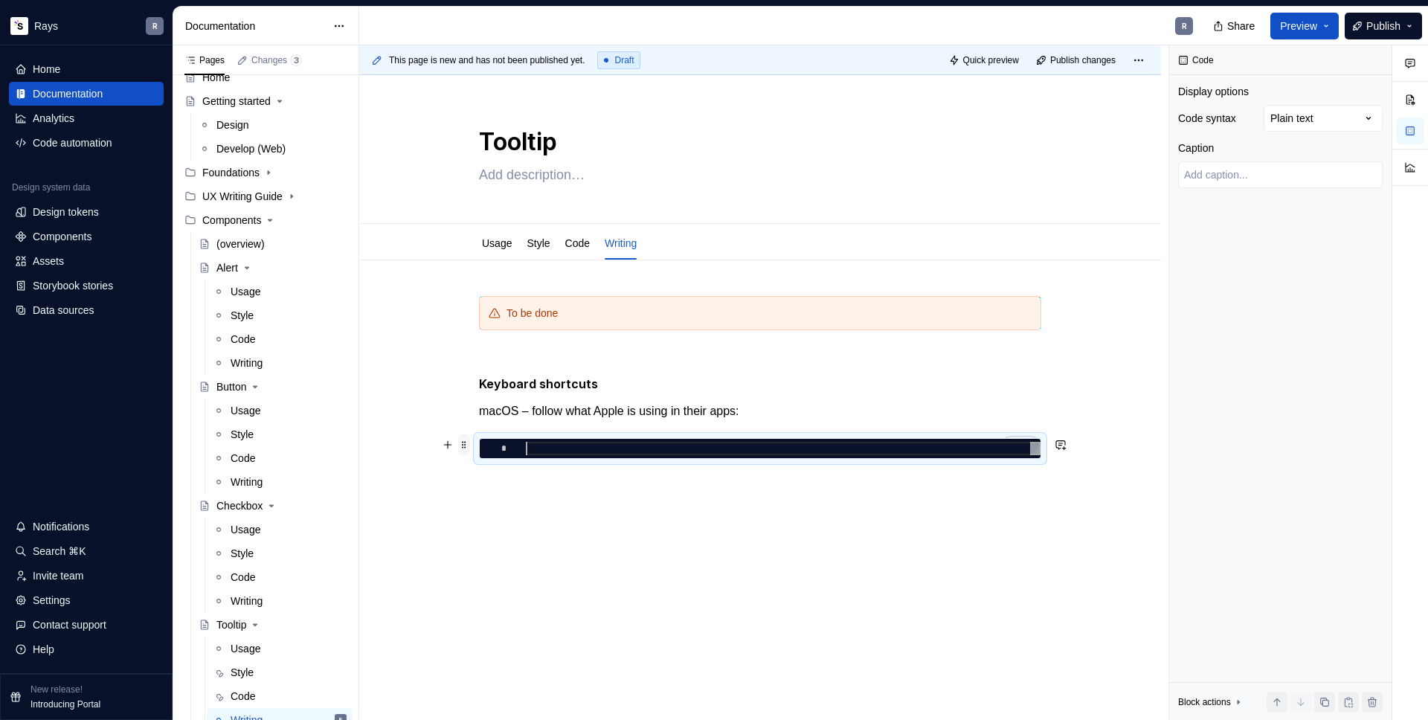
click at [468, 444] on span at bounding box center [464, 444] width 12 height 21
click at [510, 574] on div "Delete" at bounding box center [534, 576] width 97 height 15
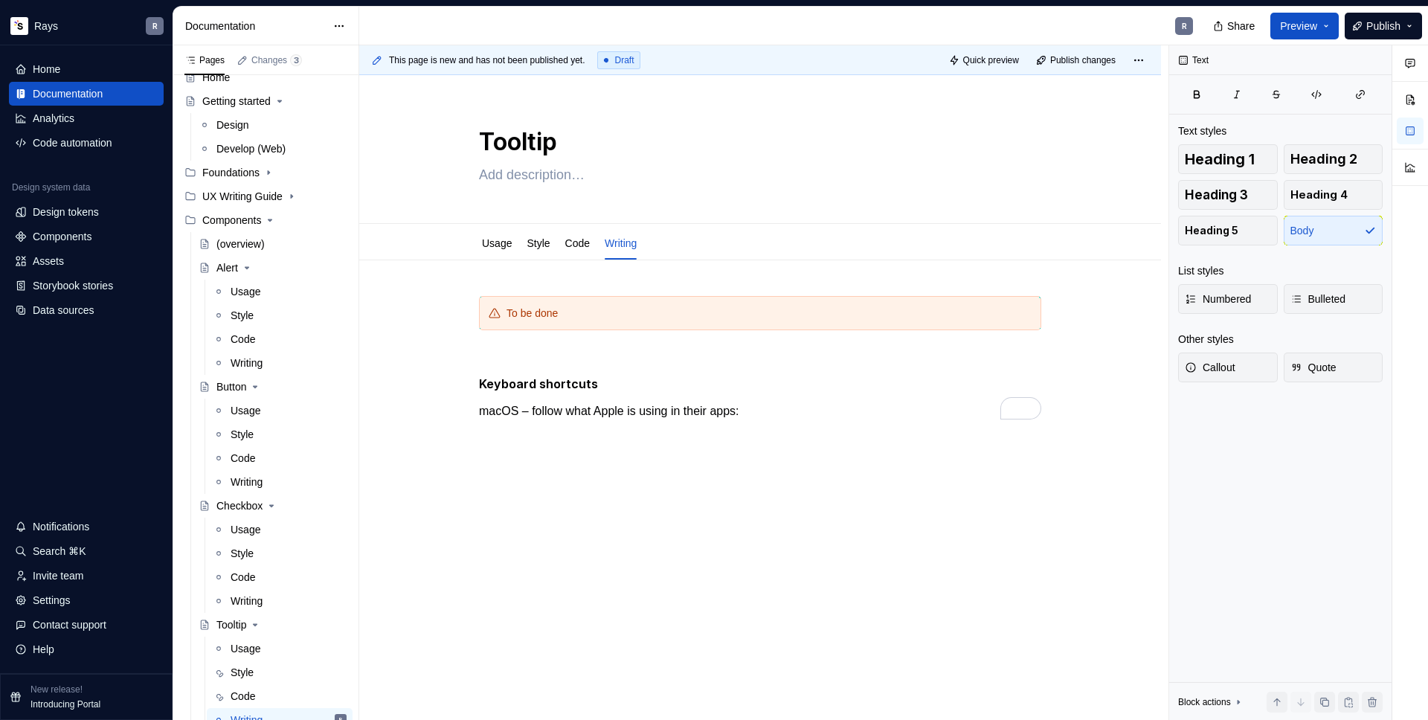
click at [500, 467] on div "To be done Keyboard shortcuts macOS – follow what Apple is using in their apps:" at bounding box center [760, 457] width 802 height 394
drag, startPoint x: 619, startPoint y: 434, endPoint x: 480, endPoint y: 433, distance: 139.1
click at [480, 433] on p "Always a Capital letter" at bounding box center [760, 438] width 562 height 18
click at [759, 416] on p "macOS – follow what Apple is using in their apps:" at bounding box center [760, 411] width 562 height 18
click at [531, 447] on p "⌘ P" at bounding box center [760, 438] width 562 height 18
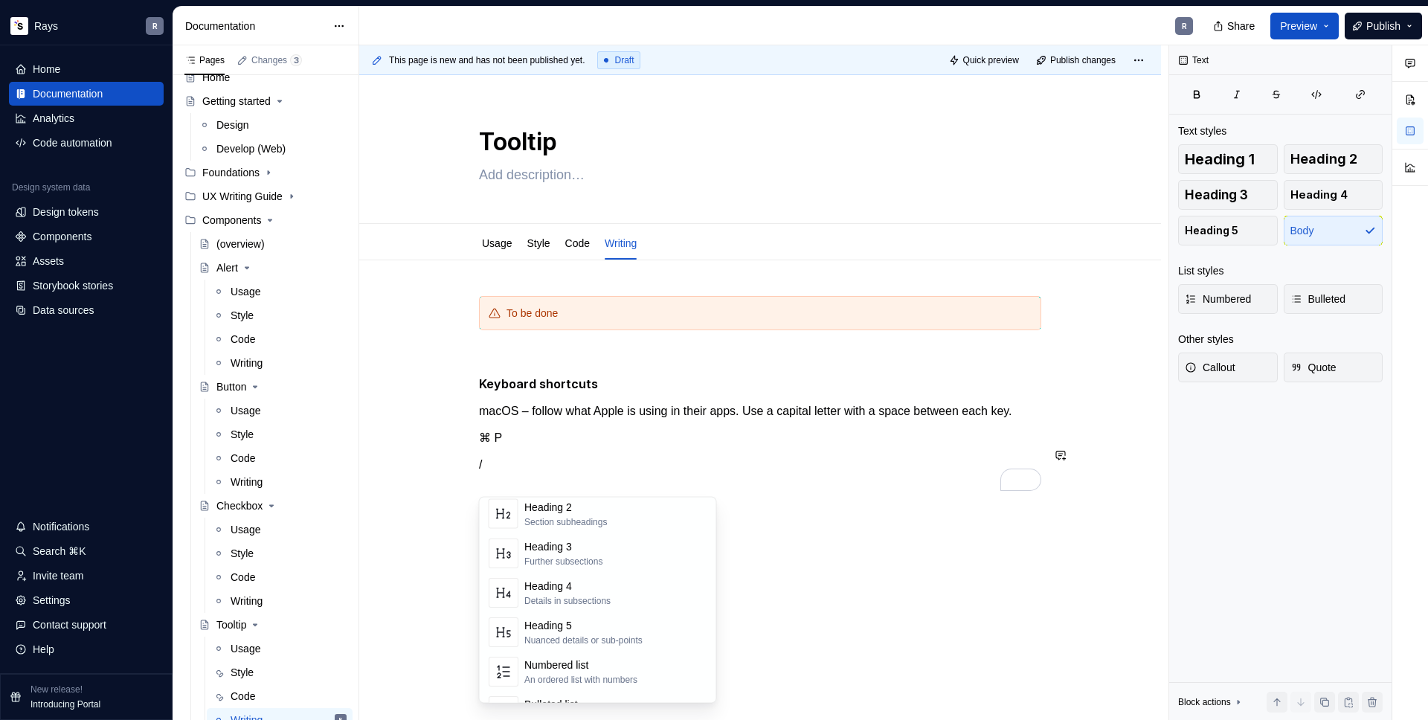
scroll to position [258, 0]
click at [624, 630] on div "Callout" at bounding box center [574, 630] width 100 height 15
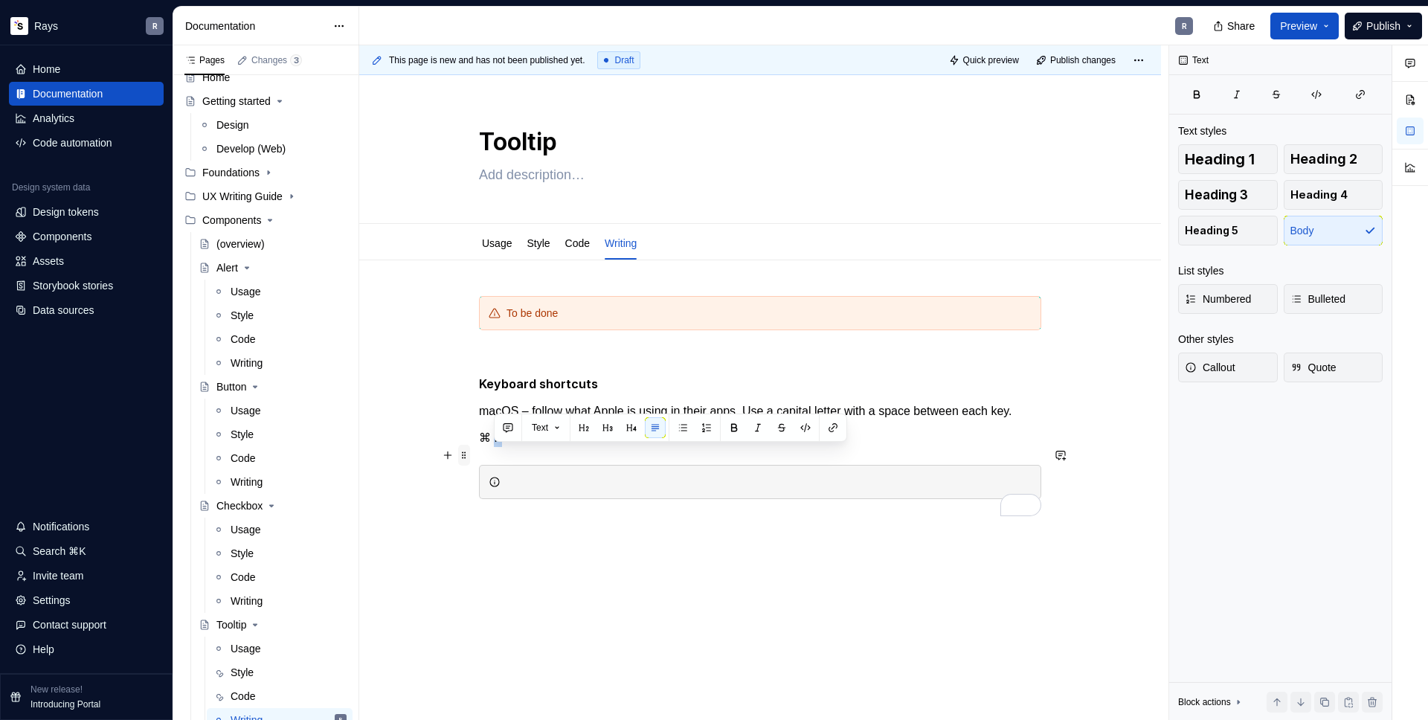
drag, startPoint x: 505, startPoint y: 458, endPoint x: 460, endPoint y: 458, distance: 45.4
click at [479, 458] on div "To be done Keyboard shortcuts macOS – follow what Apple is using in their apps.…" at bounding box center [760, 406] width 562 height 221
click at [464, 501] on span at bounding box center [464, 499] width 12 height 21
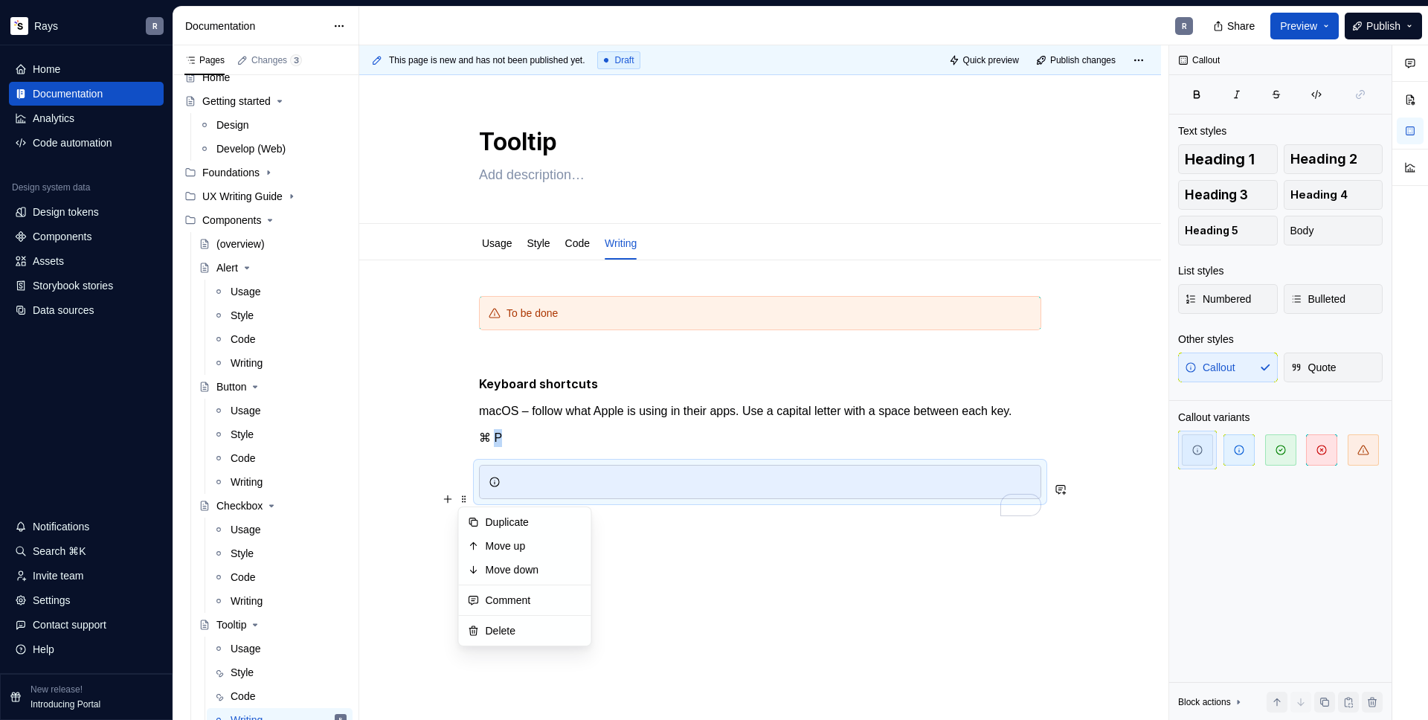
click at [487, 490] on div "To enrich screen reader interactions, please activate Accessibility in Grammarl…" at bounding box center [760, 482] width 562 height 34
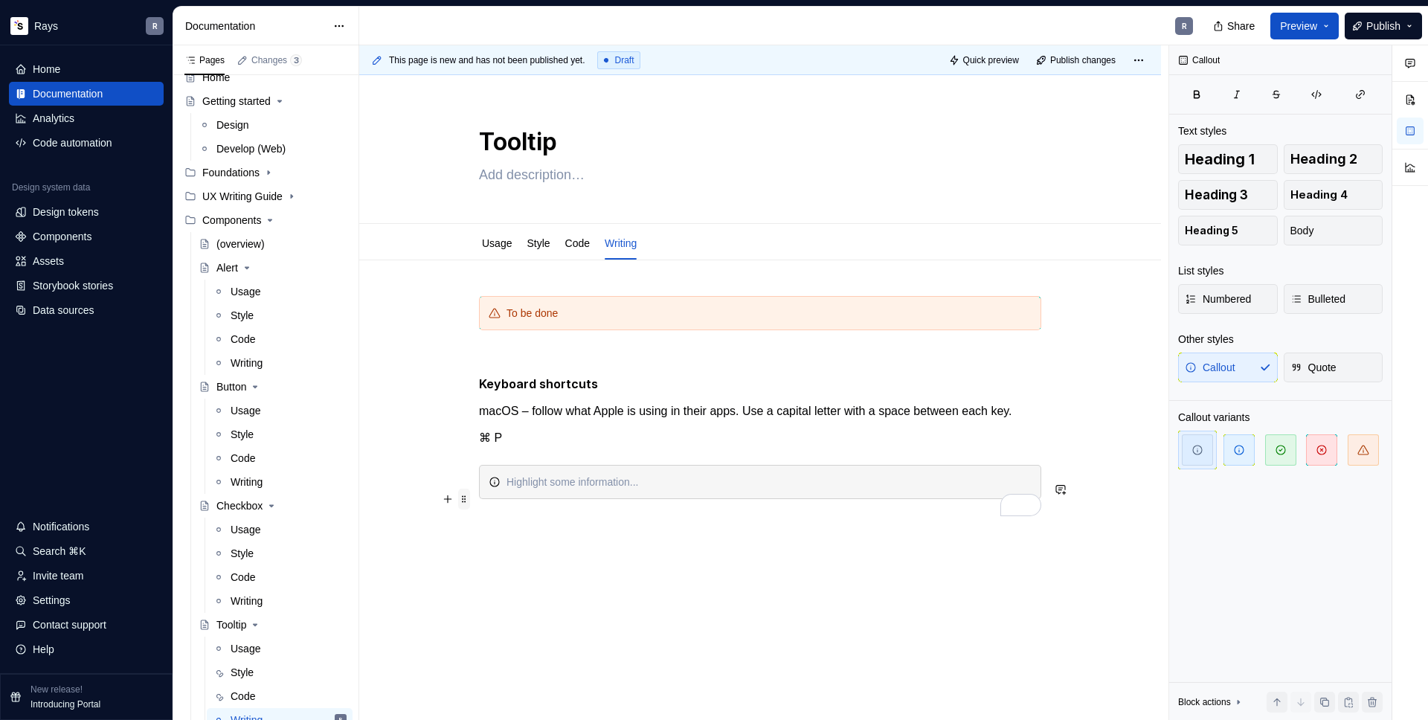
click at [466, 498] on span at bounding box center [464, 499] width 12 height 21
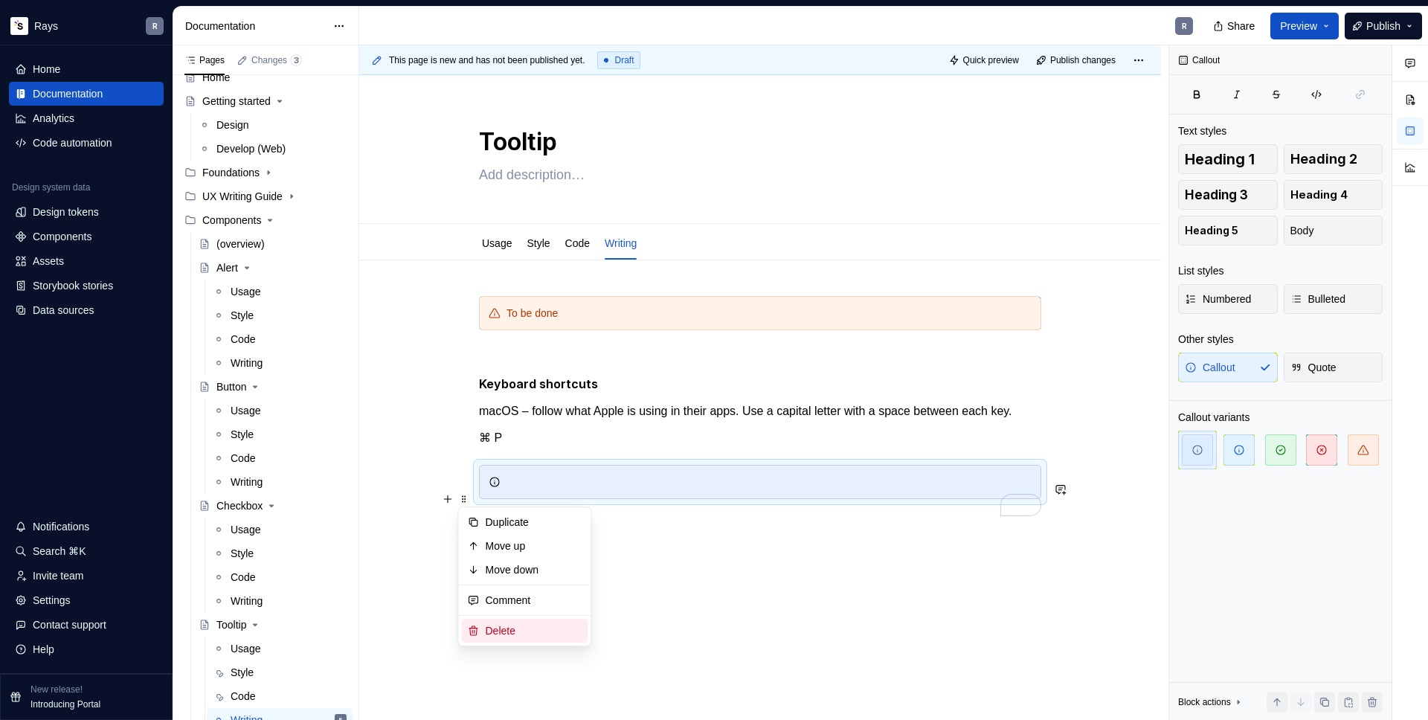
click at [521, 627] on div "Delete" at bounding box center [534, 630] width 97 height 15
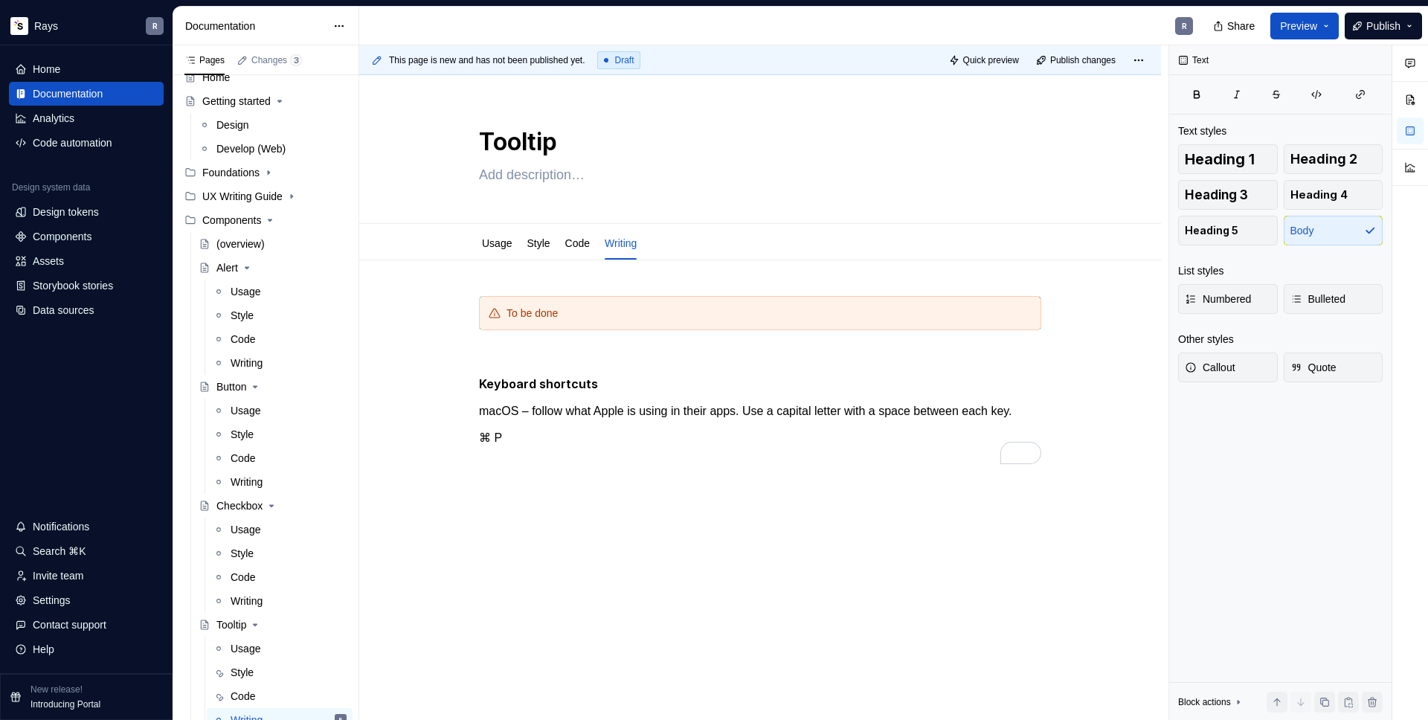
click at [500, 500] on div "To be done Keyboard shortcuts macOS – follow what Apple is using in their apps.…" at bounding box center [760, 470] width 802 height 420
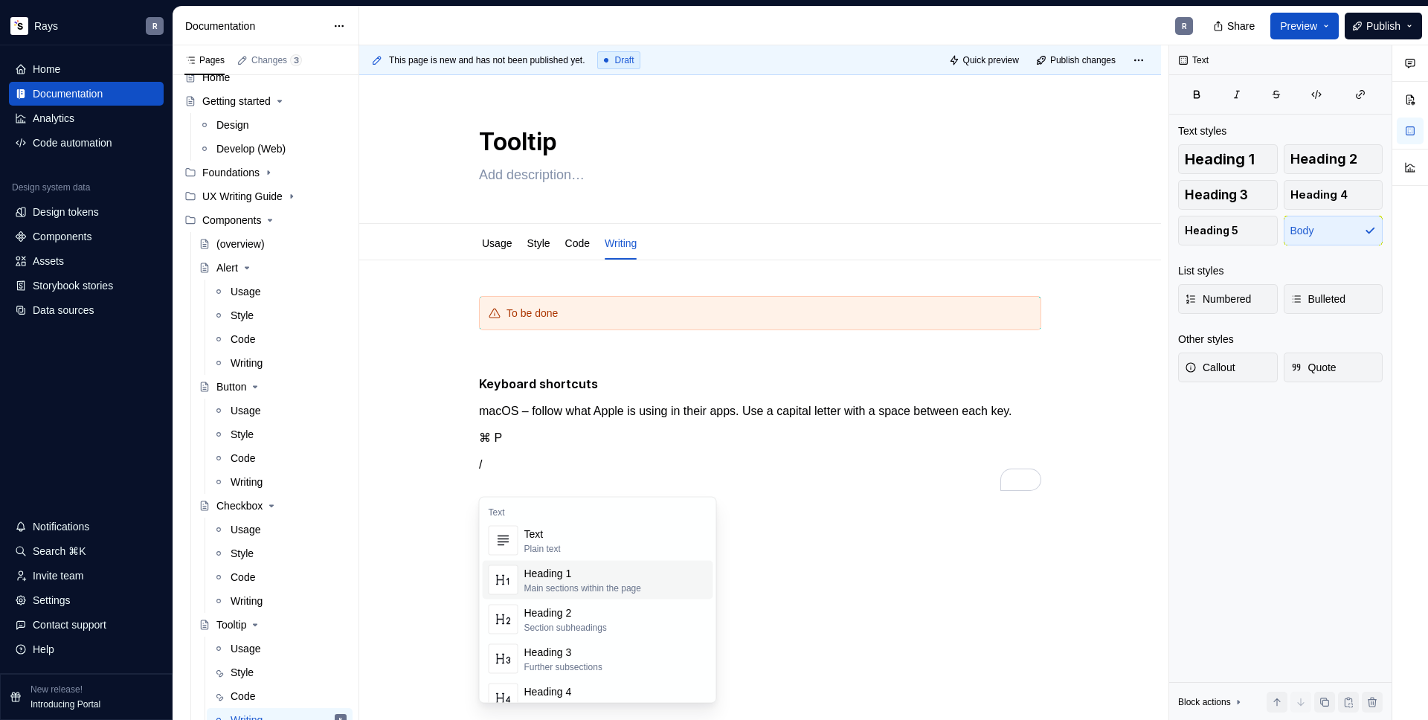
scroll to position [237, 0]
click at [565, 608] on div "Quote" at bounding box center [562, 613] width 76 height 15
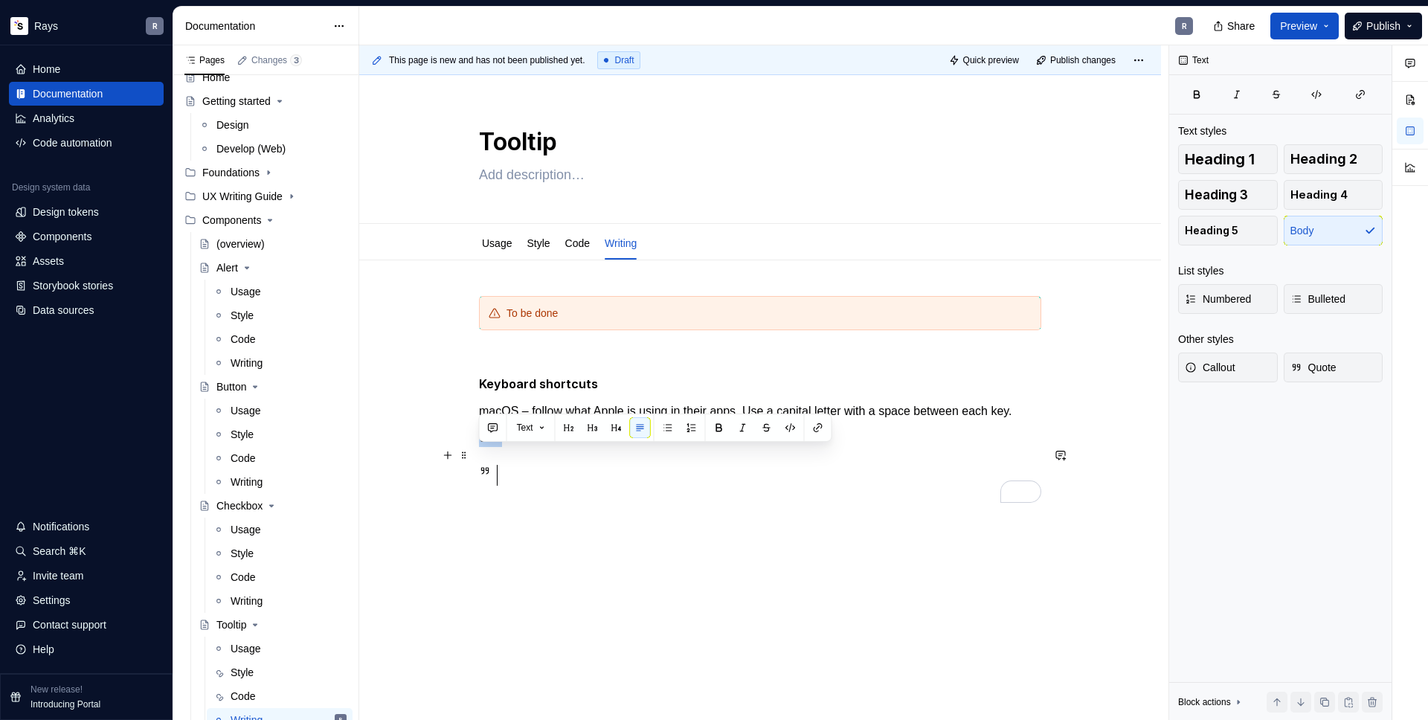
drag, startPoint x: 503, startPoint y: 457, endPoint x: 479, endPoint y: 455, distance: 23.9
click at [479, 447] on p "⌘ P" at bounding box center [760, 438] width 562 height 18
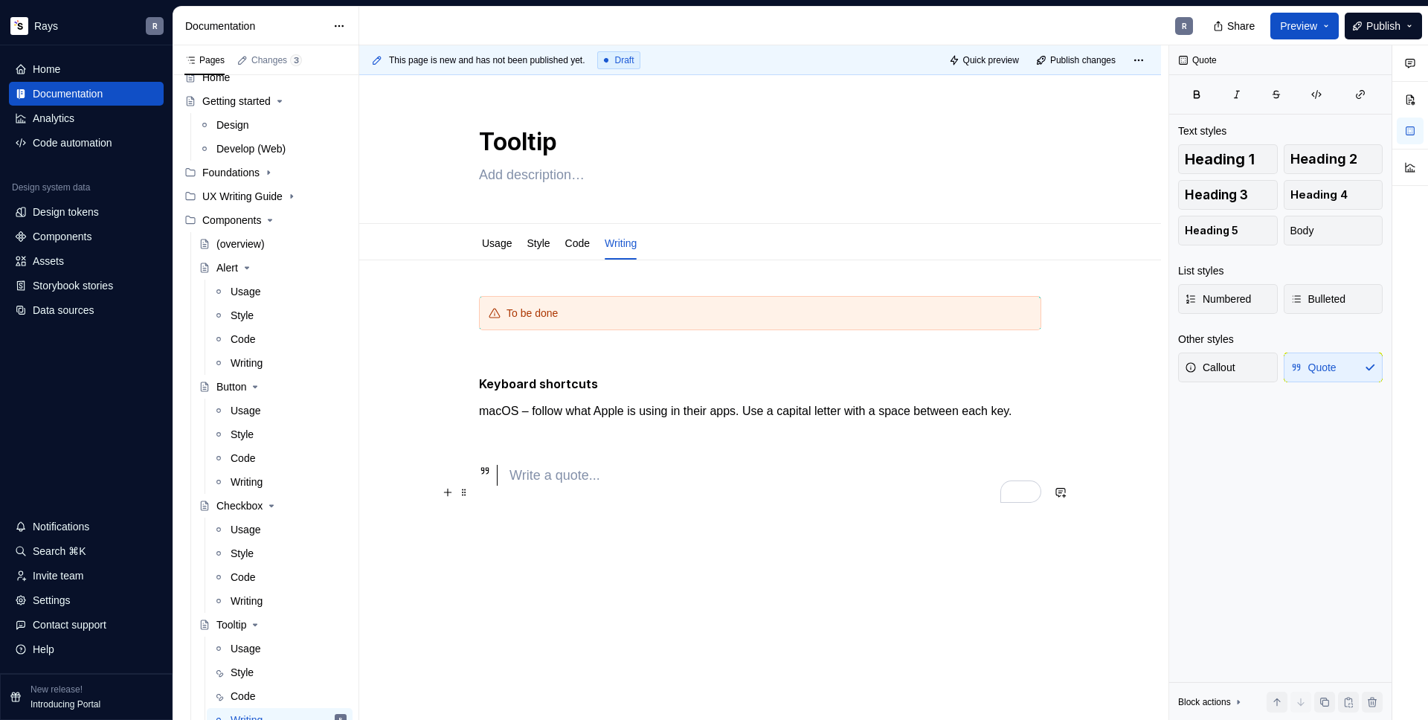
click at [538, 486] on div "To enrich screen reader interactions, please activate Accessibility in Grammarl…" at bounding box center [776, 475] width 532 height 21
click at [532, 447] on p "To enrich screen reader interactions, please activate Accessibility in Grammarl…" at bounding box center [760, 438] width 562 height 18
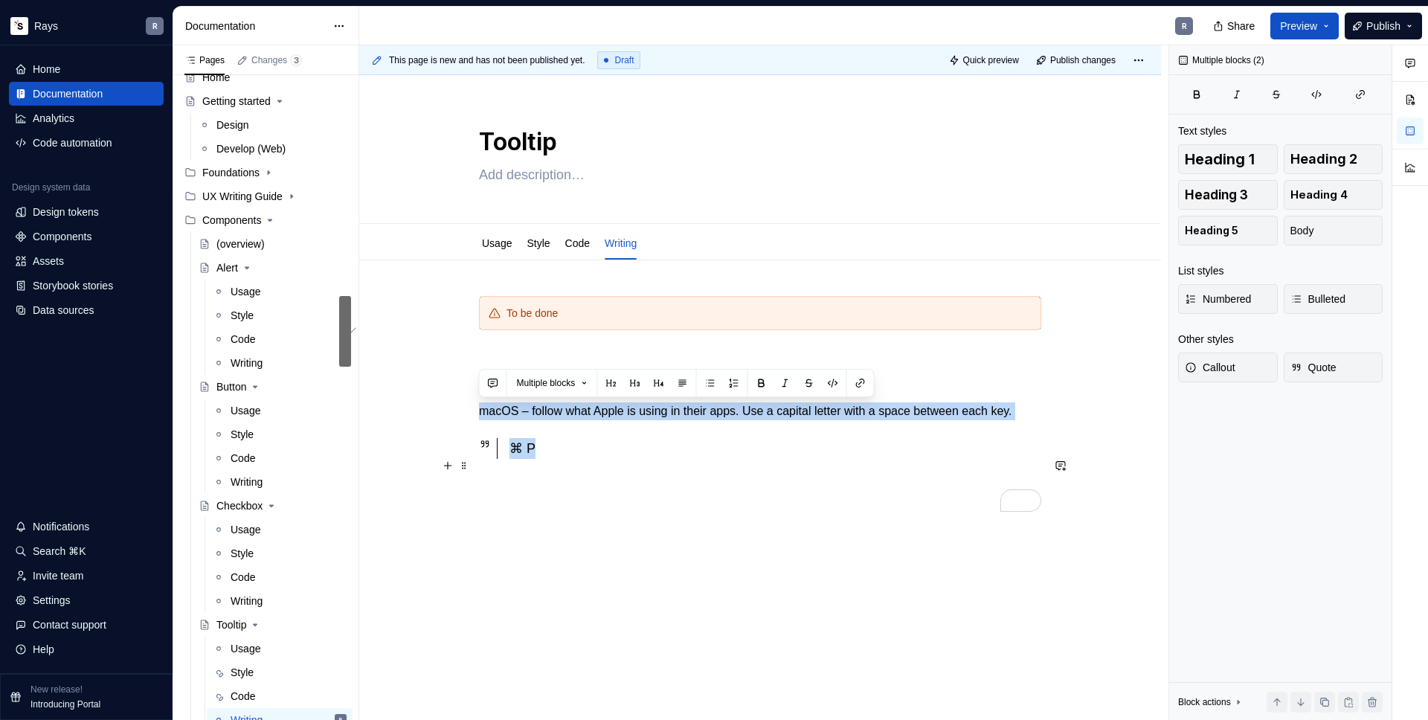
drag, startPoint x: 481, startPoint y: 409, endPoint x: 552, endPoint y: 474, distance: 96.4
click at [552, 474] on div "To be done Keyboard shortcuts macOS – follow what Apple is using in their apps.…" at bounding box center [760, 395] width 562 height 199
copy div "macOS – follow what Apple is using in their apps. Use a capital letter with a s…"
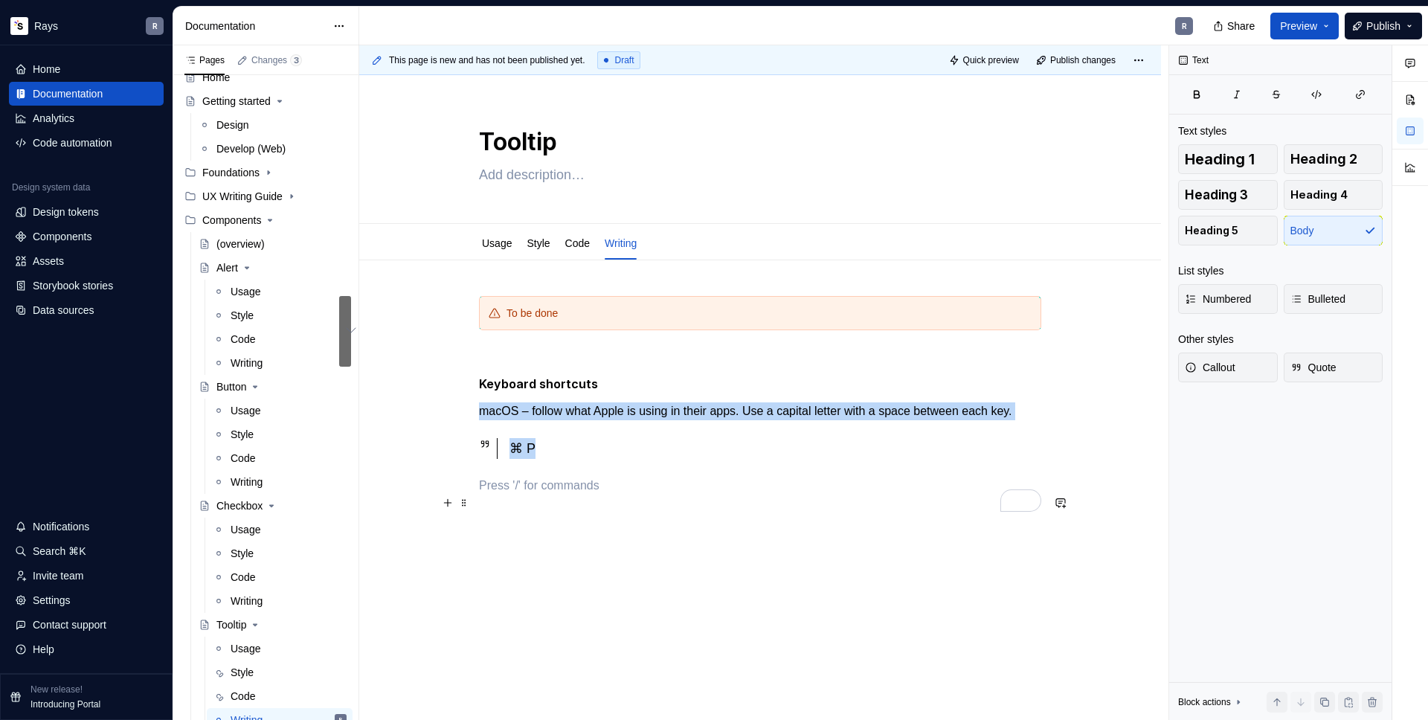
click at [553, 495] on p "To enrich screen reader interactions, please activate Accessibility in Grammarl…" at bounding box center [760, 486] width 562 height 18
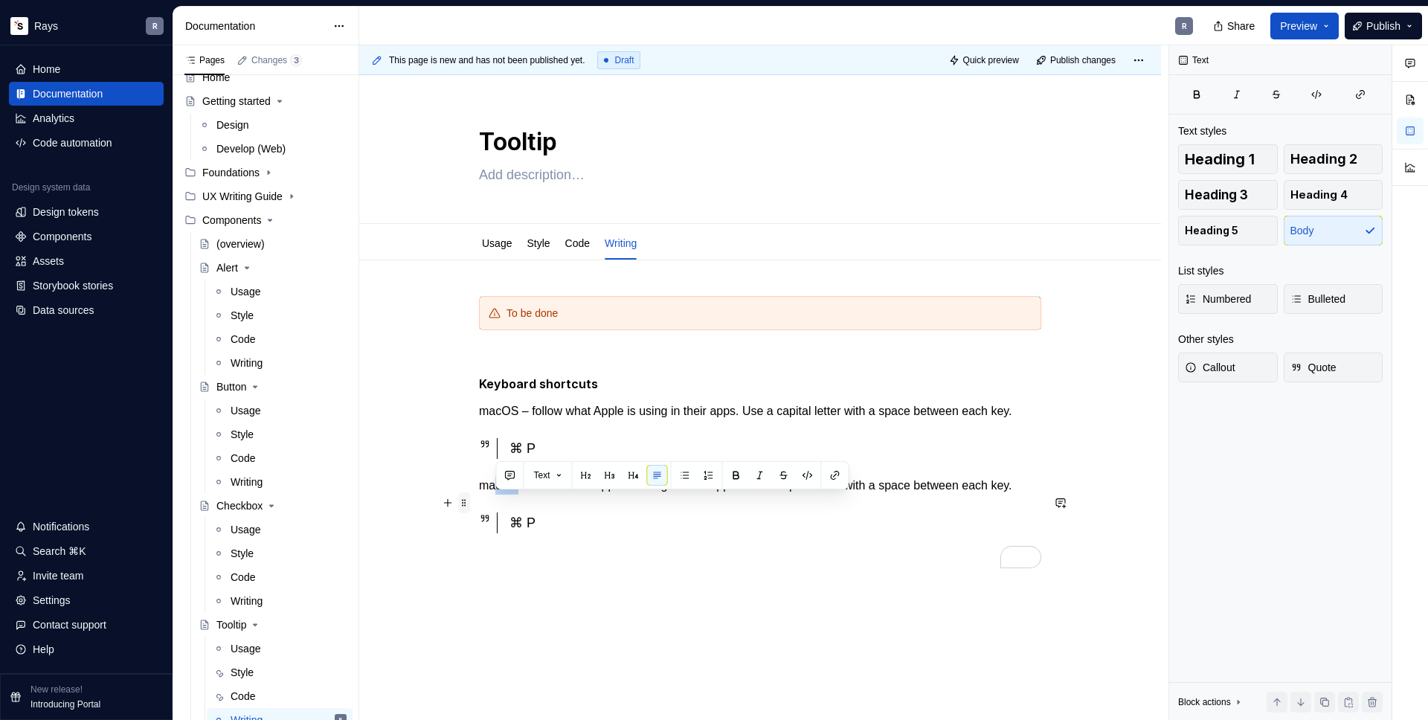
drag, startPoint x: 519, startPoint y: 504, endPoint x: 466, endPoint y: 504, distance: 52.8
click at [479, 504] on div "To be done Keyboard shortcuts macOS – follow what Apple is using in their apps.…" at bounding box center [760, 423] width 562 height 255
drag, startPoint x: 613, startPoint y: 505, endPoint x: 641, endPoint y: 507, distance: 27.6
click at [641, 495] on p "Windows – follow what Apple is using in their apps. Use a capital letter with a…" at bounding box center [760, 486] width 562 height 18
drag, startPoint x: 936, startPoint y: 504, endPoint x: 936, endPoint y: 513, distance: 8.9
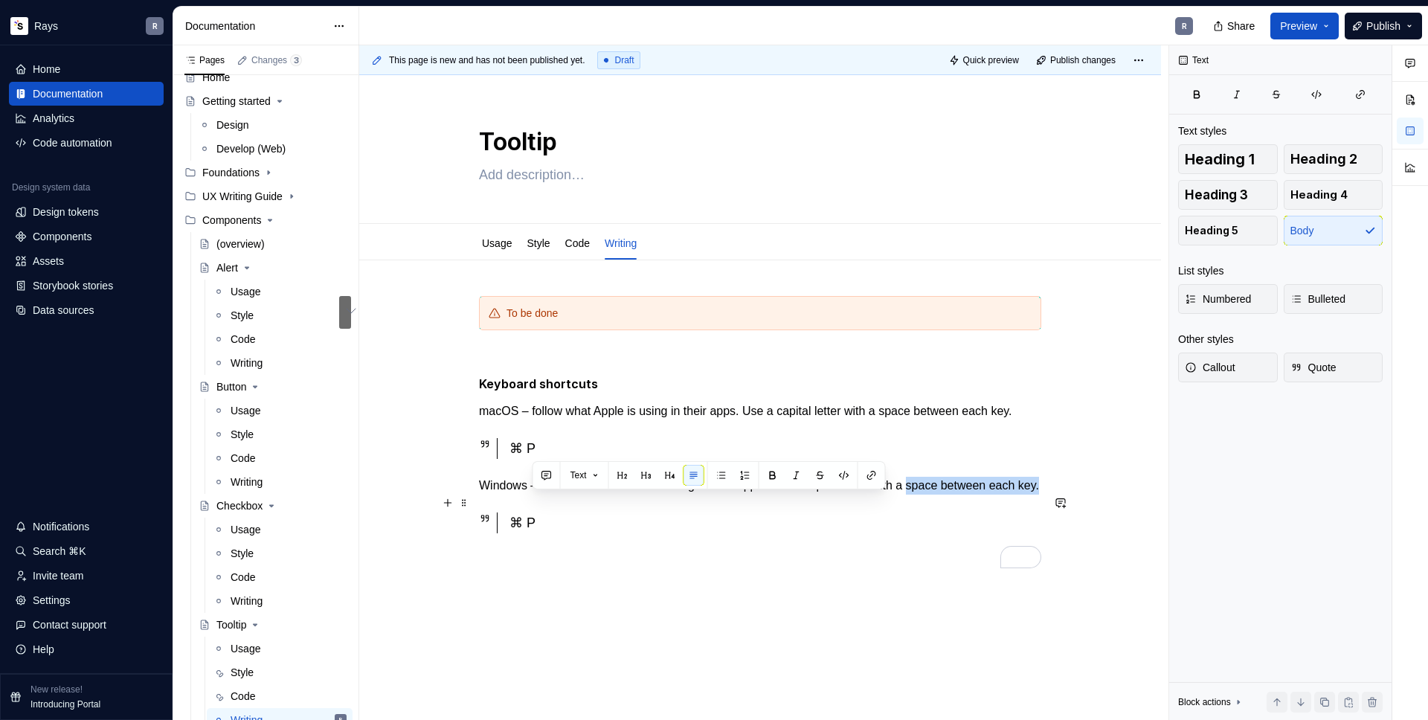
click at [936, 495] on p "Windows – follow what Microsoft is using in their apps. Use a capital letter wi…" at bounding box center [760, 486] width 562 height 18
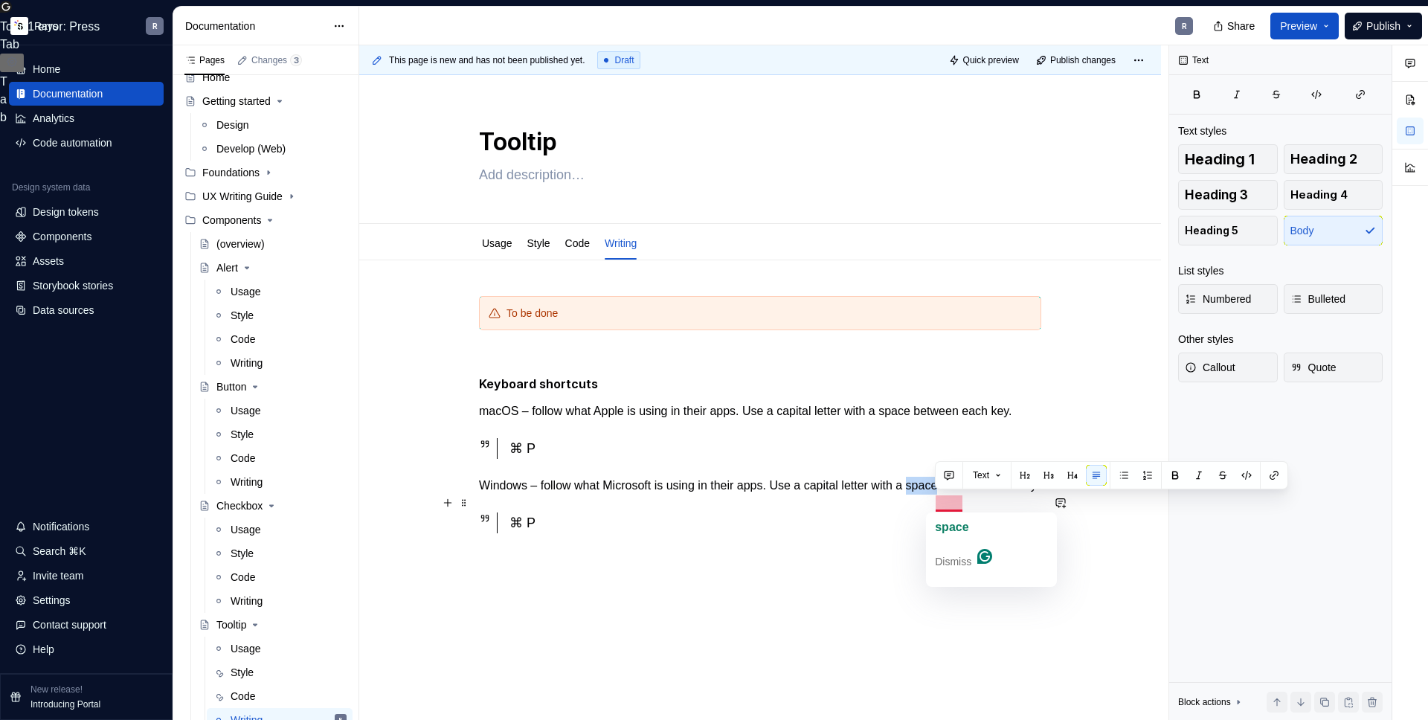
drag, startPoint x: 936, startPoint y: 501, endPoint x: 966, endPoint y: 501, distance: 30.5
click at [966, 495] on p "Windows – follow what Microsoft is using in their apps. Use a capital letter wi…" at bounding box center [760, 486] width 562 height 18
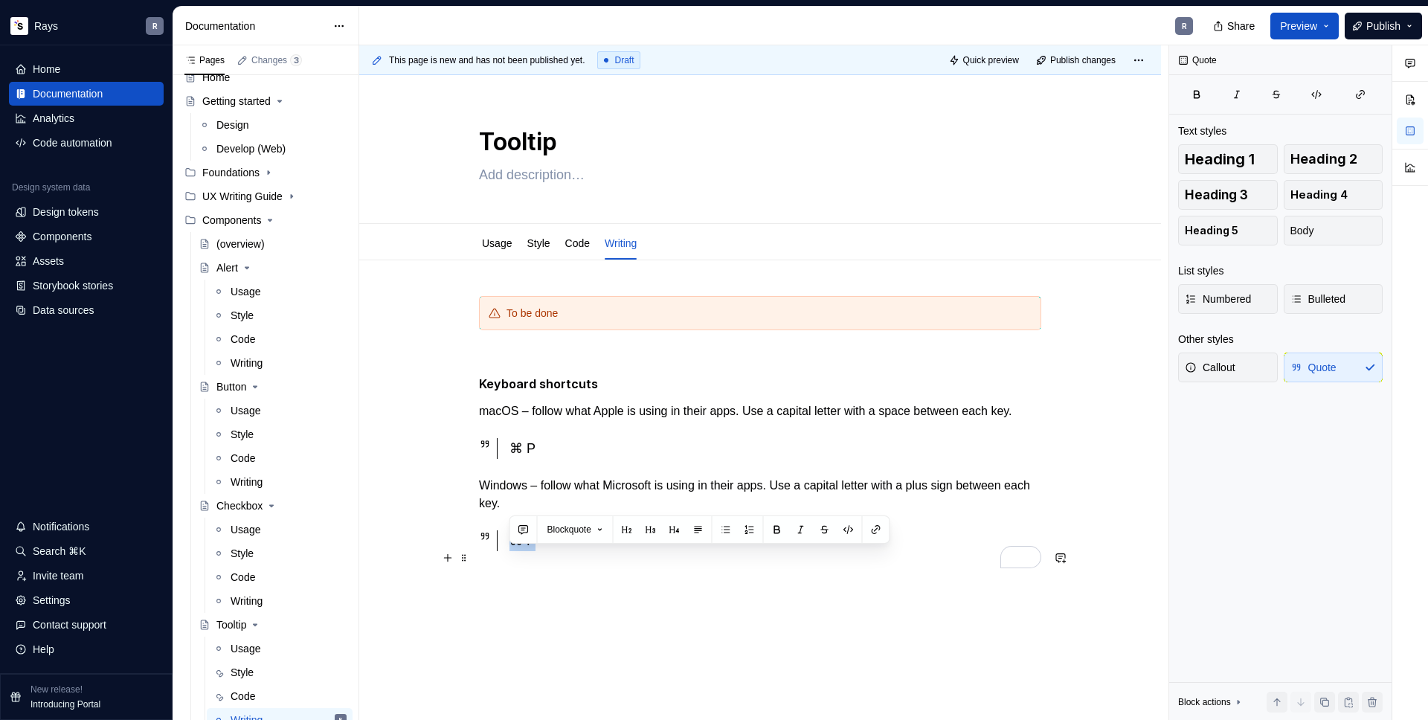
drag, startPoint x: 515, startPoint y: 557, endPoint x: 532, endPoint y: 557, distance: 17.1
click at [532, 551] on div "⌘ P" at bounding box center [776, 540] width 532 height 21
click at [621, 387] on p "Keyboard shortcuts" at bounding box center [760, 384] width 562 height 19
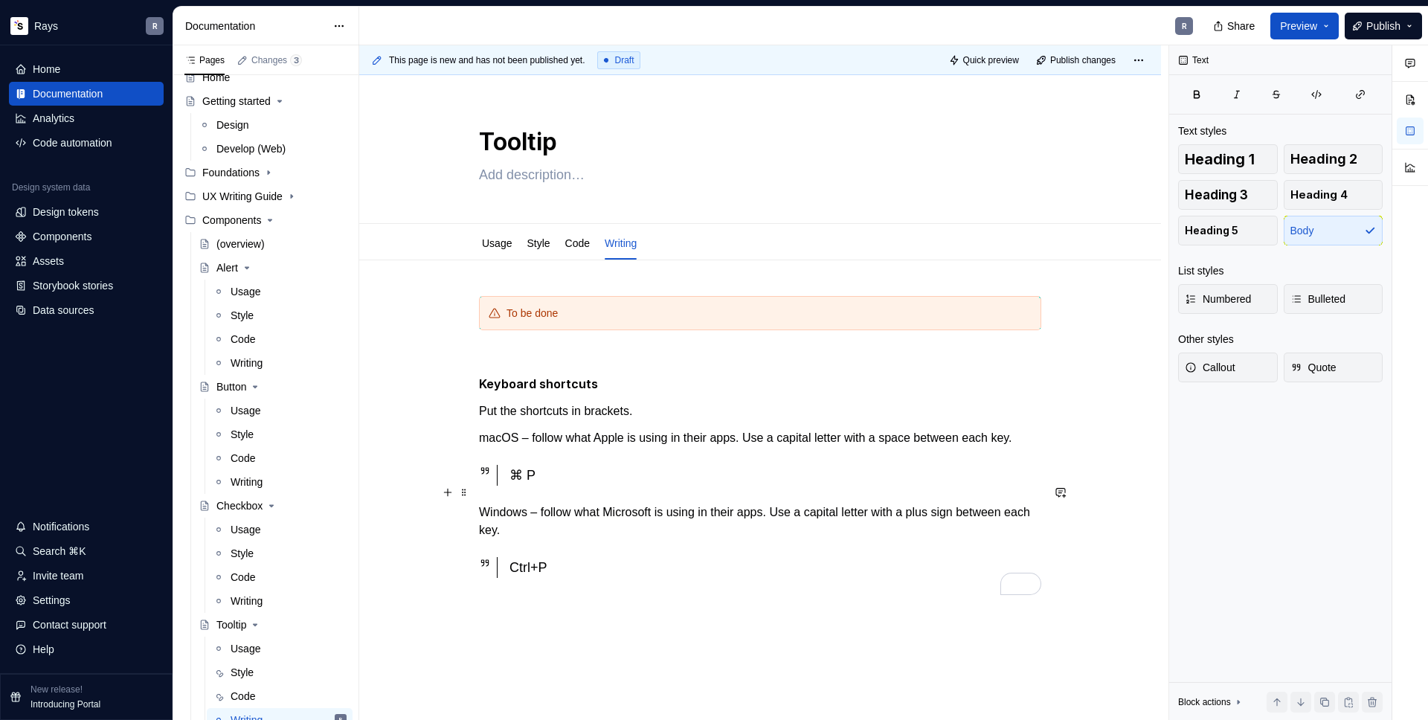
click at [510, 486] on div "⌘ P" at bounding box center [776, 475] width 532 height 21
click at [515, 578] on div "Ctrl+P" at bounding box center [776, 567] width 532 height 21
click at [573, 248] on link "Code" at bounding box center [577, 243] width 25 height 12
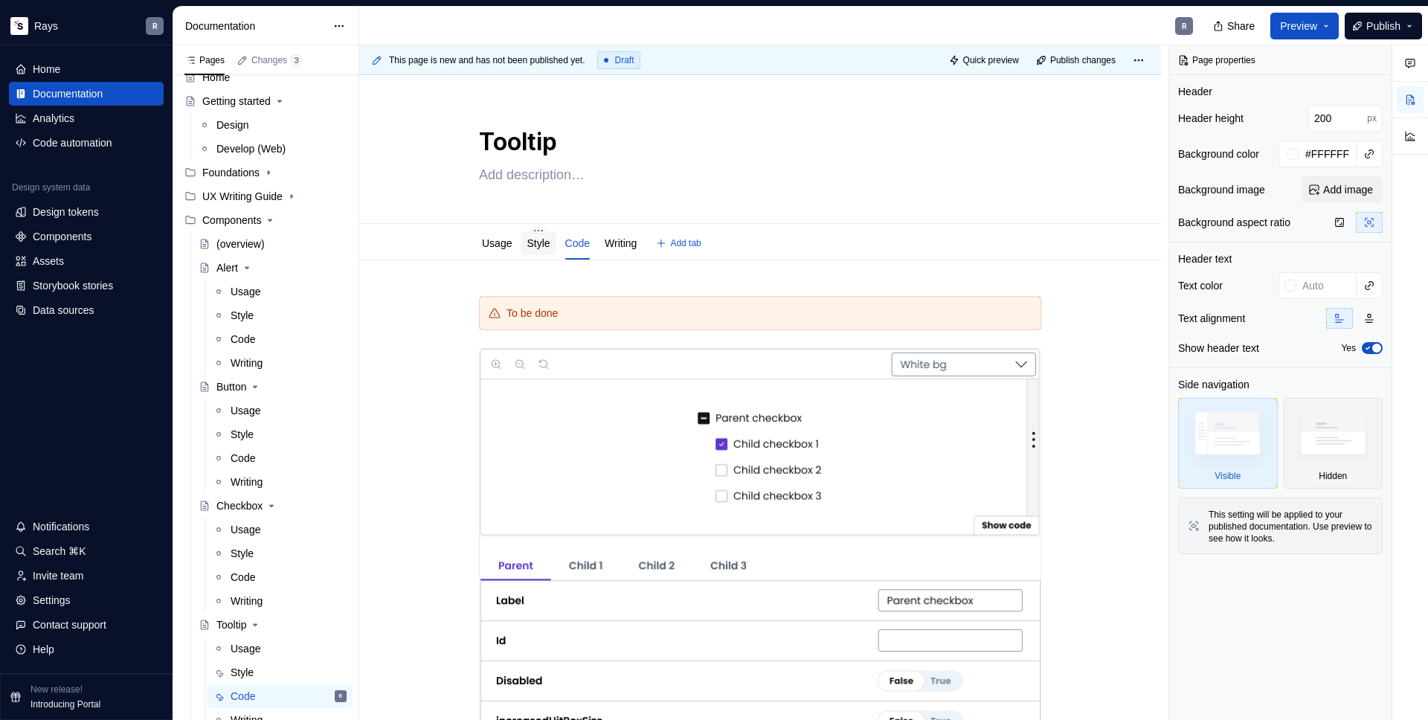
click at [549, 248] on link "Style" at bounding box center [538, 243] width 23 height 12
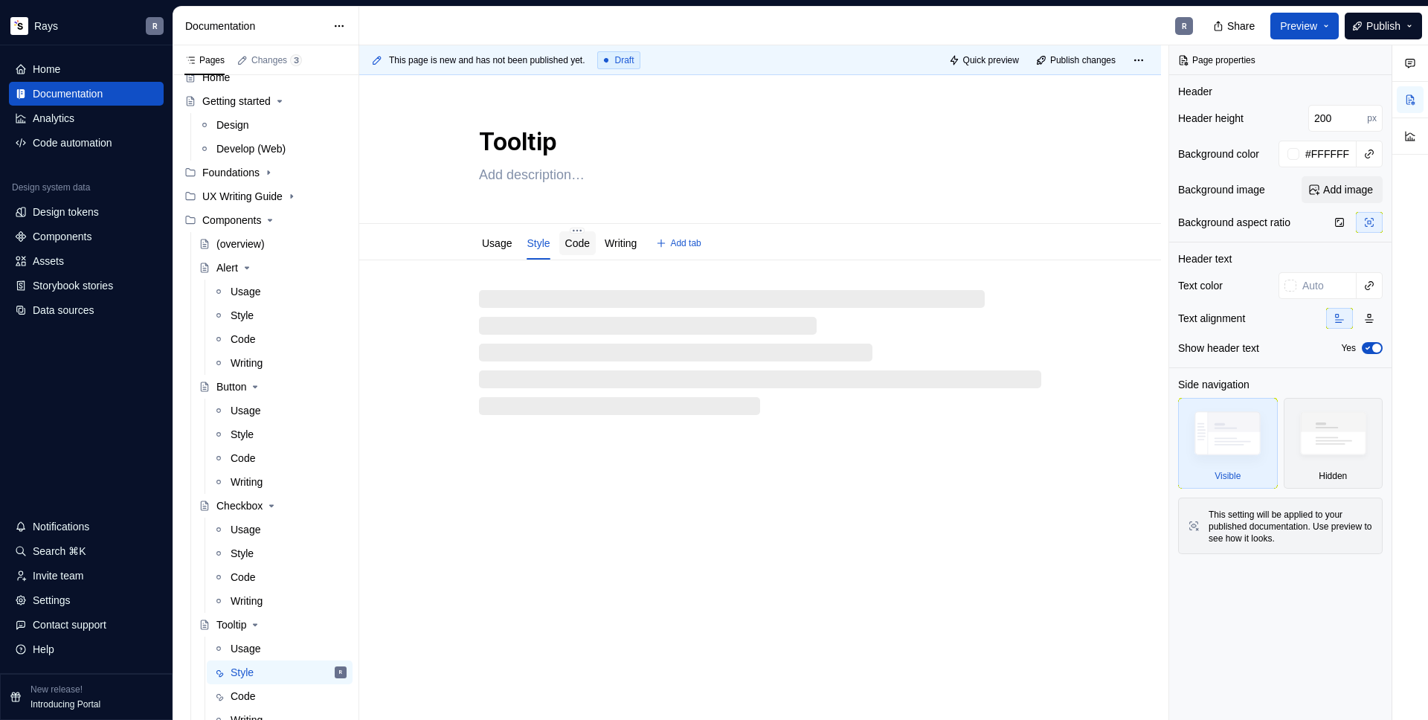
click at [580, 250] on div "Code" at bounding box center [577, 243] width 25 height 15
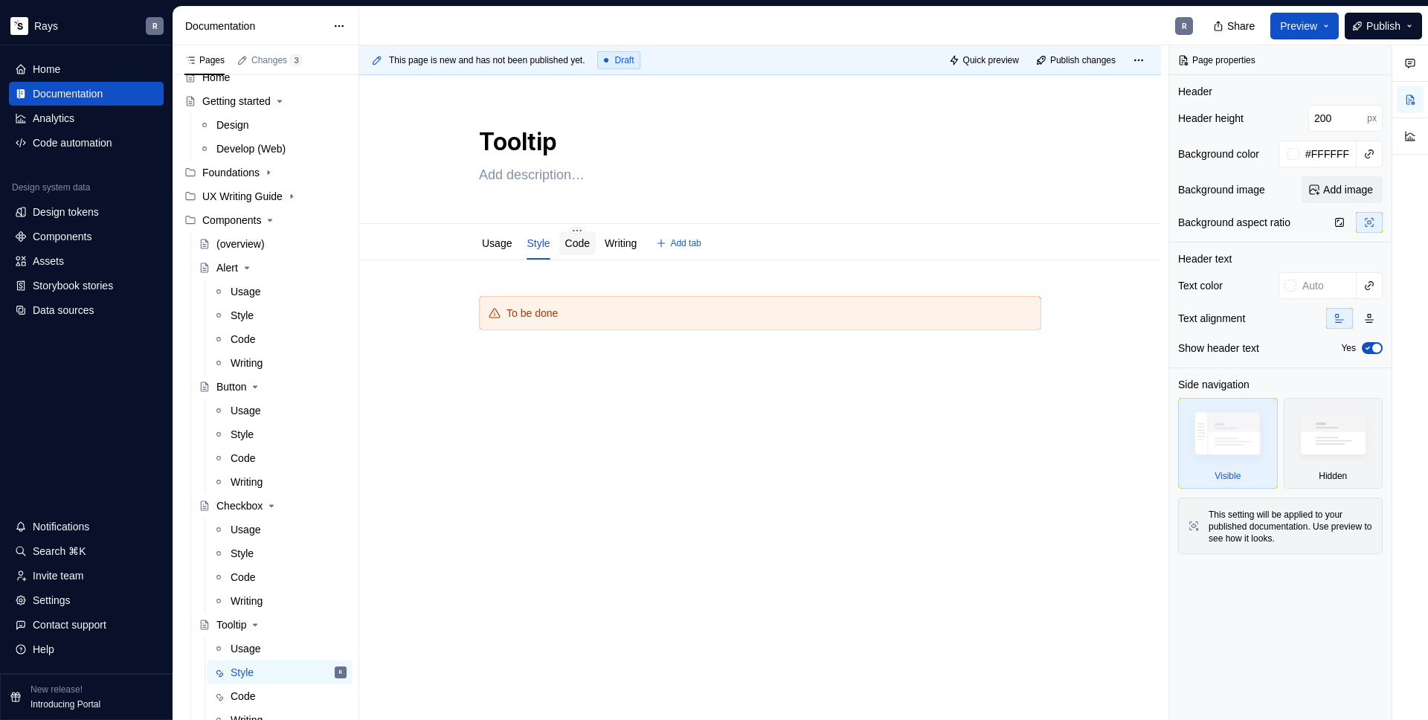
click at [588, 248] on link "Code" at bounding box center [577, 243] width 25 height 12
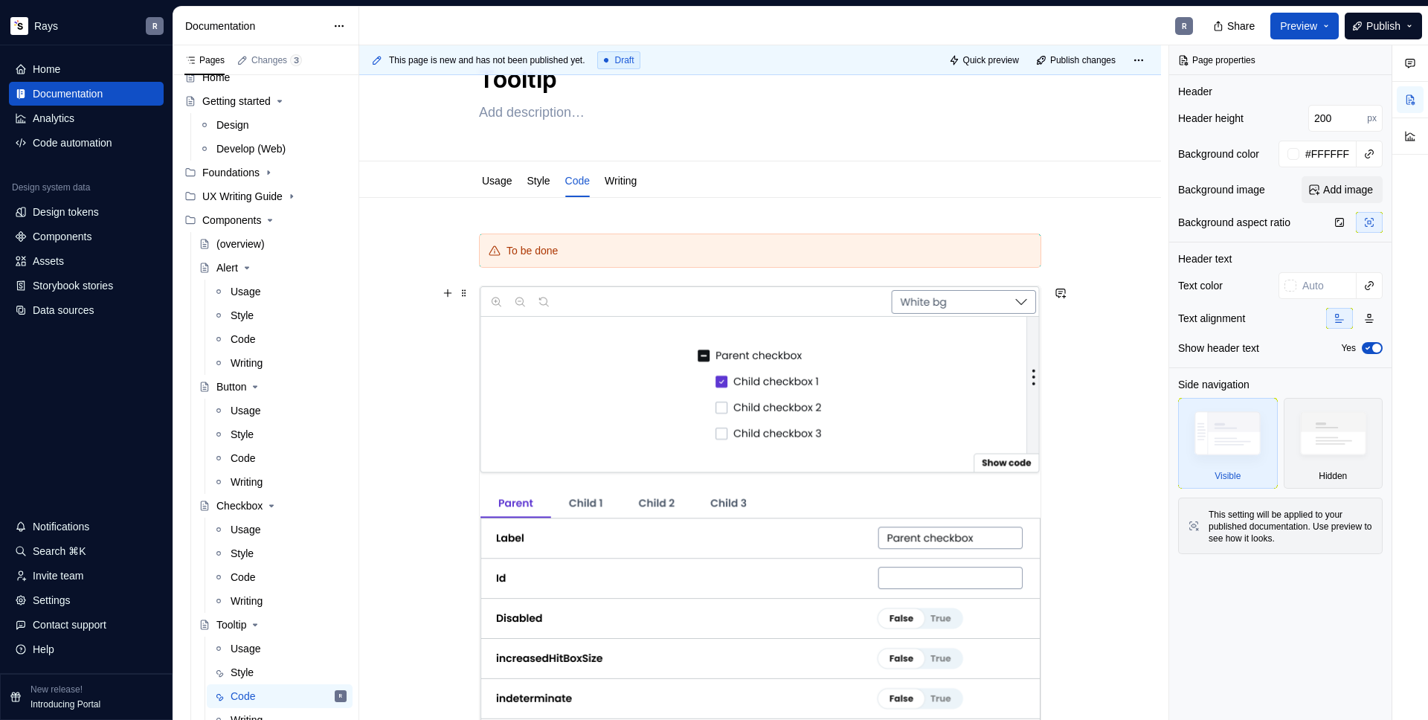
scroll to position [55, 0]
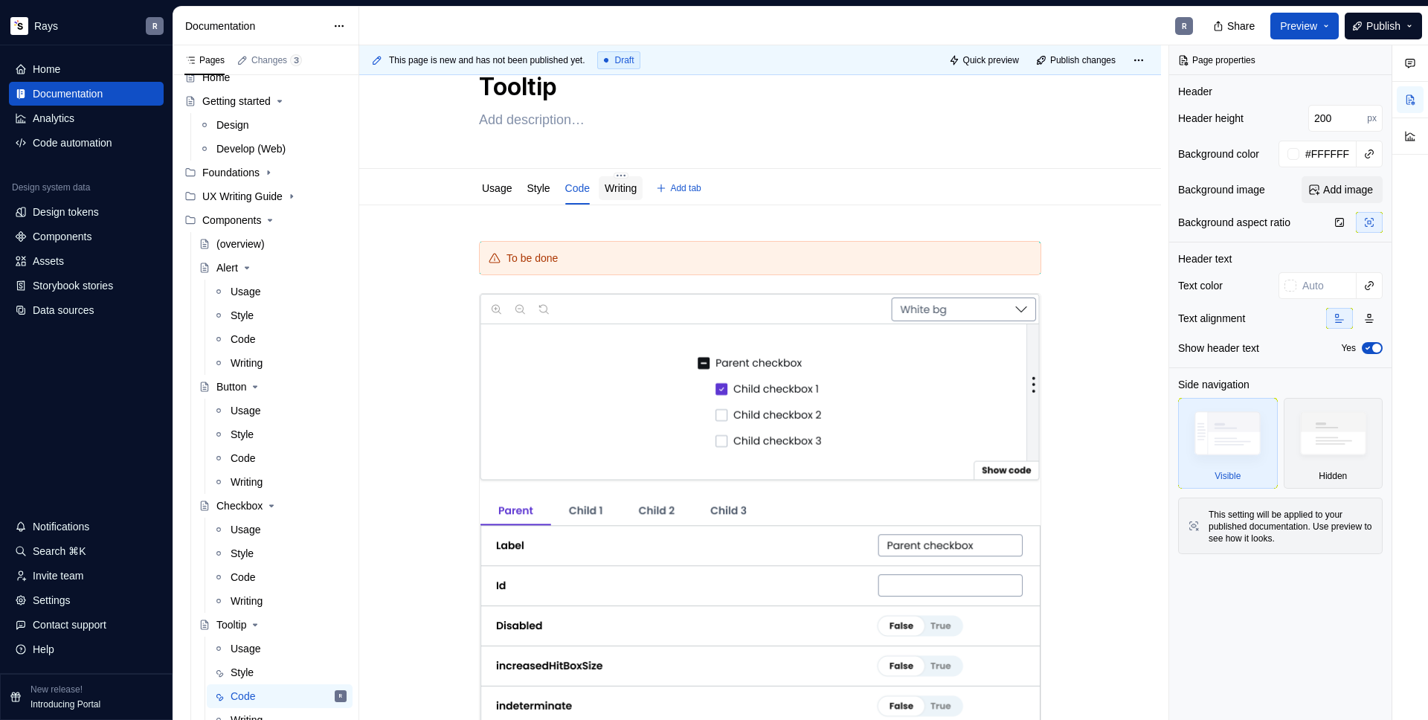
click at [628, 190] on link "Writing" at bounding box center [621, 188] width 32 height 12
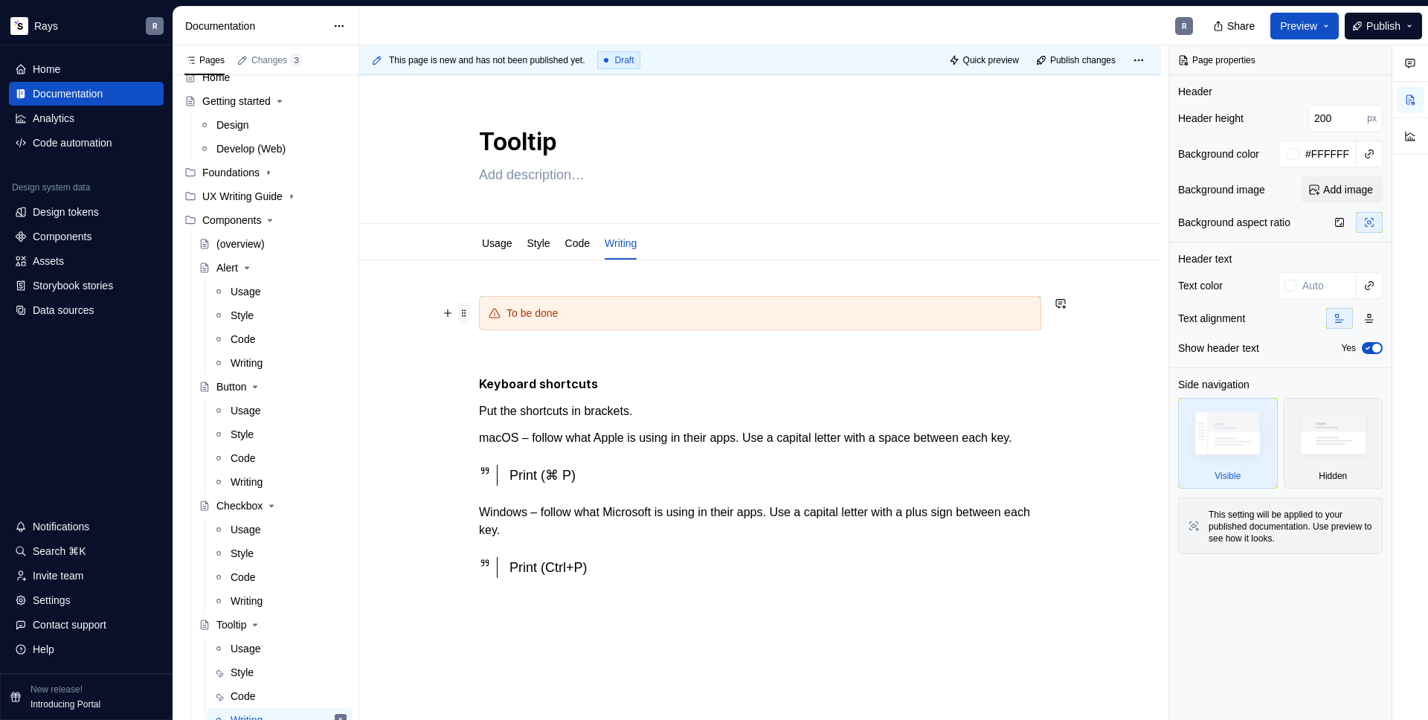
click at [469, 312] on span at bounding box center [464, 313] width 12 height 21
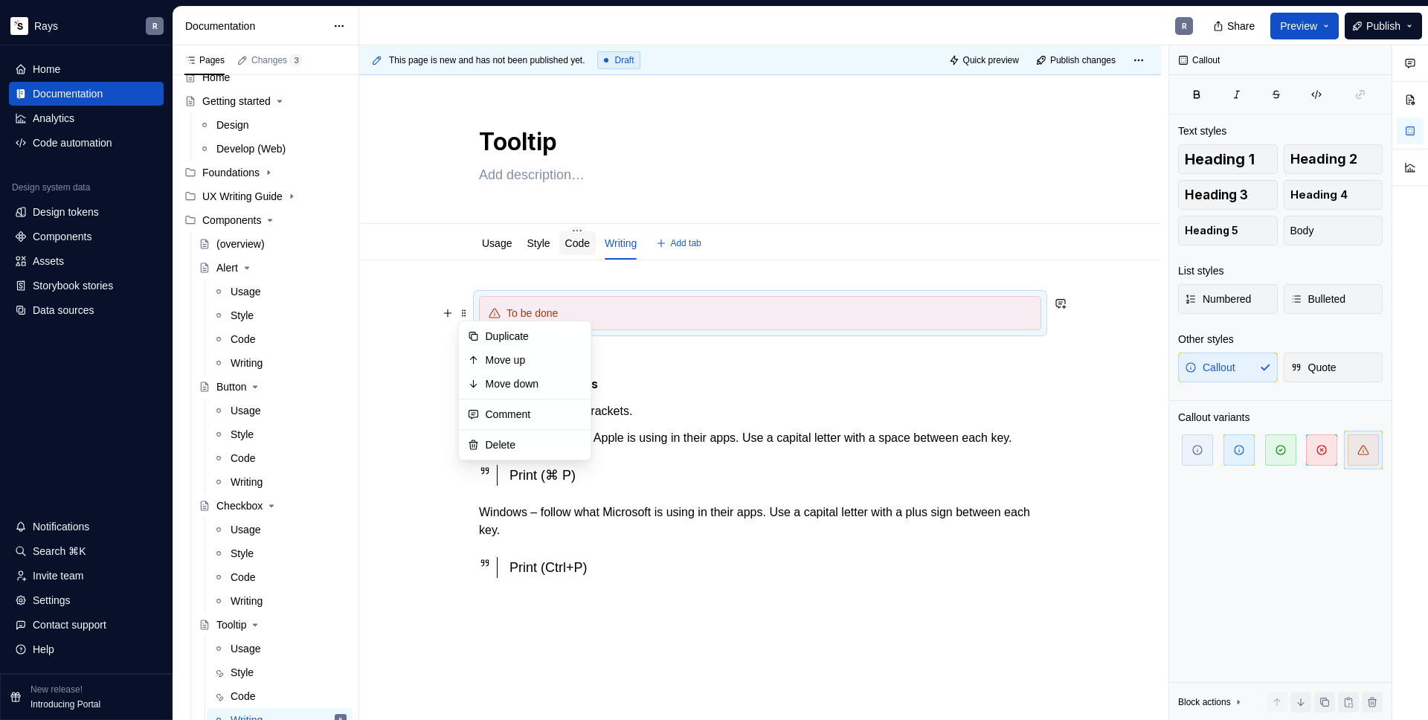
click at [582, 247] on link "Code" at bounding box center [577, 243] width 25 height 12
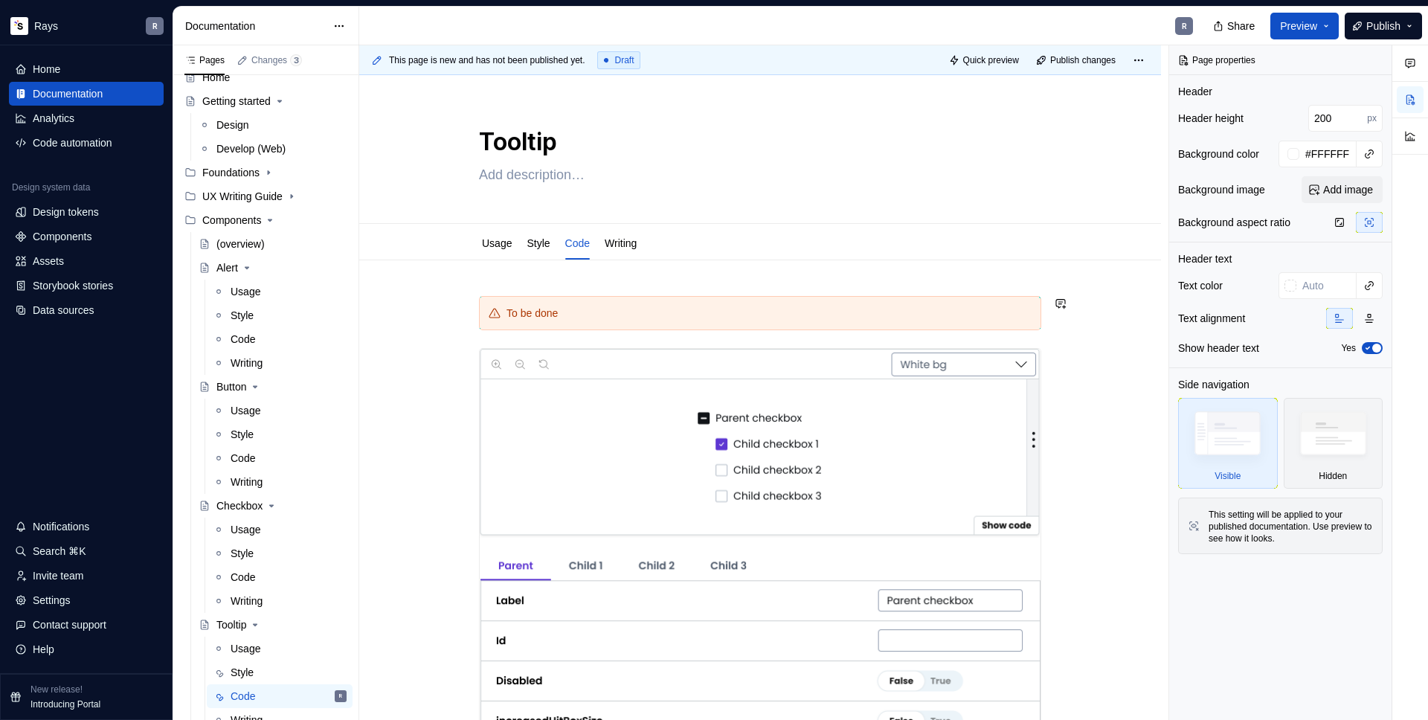
click at [536, 403] on img at bounding box center [760, 685] width 561 height 673
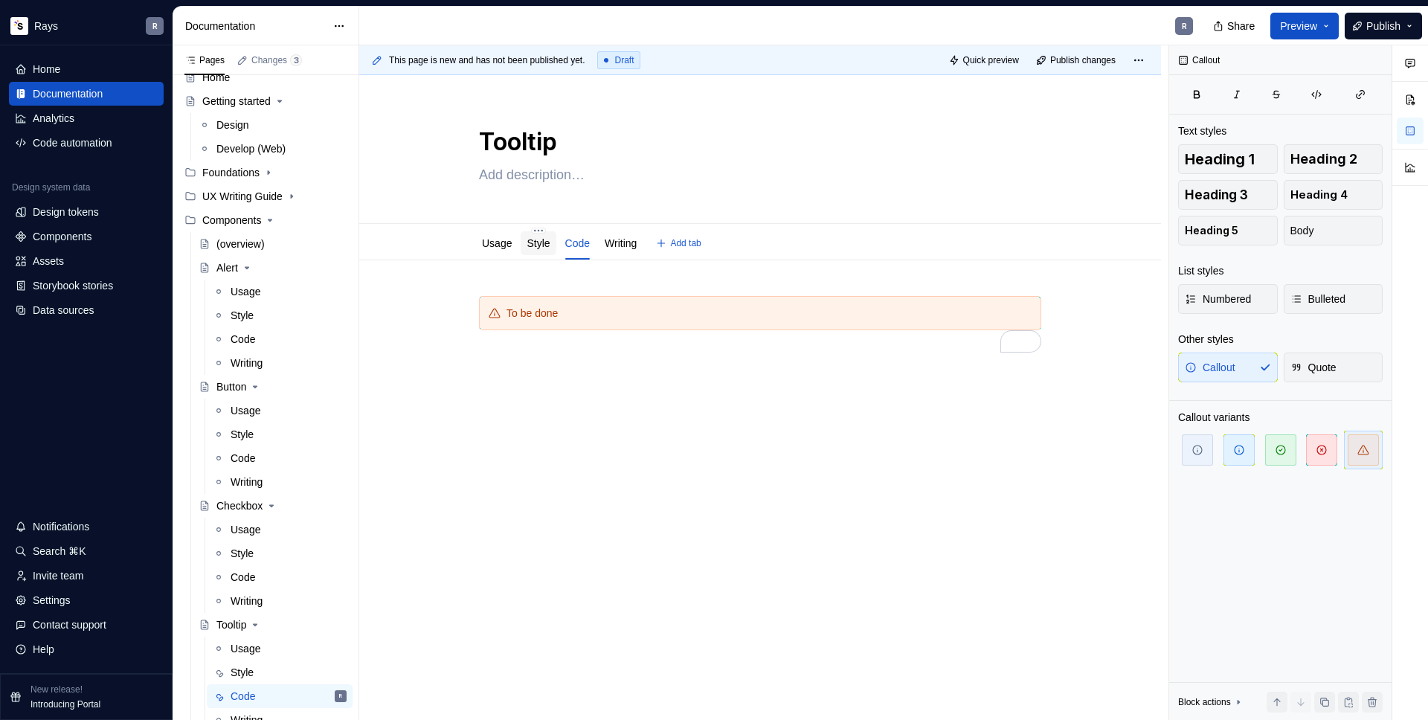
click at [530, 243] on link "Style" at bounding box center [538, 243] width 23 height 12
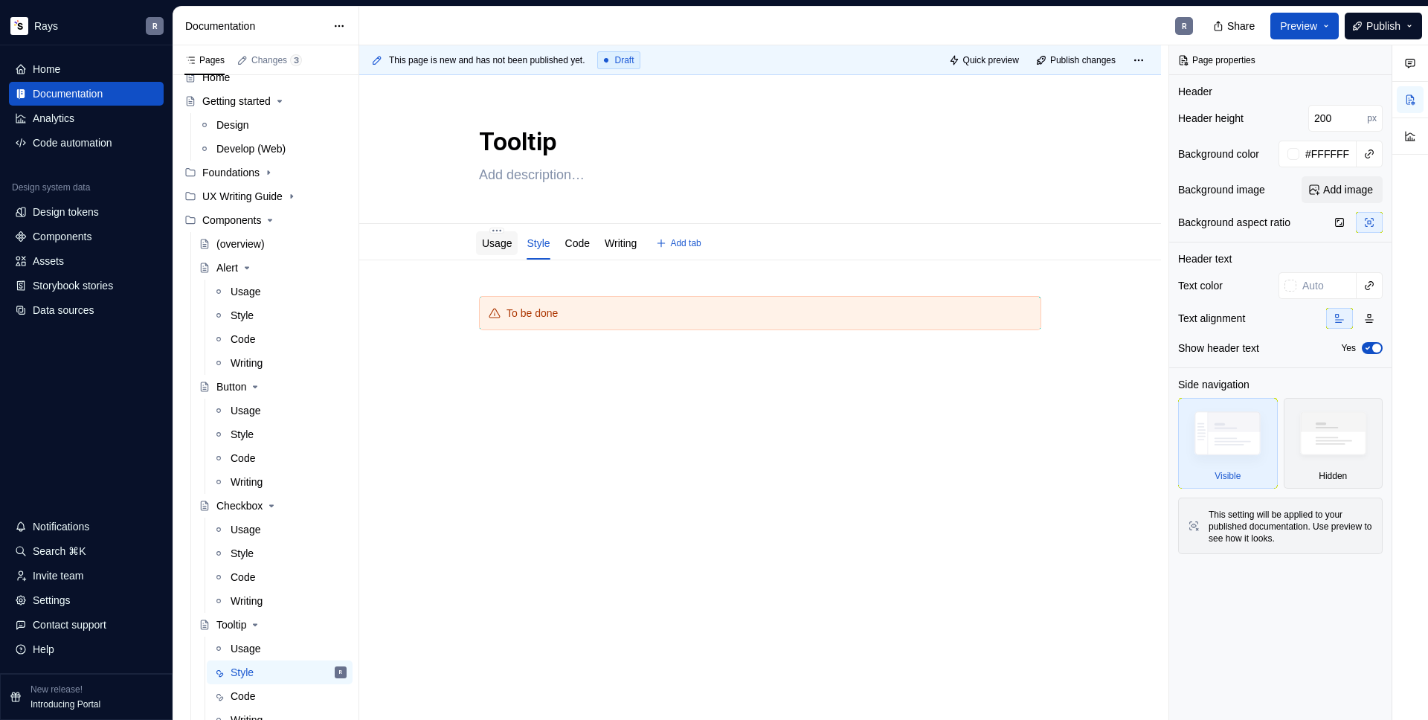
click at [499, 250] on div "Usage" at bounding box center [497, 243] width 30 height 15
click at [1370, 27] on span "Publish" at bounding box center [1384, 26] width 34 height 15
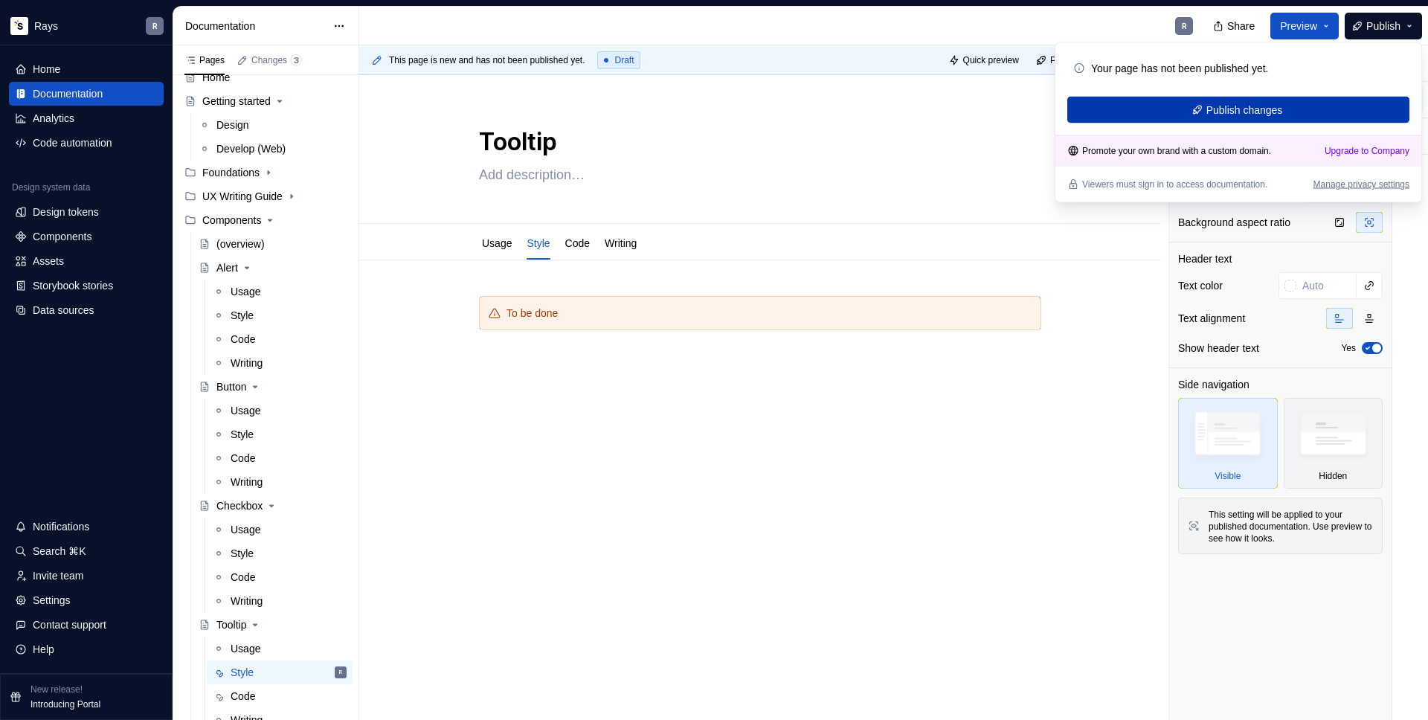
click at [1268, 109] on span "Publish changes" at bounding box center [1245, 110] width 77 height 15
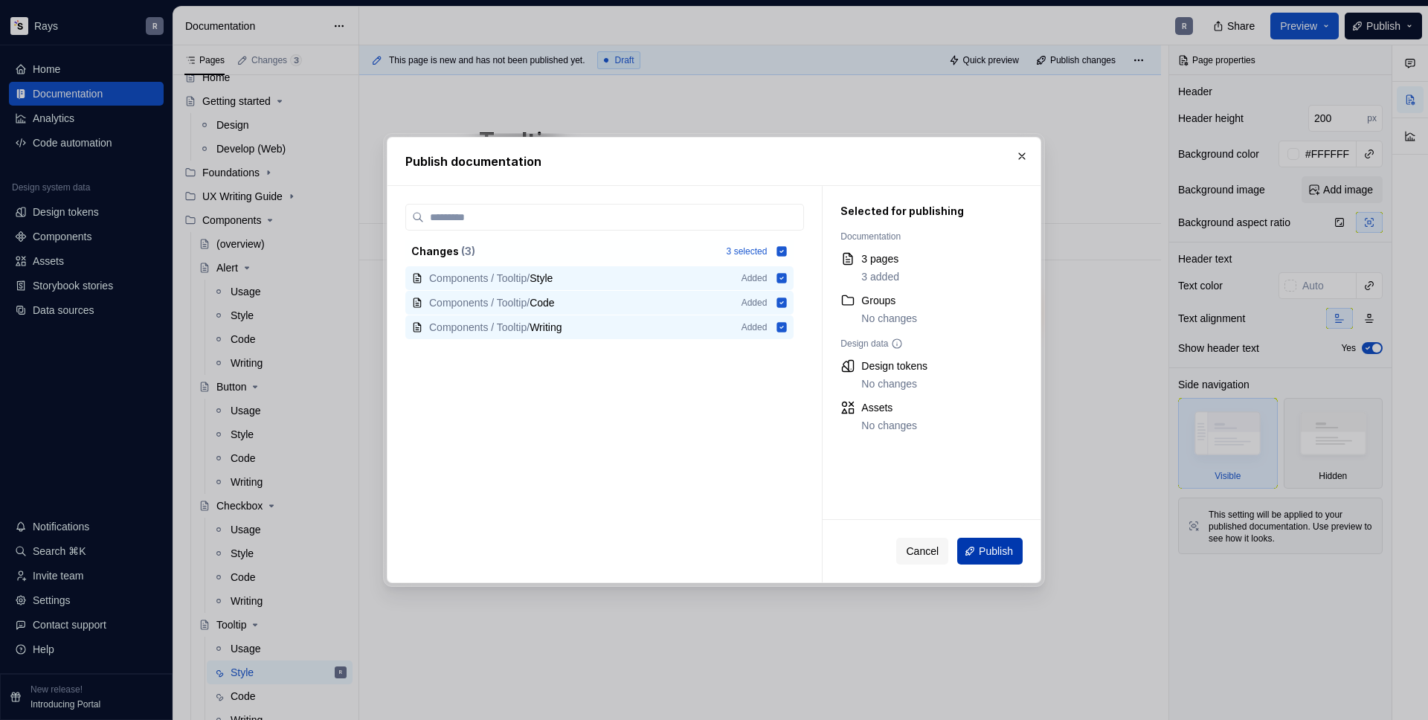
click at [990, 548] on span "Publish" at bounding box center [996, 551] width 34 height 15
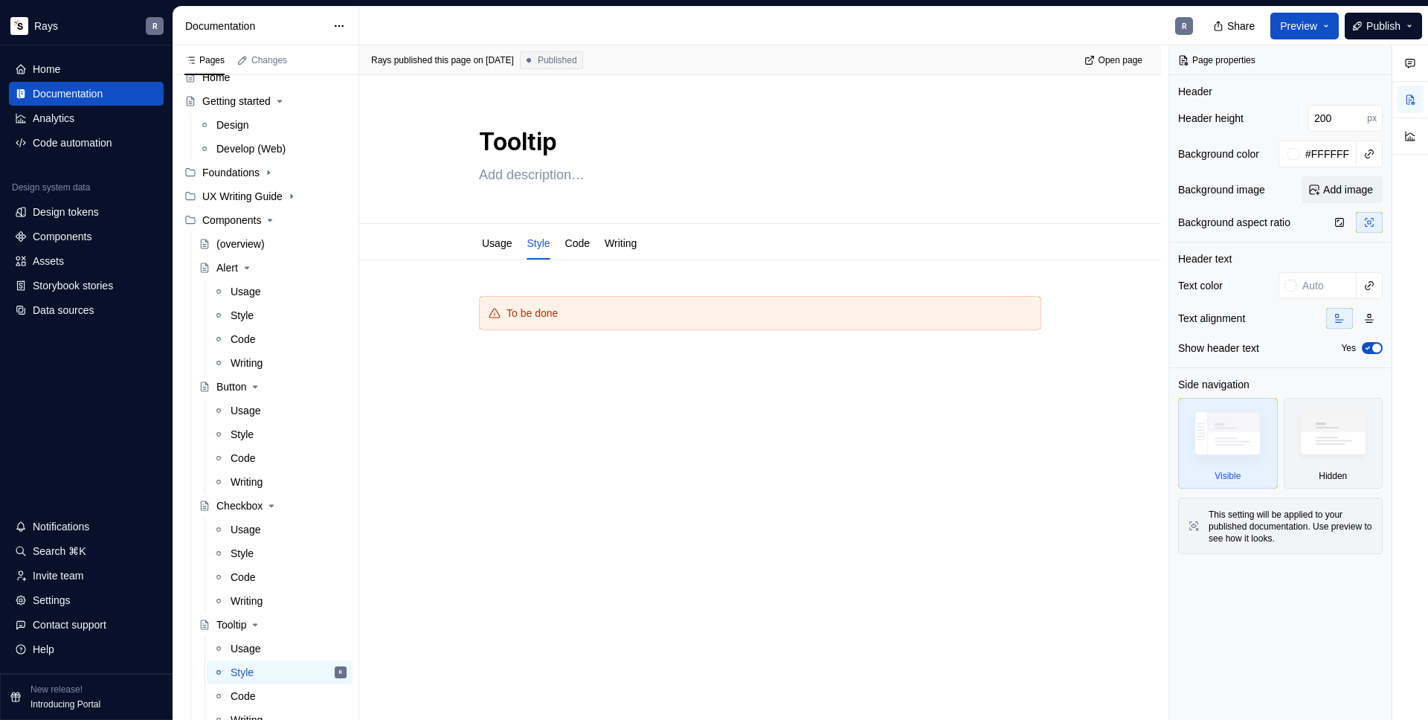
type textarea "*"
